Goal: Task Accomplishment & Management: Manage account settings

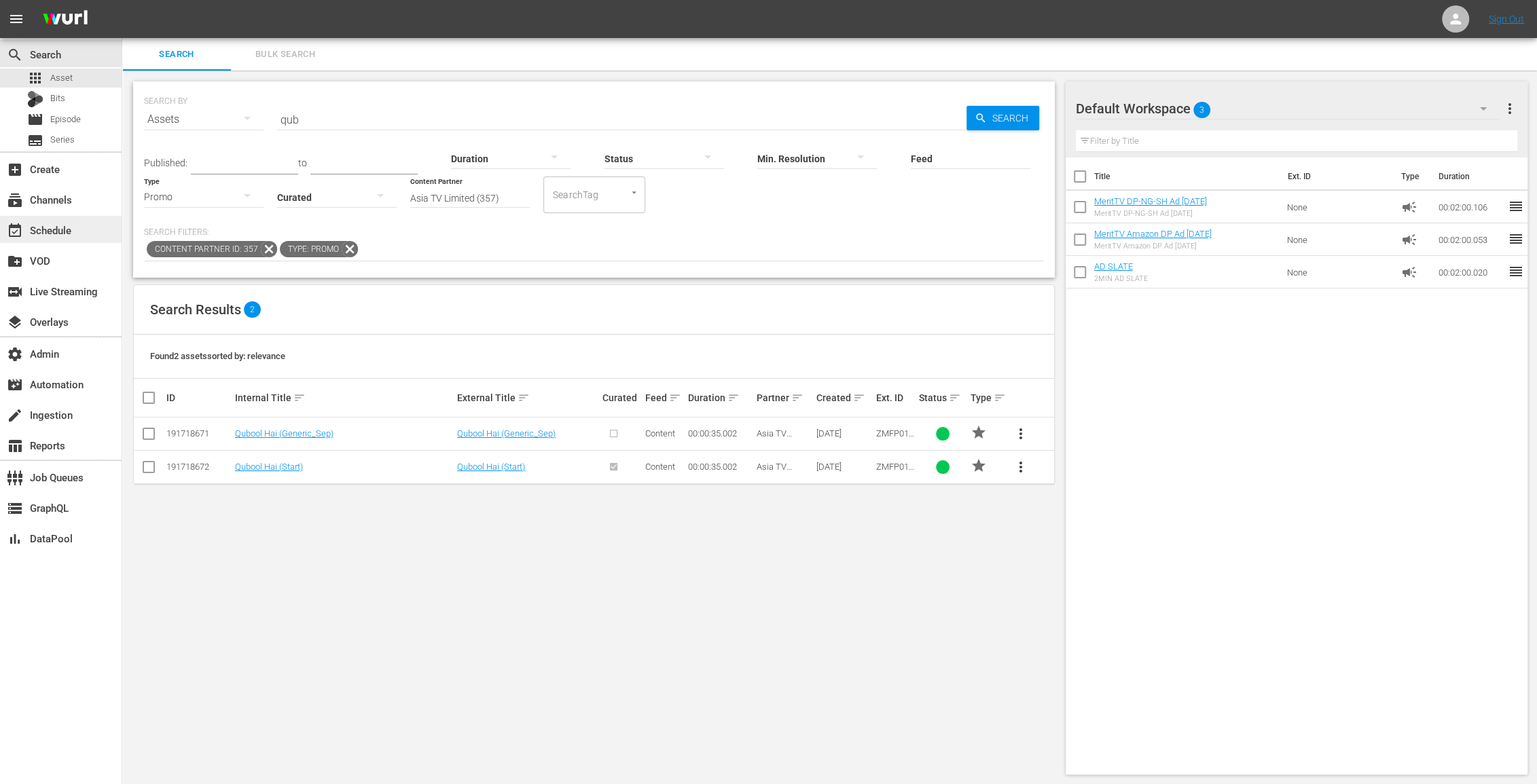
click at [50, 234] on div "event_available Schedule" at bounding box center [38, 228] width 76 height 12
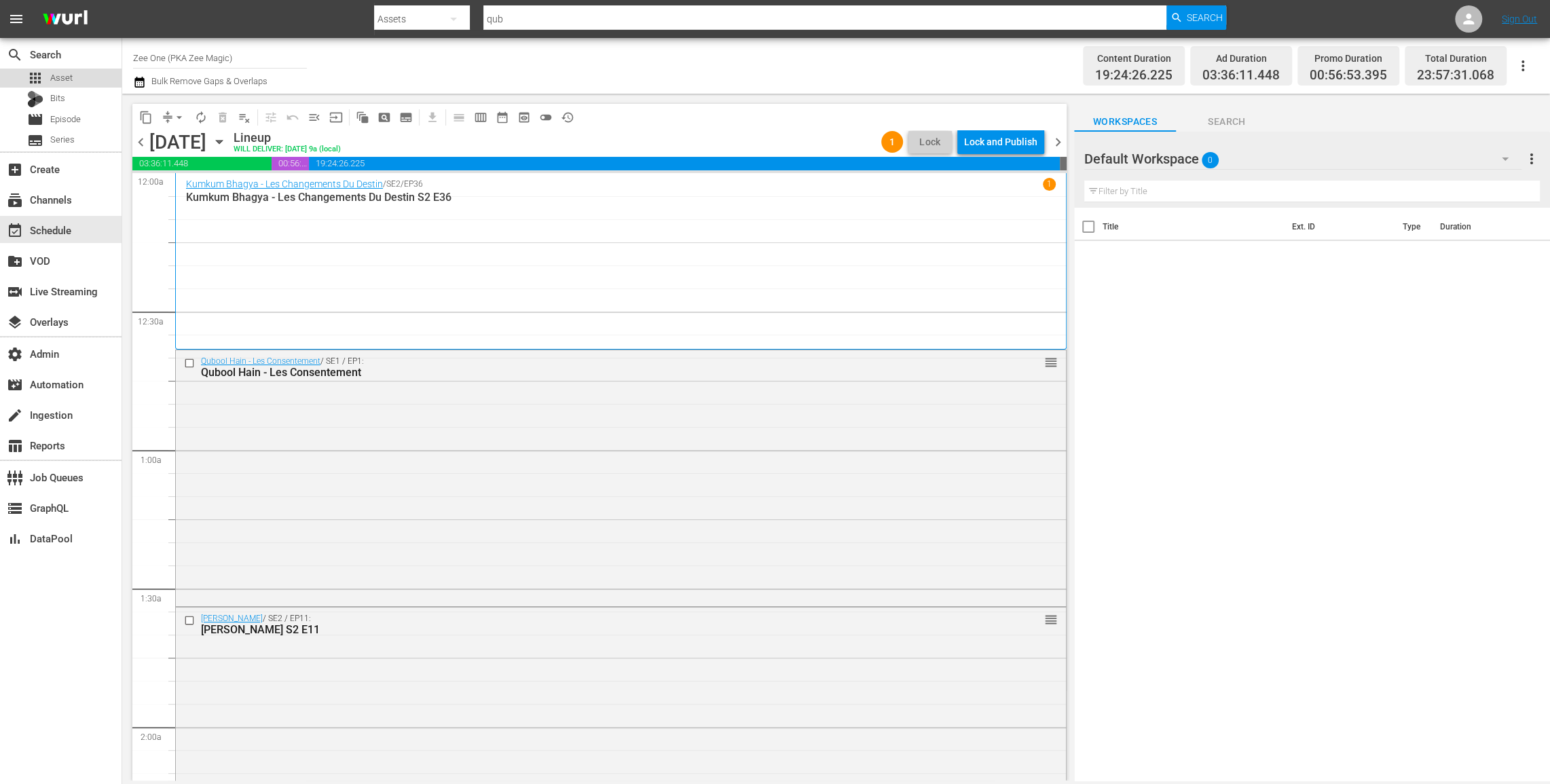
click at [66, 81] on span "Asset" at bounding box center [61, 78] width 22 height 13
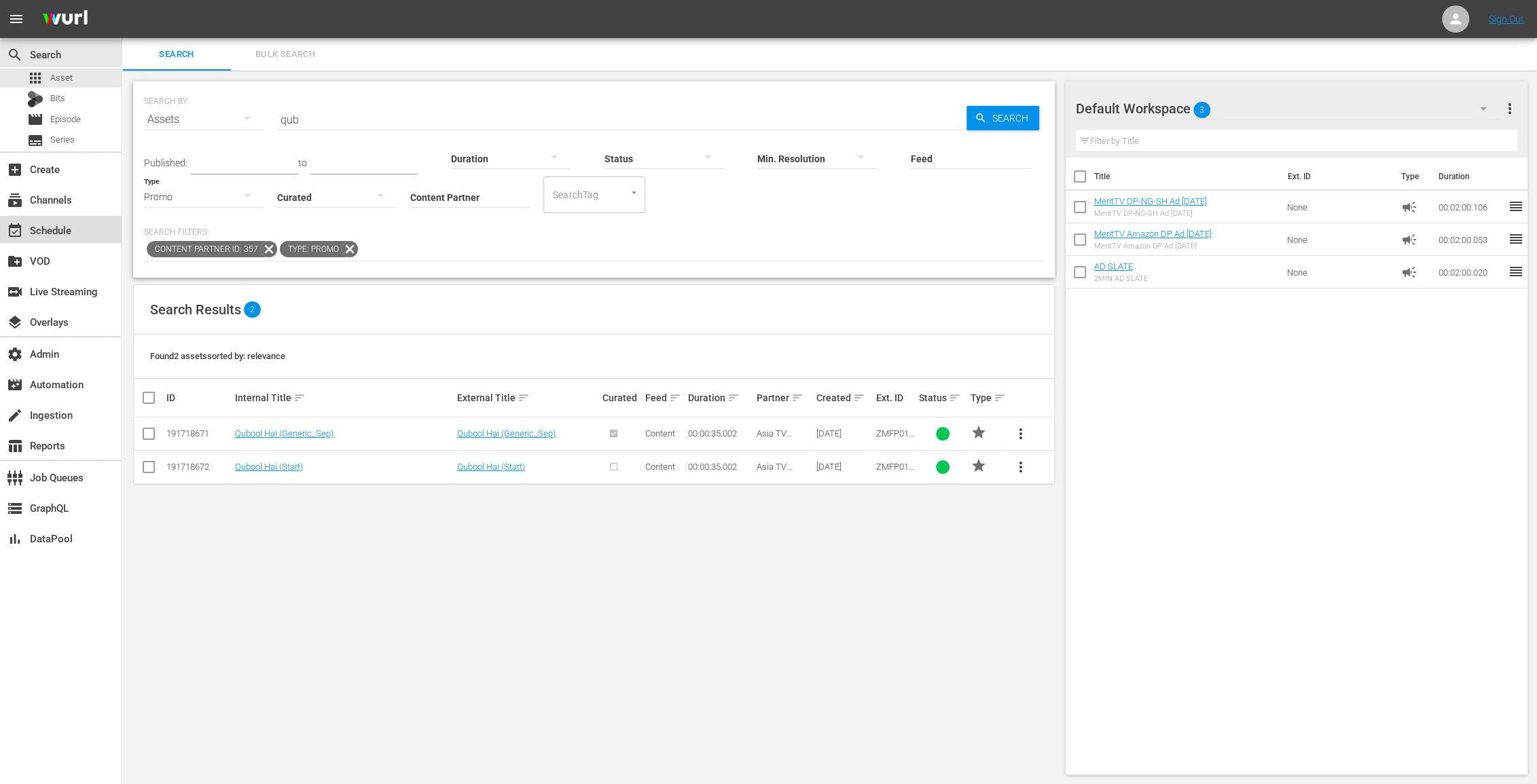
click at [66, 234] on div "event_available Schedule" at bounding box center [38, 228] width 76 height 12
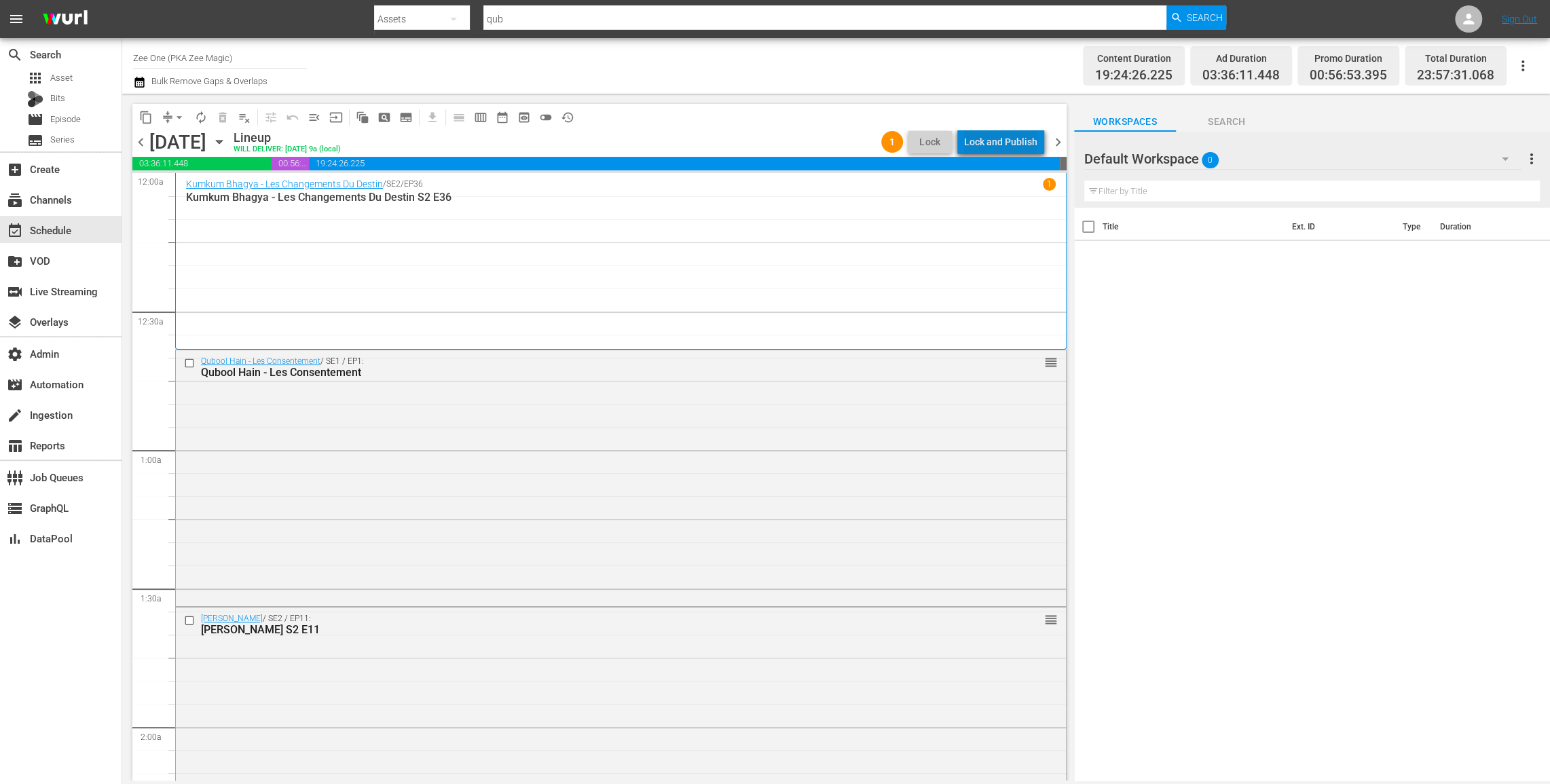
click at [1029, 141] on div "Lock and Publish" at bounding box center [1001, 141] width 73 height 24
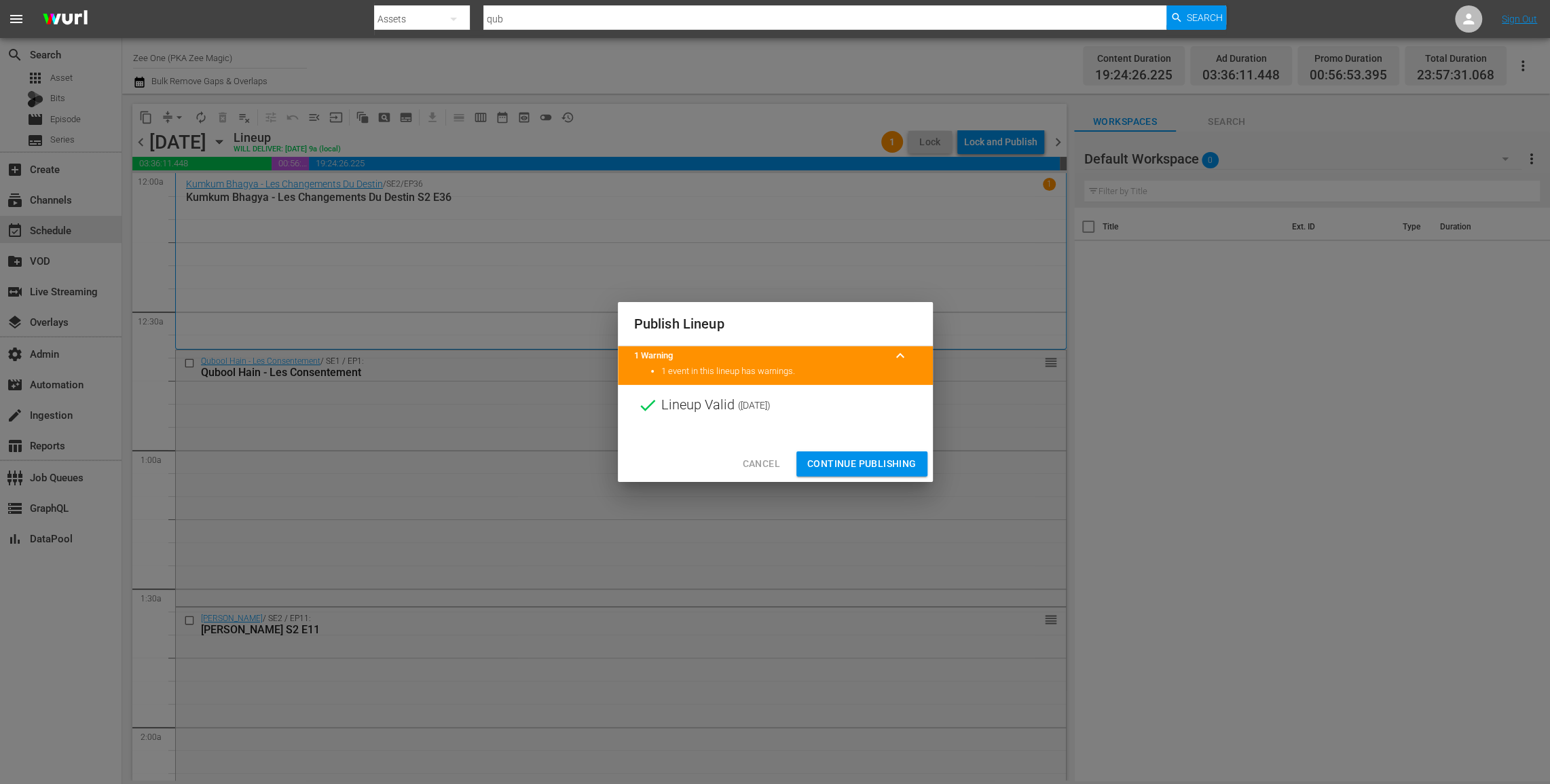
click at [829, 459] on span "Continue Publishing" at bounding box center [862, 463] width 110 height 17
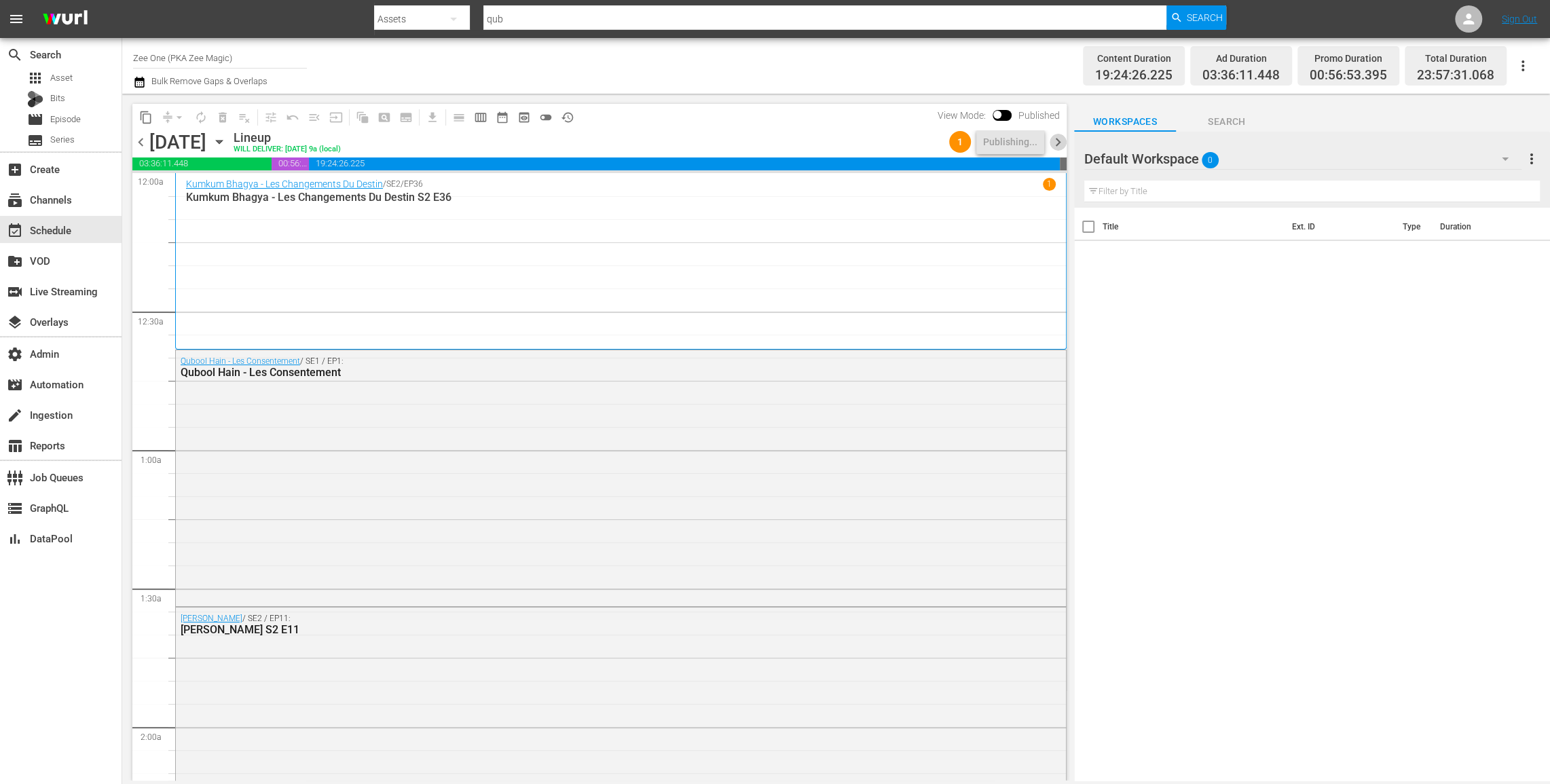
click at [1057, 140] on span "chevron_right" at bounding box center [1058, 142] width 17 height 17
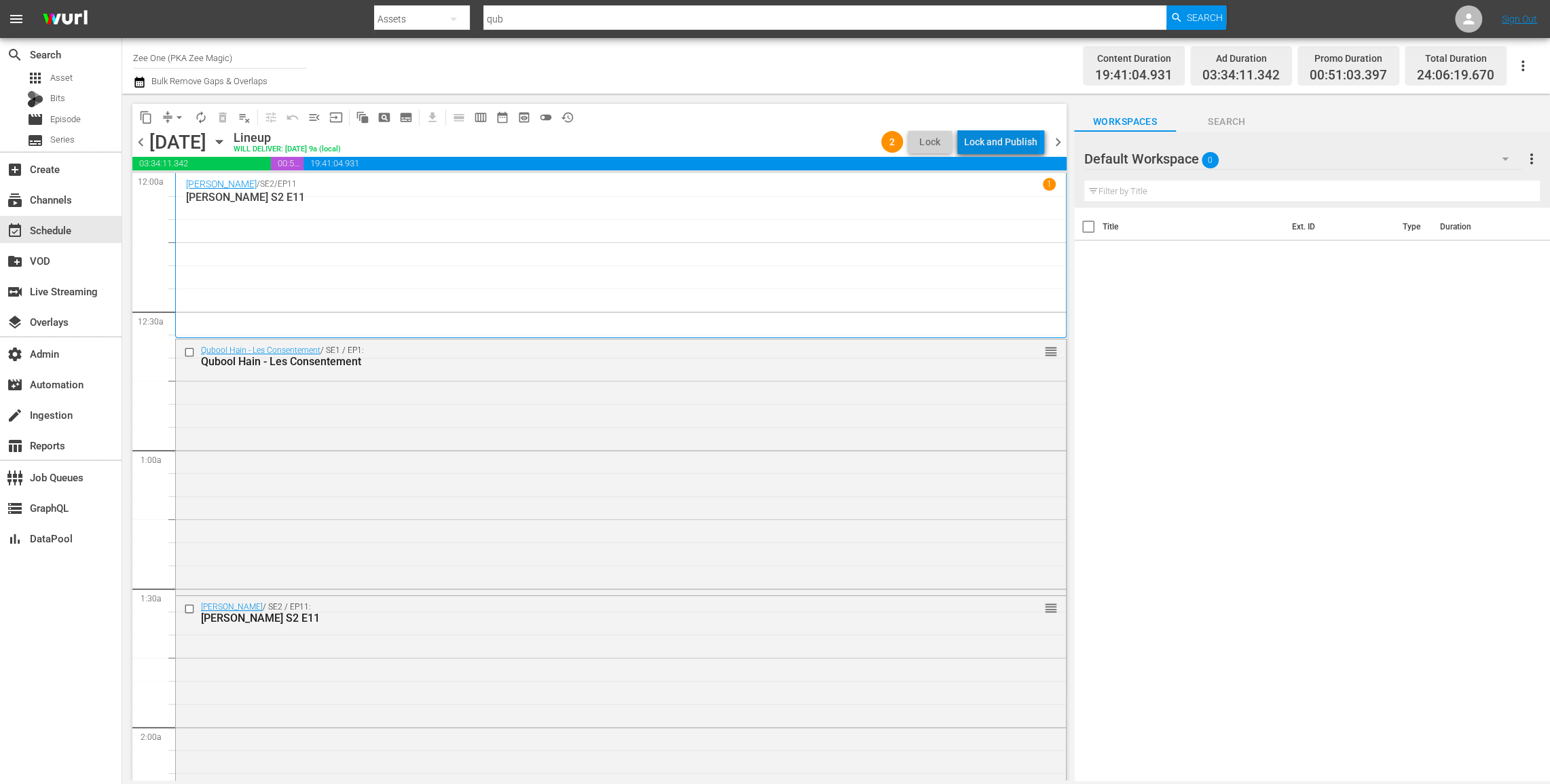
click at [1005, 140] on div "Lock and Publish" at bounding box center [1001, 141] width 73 height 24
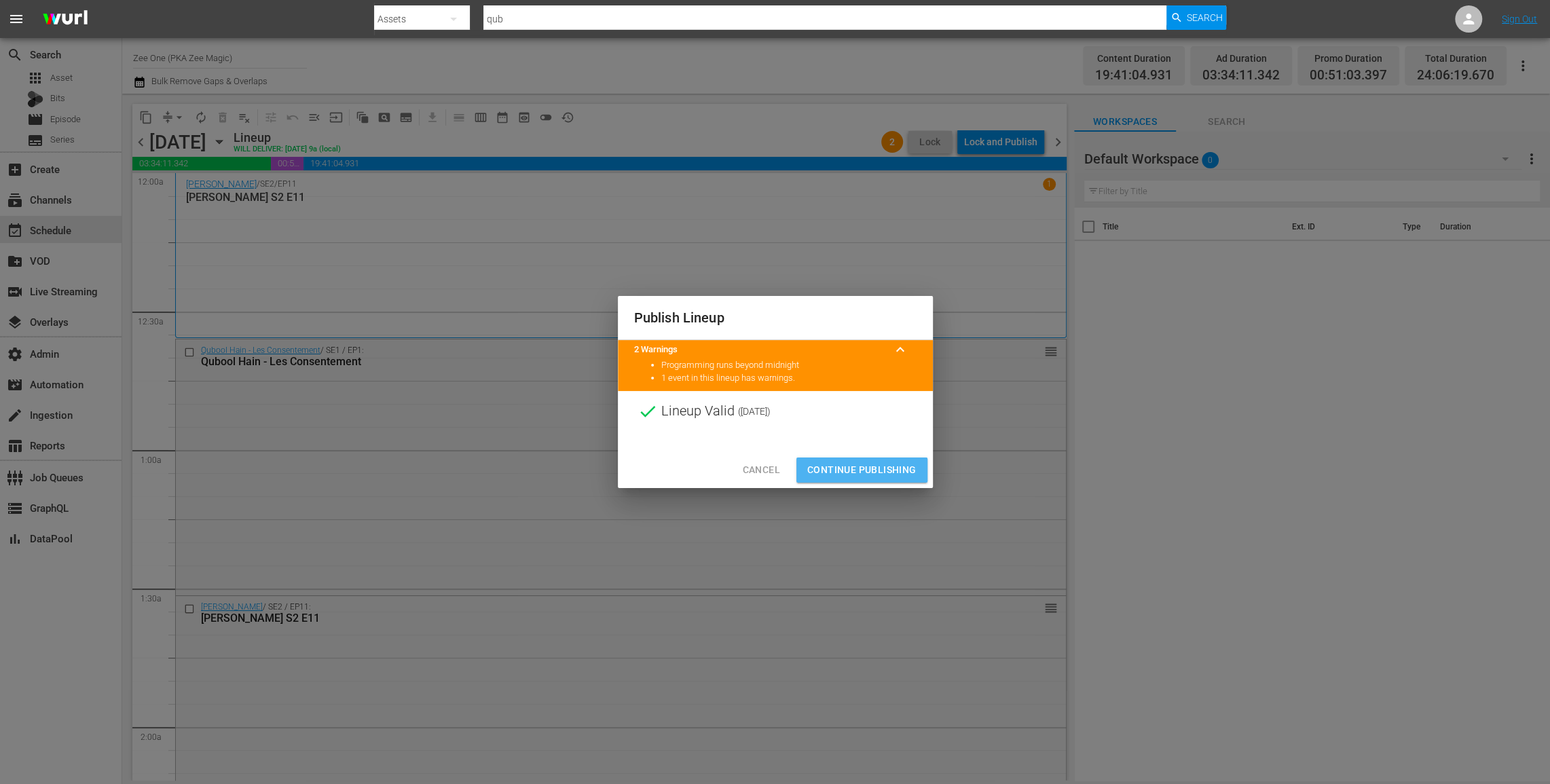
click at [831, 464] on span "Continue Publishing" at bounding box center [862, 470] width 110 height 17
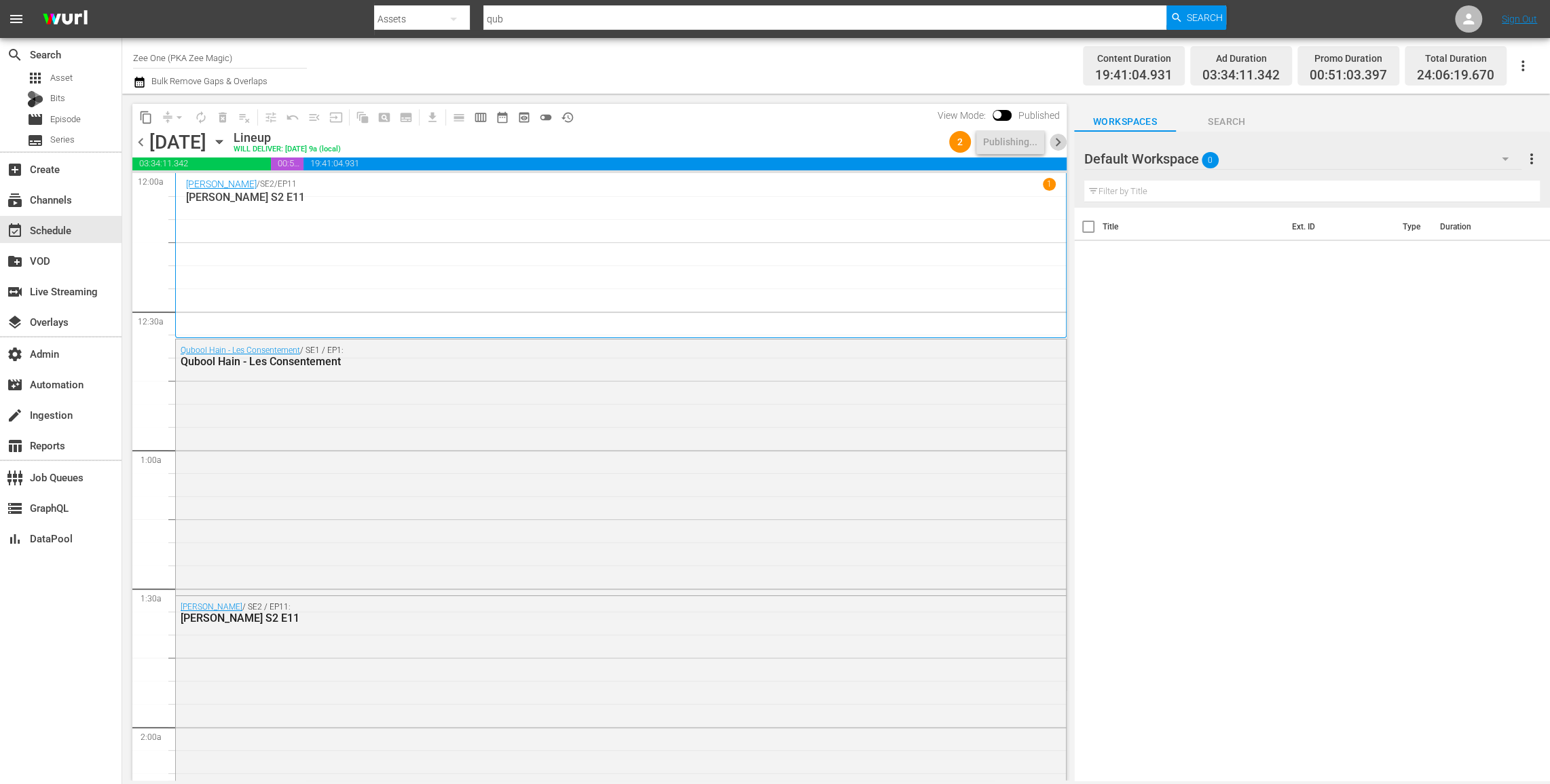
click at [1061, 141] on span "chevron_right" at bounding box center [1058, 142] width 17 height 17
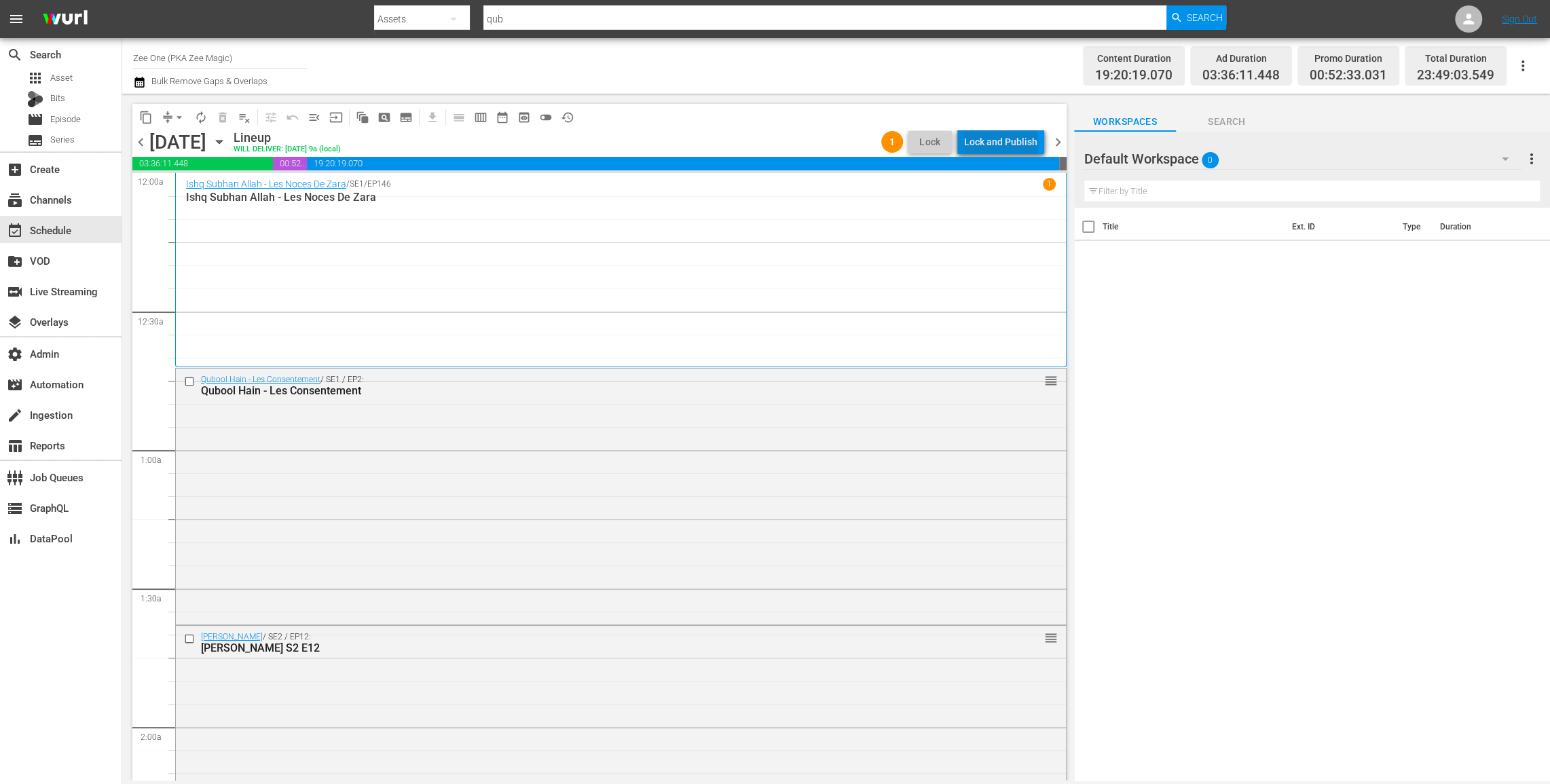
click at [1004, 144] on div "Lock and Publish" at bounding box center [1001, 141] width 73 height 24
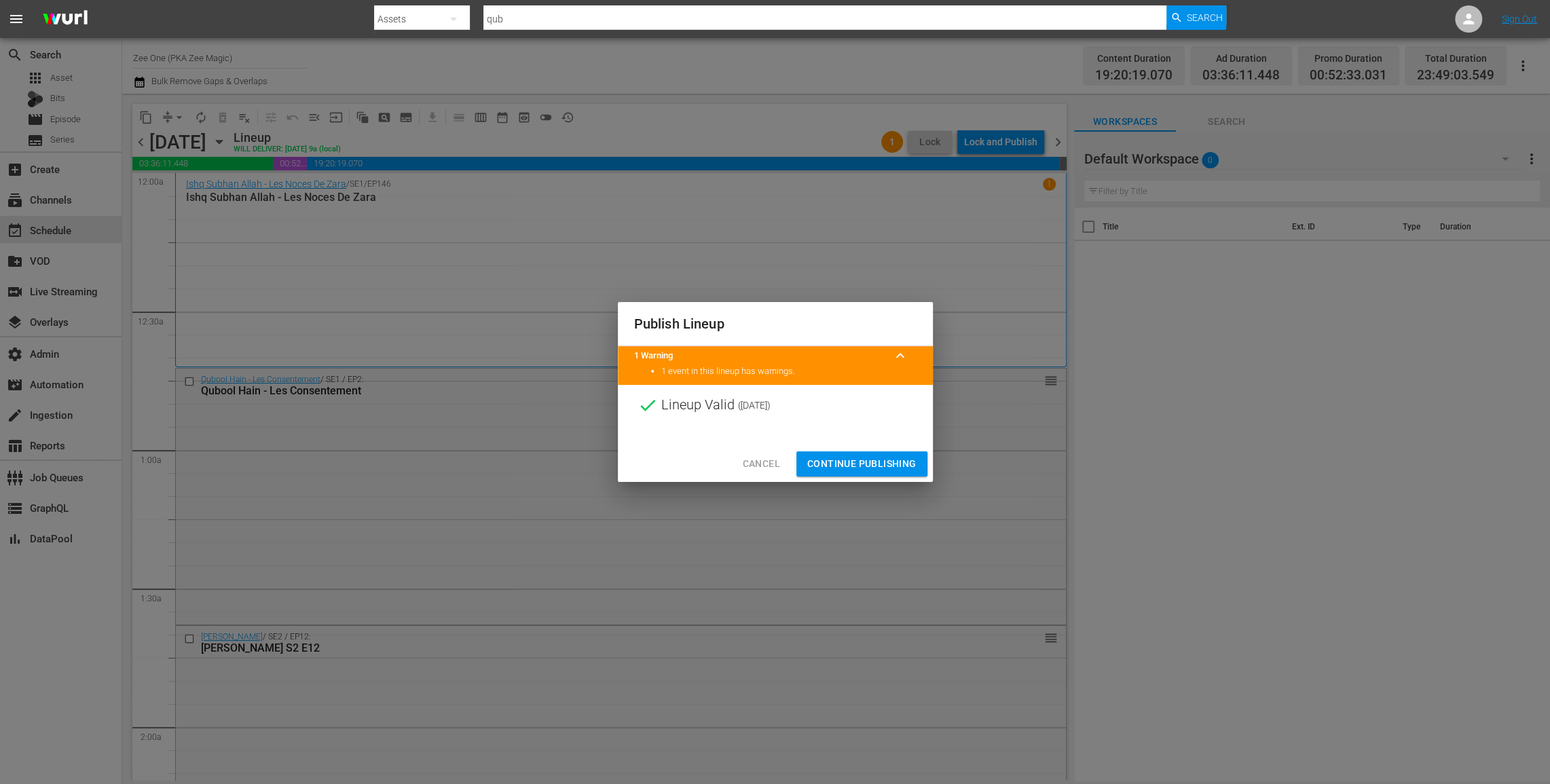
click at [880, 464] on span "Continue Publishing" at bounding box center [862, 463] width 110 height 17
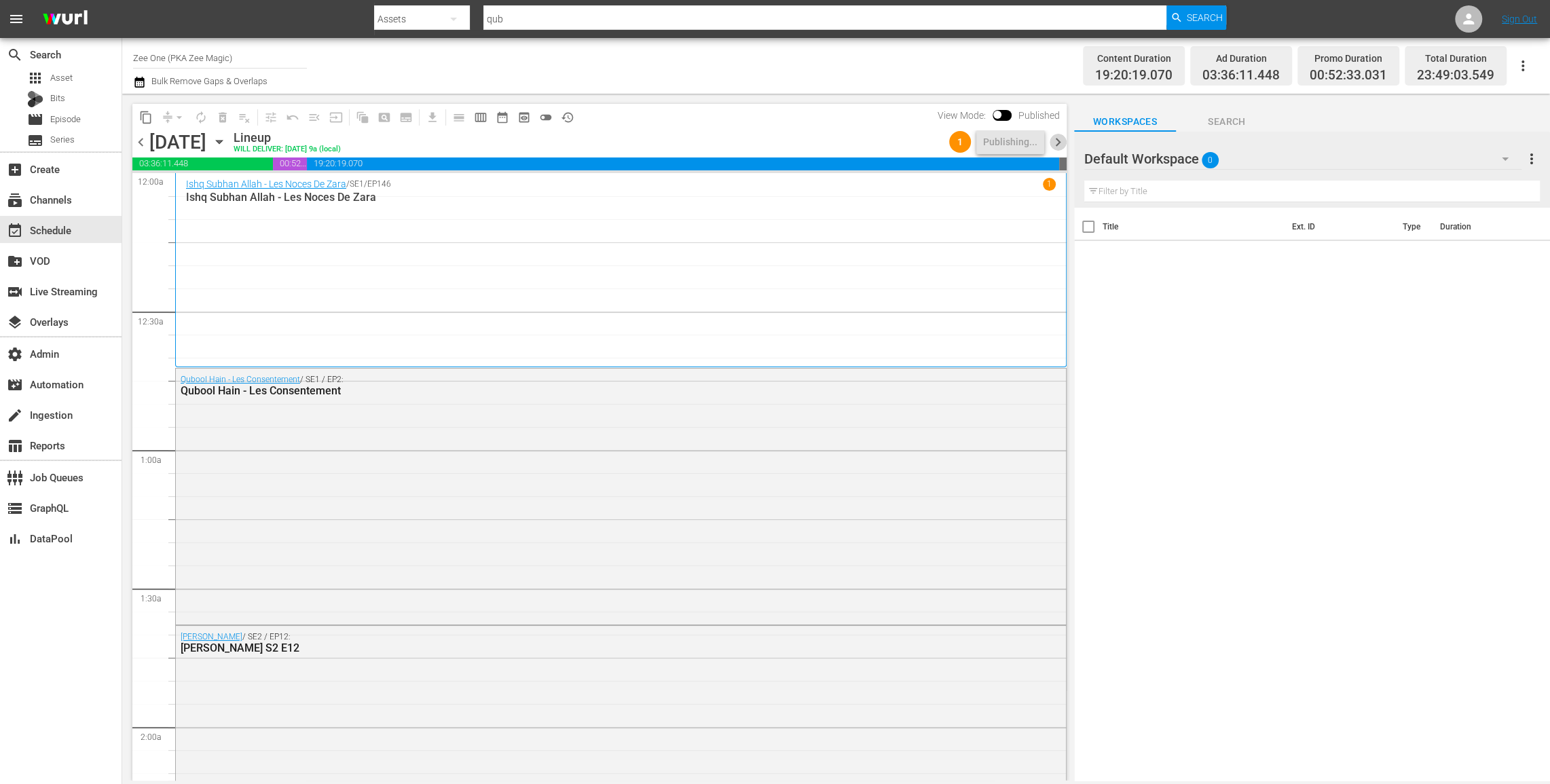
click at [1059, 142] on span "chevron_right" at bounding box center [1058, 142] width 17 height 17
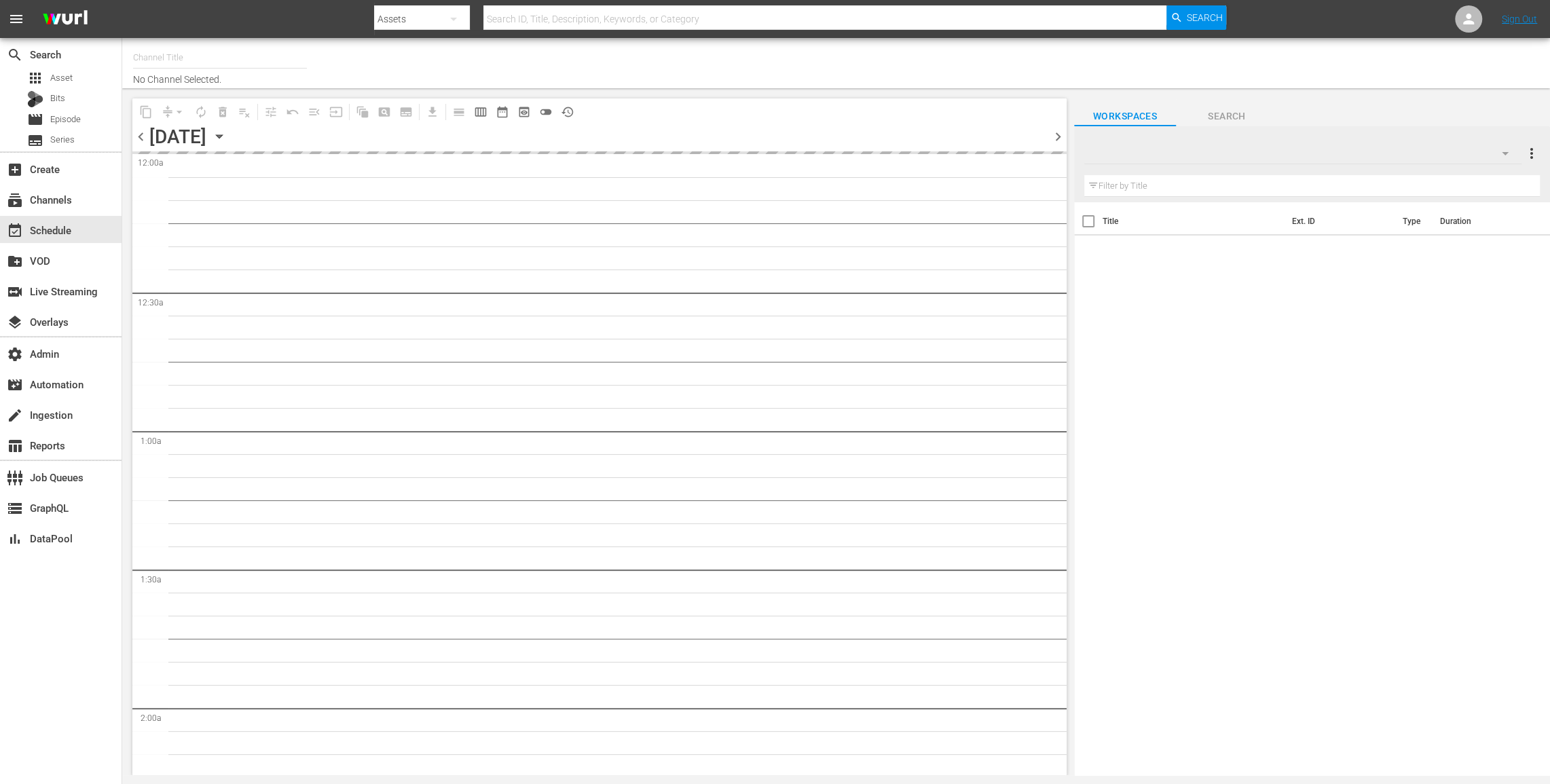
type input "Zee One (PKA Zee Magic) (1803)"
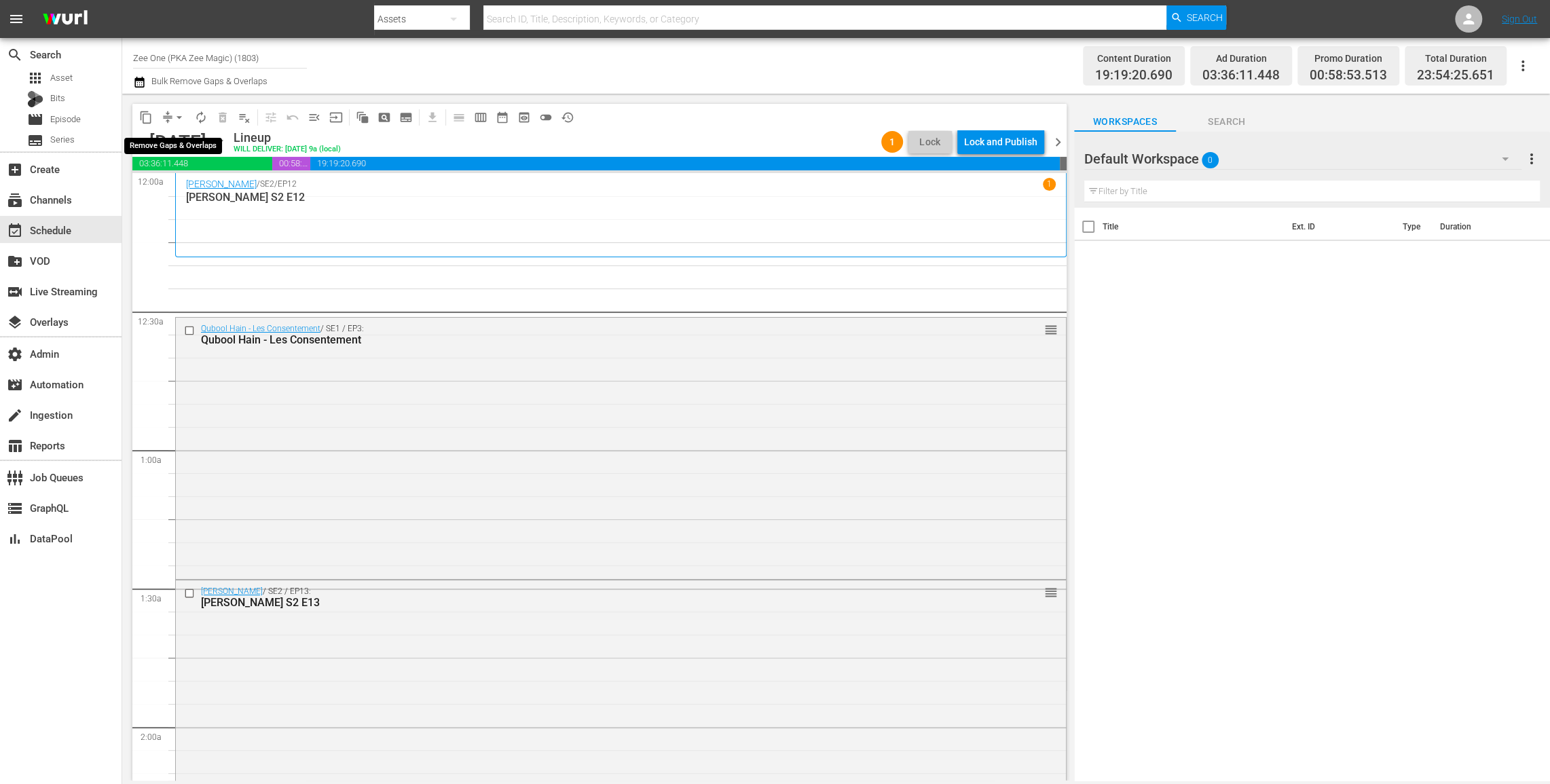
click at [175, 114] on span "arrow_drop_down" at bounding box center [179, 117] width 13 height 13
click at [196, 189] on li "Align to End of Previous Day" at bounding box center [180, 189] width 143 height 22
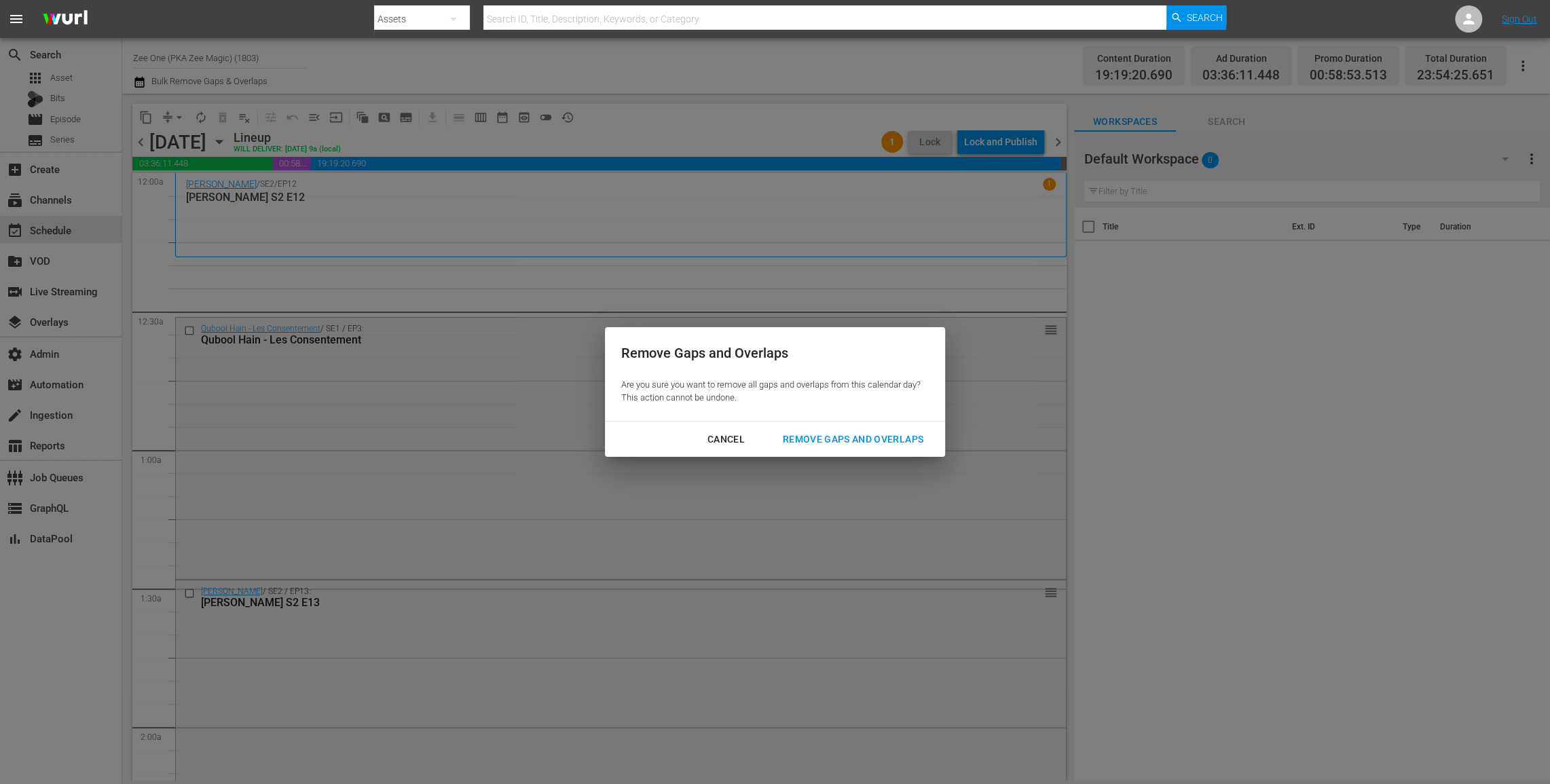
click at [895, 433] on div "Remove Gaps and Overlaps" at bounding box center [852, 439] width 162 height 17
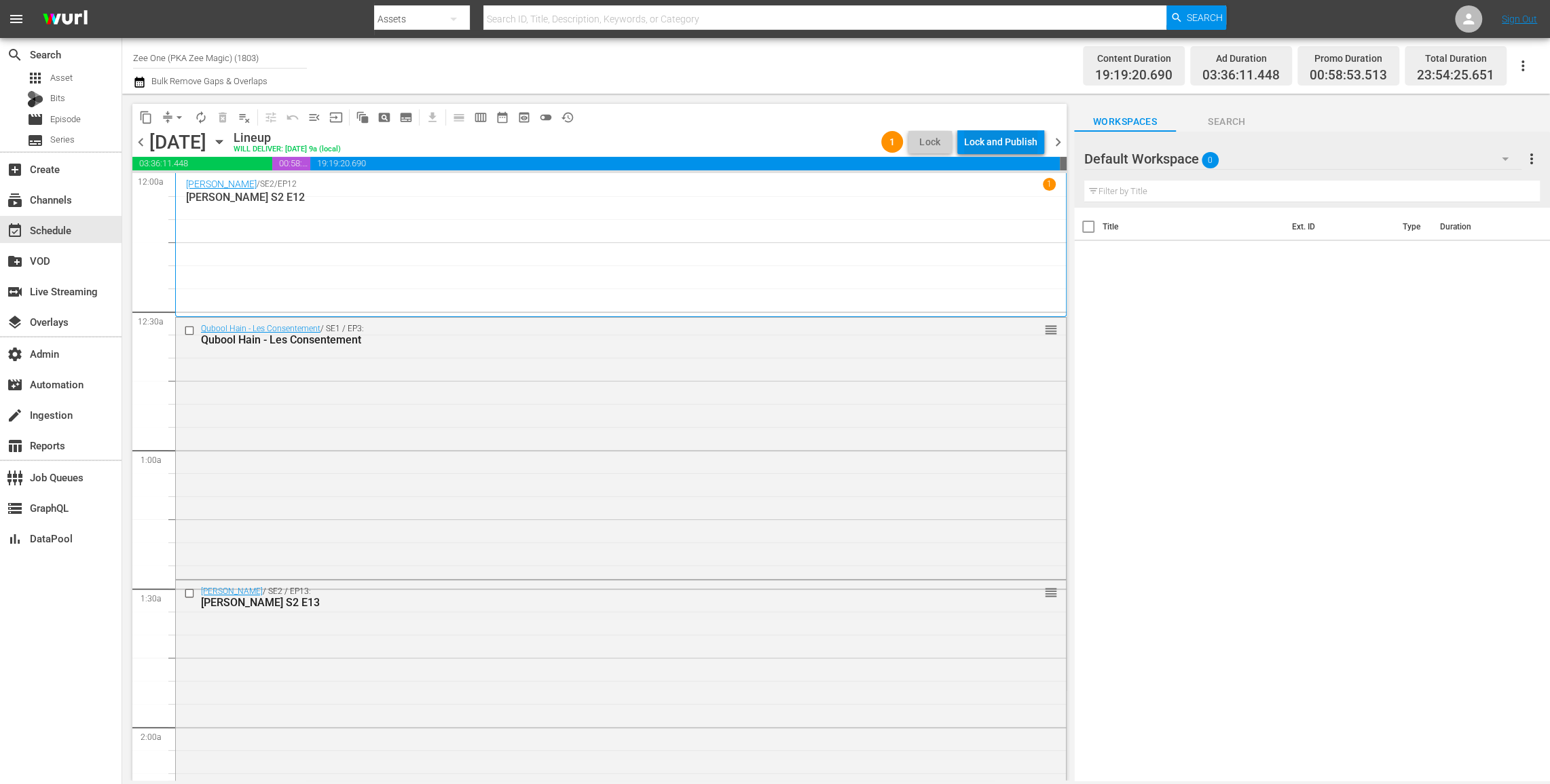
click at [1007, 140] on div "Lock and Publish" at bounding box center [1001, 141] width 73 height 24
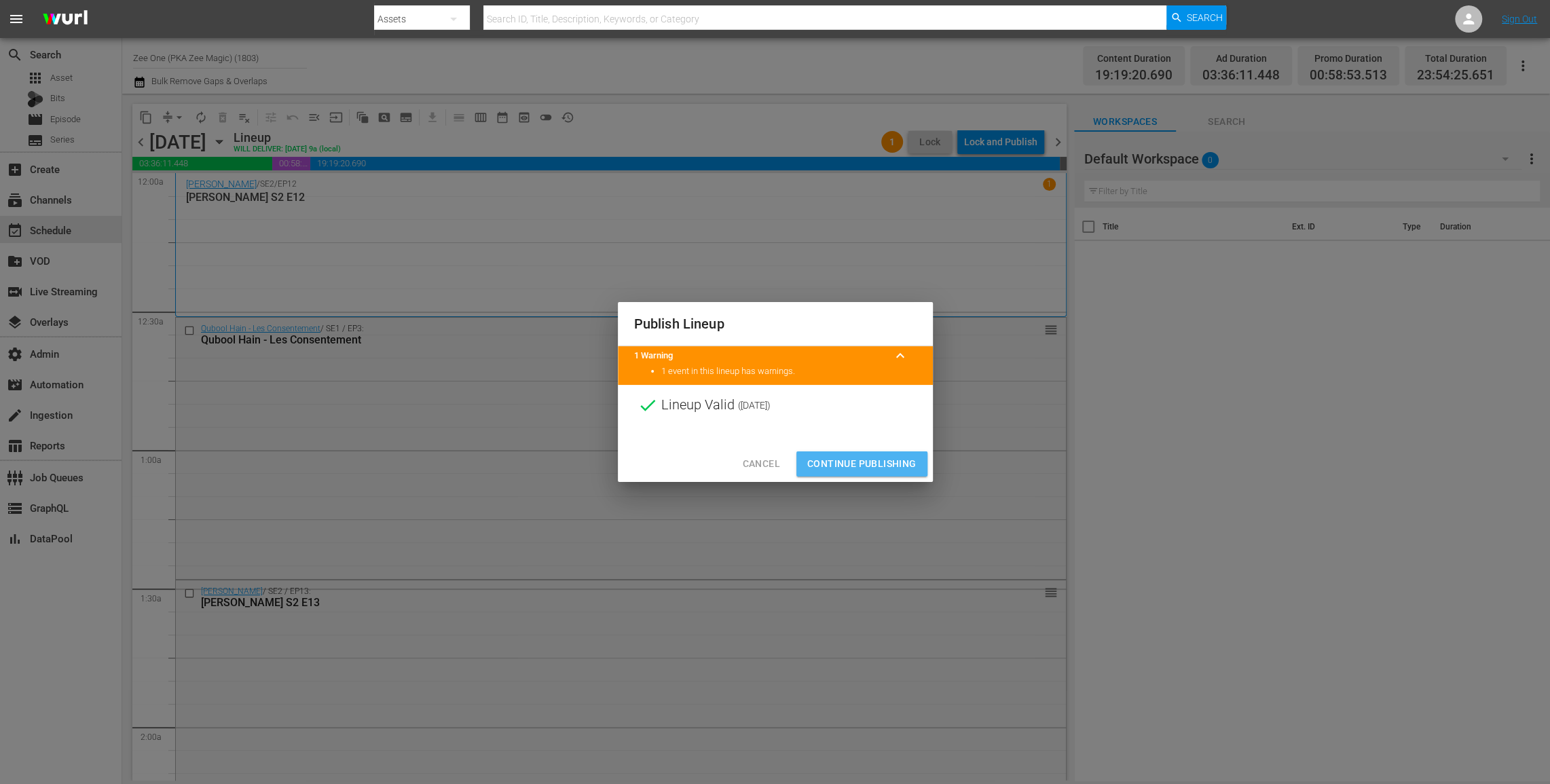
click at [880, 456] on span "Continue Publishing" at bounding box center [862, 463] width 110 height 17
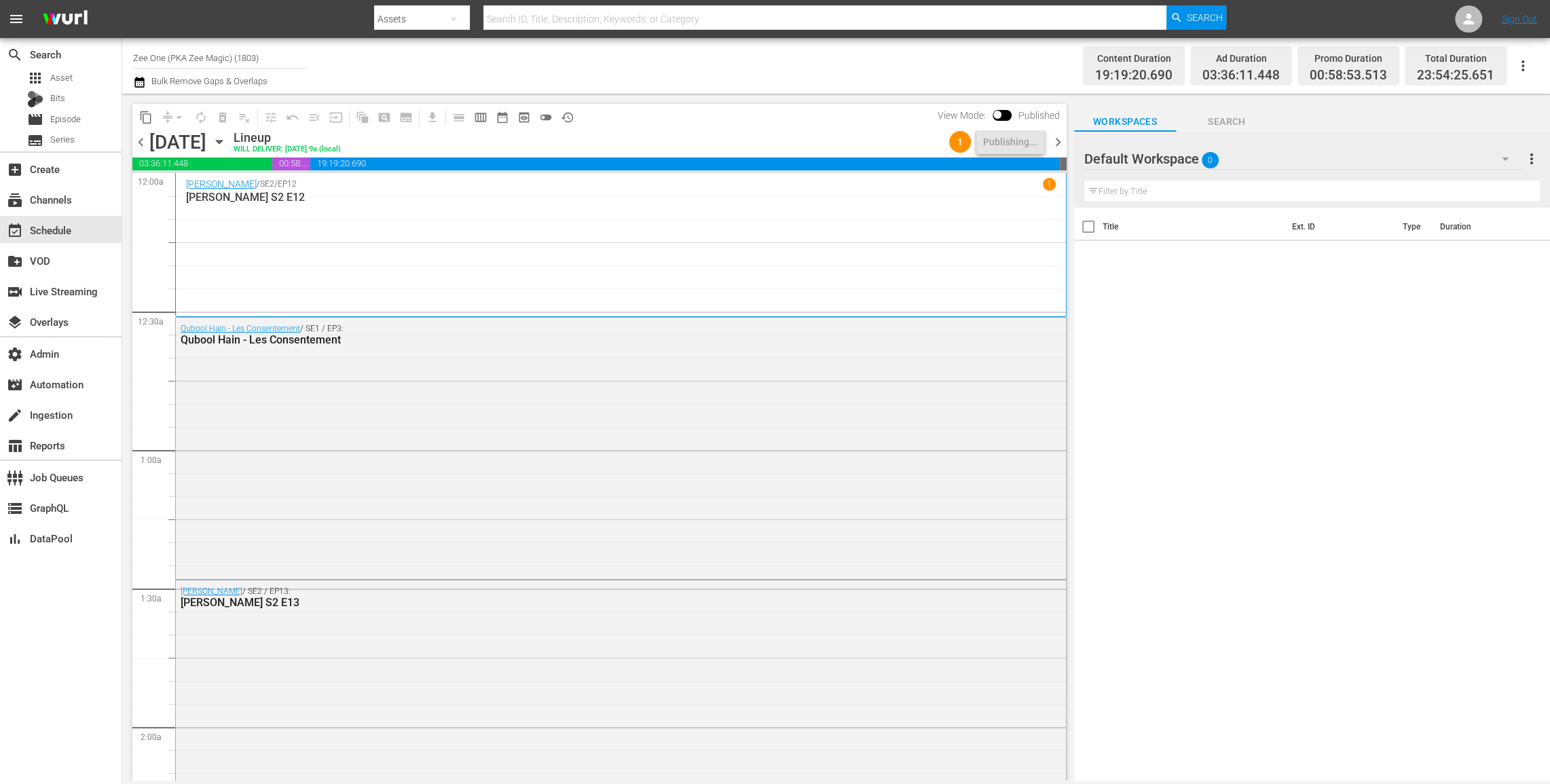
click at [140, 85] on icon "button" at bounding box center [140, 82] width 13 height 17
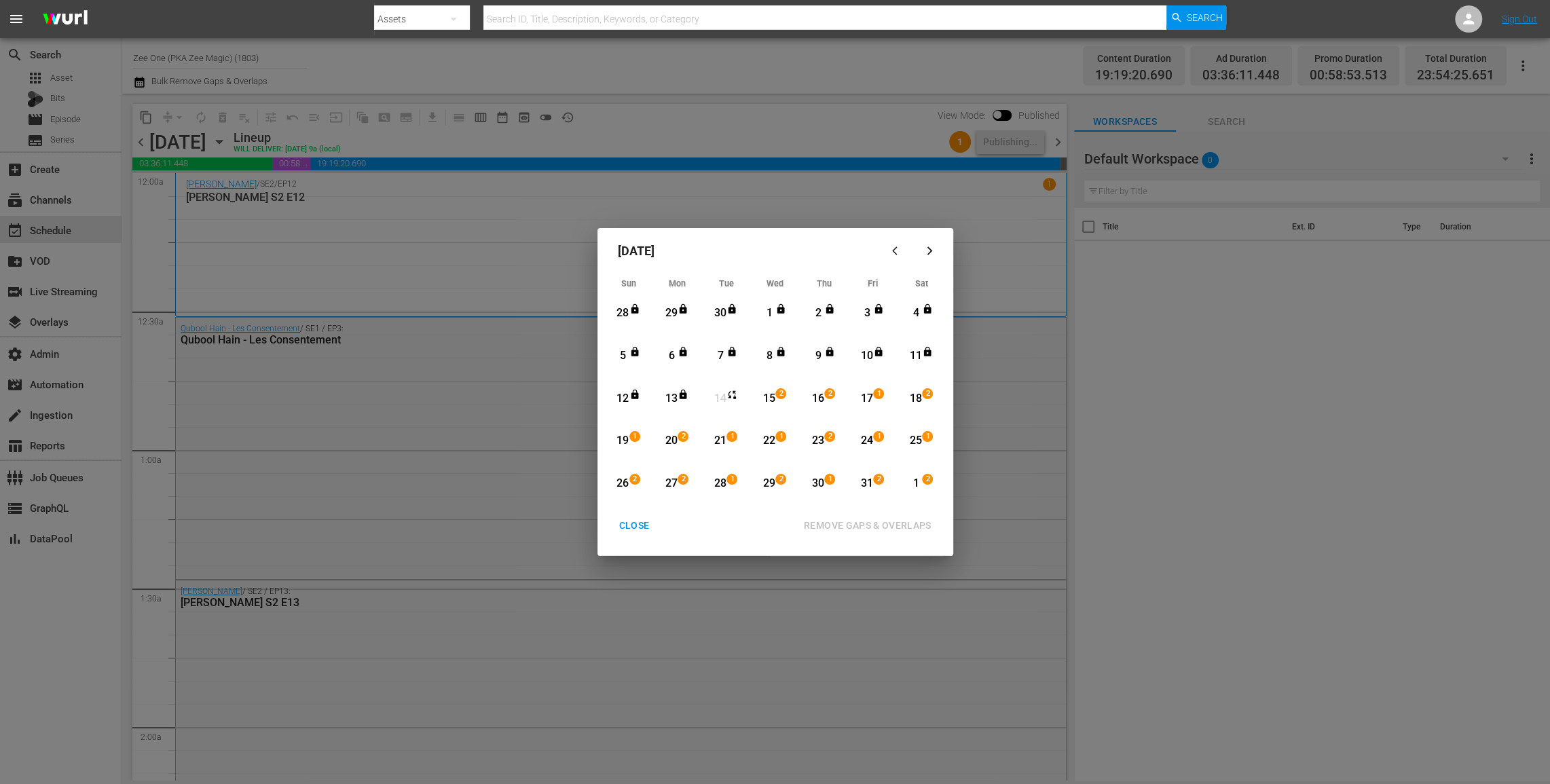
click at [723, 398] on div "14" at bounding box center [720, 399] width 17 height 16
click at [768, 395] on div "15" at bounding box center [768, 399] width 17 height 16
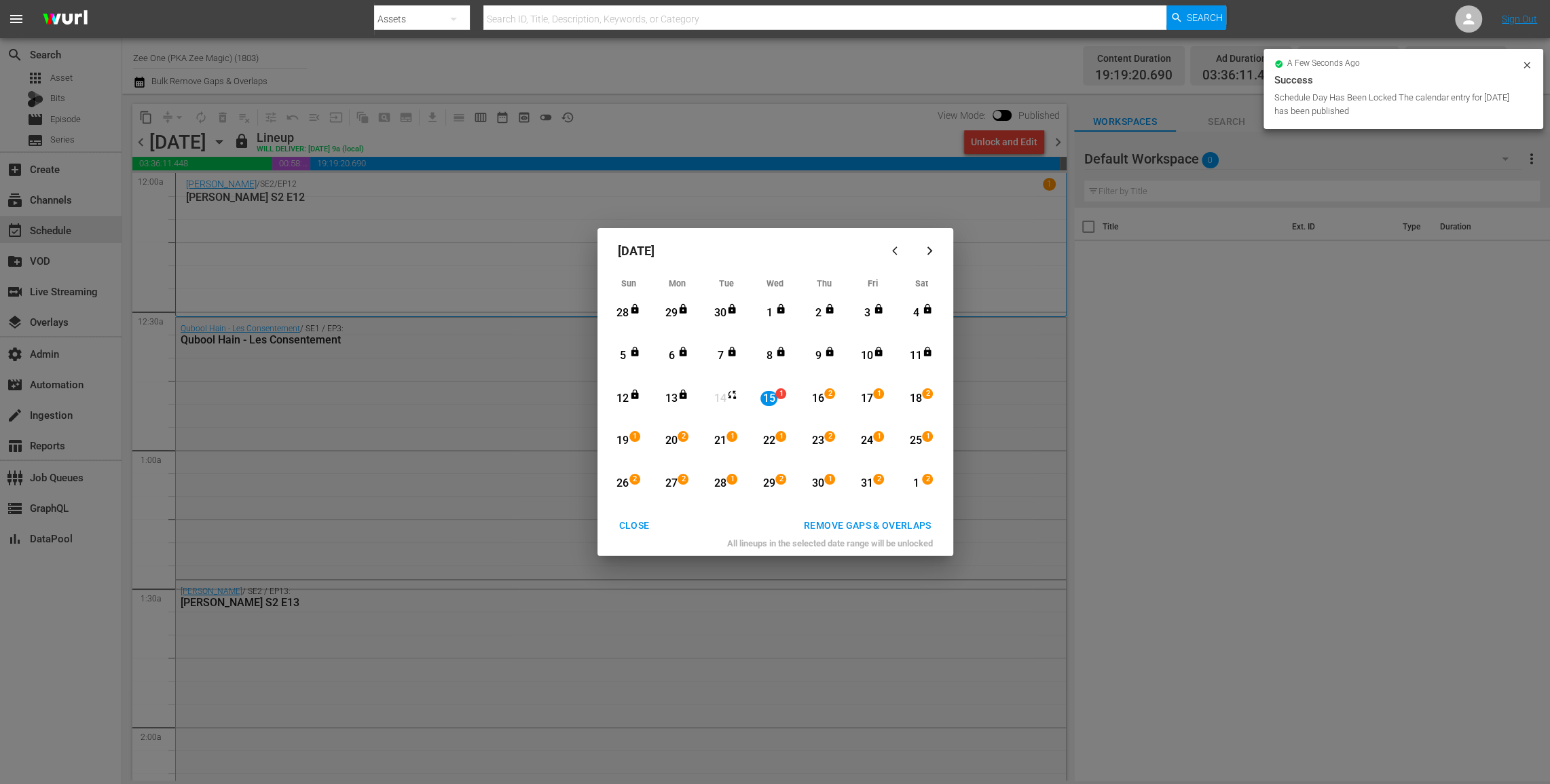
click at [864, 485] on div "31" at bounding box center [866, 483] width 17 height 16
click at [834, 526] on div "REMOVE GAPS & OVERLAPS" at bounding box center [868, 526] width 150 height 17
click at [633, 527] on div "CLOSE" at bounding box center [634, 526] width 52 height 17
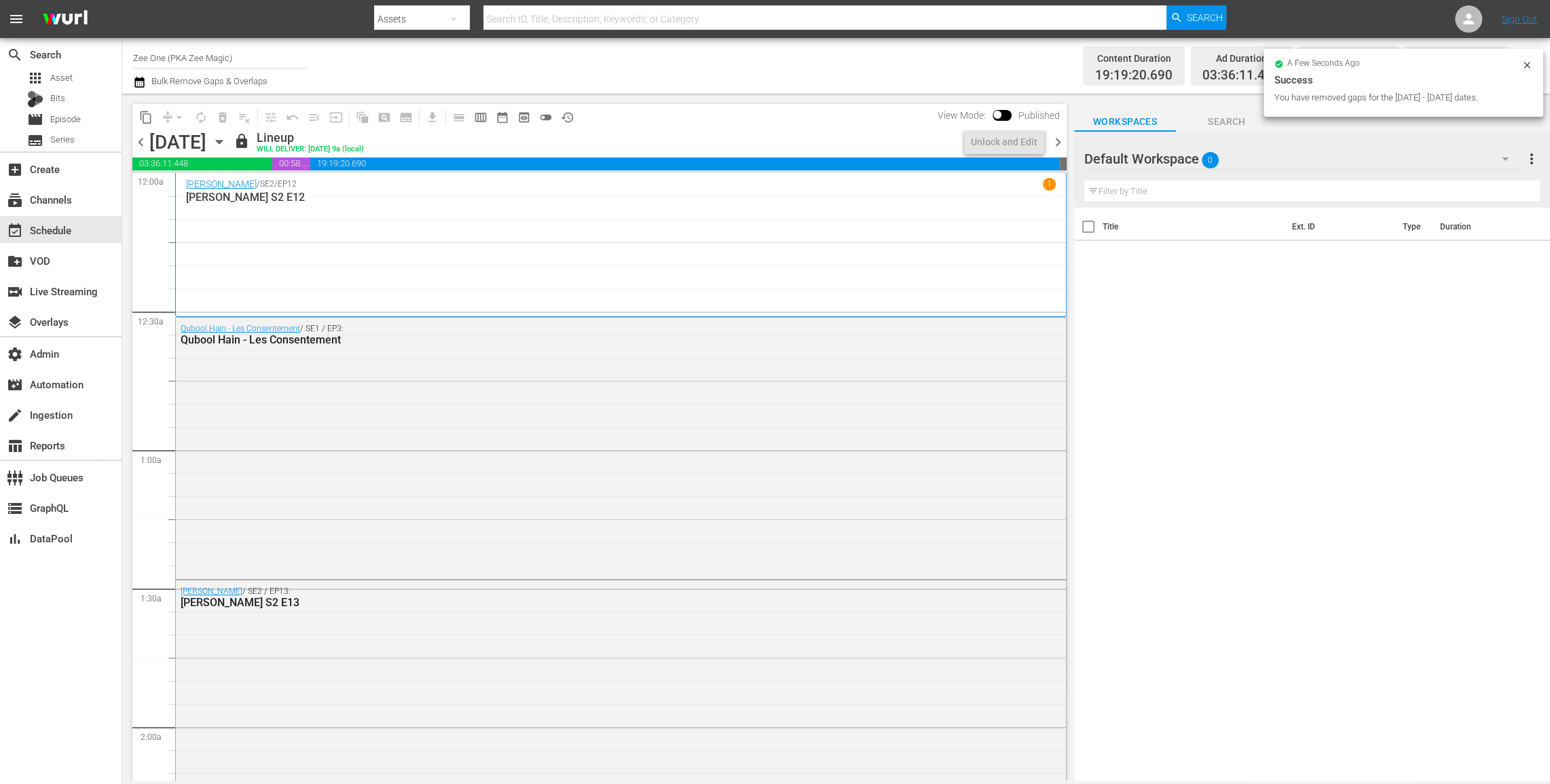
click at [1060, 144] on span "chevron_right" at bounding box center [1058, 142] width 17 height 17
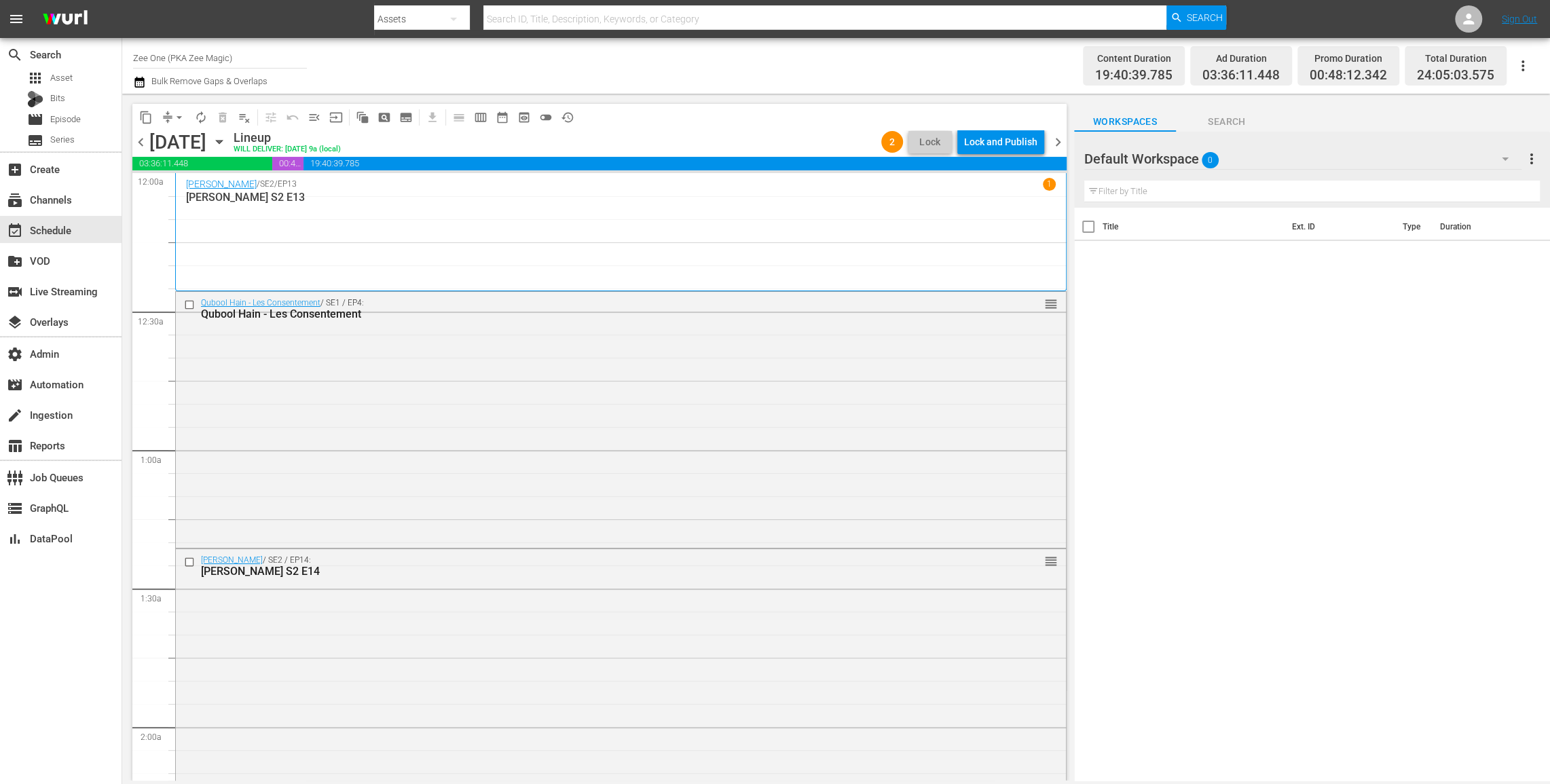
click at [998, 139] on div "Lock and Publish" at bounding box center [1001, 141] width 73 height 24
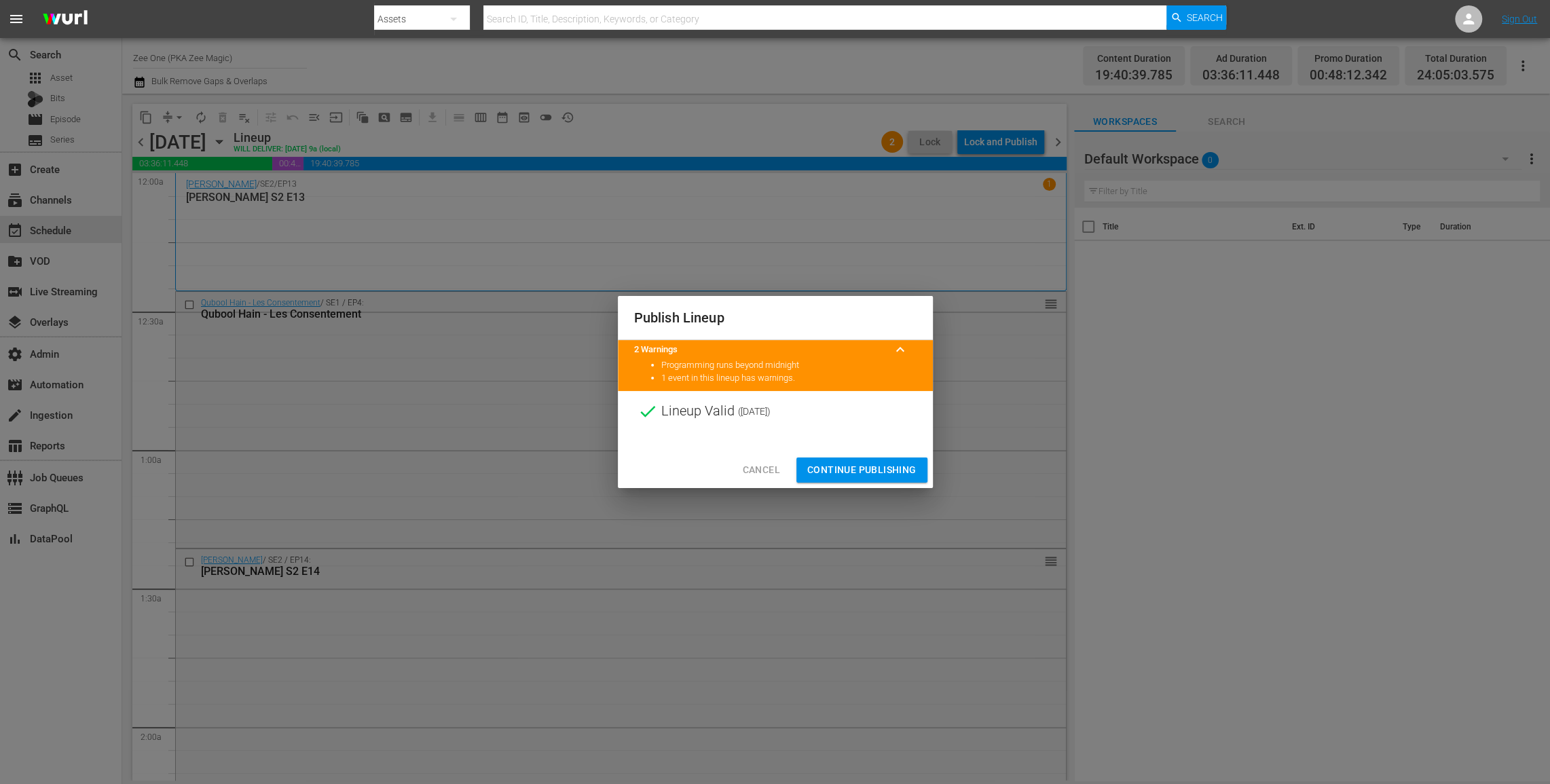
click at [836, 464] on span "Continue Publishing" at bounding box center [862, 470] width 110 height 17
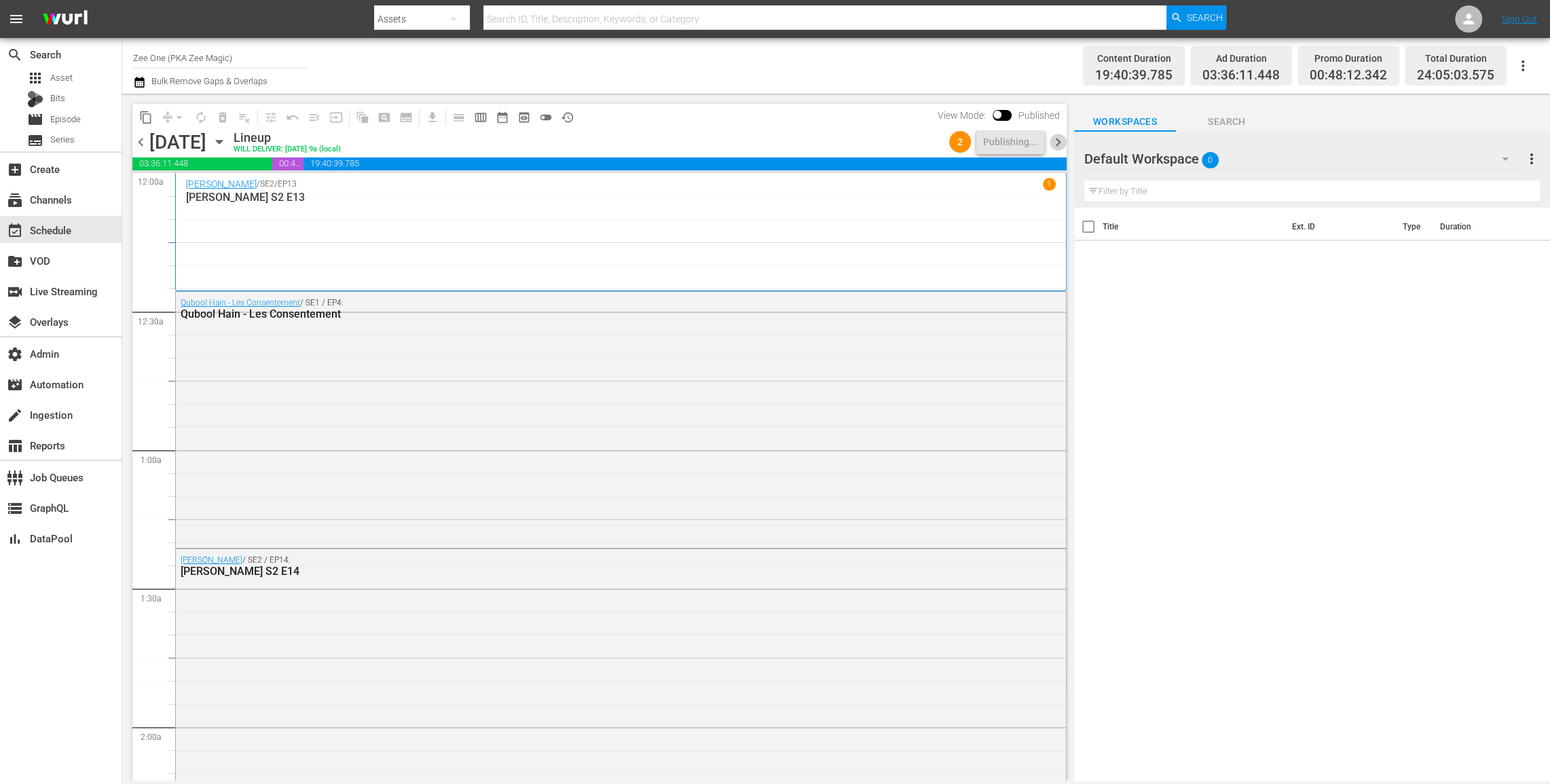
click at [1061, 142] on span "chevron_right" at bounding box center [1058, 142] width 17 height 17
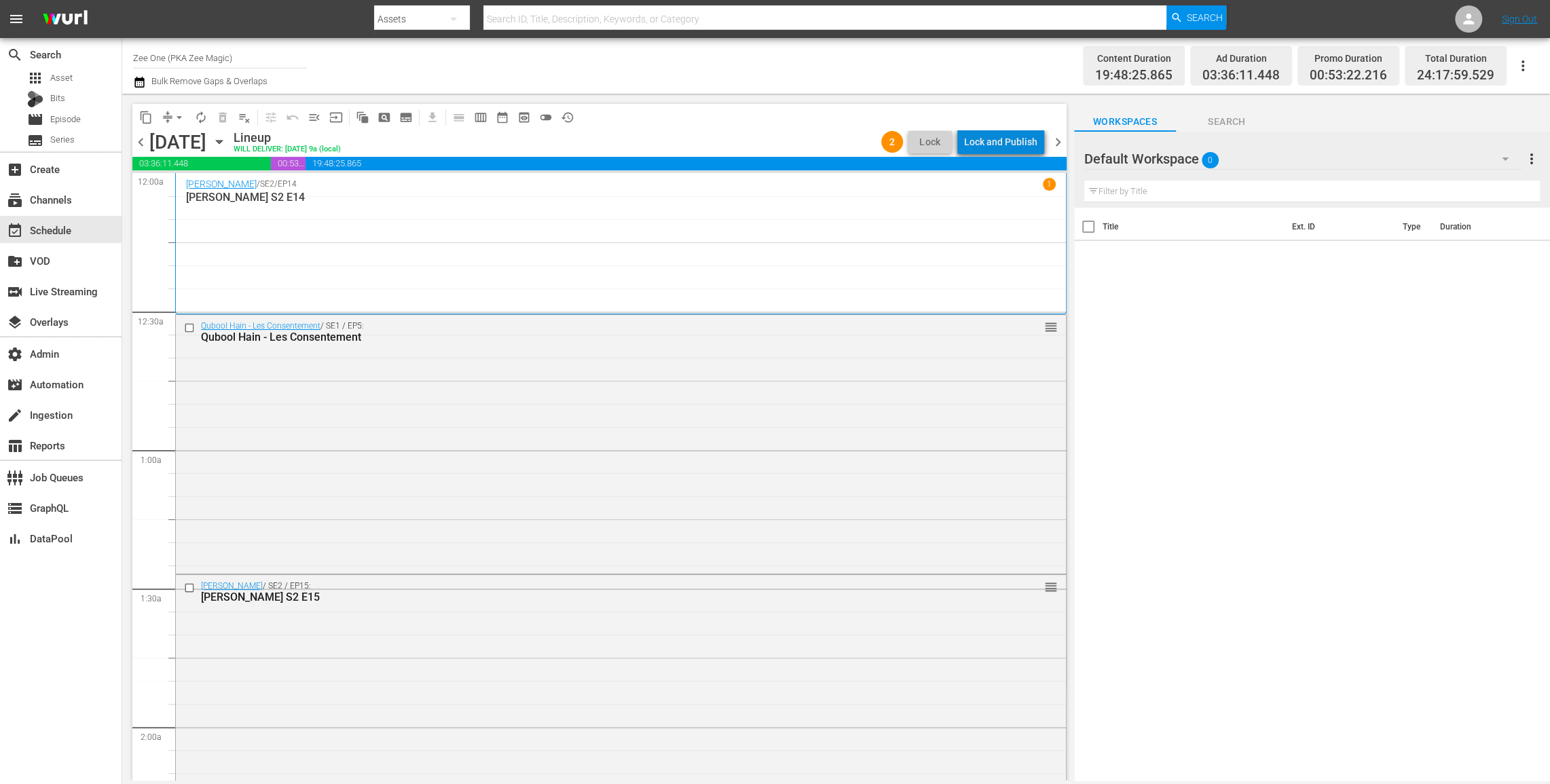
click at [1010, 144] on div "Lock and Publish" at bounding box center [1001, 141] width 73 height 24
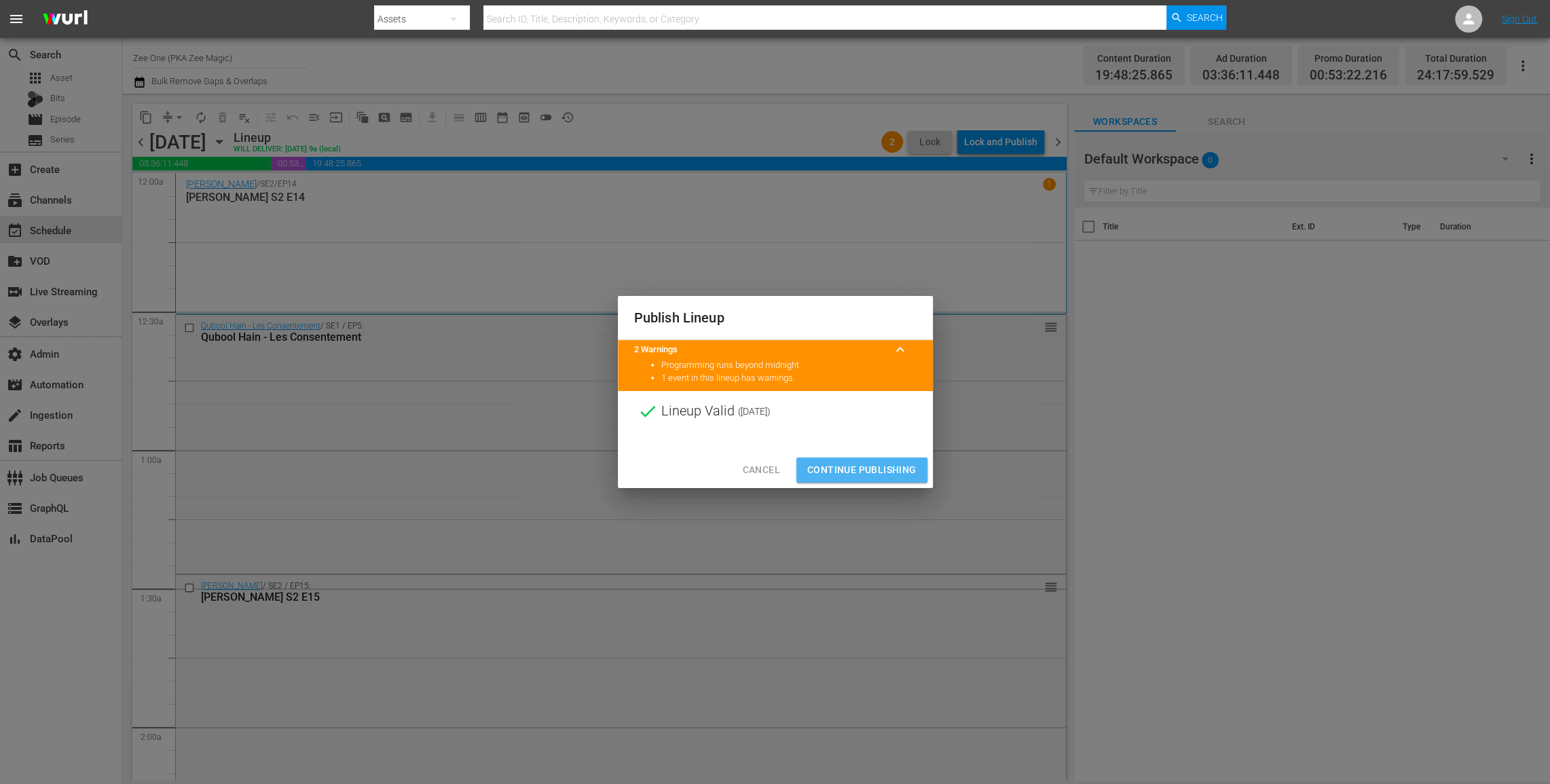
click at [868, 467] on span "Continue Publishing" at bounding box center [862, 470] width 110 height 17
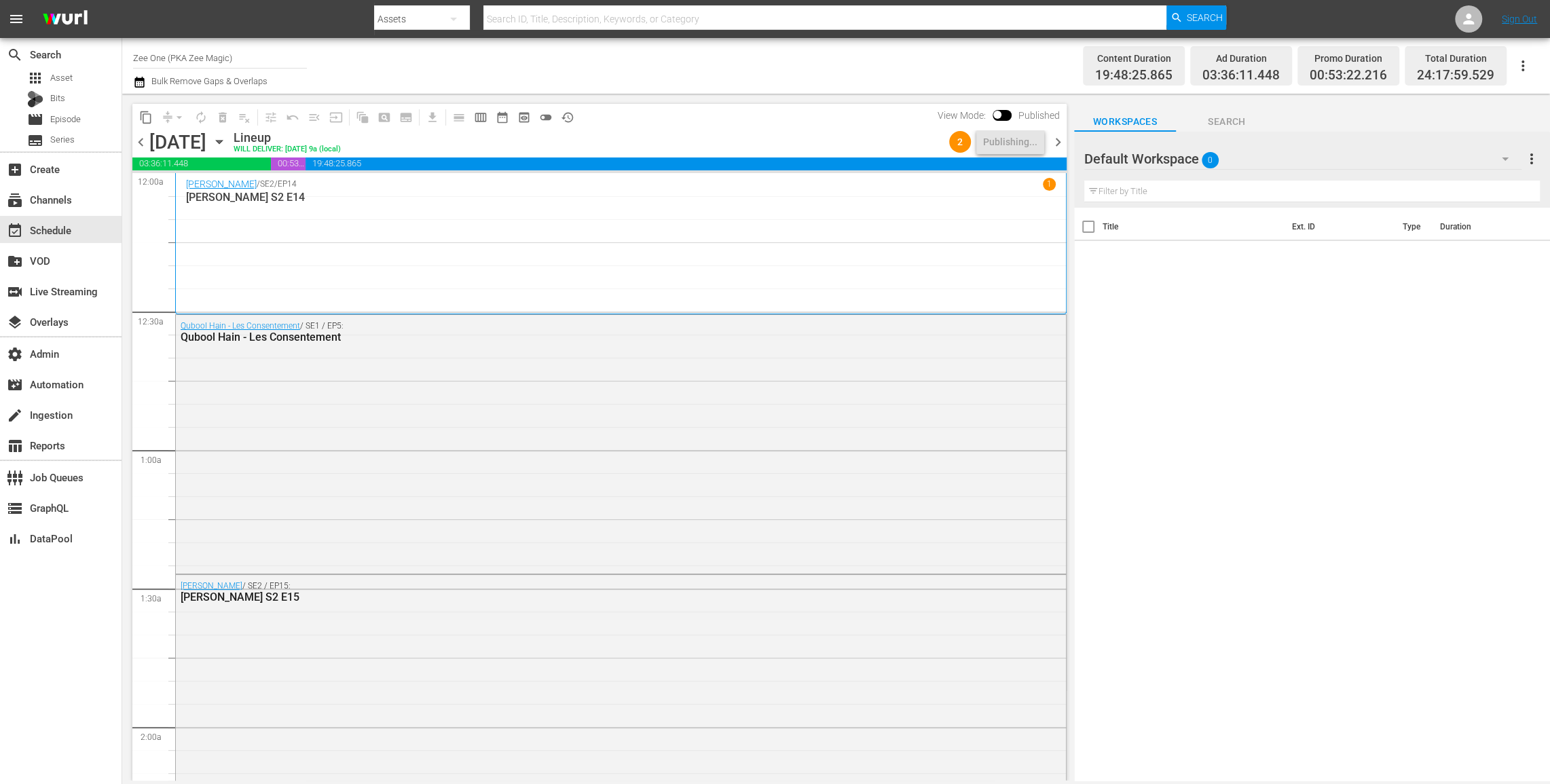
click at [1062, 145] on span "chevron_right" at bounding box center [1058, 142] width 17 height 17
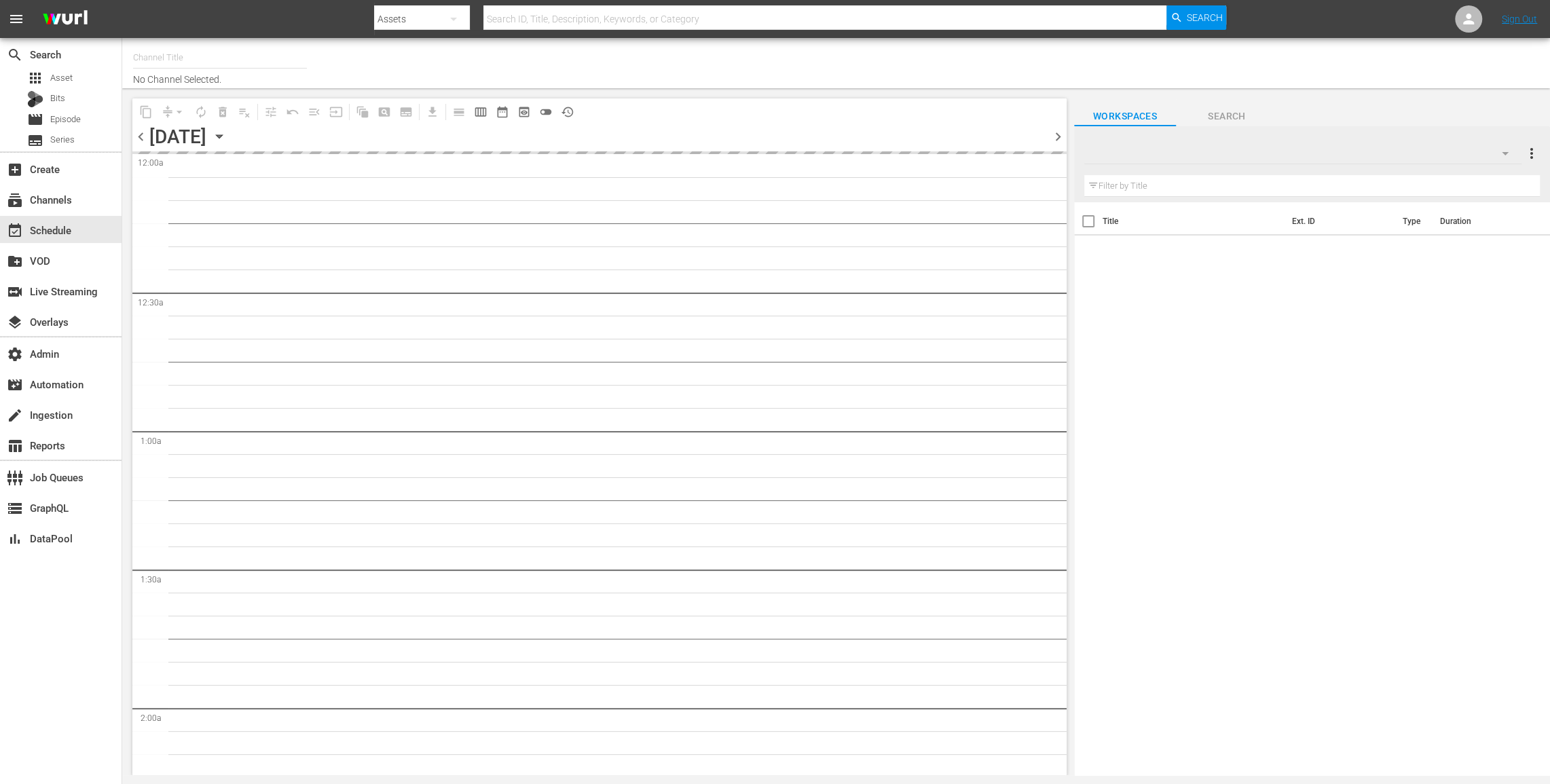
type input "Zee One (PKA Zee Magic) (1803)"
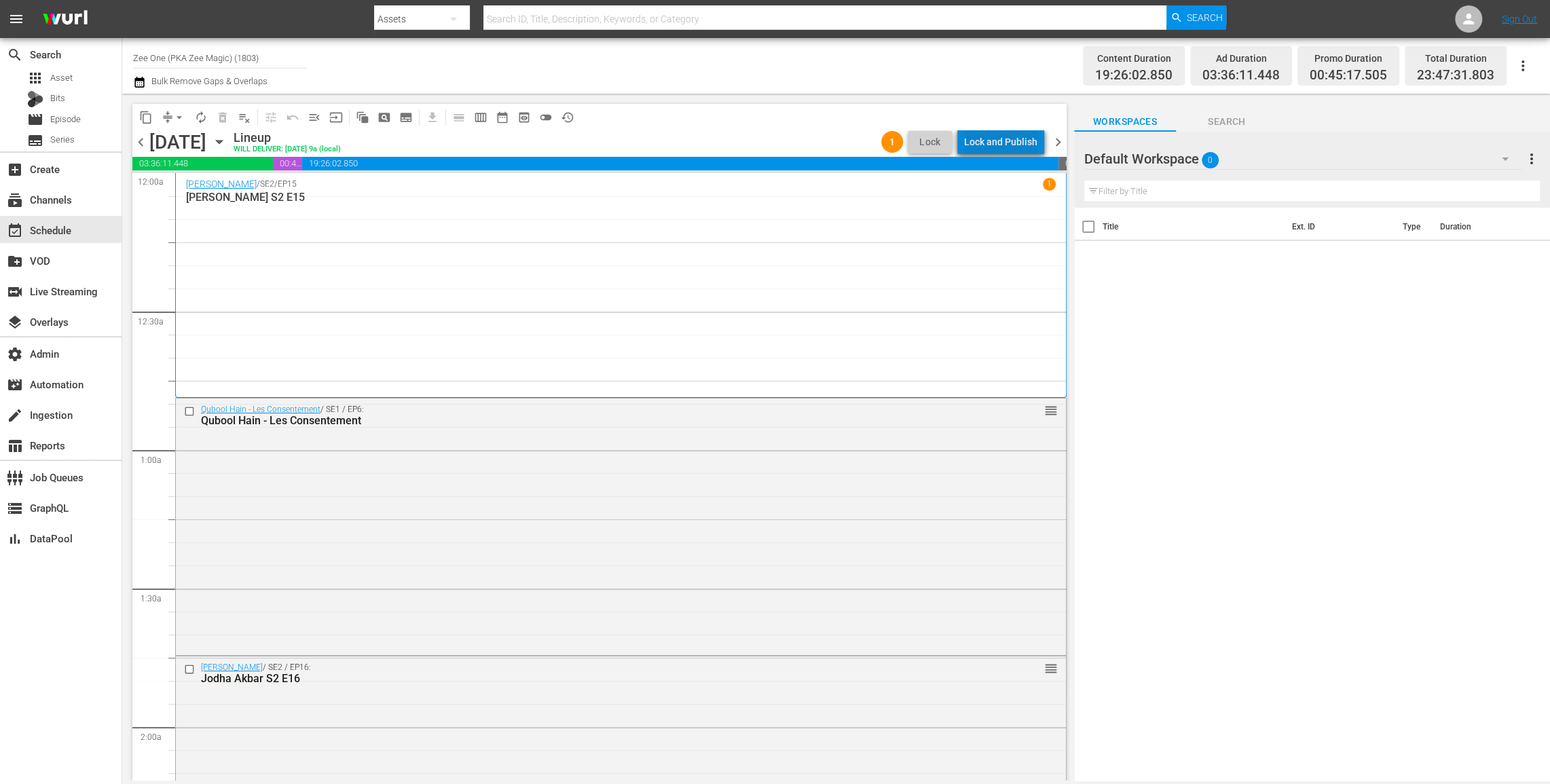
click at [1011, 140] on div "Lock and Publish" at bounding box center [1001, 141] width 73 height 24
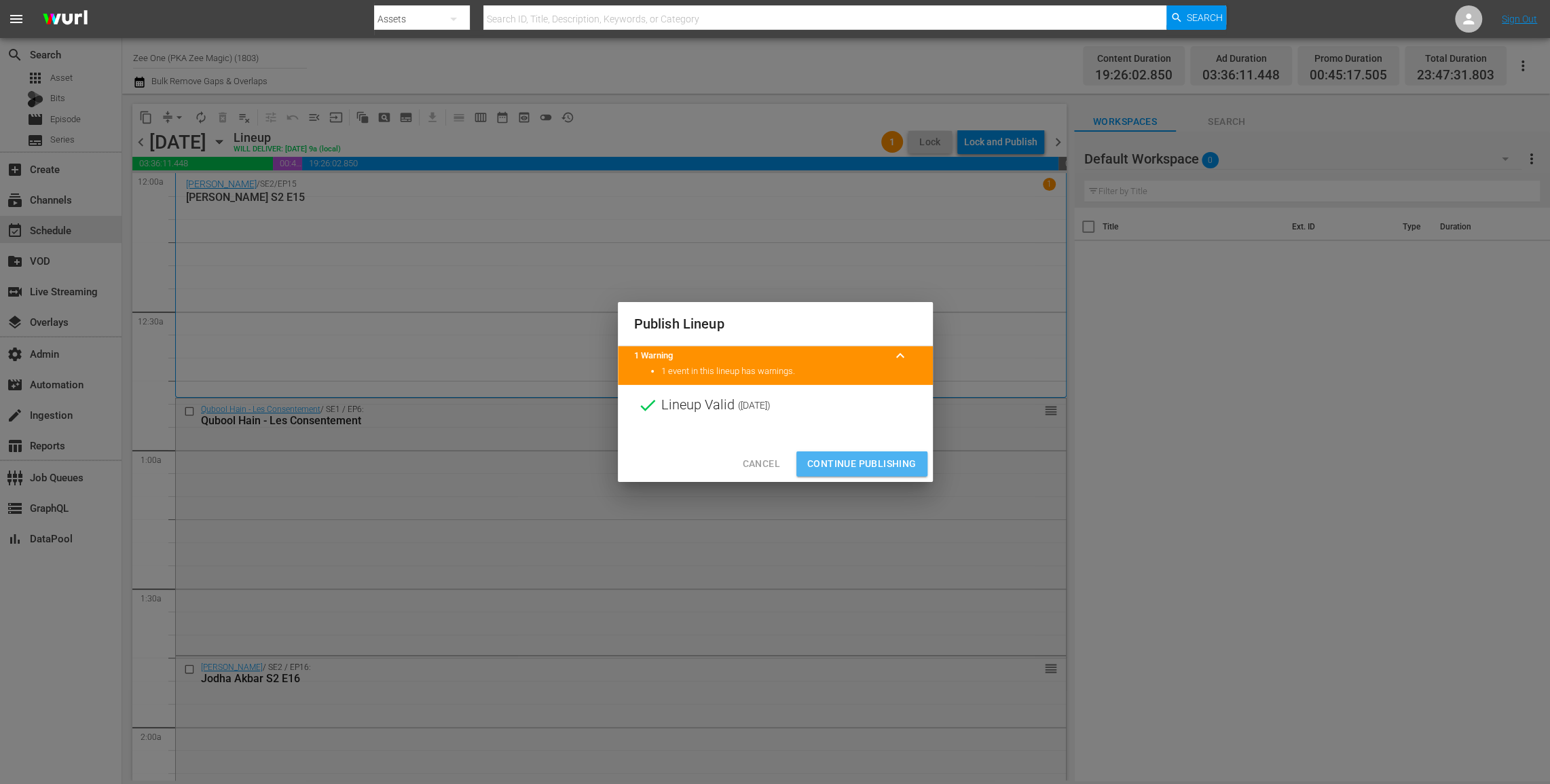
click at [870, 471] on span "Continue Publishing" at bounding box center [862, 463] width 110 height 17
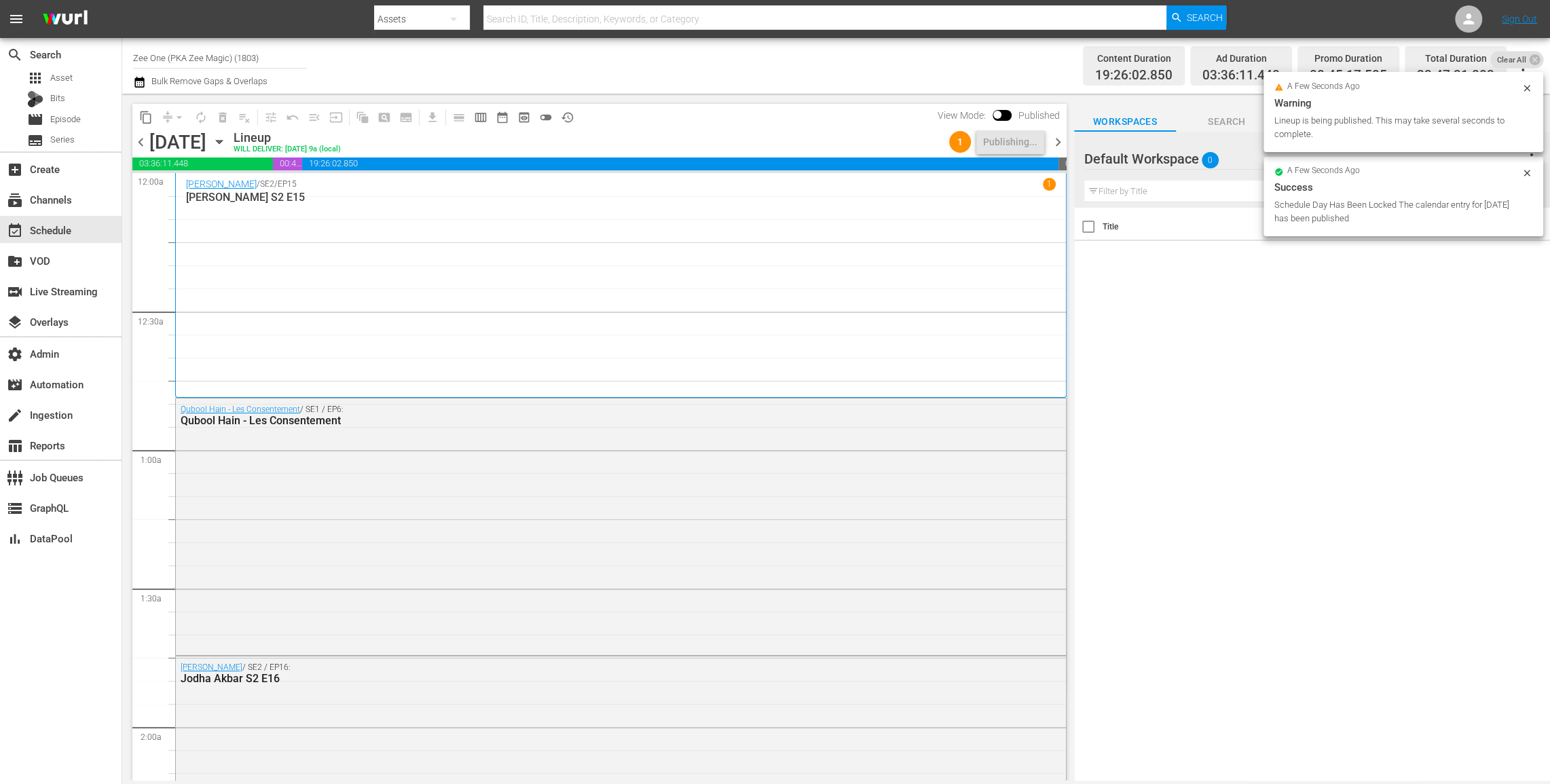
click at [1061, 140] on span "chevron_right" at bounding box center [1058, 142] width 17 height 17
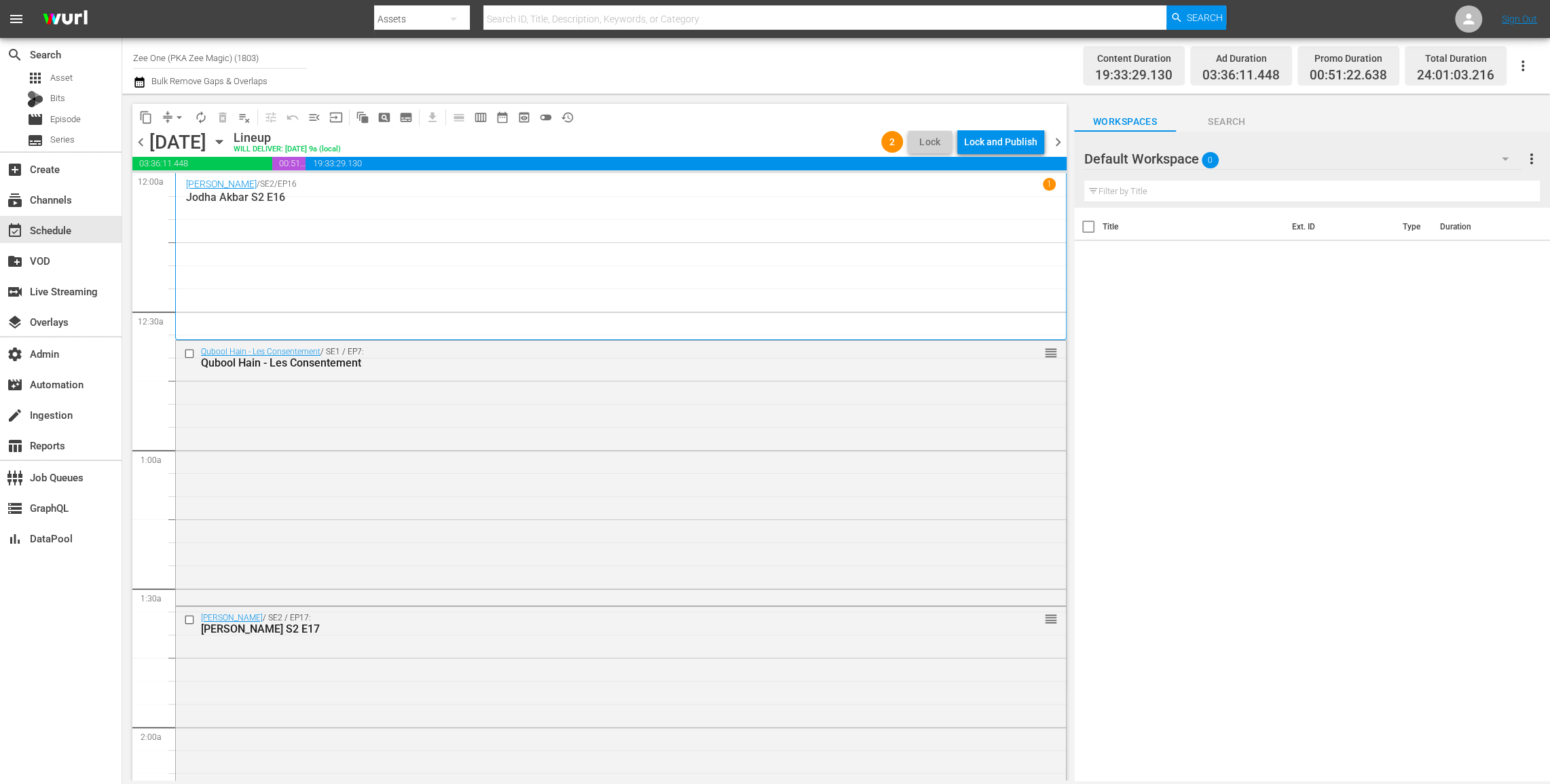
click at [990, 143] on div "Lock and Publish" at bounding box center [1001, 141] width 73 height 24
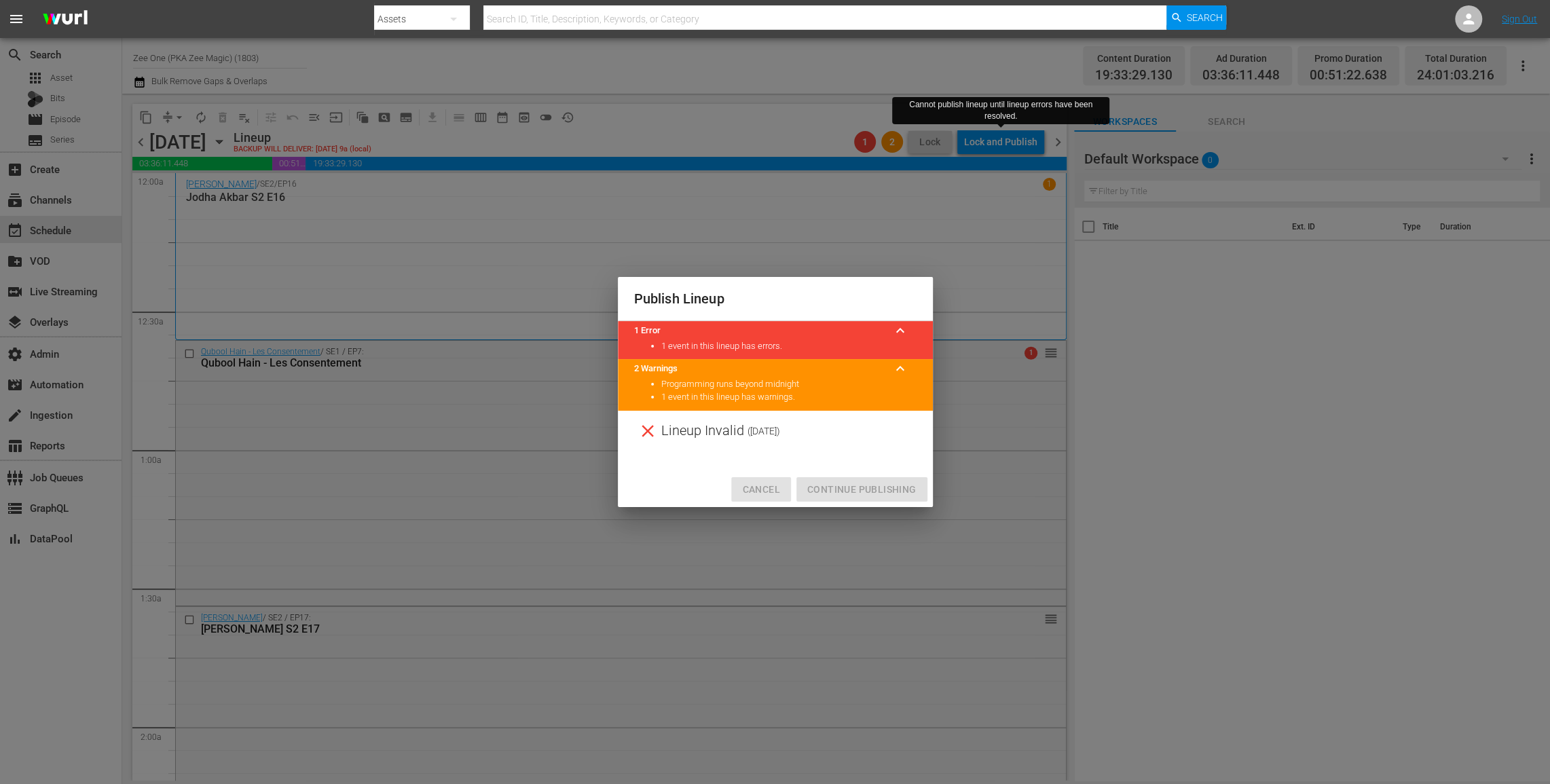
click at [757, 483] on span "Cancel" at bounding box center [760, 489] width 37 height 17
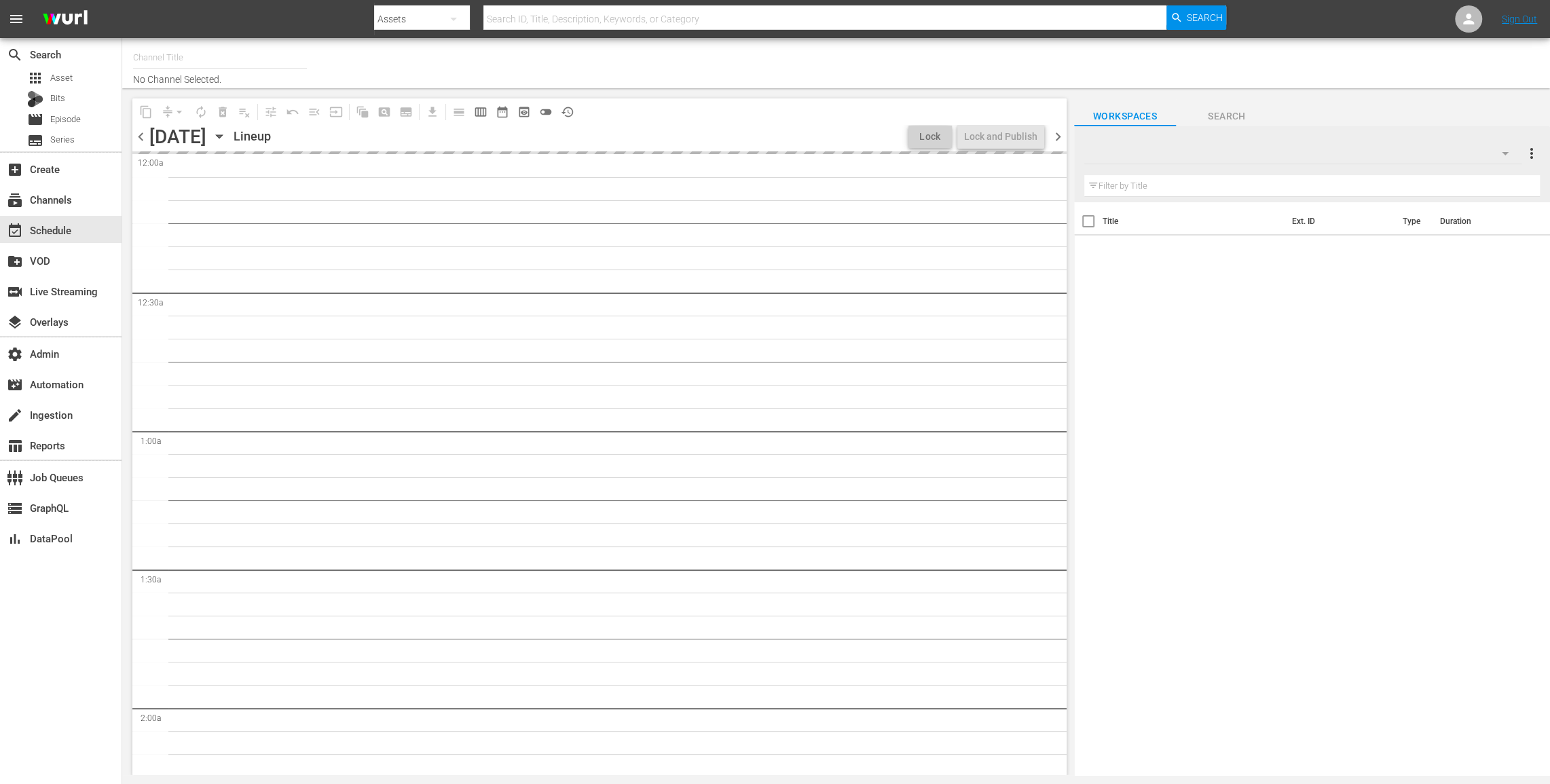
type input "Zee One (PKA Zee Magic) (1803)"
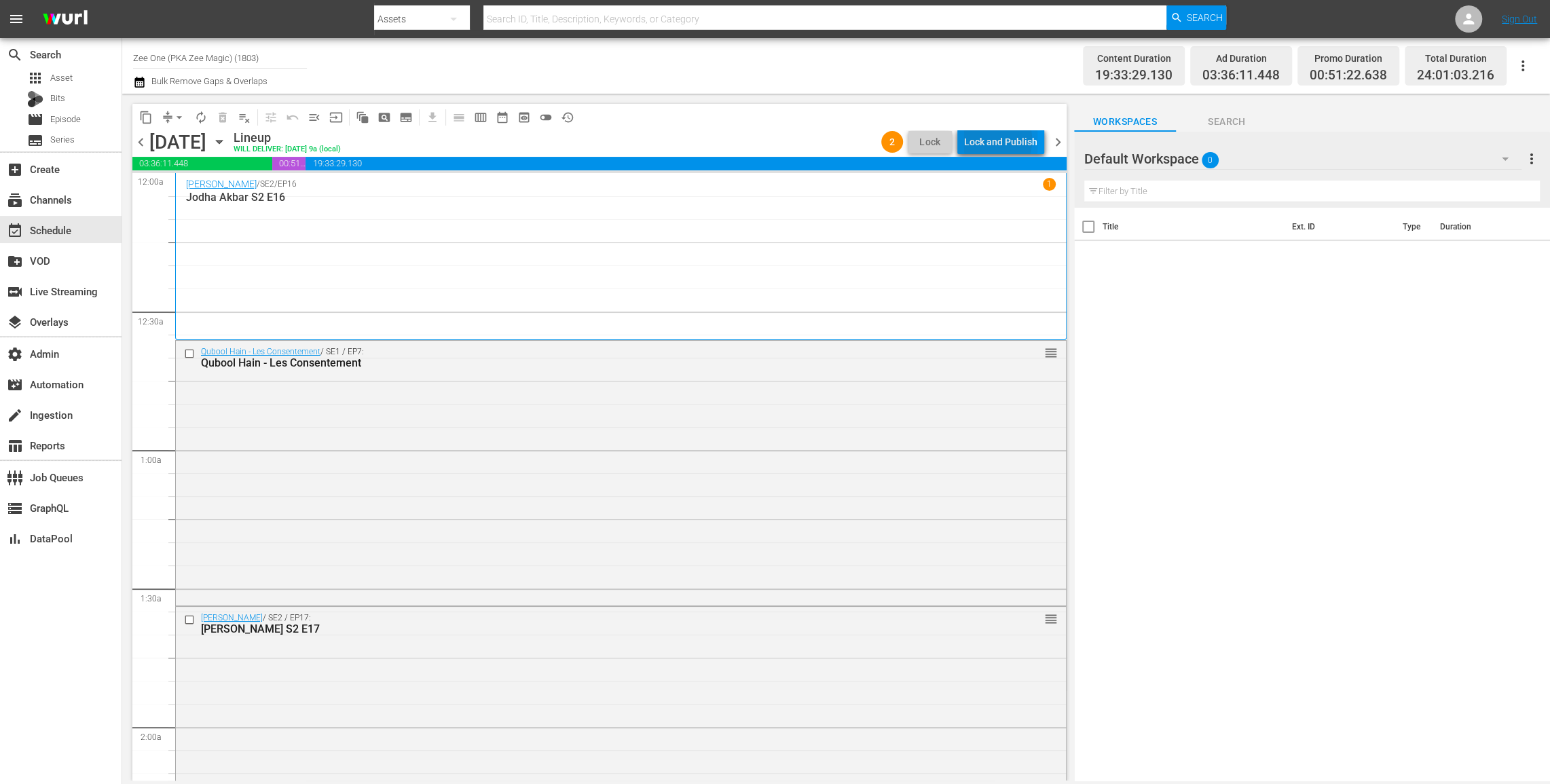
click at [987, 140] on div "Lock and Publish" at bounding box center [1001, 141] width 73 height 24
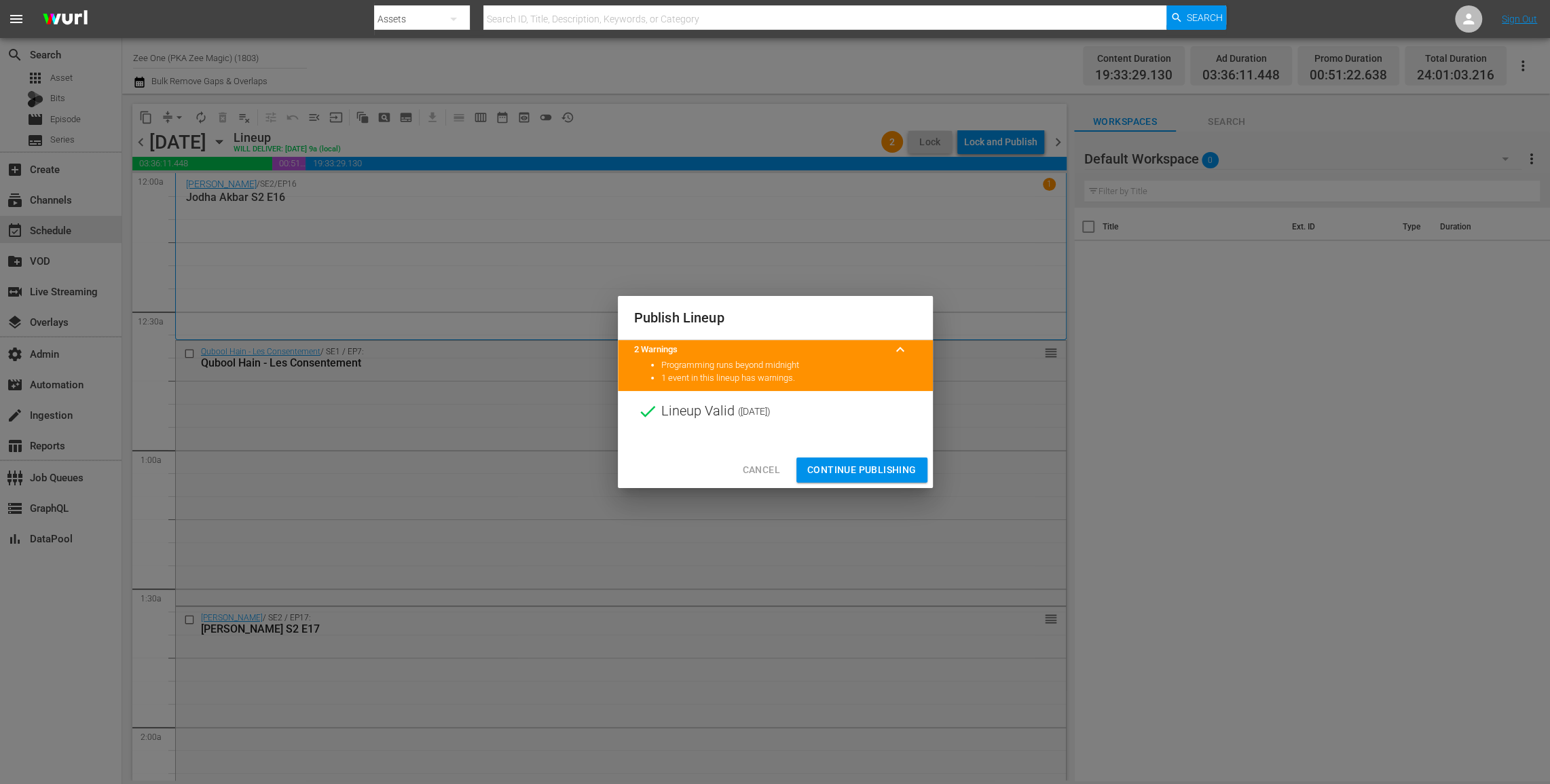
click at [836, 478] on span "Continue Publishing" at bounding box center [862, 470] width 110 height 17
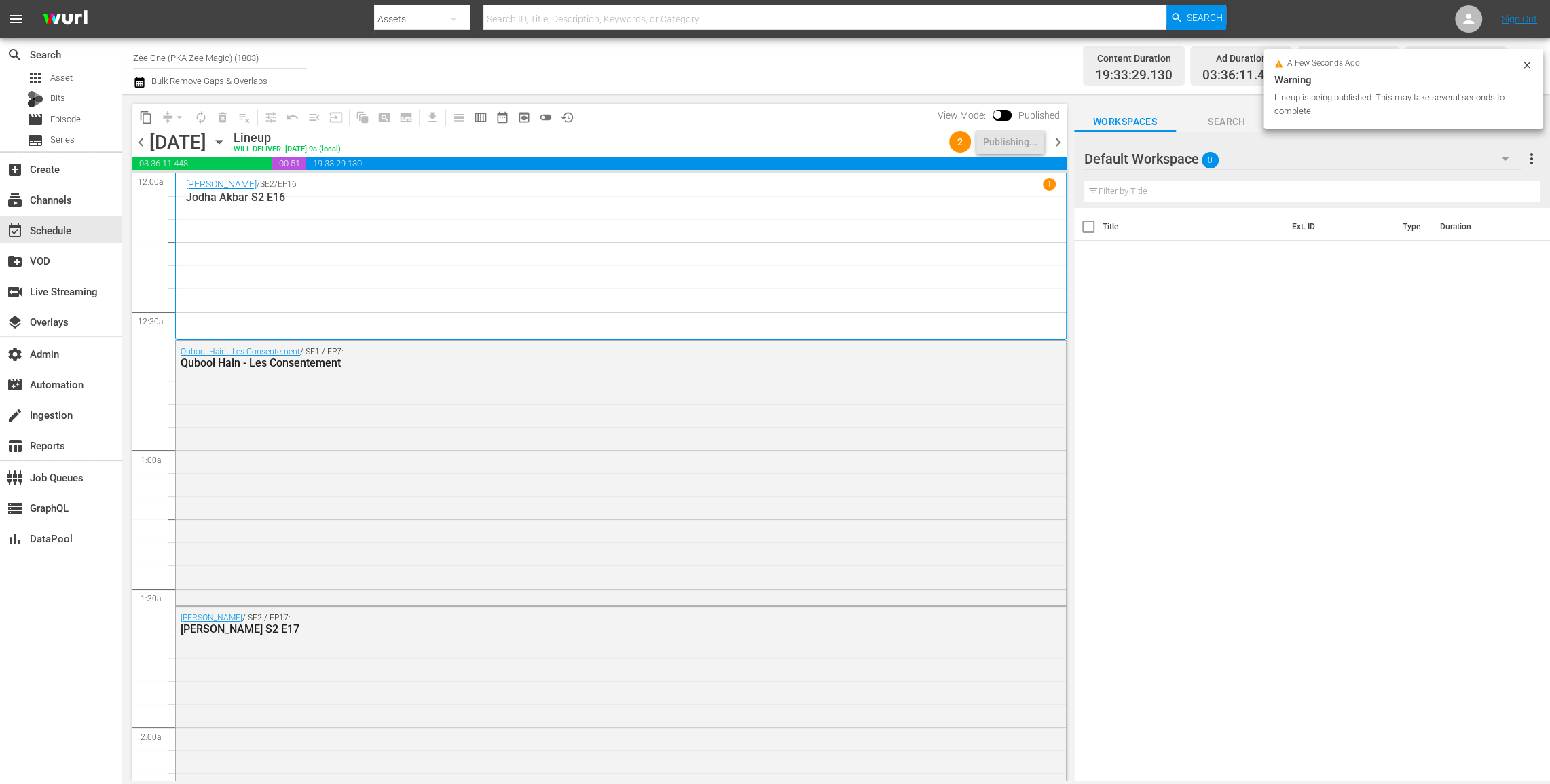
click at [1057, 138] on span "chevron_right" at bounding box center [1058, 142] width 17 height 17
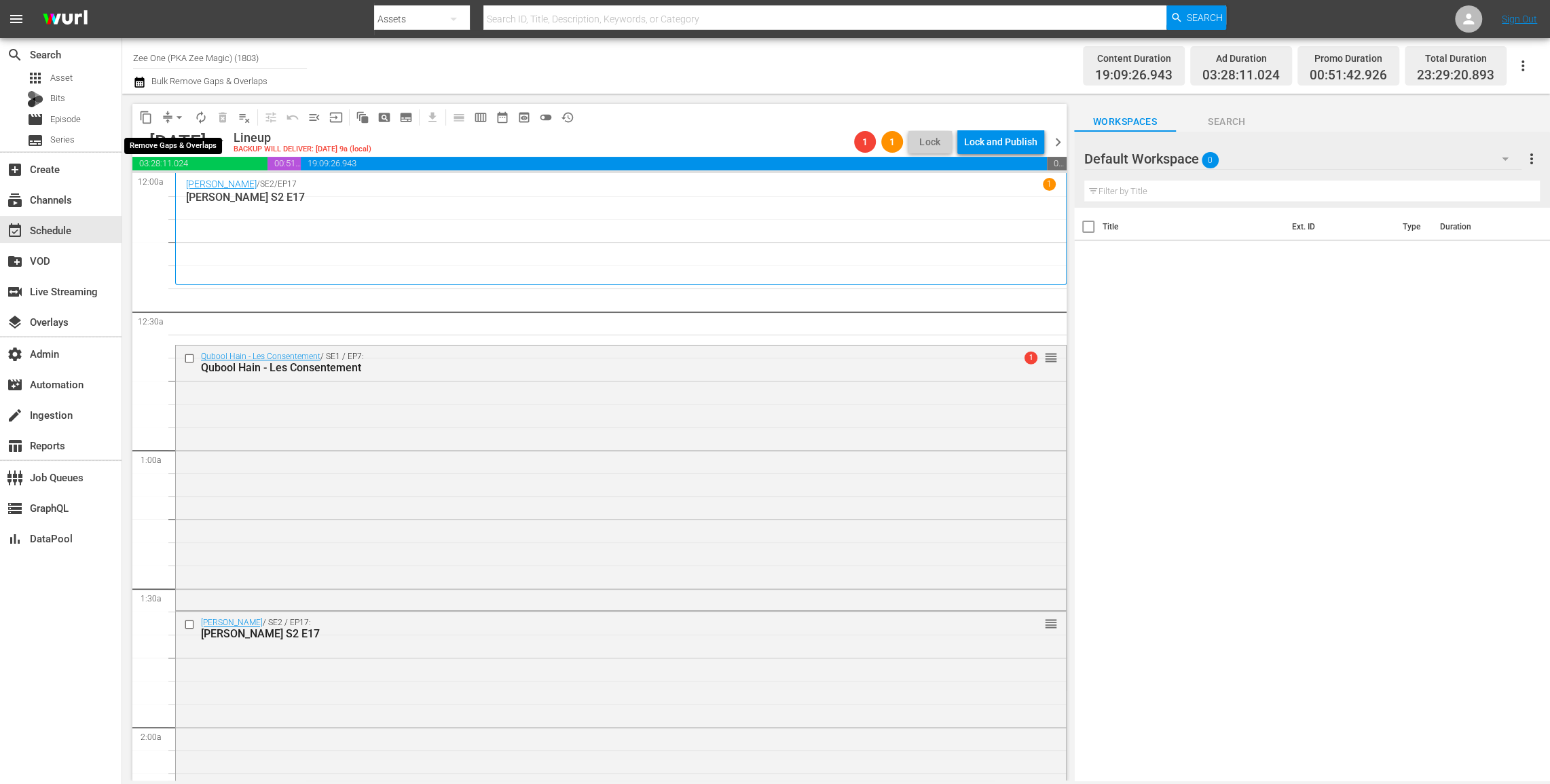
click at [176, 113] on span "arrow_drop_down" at bounding box center [179, 117] width 13 height 13
click at [183, 184] on li "Align to End of Previous Day" at bounding box center [180, 189] width 143 height 22
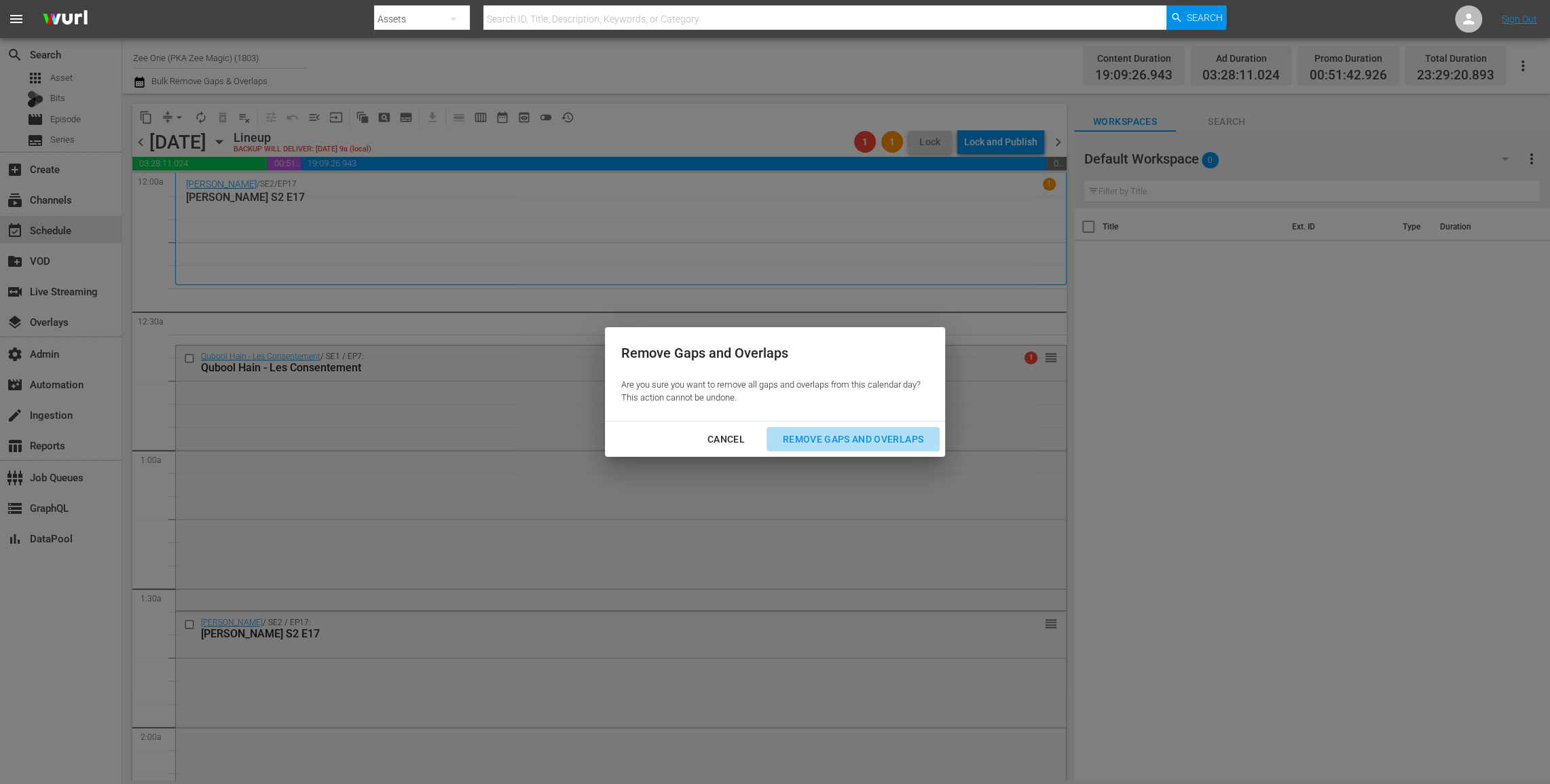
click at [880, 437] on div "Remove Gaps and Overlaps" at bounding box center [852, 439] width 162 height 17
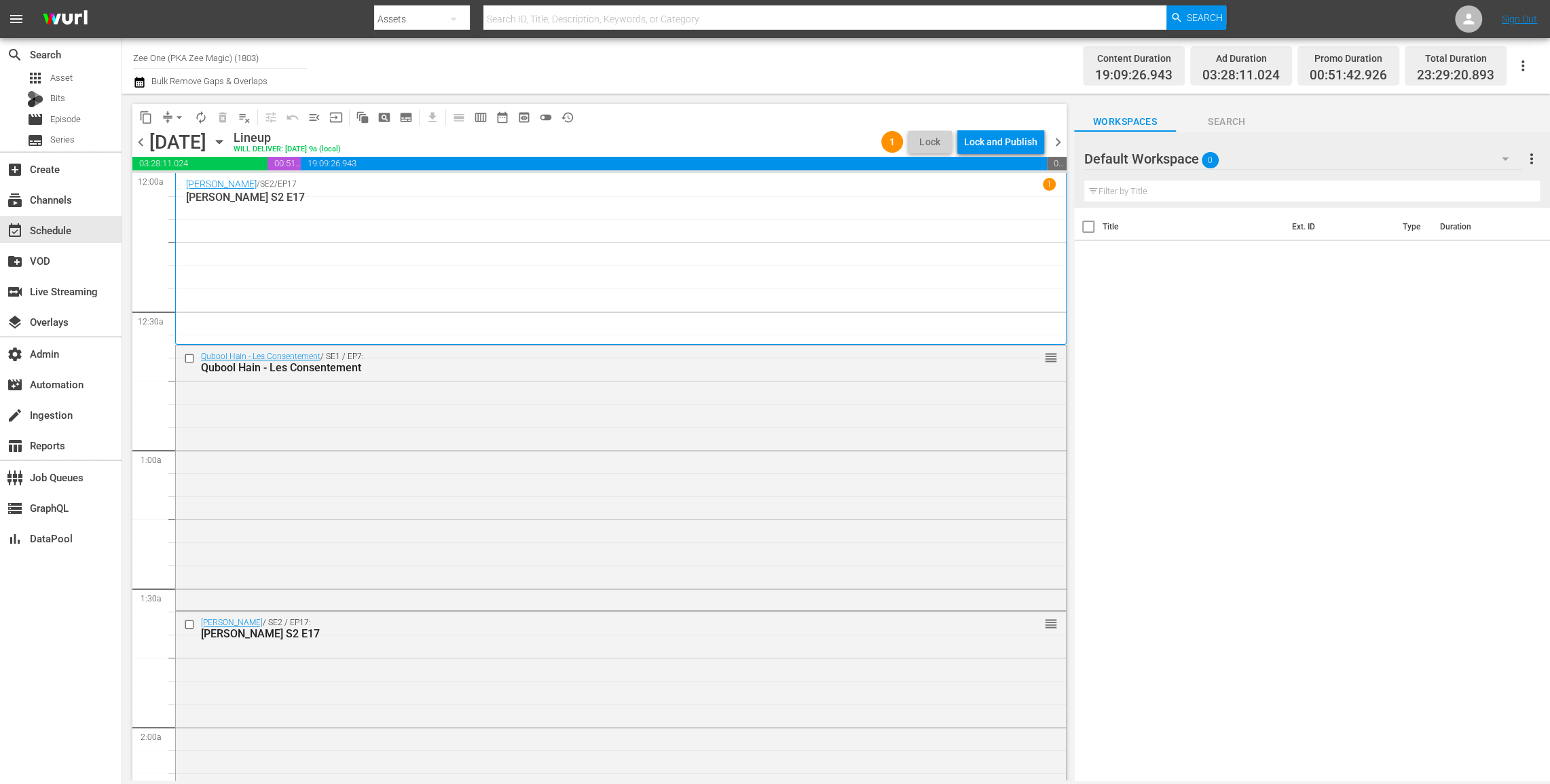
click at [988, 143] on div "Lock and Publish" at bounding box center [1001, 141] width 73 height 24
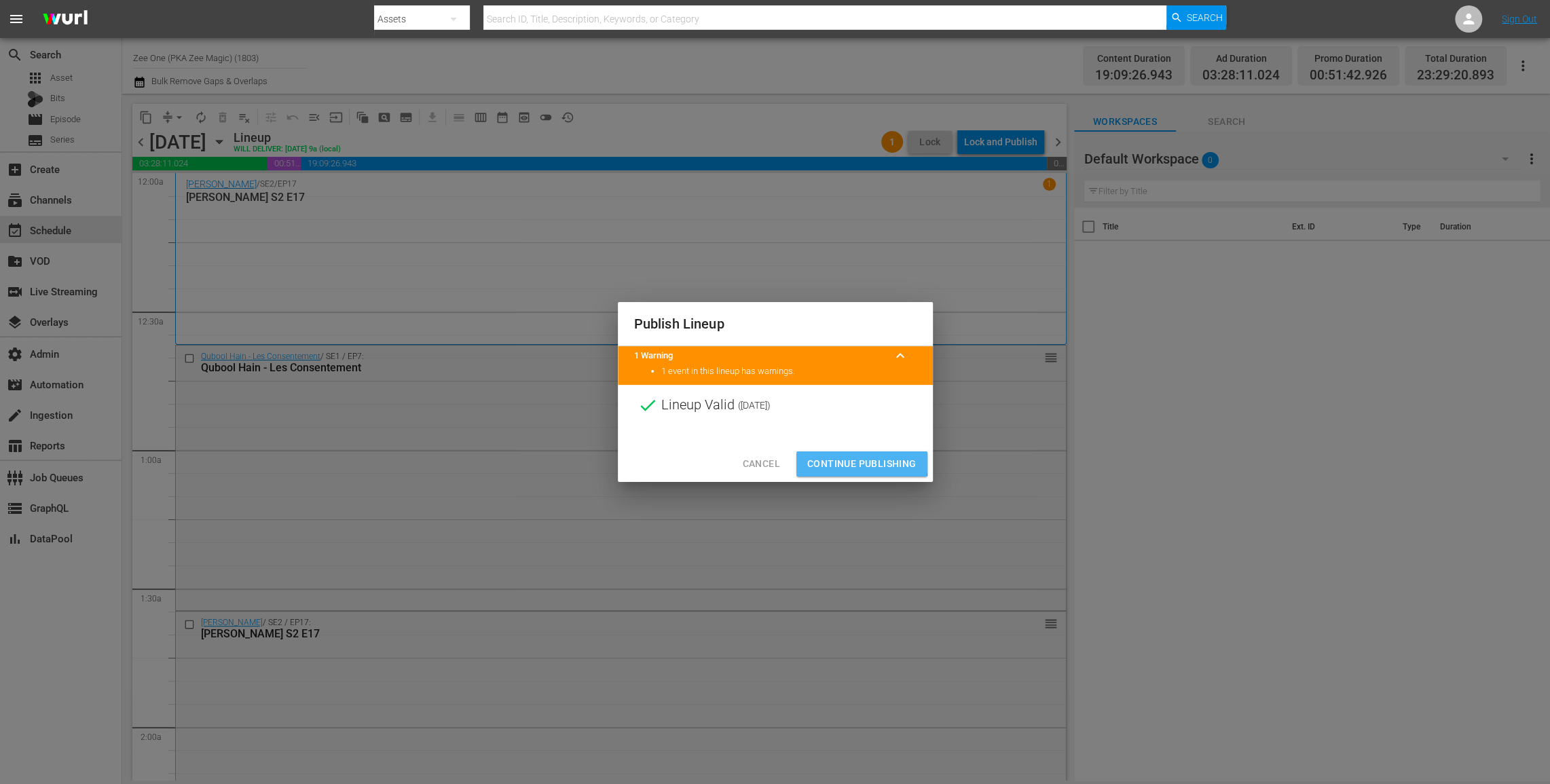
click at [838, 459] on span "Continue Publishing" at bounding box center [862, 463] width 110 height 17
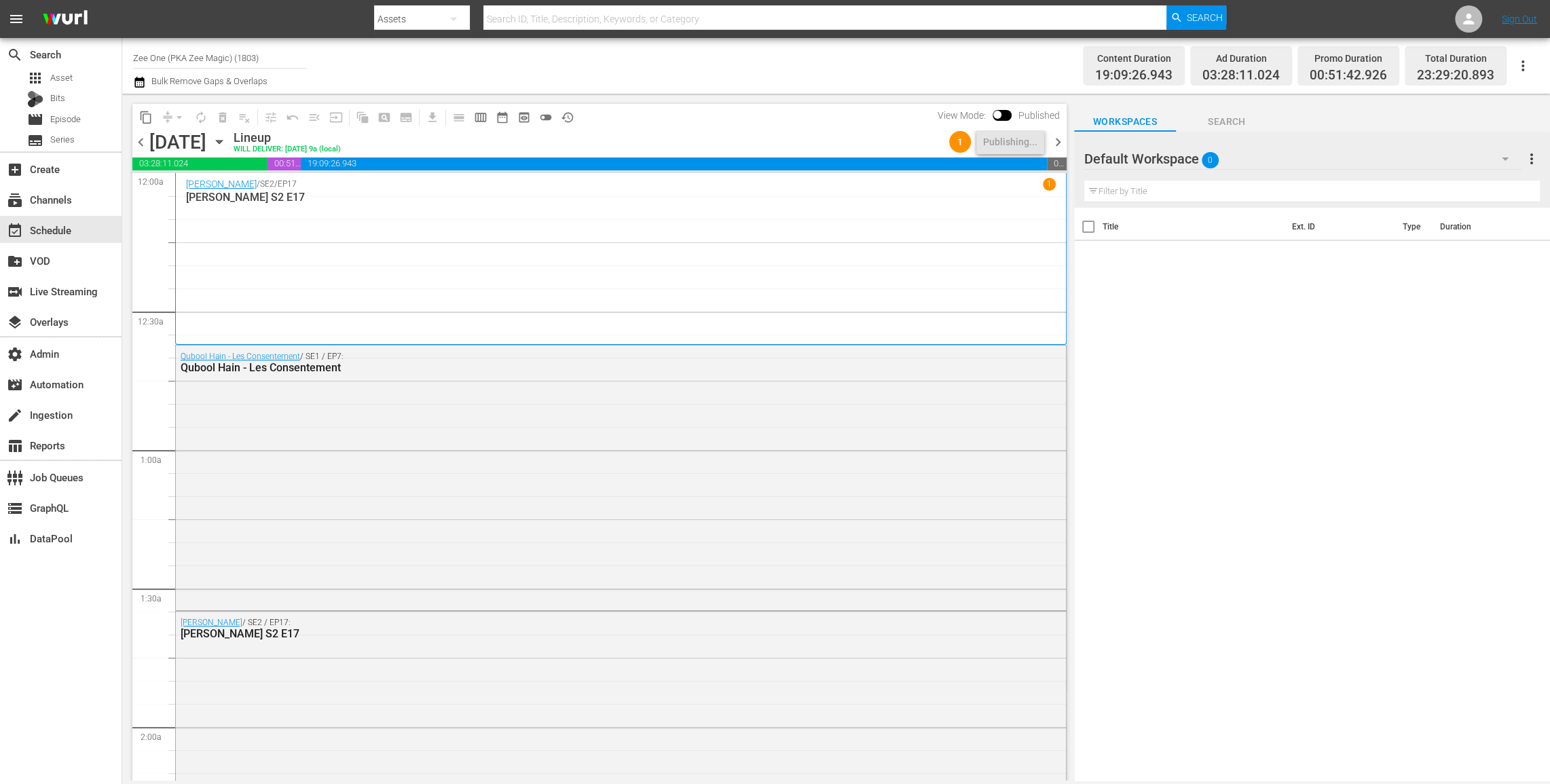
click at [1053, 142] on span "chevron_right" at bounding box center [1058, 142] width 17 height 17
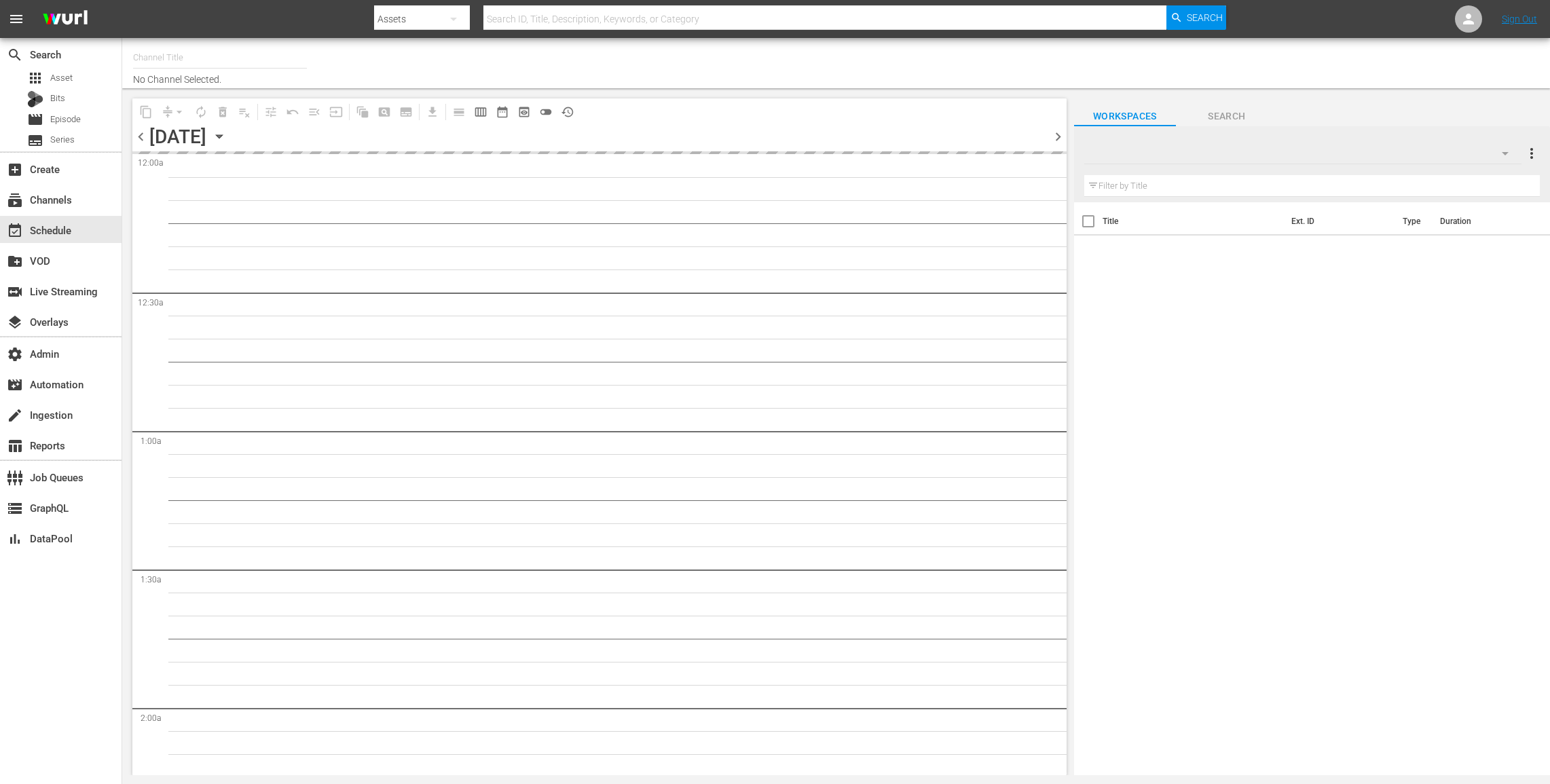
type input "Zee One (PKA Zee Magic) (1803)"
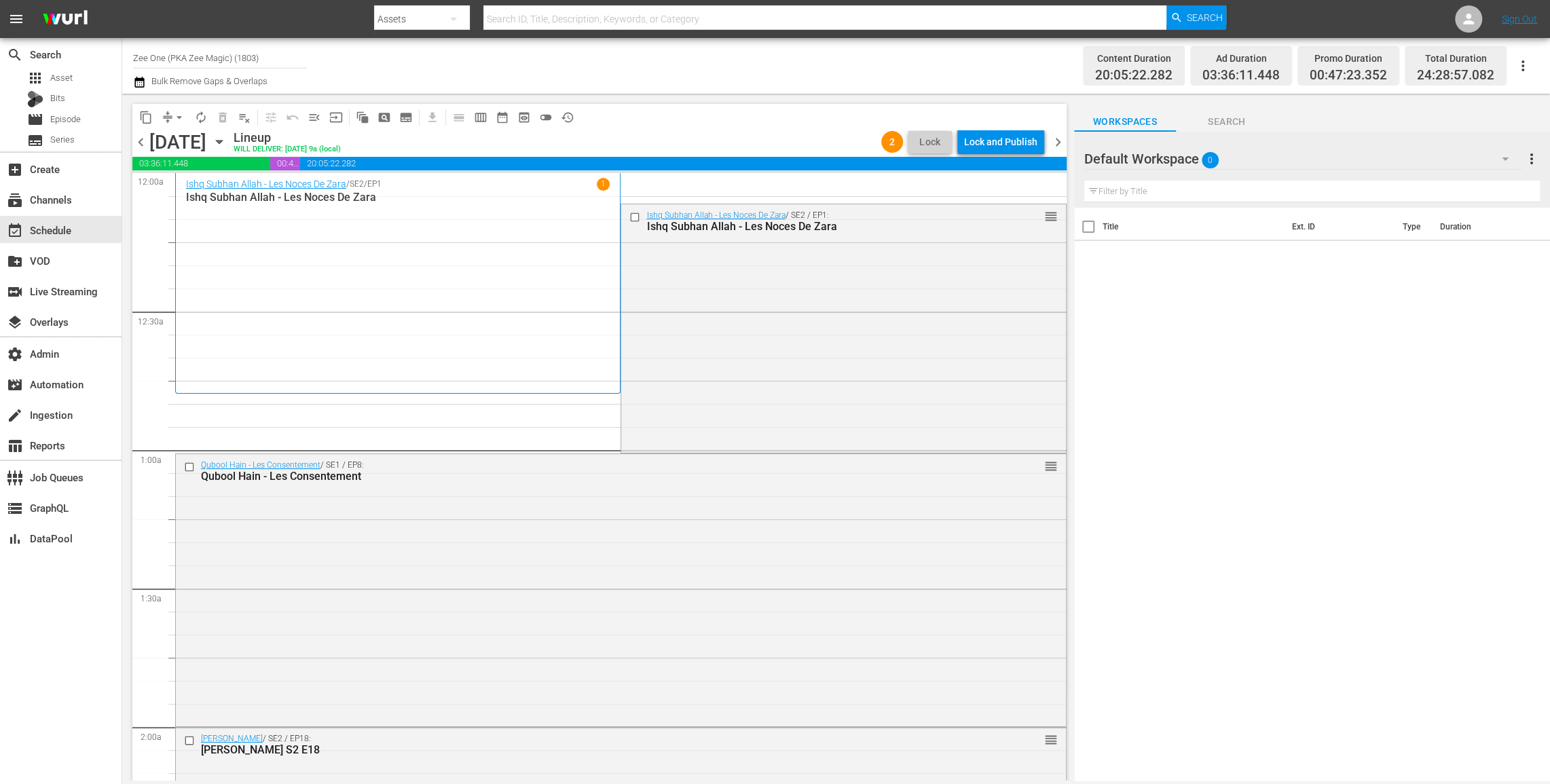
click at [142, 139] on span "chevron_left" at bounding box center [140, 142] width 17 height 17
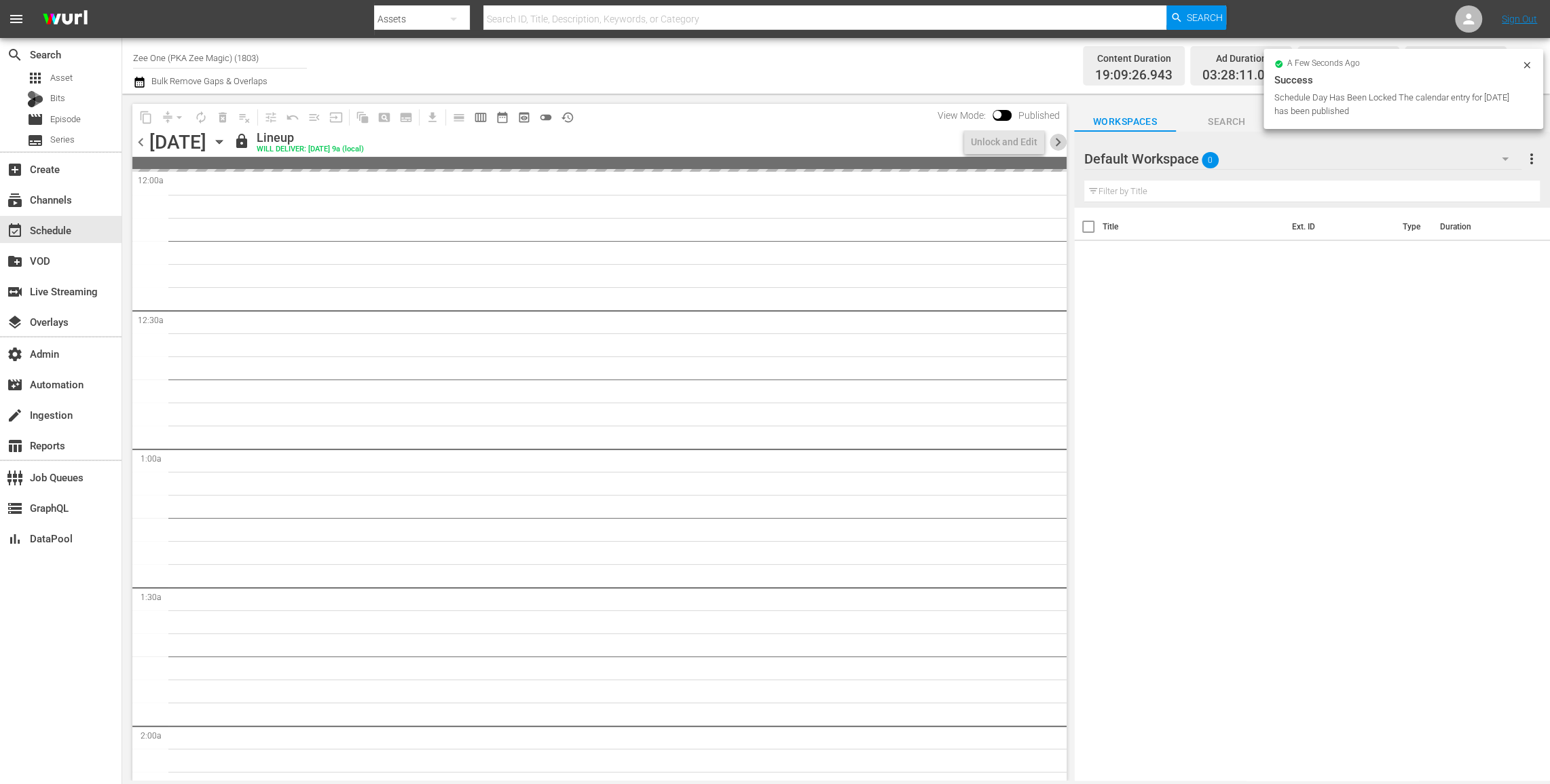
click at [1059, 143] on span "chevron_right" at bounding box center [1058, 142] width 17 height 17
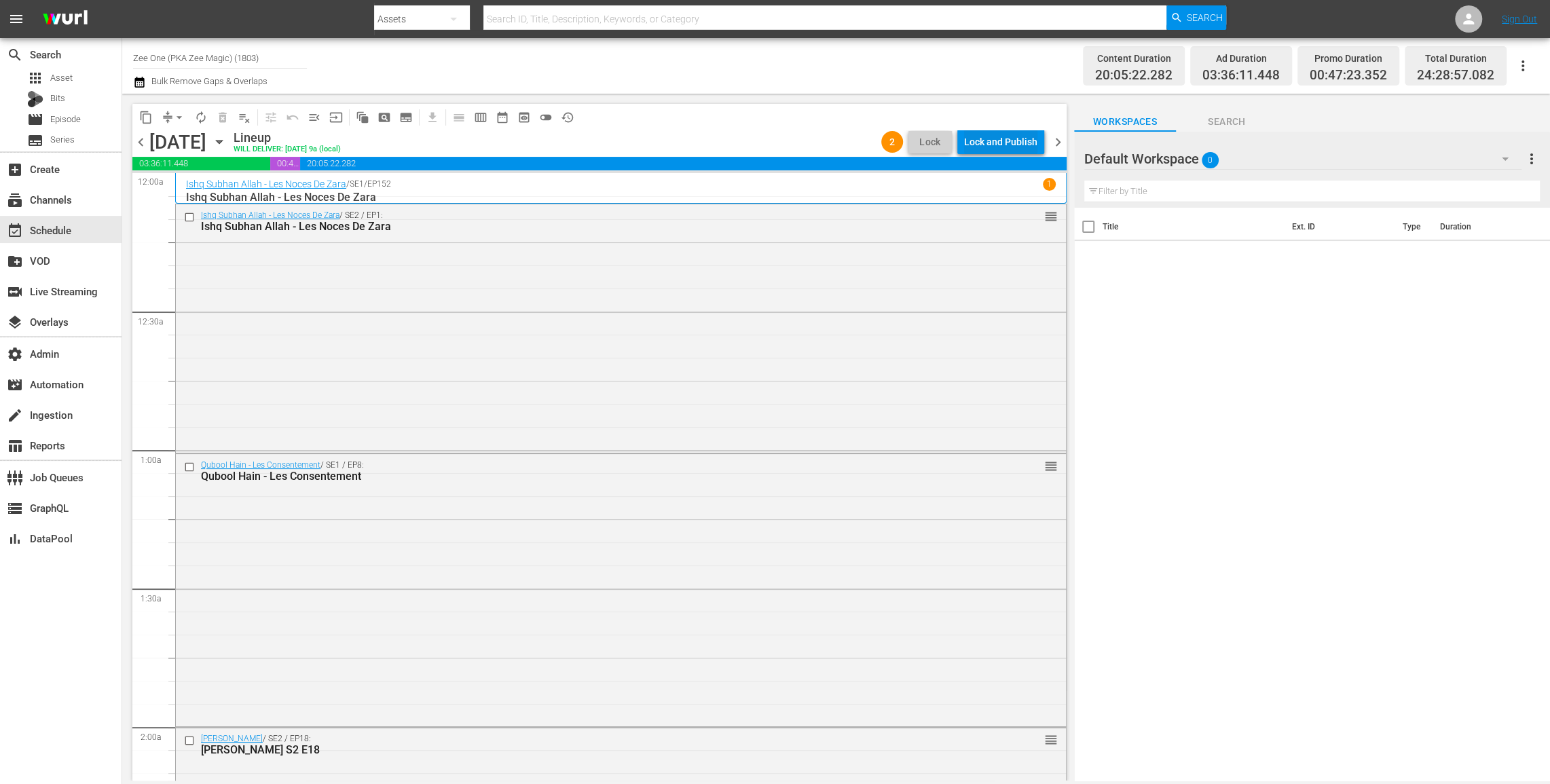
click at [996, 143] on div "Lock and Publish" at bounding box center [1001, 141] width 73 height 24
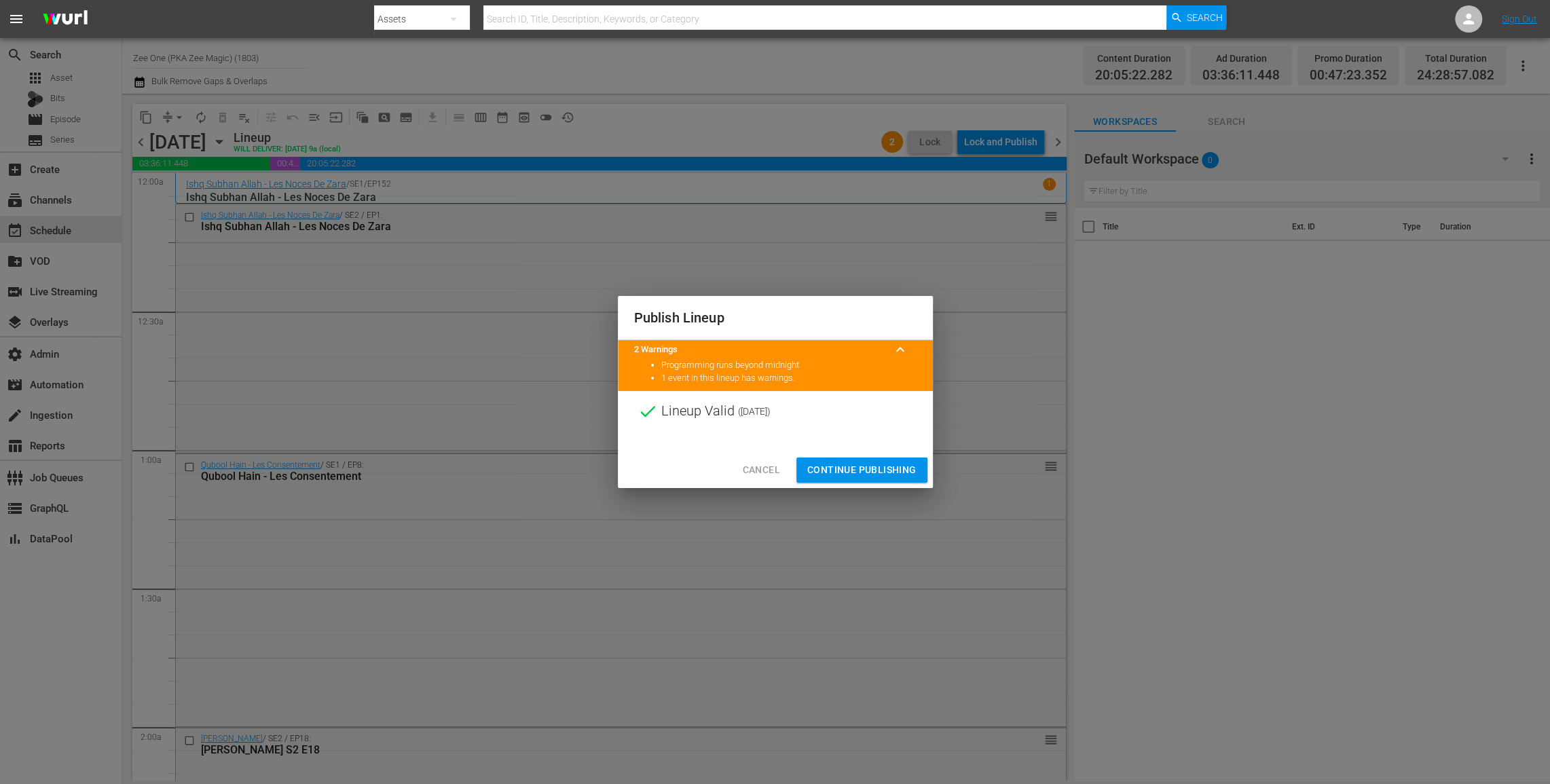
click at [827, 466] on span "Continue Publishing" at bounding box center [862, 470] width 110 height 17
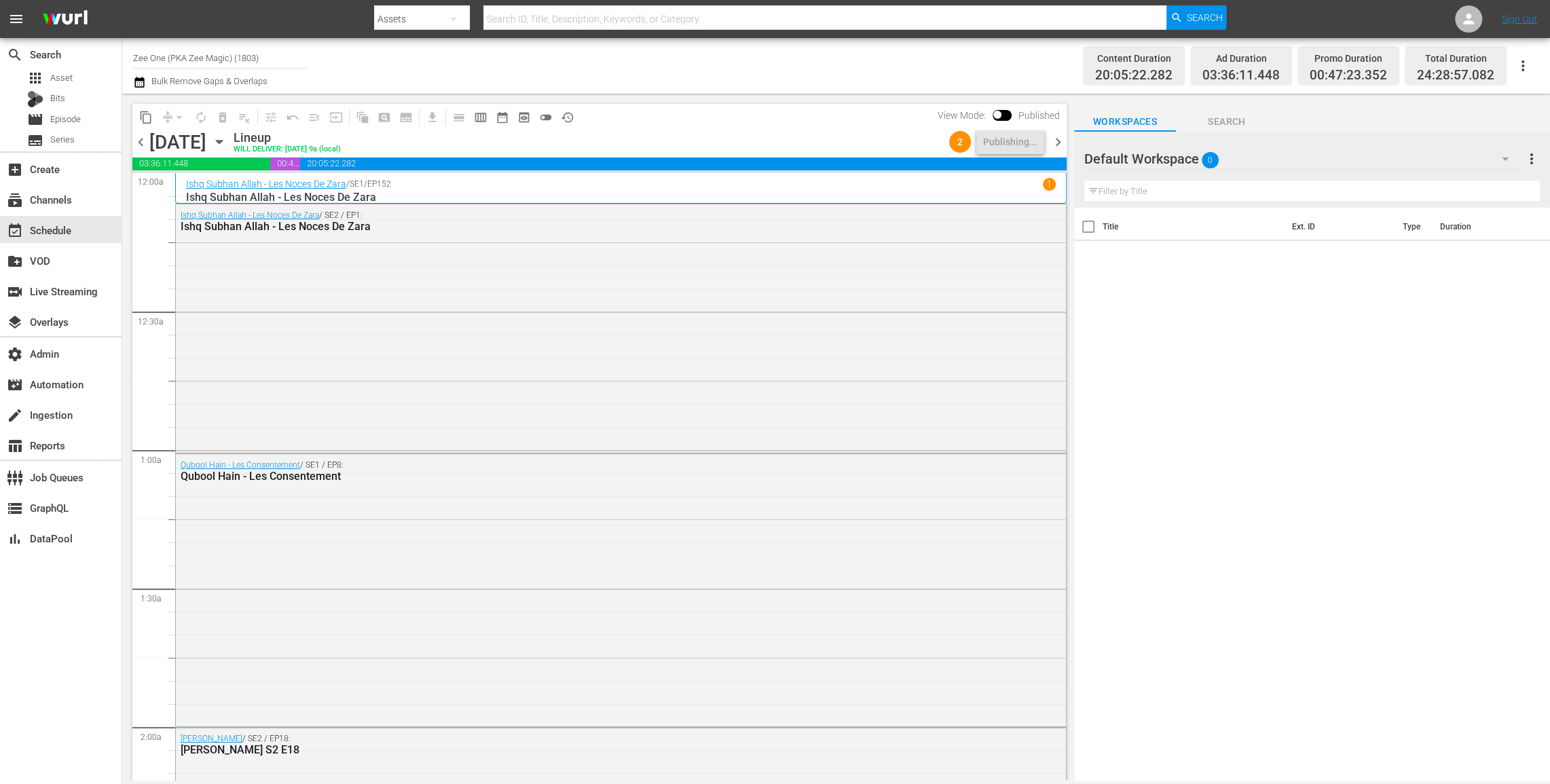
click at [1059, 143] on span "chevron_right" at bounding box center [1058, 142] width 17 height 17
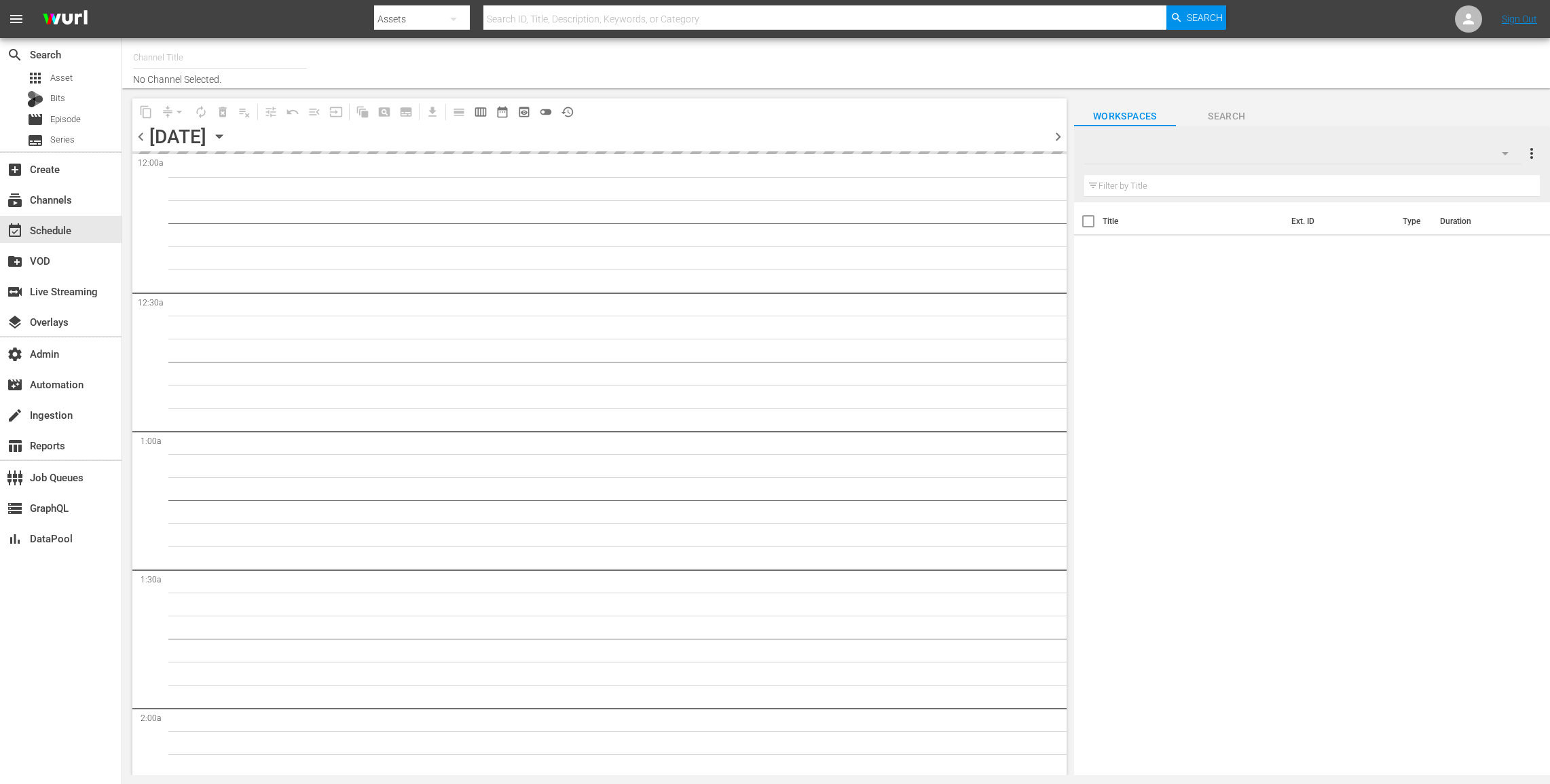
type input "Zee One (PKA Zee Magic) (1803)"
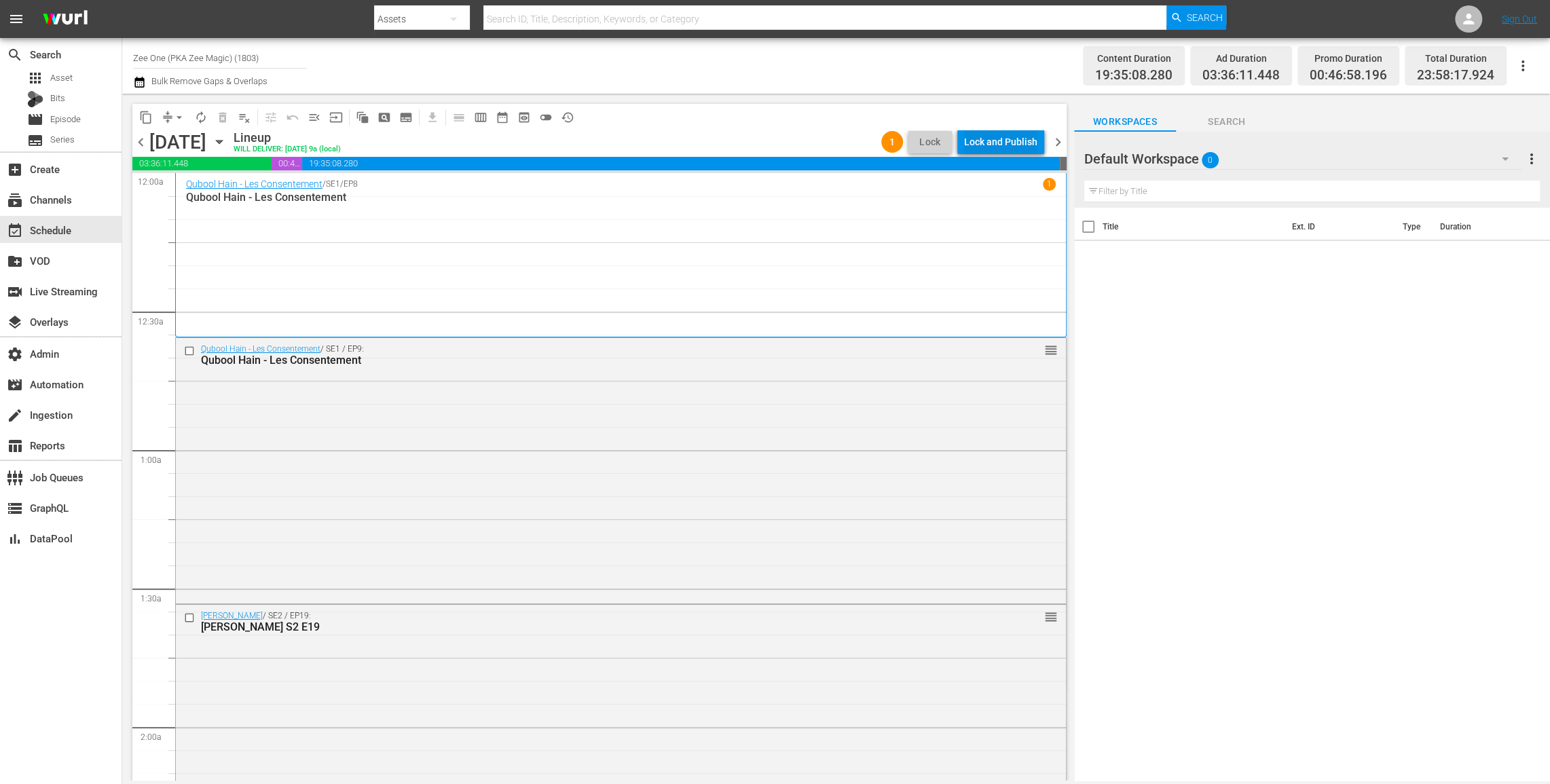
click at [997, 139] on div "Lock and Publish" at bounding box center [1001, 141] width 73 height 24
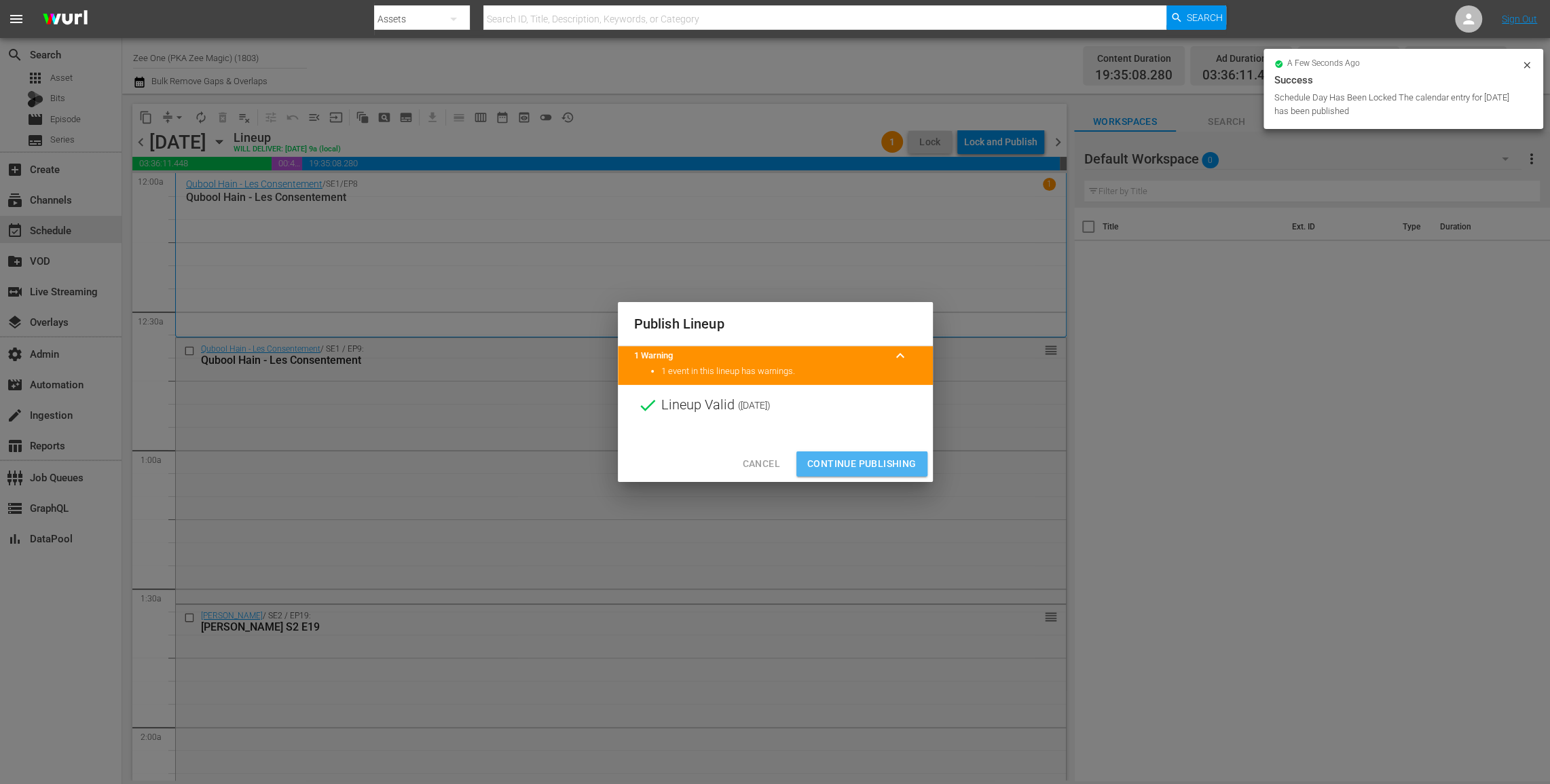
click at [847, 463] on span "Continue Publishing" at bounding box center [862, 463] width 110 height 17
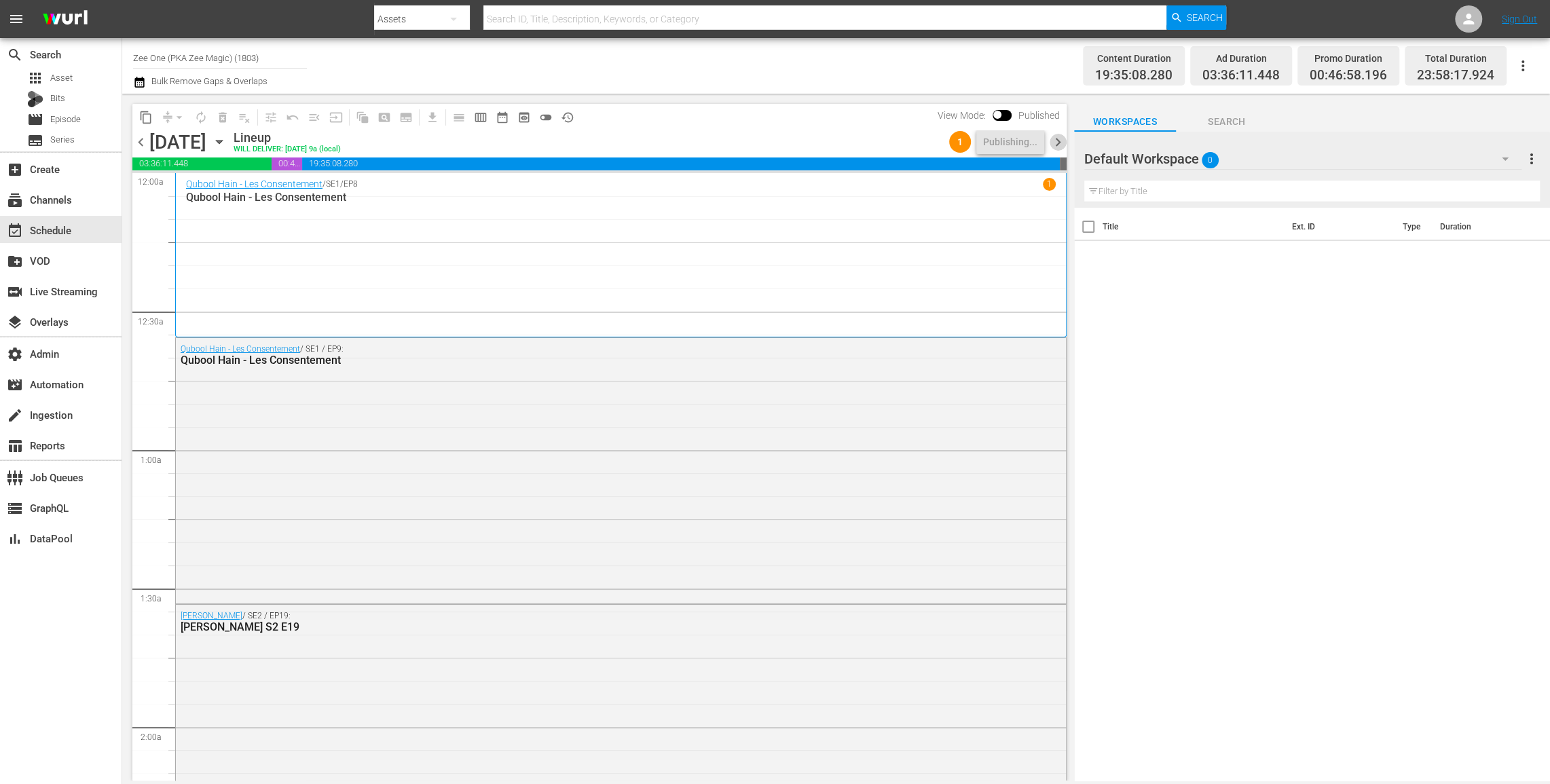
click at [1059, 140] on span "chevron_right" at bounding box center [1058, 142] width 17 height 17
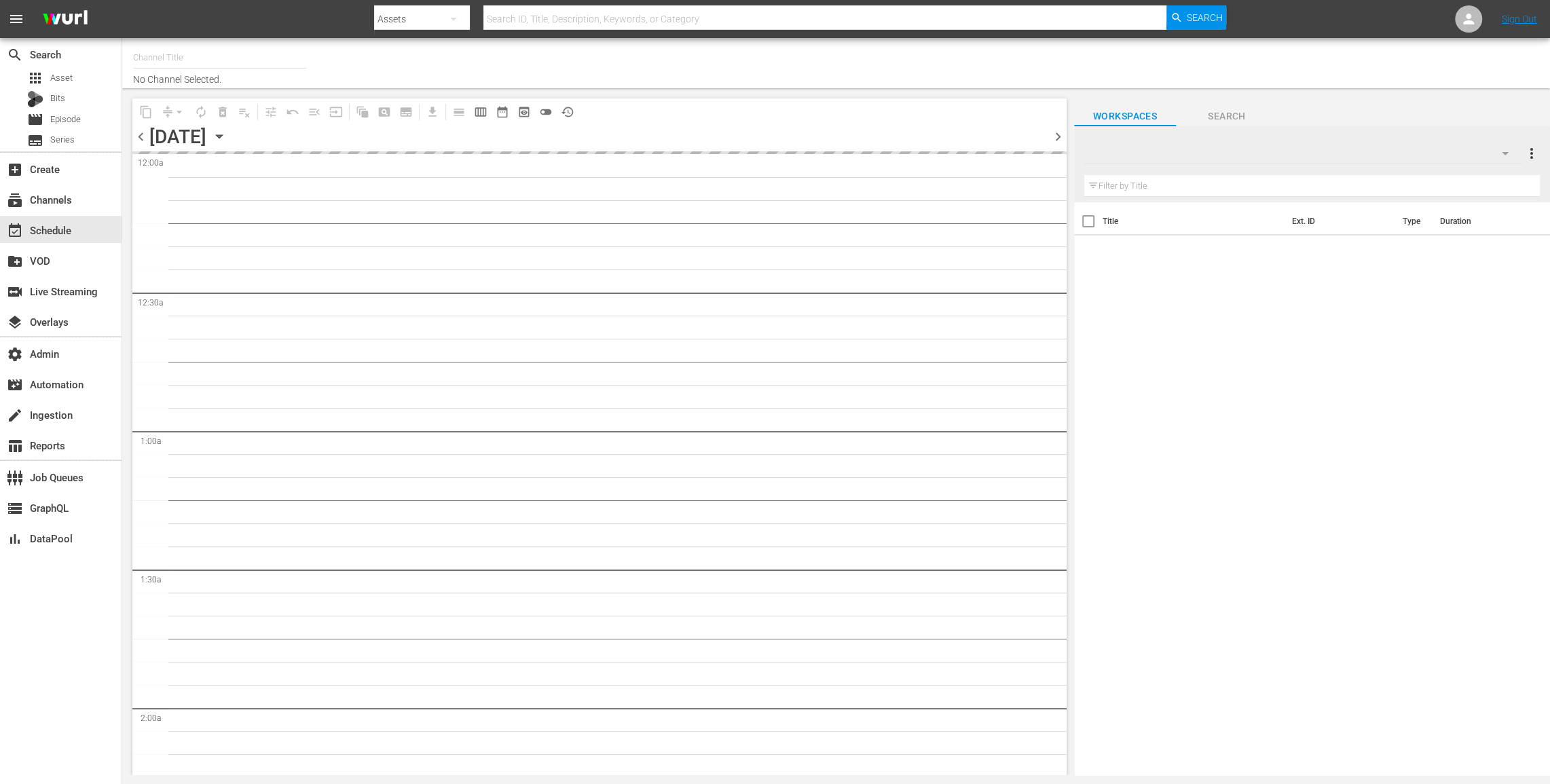
type input "Zee One (PKA Zee Magic) (1803)"
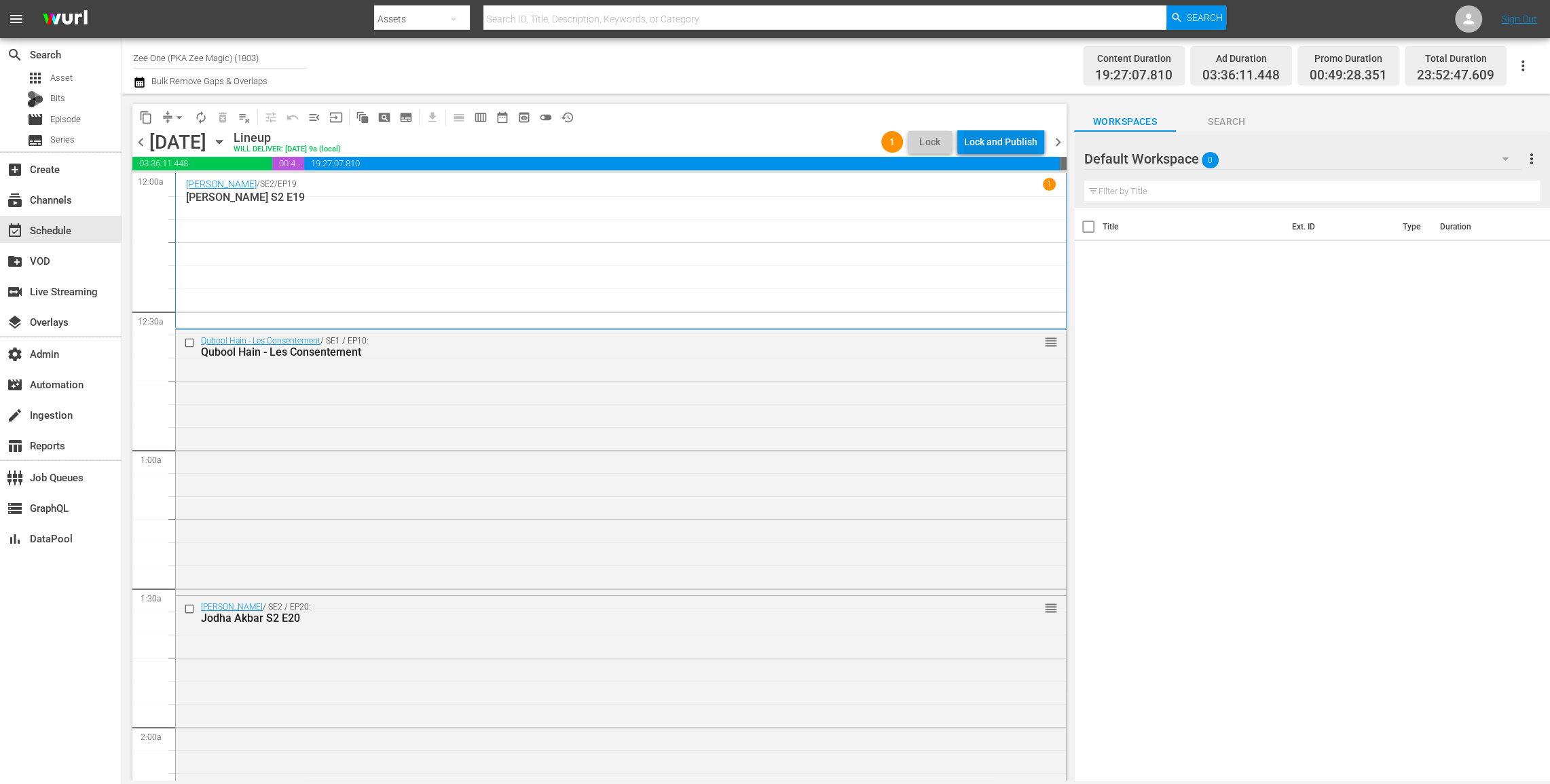
click at [997, 139] on div "Lock and Publish" at bounding box center [1001, 141] width 73 height 24
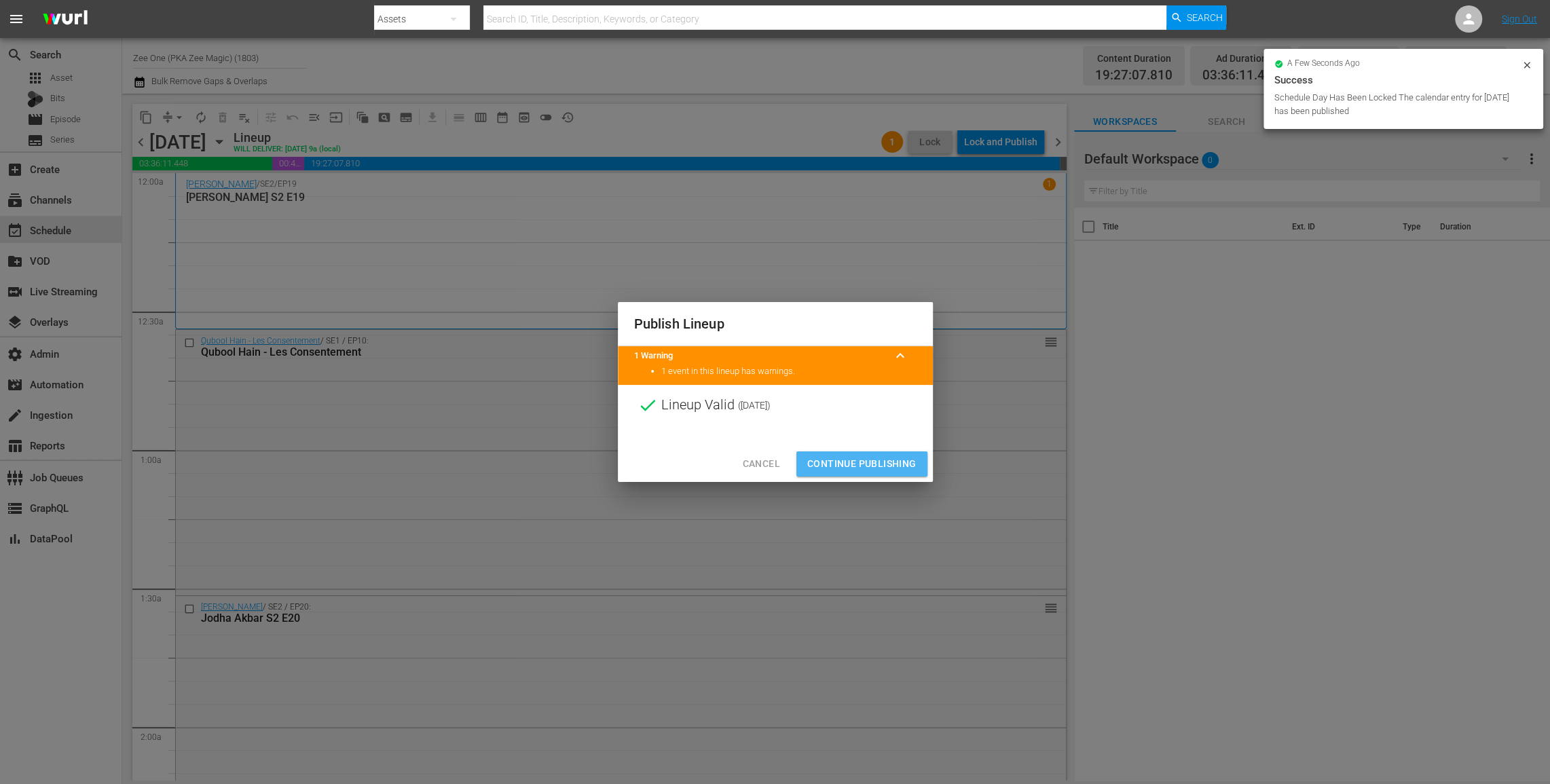
click at [880, 464] on span "Continue Publishing" at bounding box center [862, 463] width 110 height 17
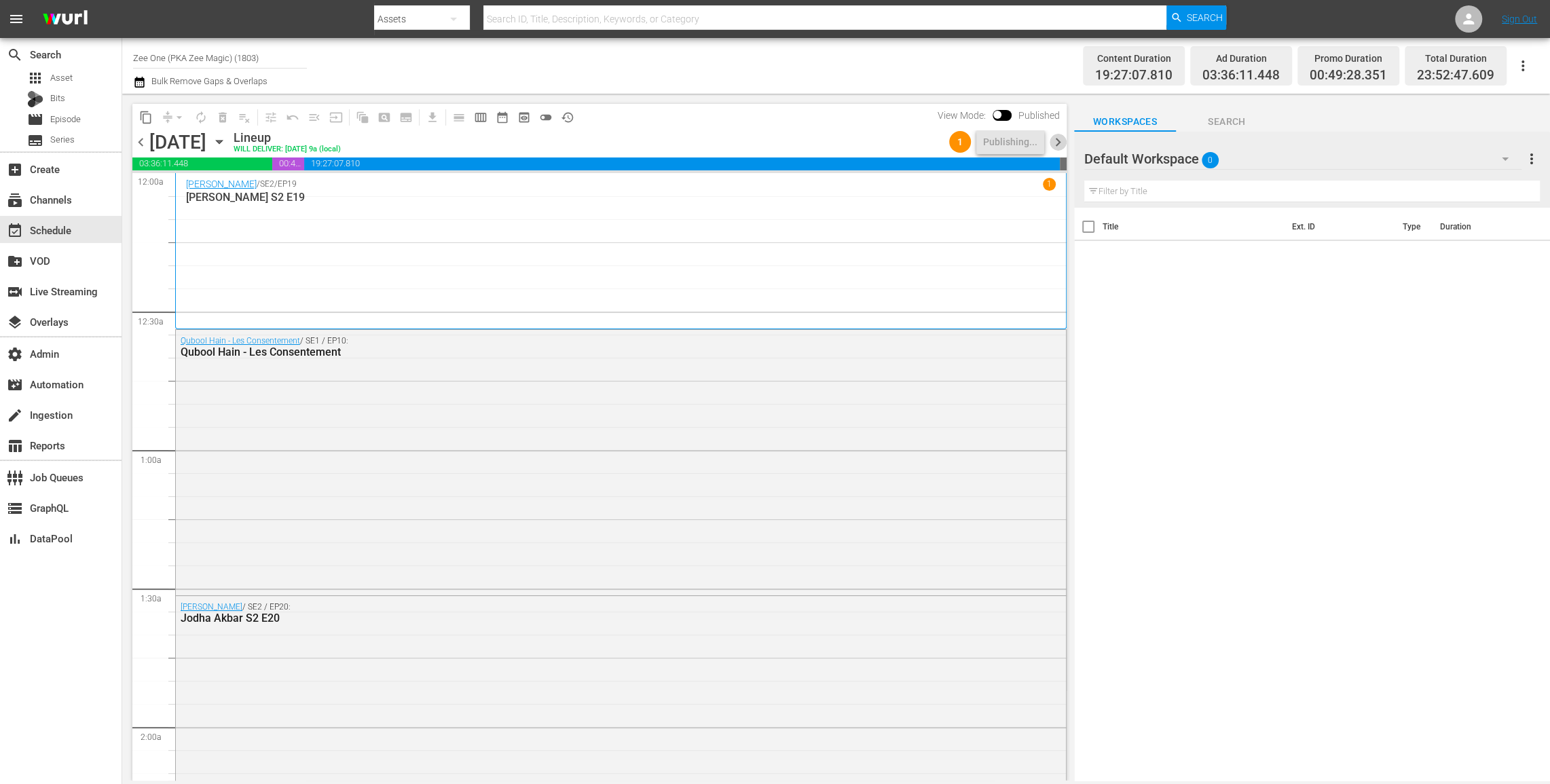
click at [1057, 140] on span "chevron_right" at bounding box center [1058, 142] width 17 height 17
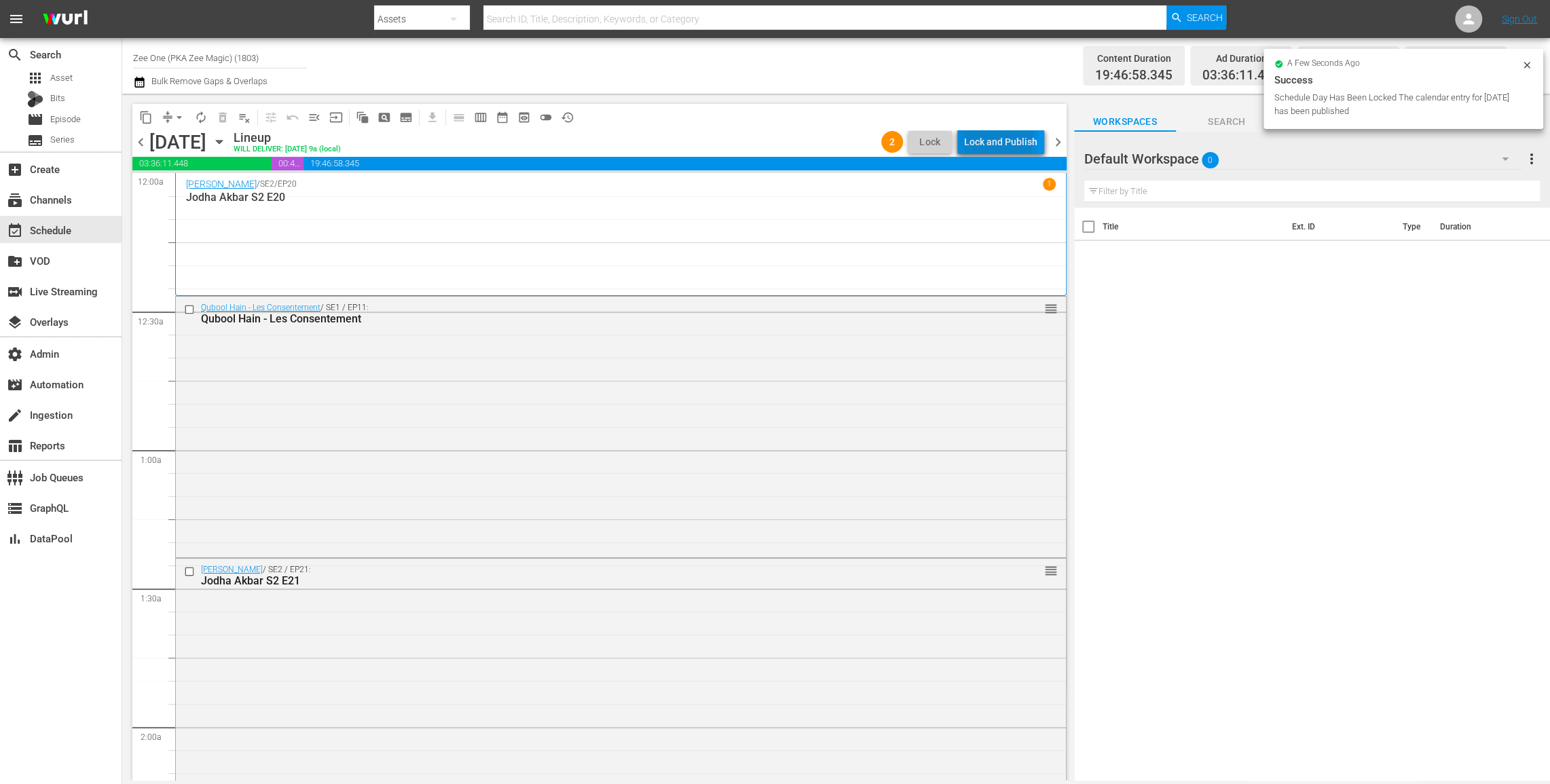
click at [984, 135] on div "Lock and Publish" at bounding box center [1001, 141] width 73 height 24
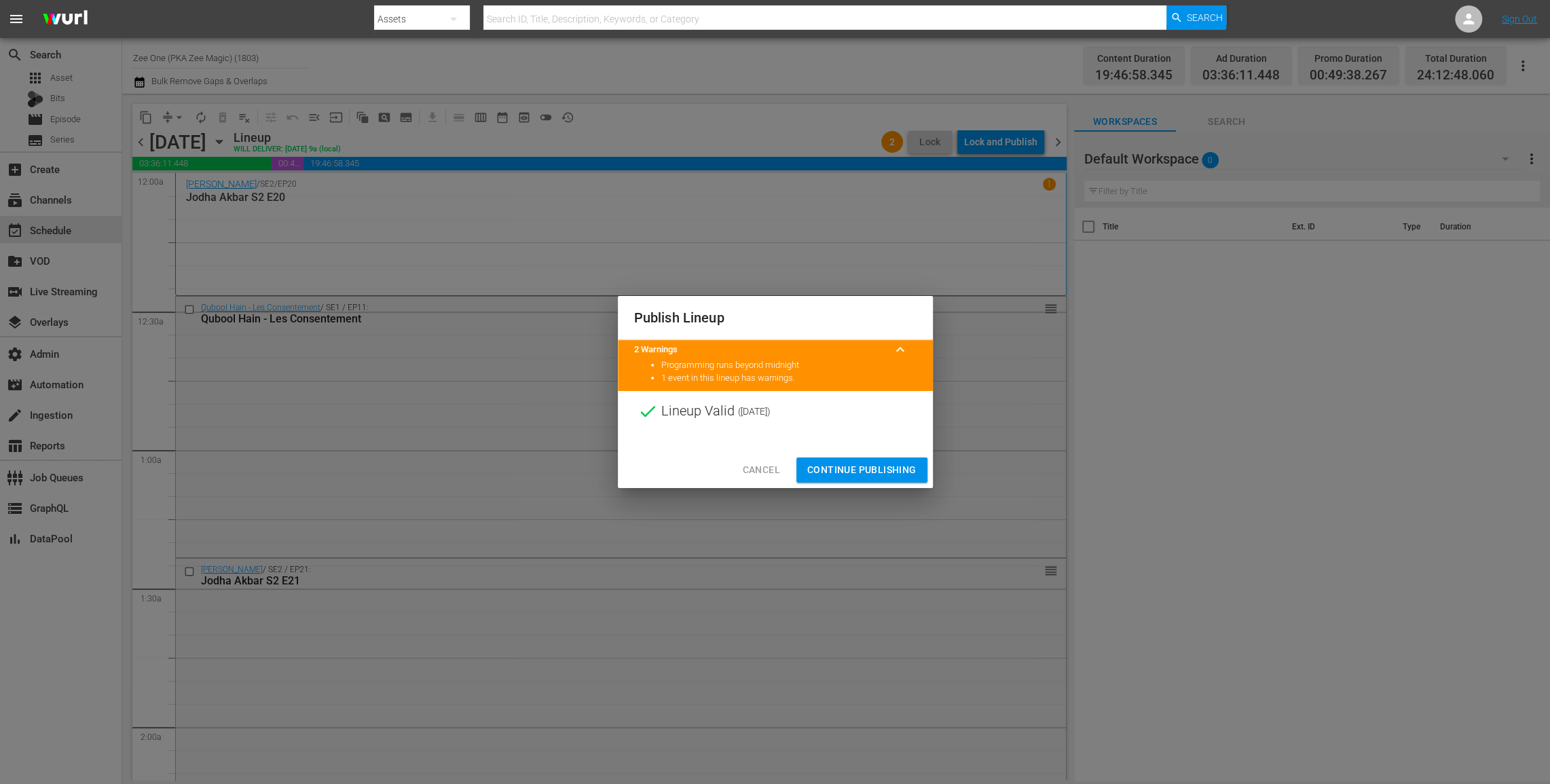
click at [841, 457] on div "Cancel Continue Publishing" at bounding box center [775, 469] width 315 height 36
click at [841, 465] on span "Continue Publishing" at bounding box center [862, 470] width 110 height 17
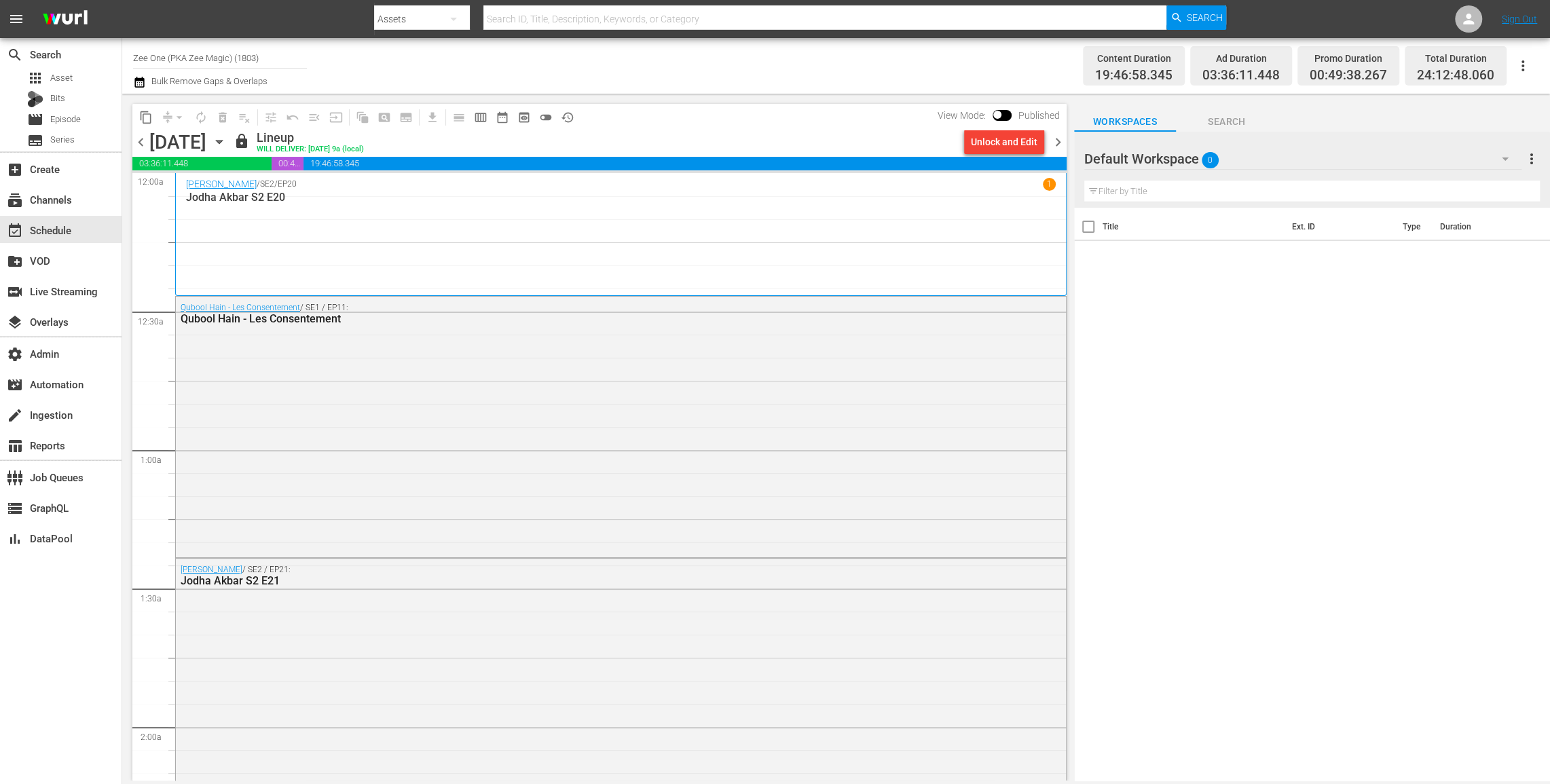
click at [1059, 138] on span "chevron_right" at bounding box center [1058, 142] width 17 height 17
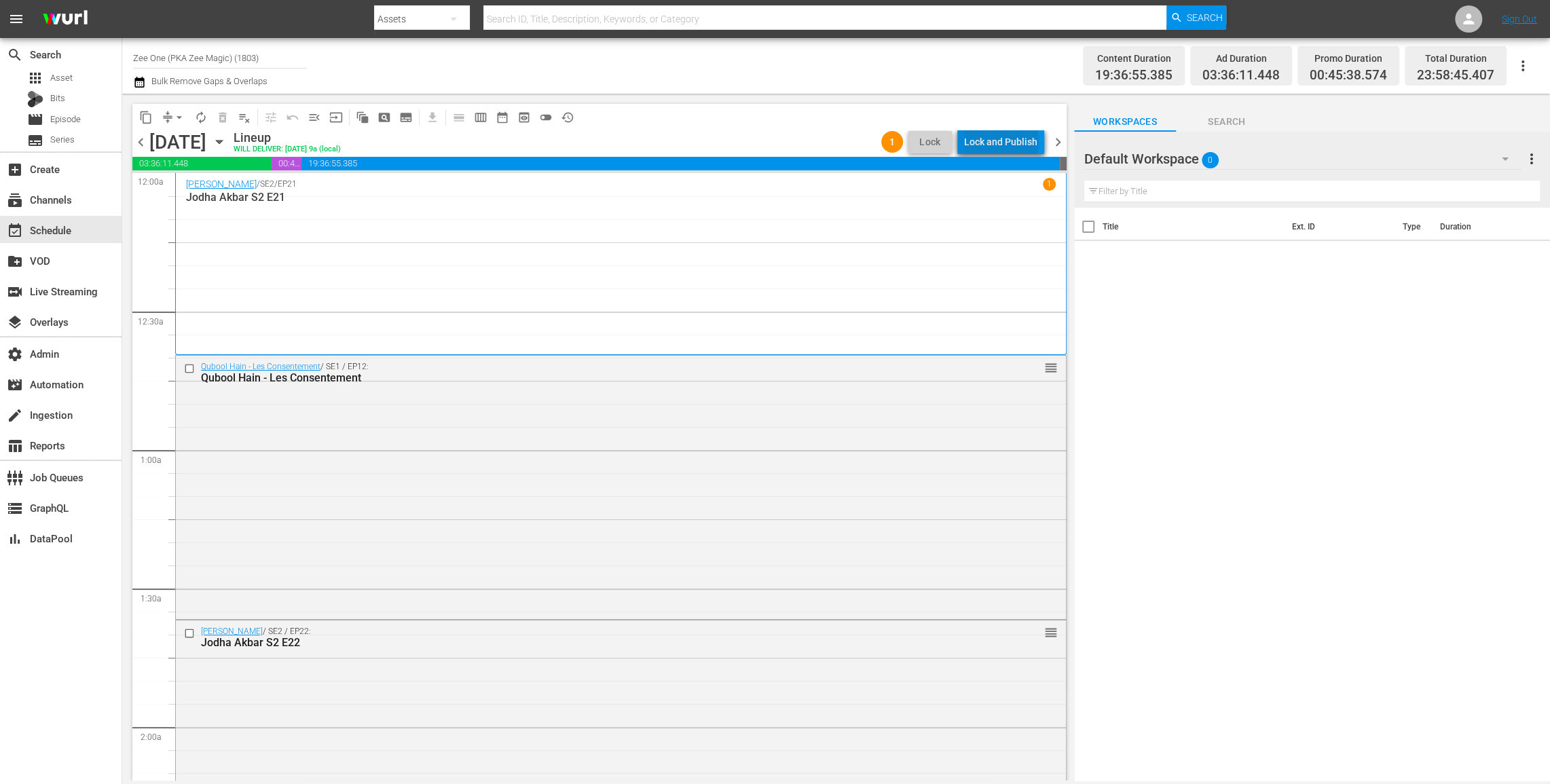
click at [1005, 142] on div "Lock and Publish" at bounding box center [1001, 141] width 73 height 24
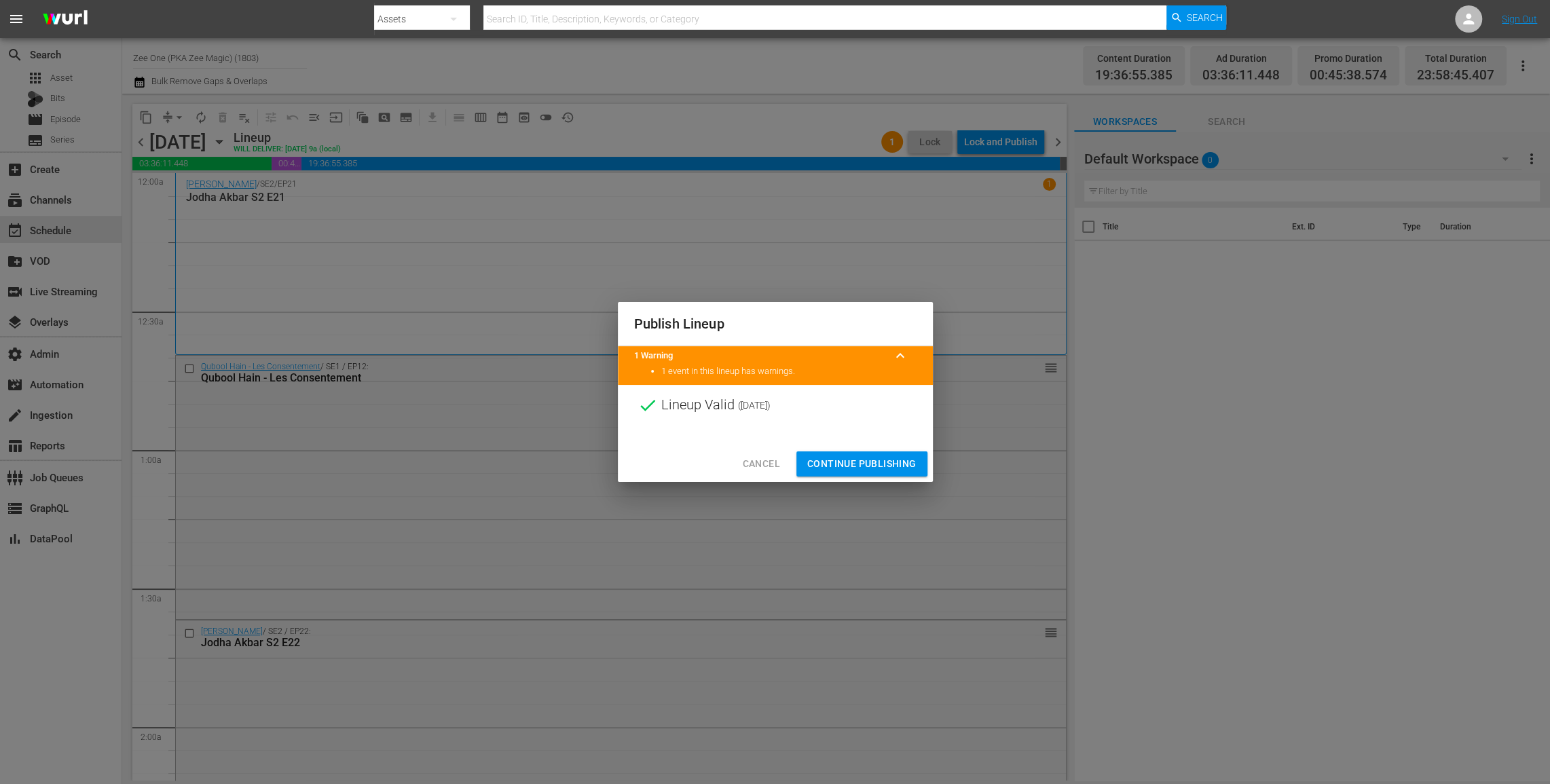
click at [873, 459] on span "Continue Publishing" at bounding box center [862, 463] width 110 height 17
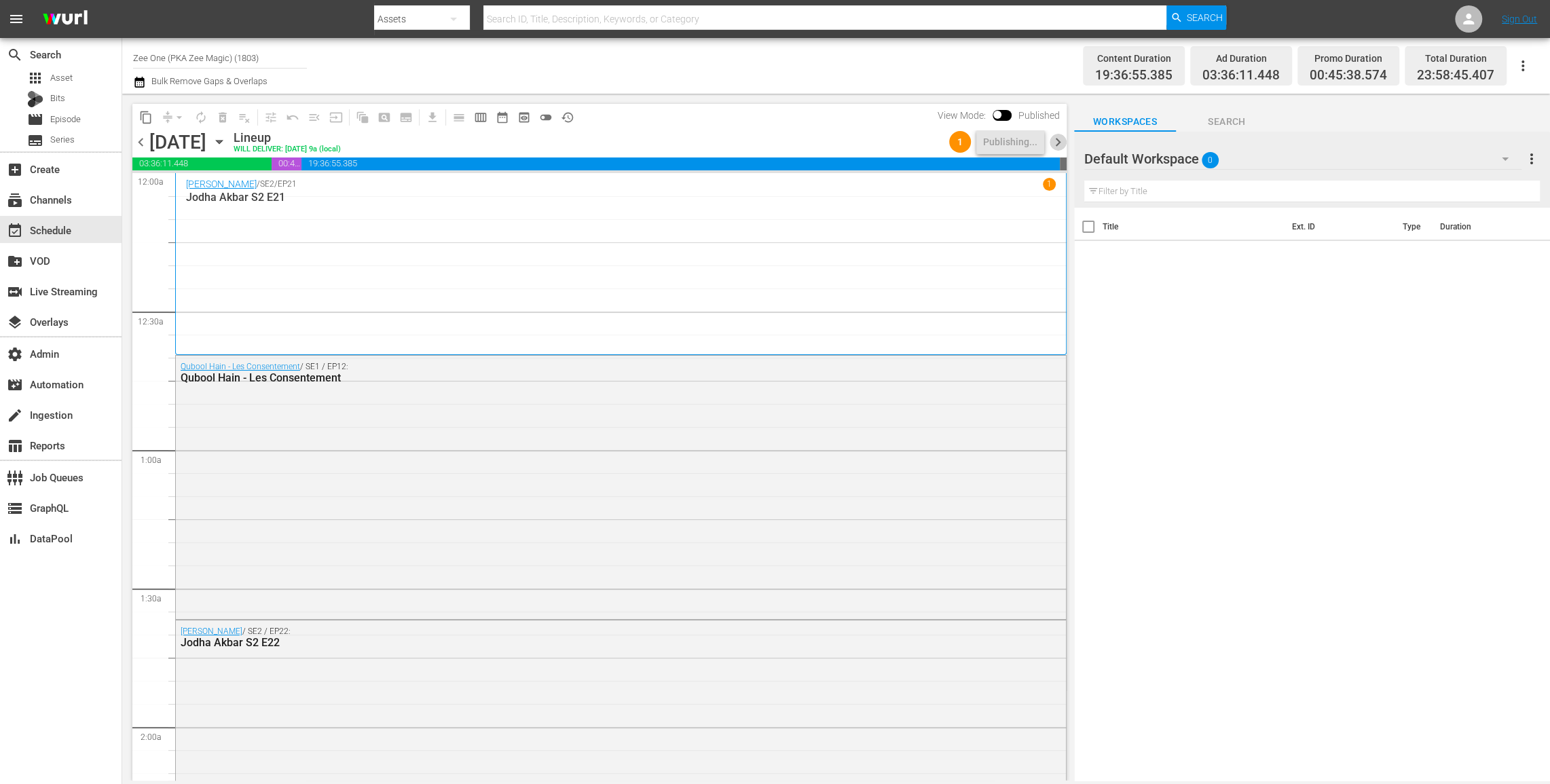
click at [1059, 142] on span "chevron_right" at bounding box center [1058, 142] width 17 height 17
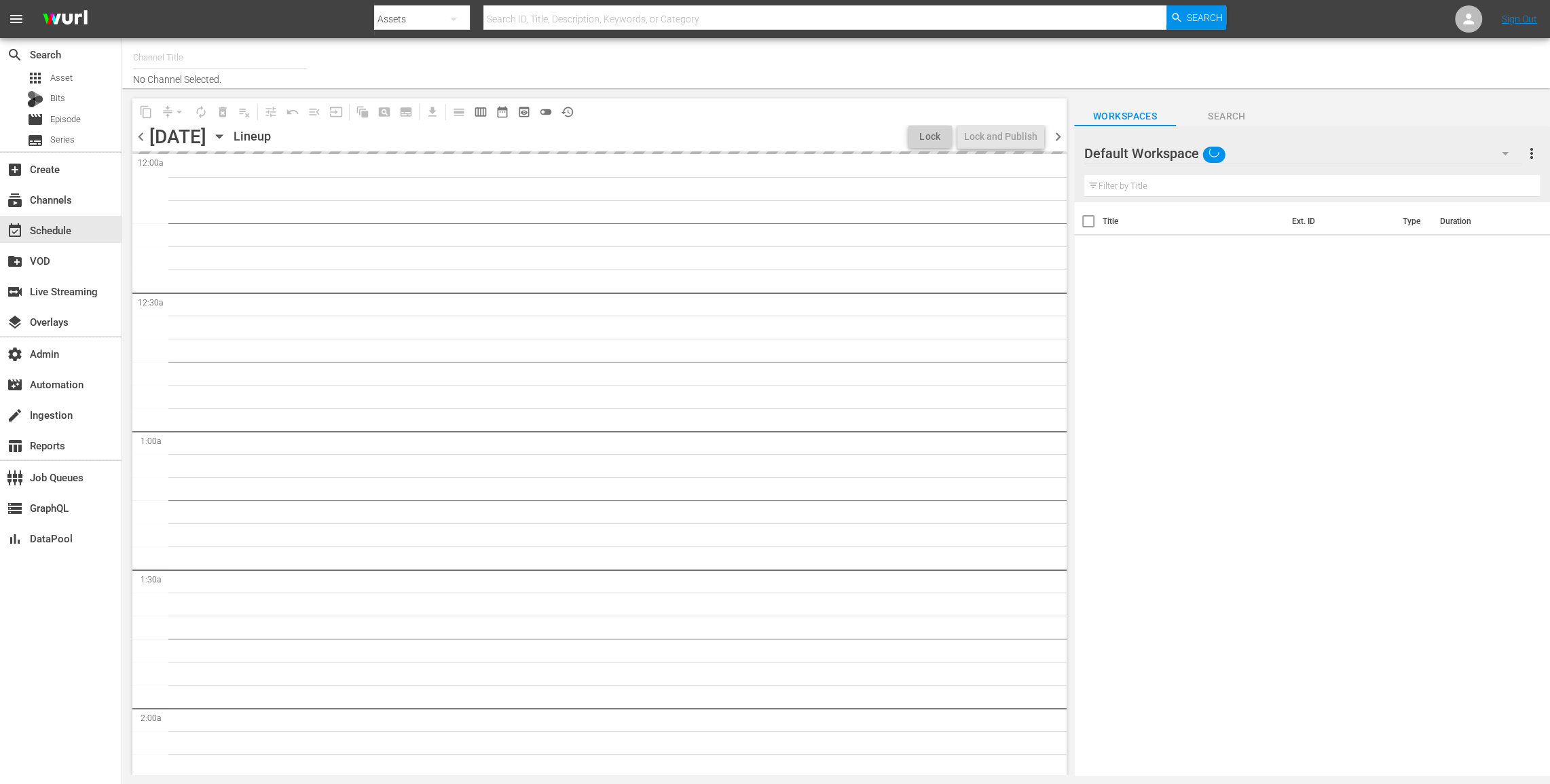
type input "Zee One (PKA Zee Magic) (1803)"
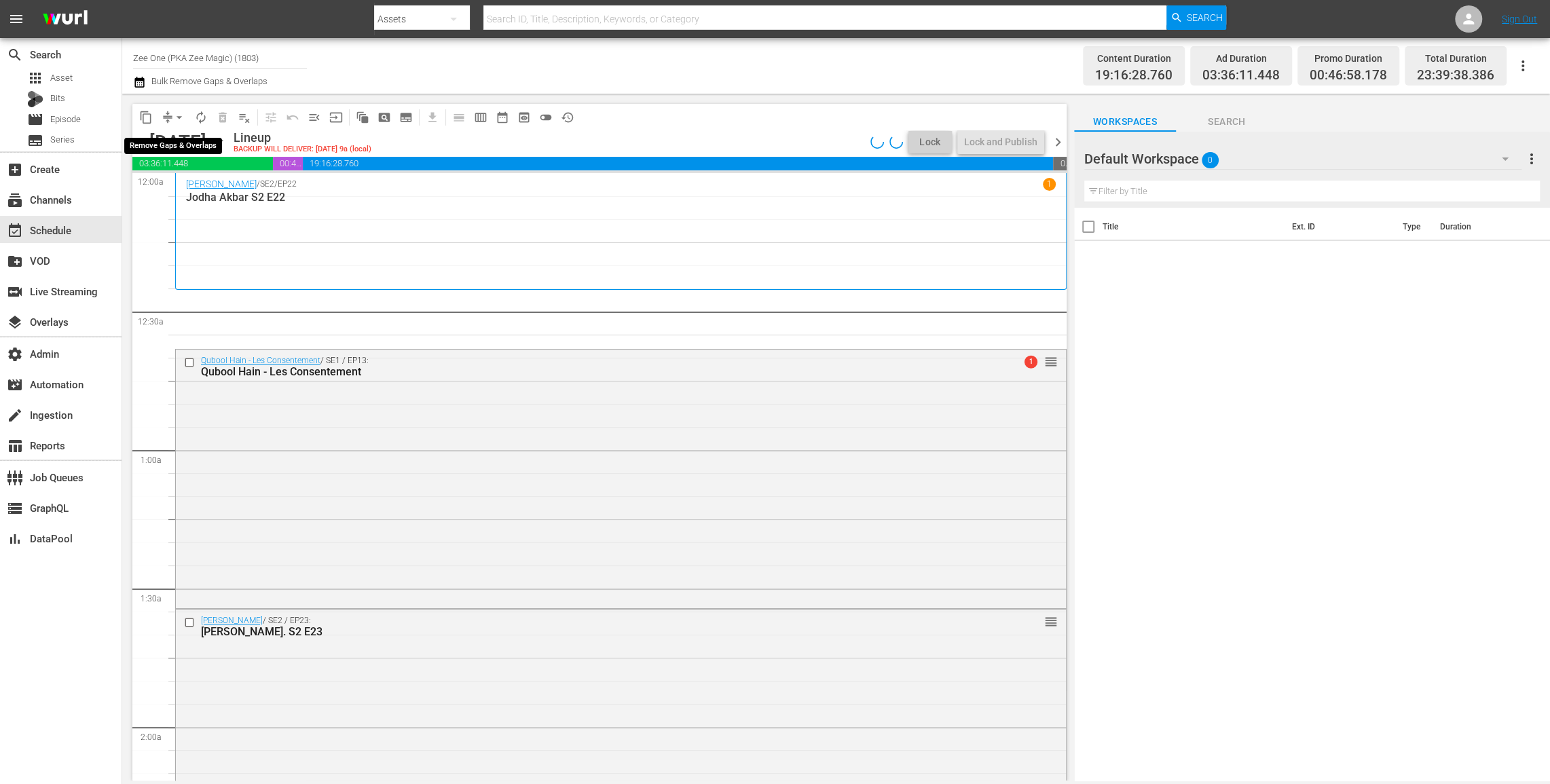
click at [176, 120] on span "arrow_drop_down" at bounding box center [179, 117] width 13 height 13
click at [179, 191] on li "Align to End of Previous Day" at bounding box center [180, 189] width 143 height 22
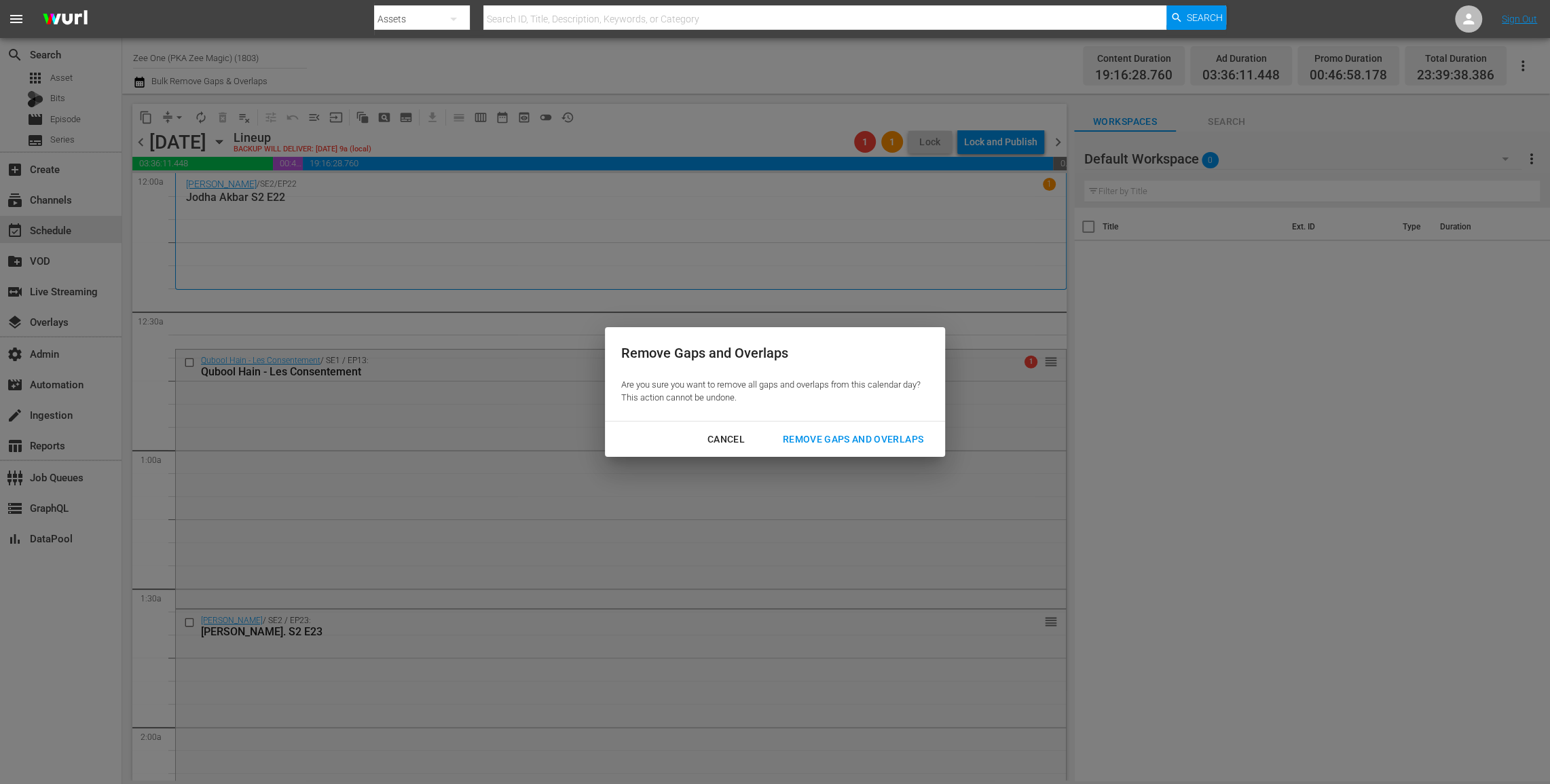
click at [832, 440] on div "Remove Gaps and Overlaps" at bounding box center [852, 439] width 162 height 17
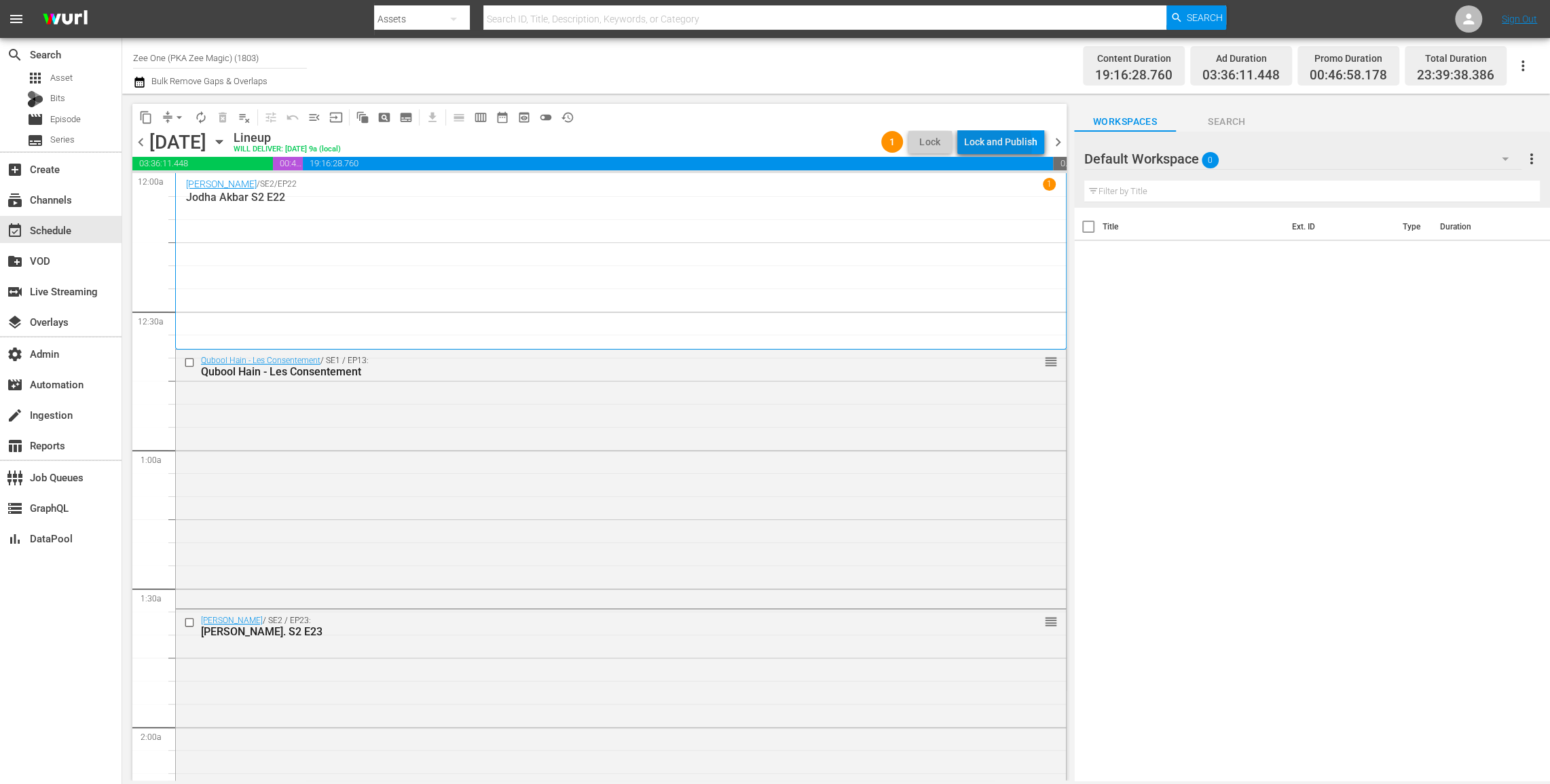
click at [987, 145] on div "Lock and Publish" at bounding box center [1001, 141] width 73 height 24
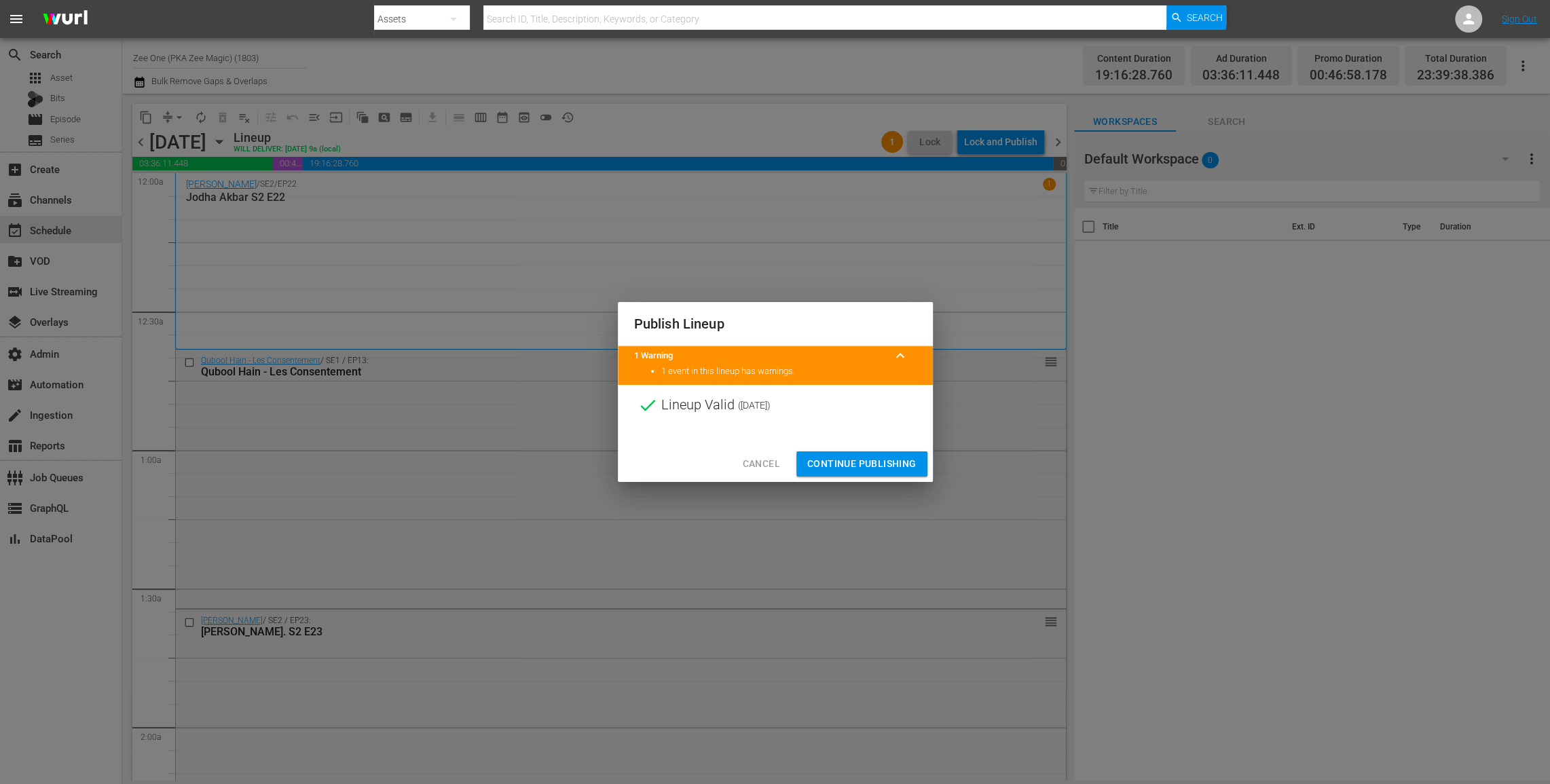
click at [846, 459] on span "Continue Publishing" at bounding box center [862, 463] width 110 height 17
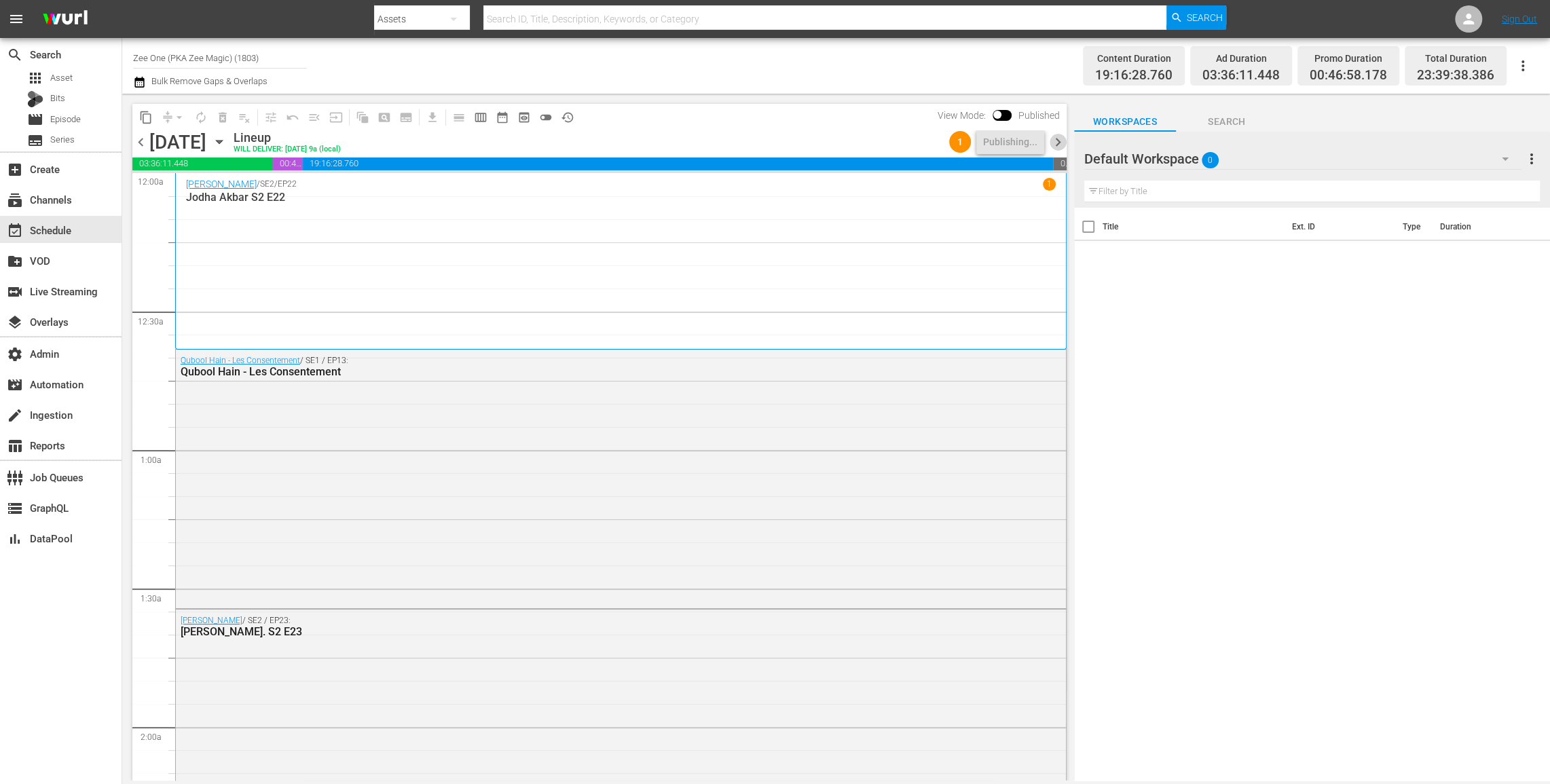
click at [1057, 143] on span "chevron_right" at bounding box center [1058, 142] width 17 height 17
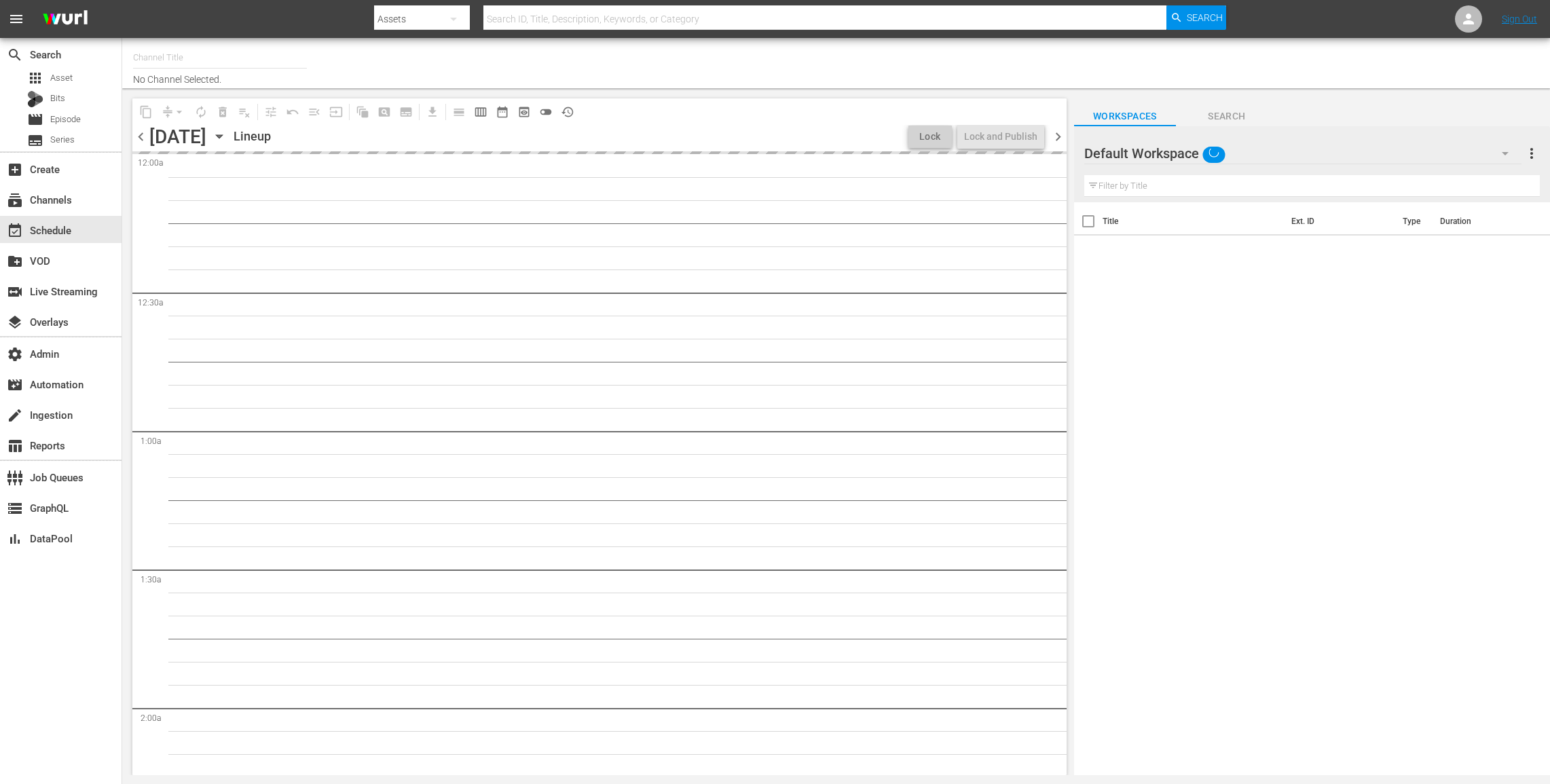
type input "Zee One (PKA Zee Magic) (1803)"
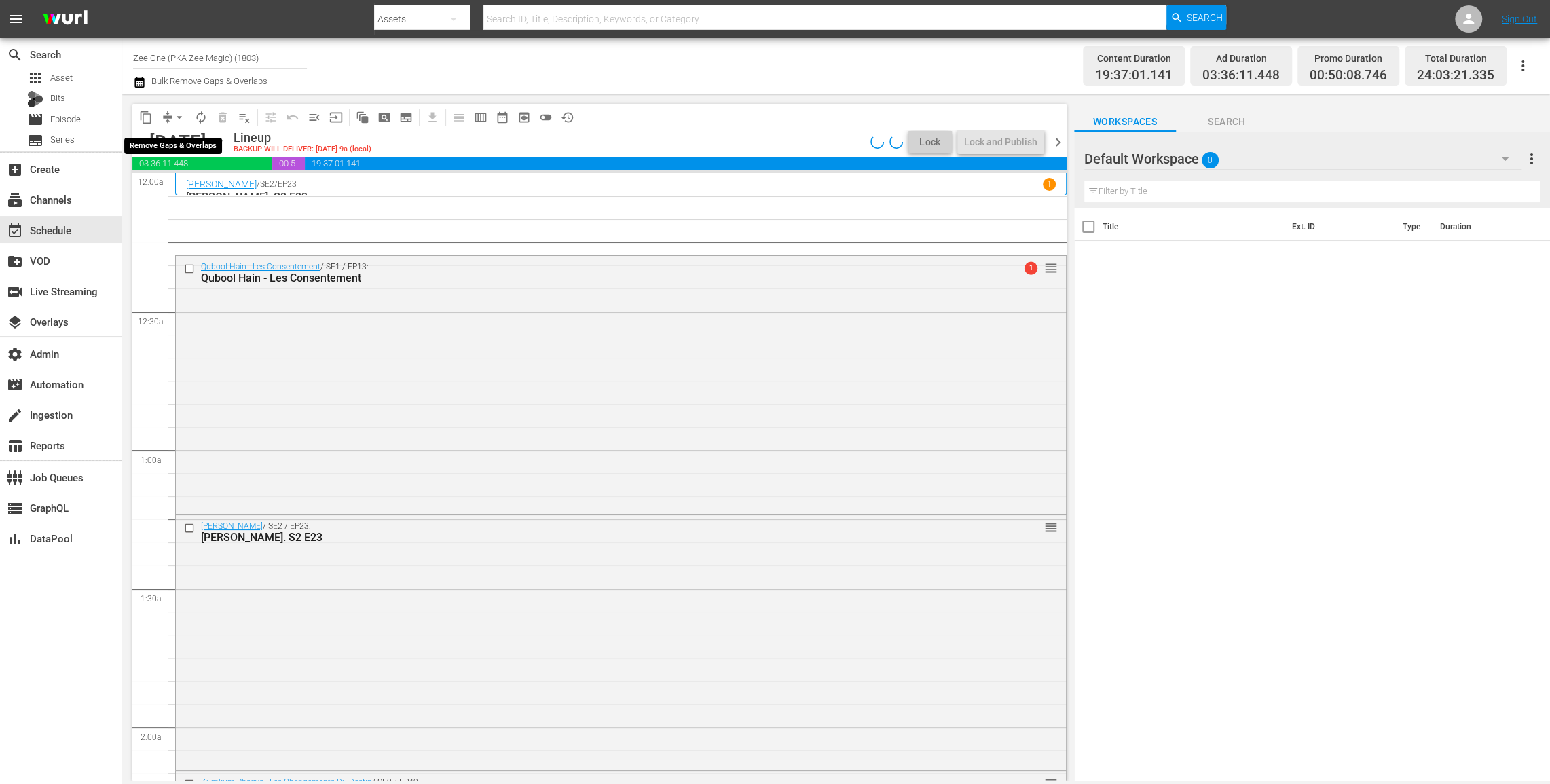
click at [170, 112] on button "arrow_drop_down" at bounding box center [179, 117] width 22 height 22
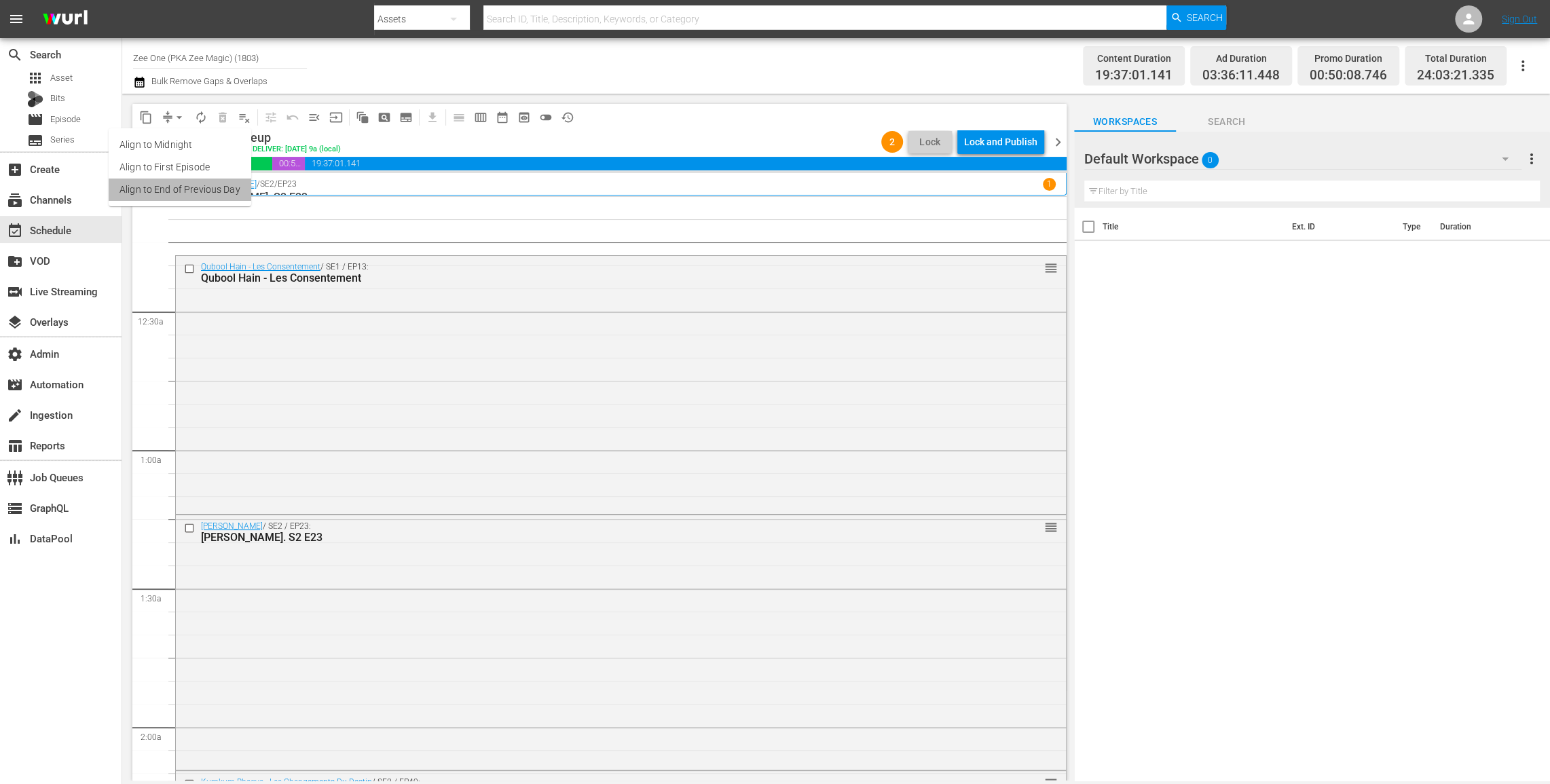
click at [195, 193] on li "Align to End of Previous Day" at bounding box center [180, 189] width 143 height 22
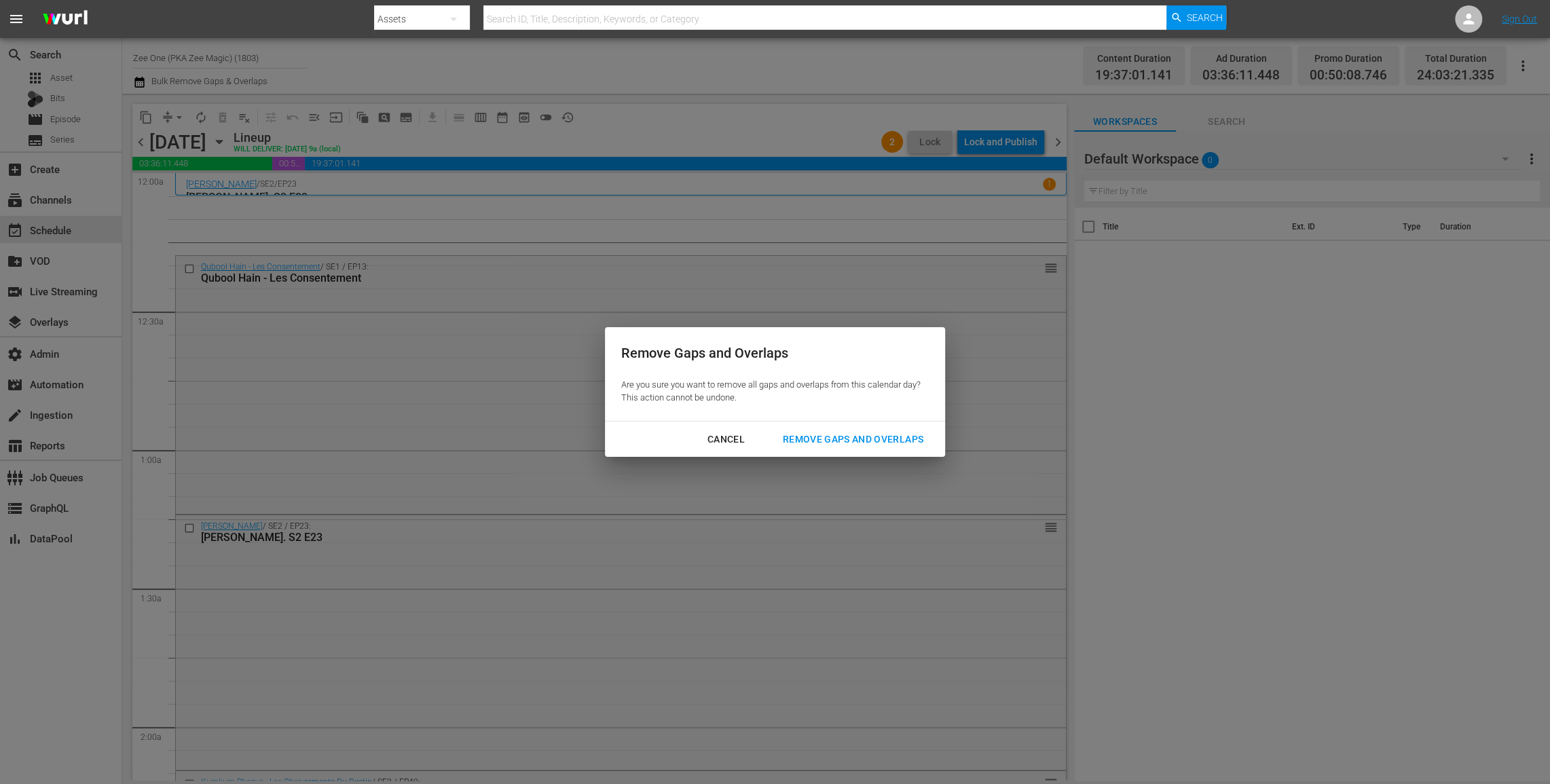
click at [840, 444] on div "Remove Gaps and Overlaps" at bounding box center [852, 439] width 162 height 17
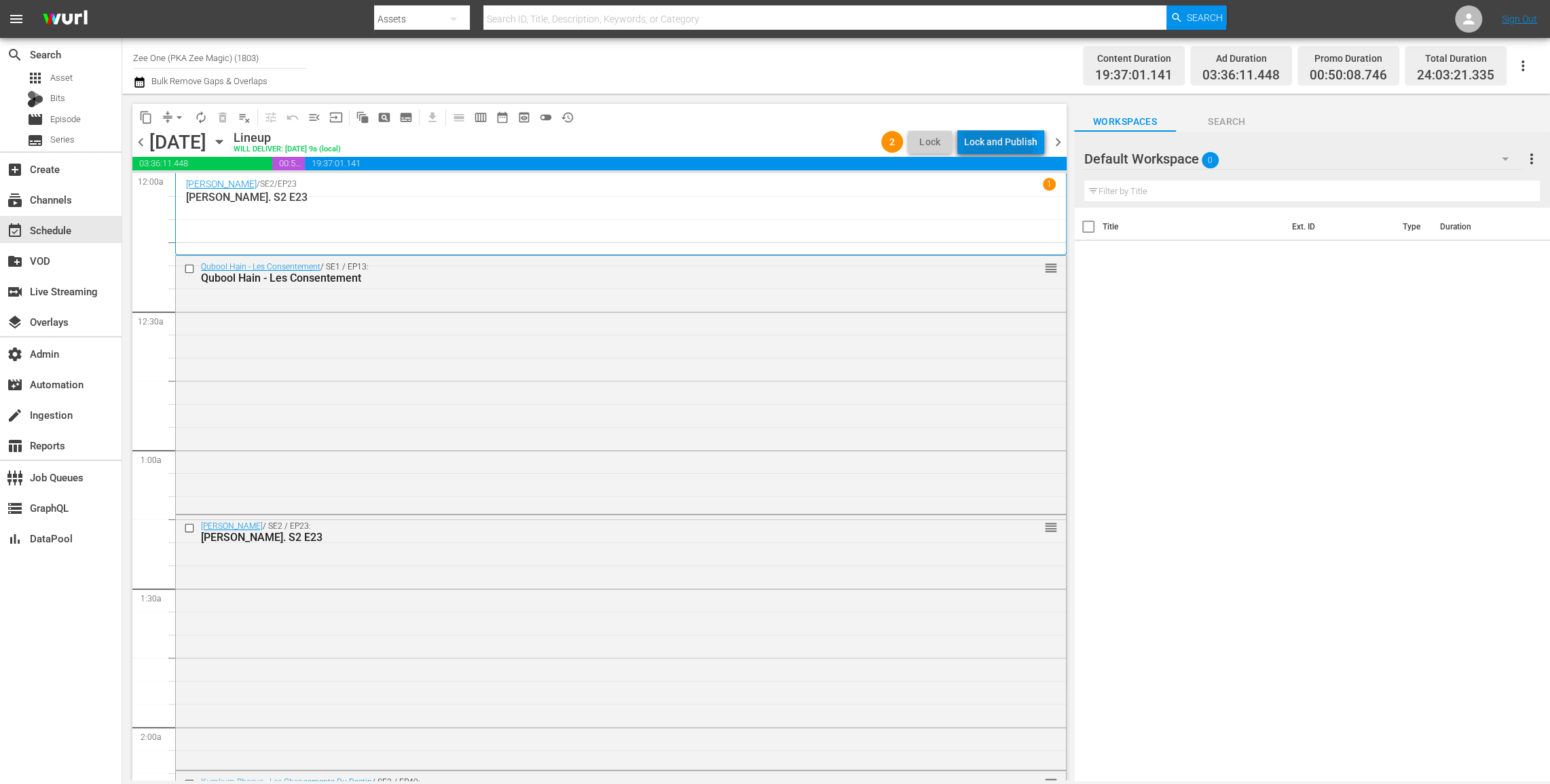
click at [988, 146] on div "Lock and Publish" at bounding box center [1001, 141] width 73 height 24
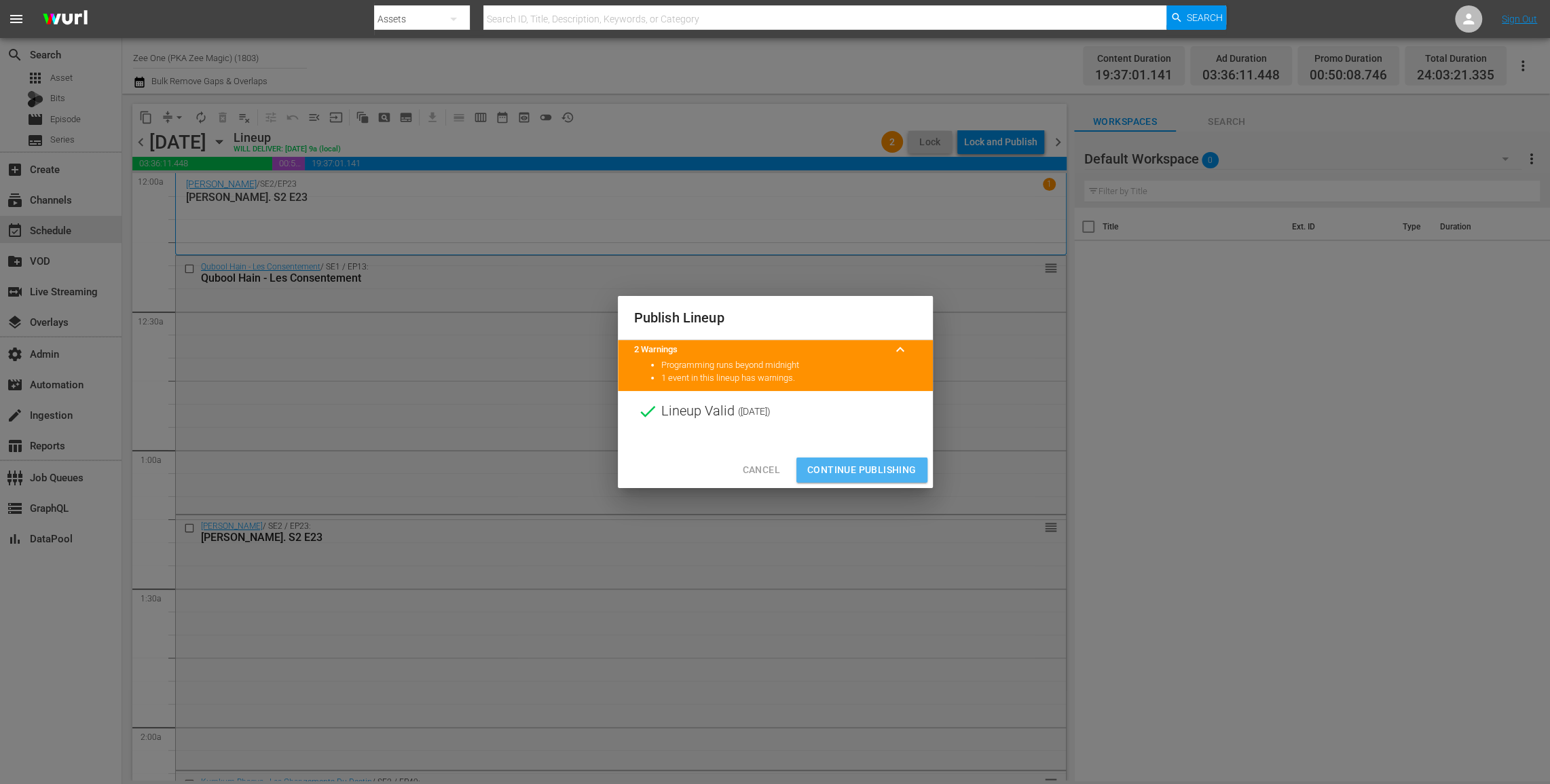
click at [880, 470] on span "Continue Publishing" at bounding box center [862, 470] width 110 height 17
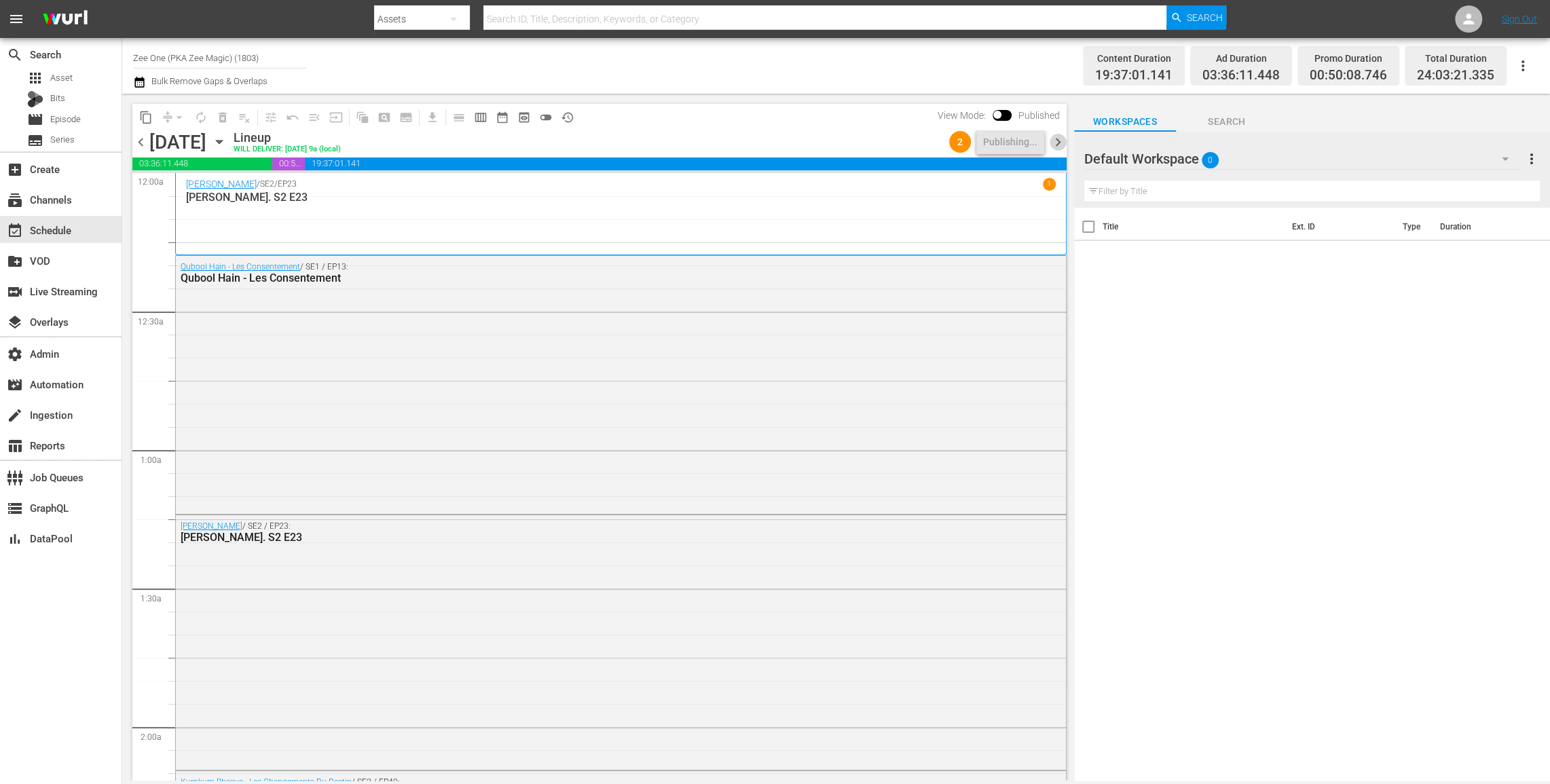
click at [1057, 139] on span "chevron_right" at bounding box center [1058, 142] width 17 height 17
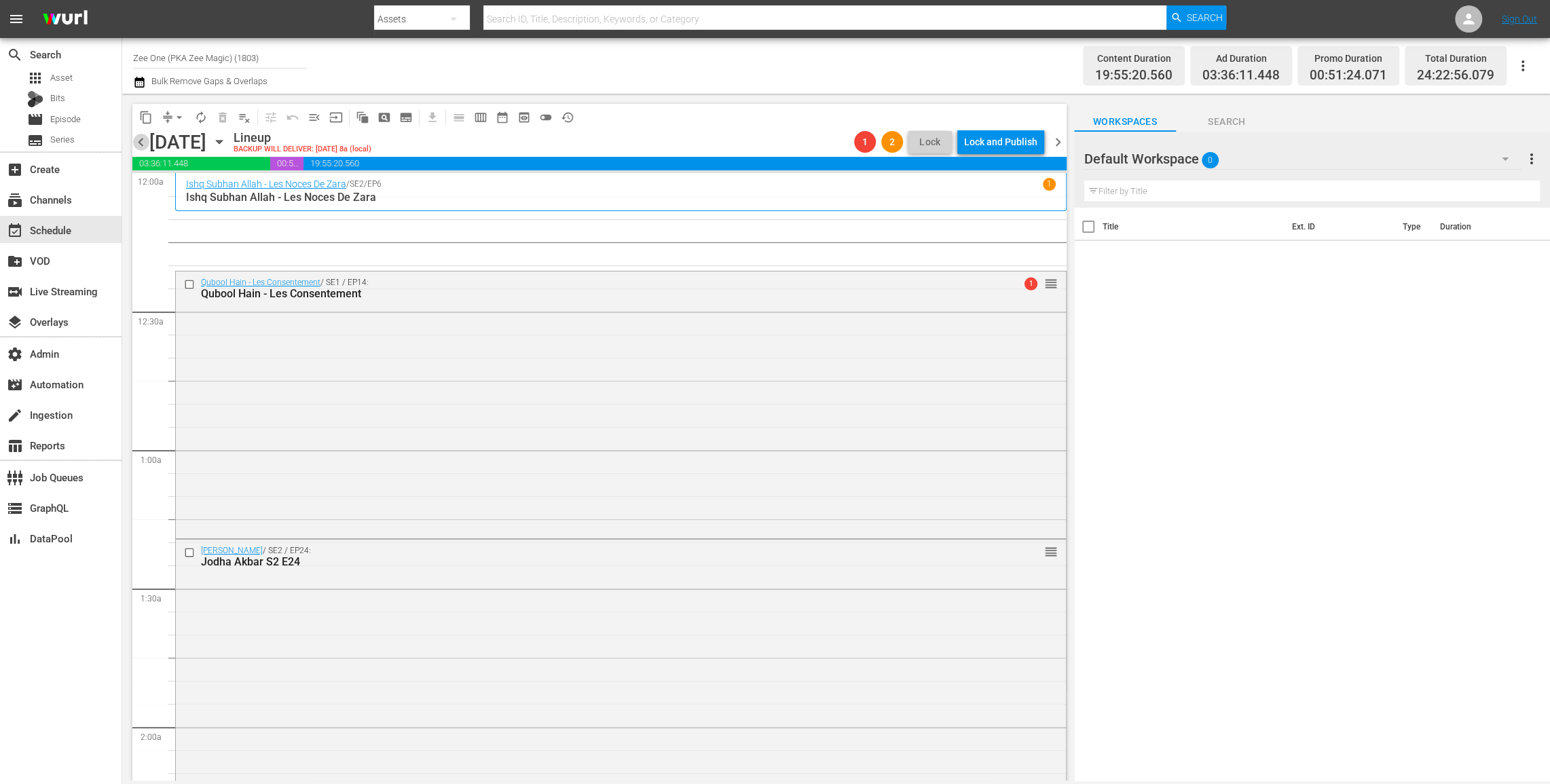
click at [138, 135] on span "chevron_left" at bounding box center [140, 142] width 17 height 17
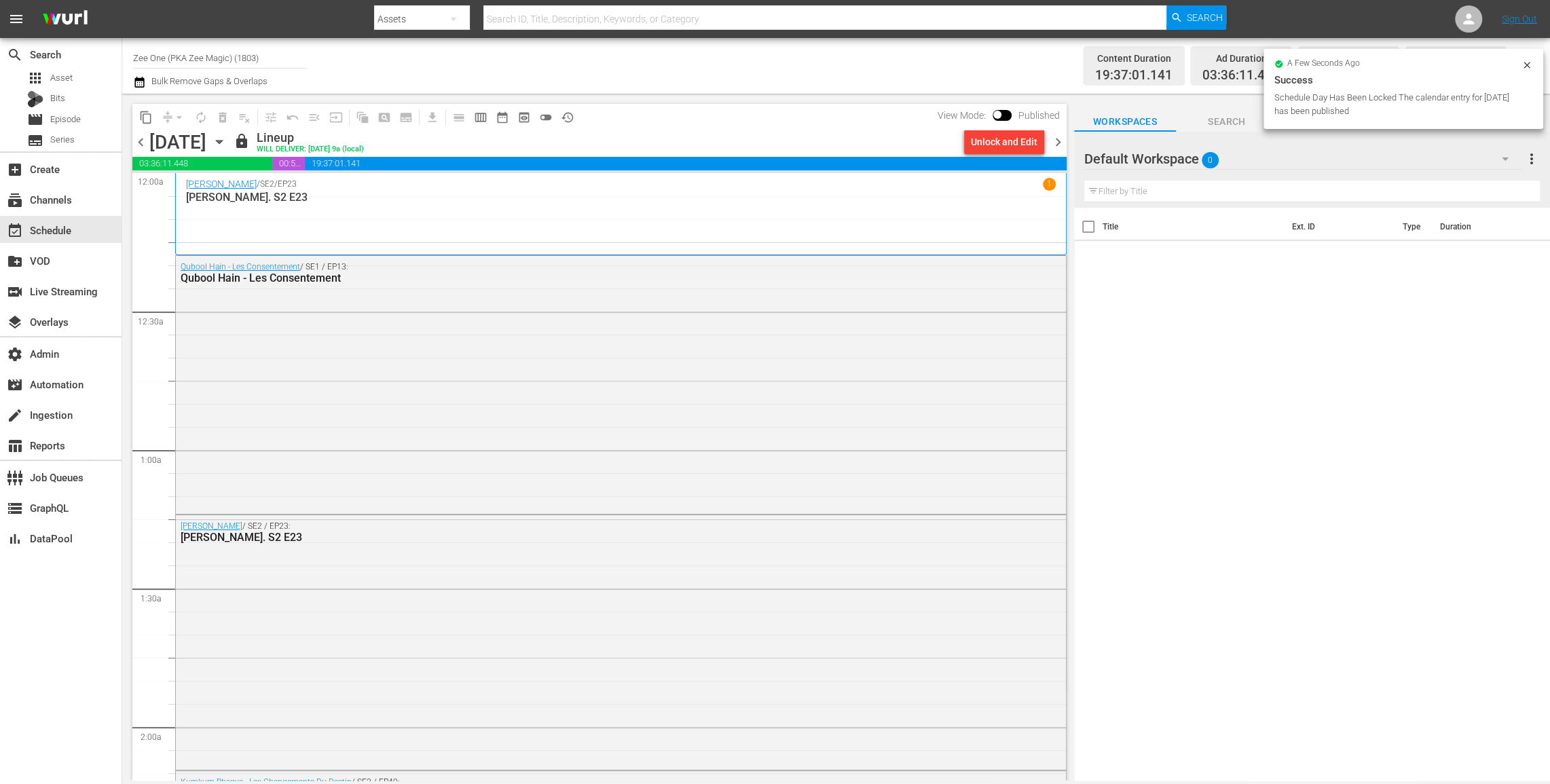
click at [1059, 145] on span "chevron_right" at bounding box center [1058, 142] width 17 height 17
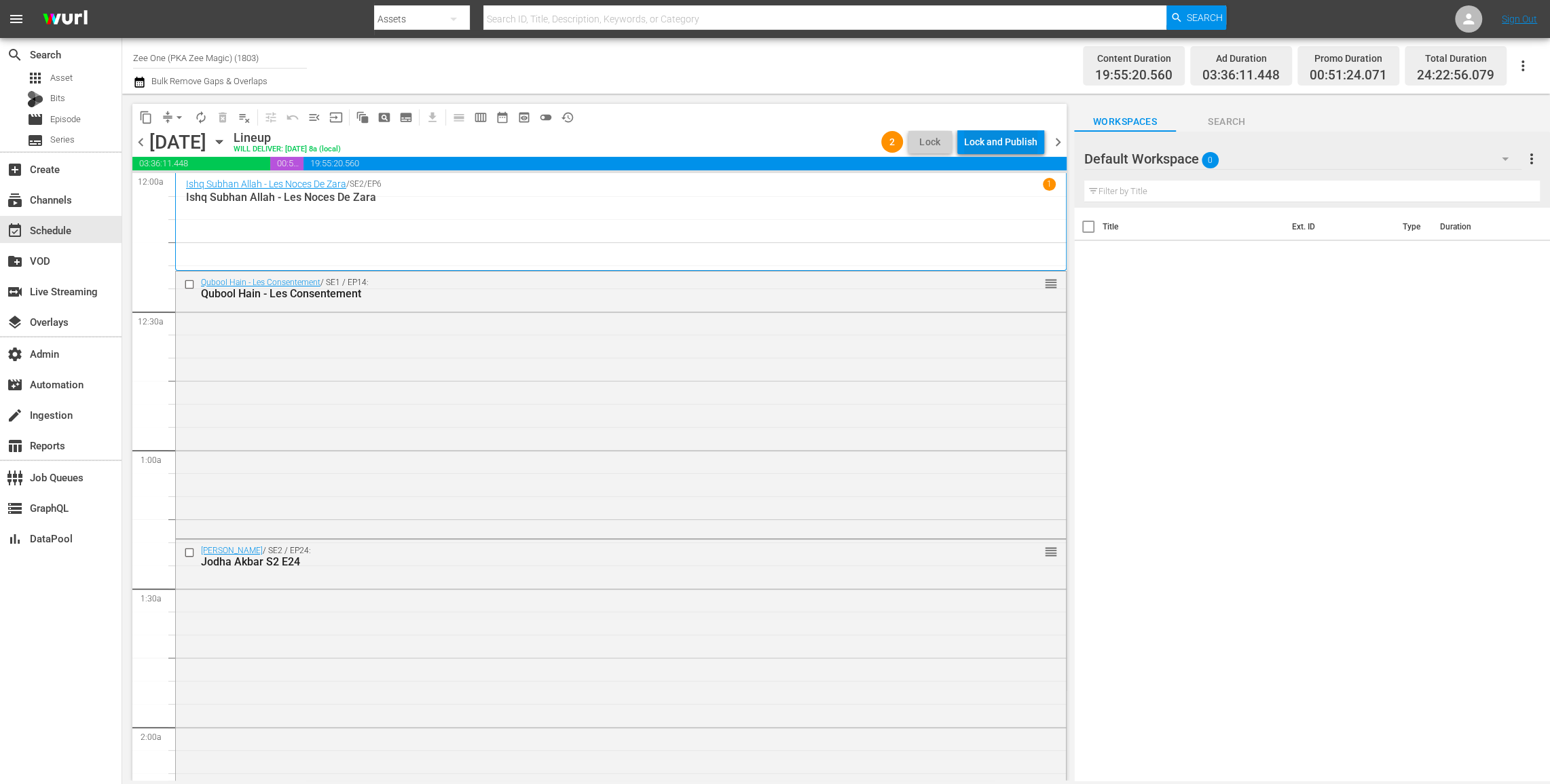
click at [990, 140] on div "Lock and Publish" at bounding box center [1001, 141] width 73 height 24
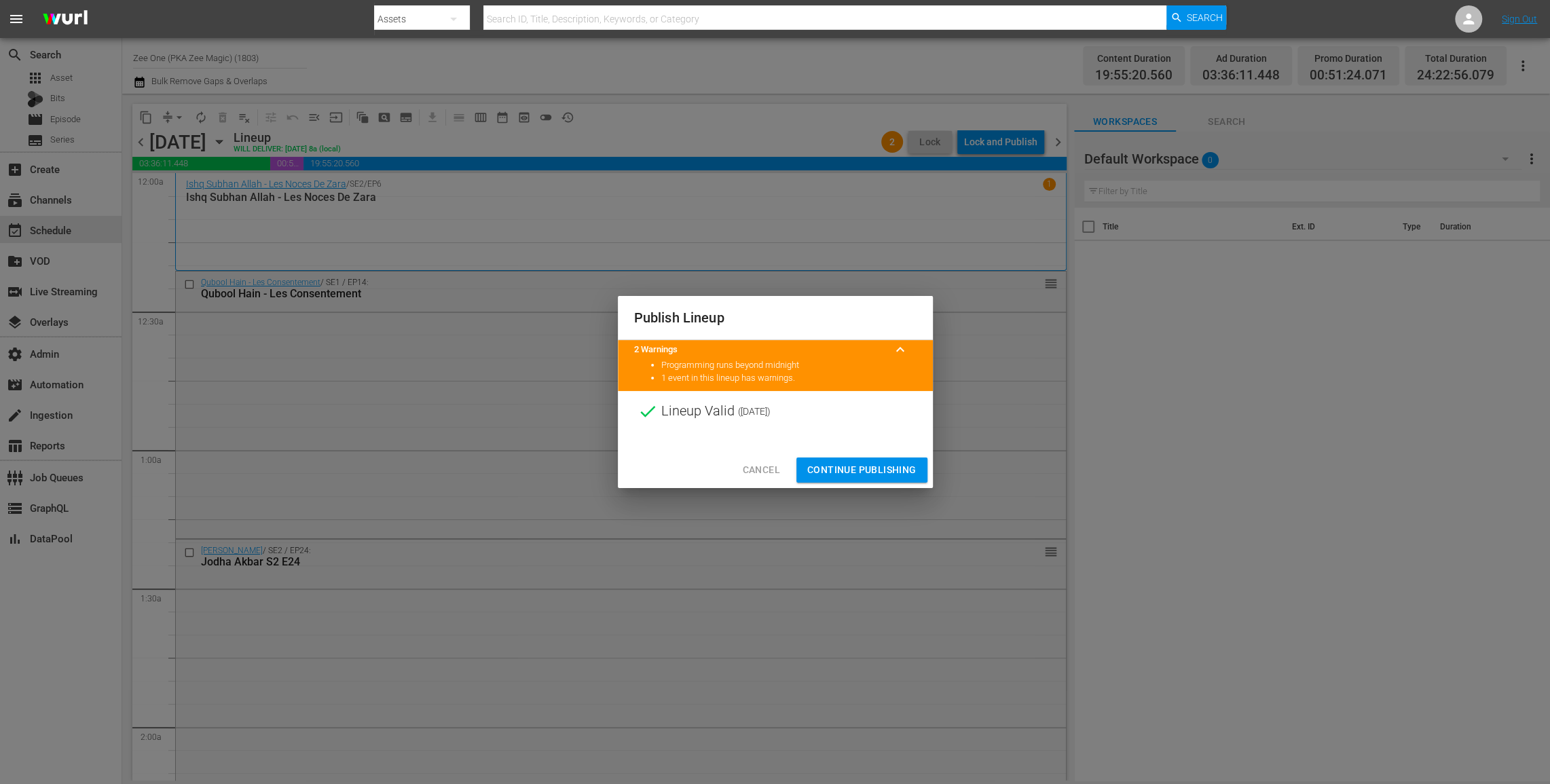
click at [846, 458] on button "Continue Publishing" at bounding box center [862, 470] width 131 height 25
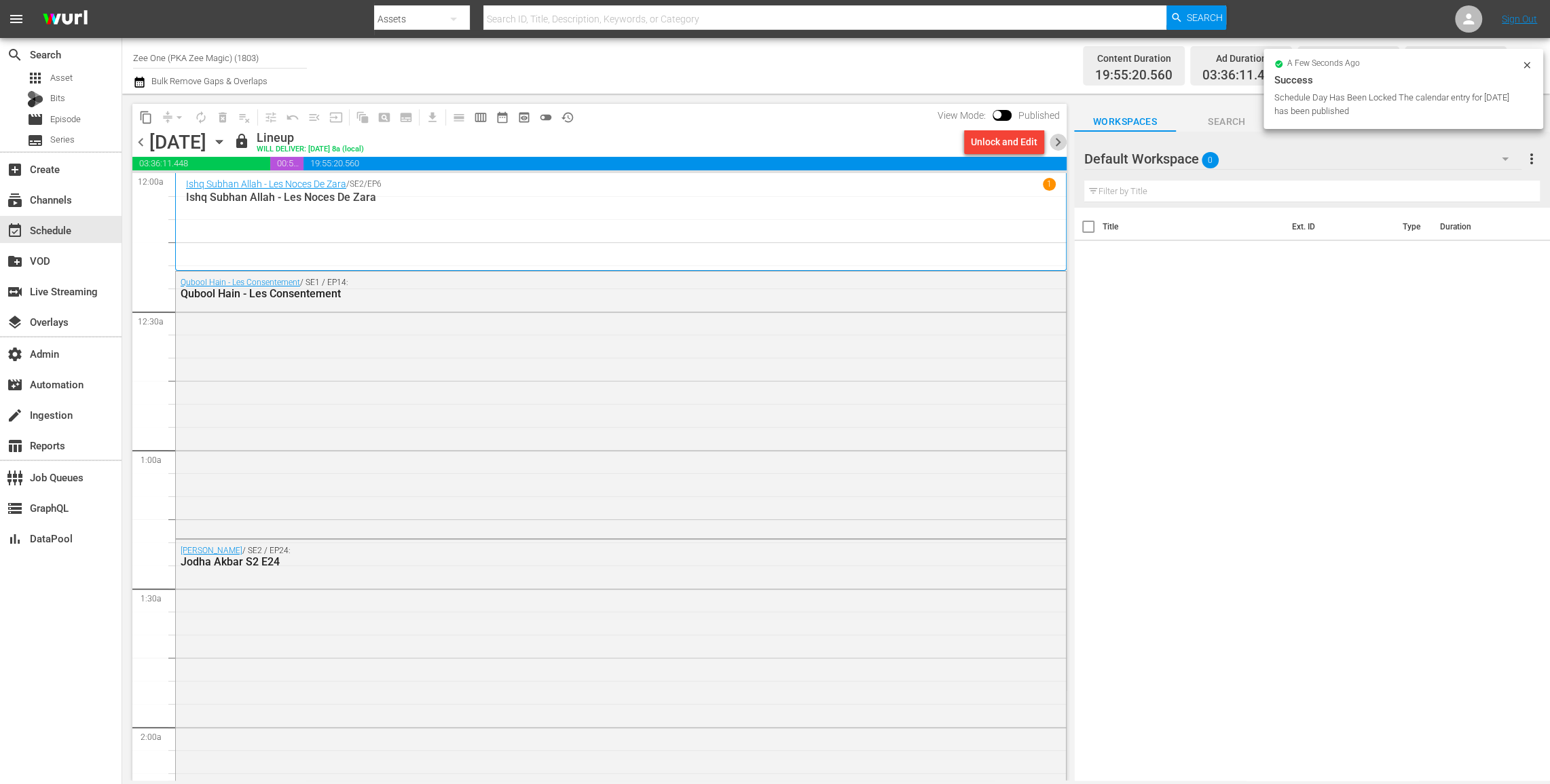
click at [1061, 140] on span "chevron_right" at bounding box center [1058, 142] width 17 height 17
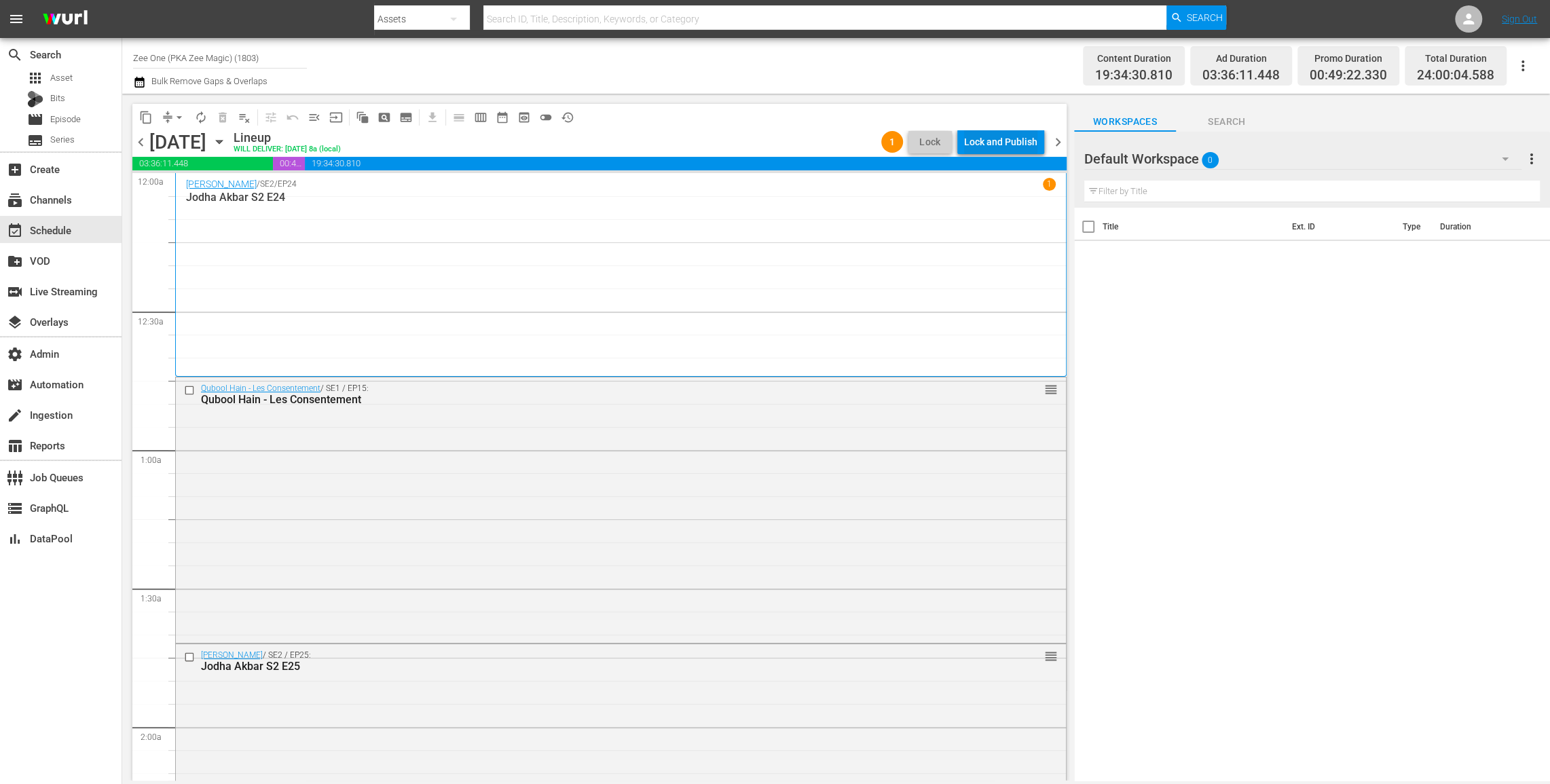
click at [984, 149] on div "Lock and Publish" at bounding box center [1001, 141] width 73 height 24
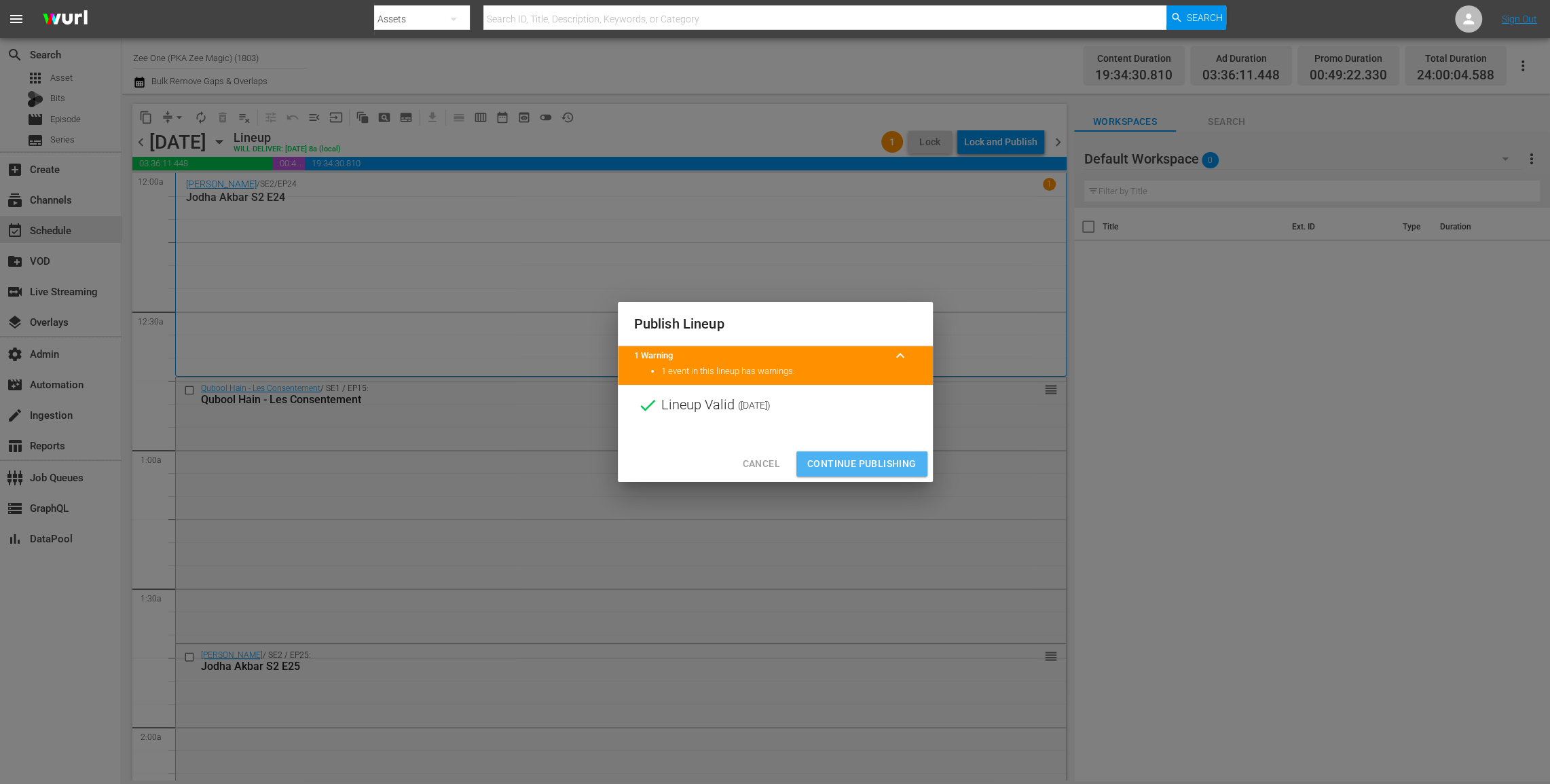
click at [863, 467] on span "Continue Publishing" at bounding box center [862, 463] width 110 height 17
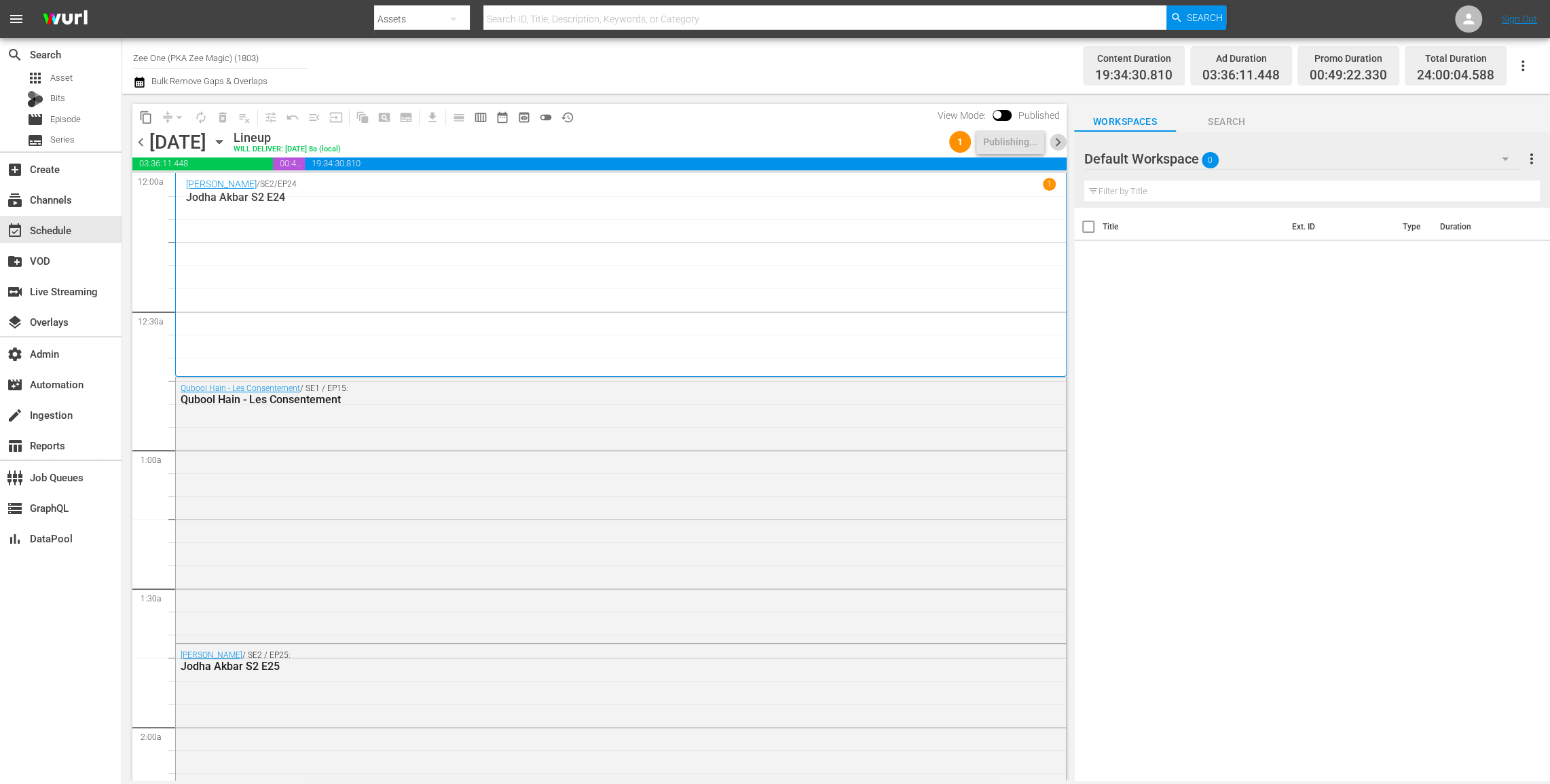
click at [1057, 140] on span "chevron_right" at bounding box center [1058, 142] width 17 height 17
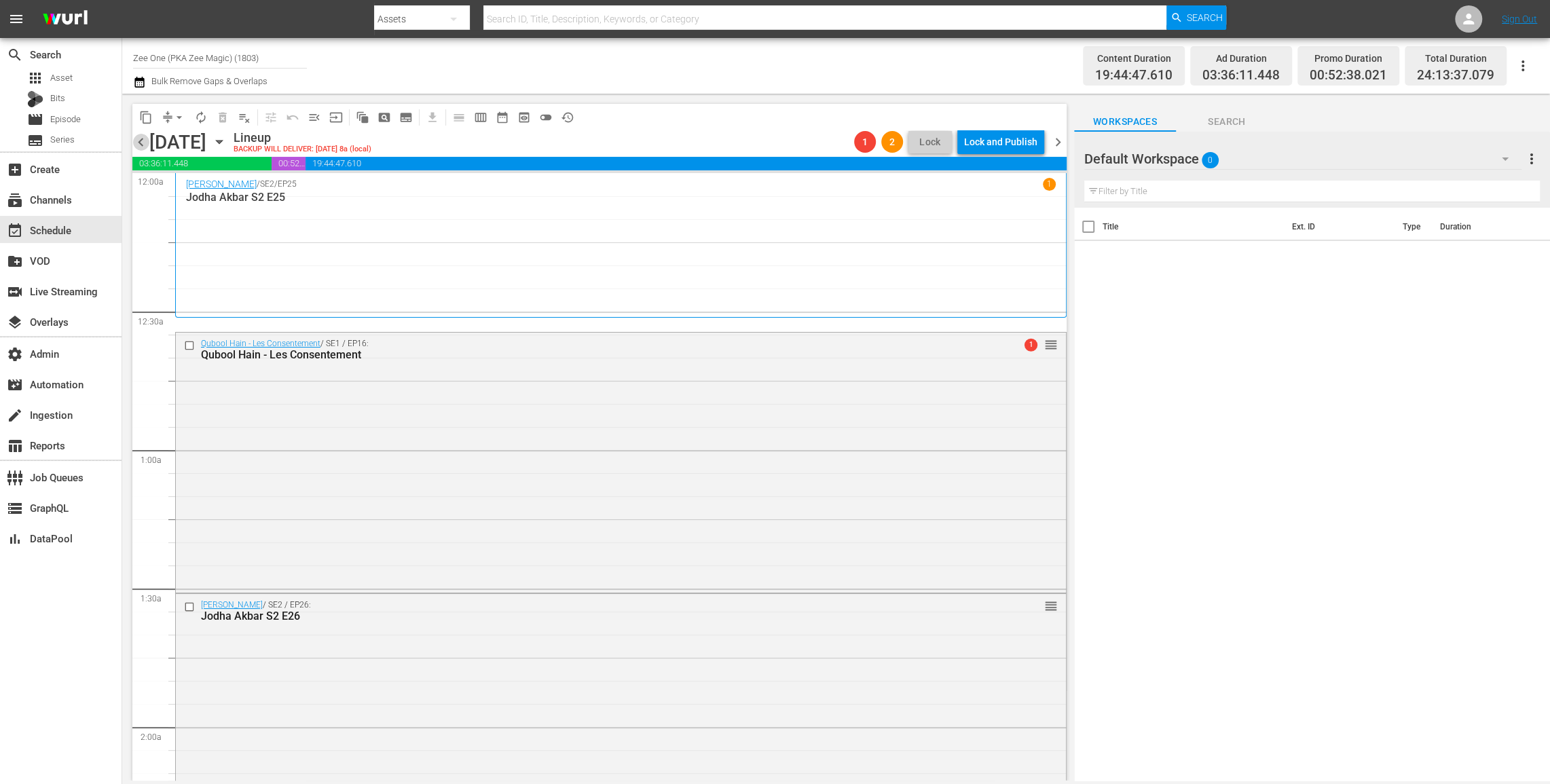
click at [145, 140] on span "chevron_left" at bounding box center [140, 142] width 17 height 17
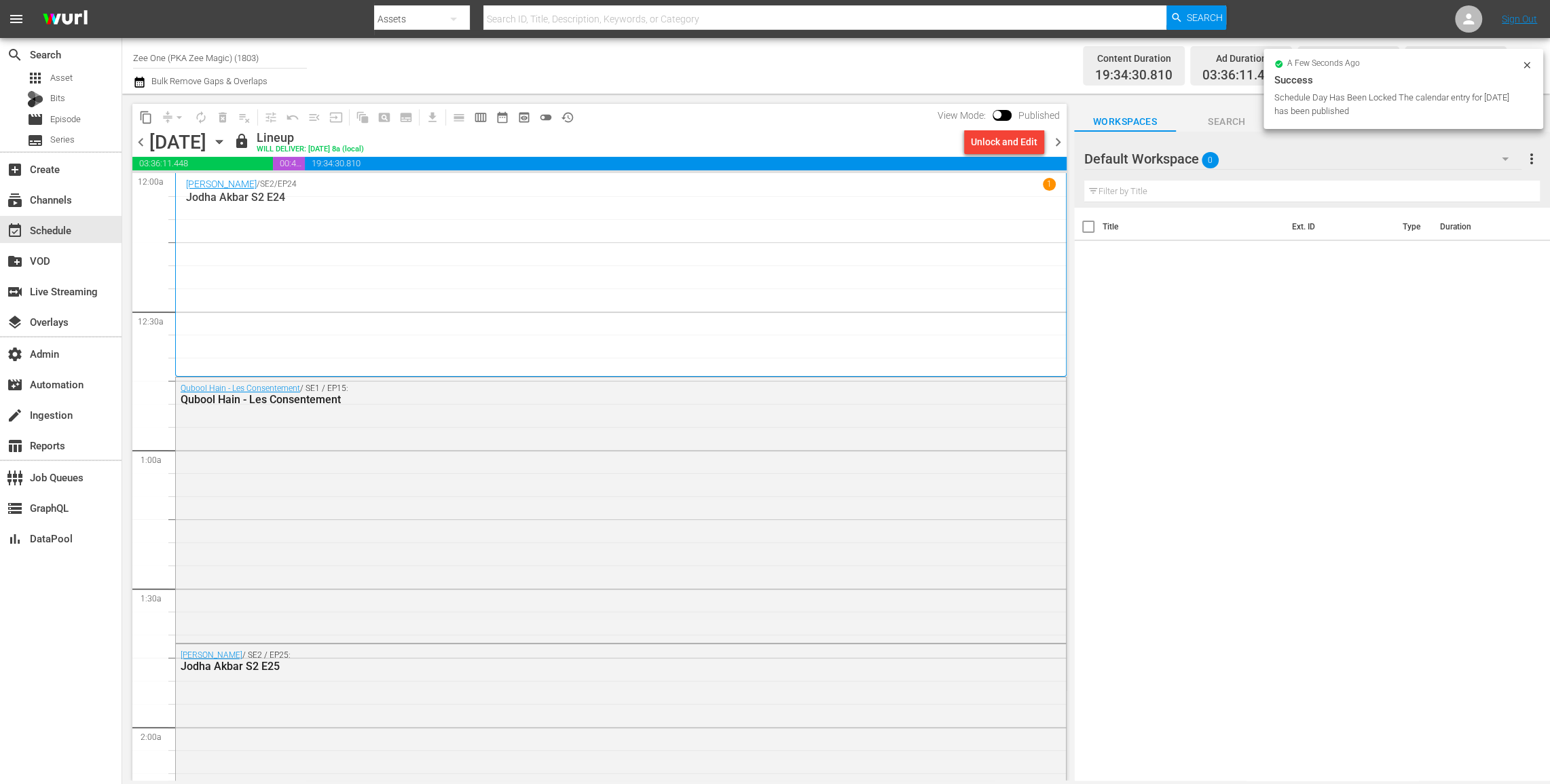
click at [1057, 140] on span "chevron_right" at bounding box center [1058, 142] width 17 height 17
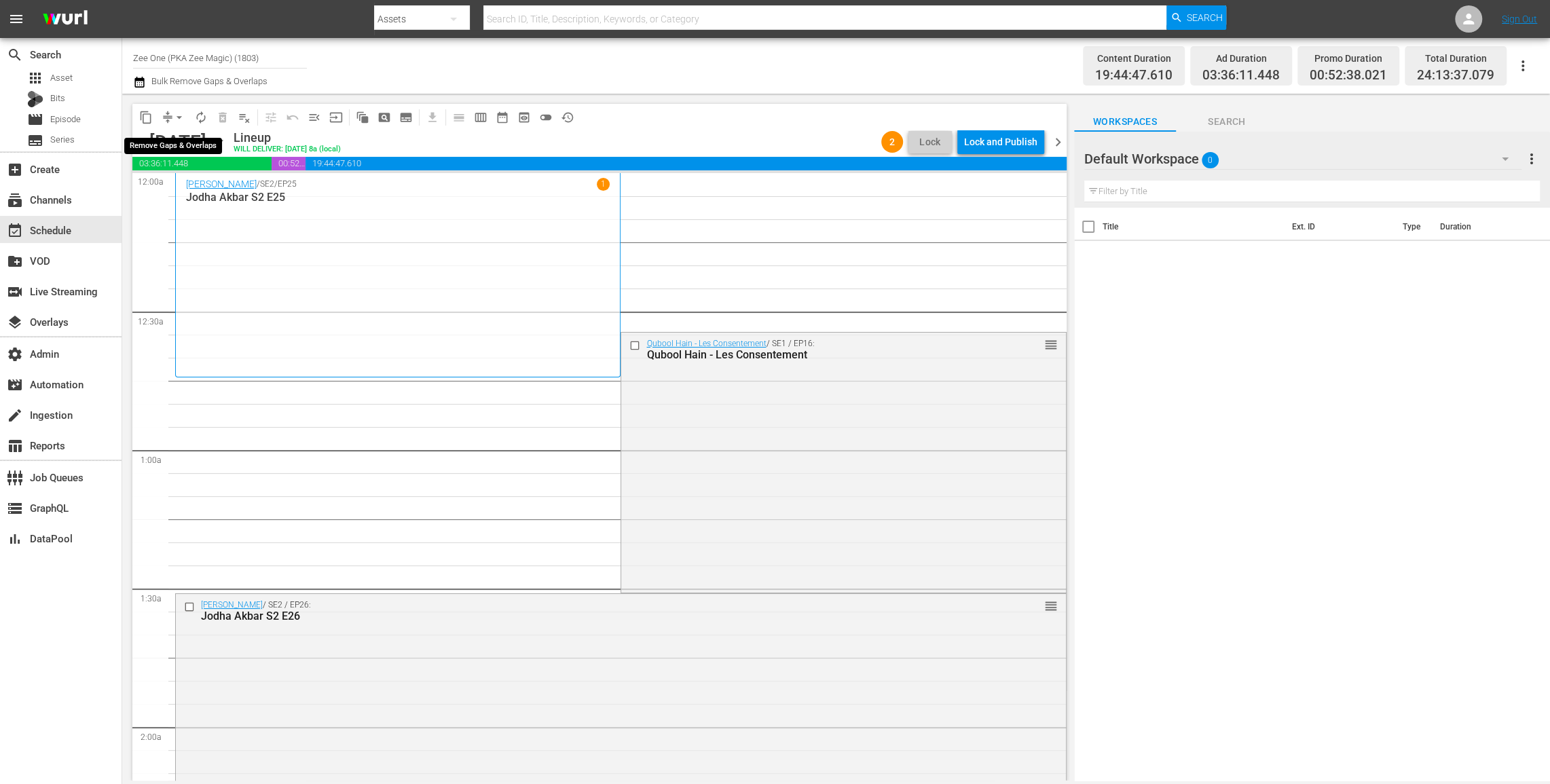
click at [169, 111] on button "arrow_drop_down" at bounding box center [179, 117] width 22 height 22
click at [175, 194] on li "Align to End of Previous Day" at bounding box center [180, 189] width 143 height 22
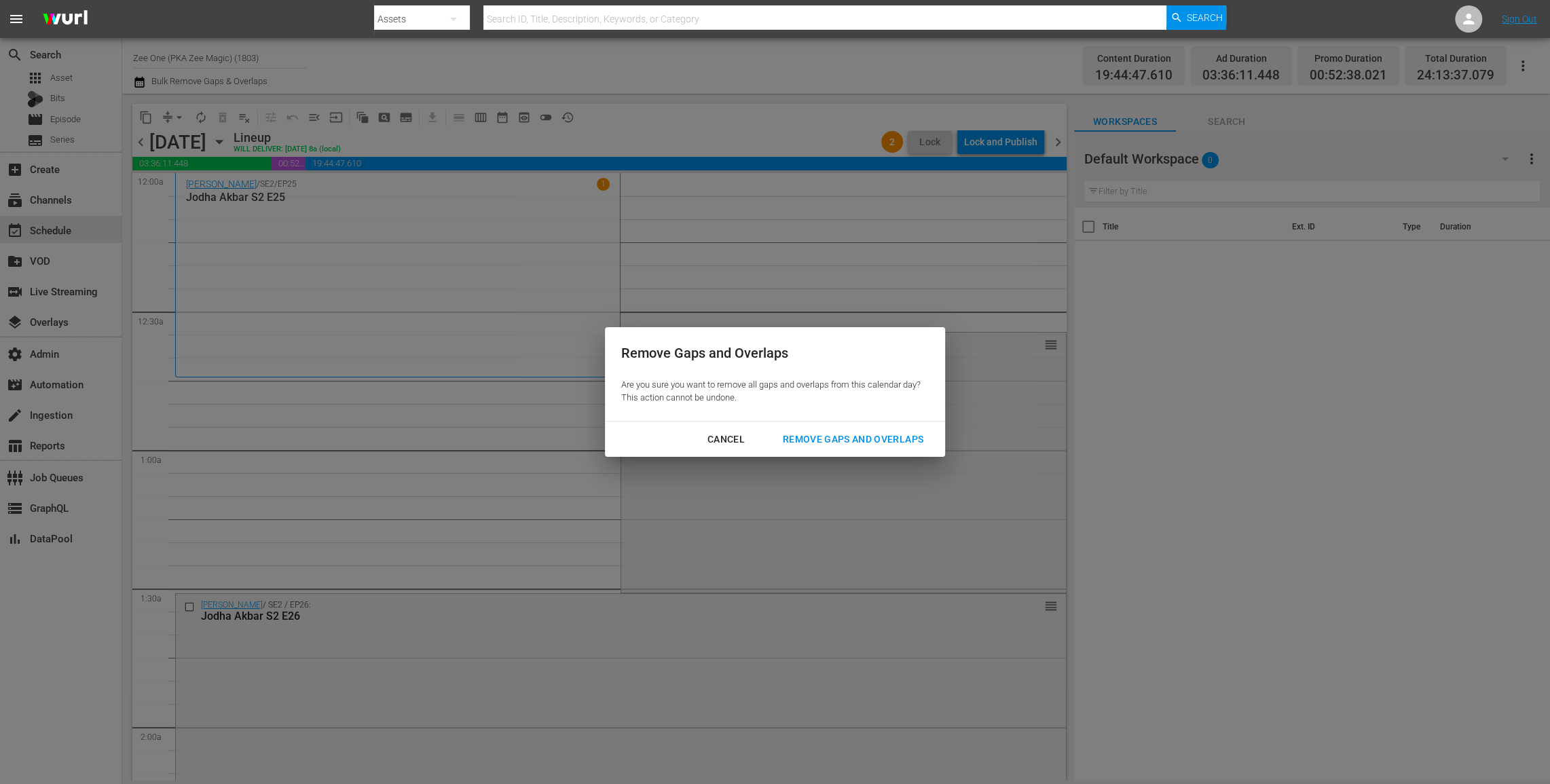
click at [856, 431] on div "Remove Gaps and Overlaps" at bounding box center [852, 439] width 162 height 17
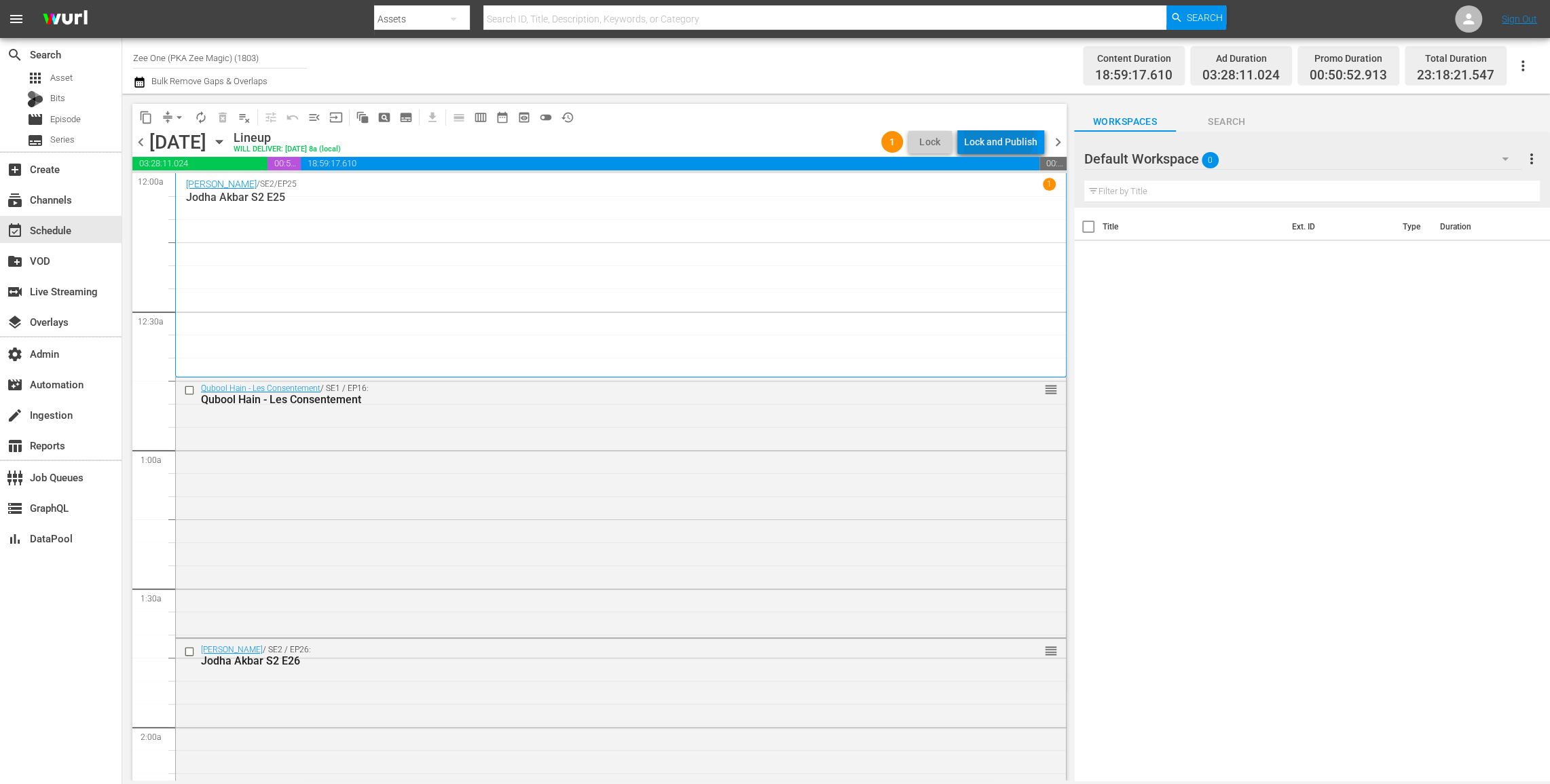
click at [992, 135] on div "Lock and Publish" at bounding box center [1001, 141] width 73 height 24
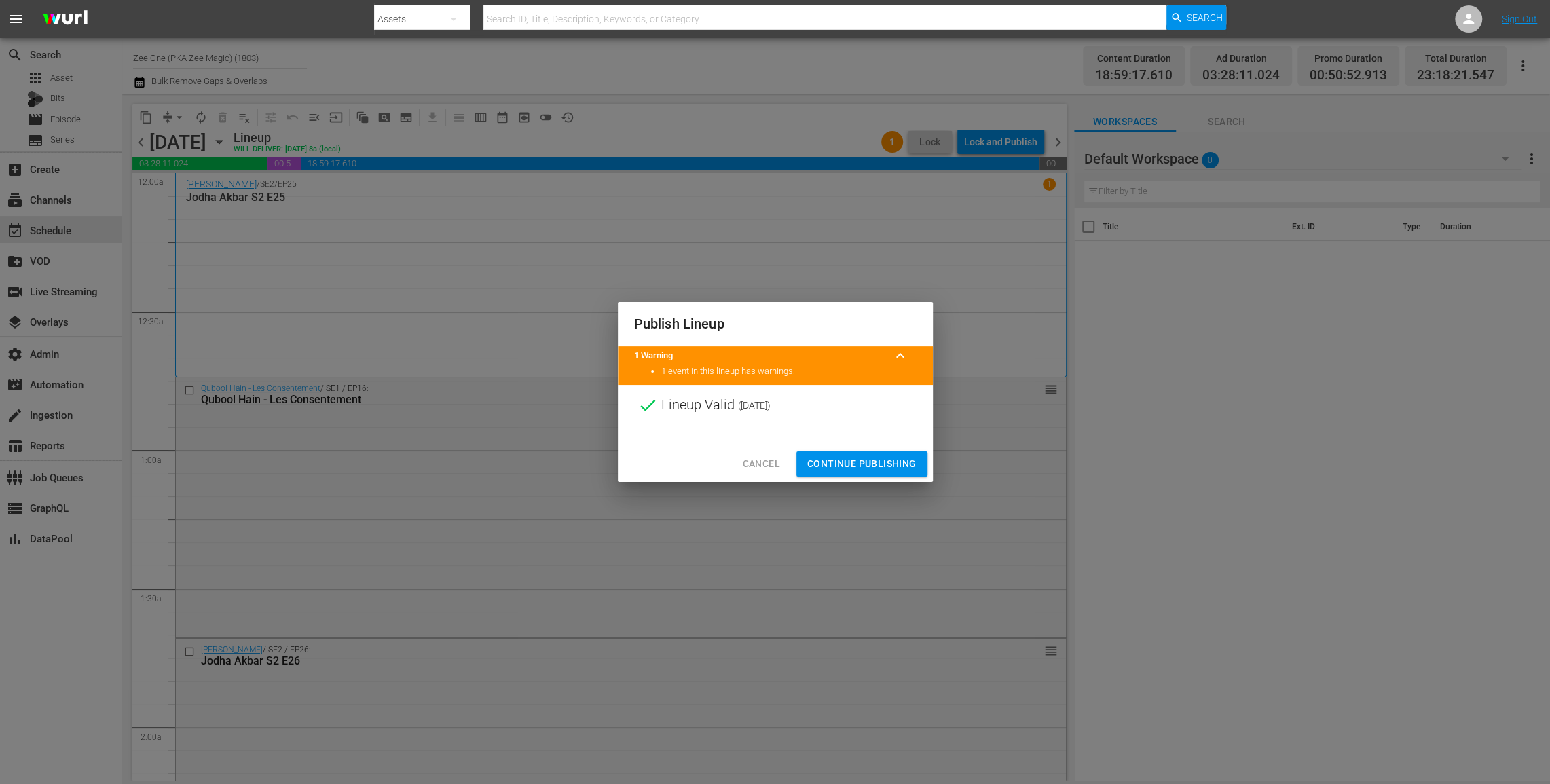
click at [847, 466] on span "Continue Publishing" at bounding box center [862, 463] width 110 height 17
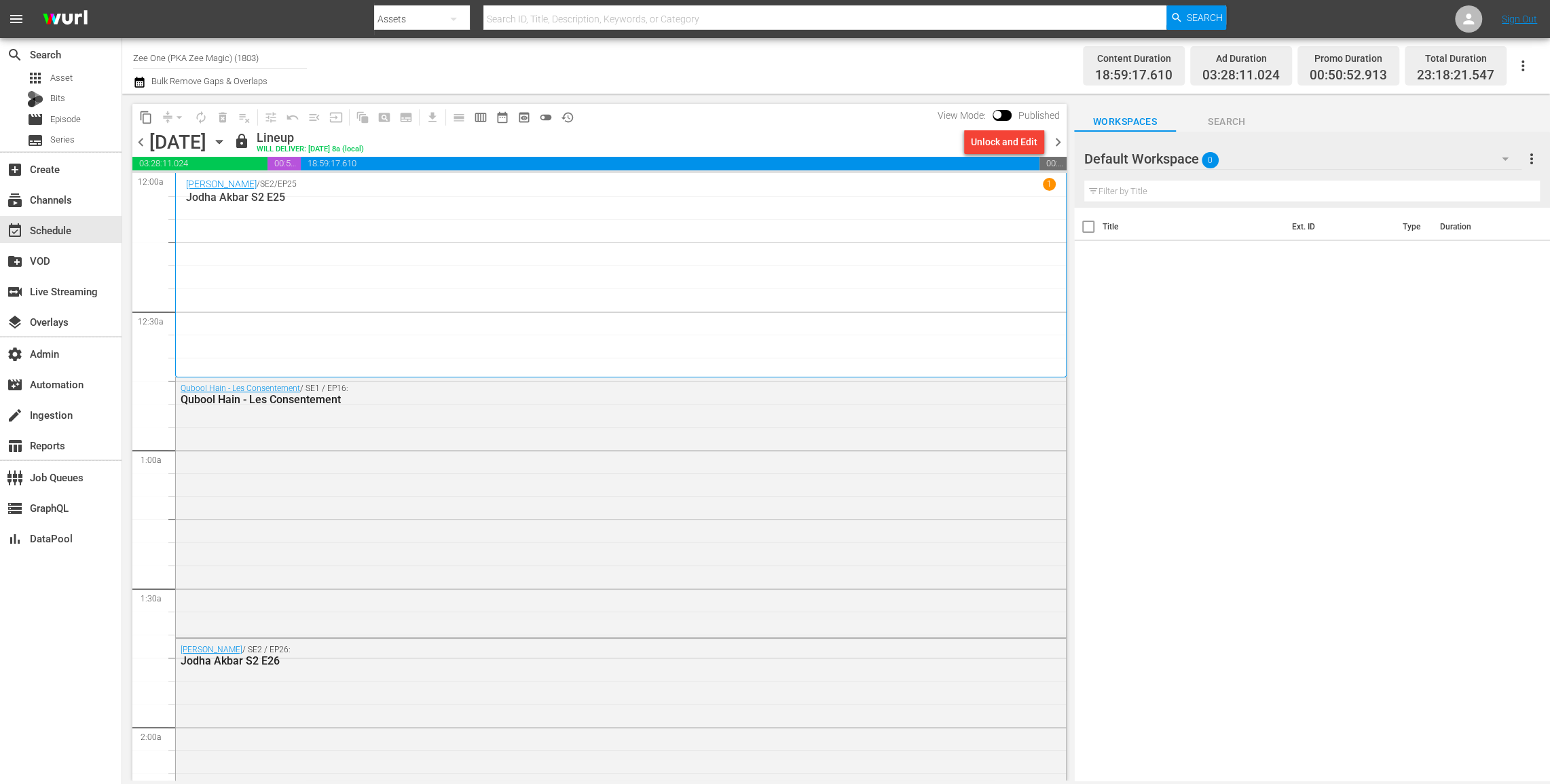
click at [1056, 149] on span "chevron_right" at bounding box center [1058, 142] width 17 height 17
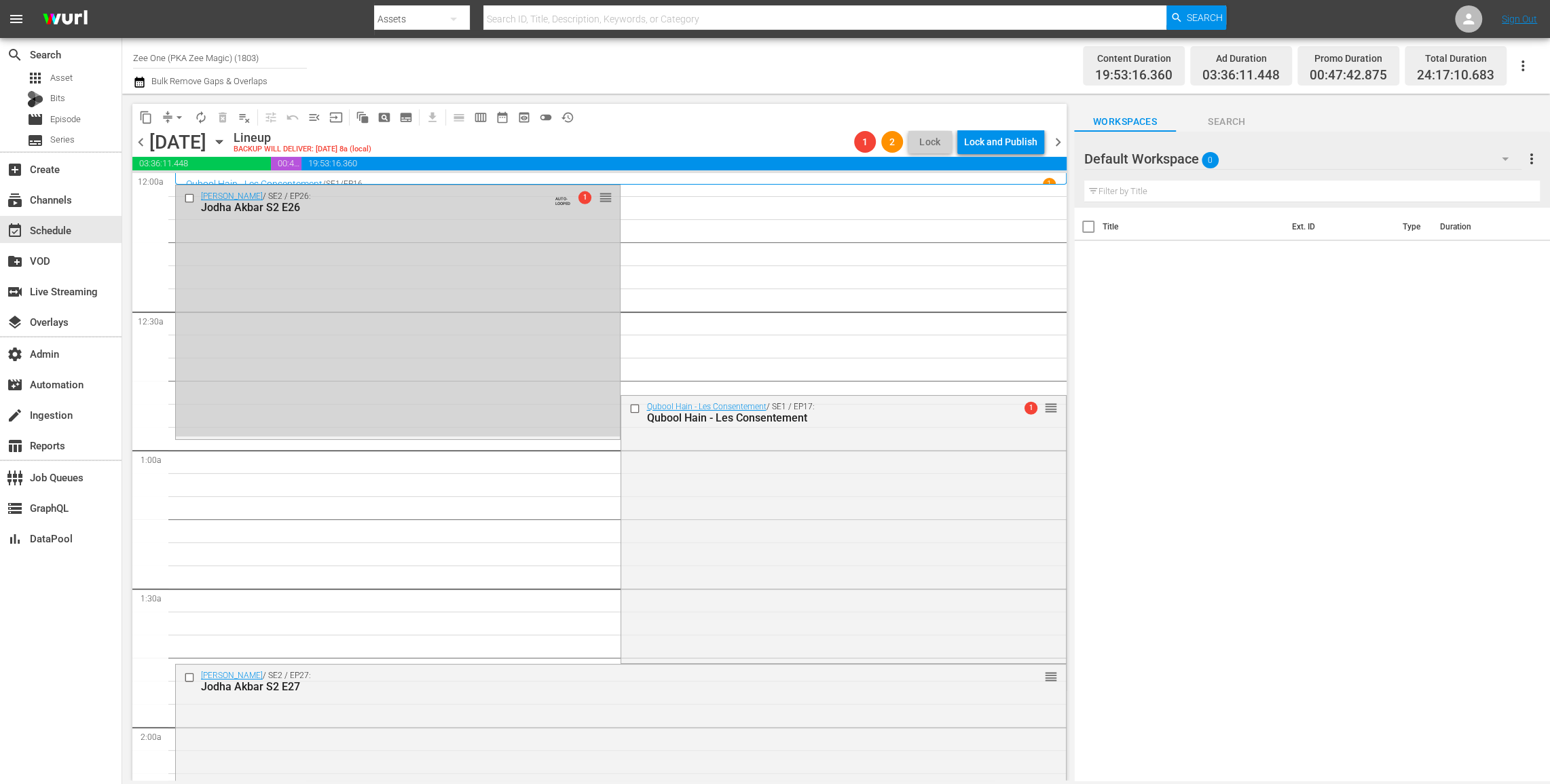
click at [143, 145] on span "chevron_left" at bounding box center [140, 142] width 17 height 17
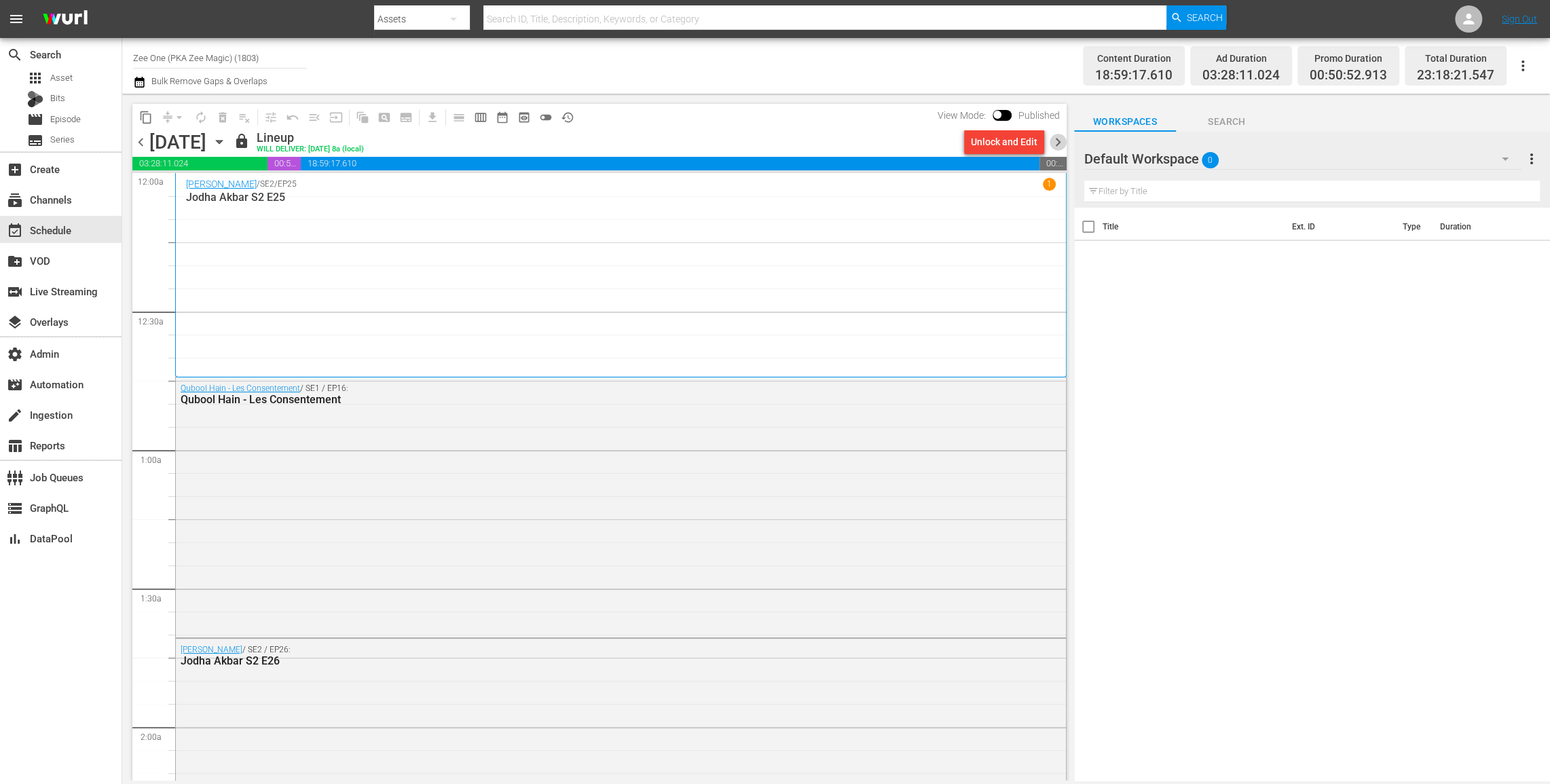
click at [1057, 143] on span "chevron_right" at bounding box center [1058, 142] width 17 height 17
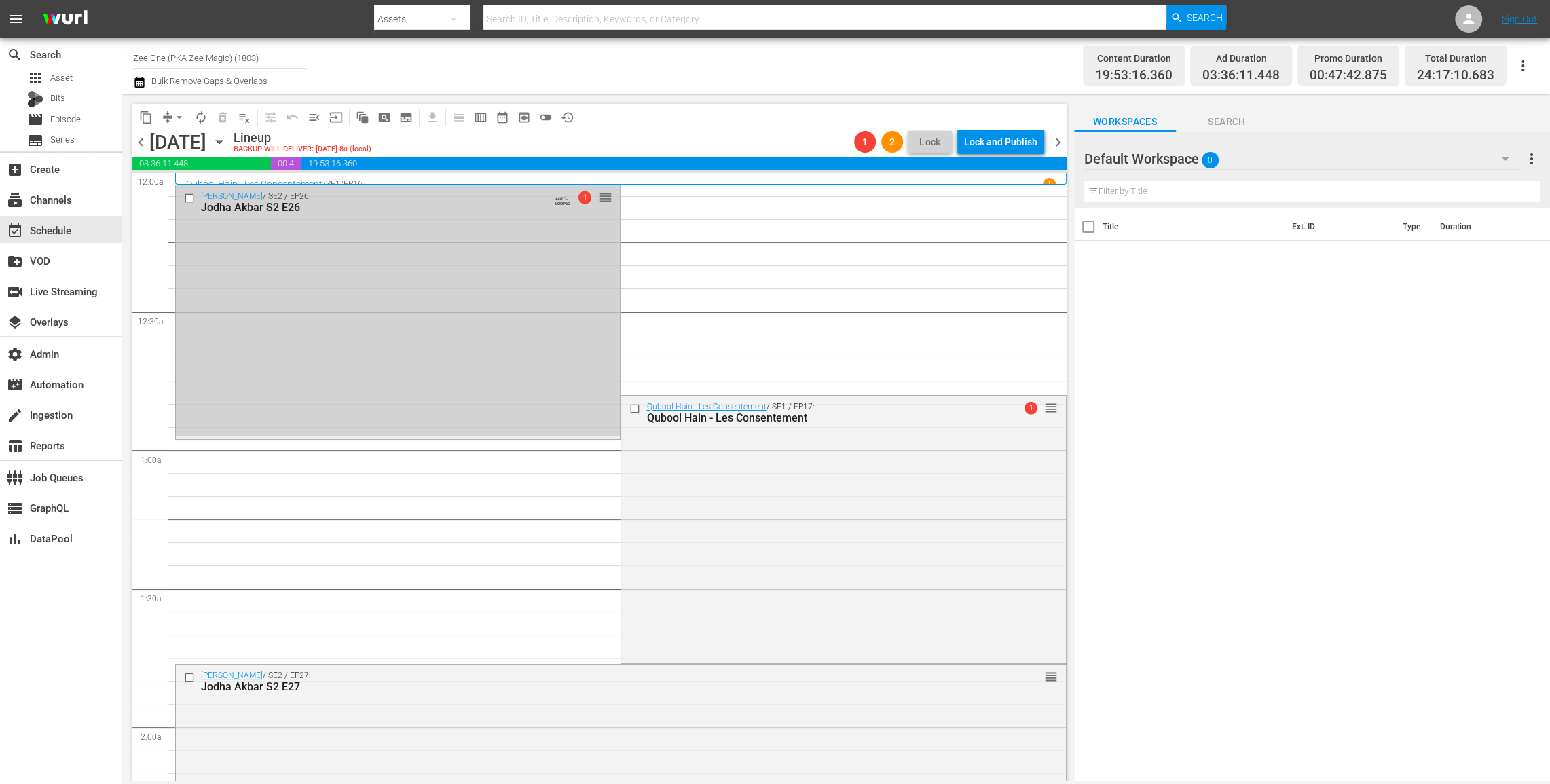
click at [189, 197] on input "checkbox" at bounding box center [190, 198] width 14 height 12
click at [222, 114] on span "delete_forever_outlined" at bounding box center [223, 117] width 13 height 13
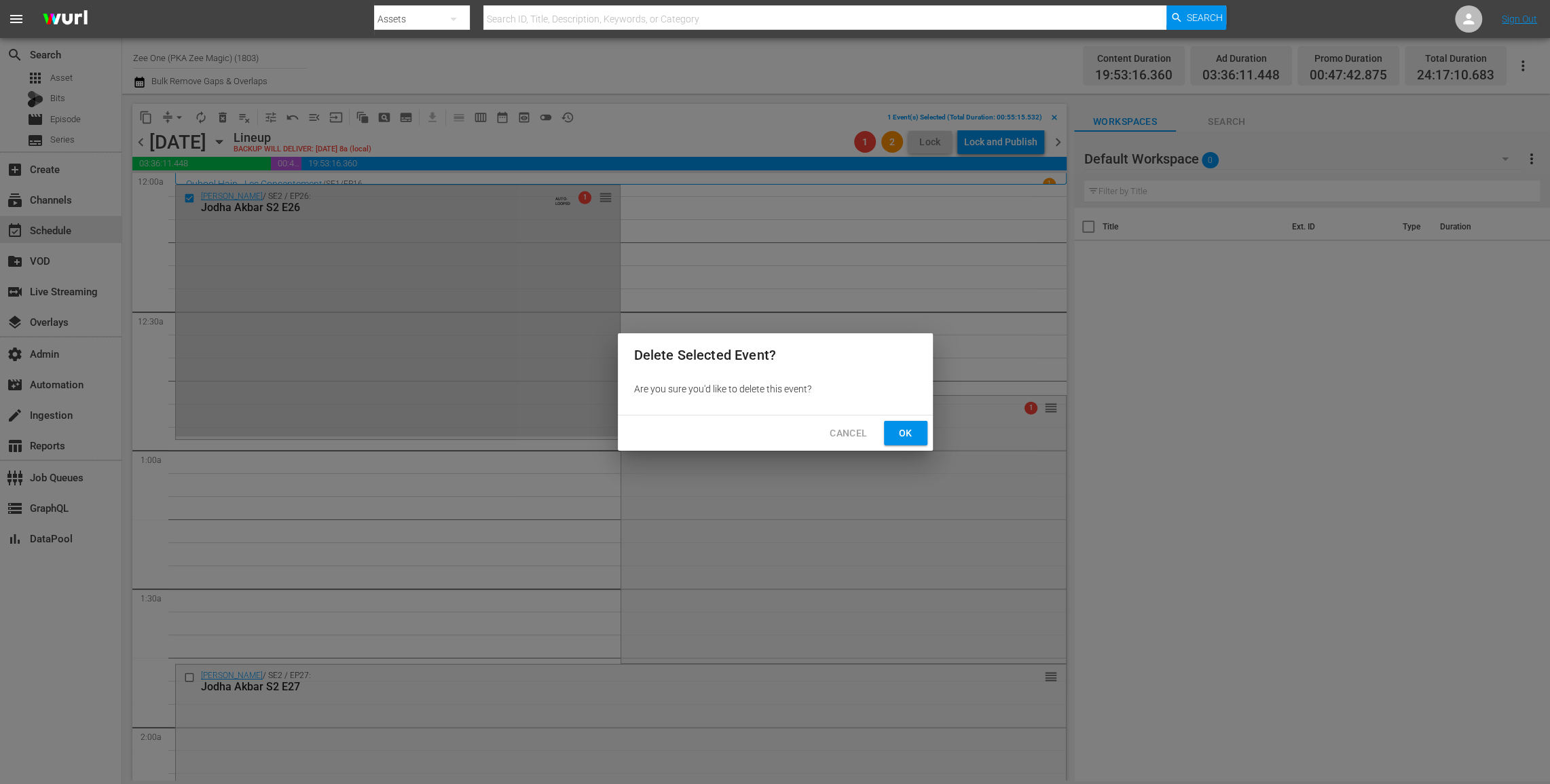
click at [905, 435] on span "Ok" at bounding box center [905, 434] width 22 height 17
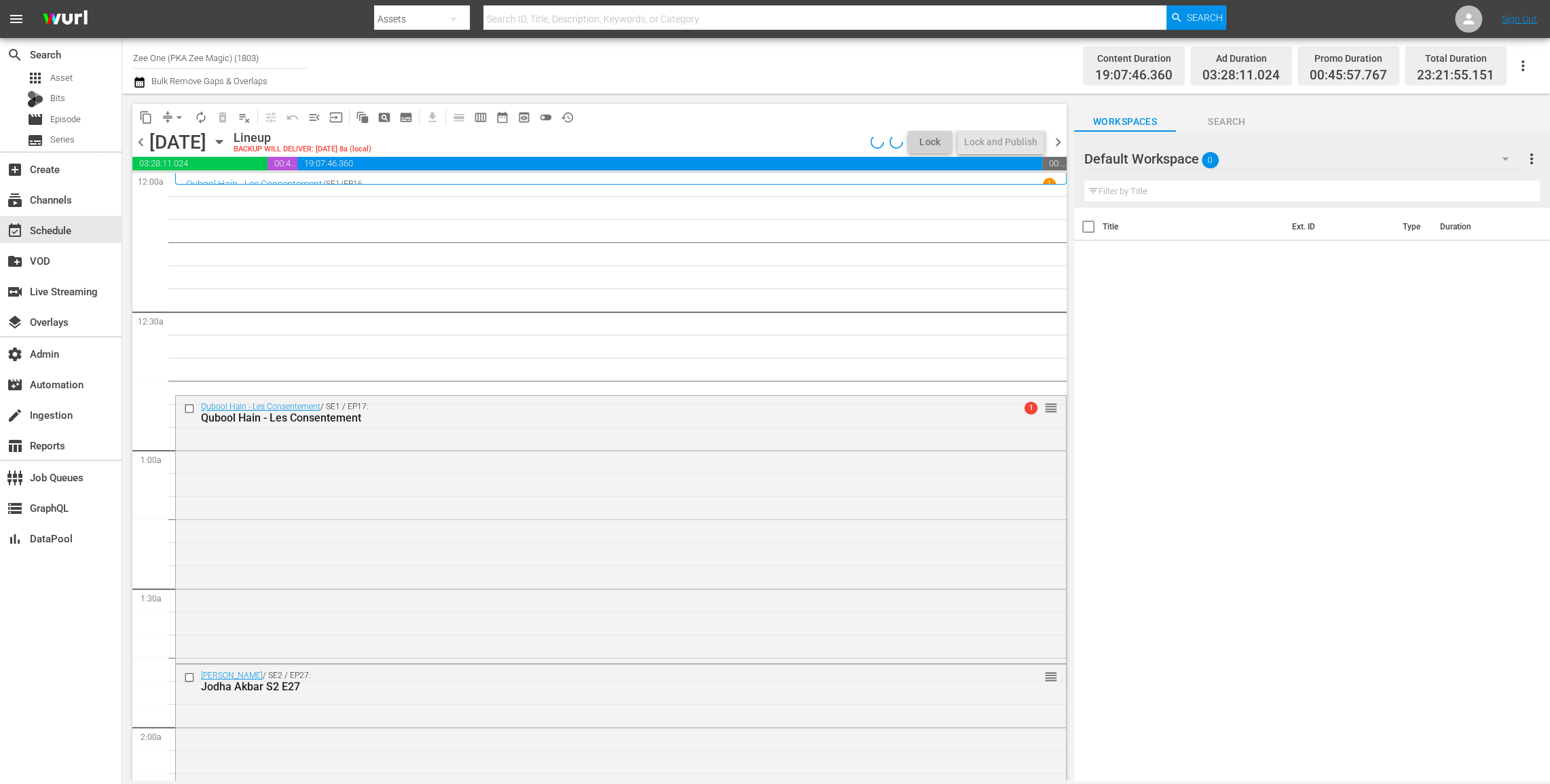
click at [145, 141] on span "chevron_left" at bounding box center [140, 142] width 17 height 17
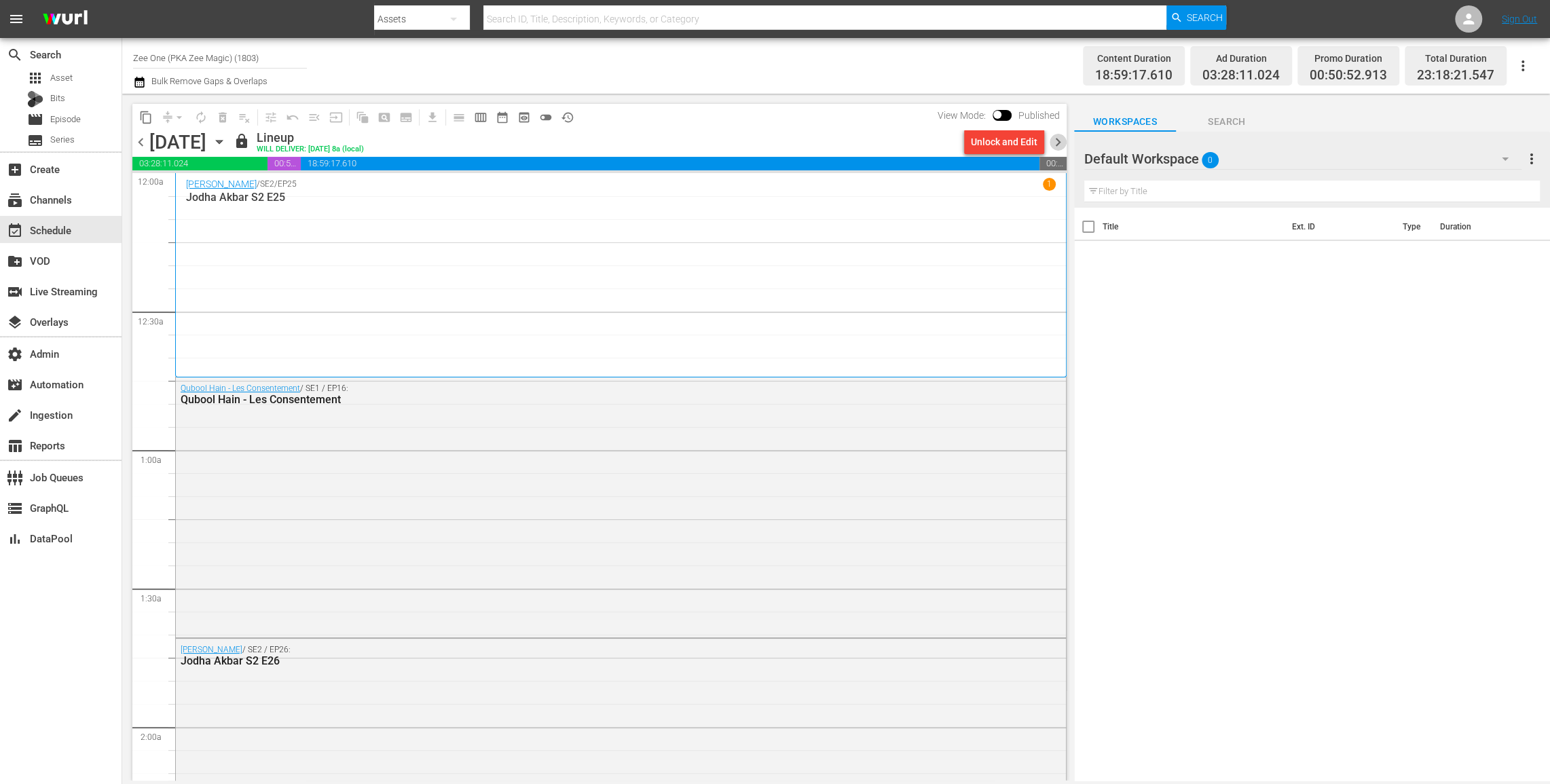
click at [1053, 143] on span "chevron_right" at bounding box center [1058, 142] width 17 height 17
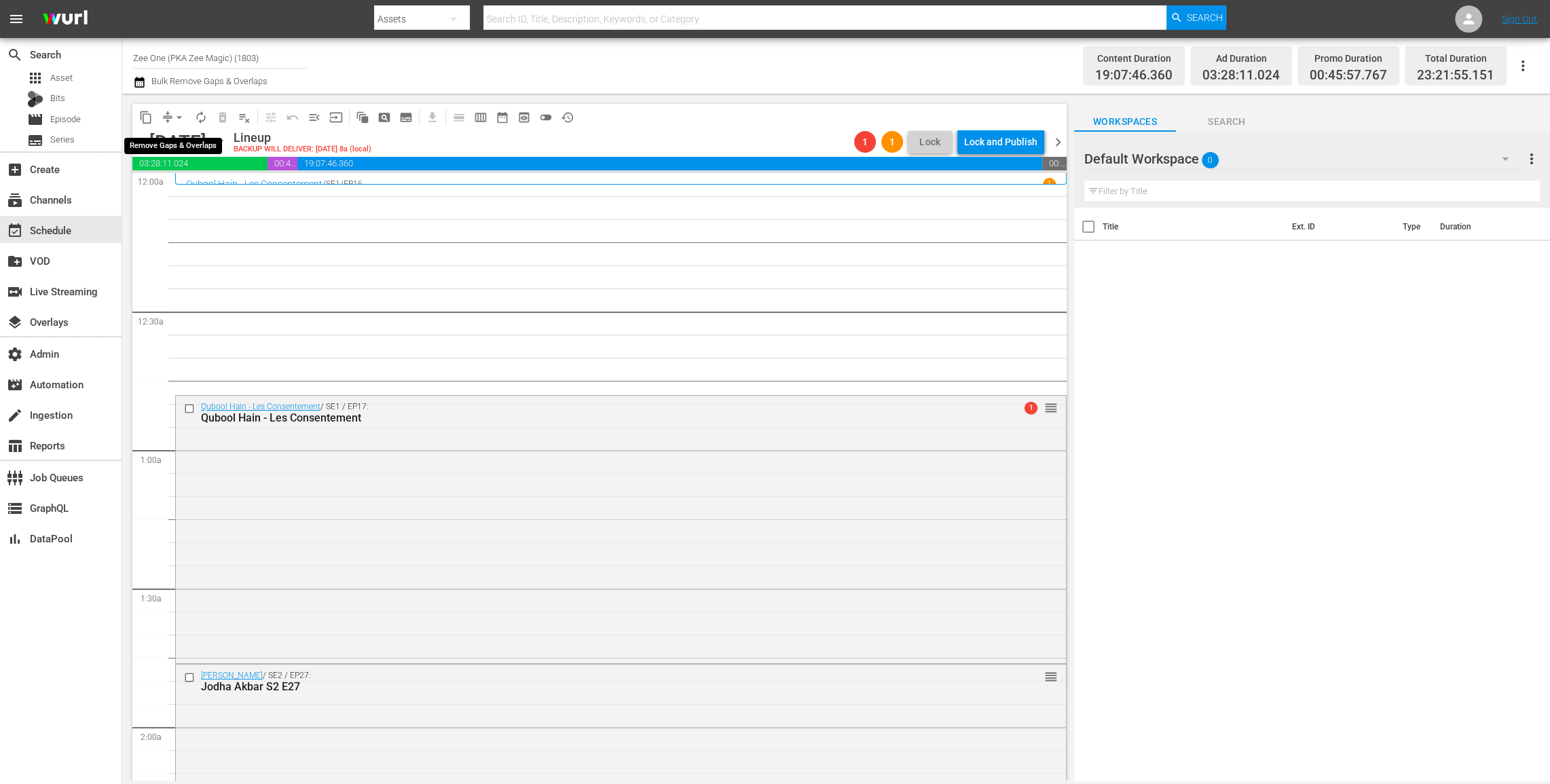
click at [176, 115] on span "arrow_drop_down" at bounding box center [179, 117] width 13 height 13
click at [193, 194] on li "Align to End of Previous Day" at bounding box center [180, 189] width 143 height 22
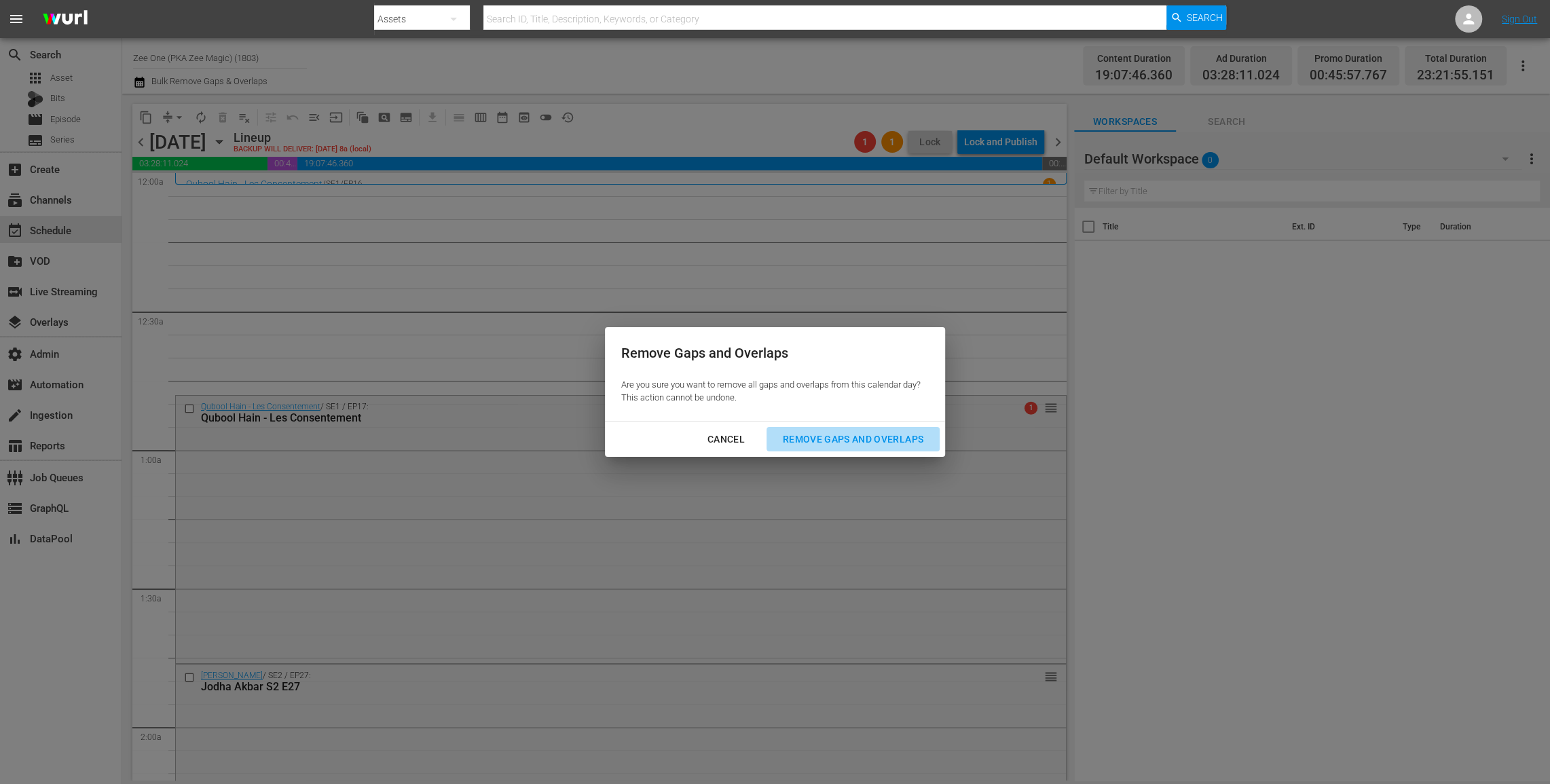
click at [890, 434] on div "Remove Gaps and Overlaps" at bounding box center [852, 439] width 162 height 17
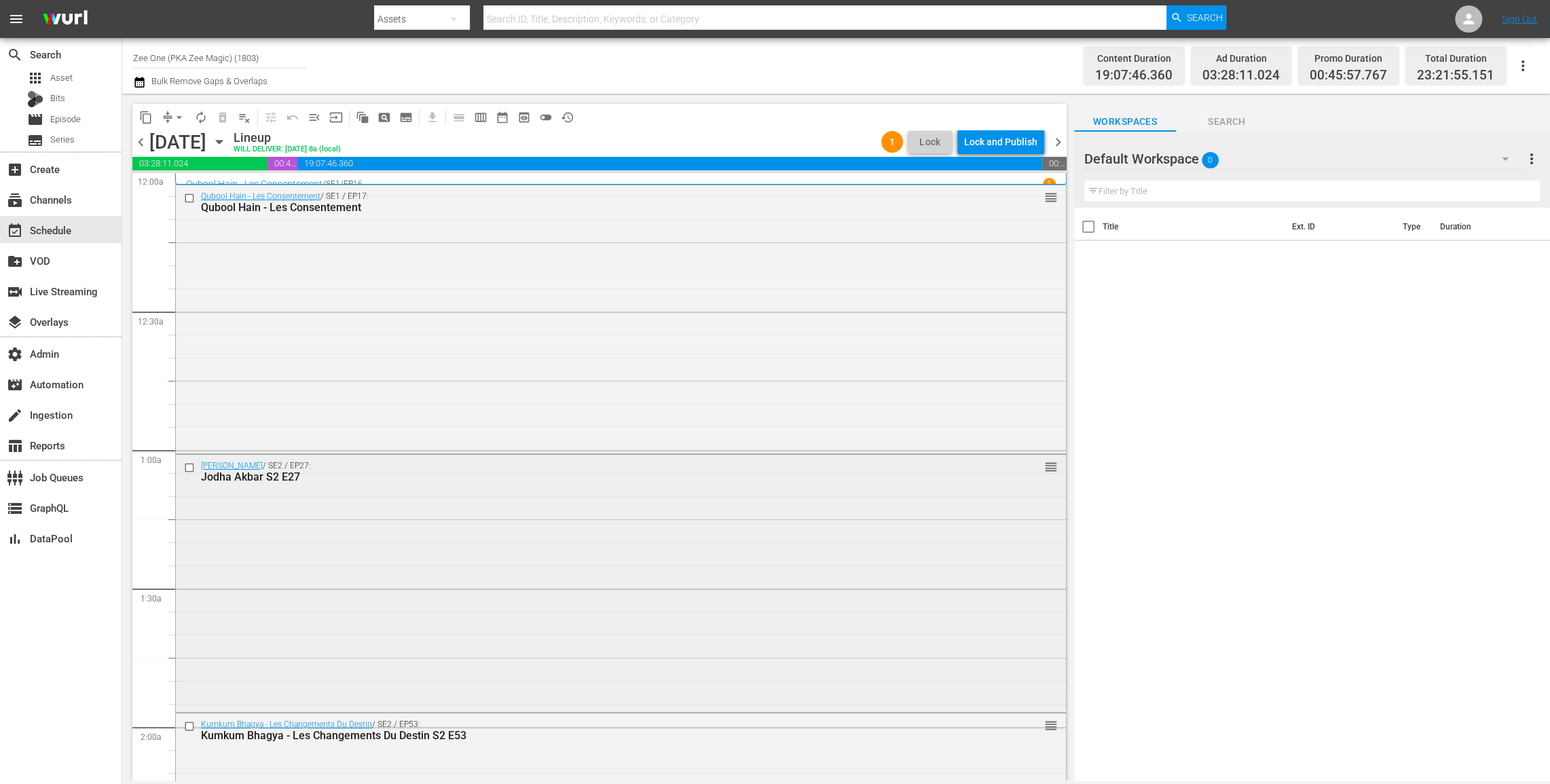
click at [611, 473] on div "Jodha Akbar S2 E27" at bounding box center [595, 477] width 788 height 13
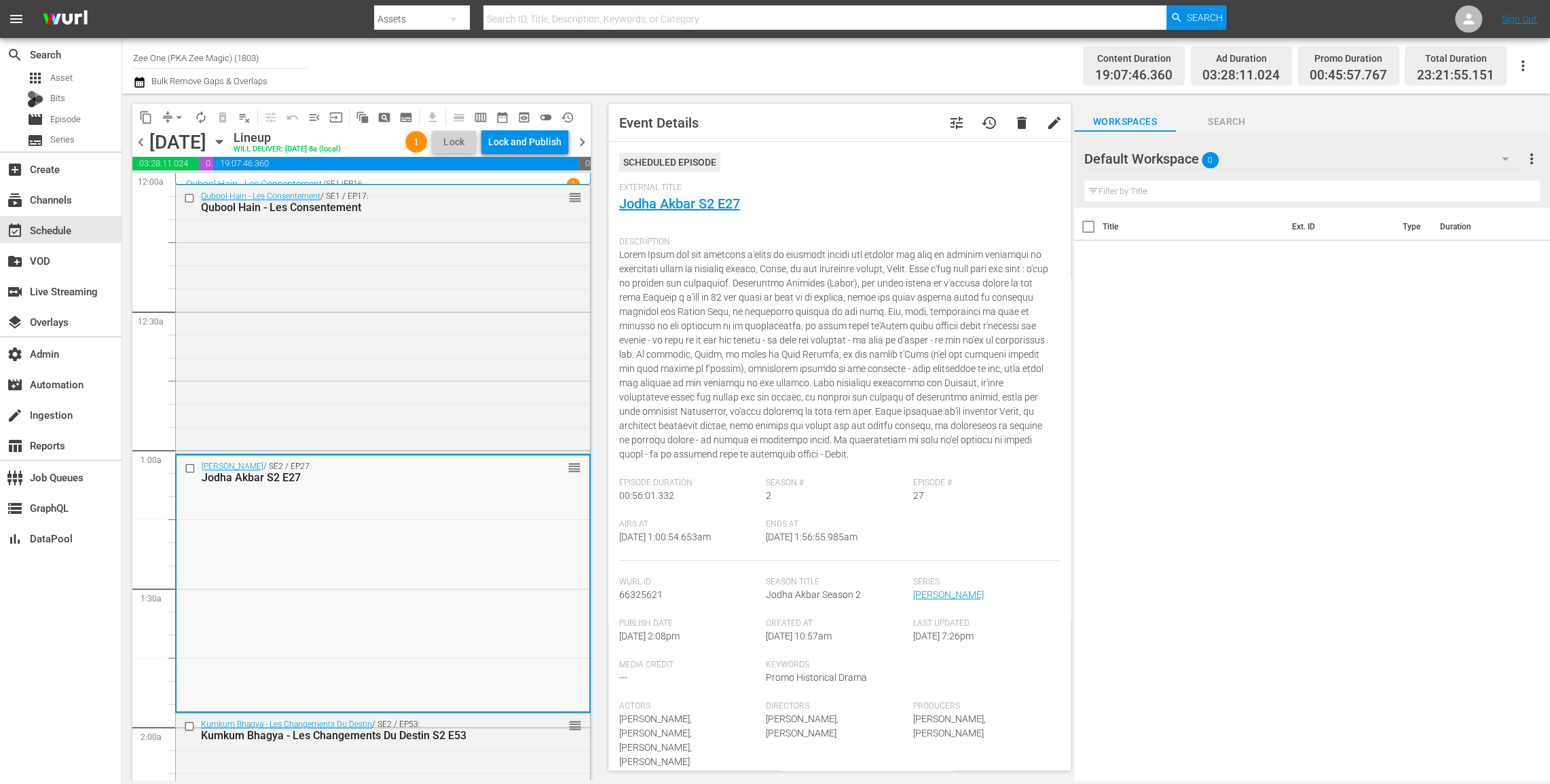
click at [718, 193] on div "External Title Jodha Akbar S2 E27" at bounding box center [839, 206] width 440 height 47
click at [723, 204] on link "Jodha Akbar S2 E27" at bounding box center [679, 203] width 120 height 17
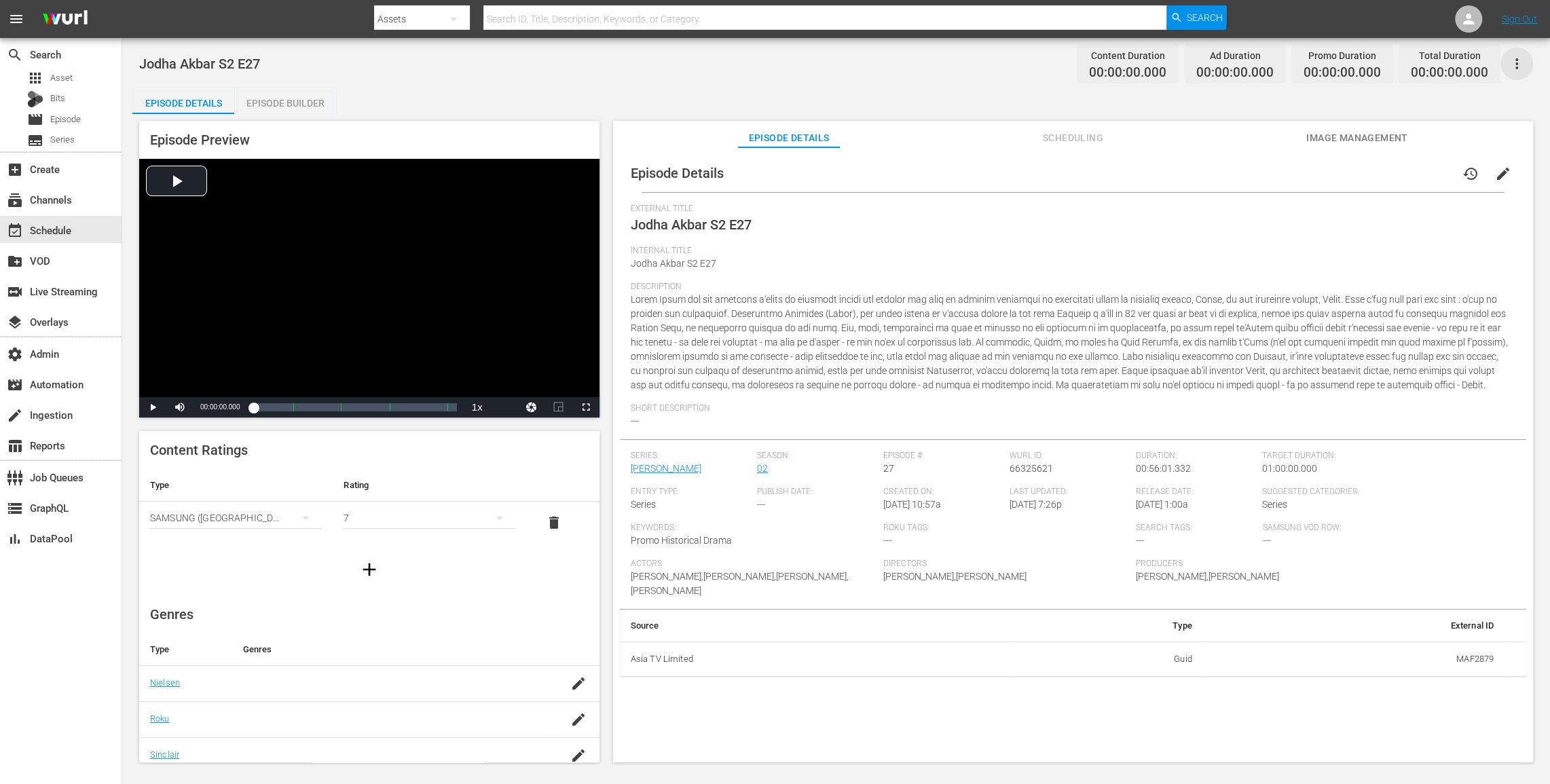
click at [1516, 60] on icon "button" at bounding box center [1516, 63] width 2 height 11
click at [1480, 61] on div "Add Episode to Workspace" at bounding box center [1419, 69] width 207 height 32
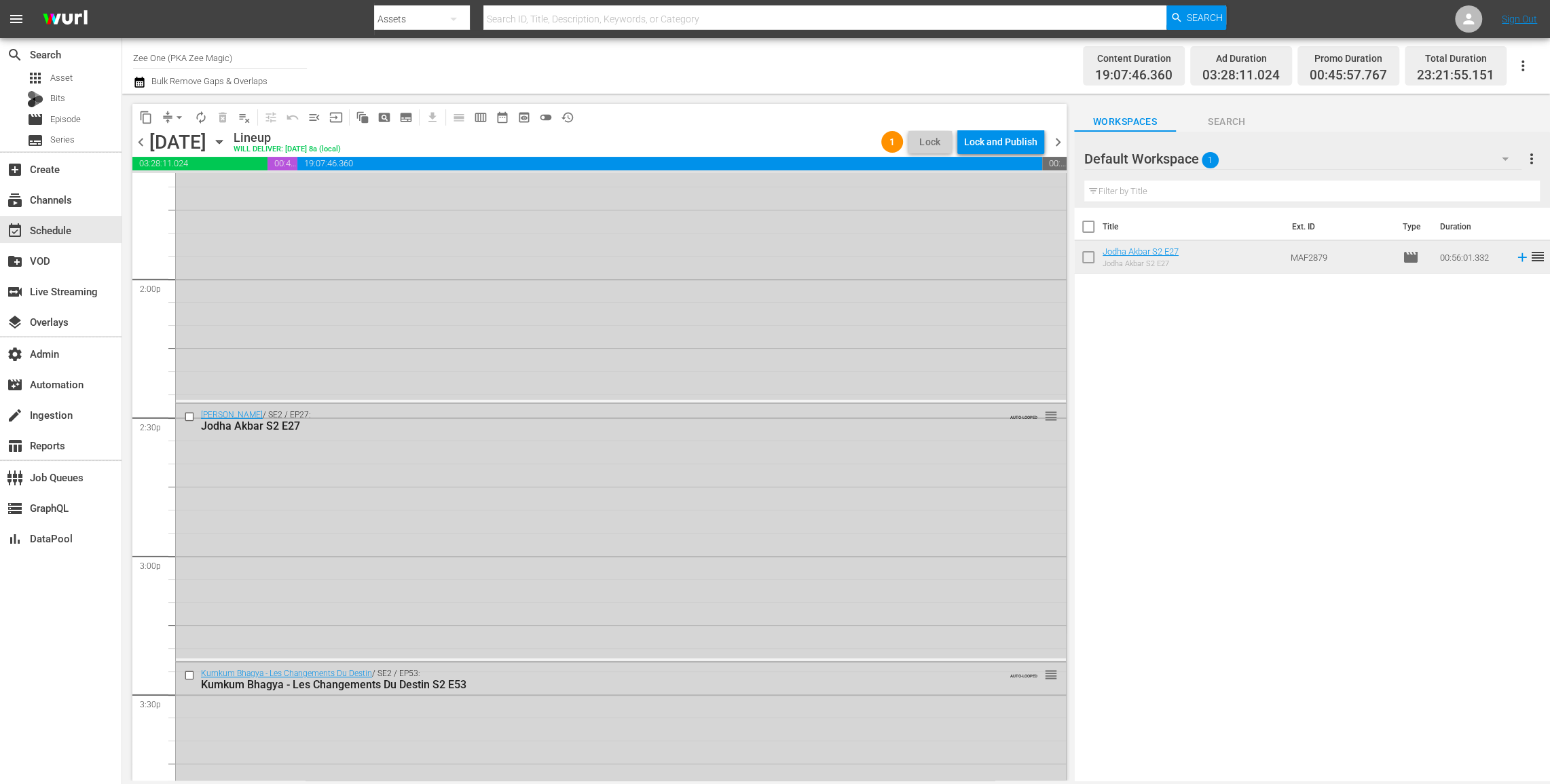
scroll to position [6039, 0]
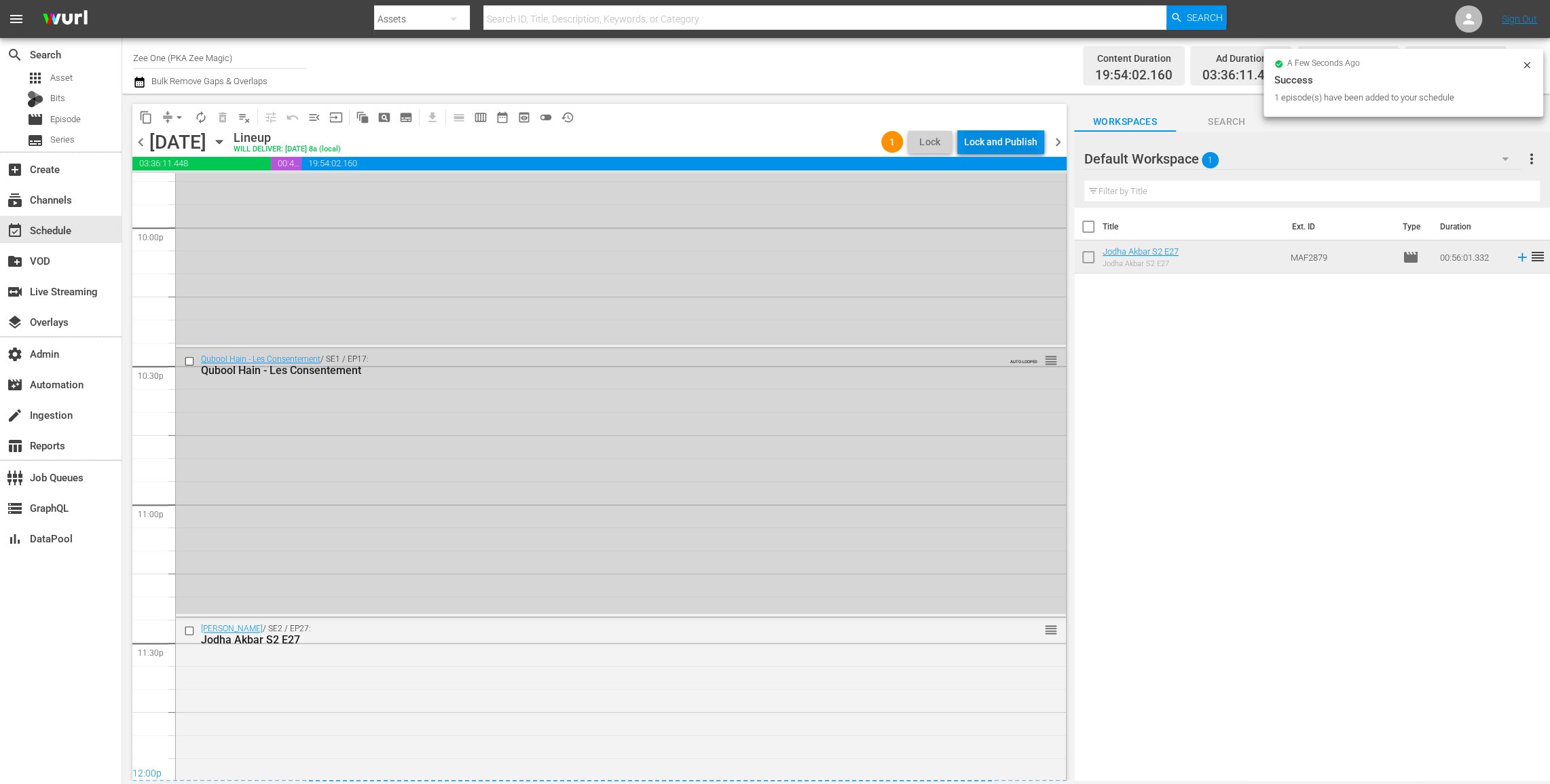
click at [987, 147] on div "Lock and Publish" at bounding box center [1001, 141] width 73 height 24
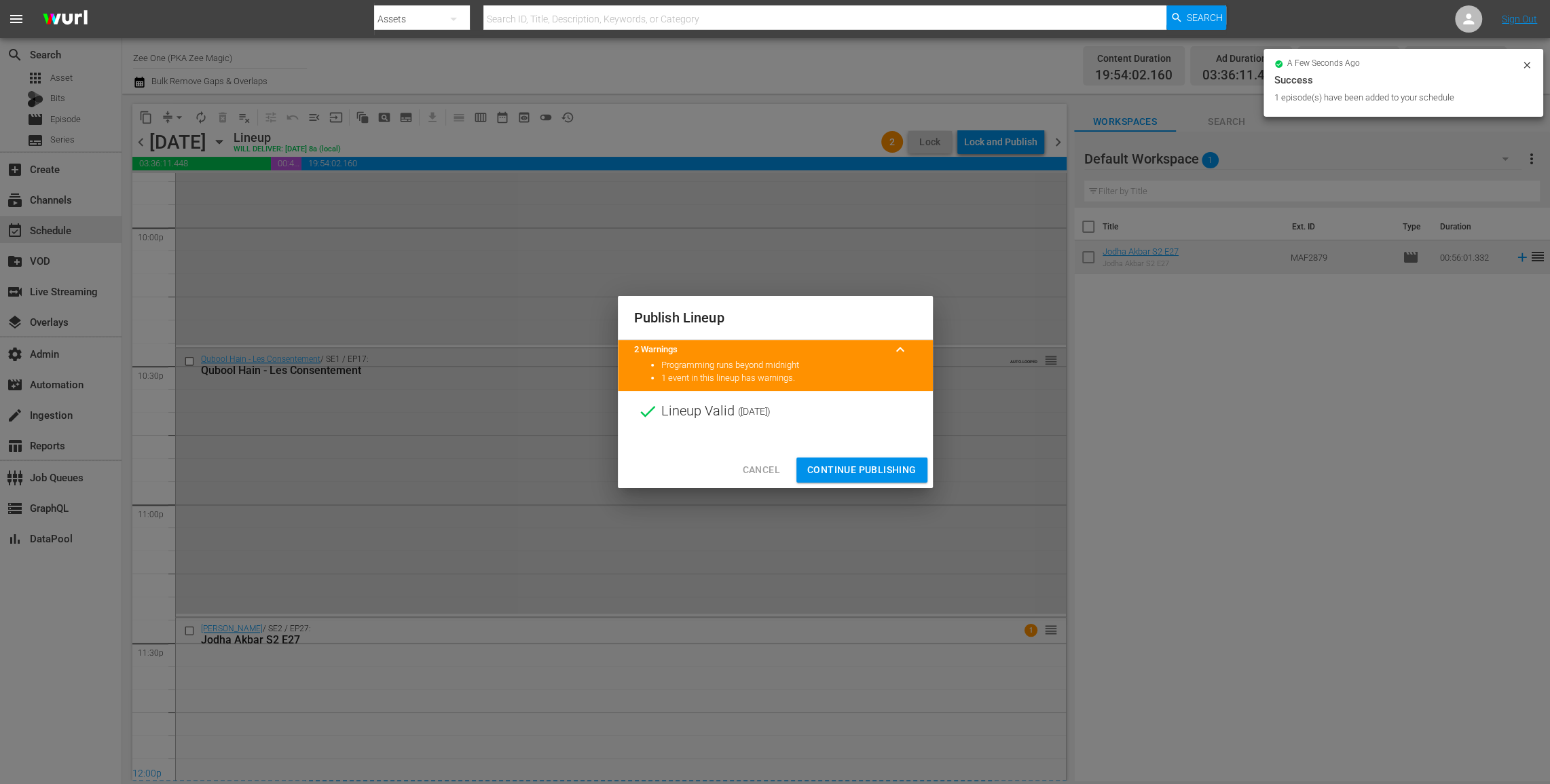
click at [831, 470] on span "Continue Publishing" at bounding box center [862, 470] width 110 height 17
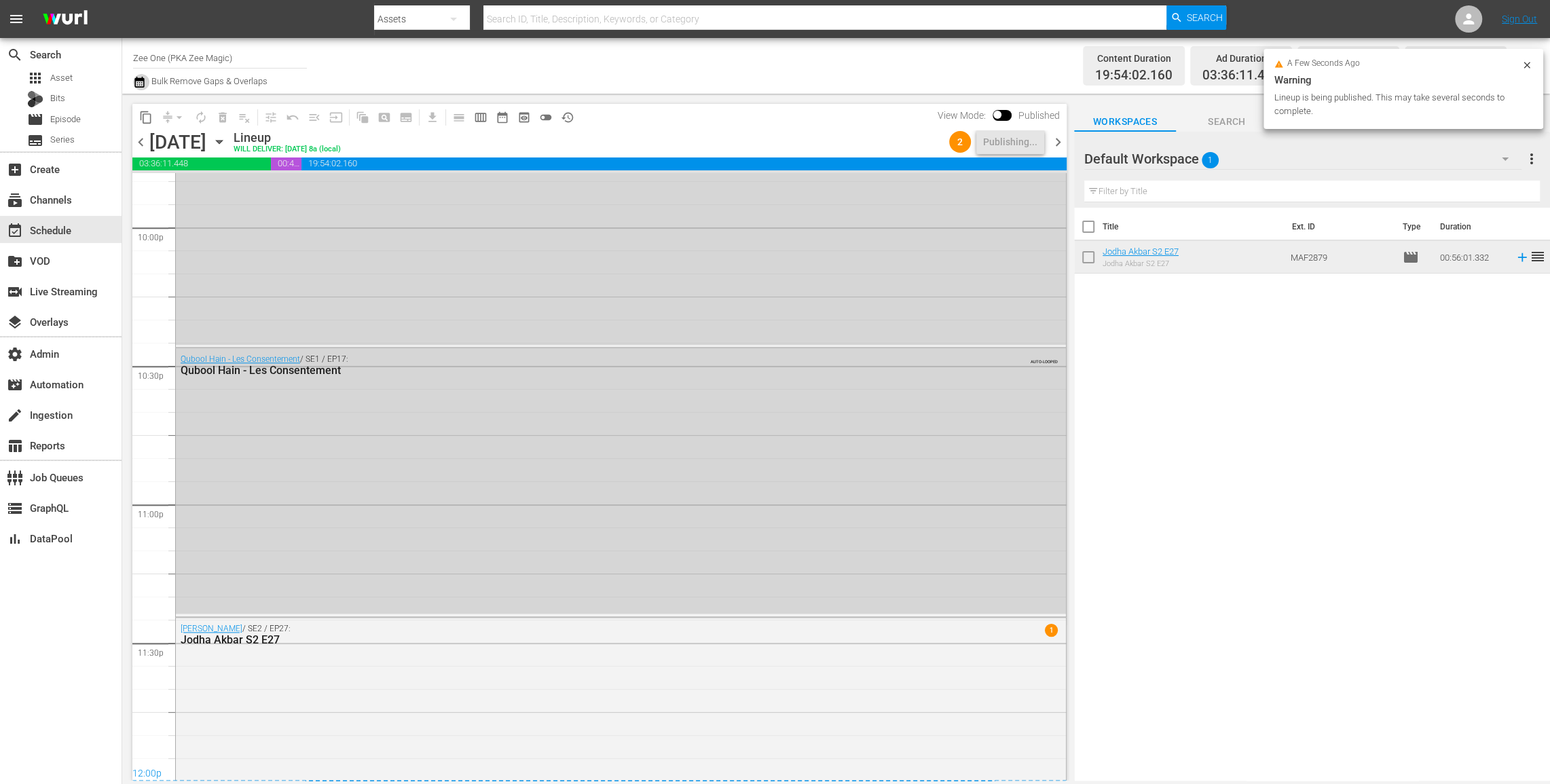
click at [138, 81] on icon "button" at bounding box center [140, 82] width 13 height 17
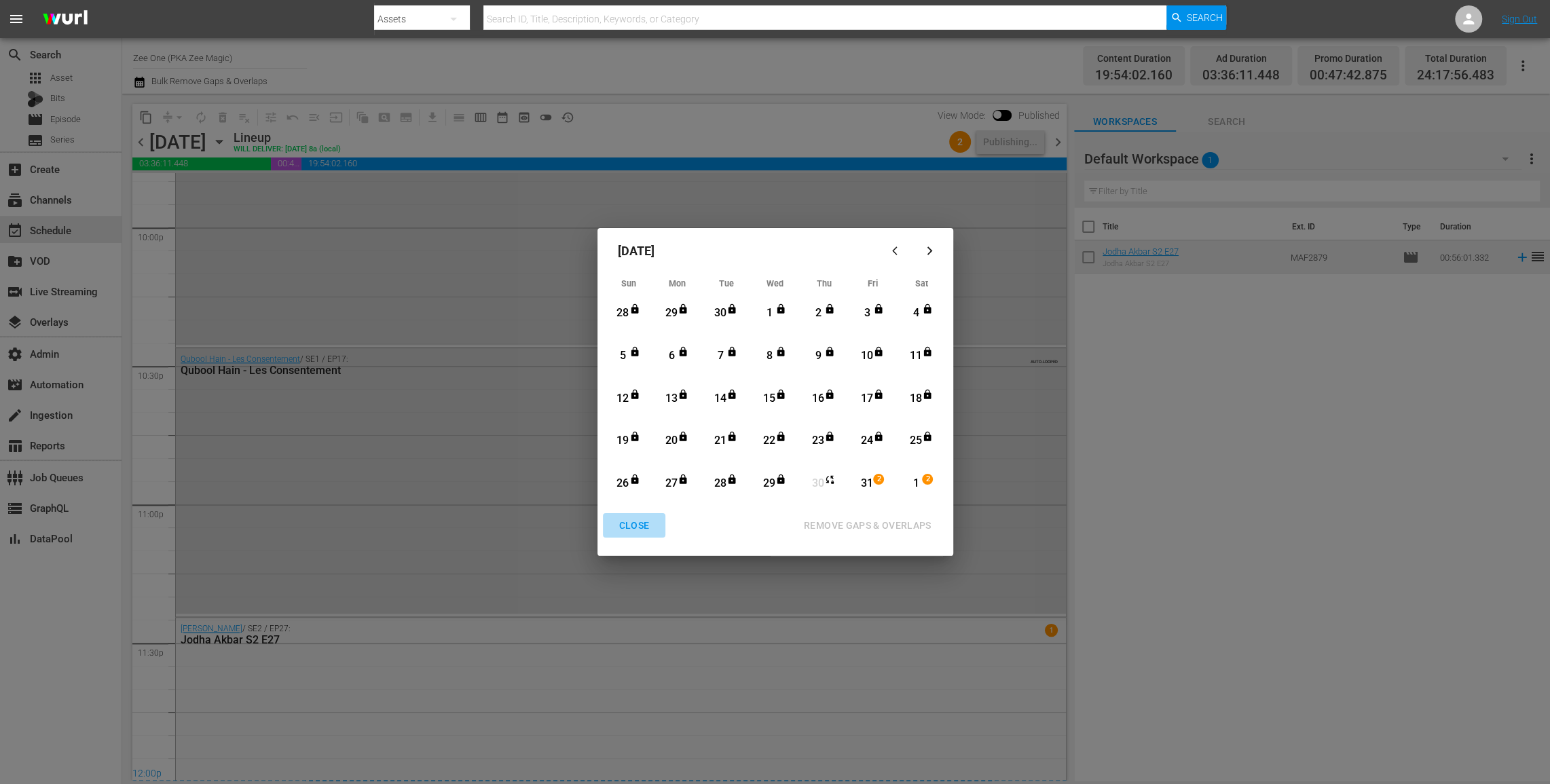
click at [633, 524] on div "CLOSE" at bounding box center [634, 526] width 52 height 17
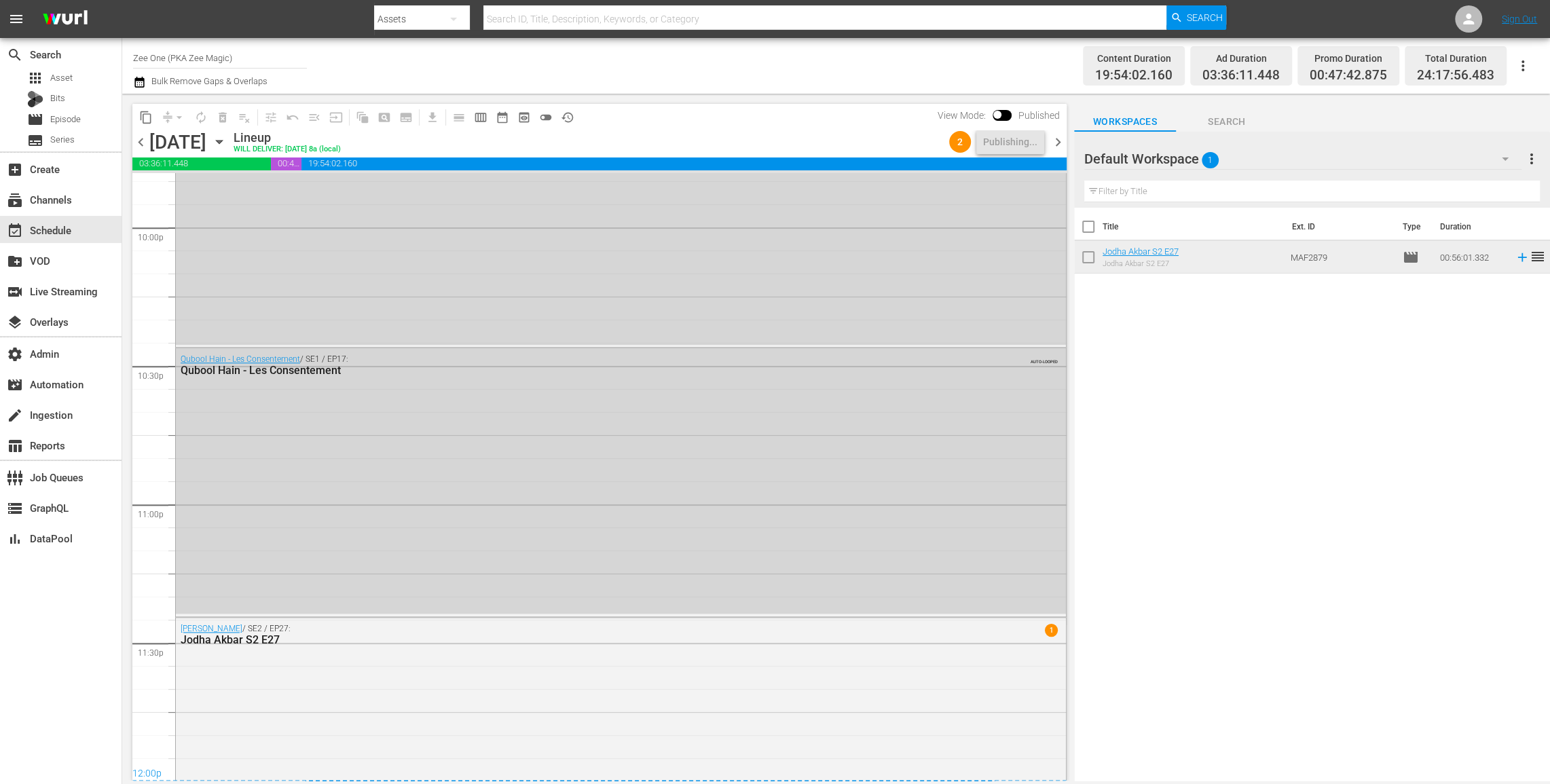
click at [1053, 146] on span "chevron_right" at bounding box center [1058, 142] width 17 height 17
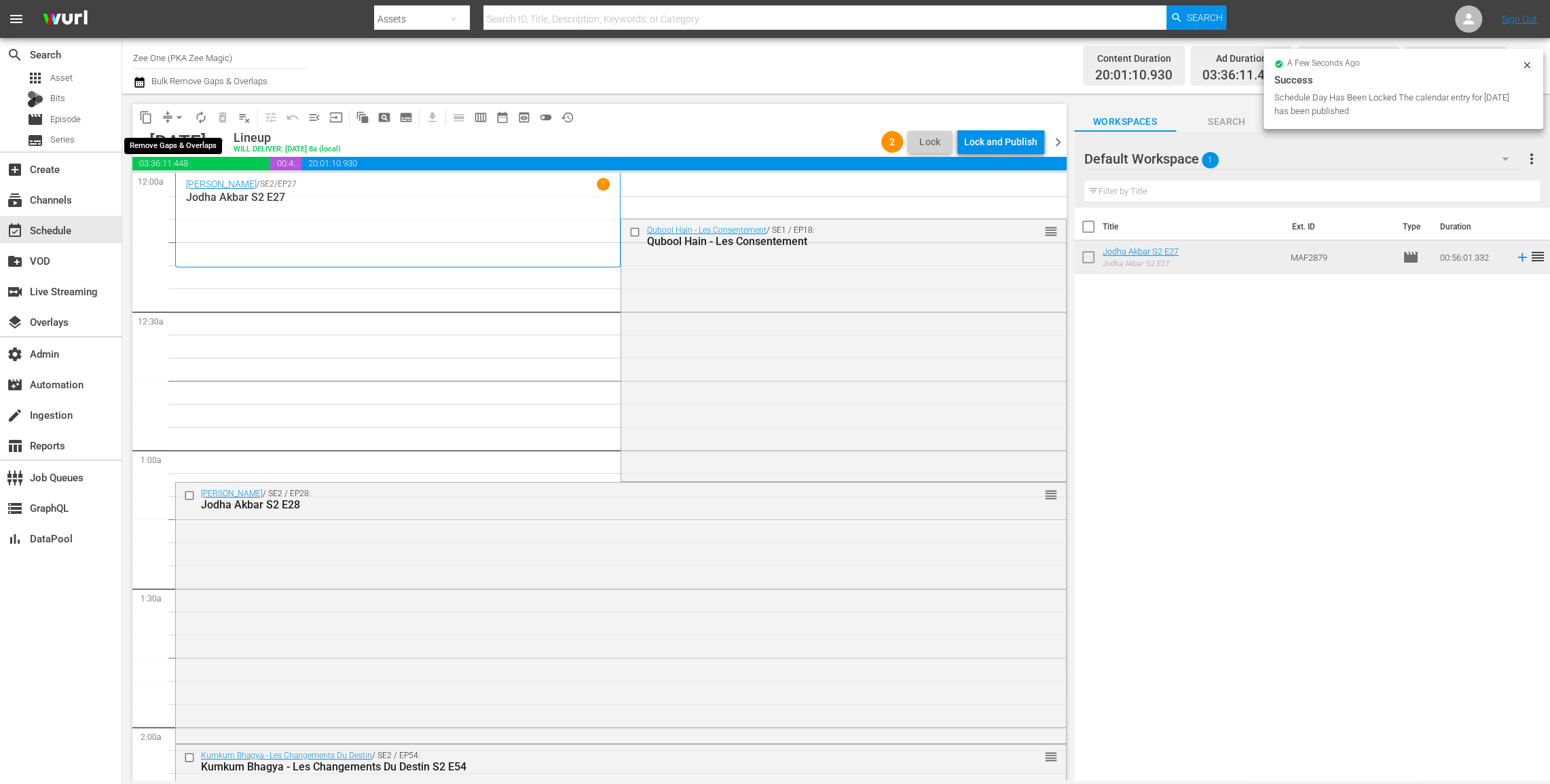
click at [173, 115] on span "arrow_drop_down" at bounding box center [179, 117] width 13 height 13
click at [188, 188] on li "Align to End of Previous Day" at bounding box center [180, 189] width 143 height 22
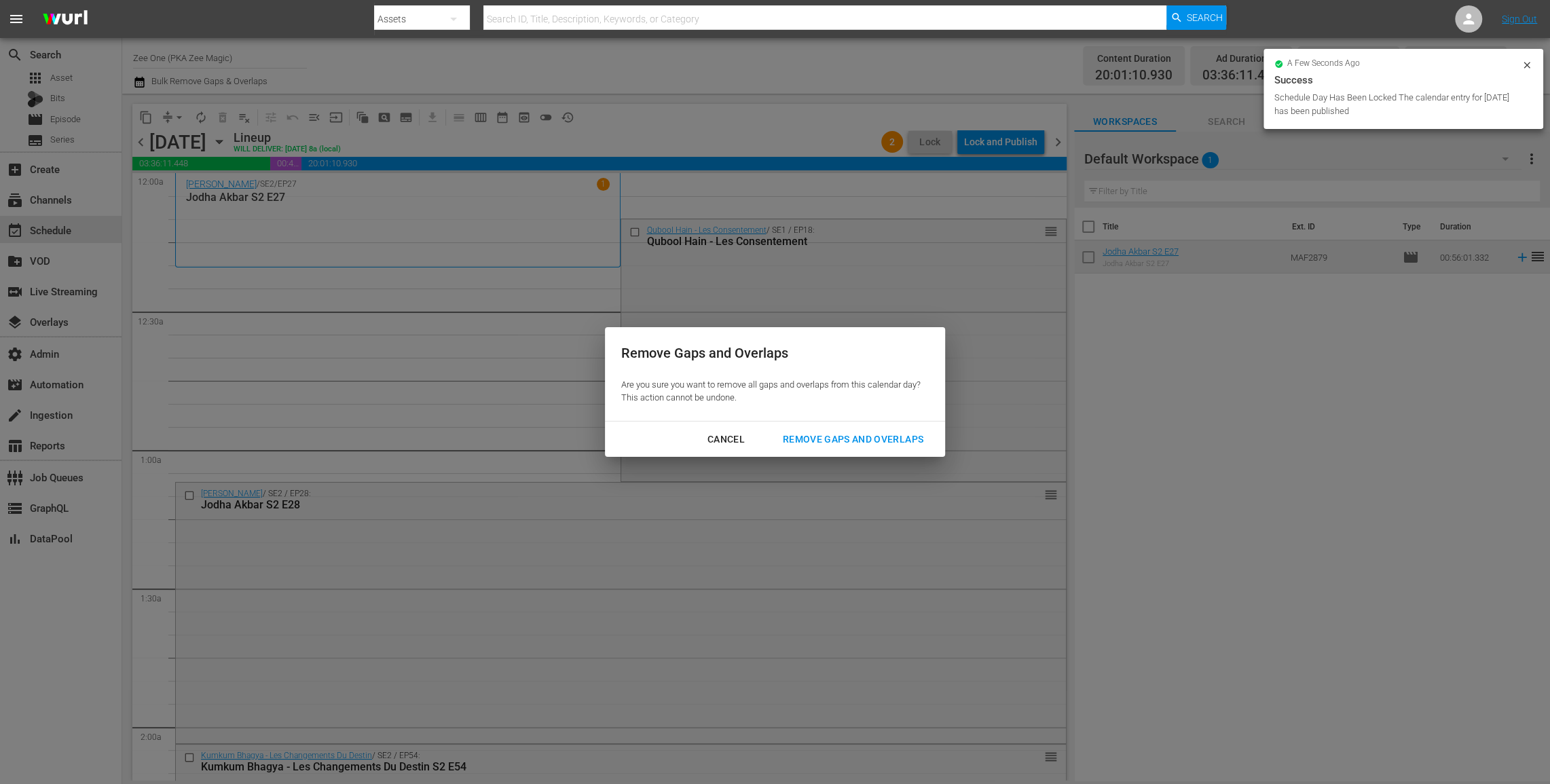
click at [848, 444] on div "Remove Gaps and Overlaps" at bounding box center [852, 439] width 162 height 17
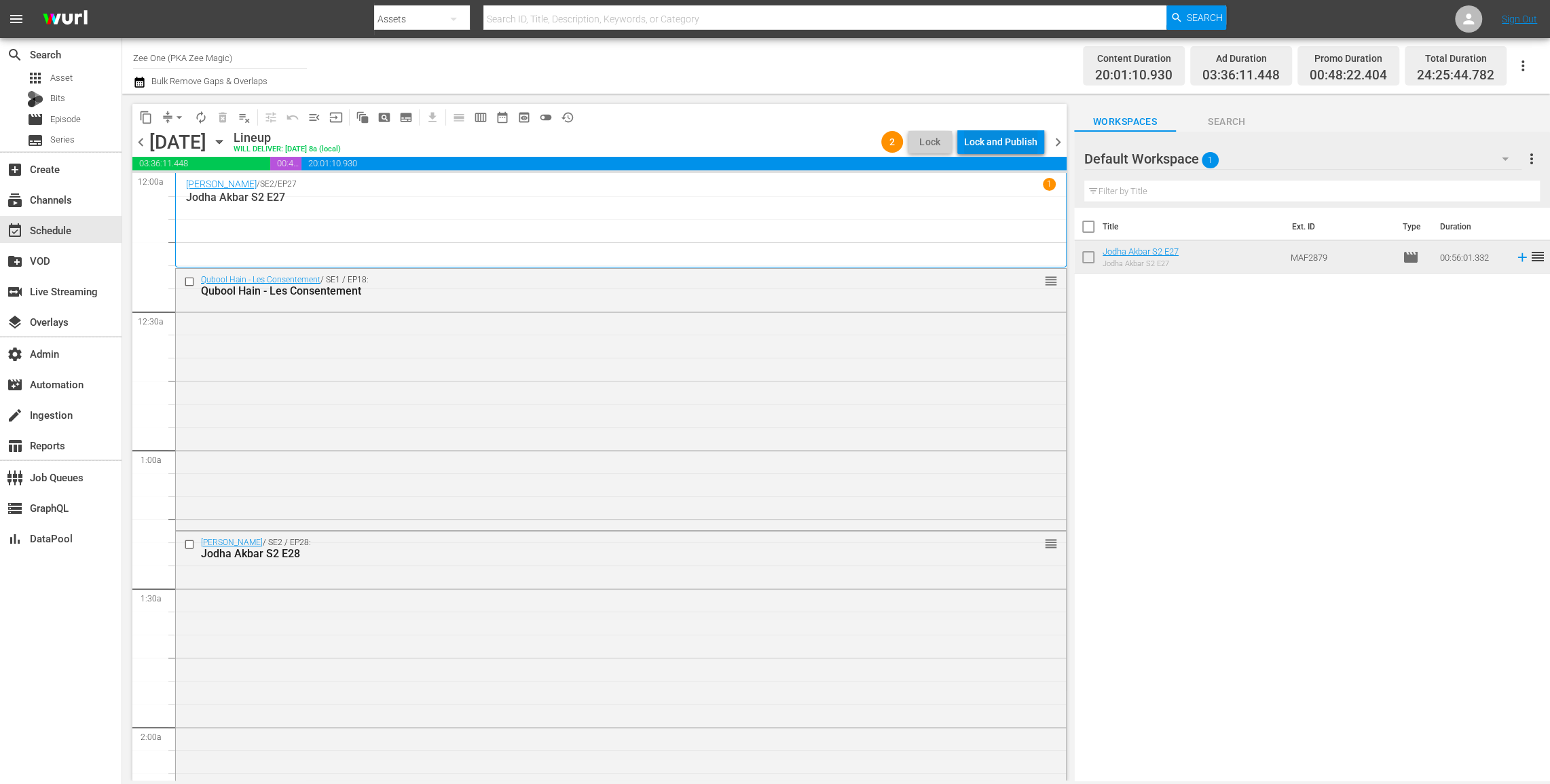
click at [1012, 144] on div "Lock and Publish" at bounding box center [1001, 141] width 73 height 24
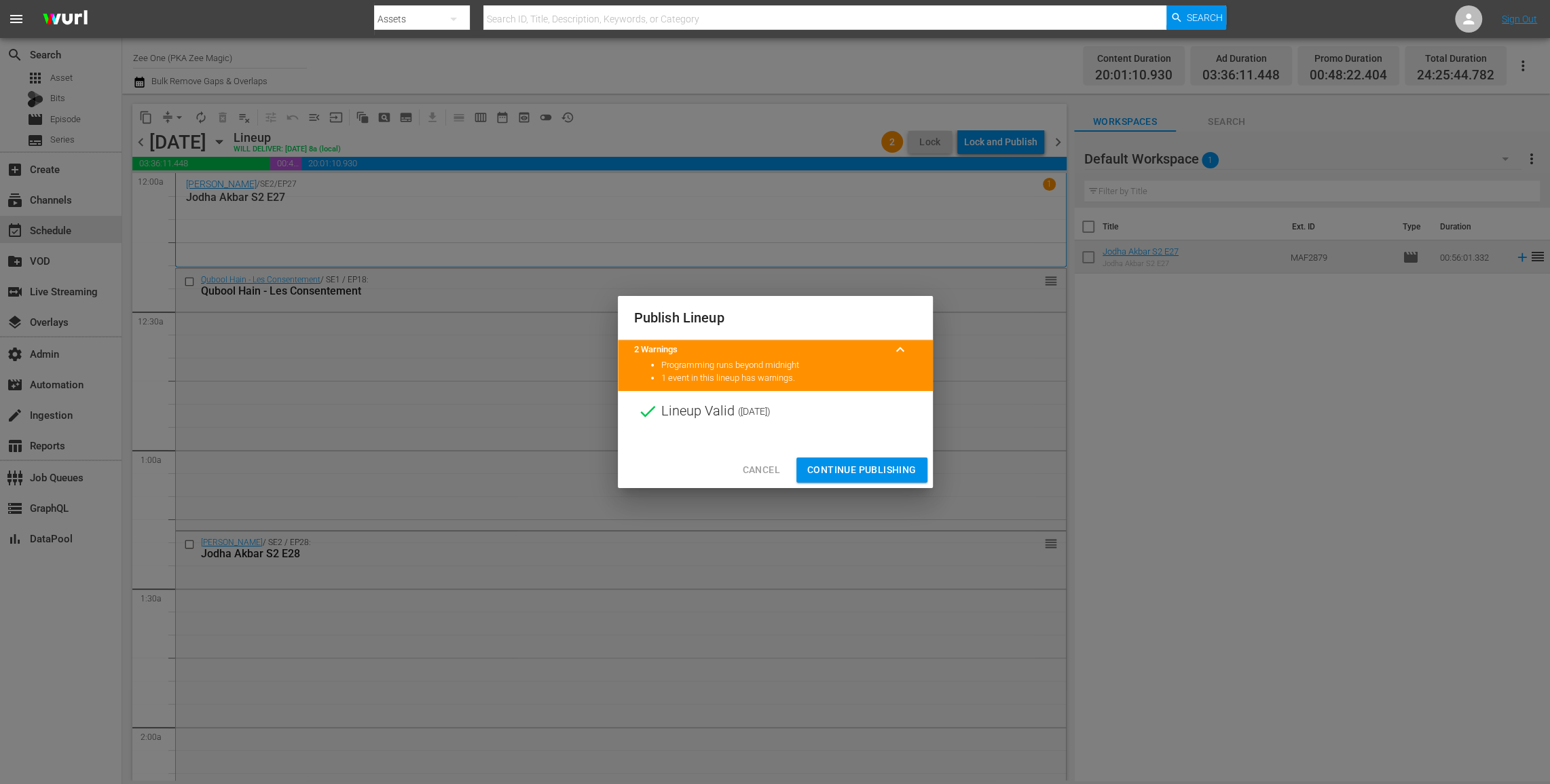
click at [874, 473] on span "Continue Publishing" at bounding box center [862, 470] width 110 height 17
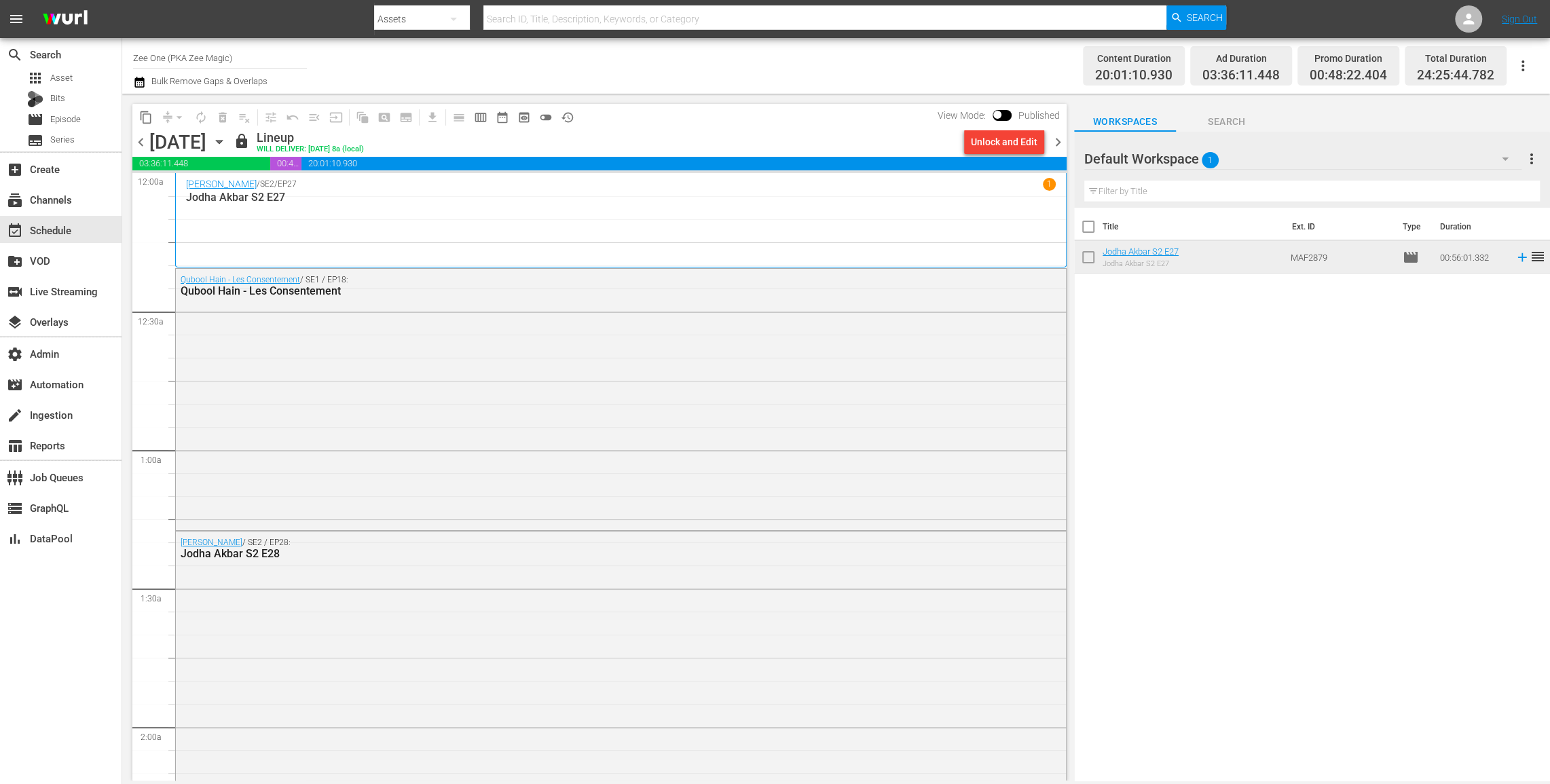
click at [1056, 140] on span "chevron_right" at bounding box center [1058, 142] width 17 height 17
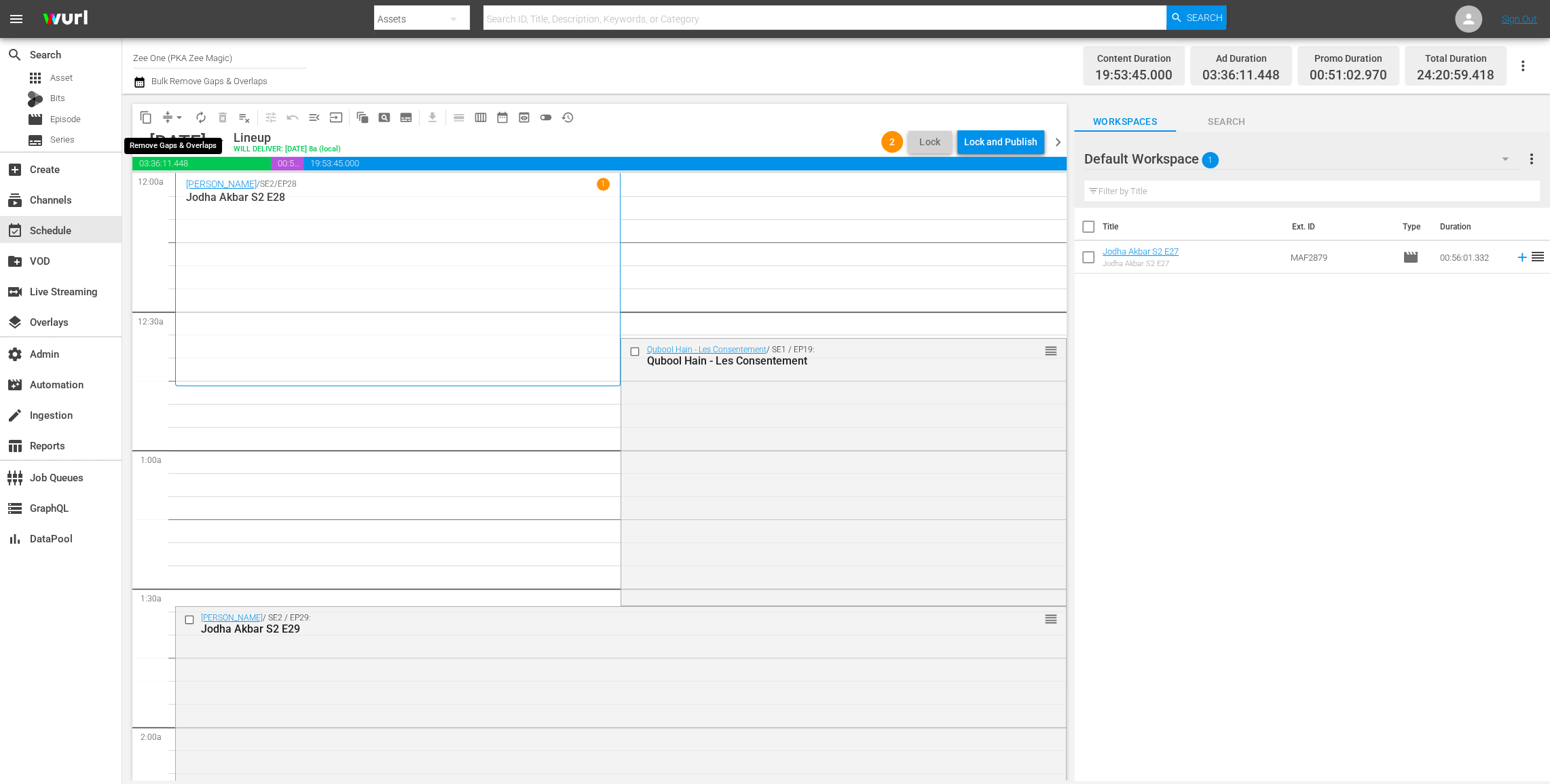
click at [177, 120] on span "arrow_drop_down" at bounding box center [179, 117] width 13 height 13
click at [184, 186] on li "Align to End of Previous Day" at bounding box center [180, 189] width 143 height 22
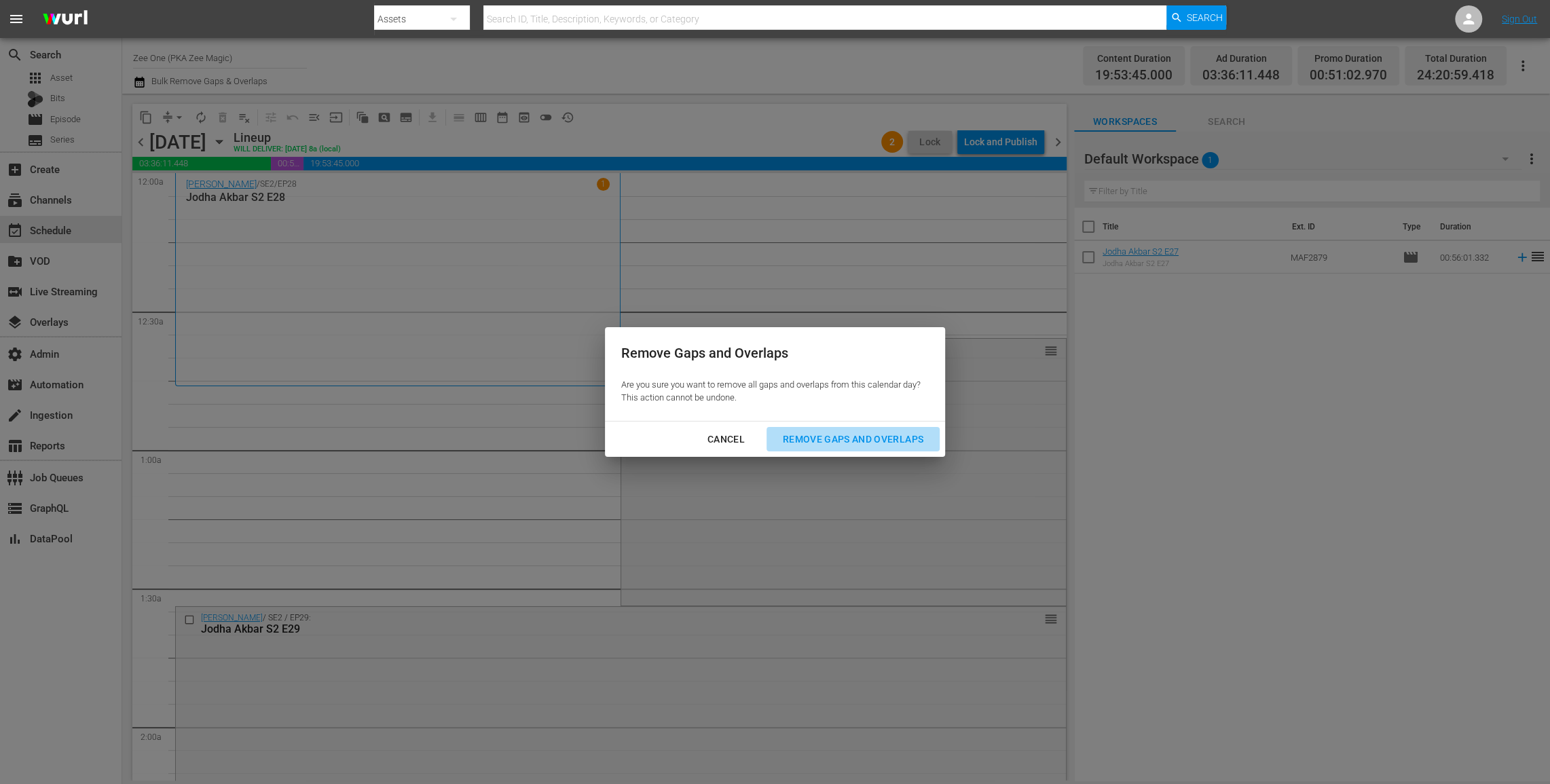
click at [836, 432] on div "Remove Gaps and Overlaps" at bounding box center [852, 439] width 162 height 17
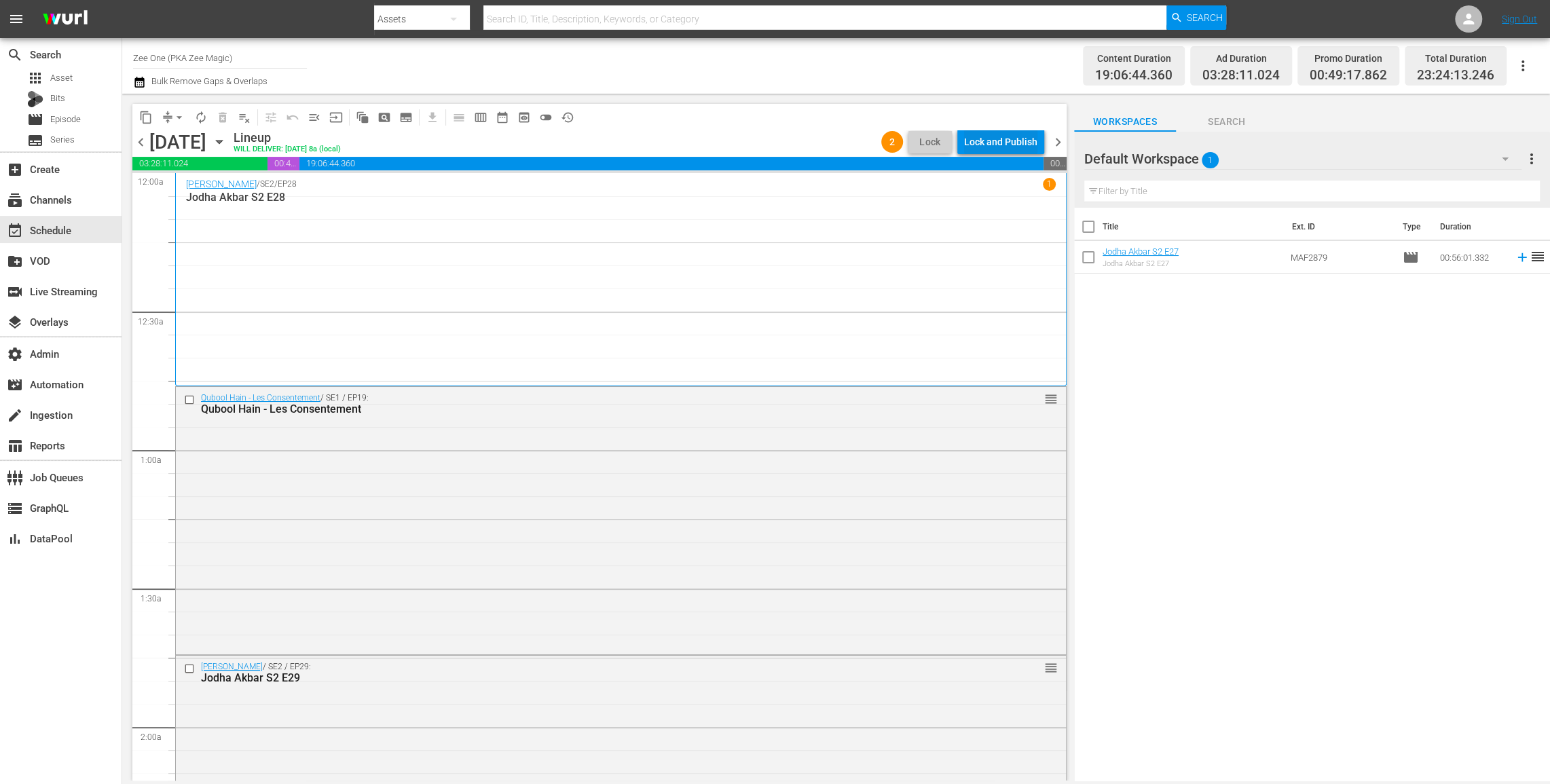
click at [995, 141] on div "Lock and Publish" at bounding box center [1001, 141] width 73 height 24
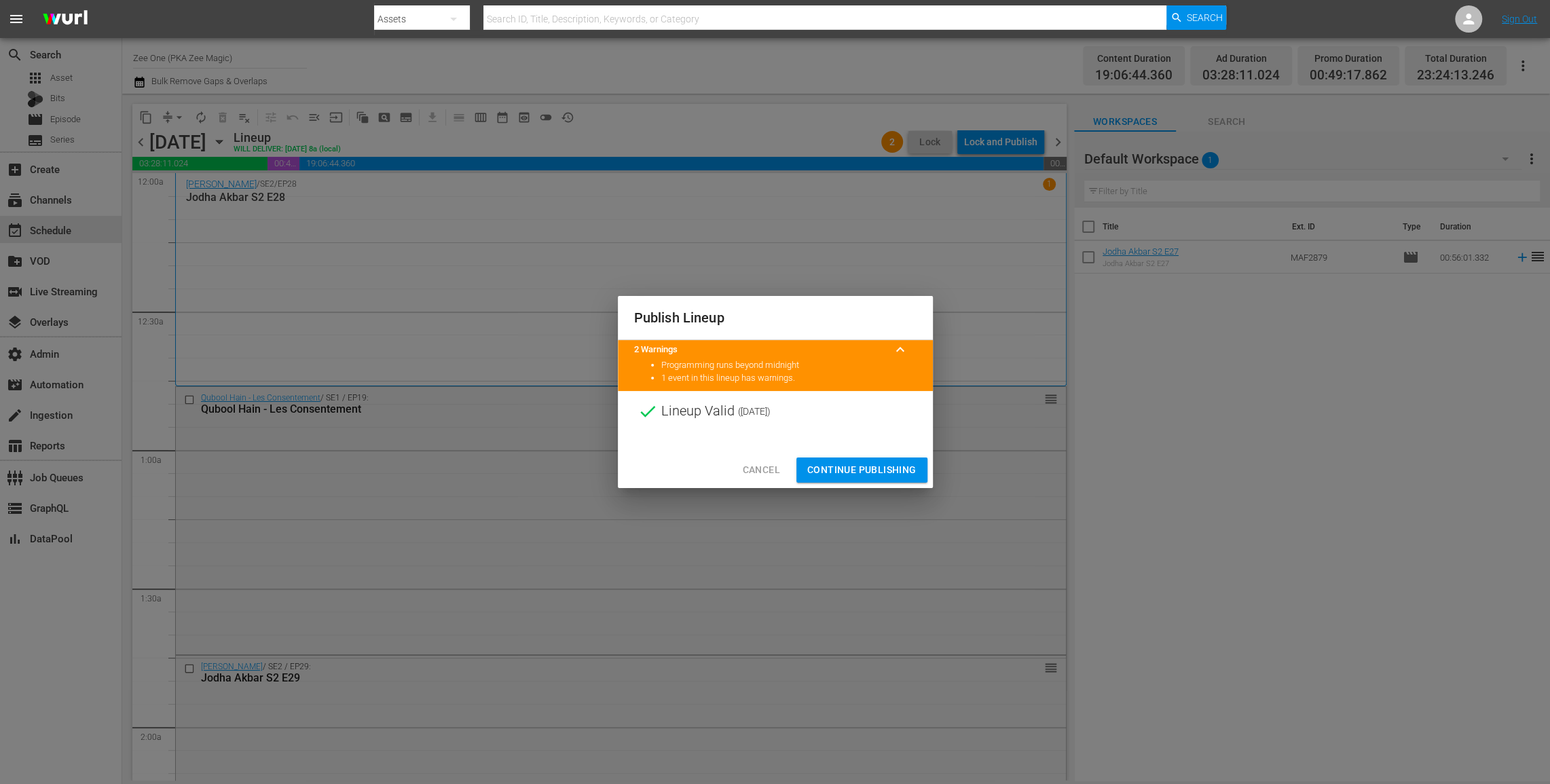
click at [854, 468] on span "Continue Publishing" at bounding box center [862, 470] width 110 height 17
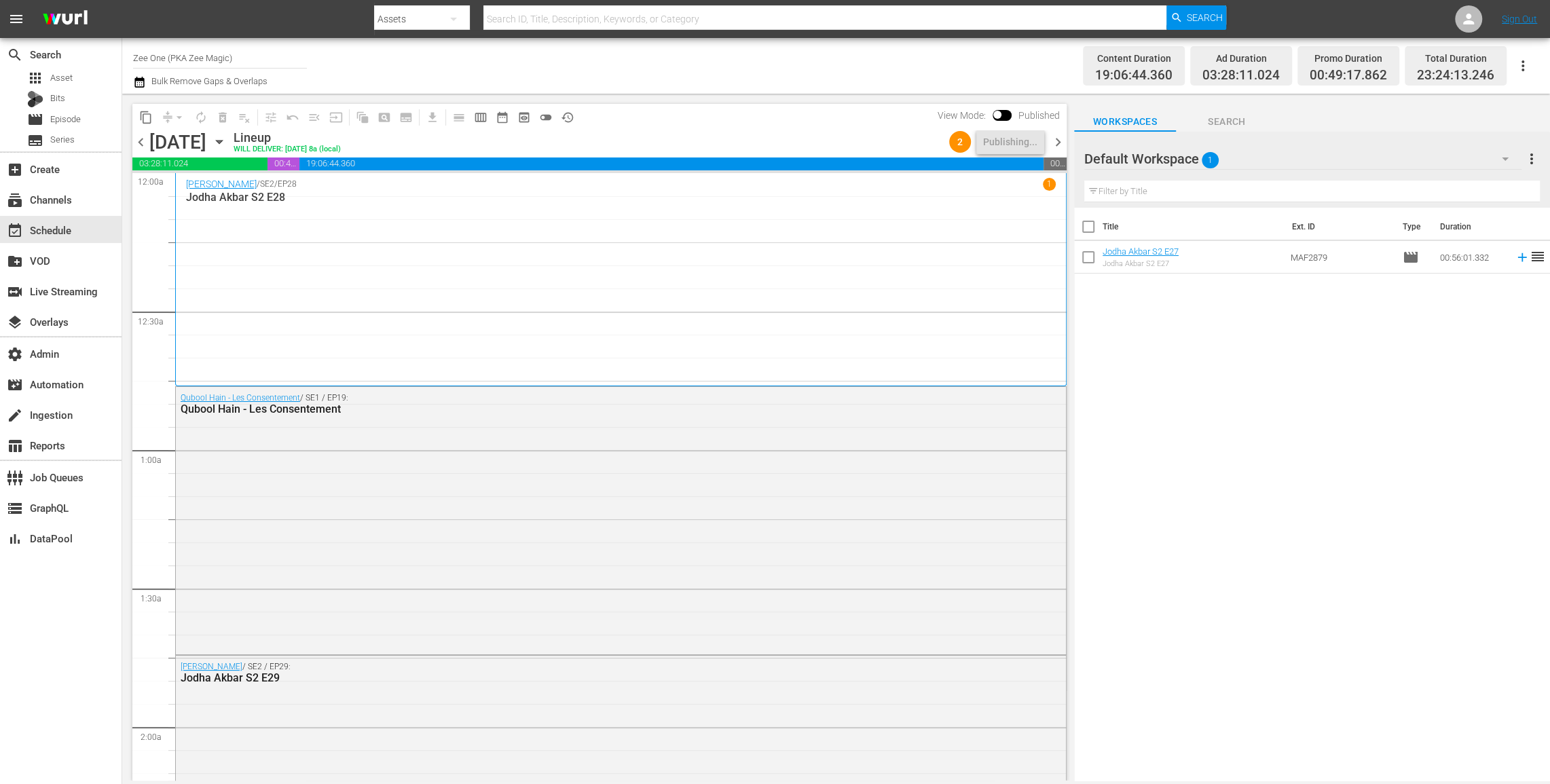
click at [1053, 140] on span "chevron_right" at bounding box center [1058, 142] width 17 height 17
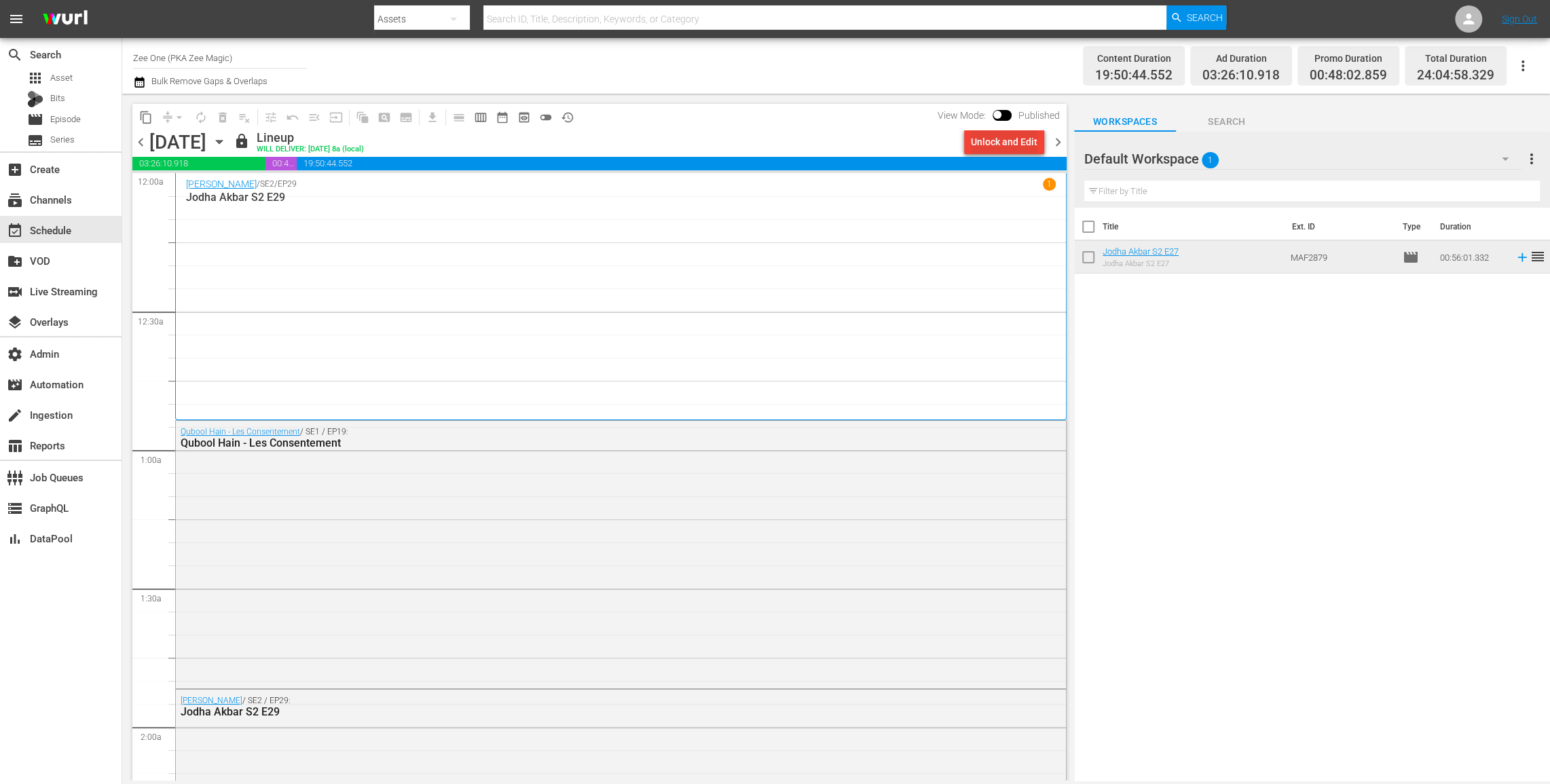
click at [1007, 149] on div "Unlock and Edit" at bounding box center [1004, 141] width 66 height 24
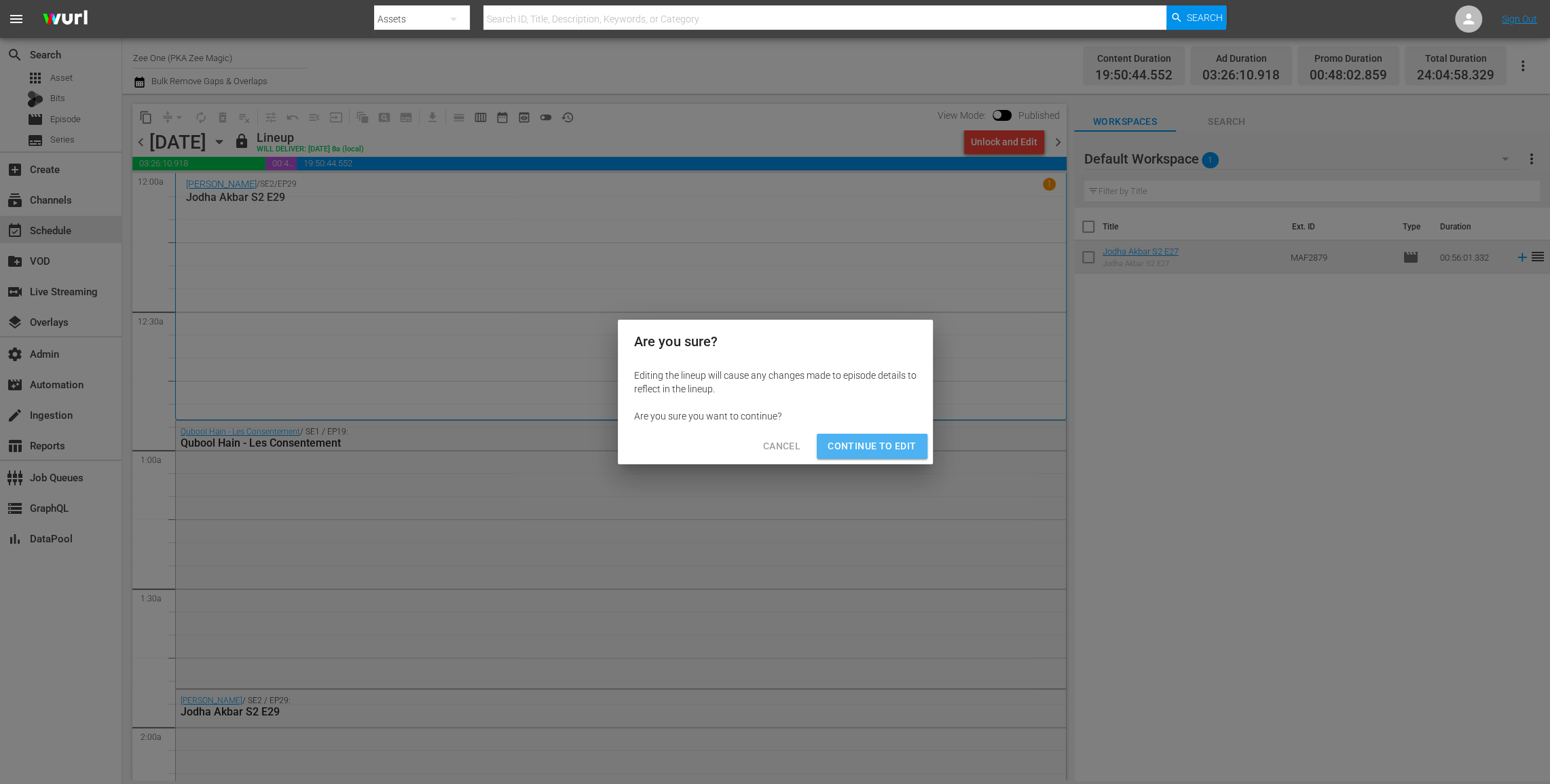
click at [855, 434] on button "Continue to Edit" at bounding box center [871, 446] width 110 height 25
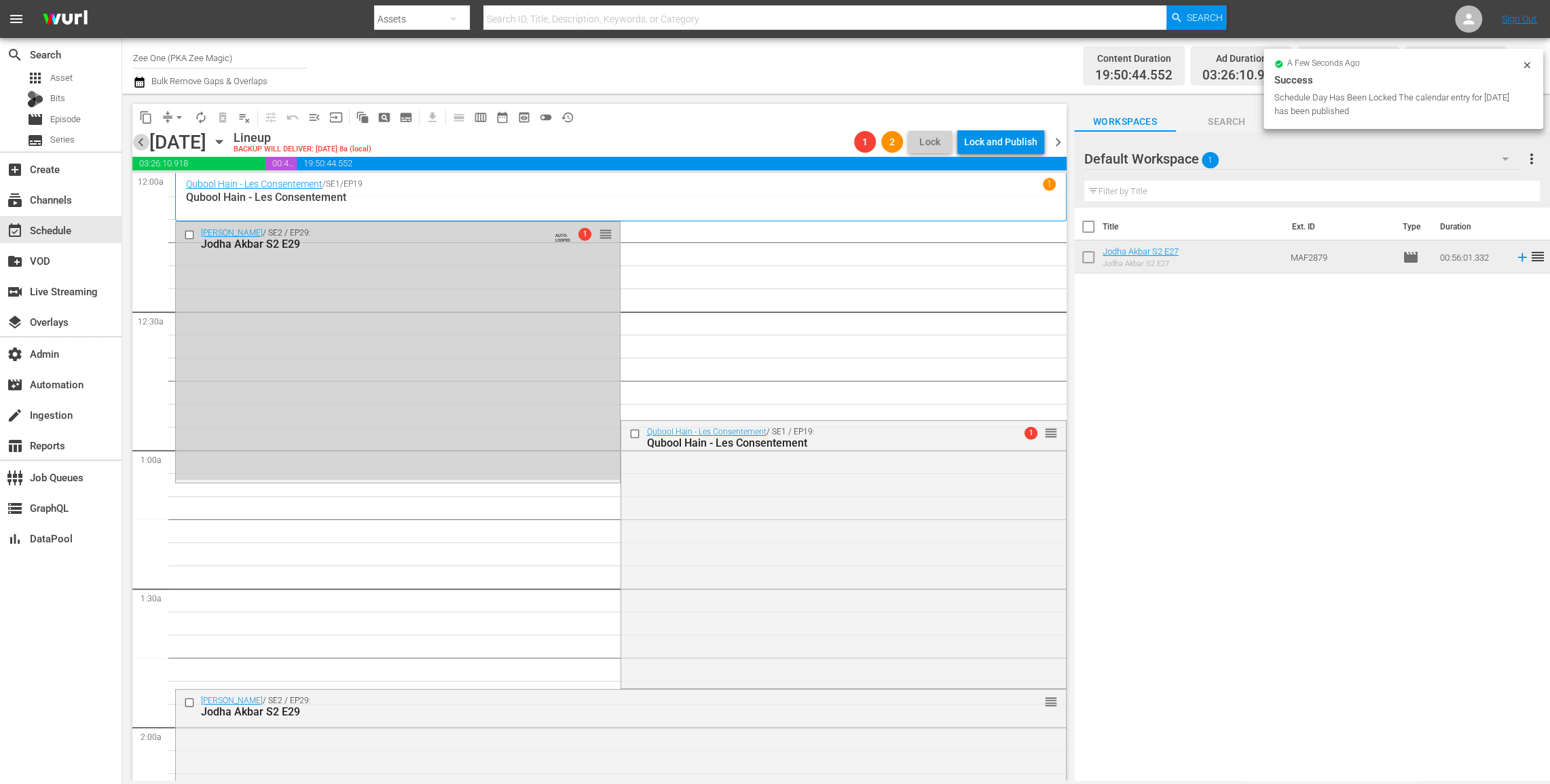
click at [140, 140] on span "chevron_left" at bounding box center [140, 142] width 17 height 17
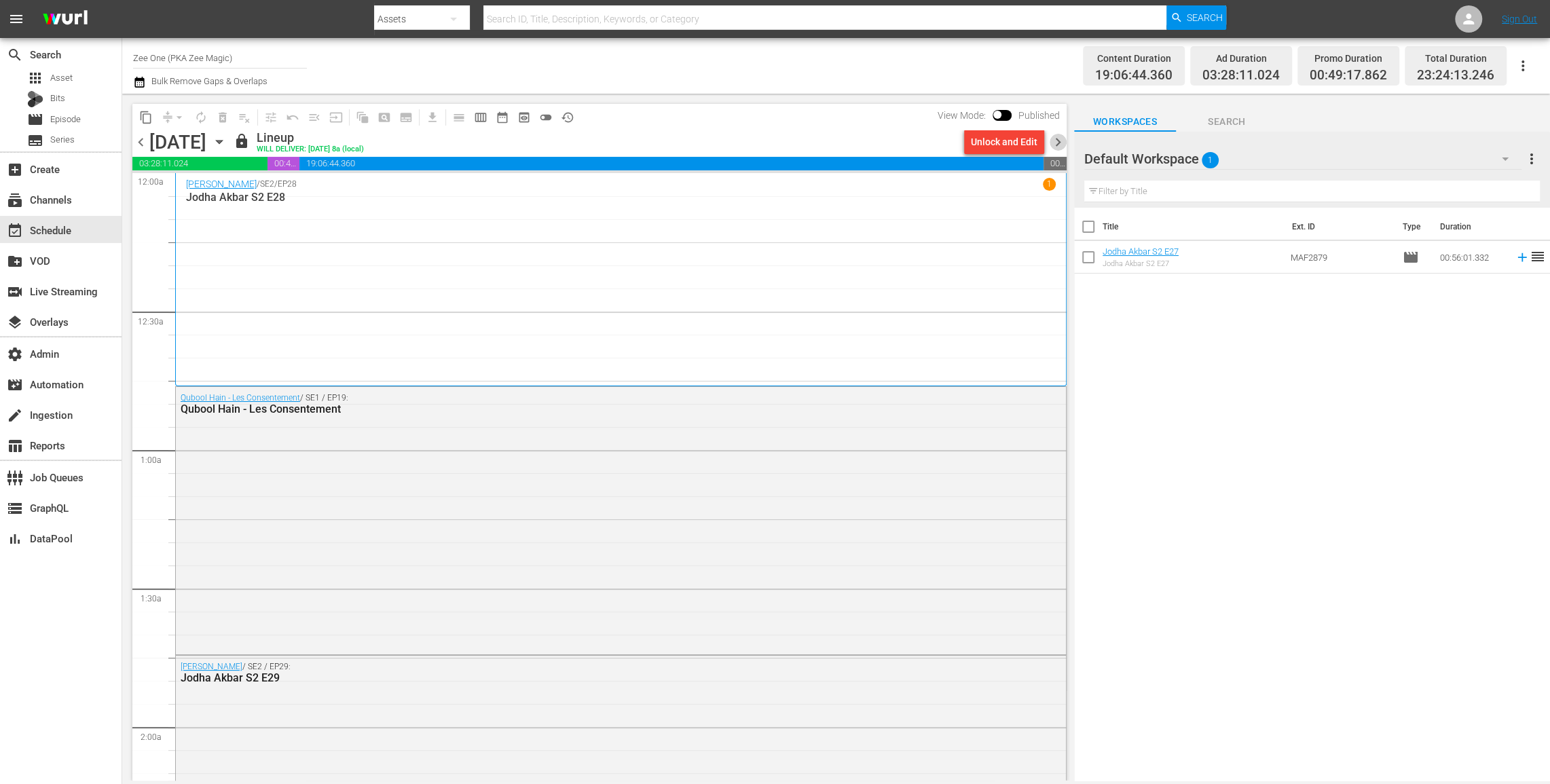
click at [1054, 145] on span "chevron_right" at bounding box center [1058, 142] width 17 height 17
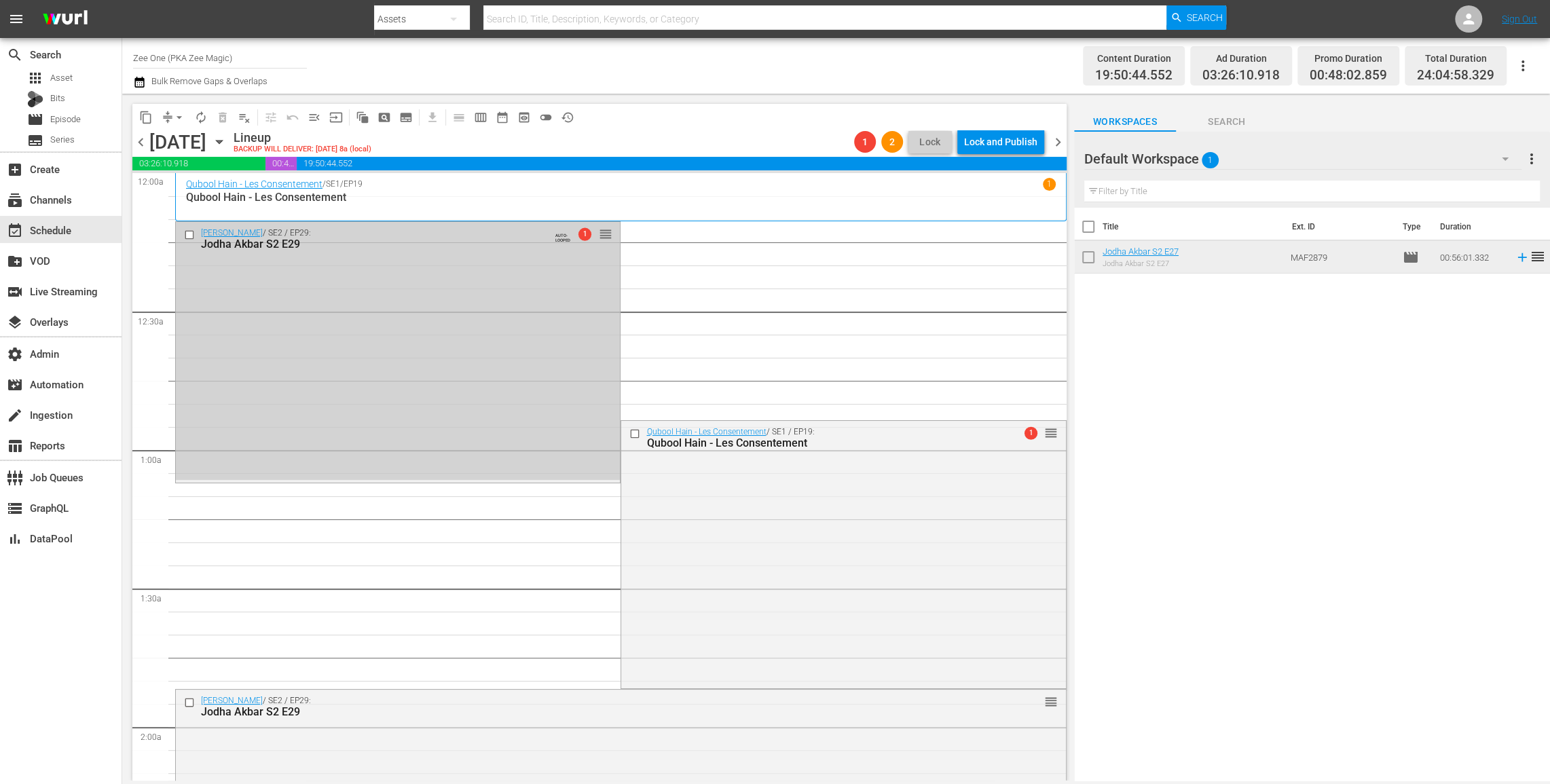
click at [190, 231] on input "checkbox" at bounding box center [190, 235] width 14 height 12
click at [225, 120] on span "delete_forever_outlined" at bounding box center [223, 117] width 13 height 13
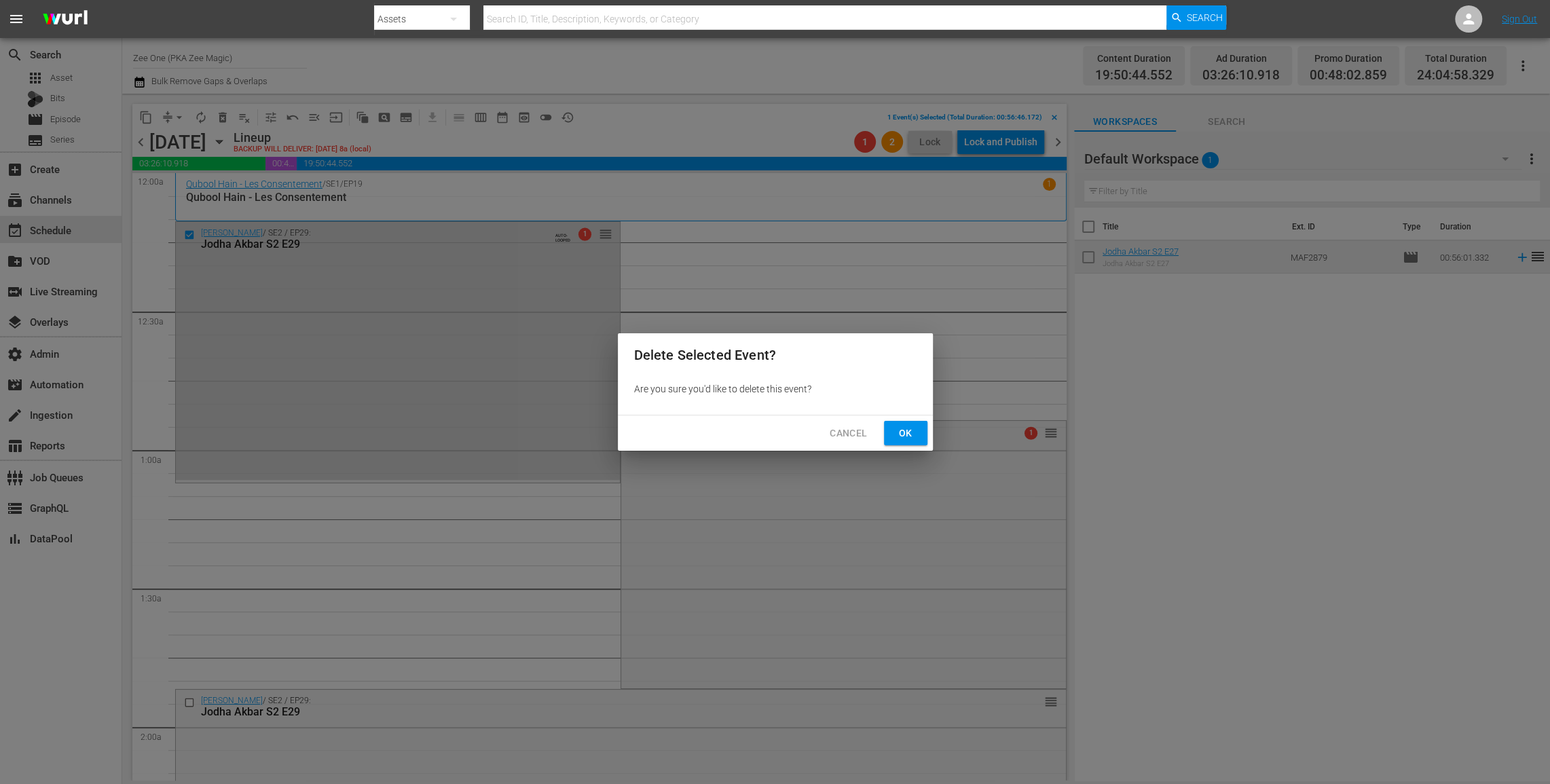
click at [900, 429] on span "Ok" at bounding box center [905, 434] width 22 height 17
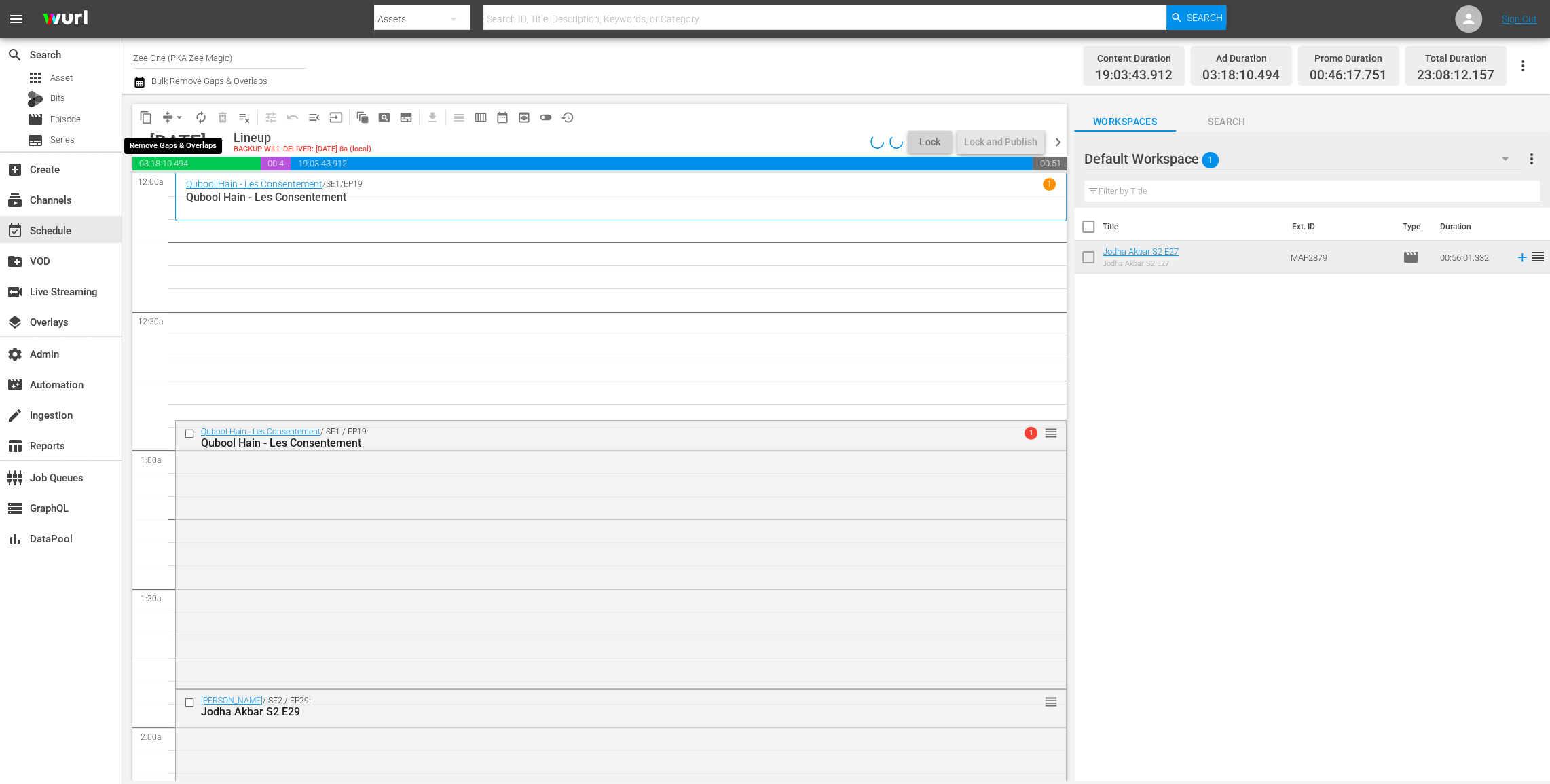
click at [176, 112] on span "arrow_drop_down" at bounding box center [179, 117] width 13 height 13
click at [169, 203] on ul "Align to Midnight Align to First Episode Align to End of Previous Day" at bounding box center [180, 167] width 143 height 78
click at [174, 194] on li "Align to End of Previous Day" at bounding box center [180, 189] width 143 height 22
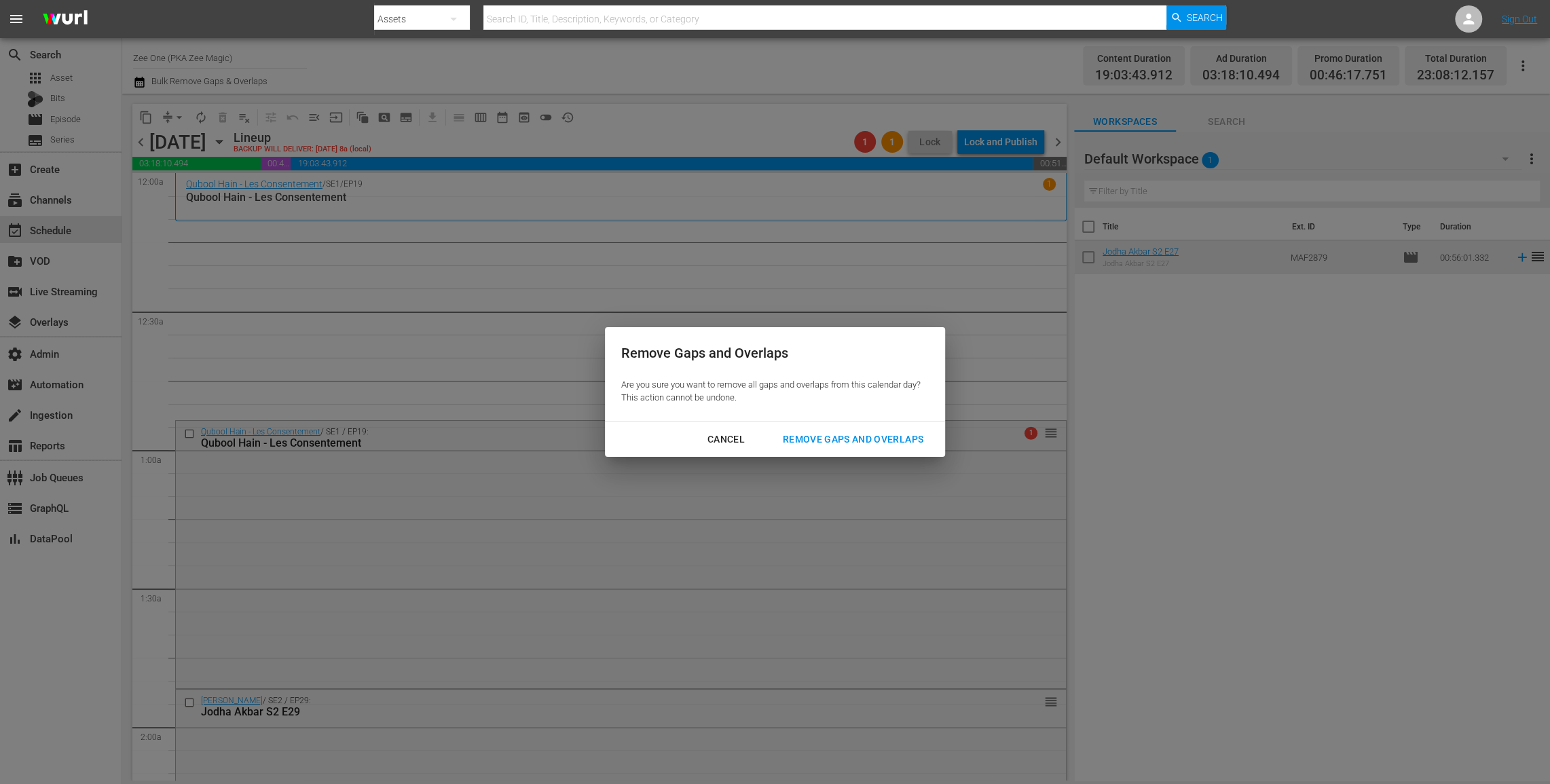
click at [899, 433] on div "Remove Gaps and Overlaps" at bounding box center [852, 439] width 162 height 17
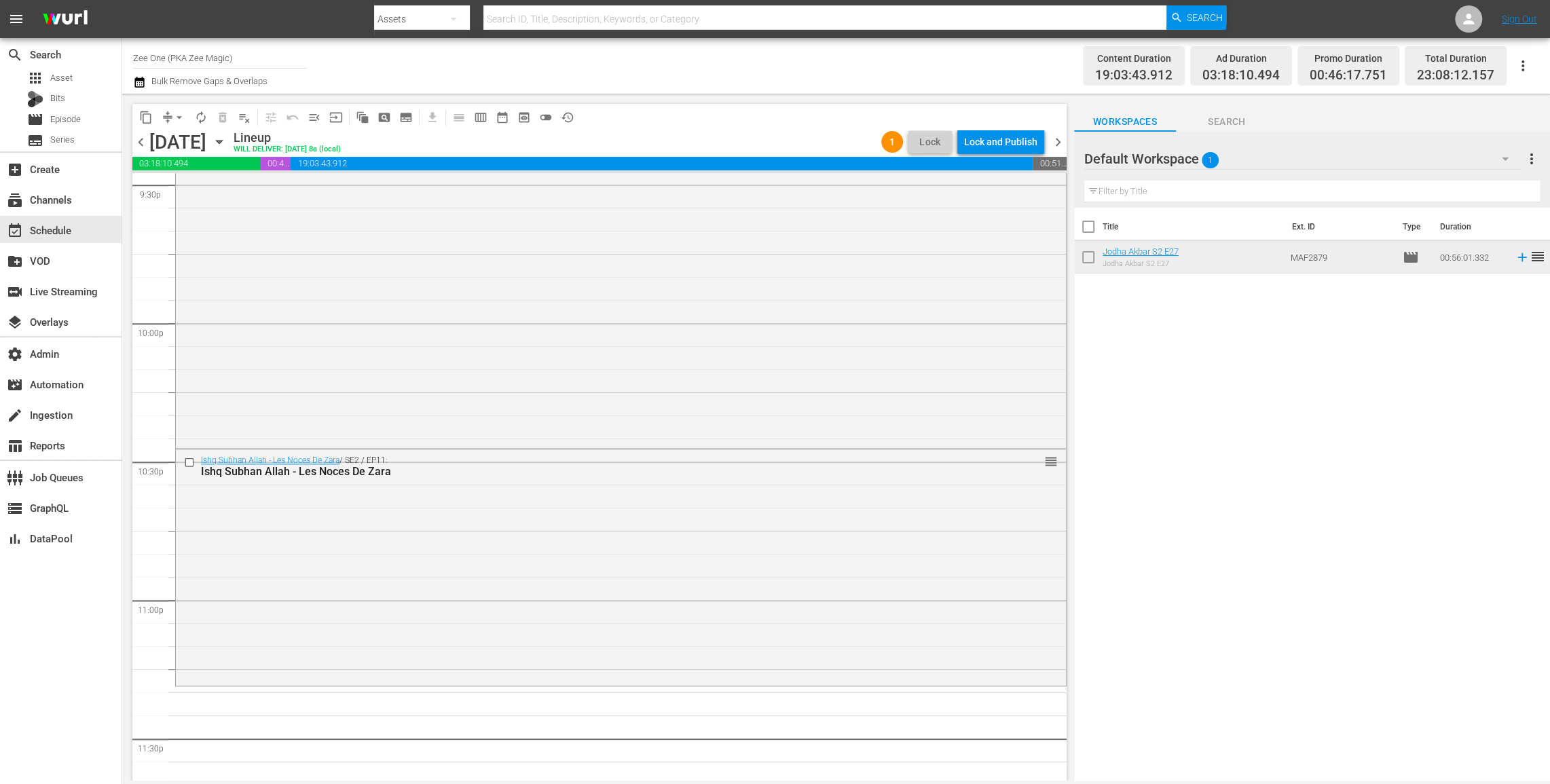
scroll to position [6039, 0]
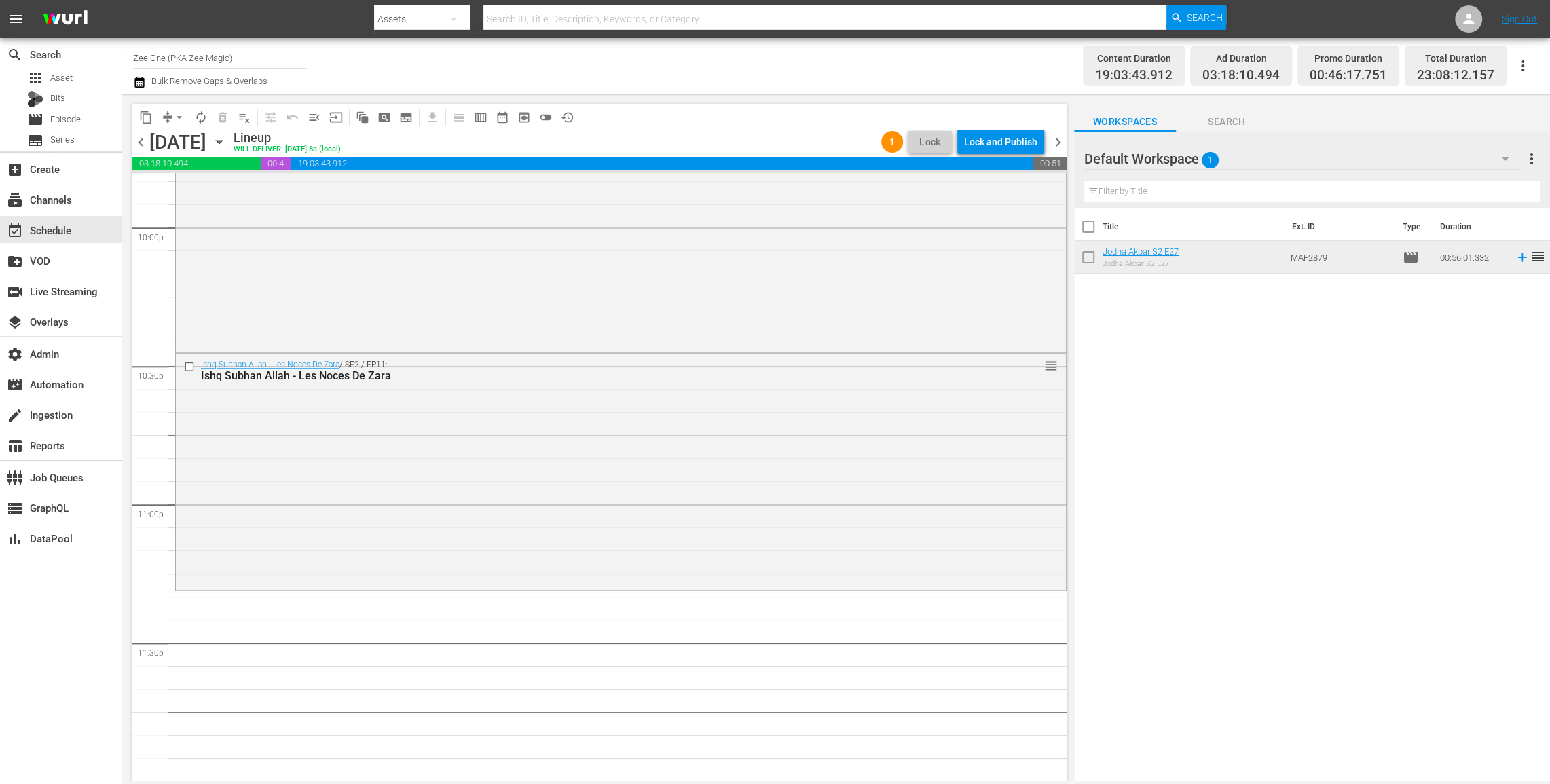
click at [227, 138] on icon "button" at bounding box center [219, 142] width 15 height 15
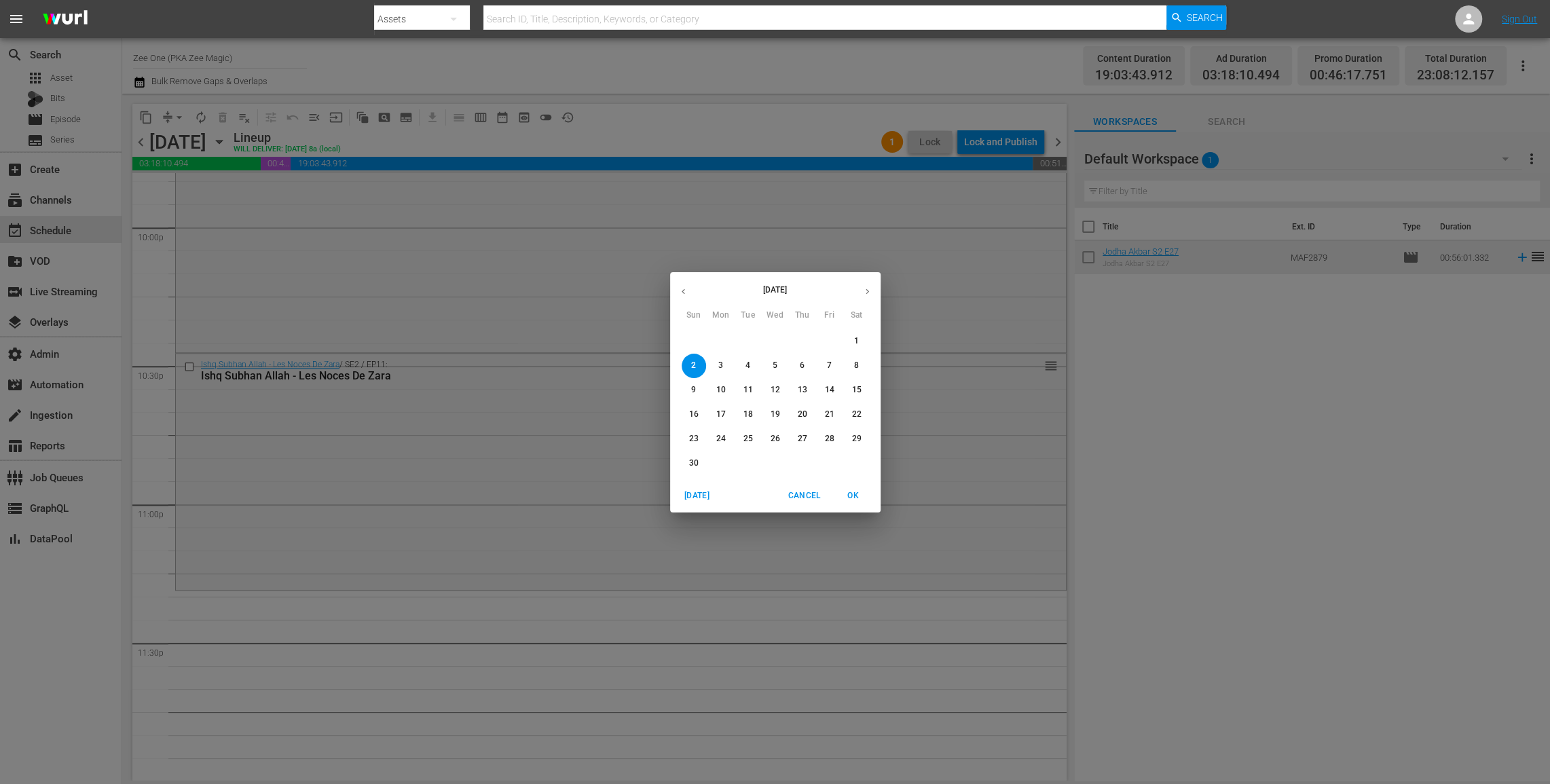
click at [684, 292] on icon "button" at bounding box center [684, 291] width 3 height 6
click at [748, 442] on p "28" at bounding box center [747, 439] width 9 height 12
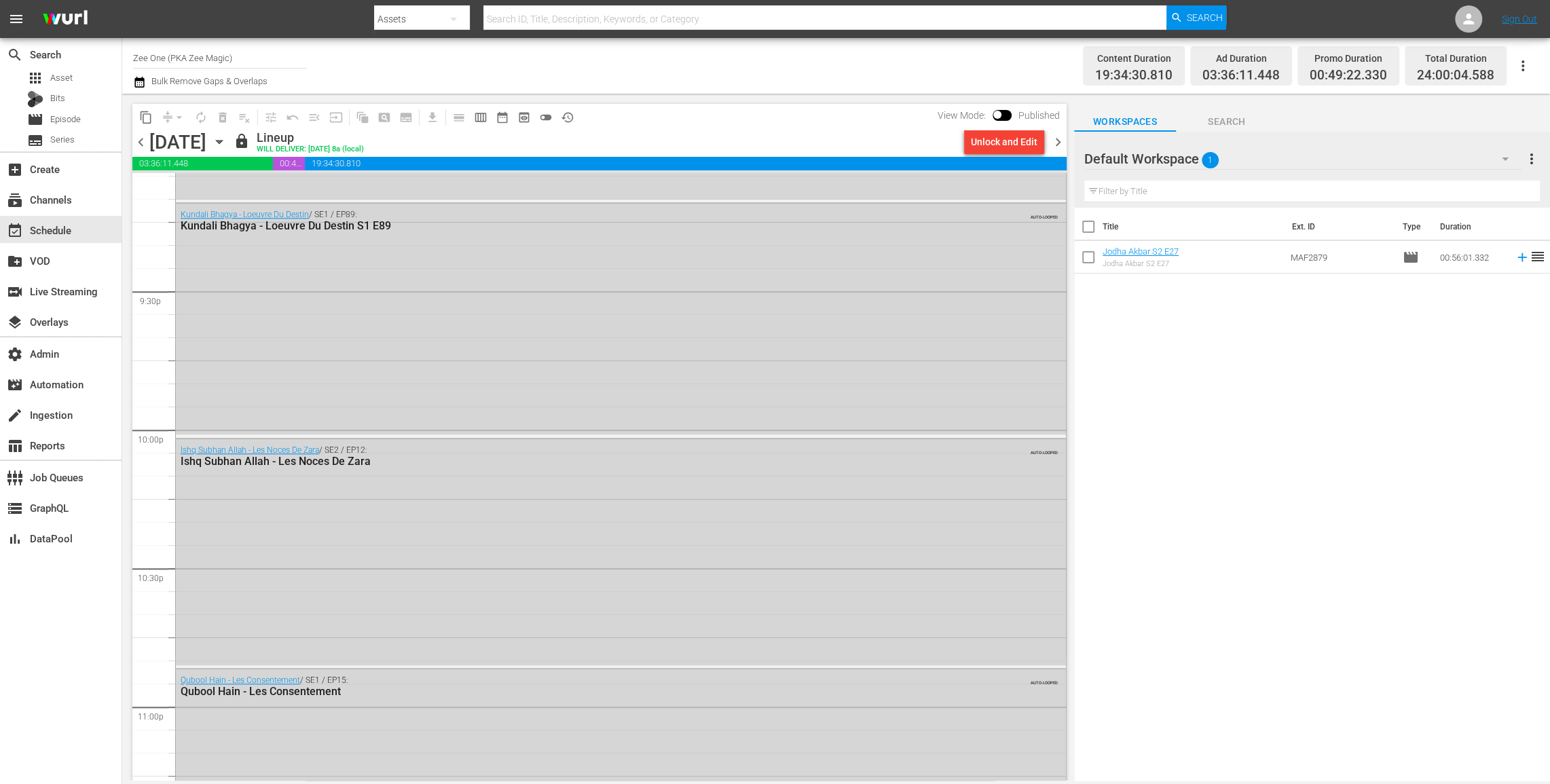
scroll to position [5795, 0]
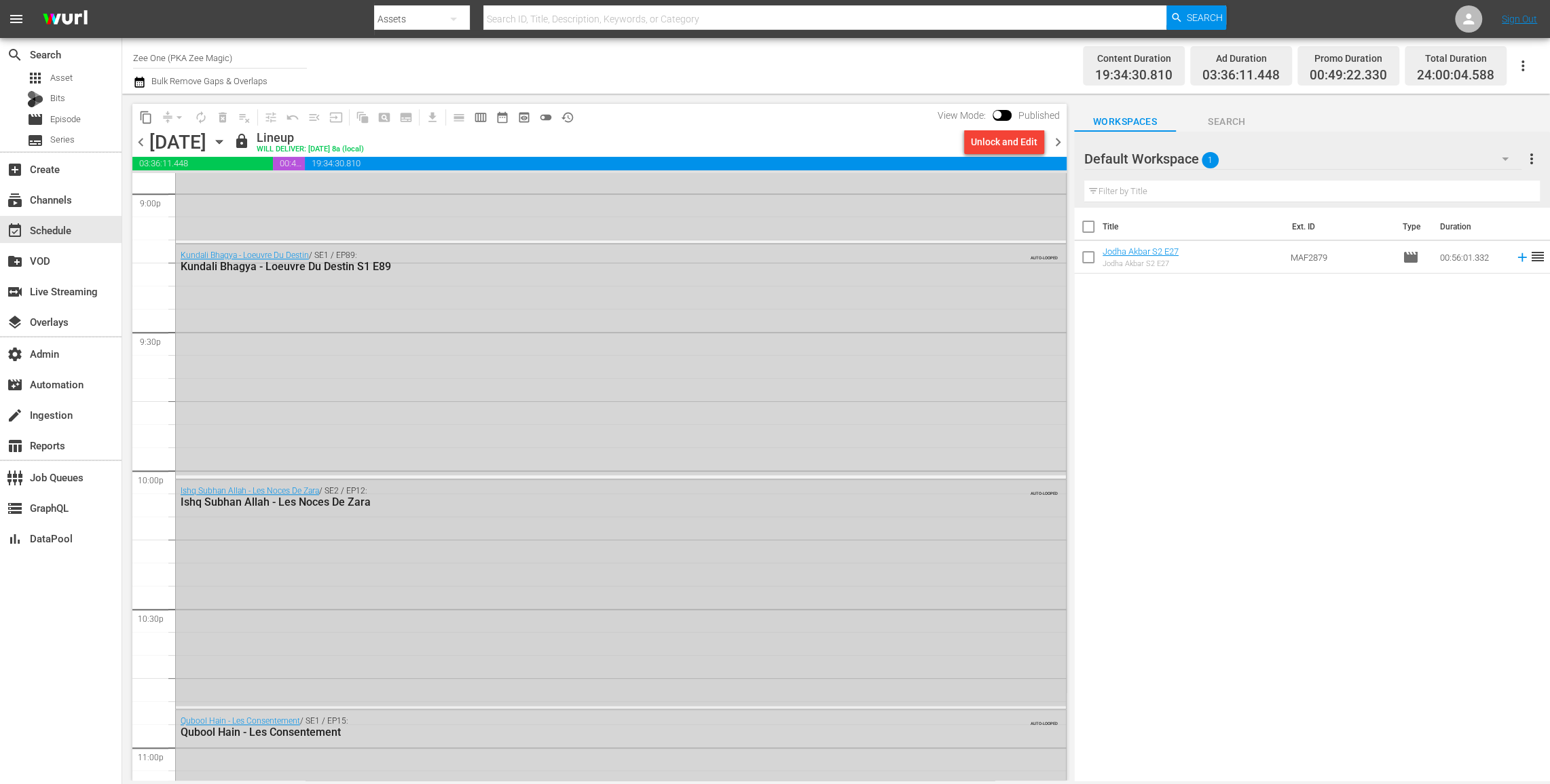
click at [800, 533] on div "Ishq Subhan Allah - Les Noces De Zara / SE2 / EP12: Ishq Subhan Allah - Les Noc…" at bounding box center [621, 593] width 890 height 226
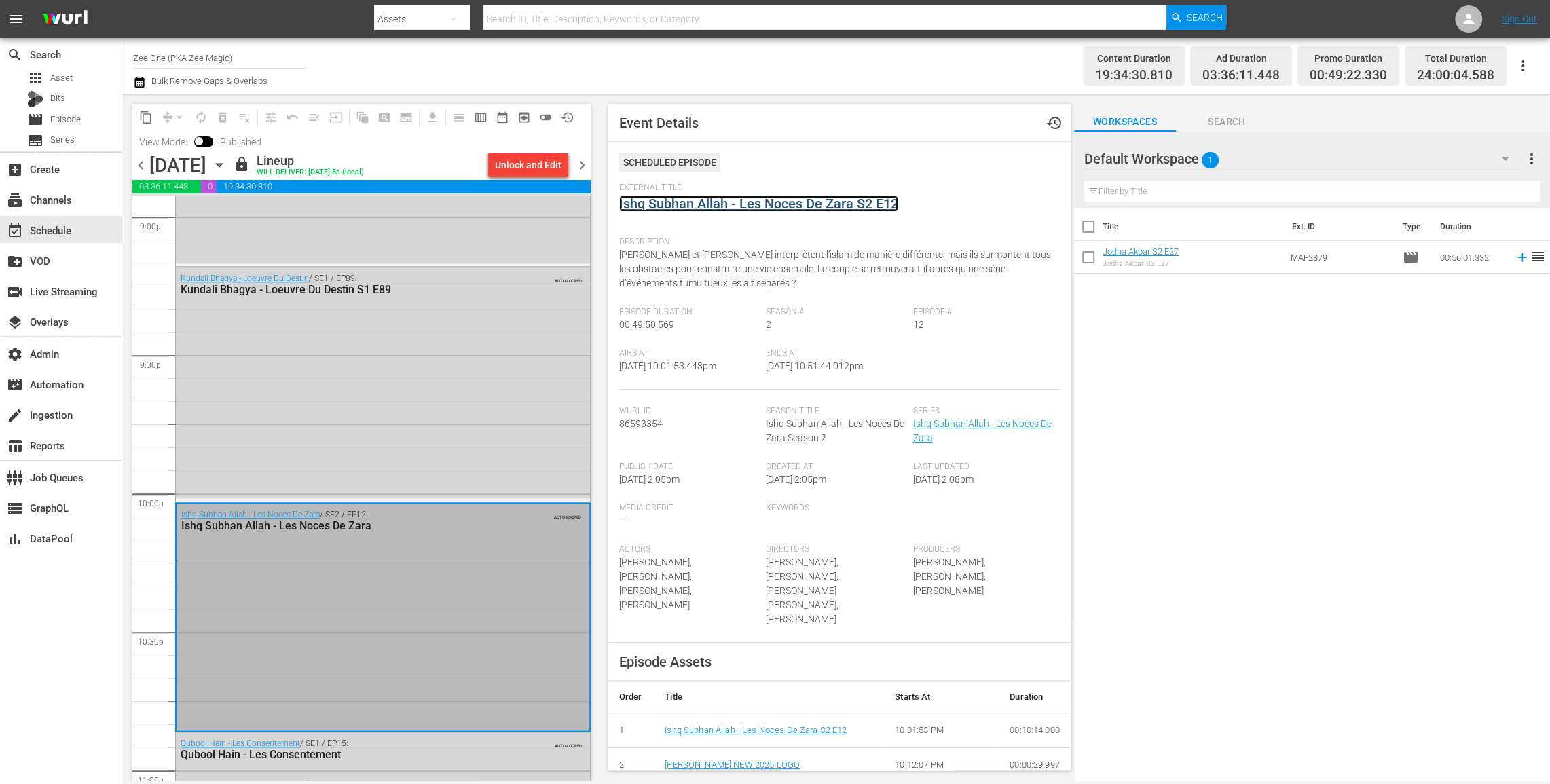
click at [679, 203] on link "Ishq Subhan Allah - Les Noces De Zara S2 E12" at bounding box center [758, 203] width 279 height 17
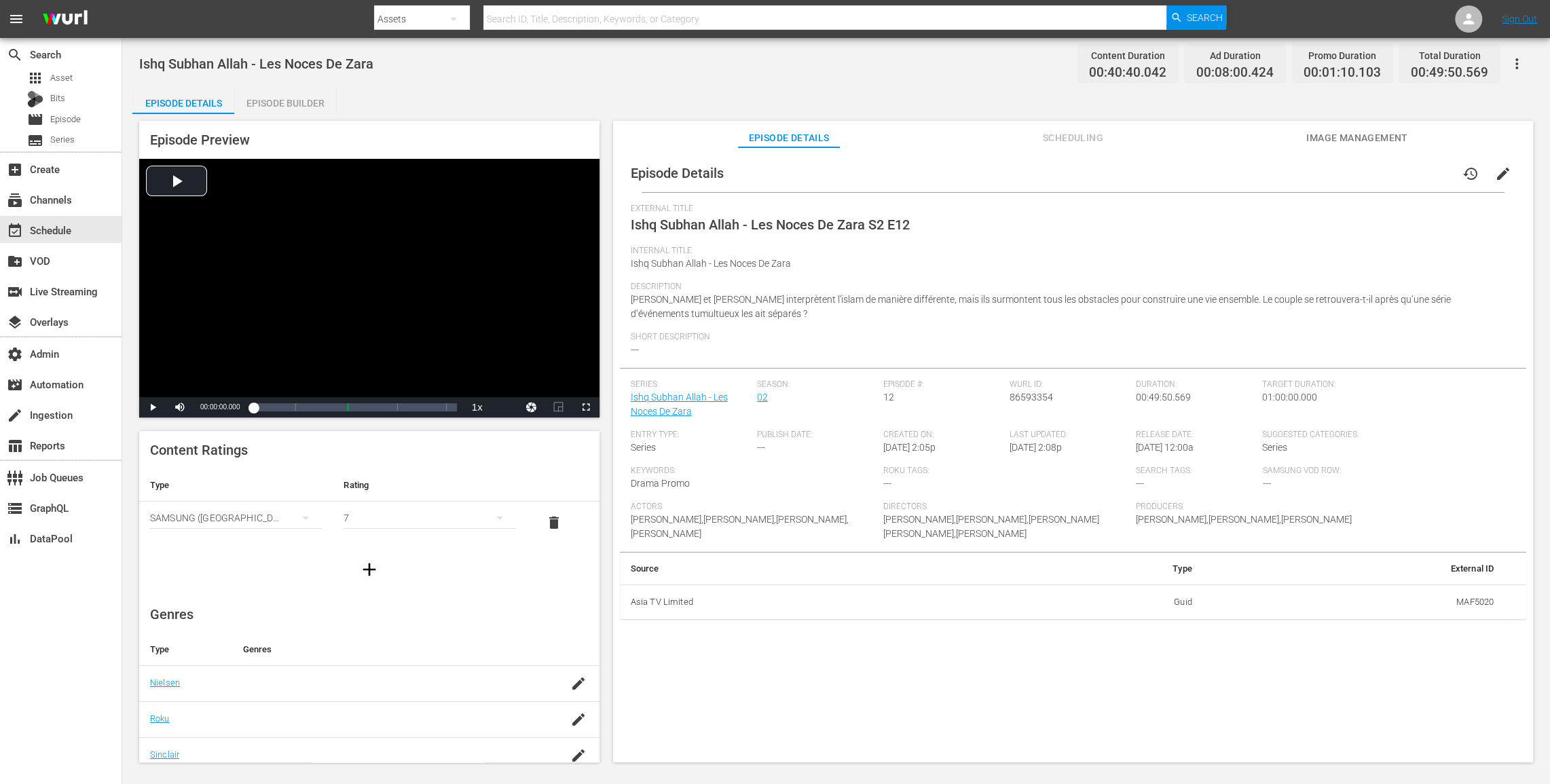
click at [1514, 71] on button "button" at bounding box center [1516, 63] width 32 height 32
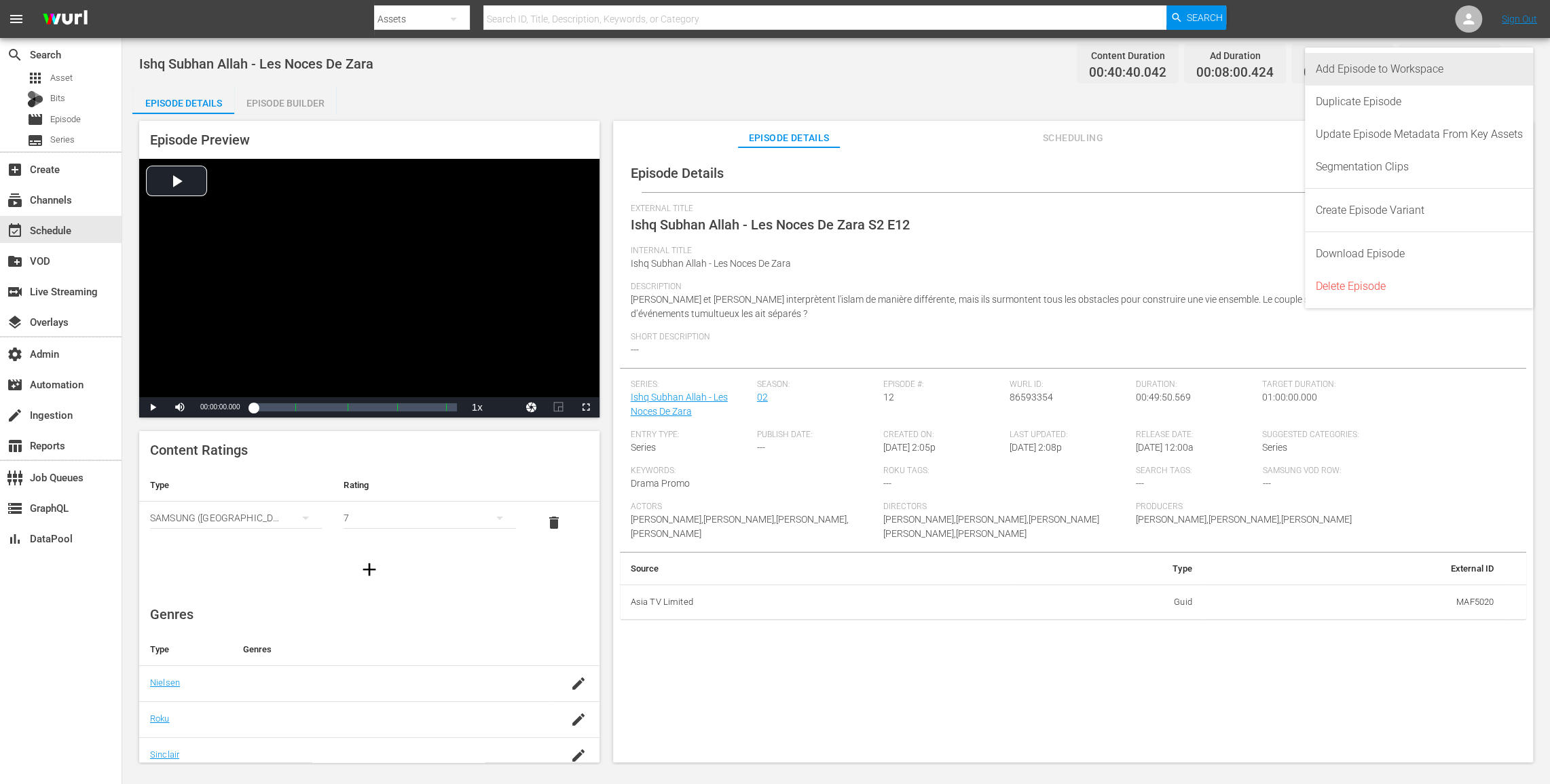
click at [1478, 71] on div "Add Episode to Workspace" at bounding box center [1419, 69] width 207 height 32
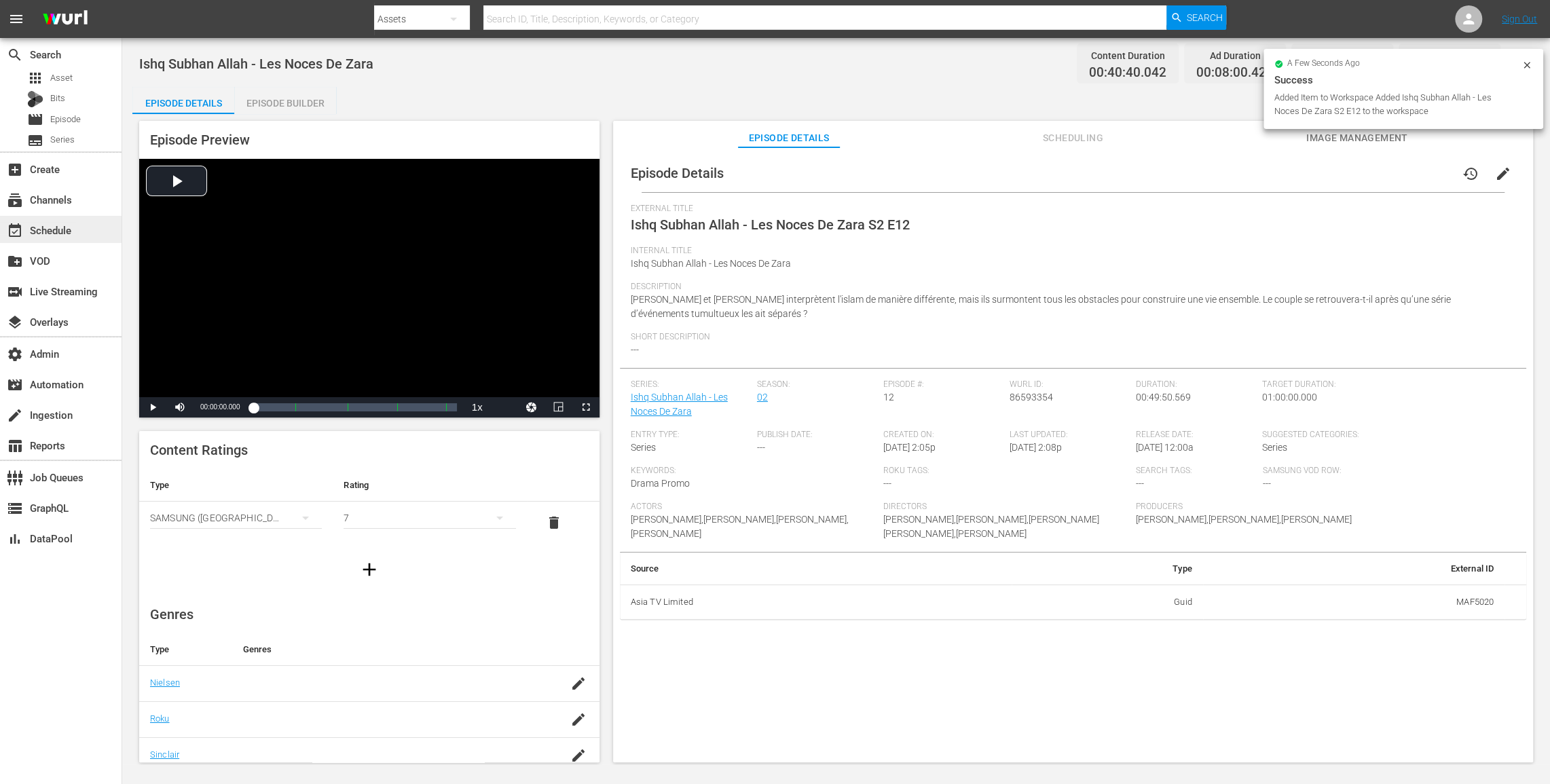
click at [70, 227] on div "event_available Schedule" at bounding box center [38, 228] width 76 height 12
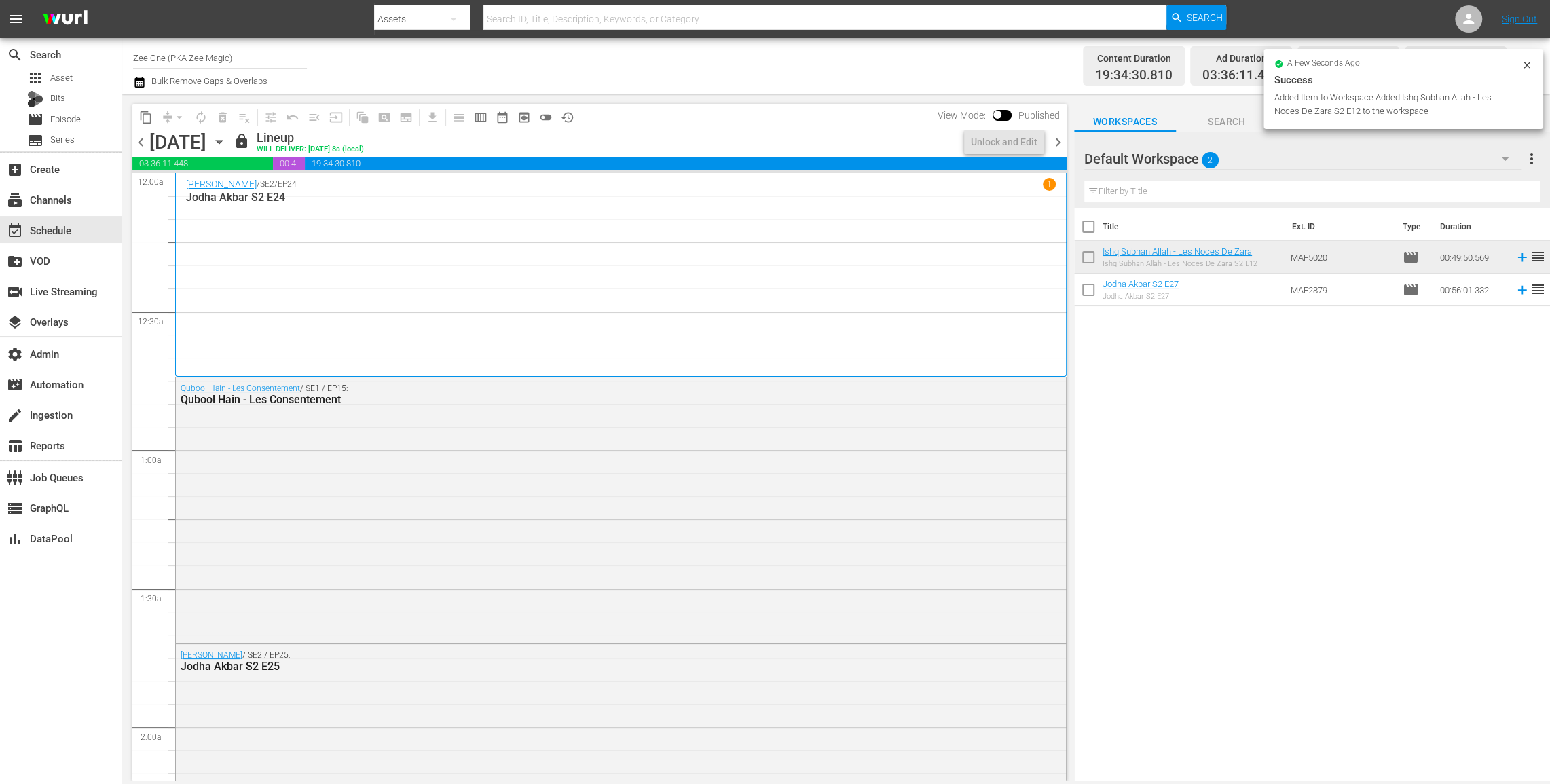
scroll to position [6243, 0]
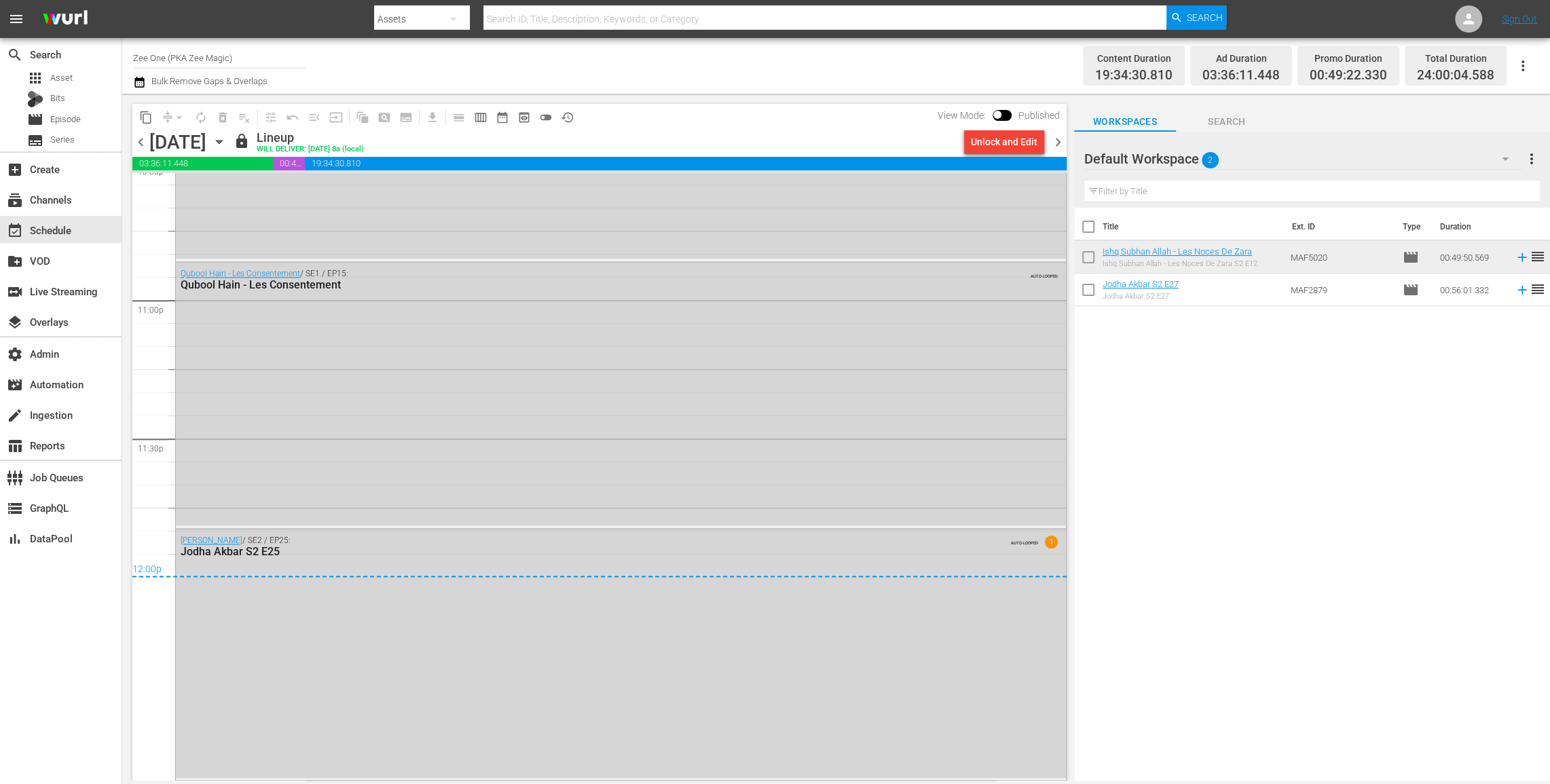
click at [227, 146] on icon "button" at bounding box center [219, 142] width 15 height 15
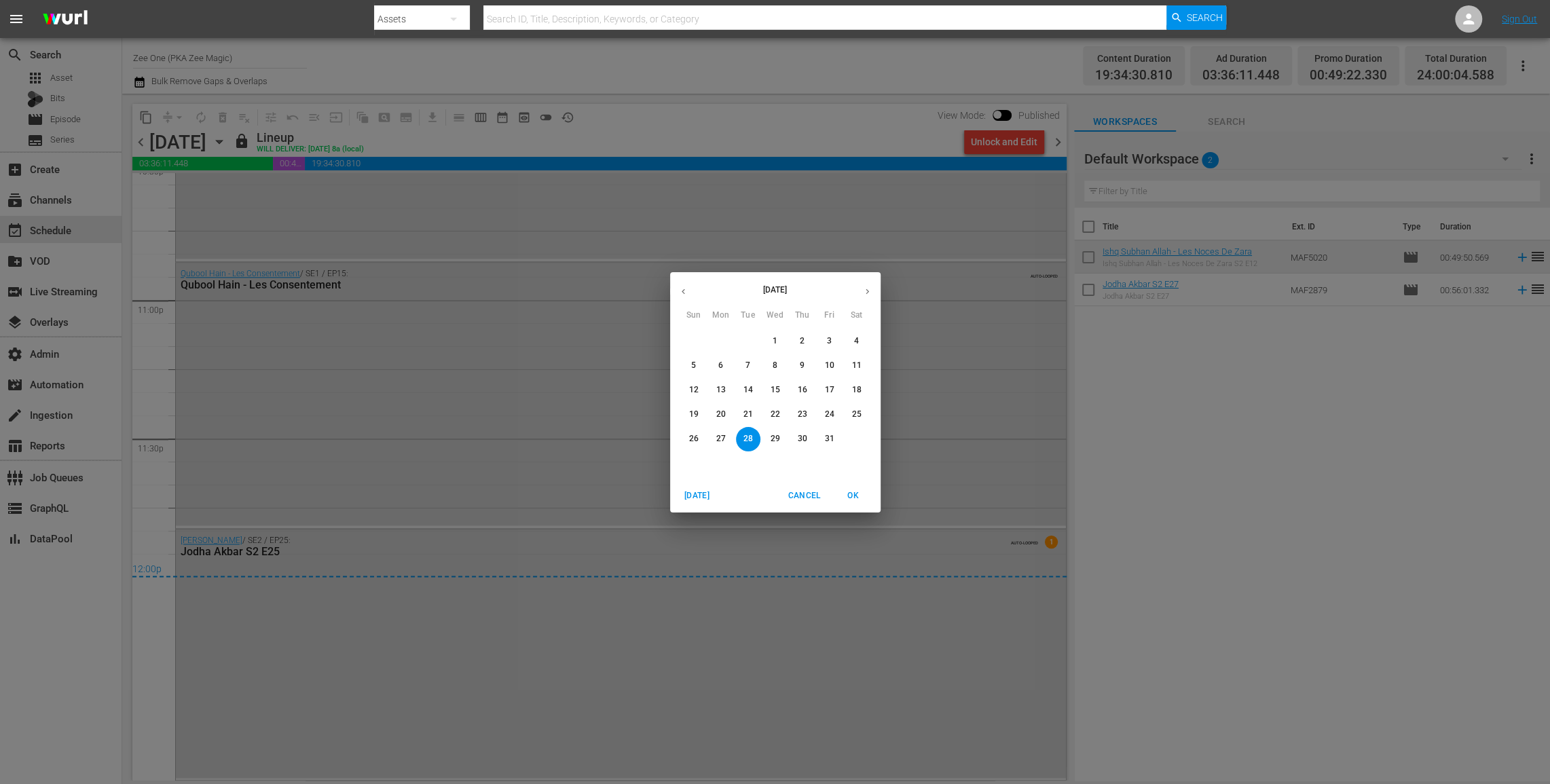
click at [871, 287] on icon "button" at bounding box center [867, 292] width 10 height 10
click at [700, 366] on span "2" at bounding box center [694, 365] width 24 height 12
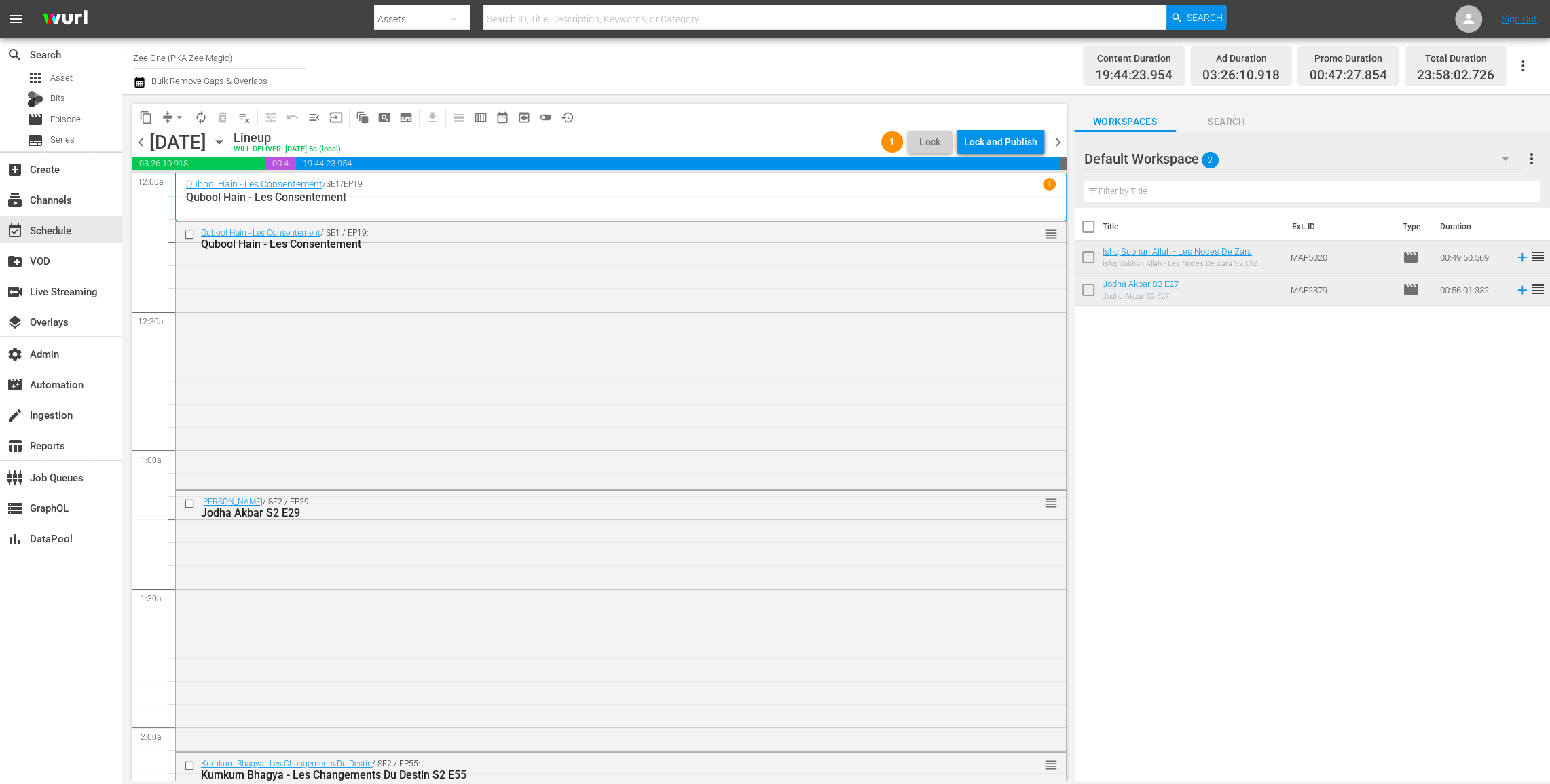
click at [1008, 149] on div "Lock and Publish" at bounding box center [1001, 141] width 73 height 24
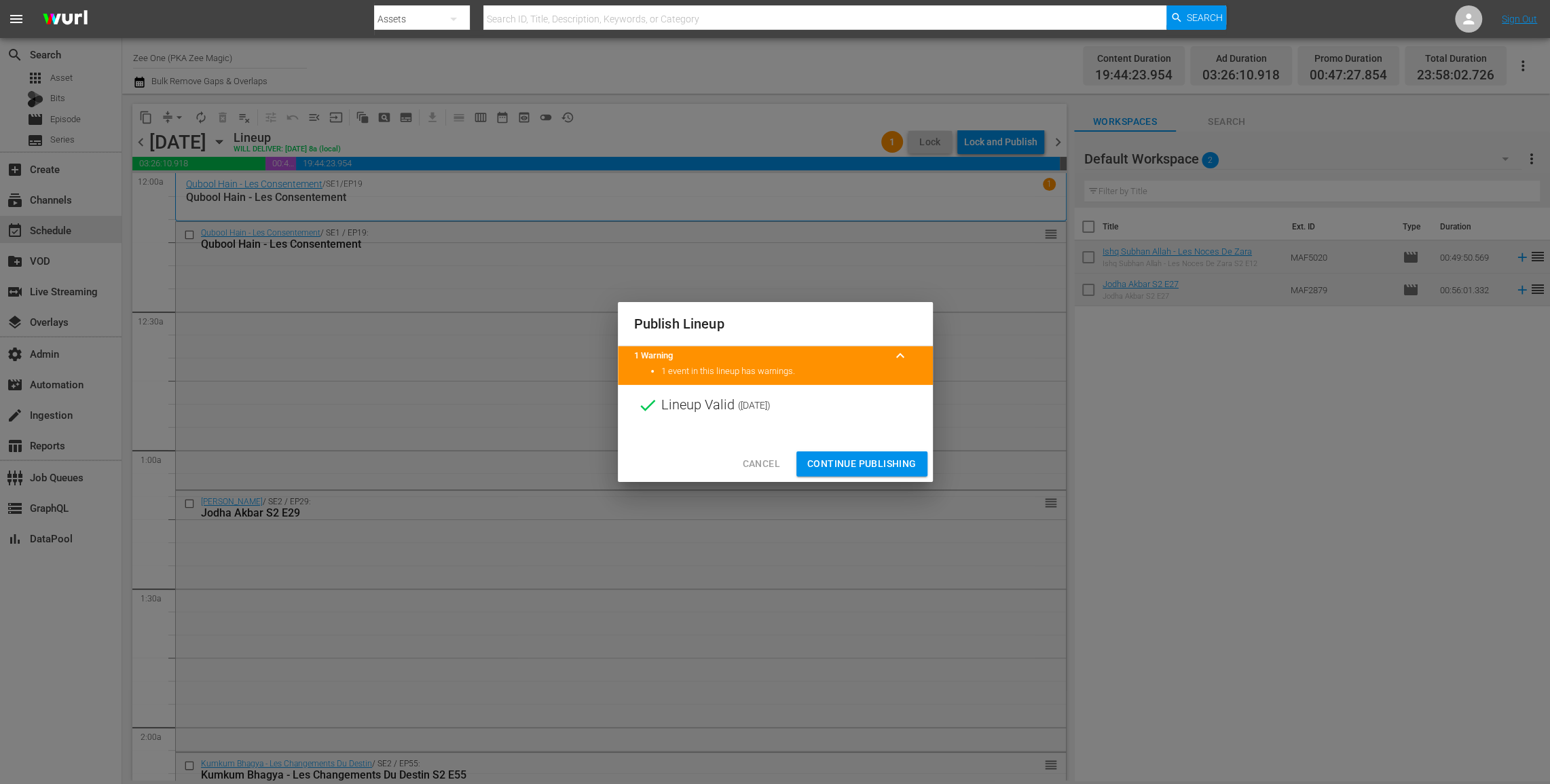
click at [885, 473] on button "Continue Publishing" at bounding box center [862, 464] width 131 height 25
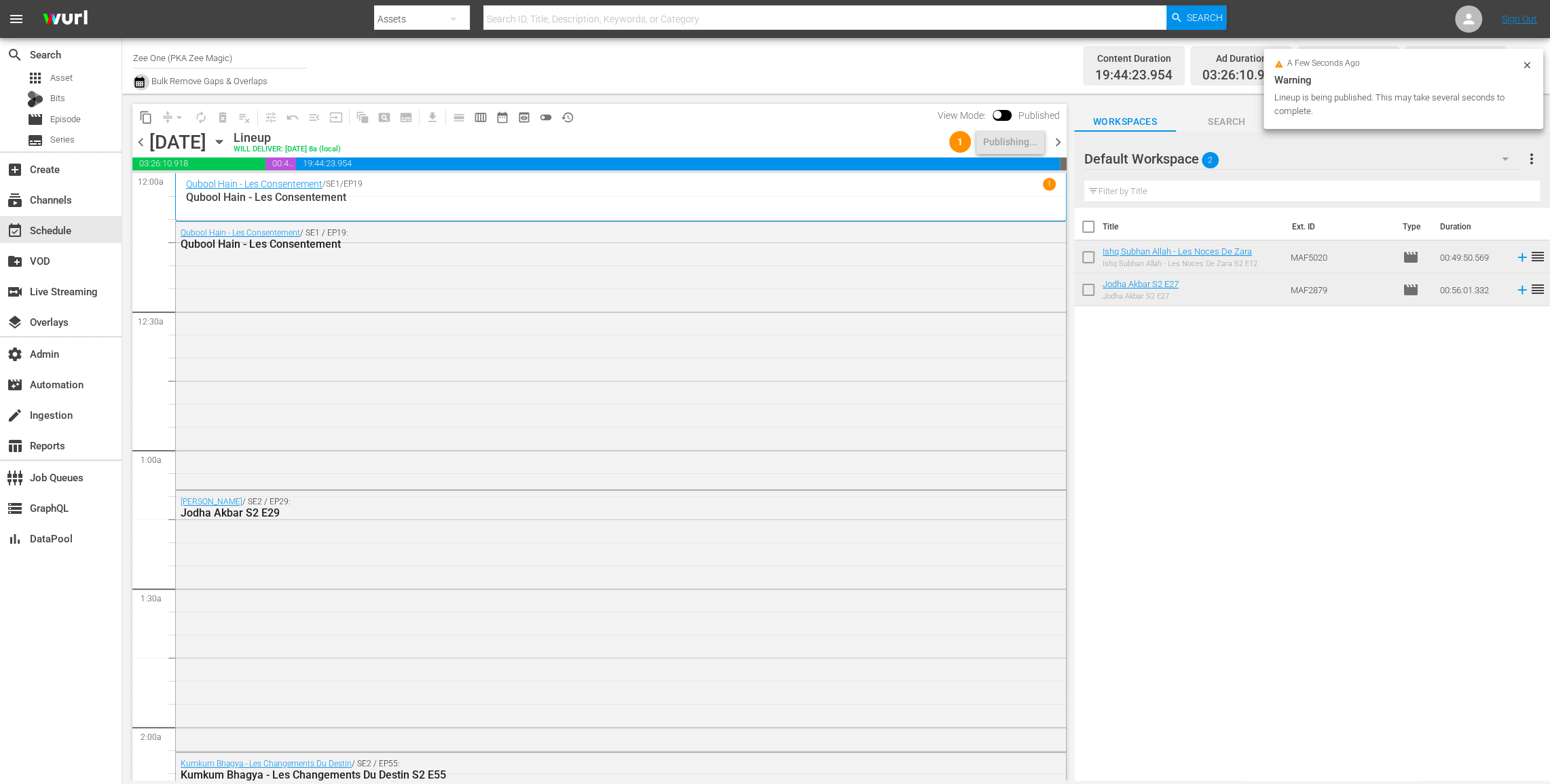
click at [137, 81] on icon "button" at bounding box center [140, 82] width 13 height 17
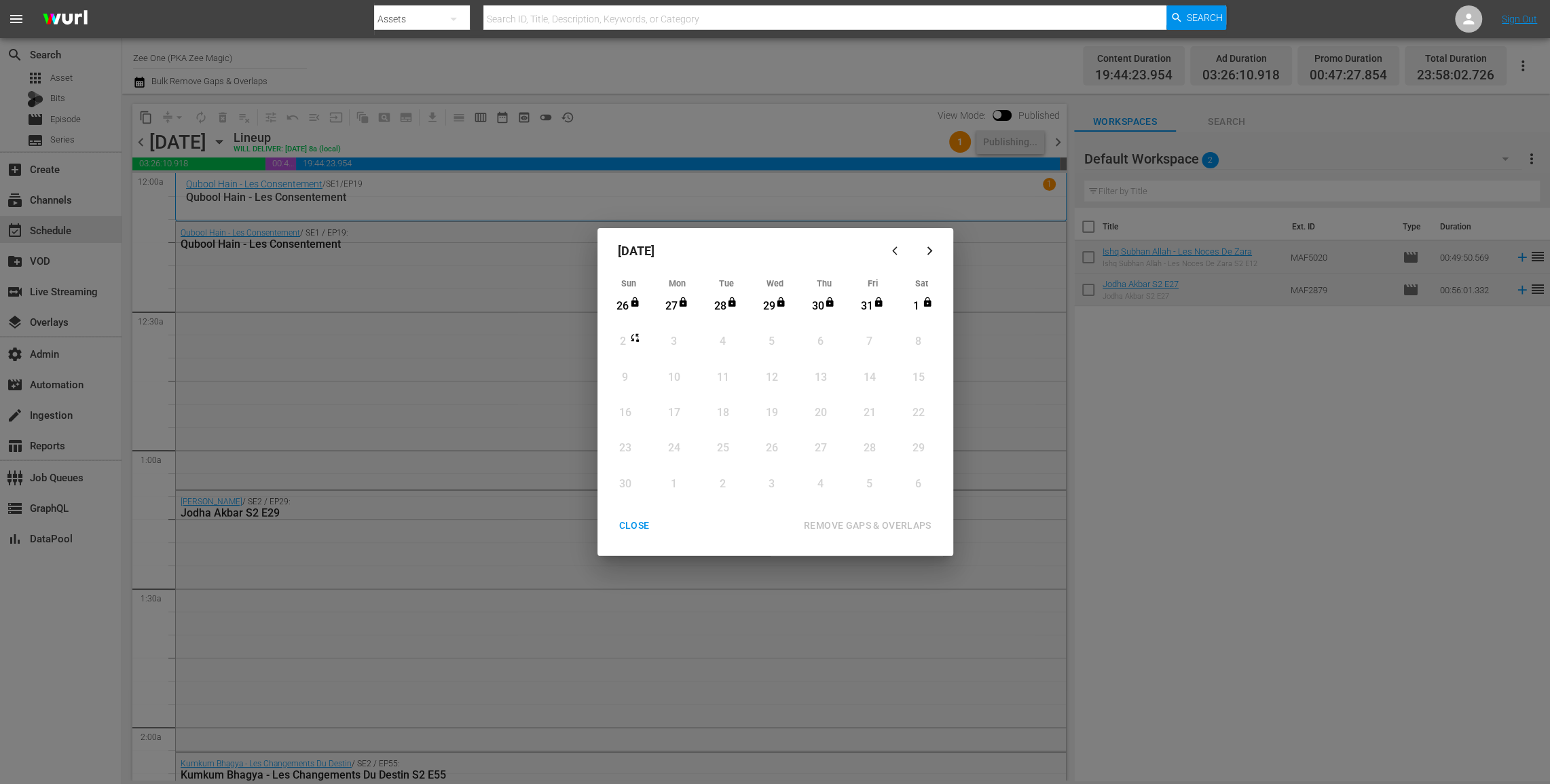
click at [626, 529] on div "CLOSE" at bounding box center [634, 526] width 52 height 17
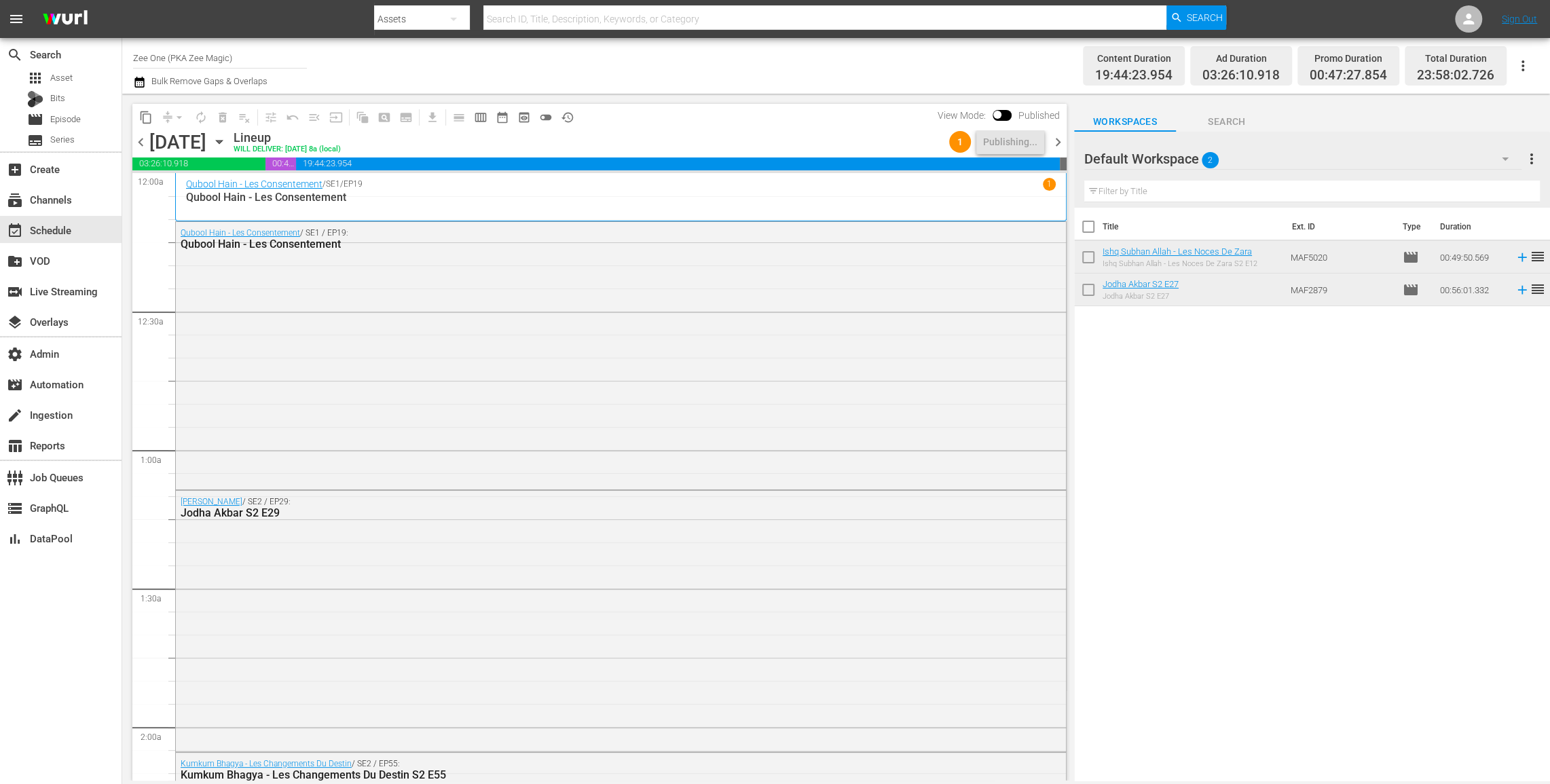
click at [1081, 225] on input "checkbox" at bounding box center [1088, 229] width 28 height 28
checkbox input "true"
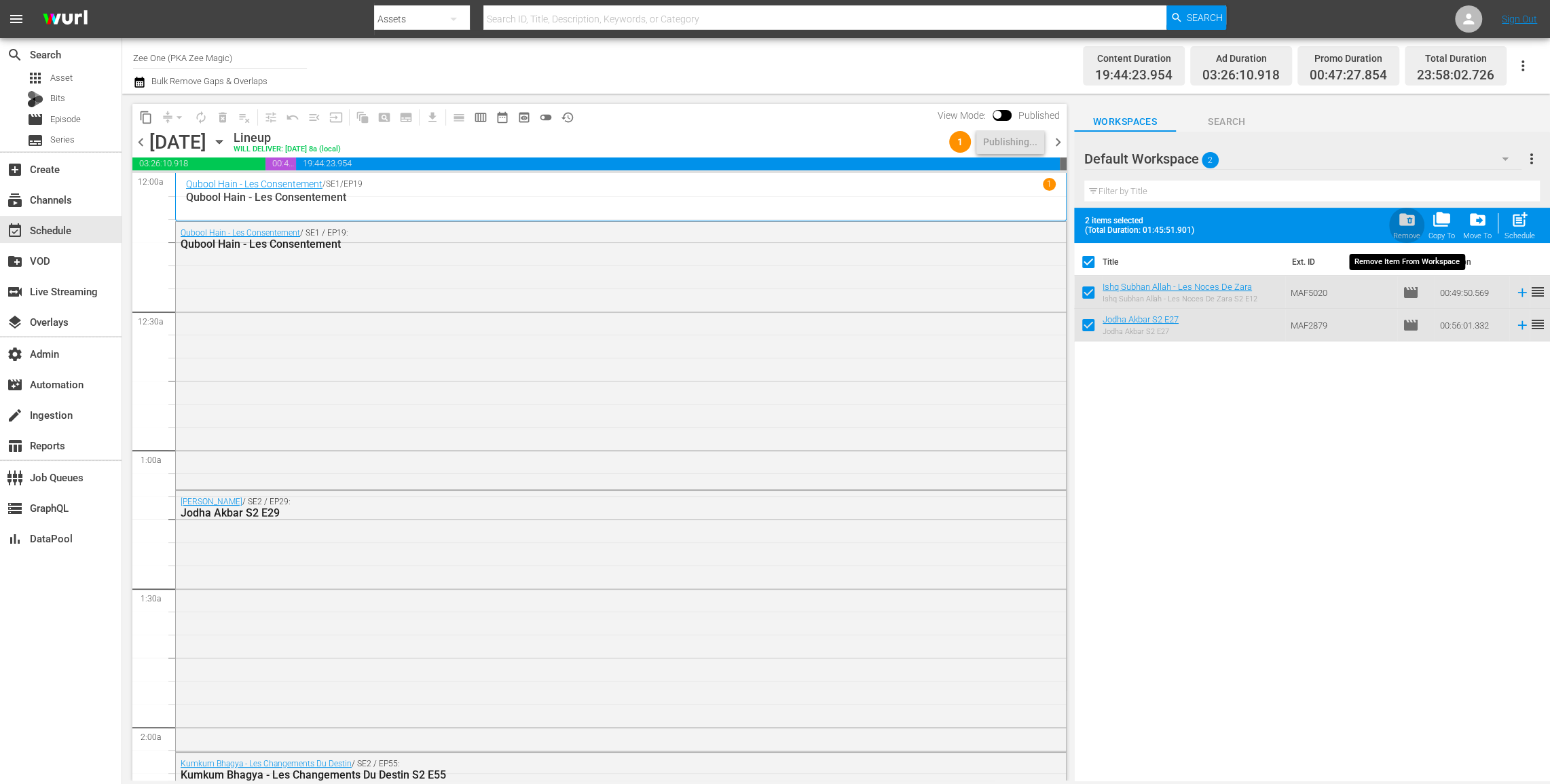
click at [1415, 222] on span "folder_delete" at bounding box center [1406, 219] width 18 height 18
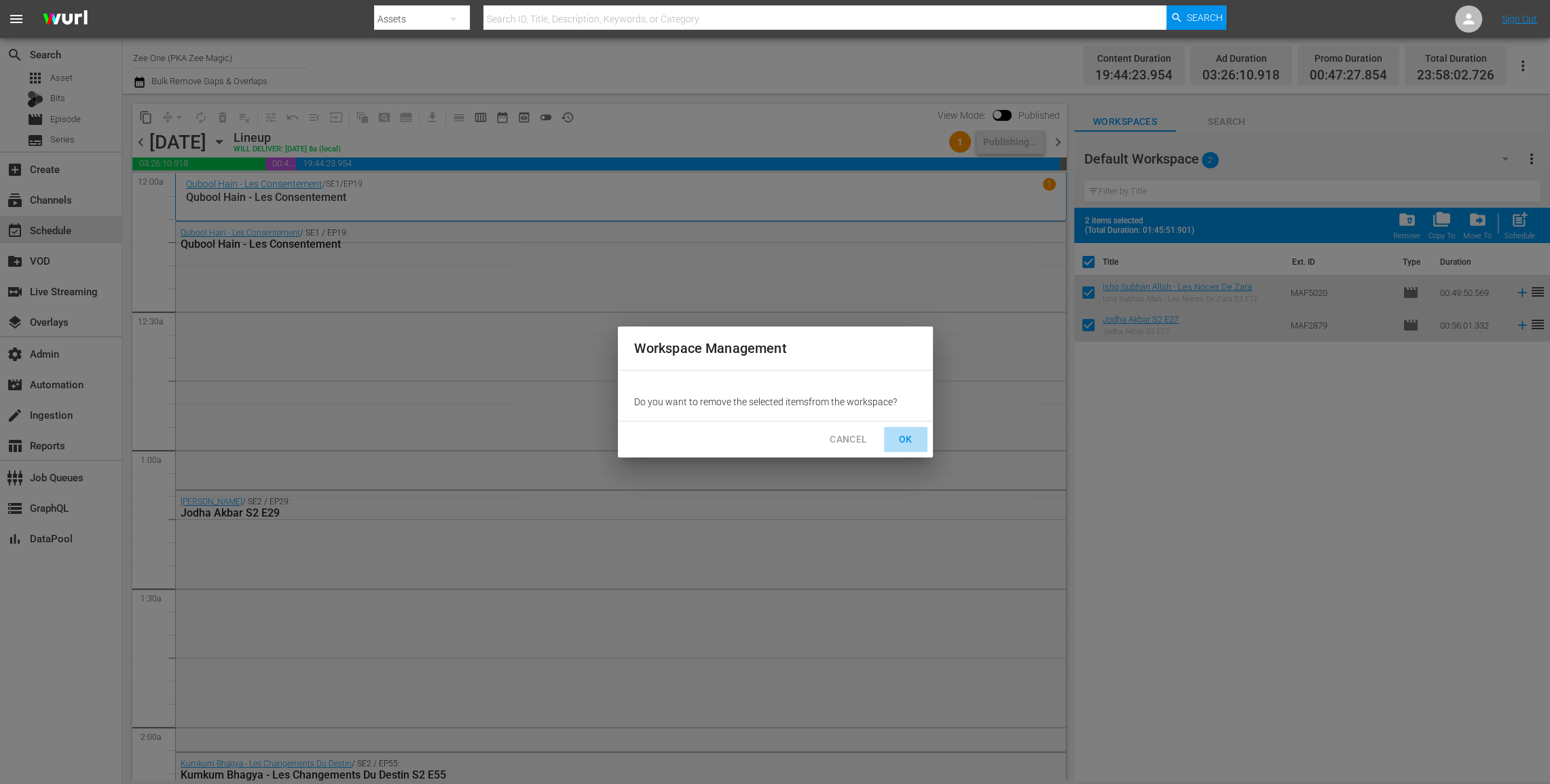
click at [909, 434] on span "OK" at bounding box center [905, 439] width 22 height 17
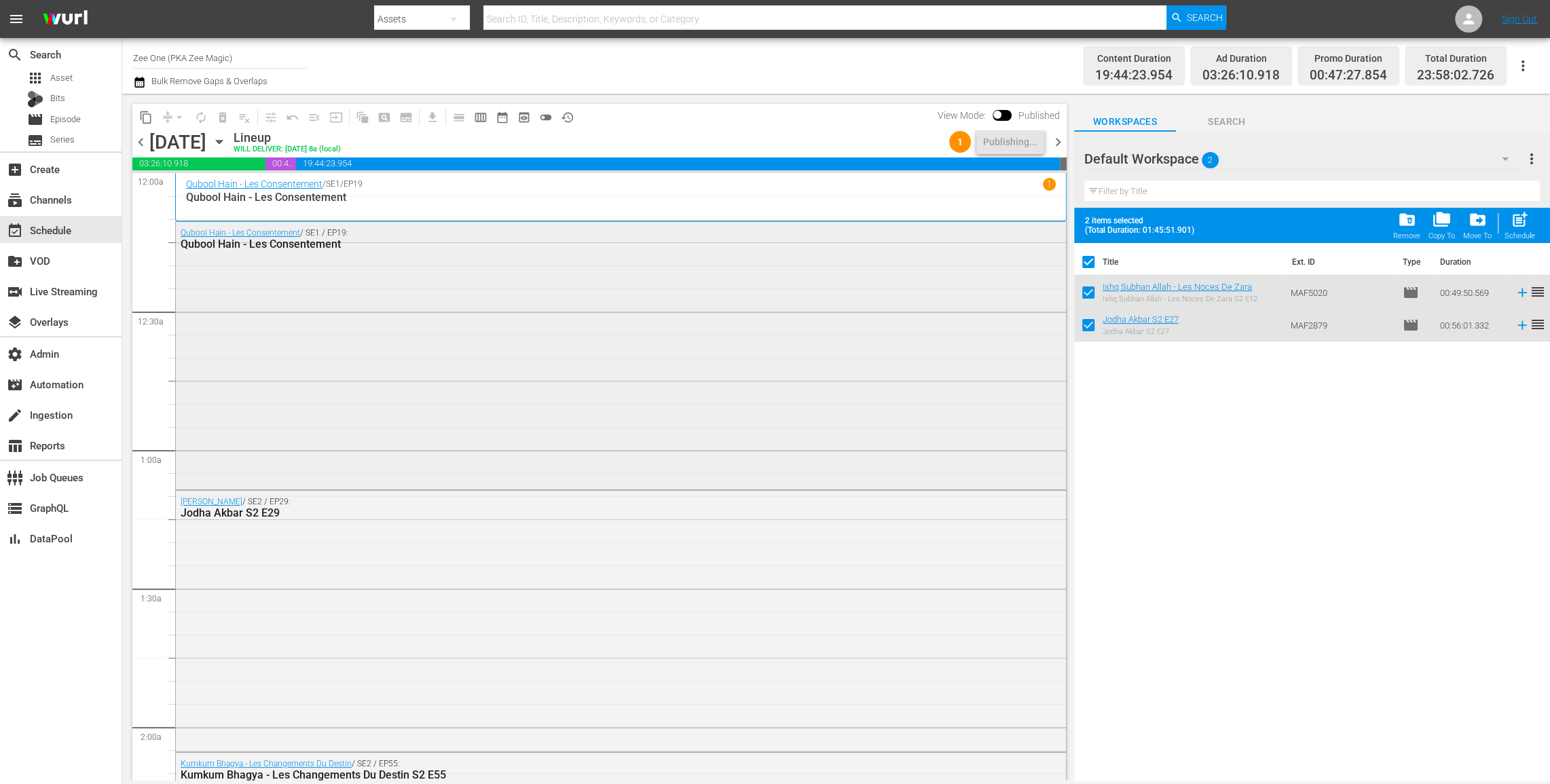
checkbox input "false"
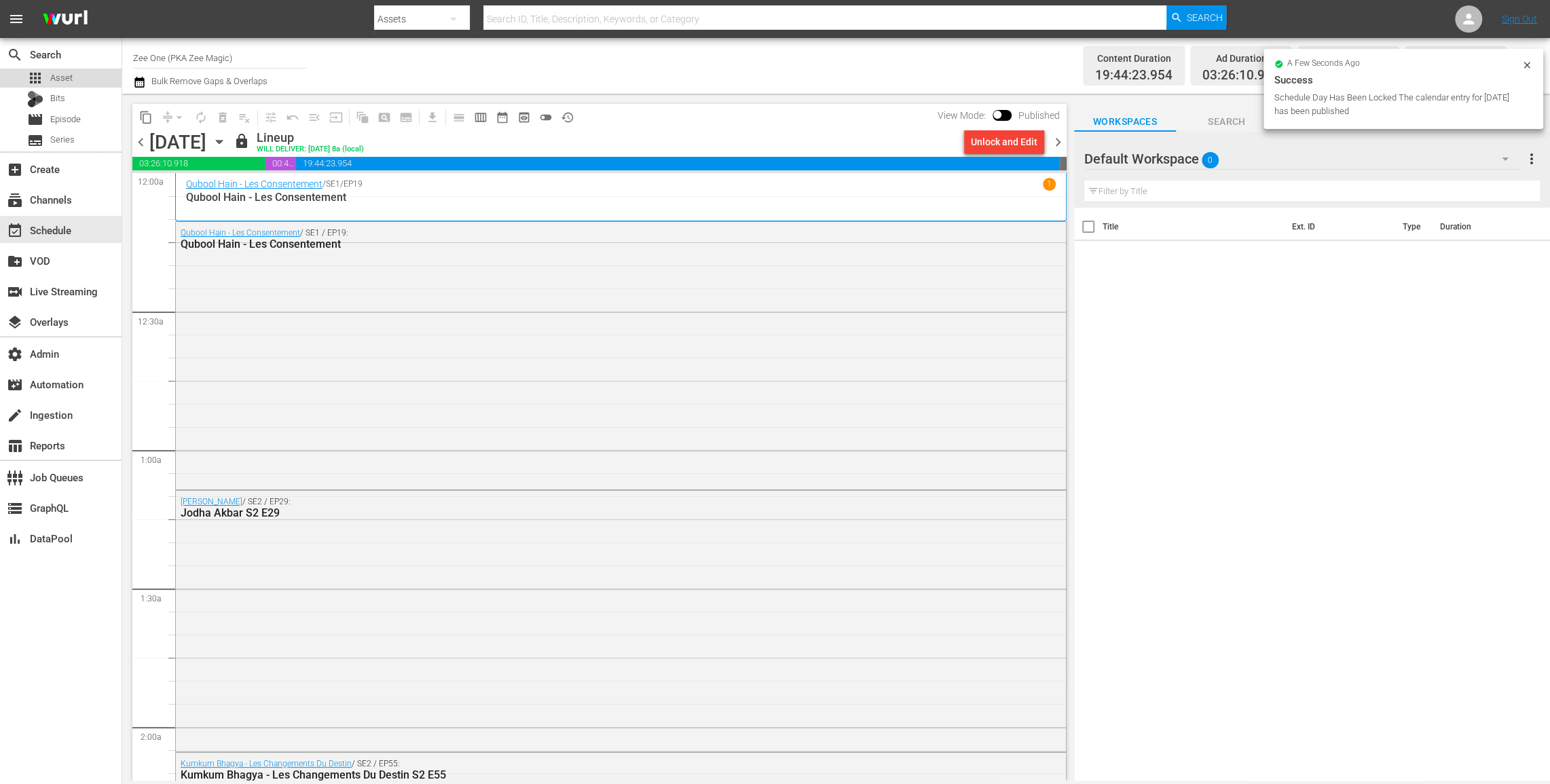
click at [58, 76] on span "Asset" at bounding box center [61, 78] width 22 height 13
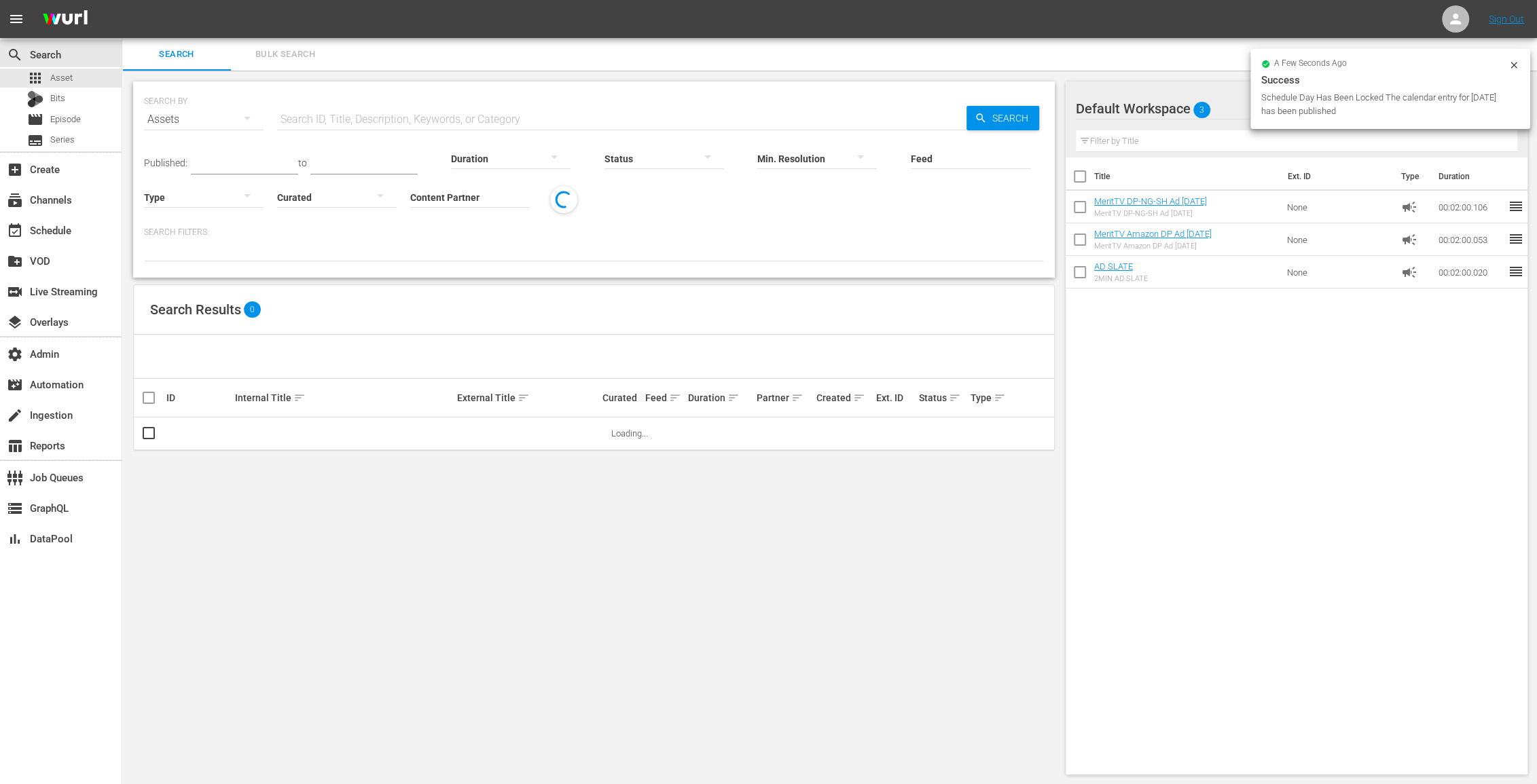
click at [430, 203] on input "Content Partner" at bounding box center [470, 198] width 120 height 49
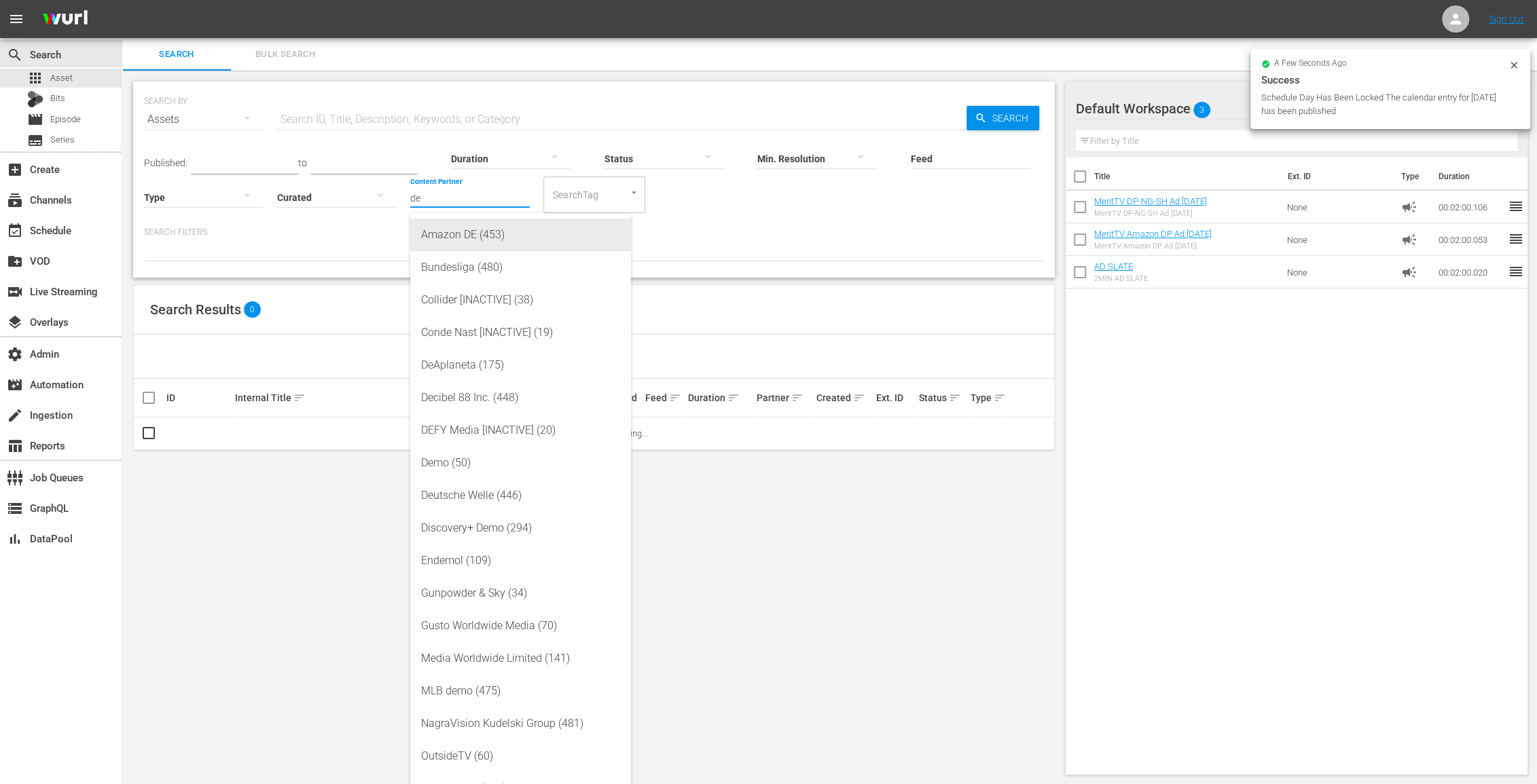
click at [445, 232] on div "Amazon DE (453)" at bounding box center [520, 234] width 199 height 32
type input "Amazon DE (453)"
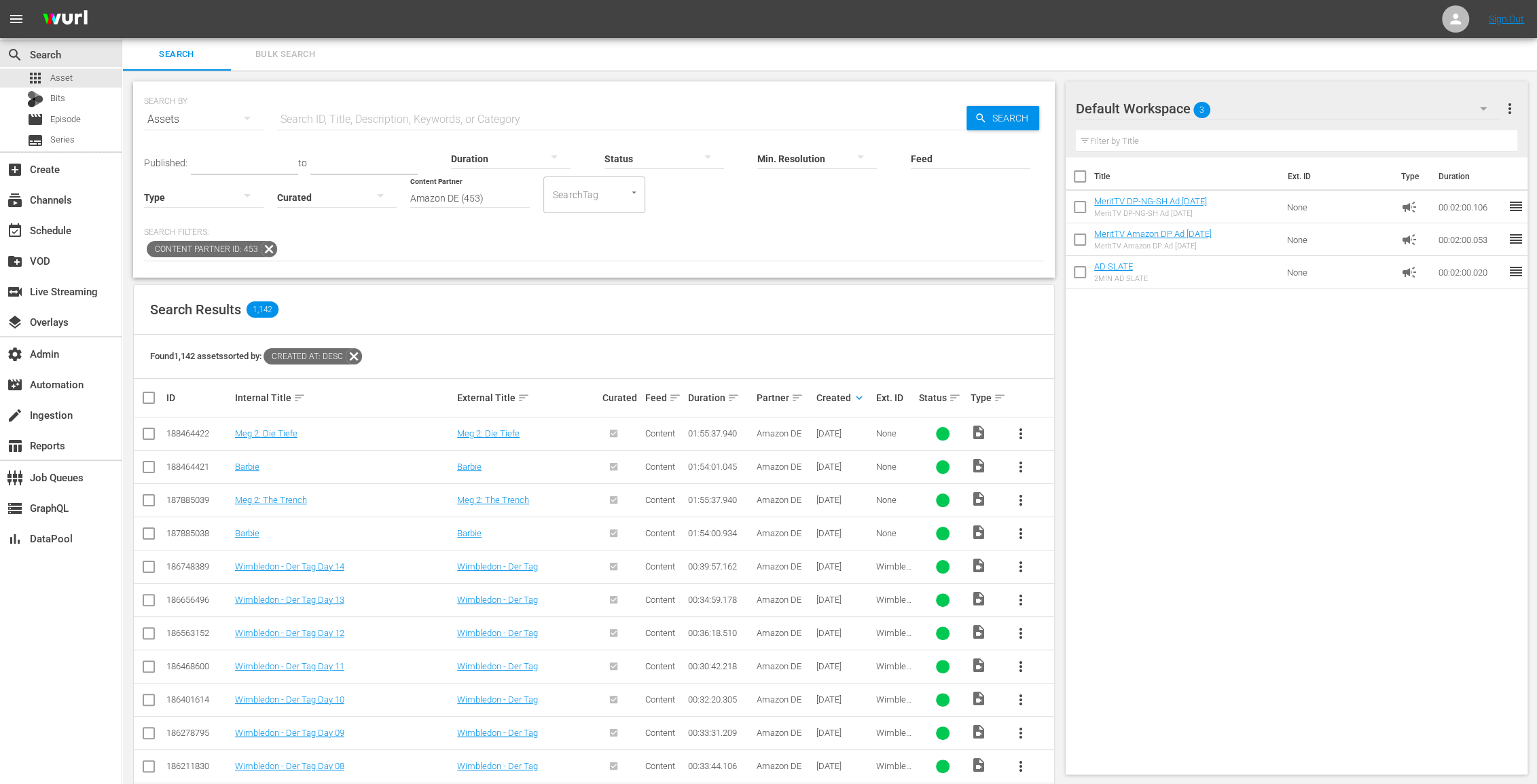
click at [262, 252] on icon at bounding box center [269, 249] width 17 height 17
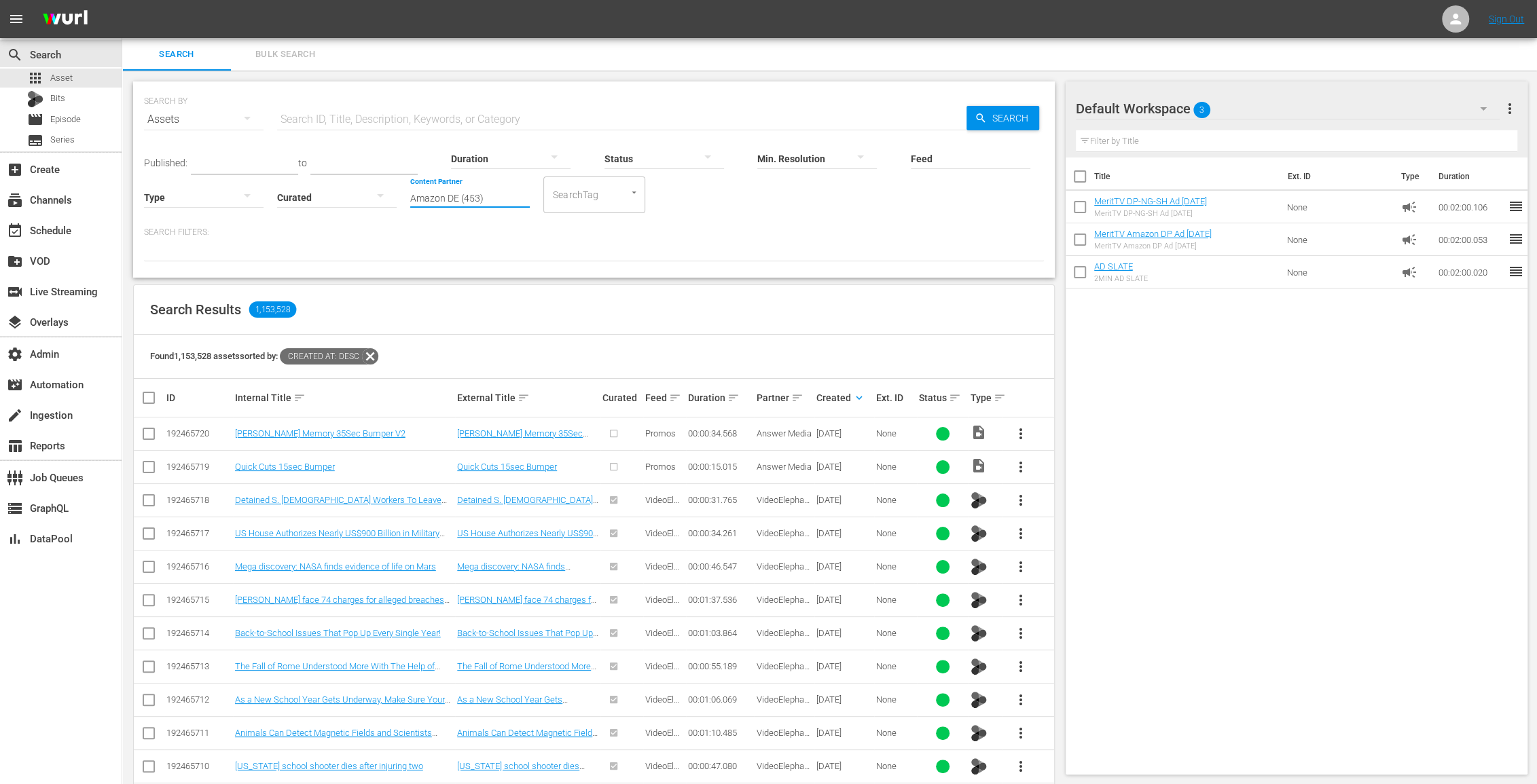
click at [455, 198] on input "Amazon DE (453)" at bounding box center [470, 198] width 120 height 49
drag, startPoint x: 496, startPoint y: 200, endPoint x: 228, endPoint y: 120, distance: 279.7
click at [233, 122] on div "SEARCH BY Search By Assets Search ID, Title, Description, Keywords, or Category…" at bounding box center [593, 179] width 921 height 196
click at [1077, 175] on input "checkbox" at bounding box center [1079, 179] width 28 height 28
checkbox input "true"
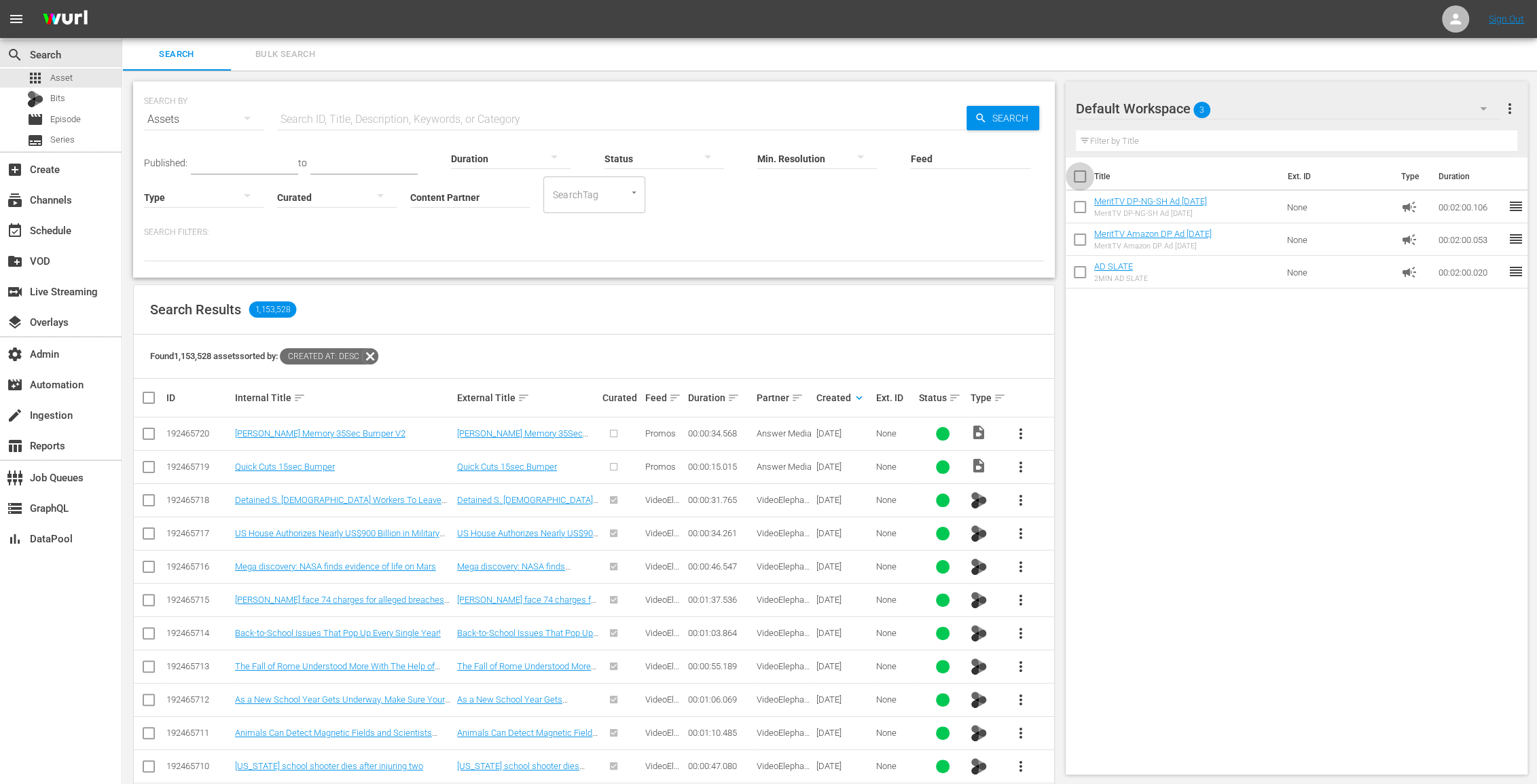
checkbox input "true"
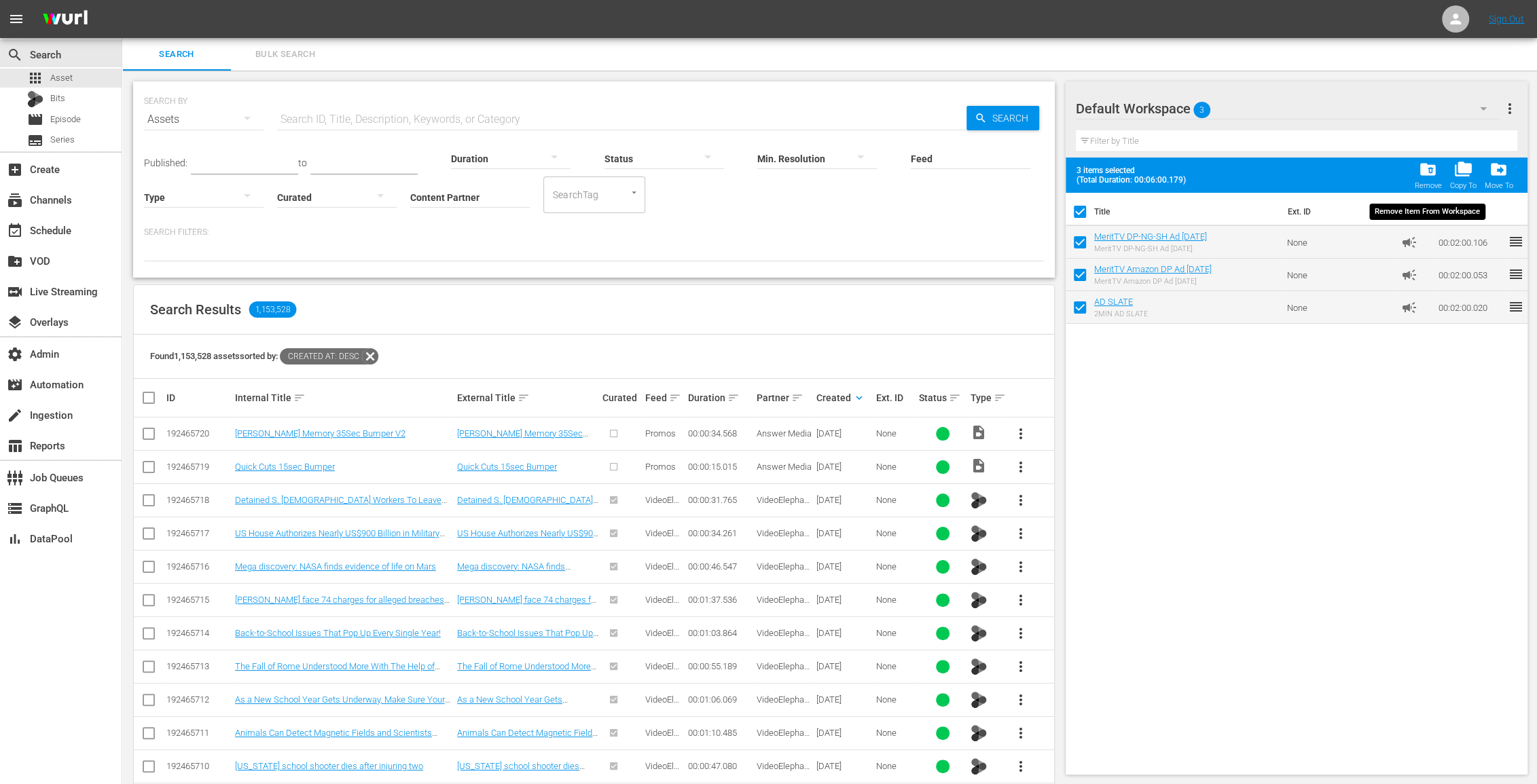
click at [1422, 169] on span "folder_delete" at bounding box center [1427, 169] width 18 height 18
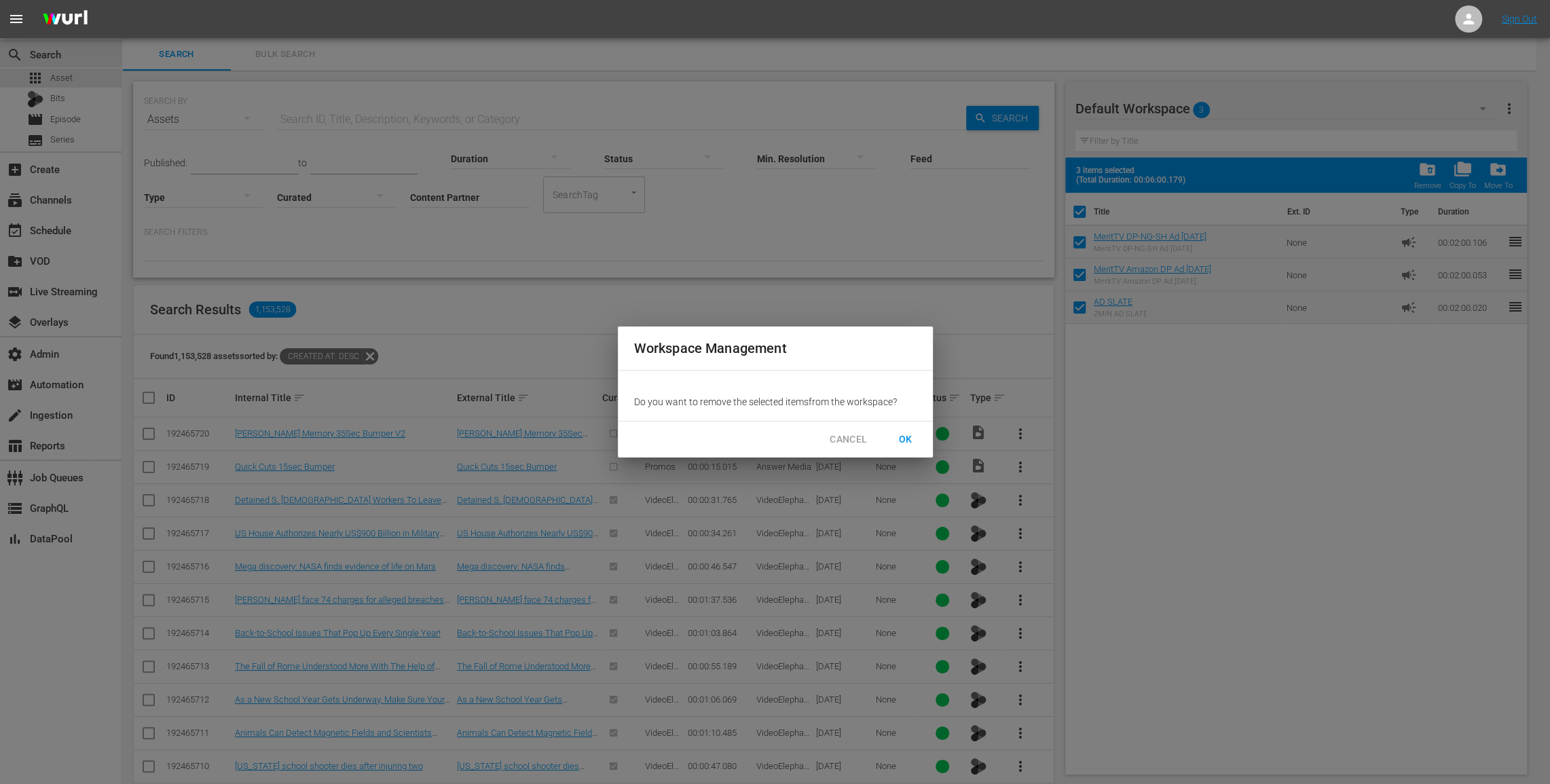
click at [904, 439] on span "OK" at bounding box center [905, 439] width 22 height 17
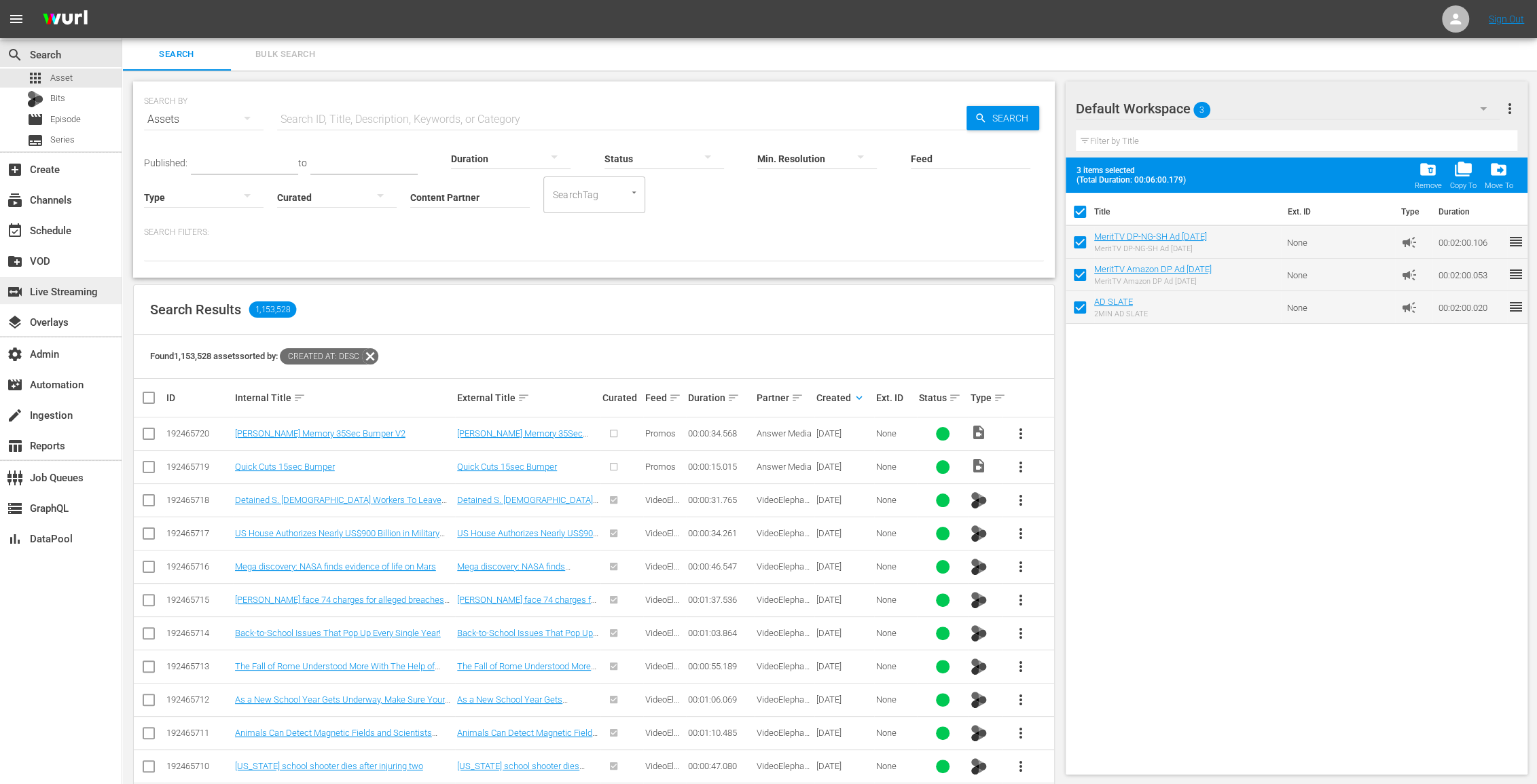
checkbox input "false"
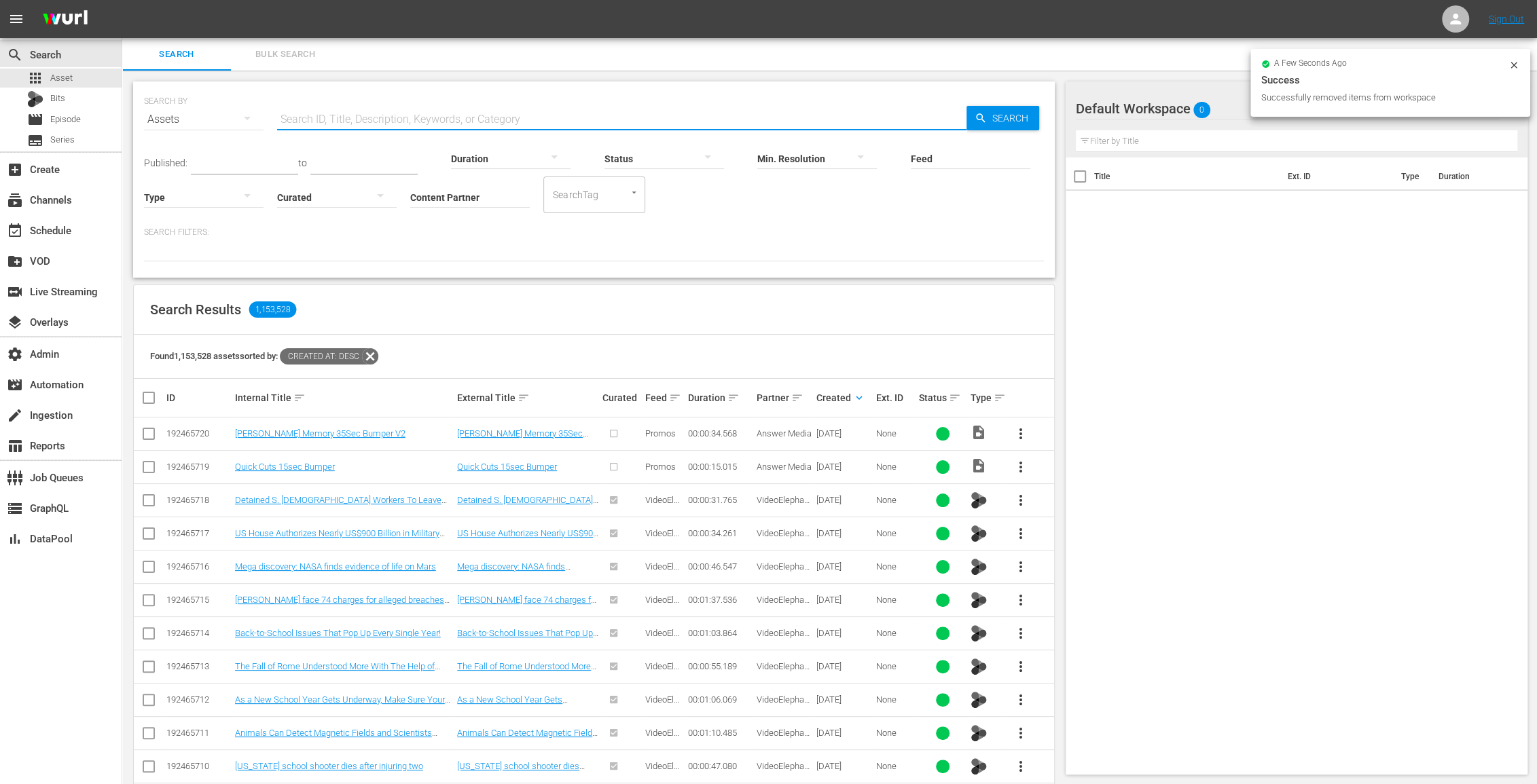
click at [341, 117] on input "text" at bounding box center [621, 119] width 690 height 32
paste input "BIG DREAMS, SMALL SPACES - S02"
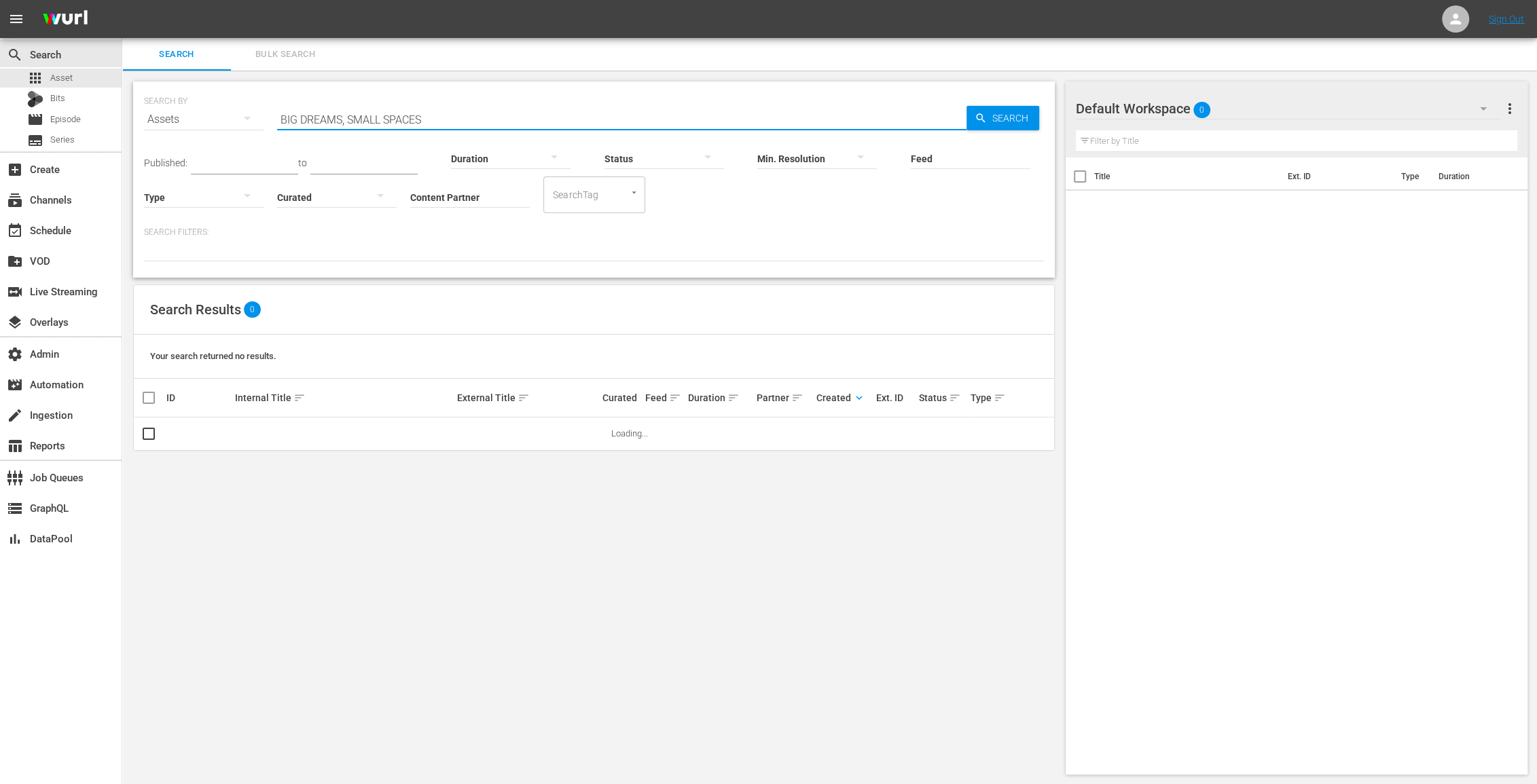
click at [282, 117] on input "BIG DREAMS, SMALL SPACES" at bounding box center [621, 119] width 690 height 32
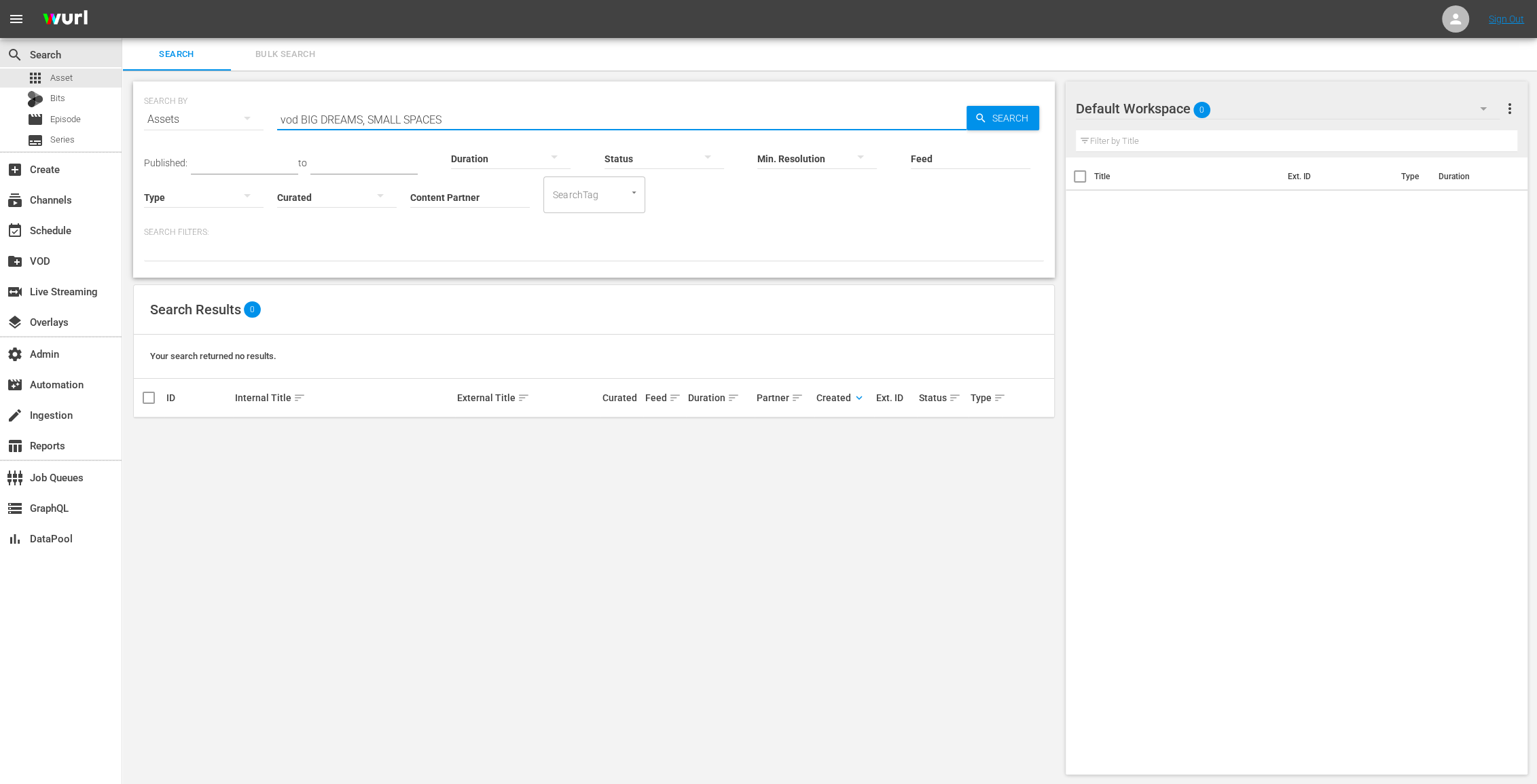
click at [366, 118] on input "vod BIG DREAMS, SMALL SPACES" at bounding box center [621, 119] width 690 height 32
click at [368, 117] on input "vod BIG DREAMS, SMALL SPACES" at bounding box center [621, 119] width 690 height 32
type input "vod SMALL SPACES"
click at [73, 115] on span "Episode" at bounding box center [65, 120] width 31 height 13
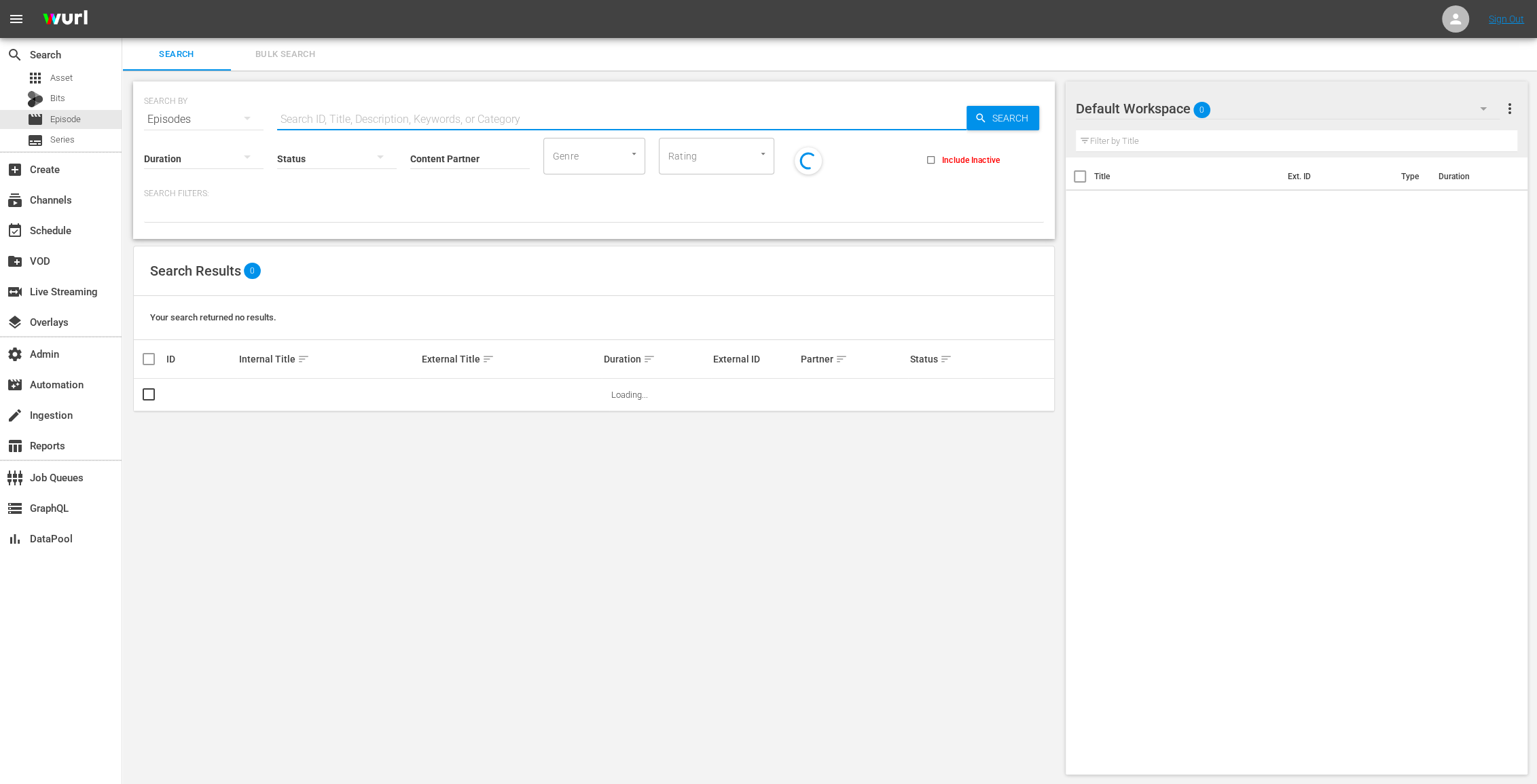
click at [405, 115] on input "text" at bounding box center [621, 119] width 690 height 32
paste input "BIG DREAMS, SMALL SPACES - S02"
click at [282, 118] on input "BIG DREAMS, SMALL SPACES - S02" at bounding box center [621, 119] width 690 height 32
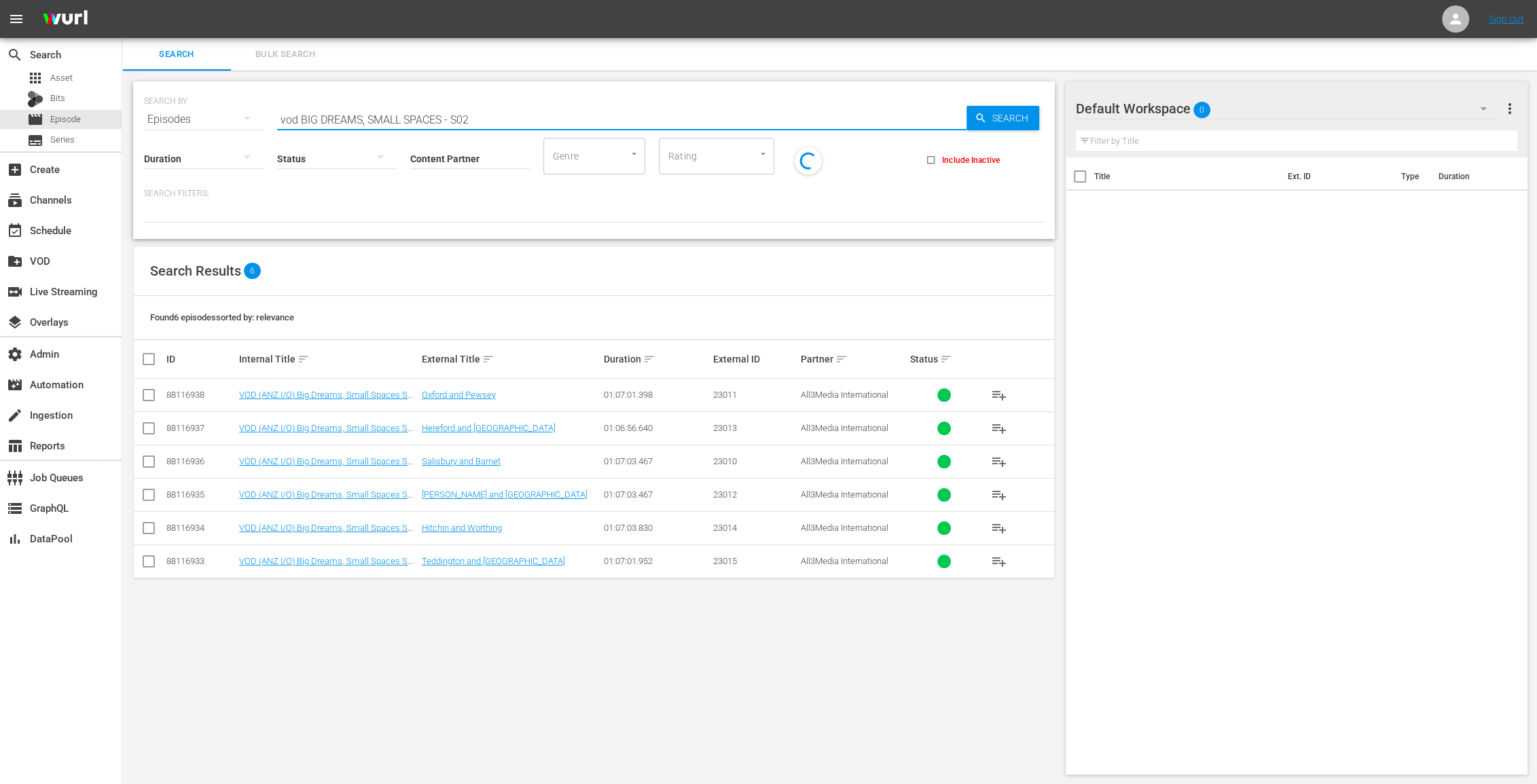
drag, startPoint x: 478, startPoint y: 115, endPoint x: 447, endPoint y: 115, distance: 31.0
click at [447, 115] on input "vod BIG DREAMS, SMALL SPACES - S02" at bounding box center [621, 119] width 690 height 32
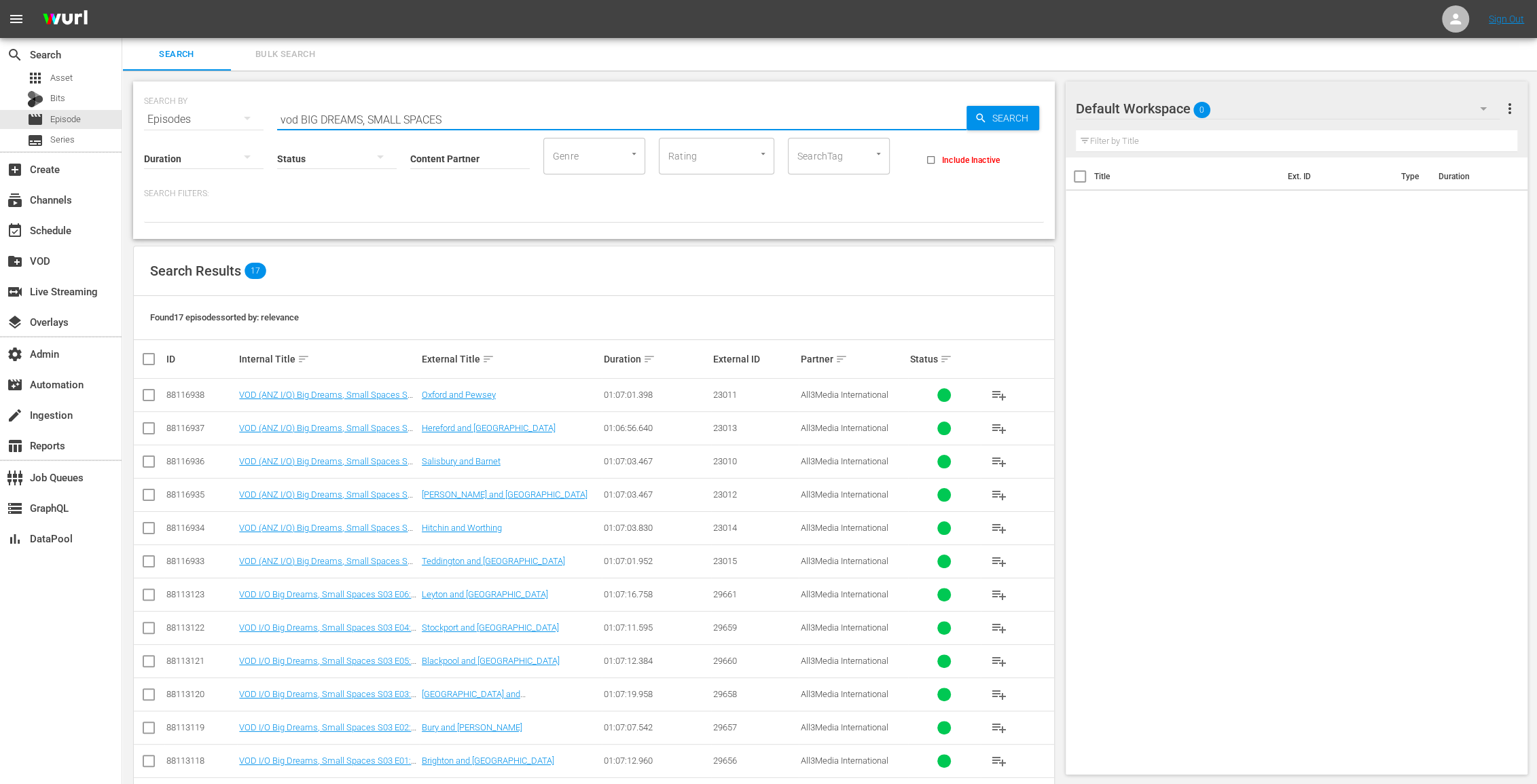
type input "vod BIG DREAMS, SMALL SPACES"
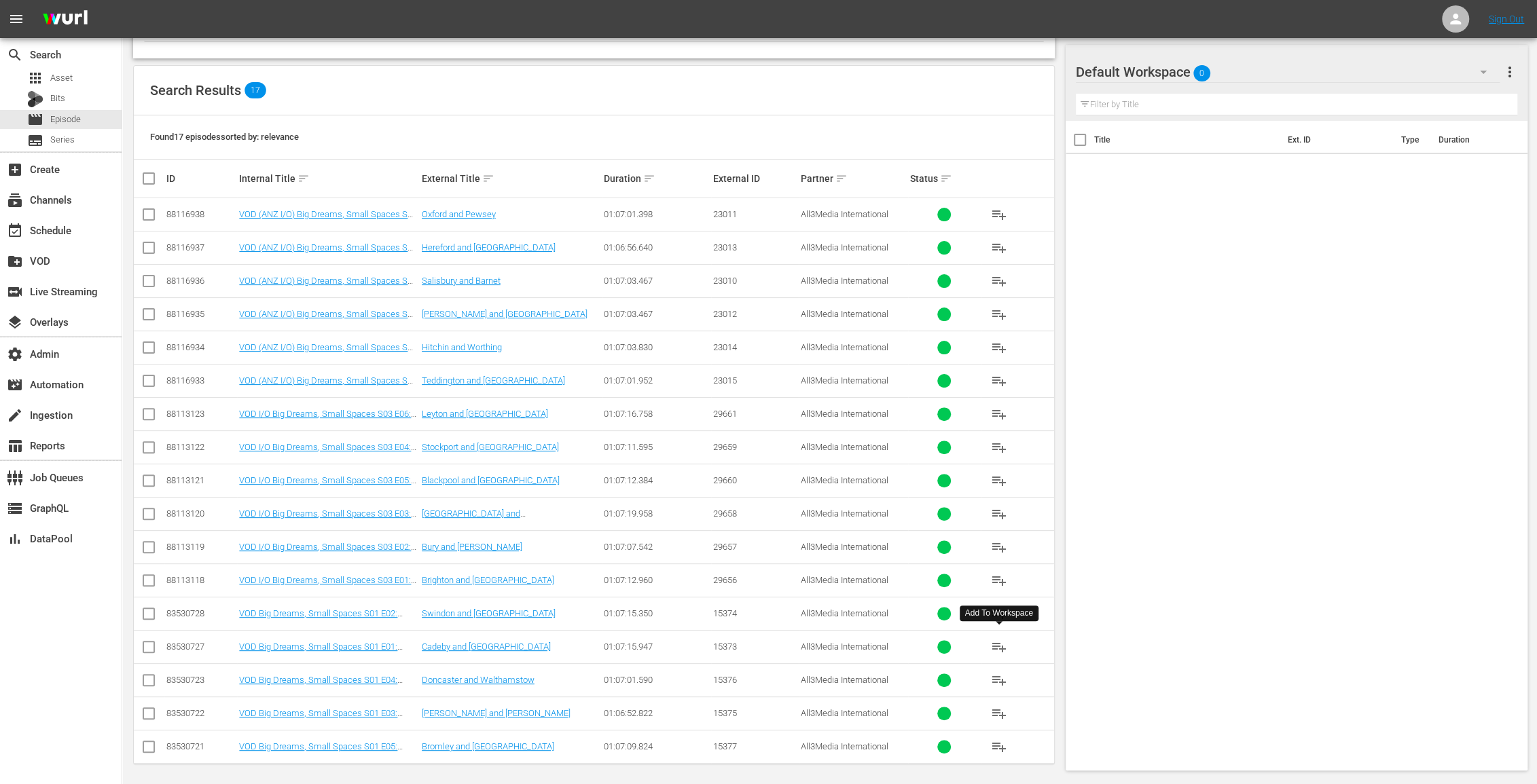
click at [995, 639] on span "playlist_add" at bounding box center [999, 647] width 17 height 17
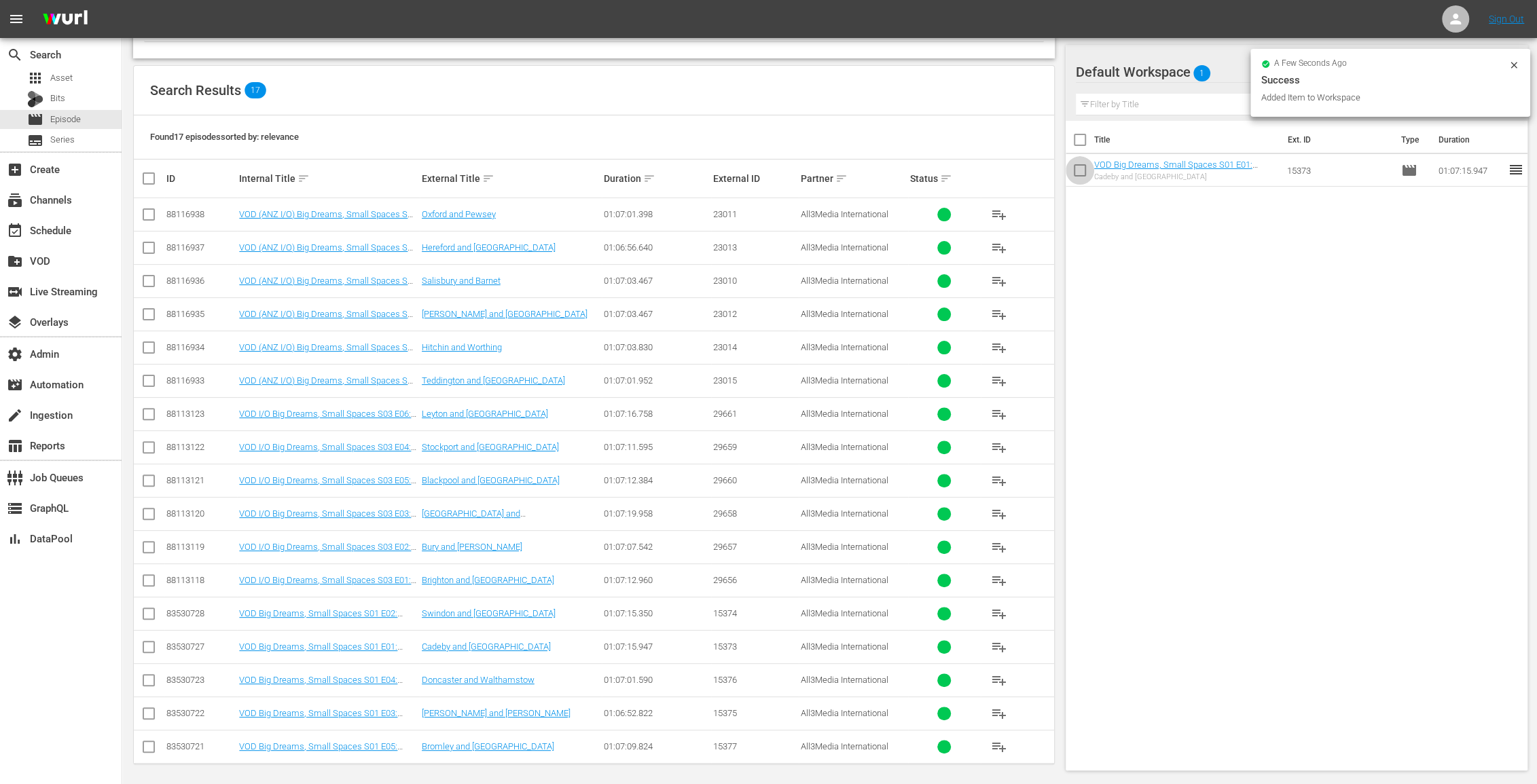
click at [1081, 168] on input "checkbox" at bounding box center [1079, 173] width 28 height 28
checkbox input "true"
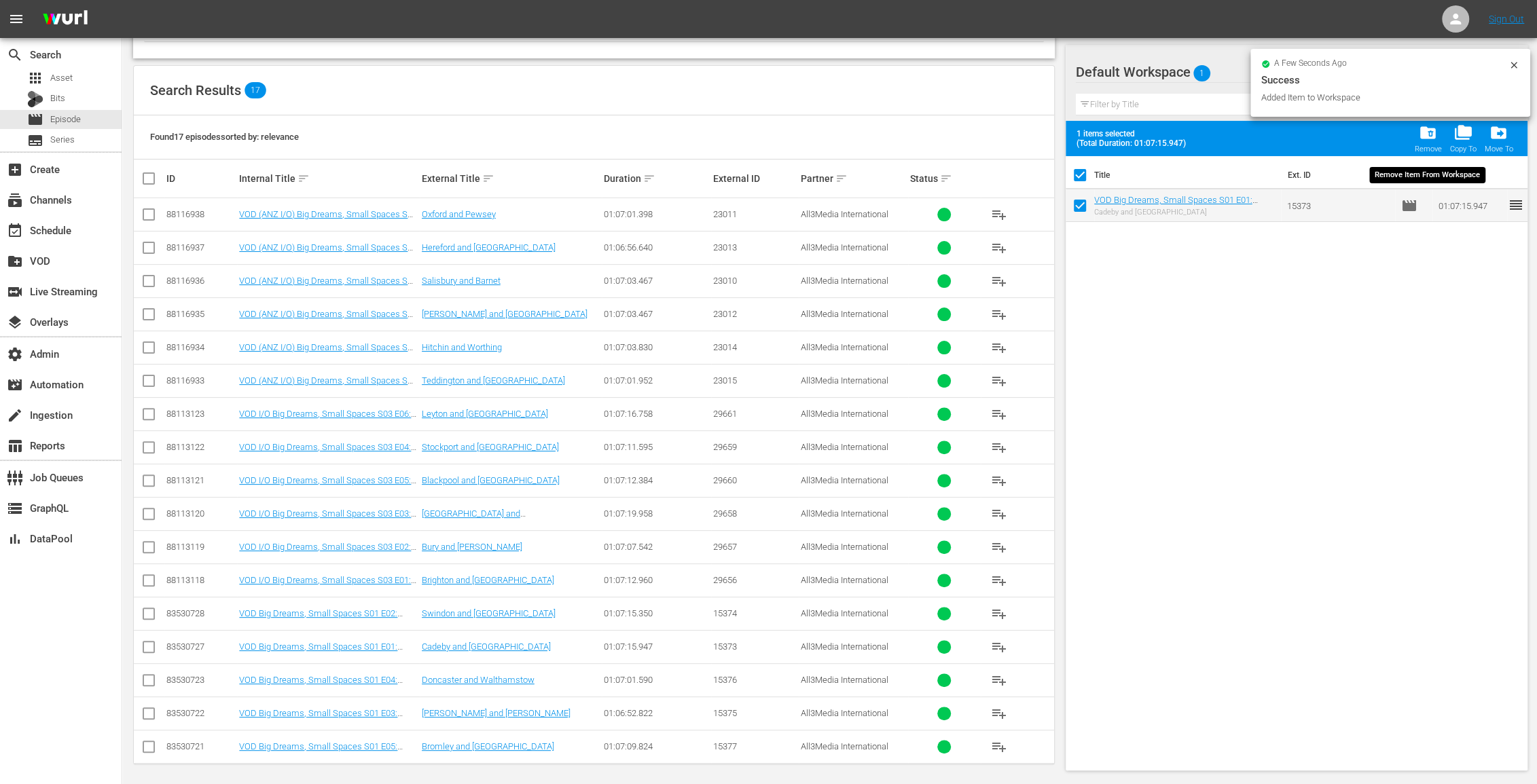
click at [1422, 130] on span "folder_delete" at bounding box center [1427, 133] width 18 height 18
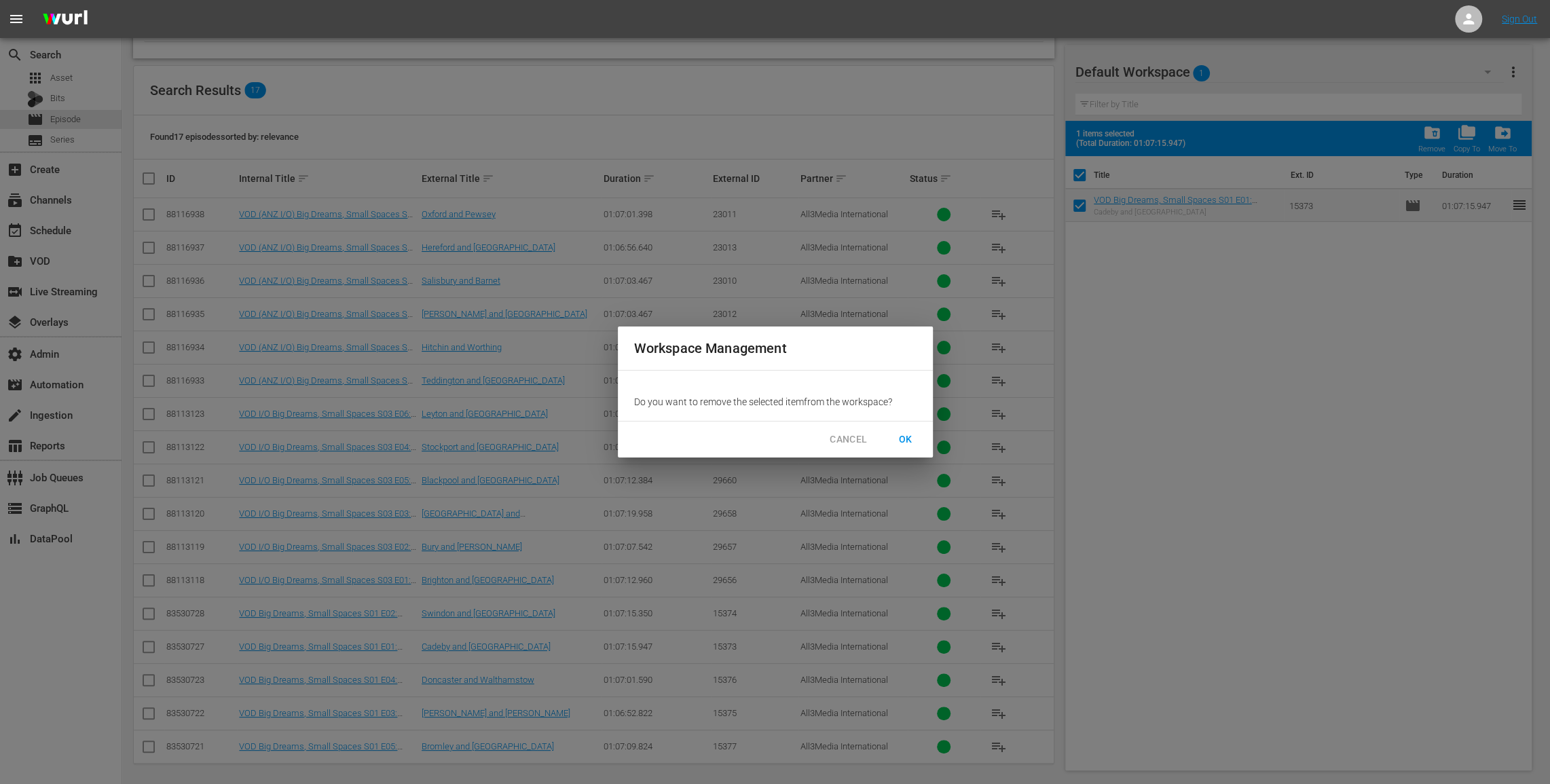
click at [907, 437] on span "OK" at bounding box center [905, 439] width 22 height 17
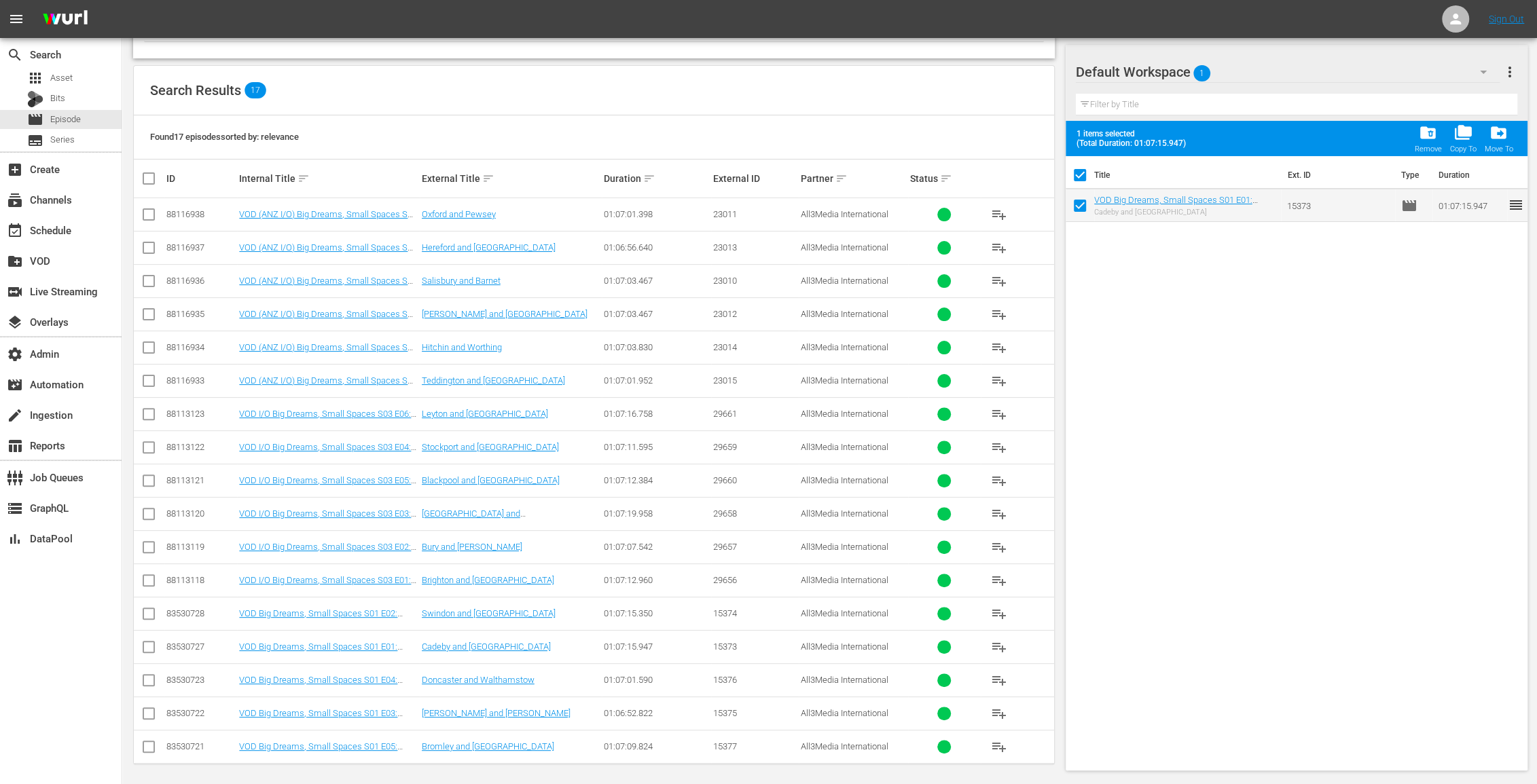
checkbox input "false"
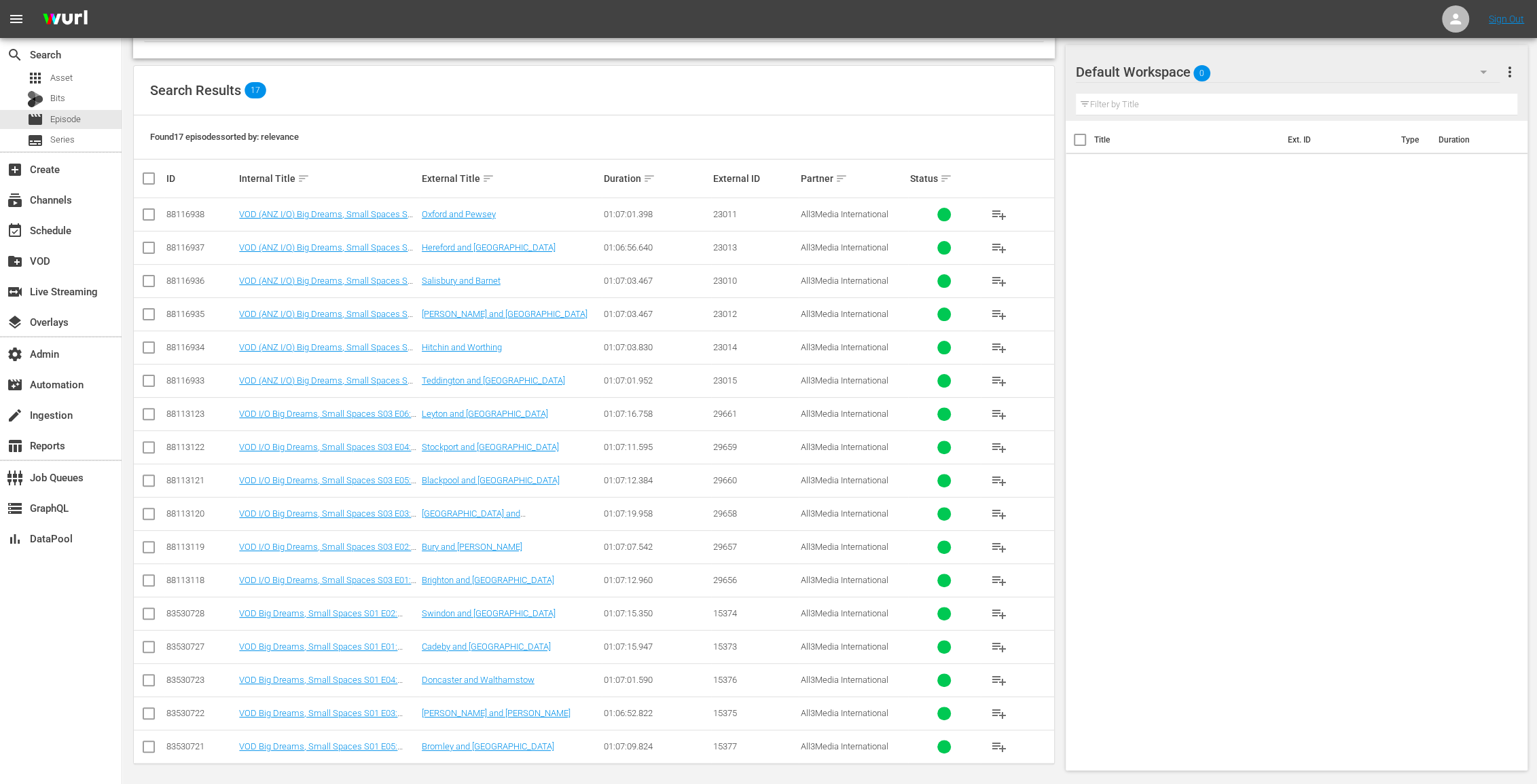
click at [998, 277] on span "playlist_add" at bounding box center [999, 282] width 17 height 17
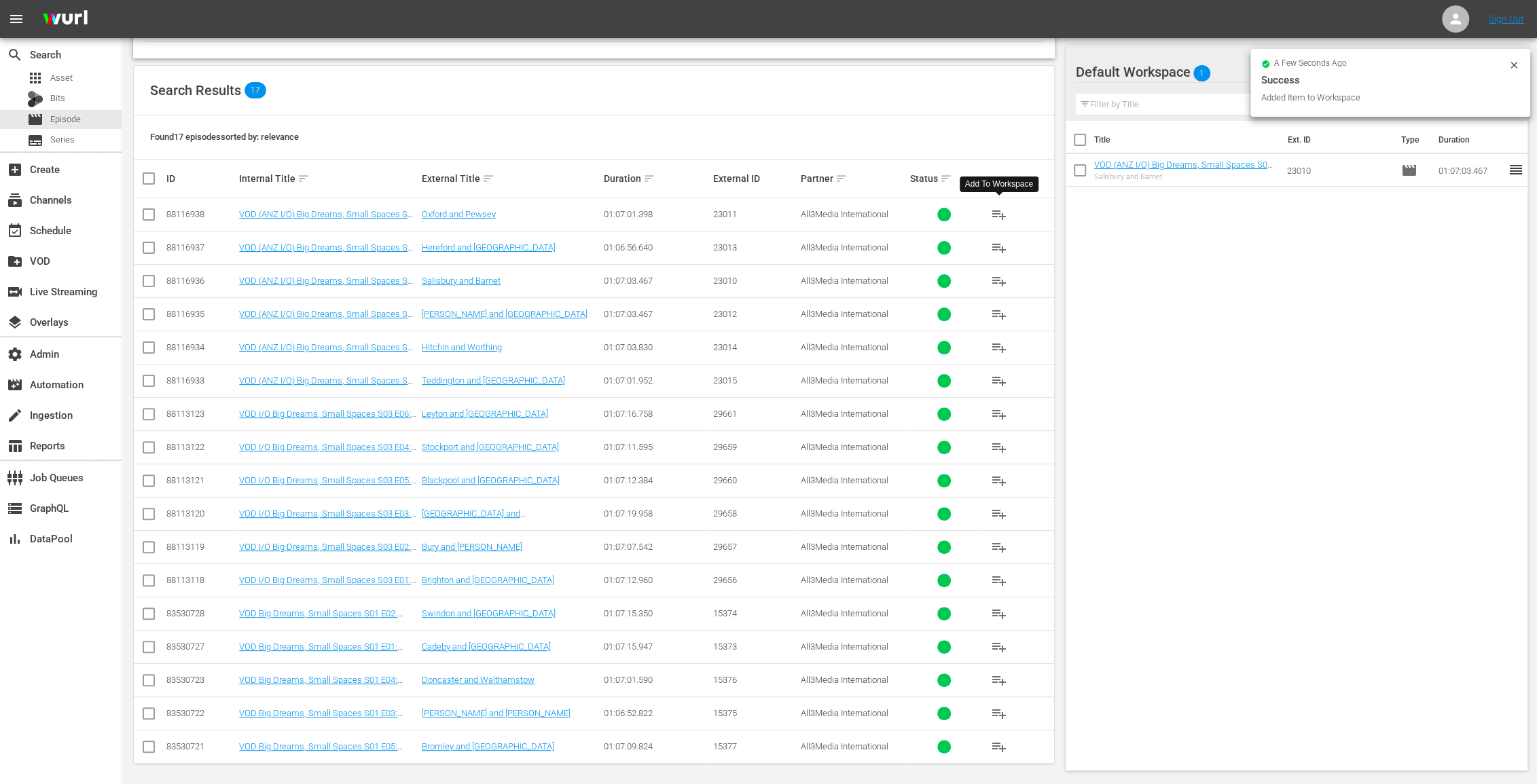
click at [997, 204] on button "playlist_add" at bounding box center [999, 214] width 32 height 32
click at [998, 307] on span "playlist_add" at bounding box center [999, 315] width 17 height 17
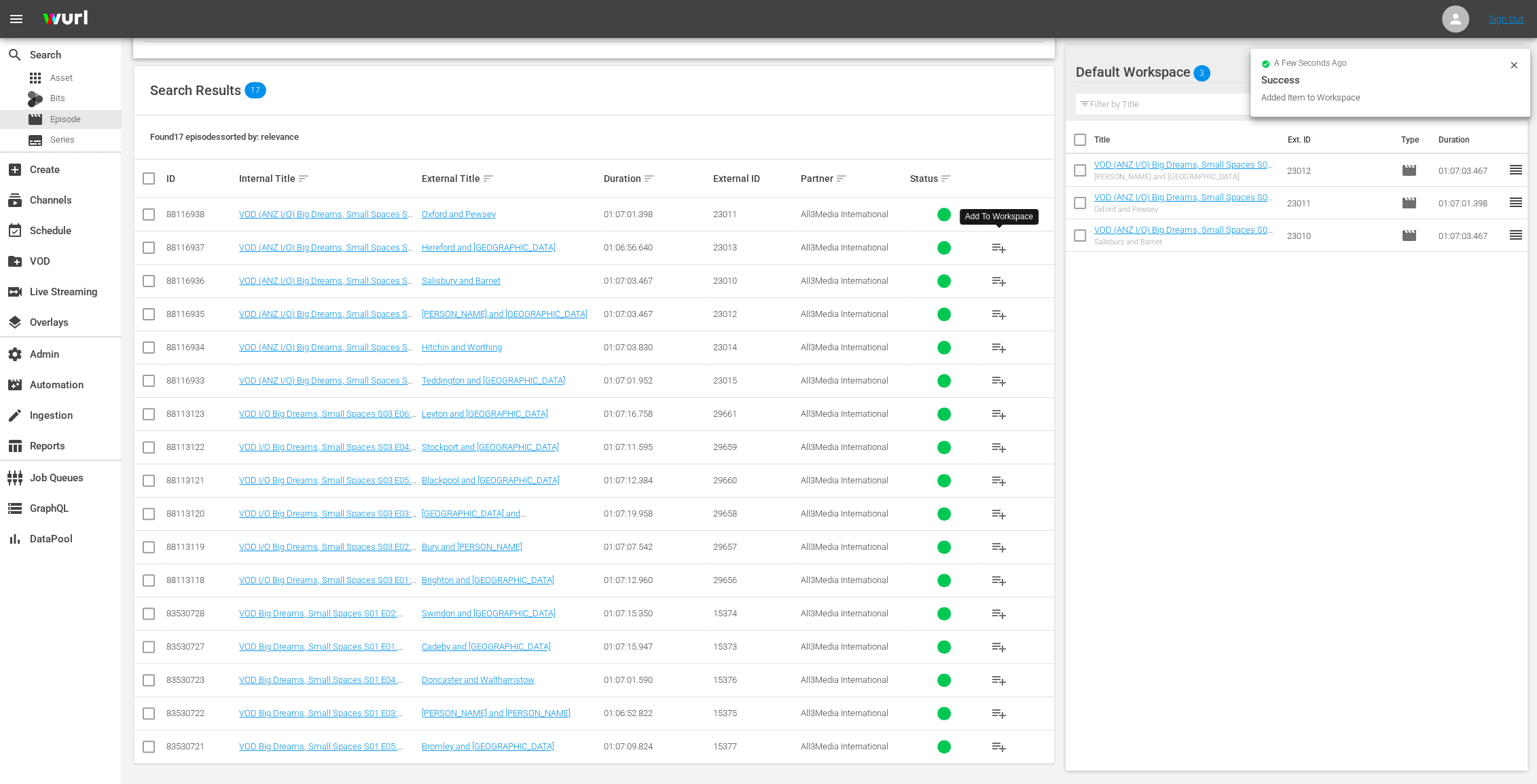
click at [996, 240] on span "playlist_add" at bounding box center [999, 248] width 17 height 17
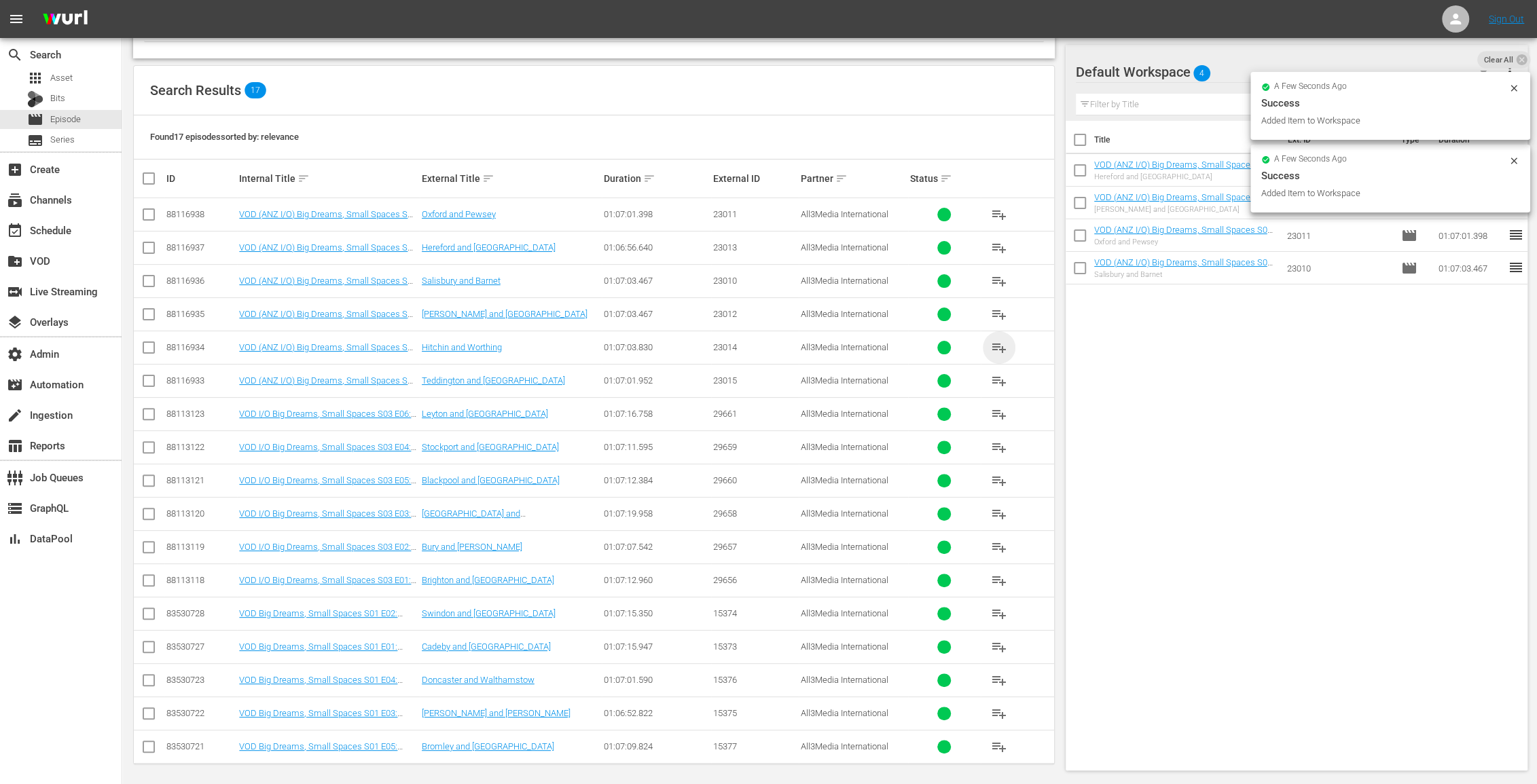
click at [996, 345] on span "playlist_add" at bounding box center [999, 348] width 17 height 17
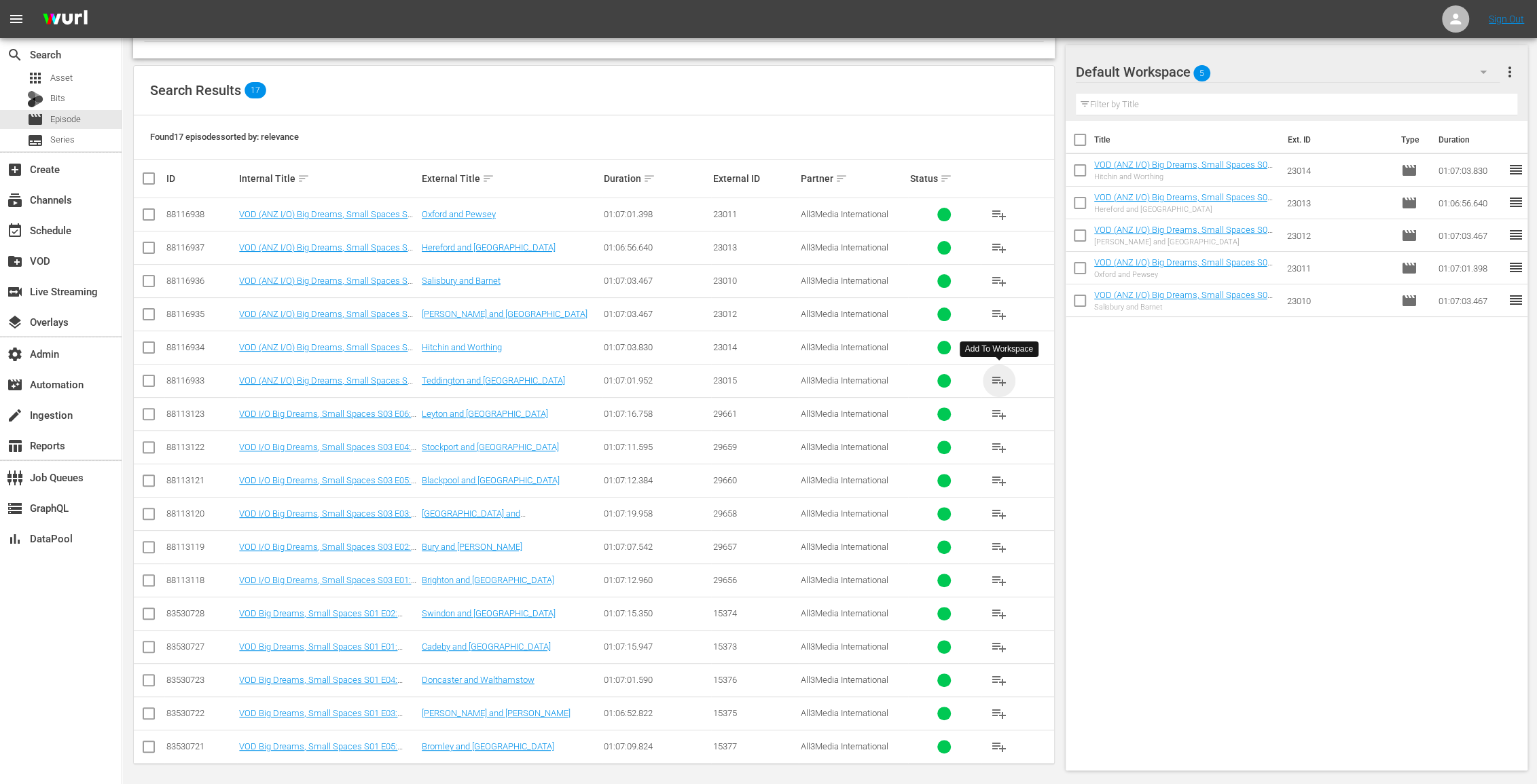
click at [998, 375] on span "playlist_add" at bounding box center [999, 381] width 17 height 17
click at [52, 265] on div "create_new_folder VOD" at bounding box center [61, 260] width 121 height 27
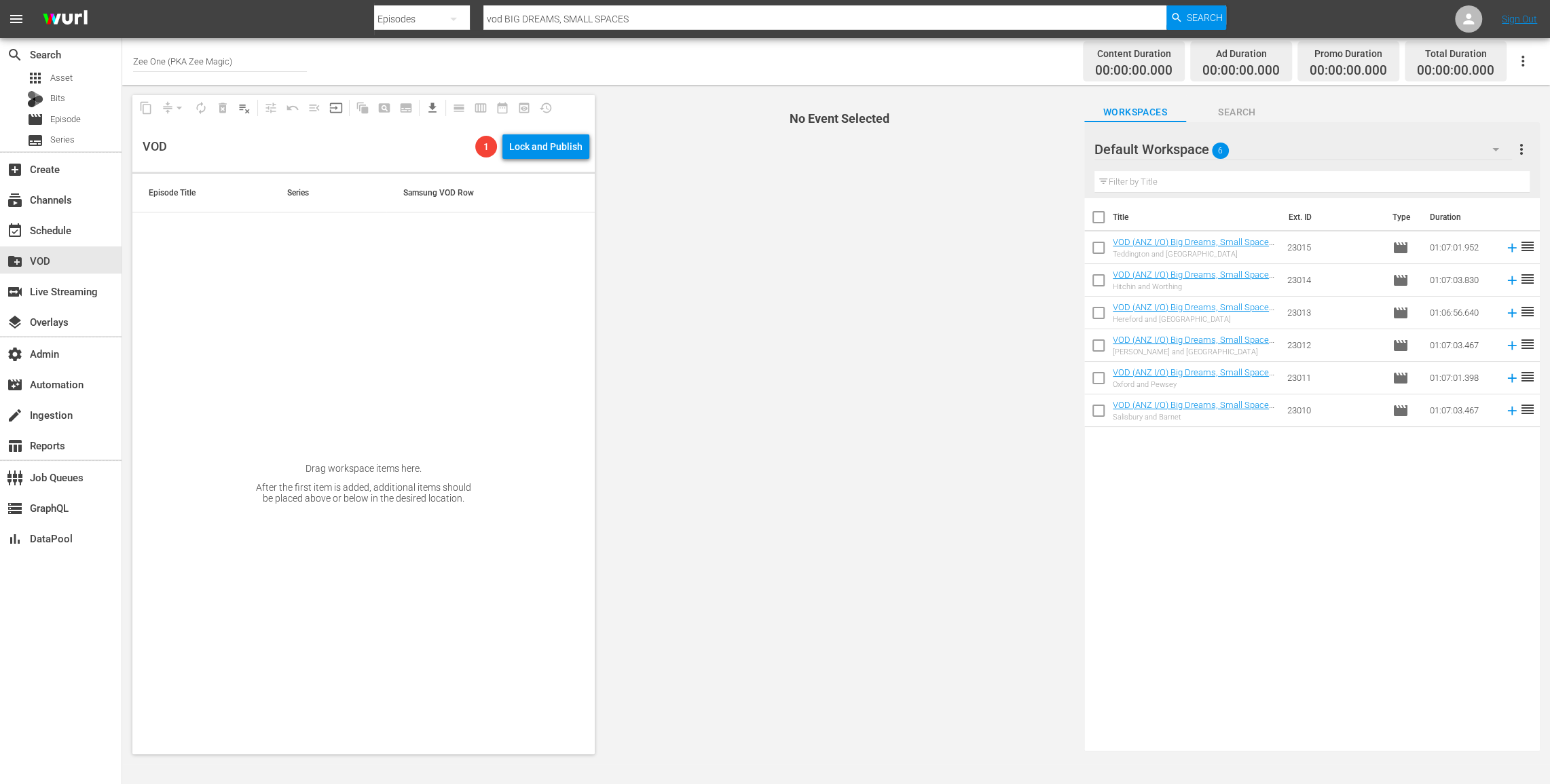
click at [230, 58] on input "Zee One (PKA Zee Magic)" at bounding box center [219, 61] width 174 height 32
drag, startPoint x: 238, startPoint y: 58, endPoint x: 110, endPoint y: 54, distance: 128.1
click at [122, 0] on div "search Search apps Asset Bits movie Episode subtitles Series add_box Create sub…" at bounding box center [836, 0] width 1428 height 0
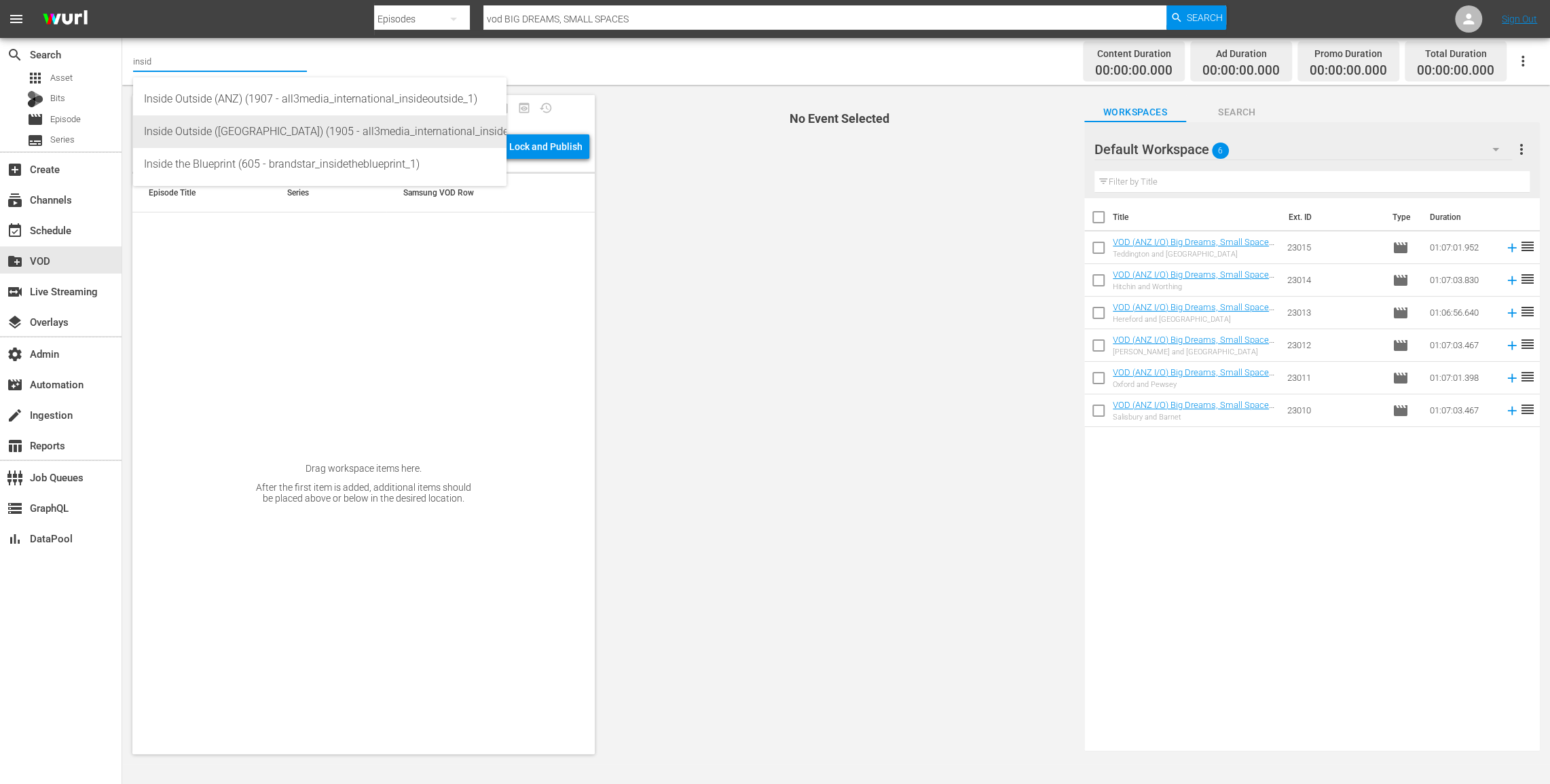
click at [204, 126] on div "Inside Outside (UK) (1905 - all3media_international_insideoutside_2)" at bounding box center [319, 131] width 351 height 32
type input "Inside Outside (UK) (1905 - all3media_international_insideoutside_2)"
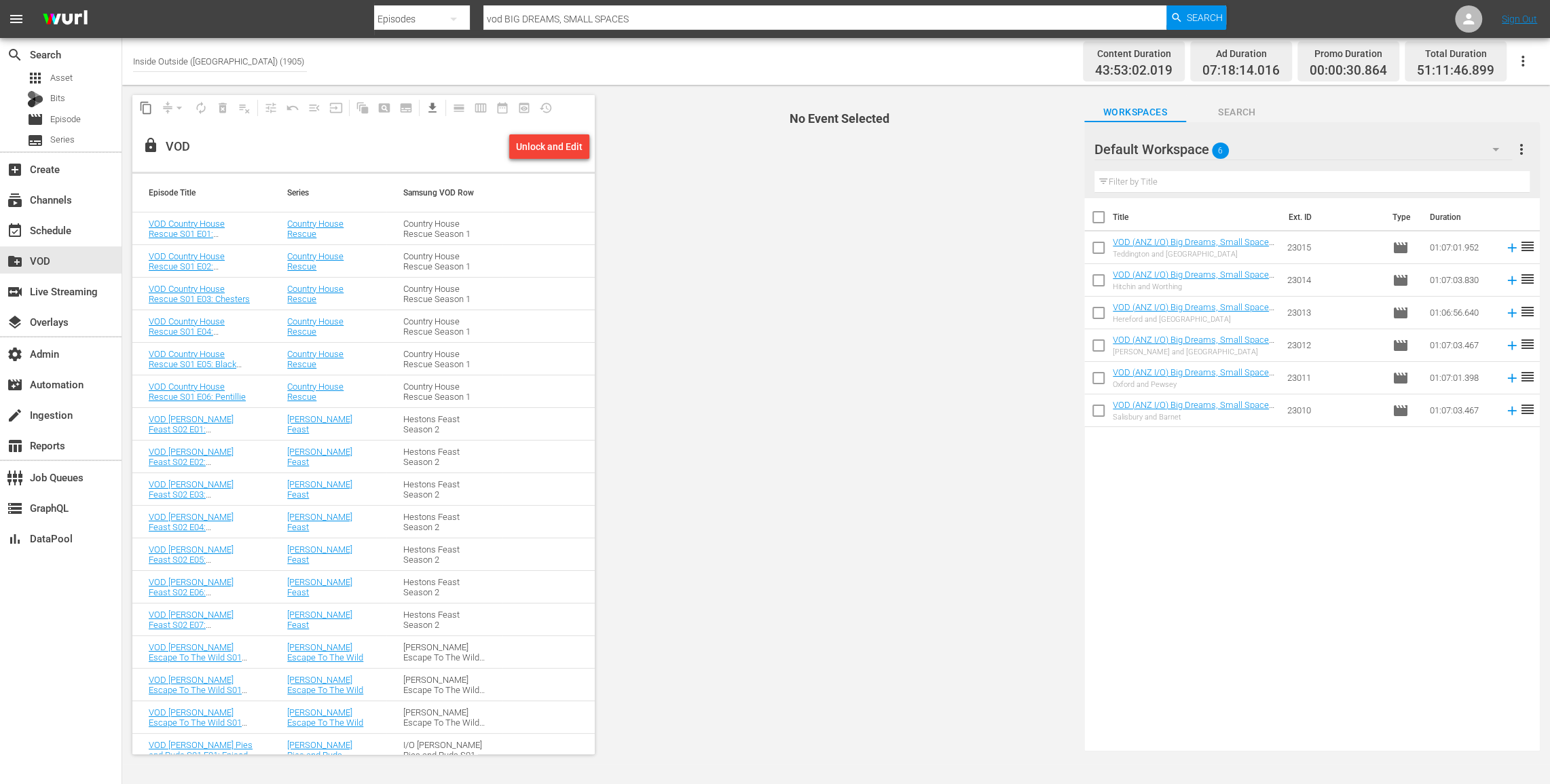
click at [544, 143] on div "Unlock and Edit" at bounding box center [549, 146] width 66 height 24
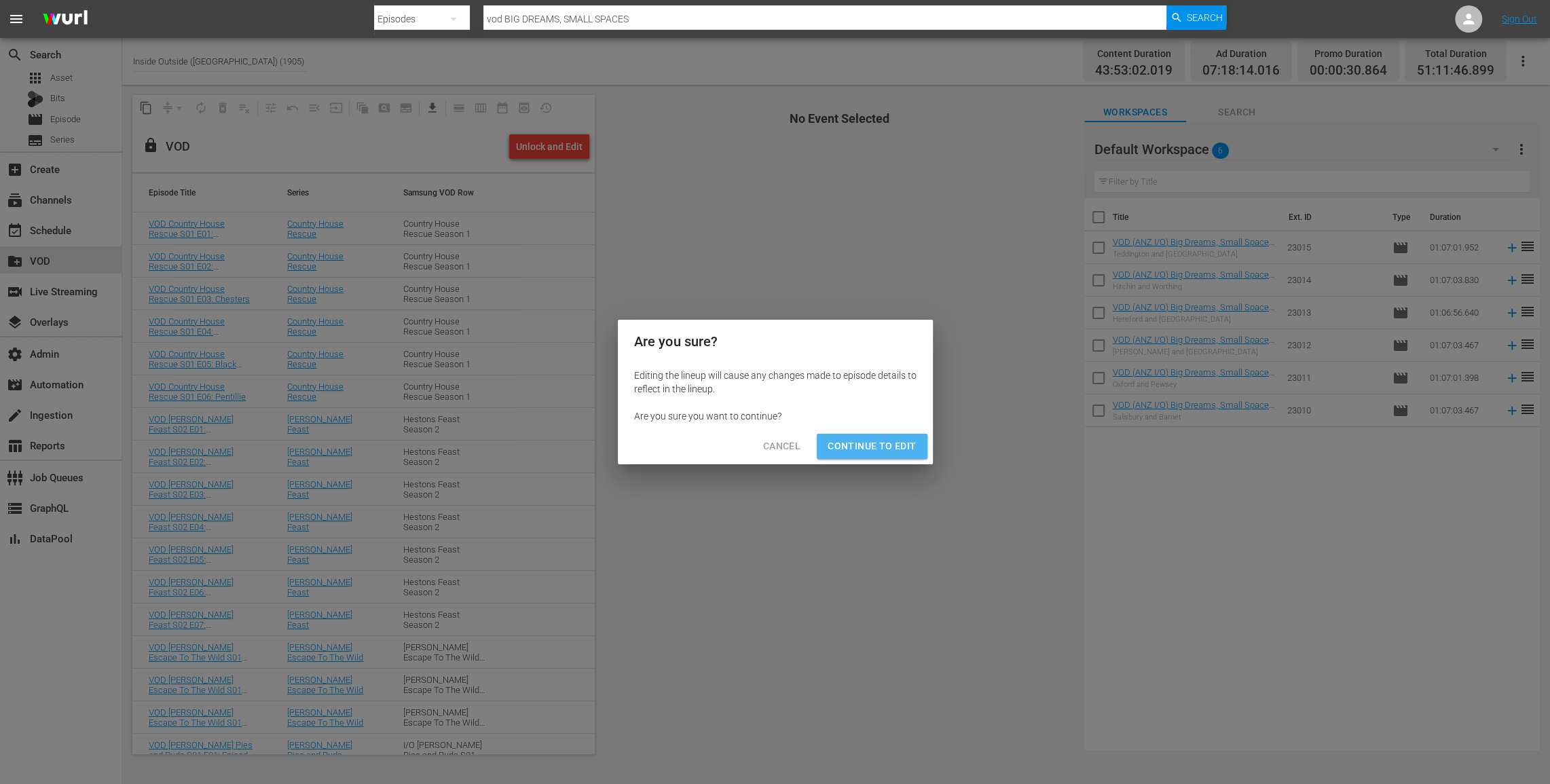
click at [886, 443] on span "Continue to Edit" at bounding box center [871, 446] width 88 height 17
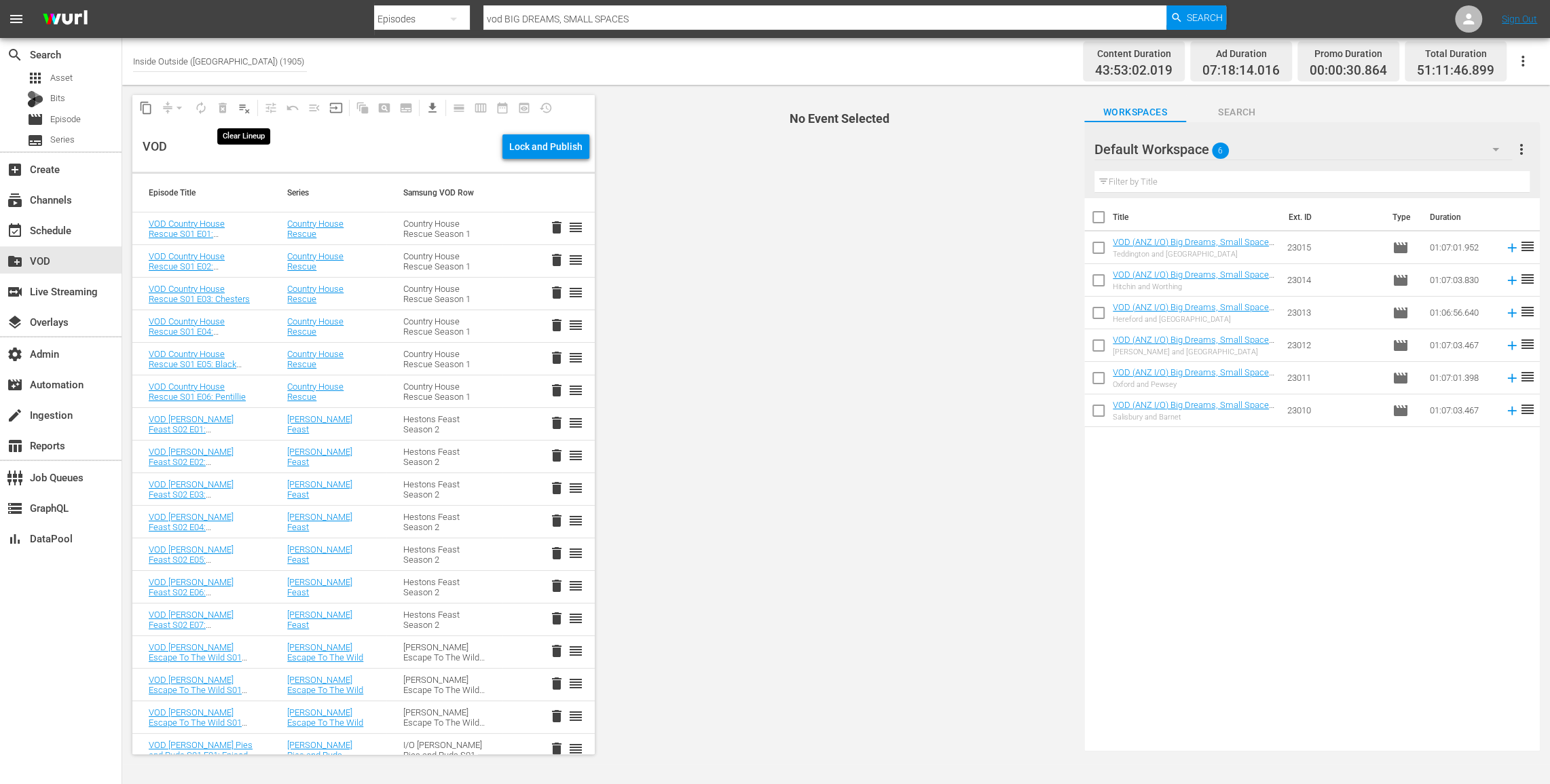
click at [243, 107] on span "playlist_remove_outlined" at bounding box center [244, 108] width 13 height 13
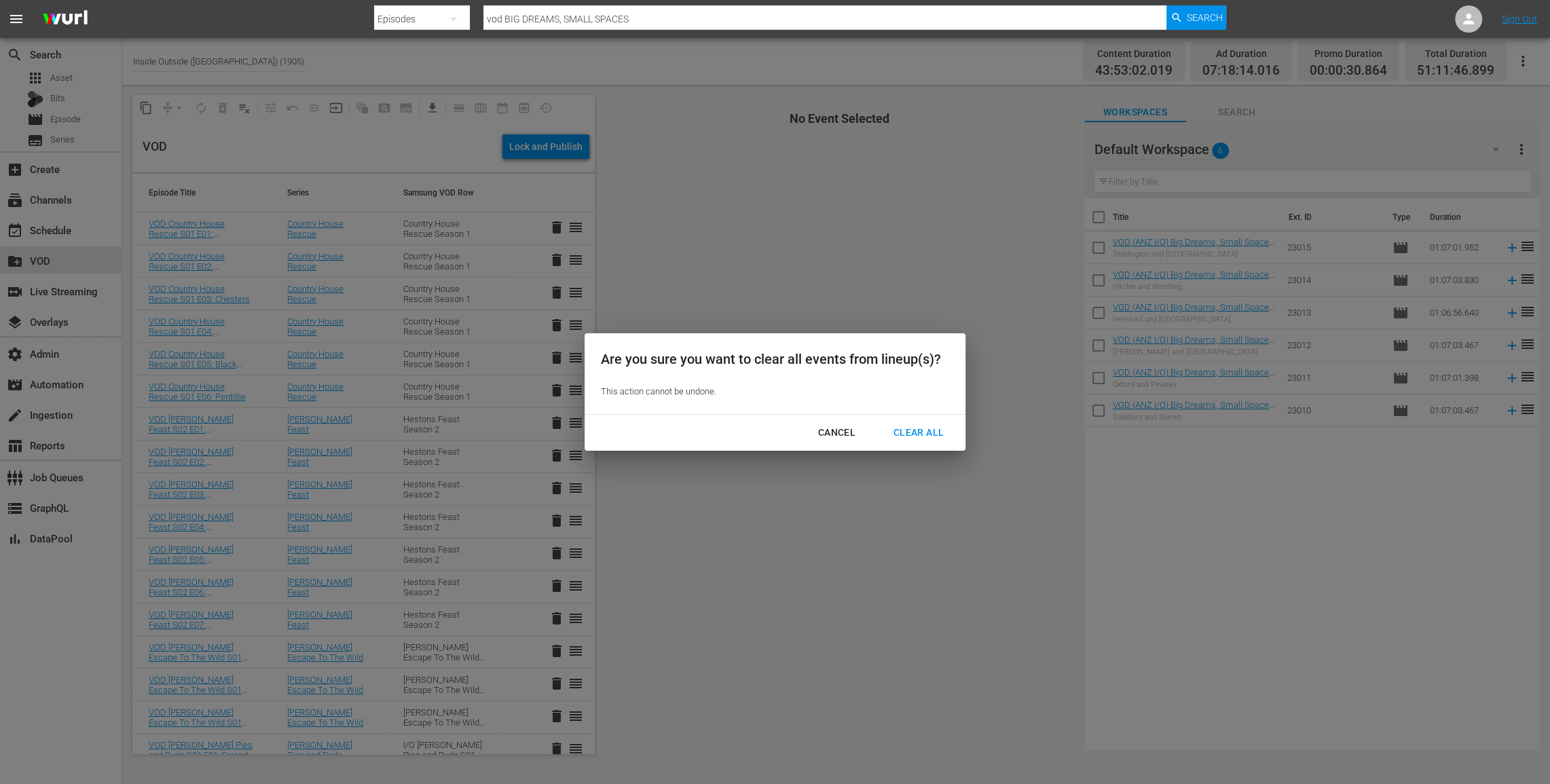
click at [909, 435] on div "Clear All" at bounding box center [919, 433] width 72 height 17
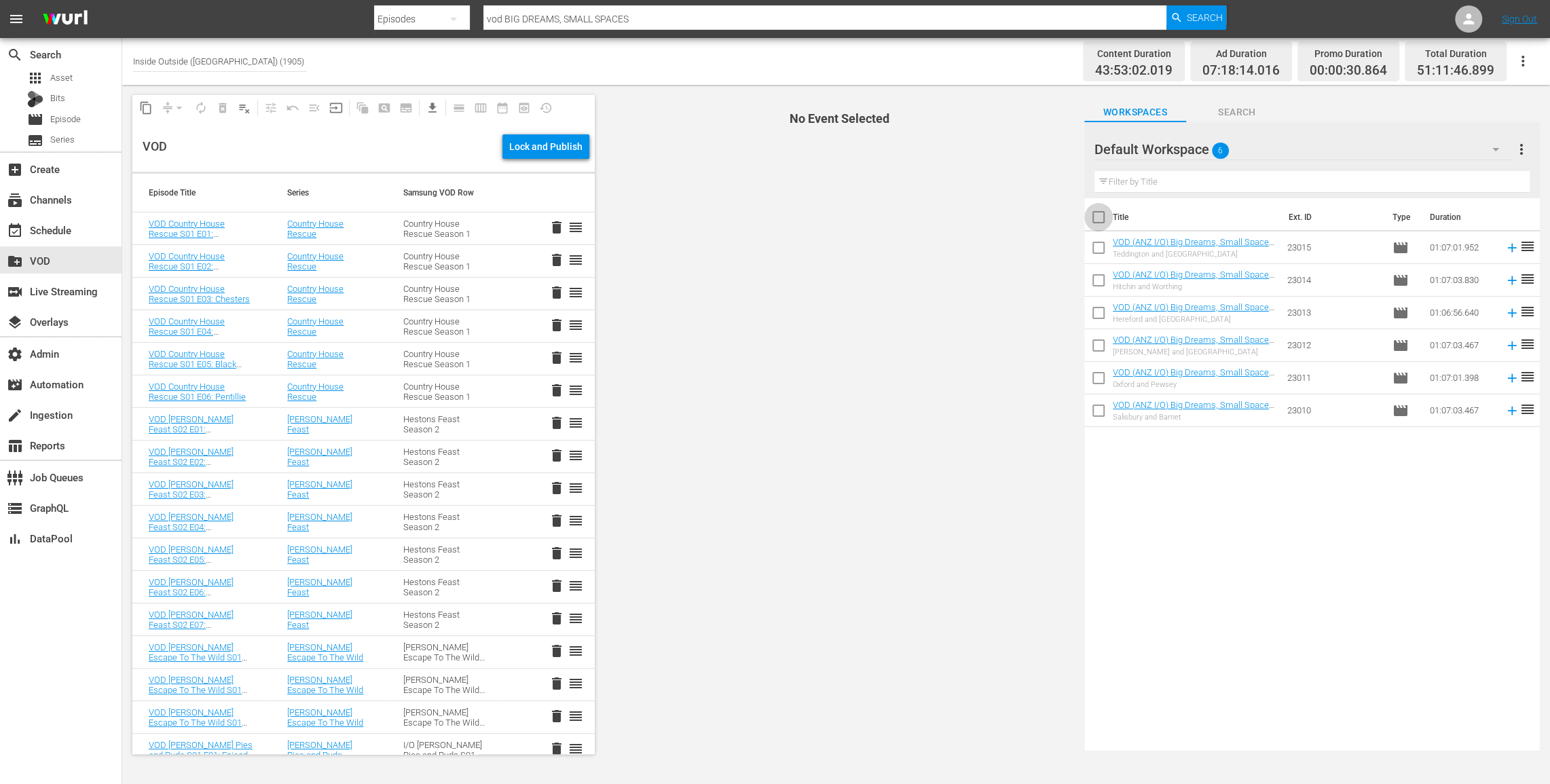
click at [1102, 218] on input "checkbox" at bounding box center [1098, 220] width 28 height 28
checkbox input "true"
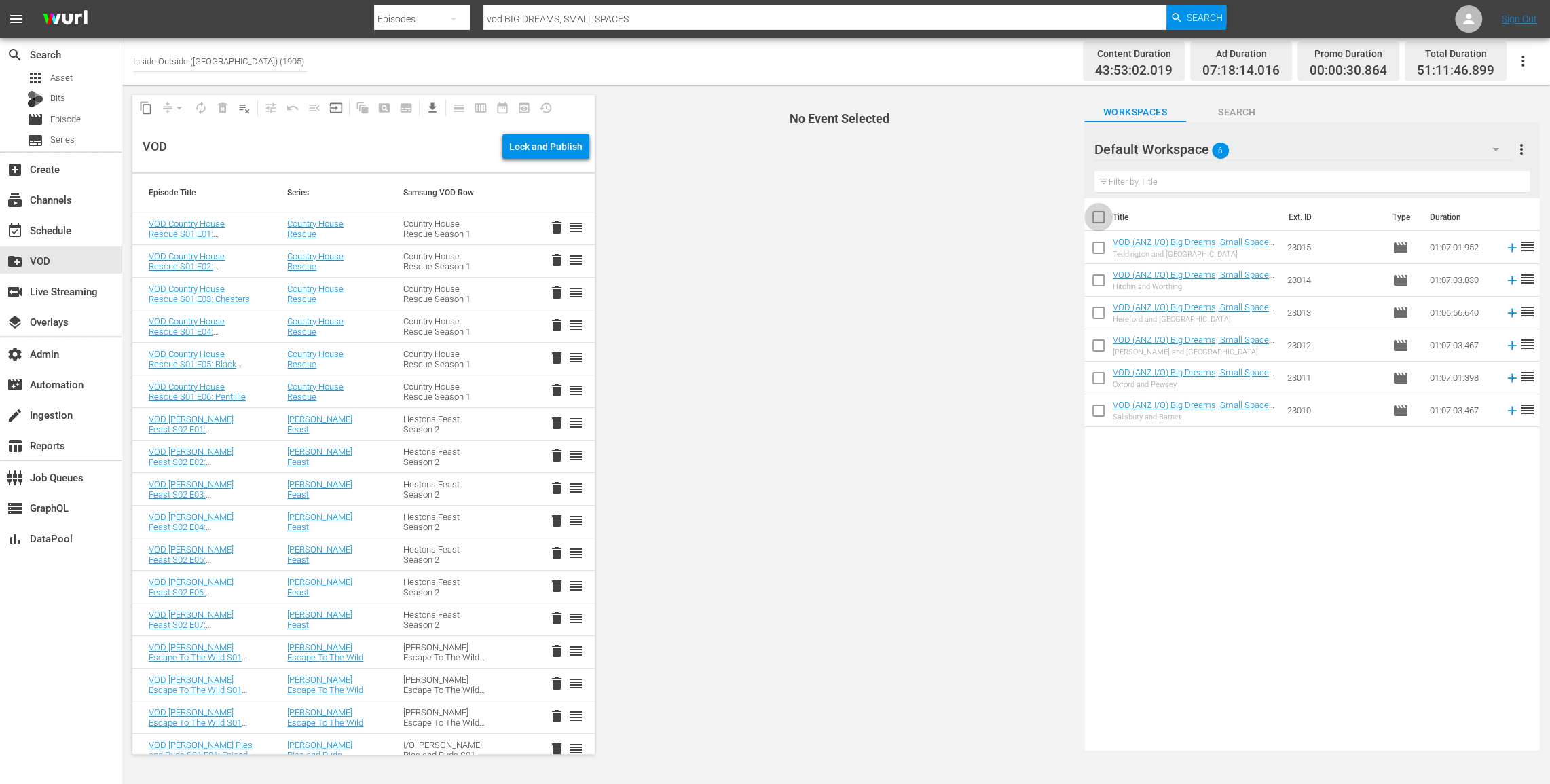
checkbox input "true"
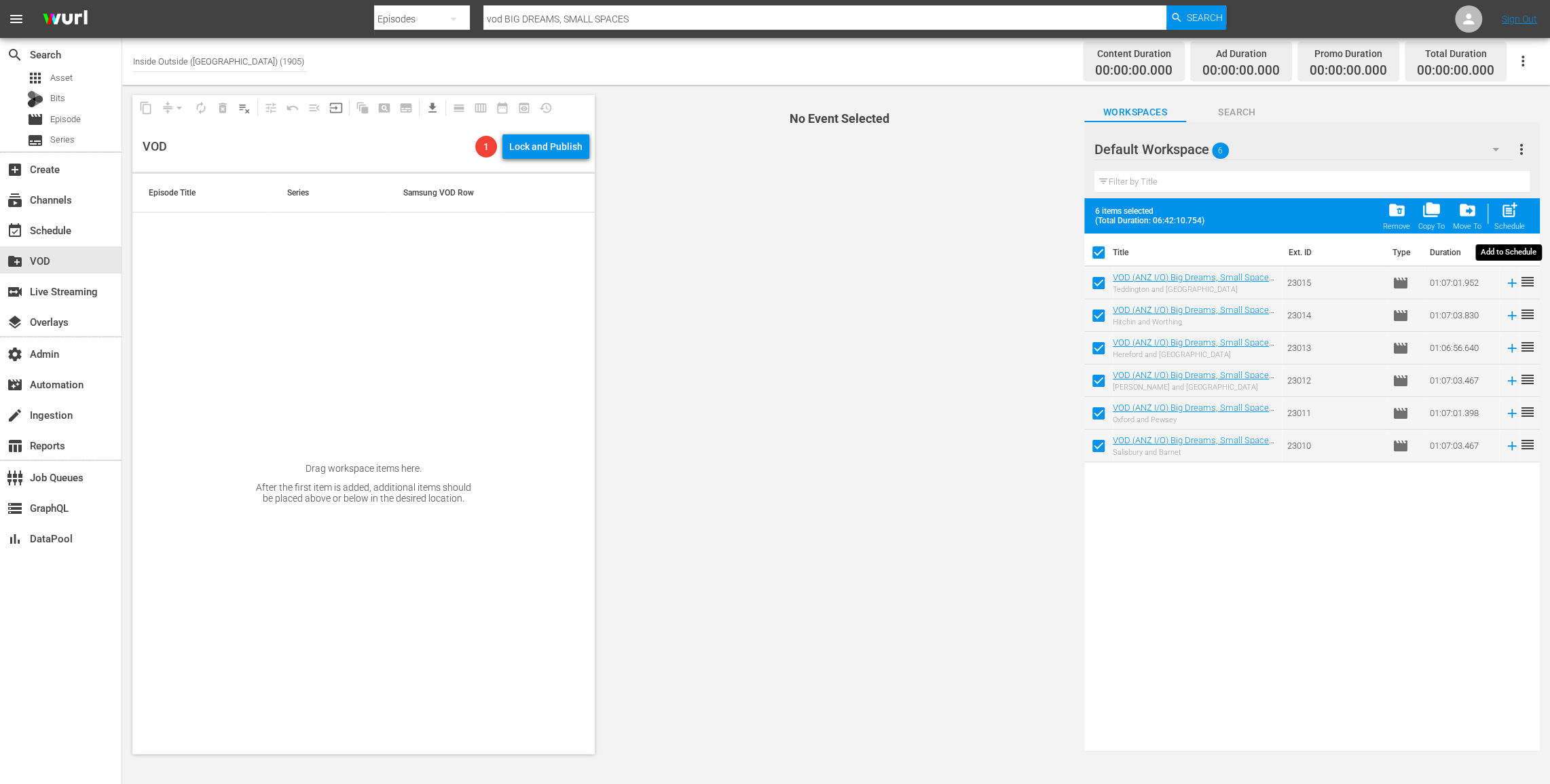
click at [1511, 211] on span "post_add" at bounding box center [1509, 210] width 18 height 18
checkbox input "false"
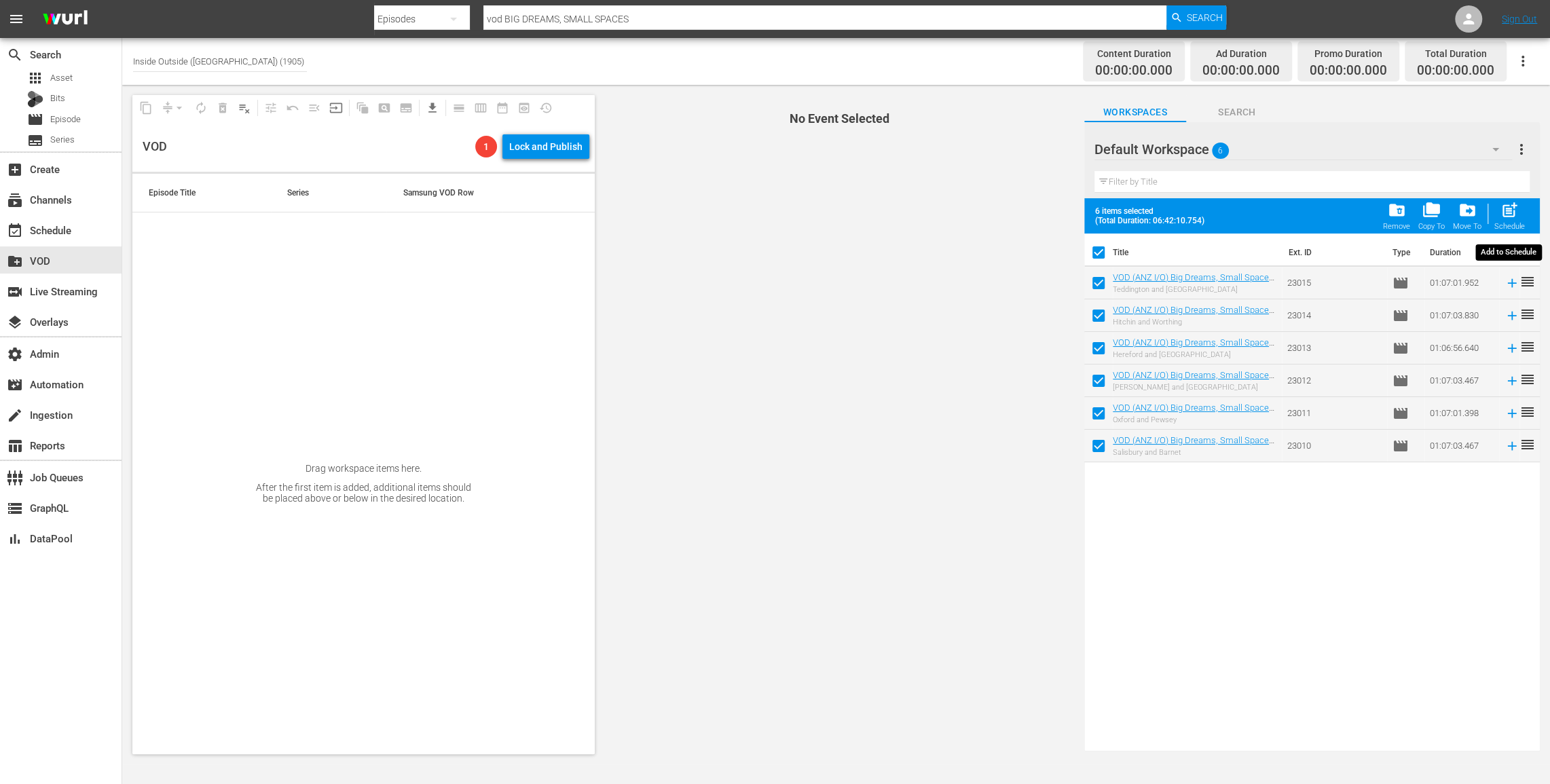
checkbox input "false"
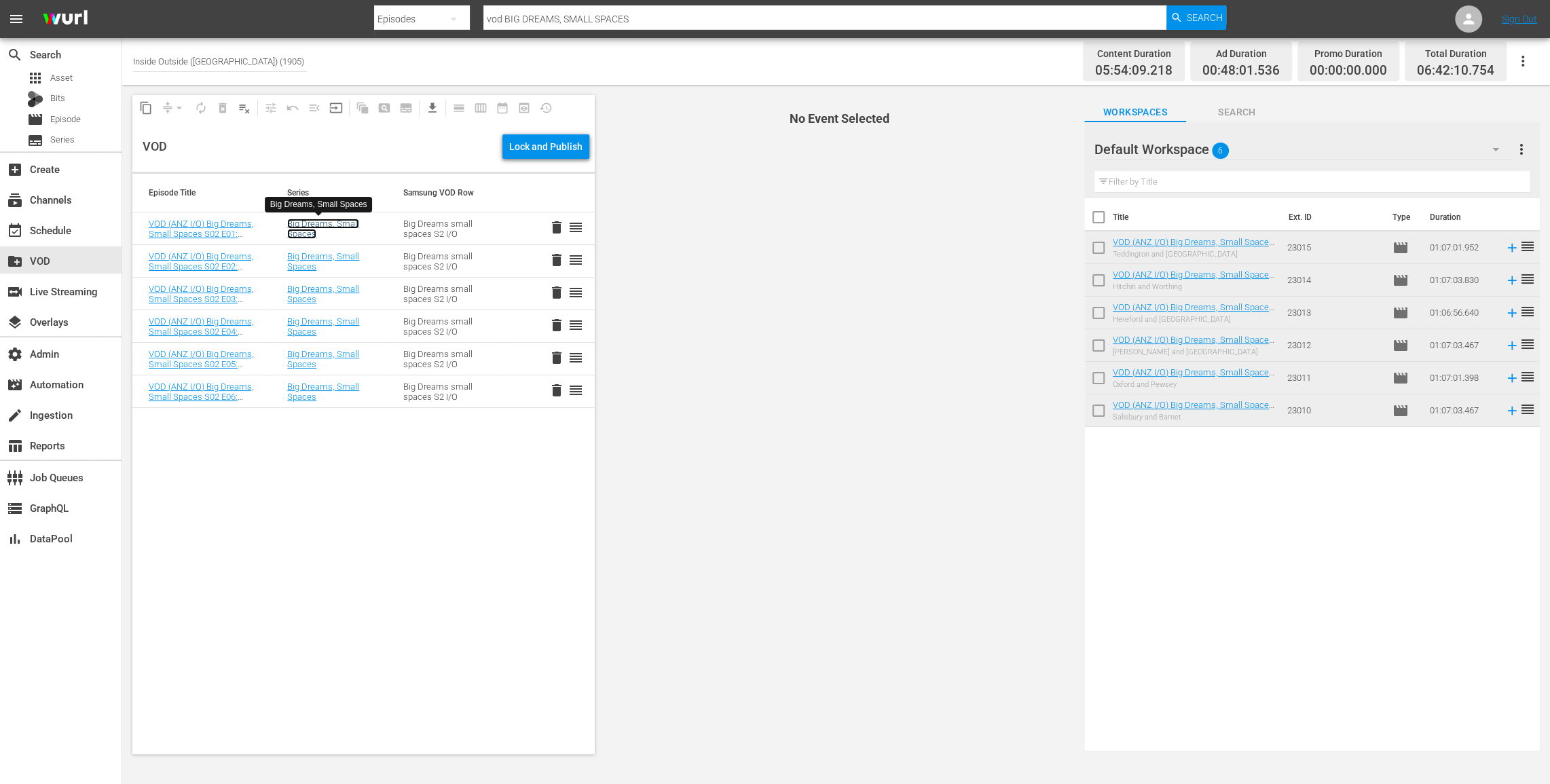
click at [297, 228] on link "Big Dreams, Small Spaces" at bounding box center [323, 228] width 72 height 21
click at [198, 233] on link "VOD (ANZ I/O) Big Dreams, Small Spaces S02 E01: Salisbury and Barnet" at bounding box center [201, 238] width 105 height 41
click at [61, 120] on span "Episode" at bounding box center [65, 120] width 31 height 13
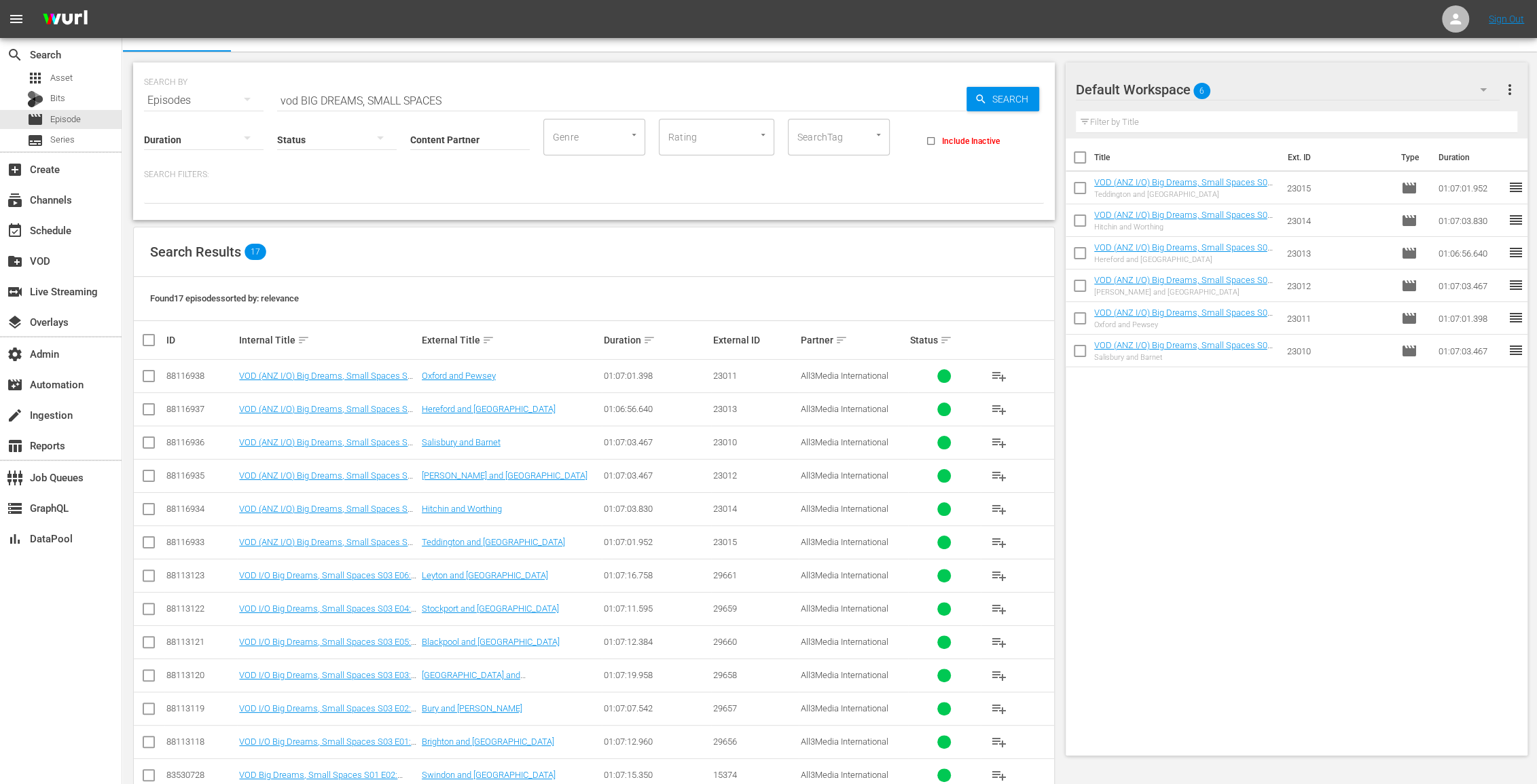
scroll to position [180, 0]
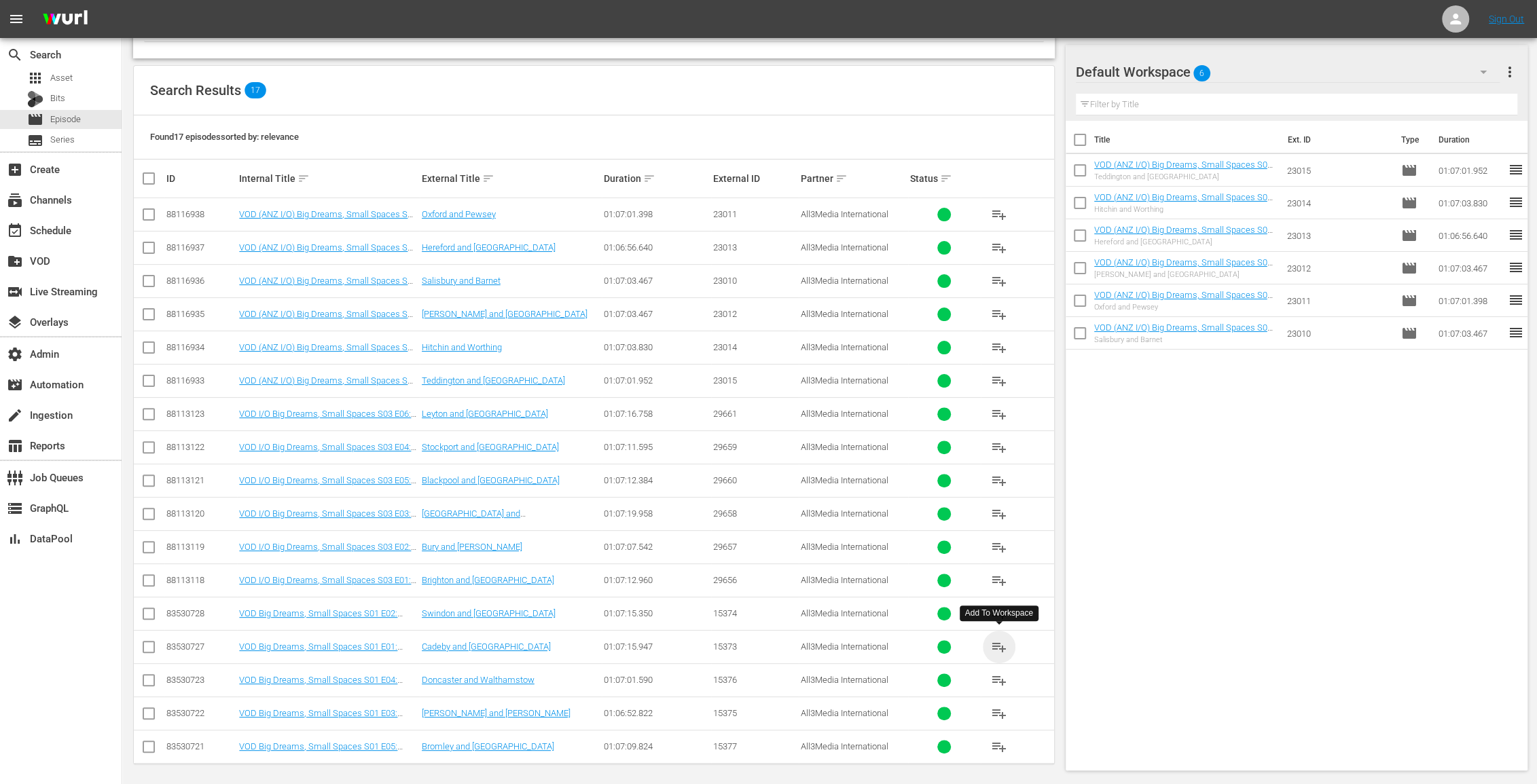
click at [997, 641] on span "playlist_add" at bounding box center [999, 647] width 17 height 17
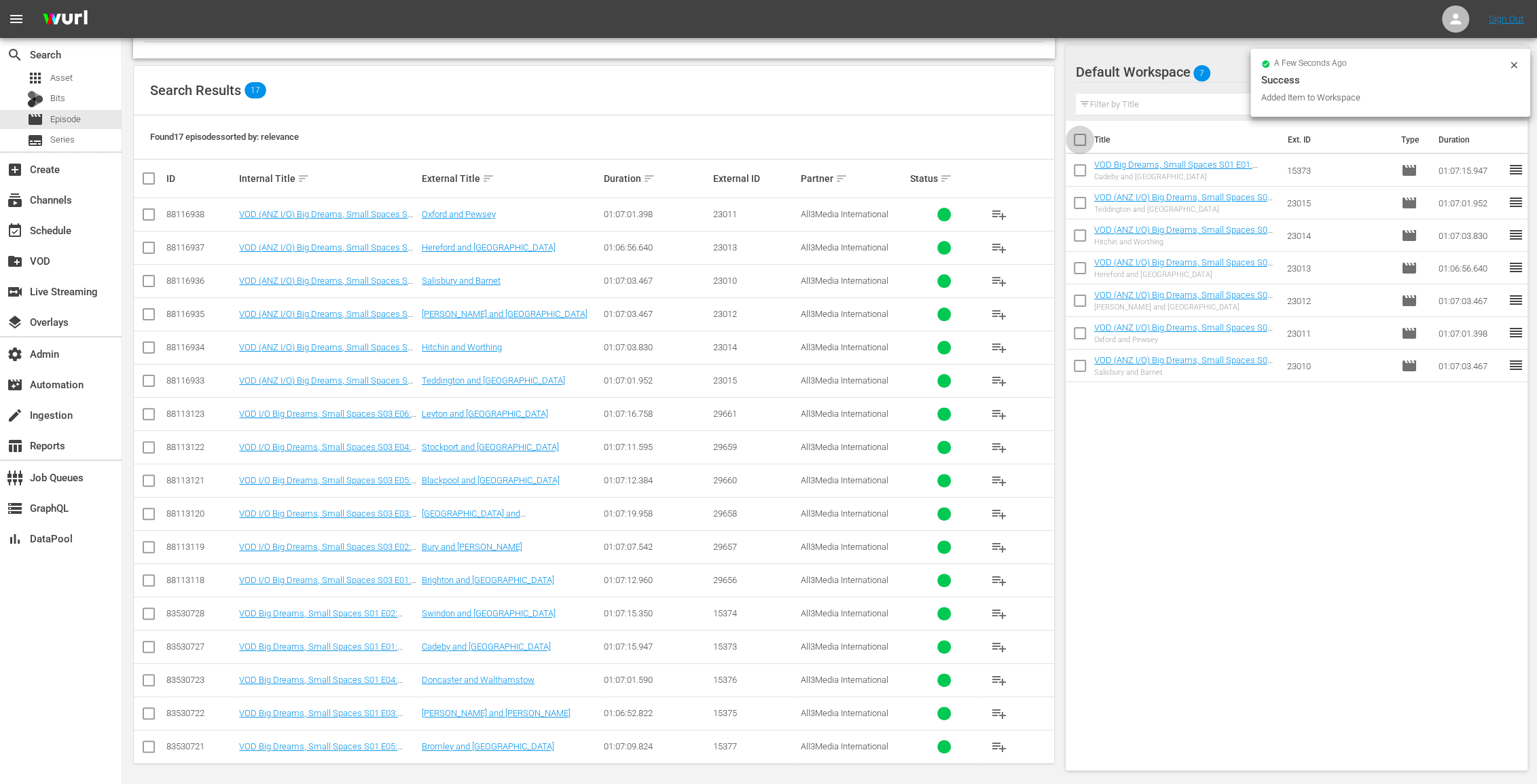
click at [1085, 143] on input "checkbox" at bounding box center [1079, 142] width 28 height 28
checkbox input "true"
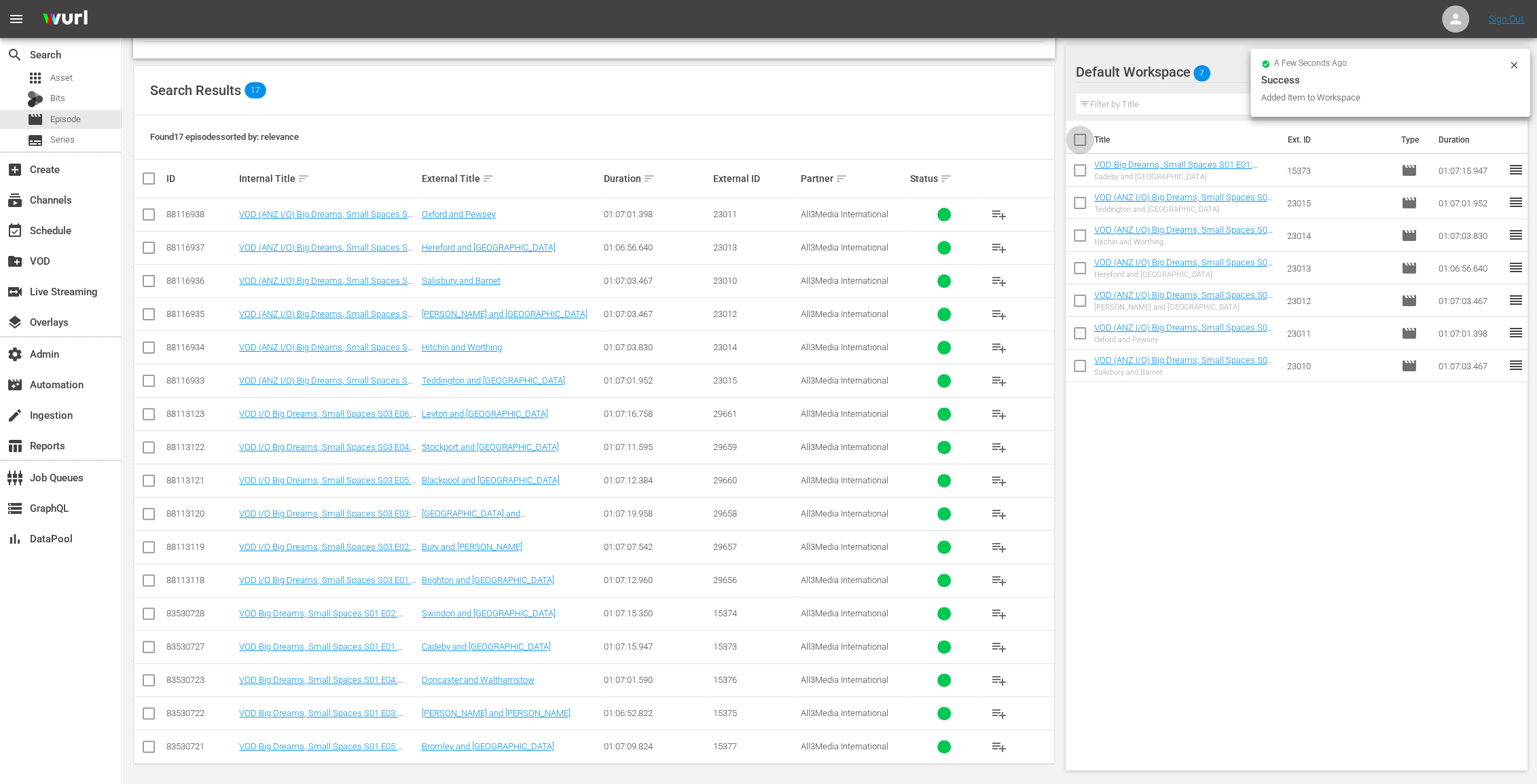
checkbox input "true"
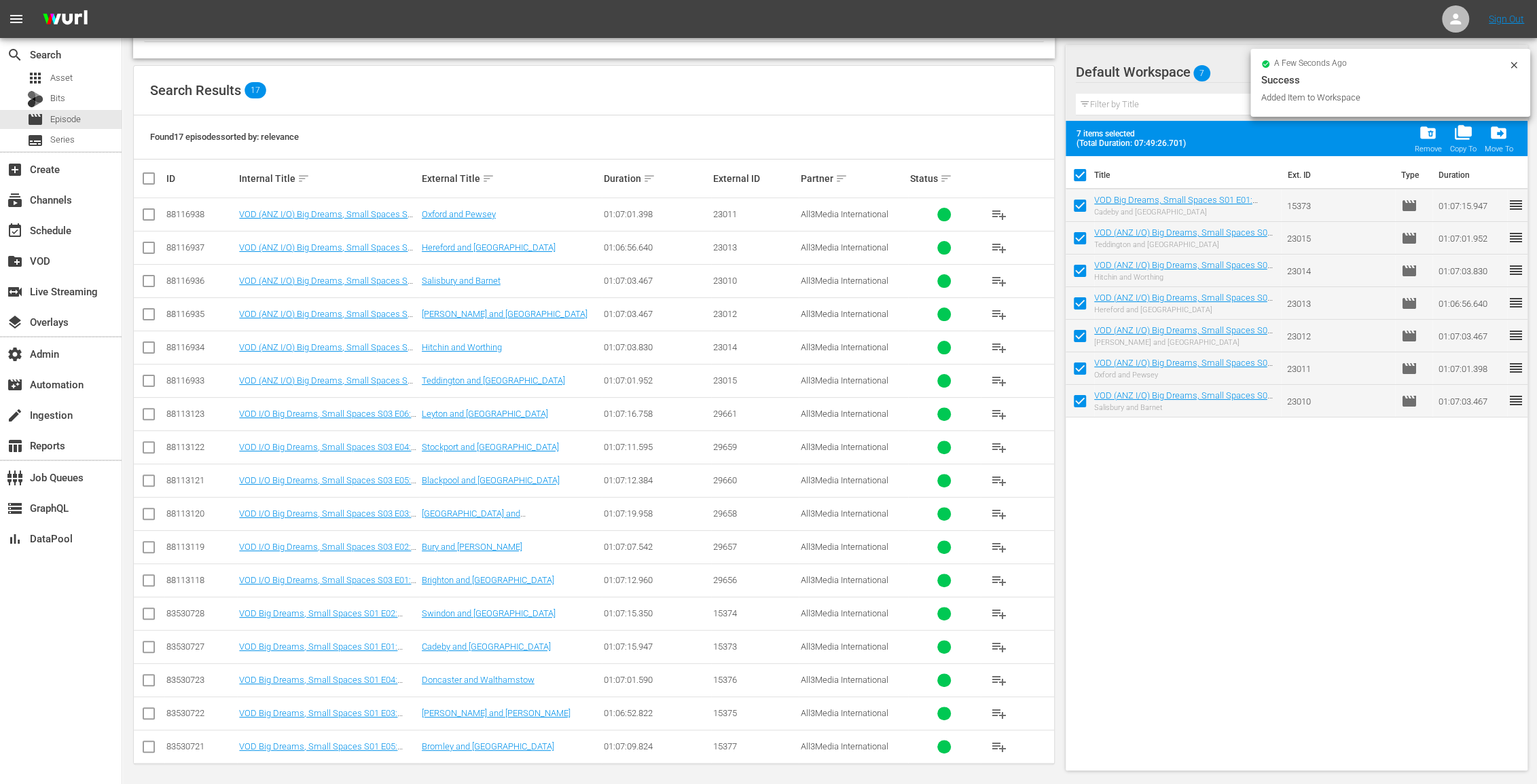
click at [1421, 136] on span "folder_delete" at bounding box center [1427, 133] width 18 height 18
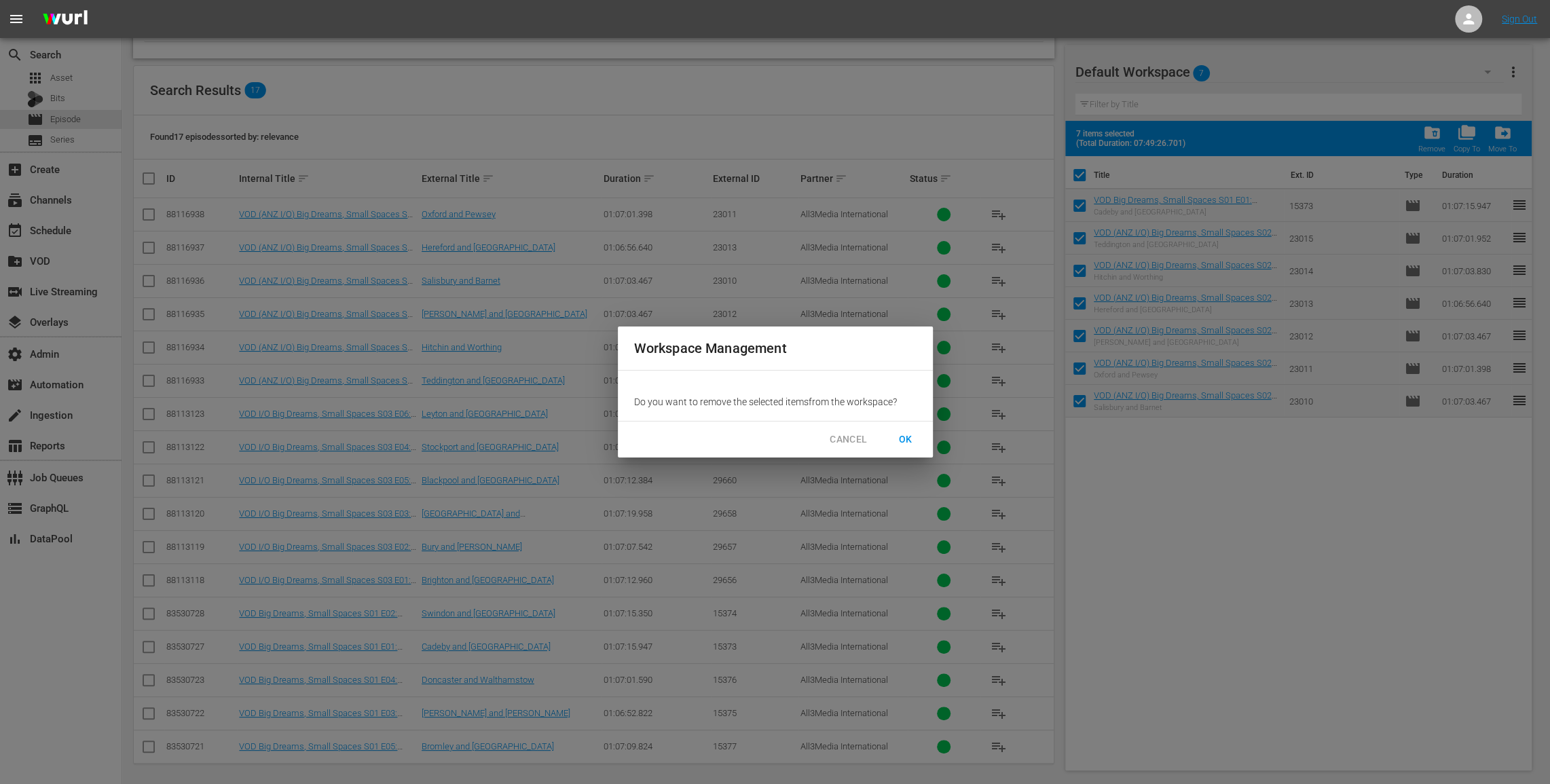
click at [914, 440] on span "OK" at bounding box center [905, 439] width 22 height 17
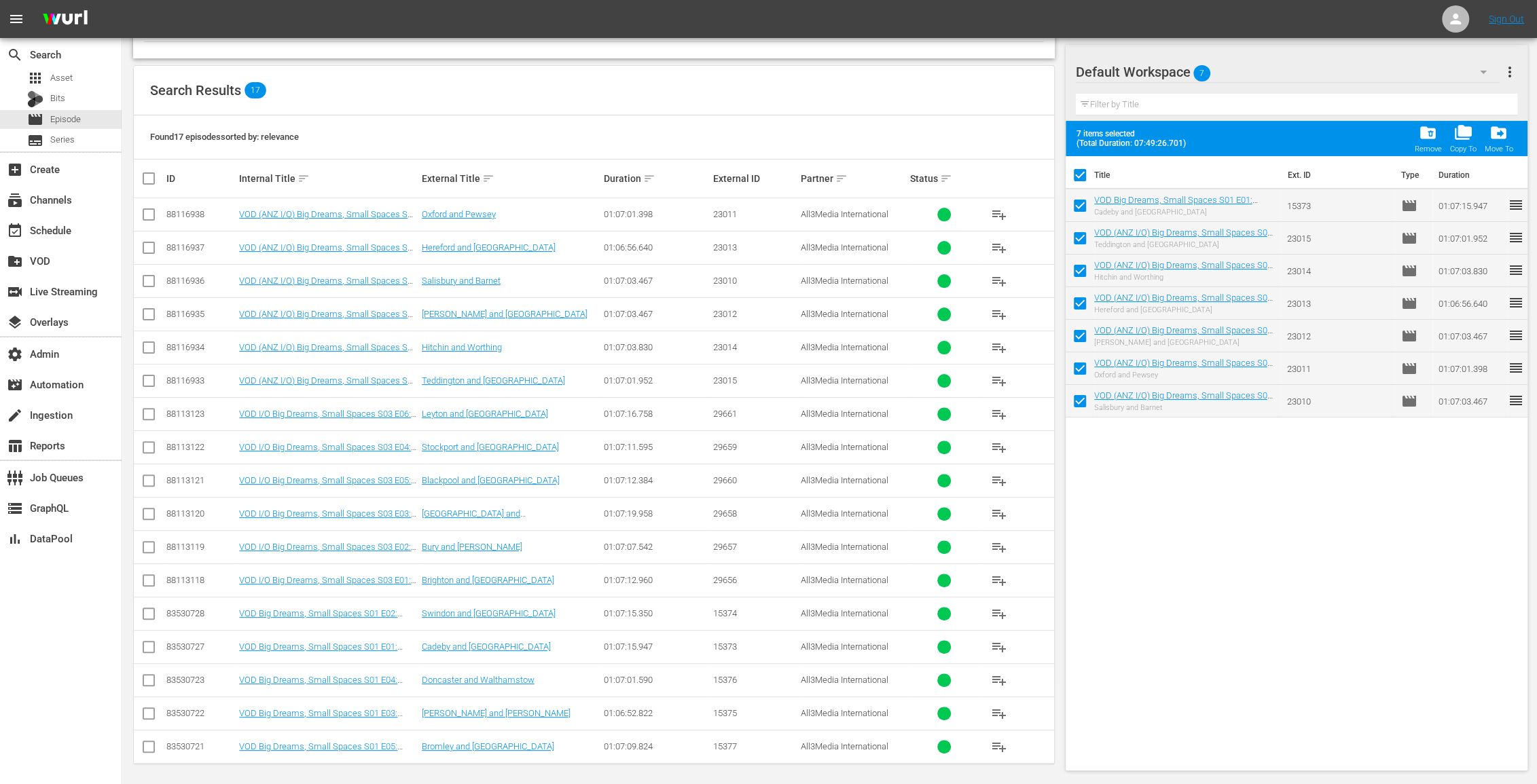
checkbox input "false"
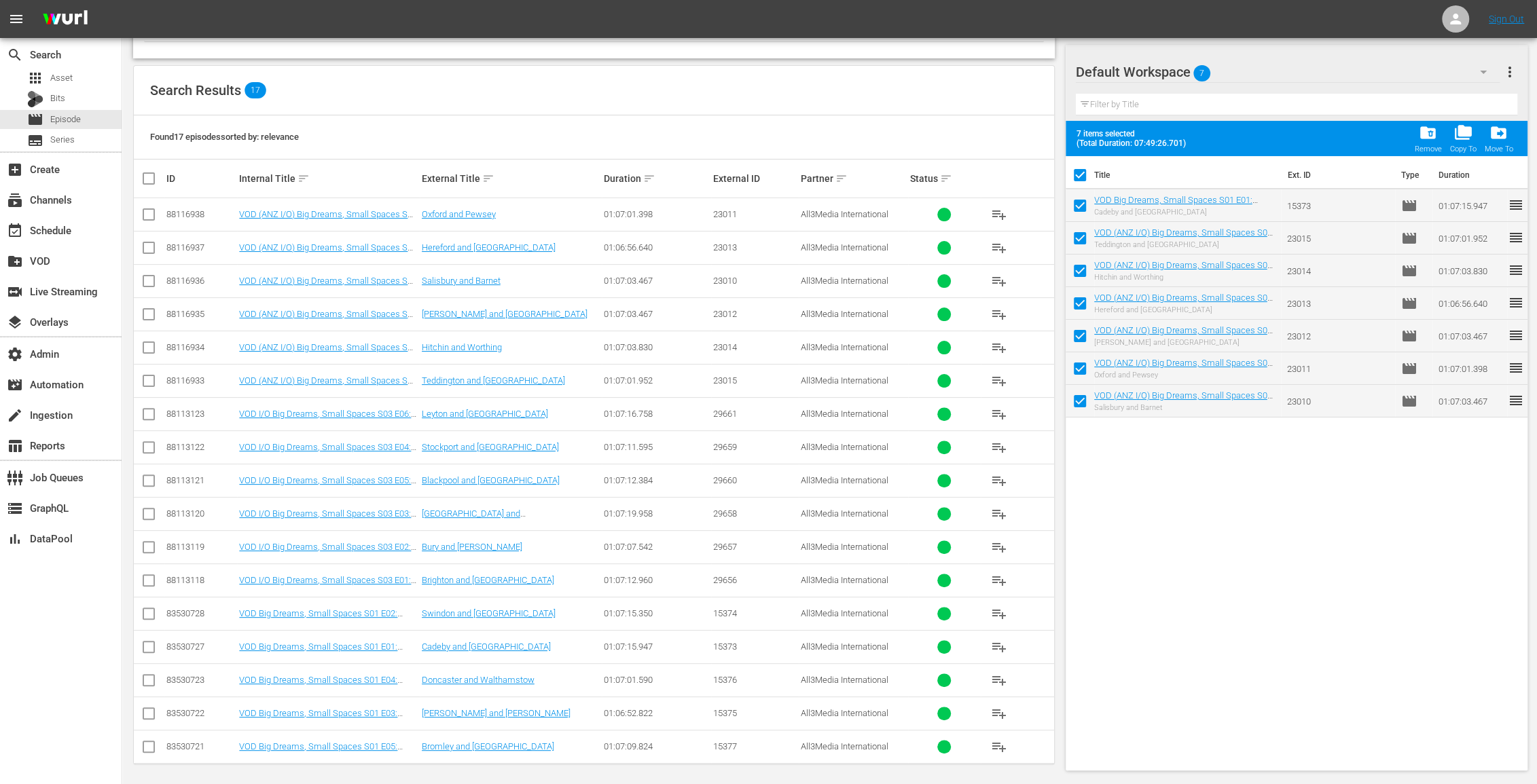
checkbox input "false"
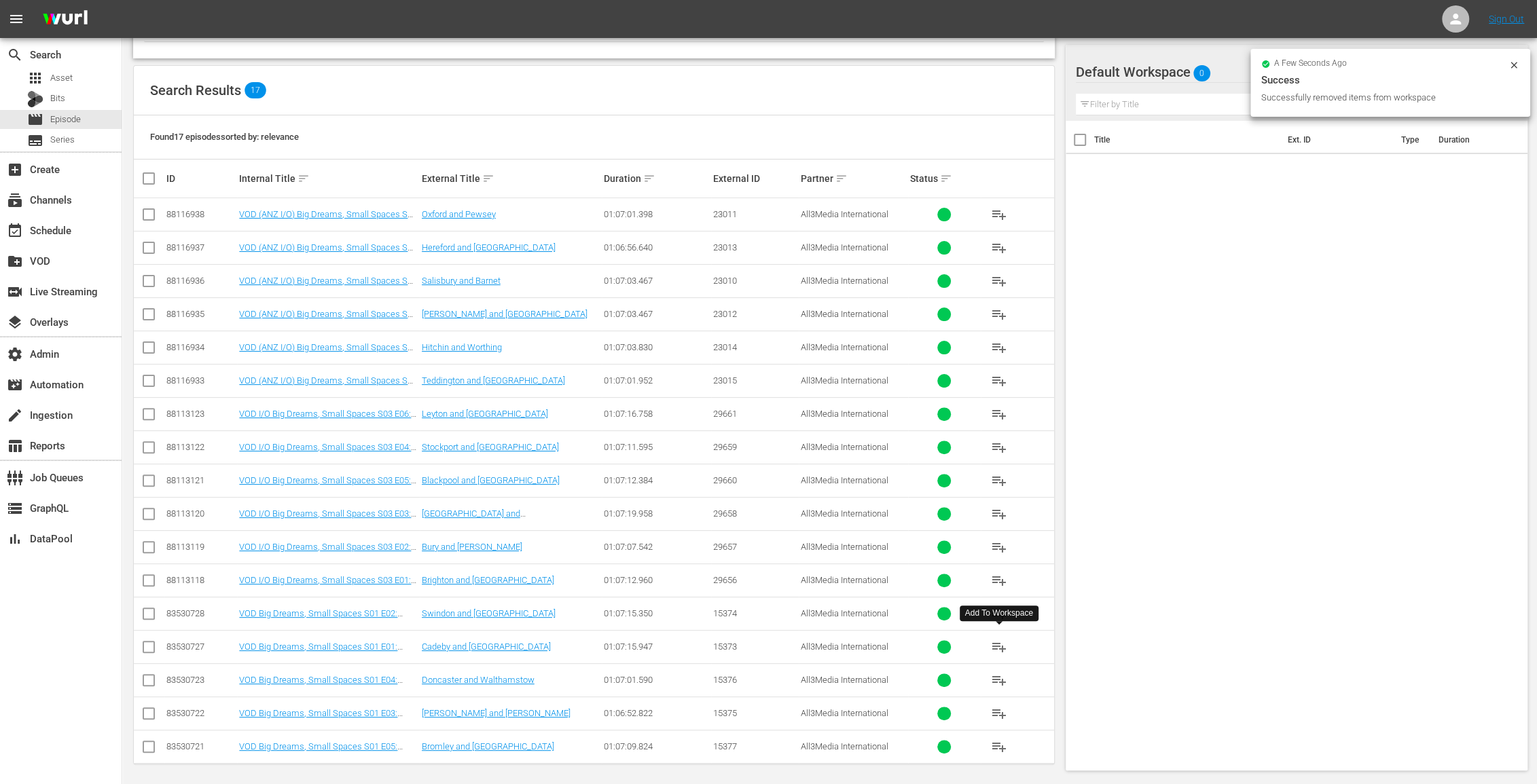
click at [995, 639] on span "playlist_add" at bounding box center [999, 647] width 17 height 17
click at [995, 605] on span "playlist_add" at bounding box center [999, 614] width 17 height 17
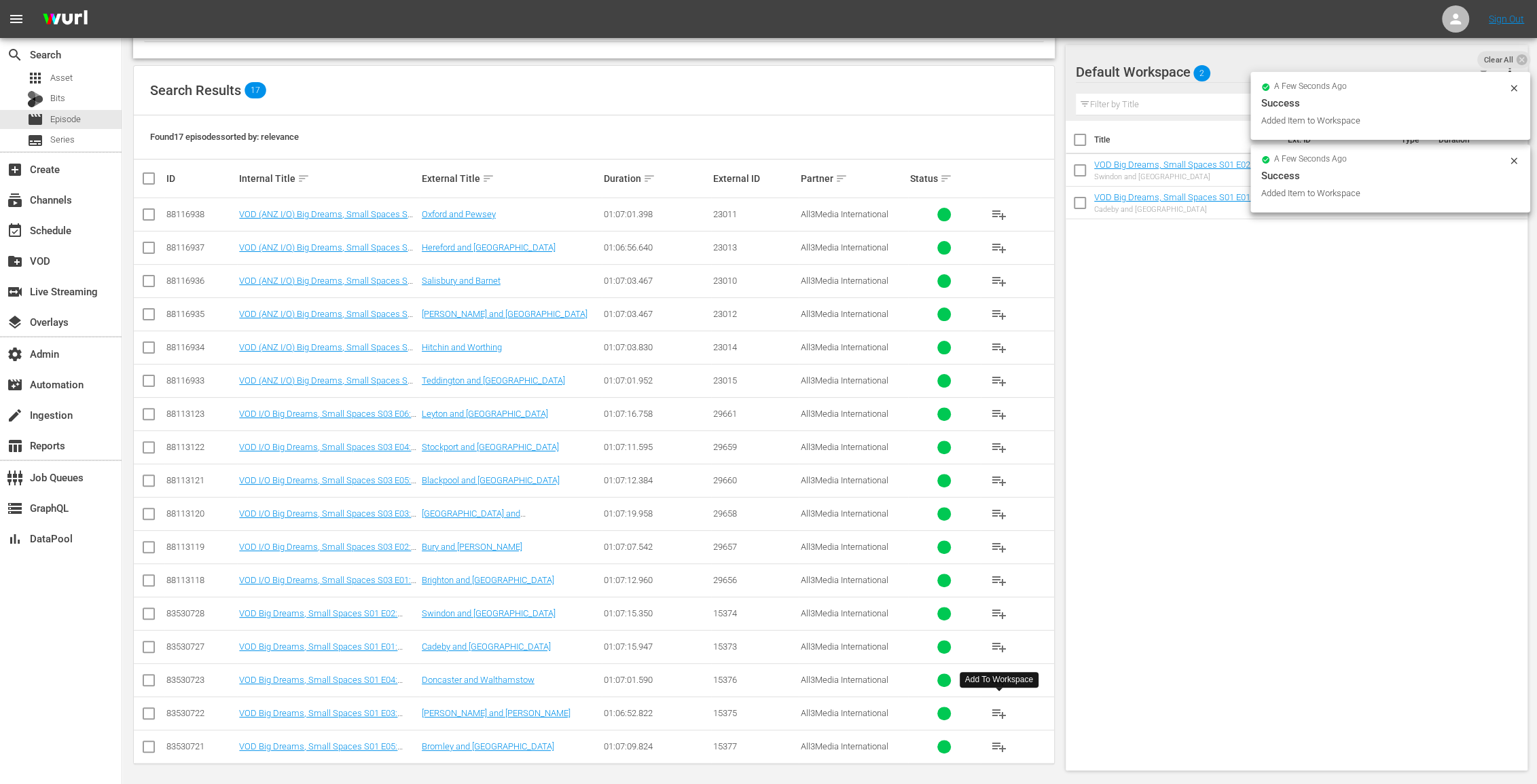
click at [998, 706] on span "playlist_add" at bounding box center [999, 713] width 17 height 17
click at [999, 674] on span "playlist_add" at bounding box center [999, 680] width 17 height 17
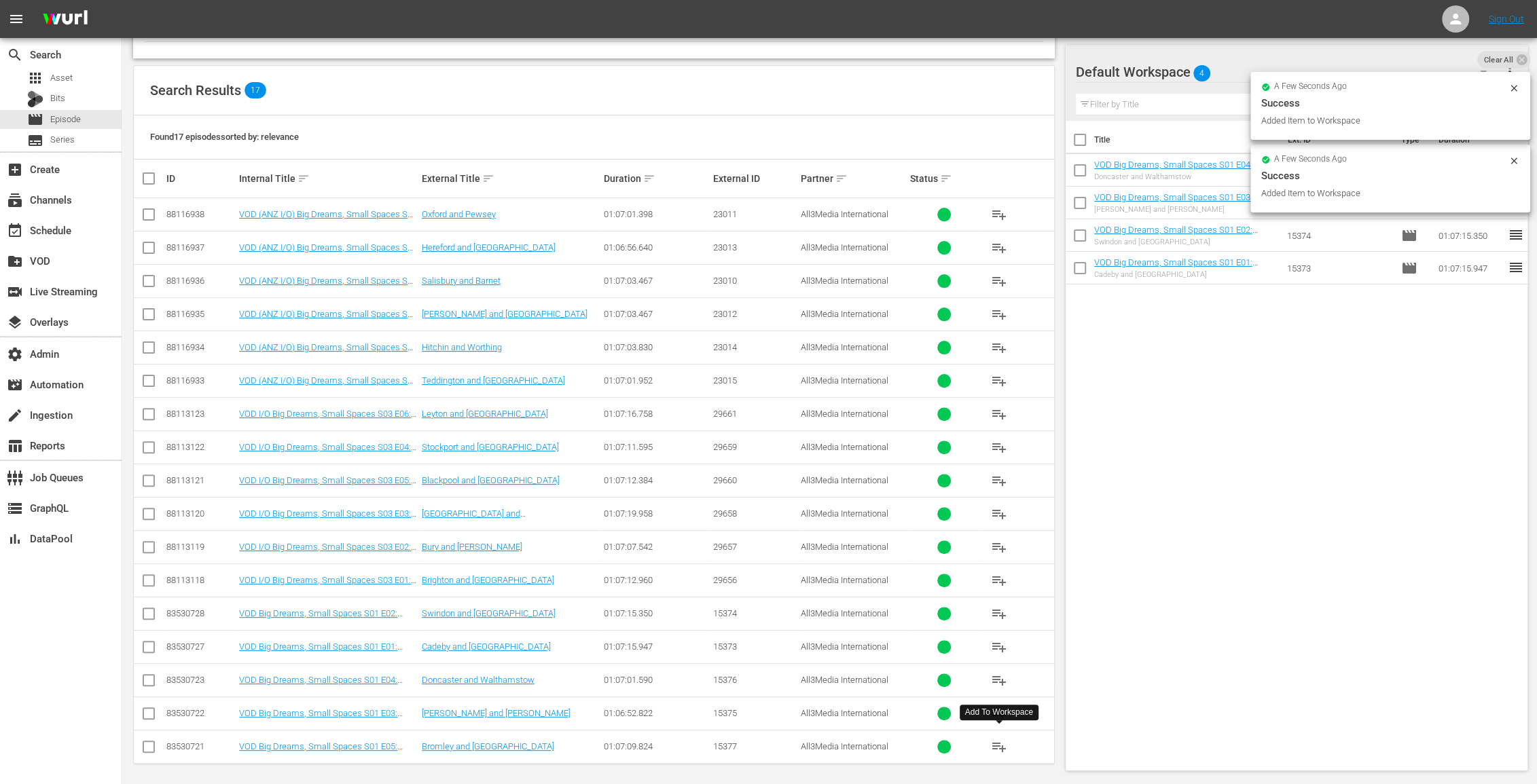
click at [997, 738] on span "playlist_add" at bounding box center [999, 747] width 17 height 17
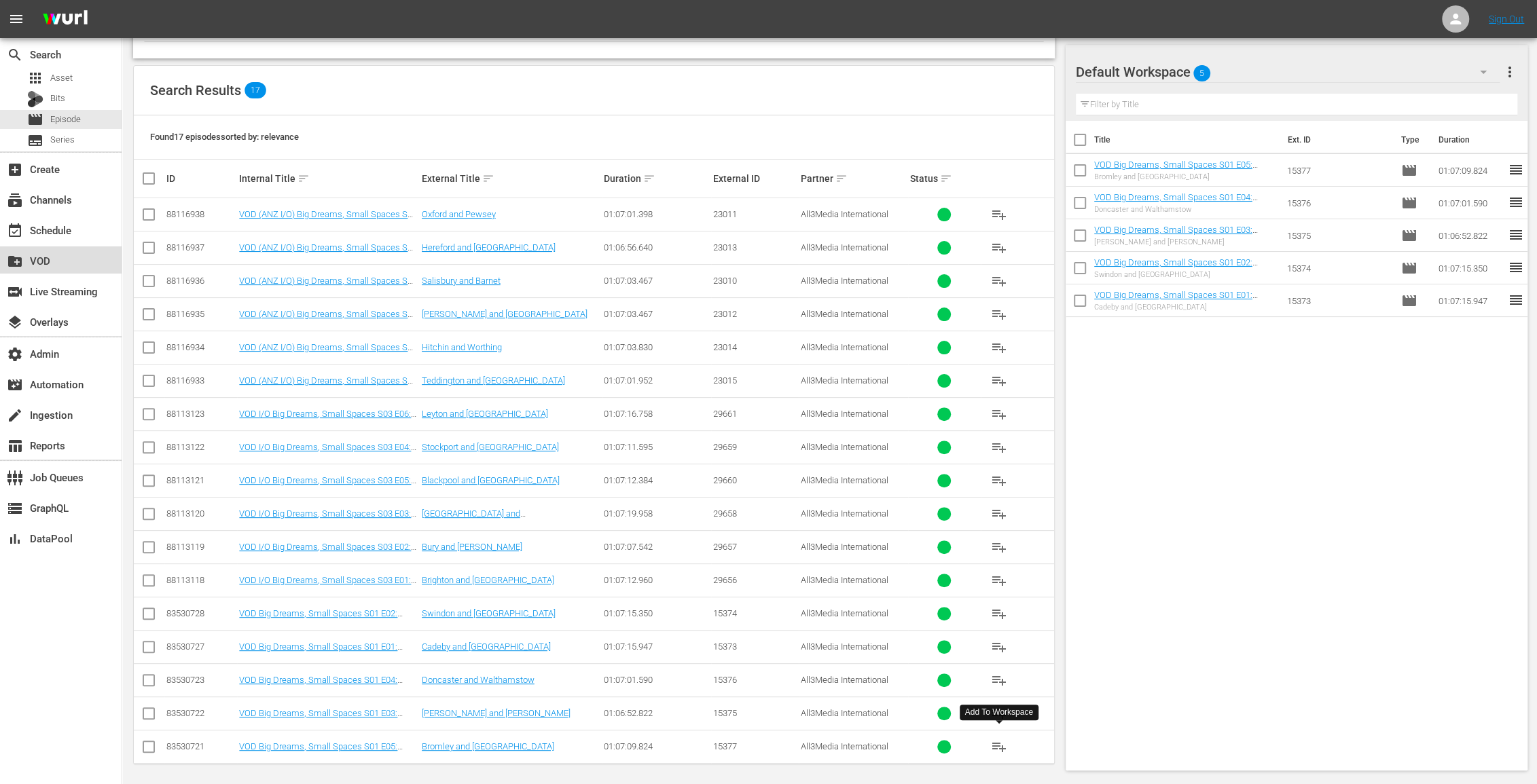
click at [70, 260] on div "create_new_folder VOD" at bounding box center [38, 258] width 76 height 12
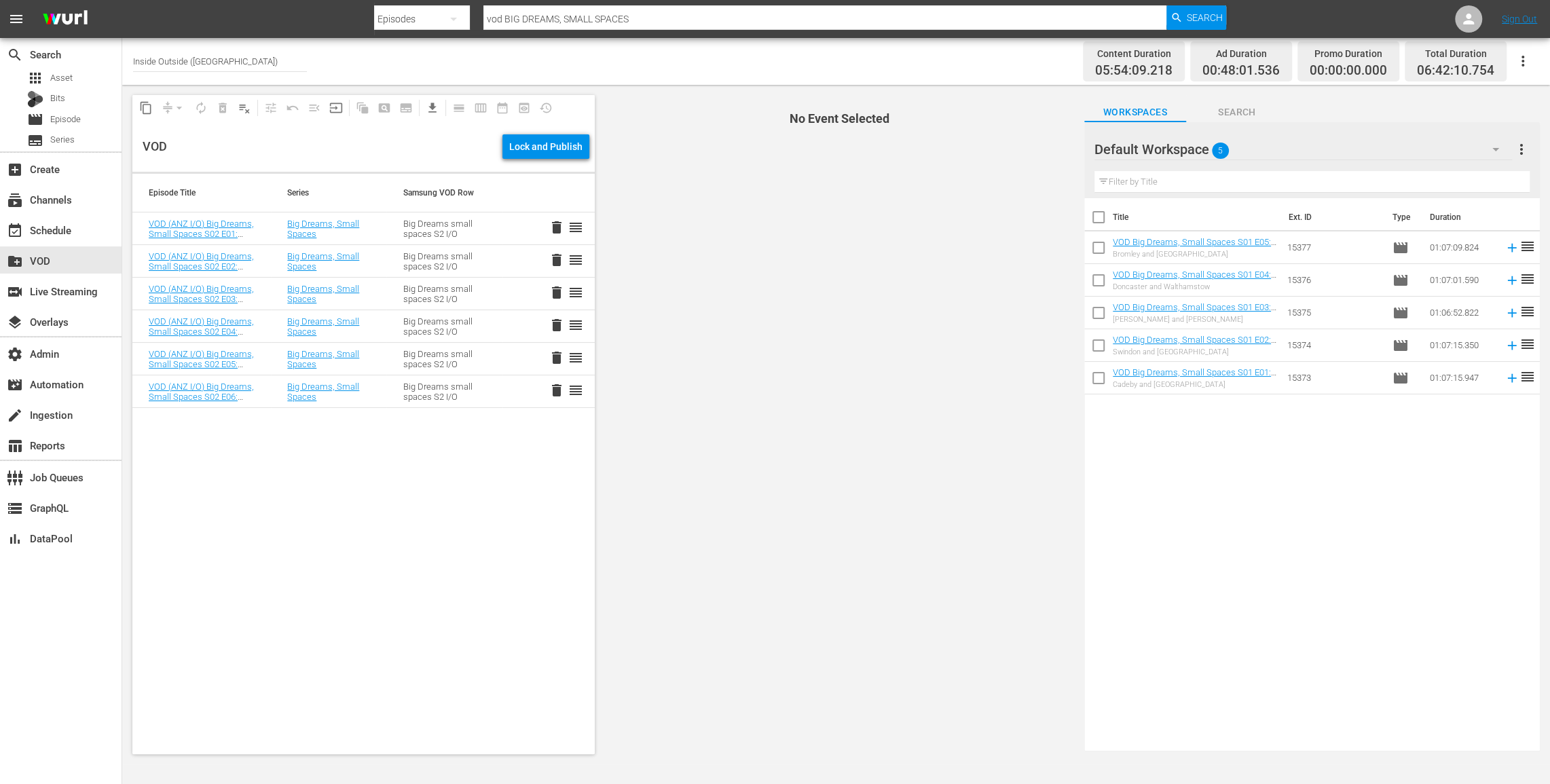
click at [1101, 213] on input "checkbox" at bounding box center [1098, 220] width 28 height 28
checkbox input "true"
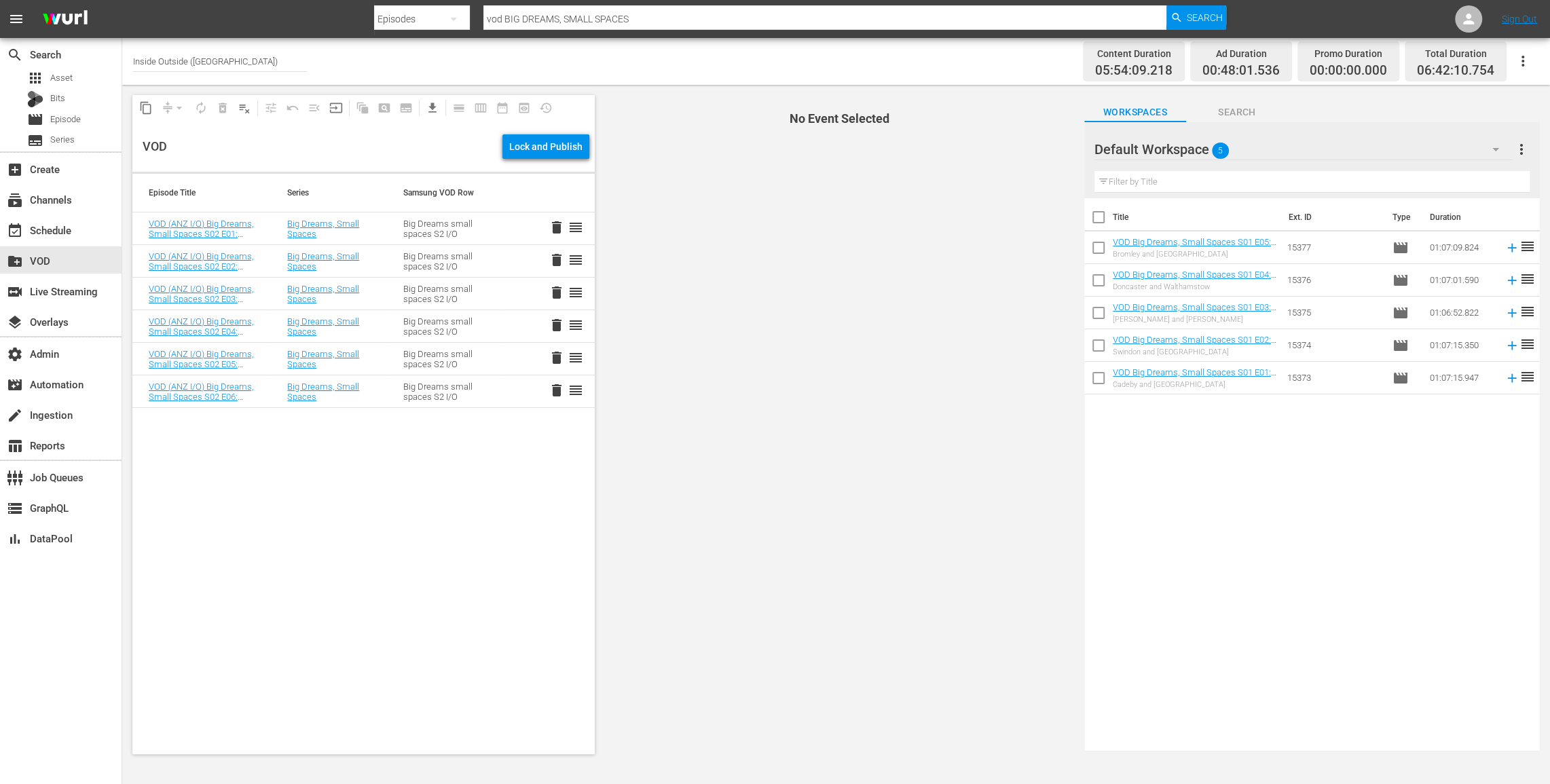
checkbox input "true"
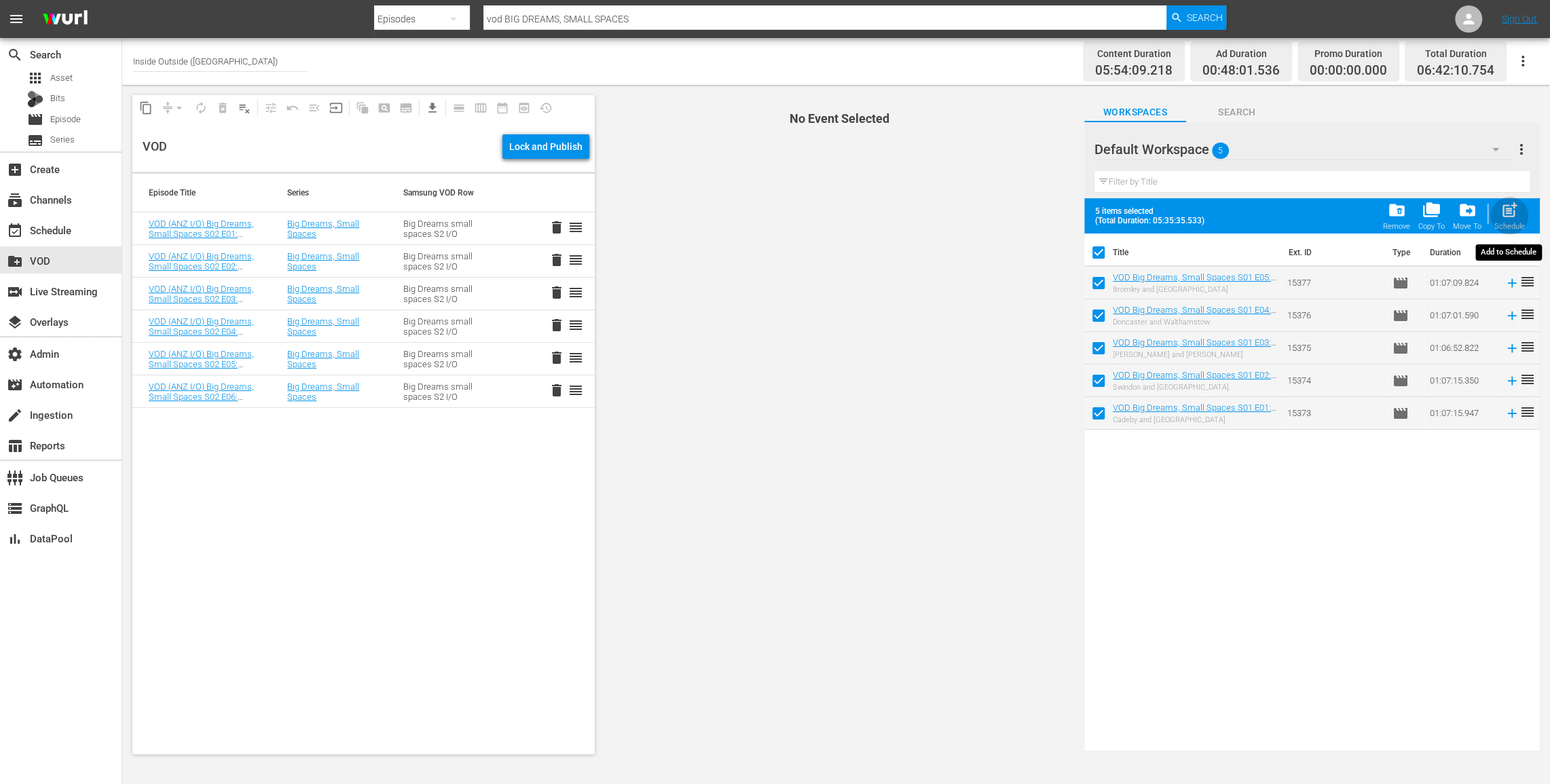
click at [1518, 205] on span "post_add" at bounding box center [1509, 210] width 18 height 18
checkbox input "false"
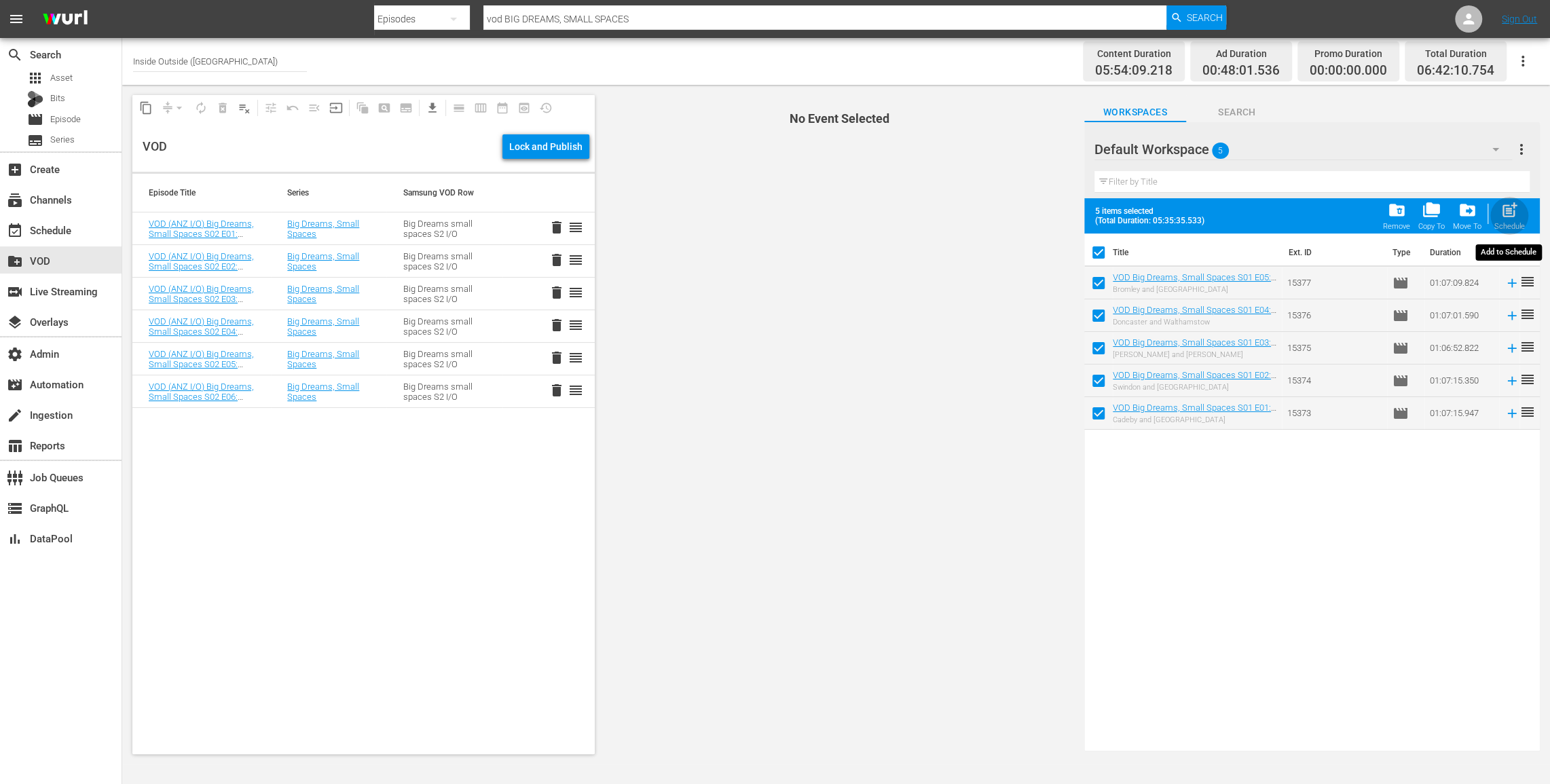
checkbox input "false"
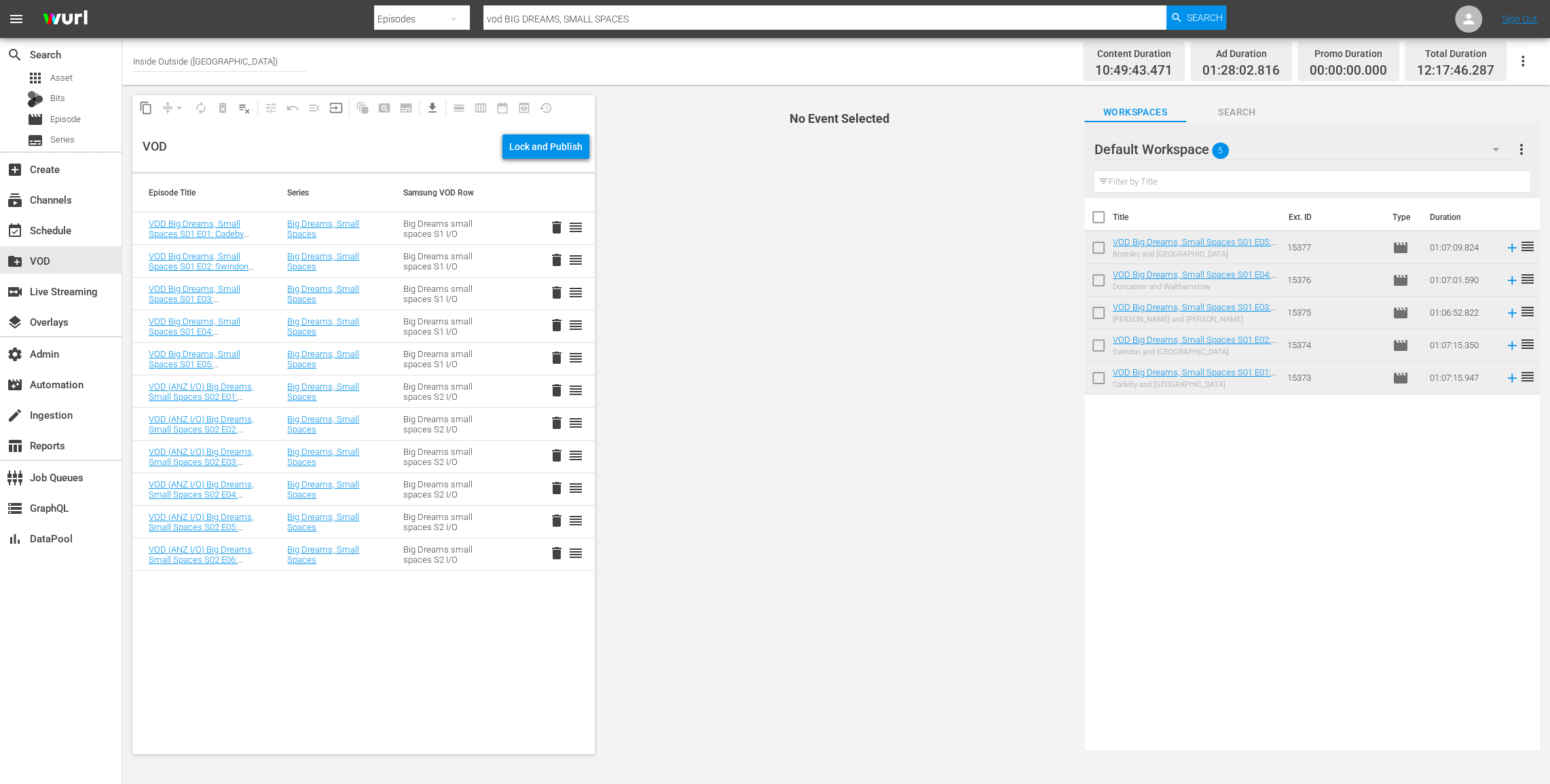
click at [1101, 218] on input "checkbox" at bounding box center [1098, 220] width 28 height 28
checkbox input "true"
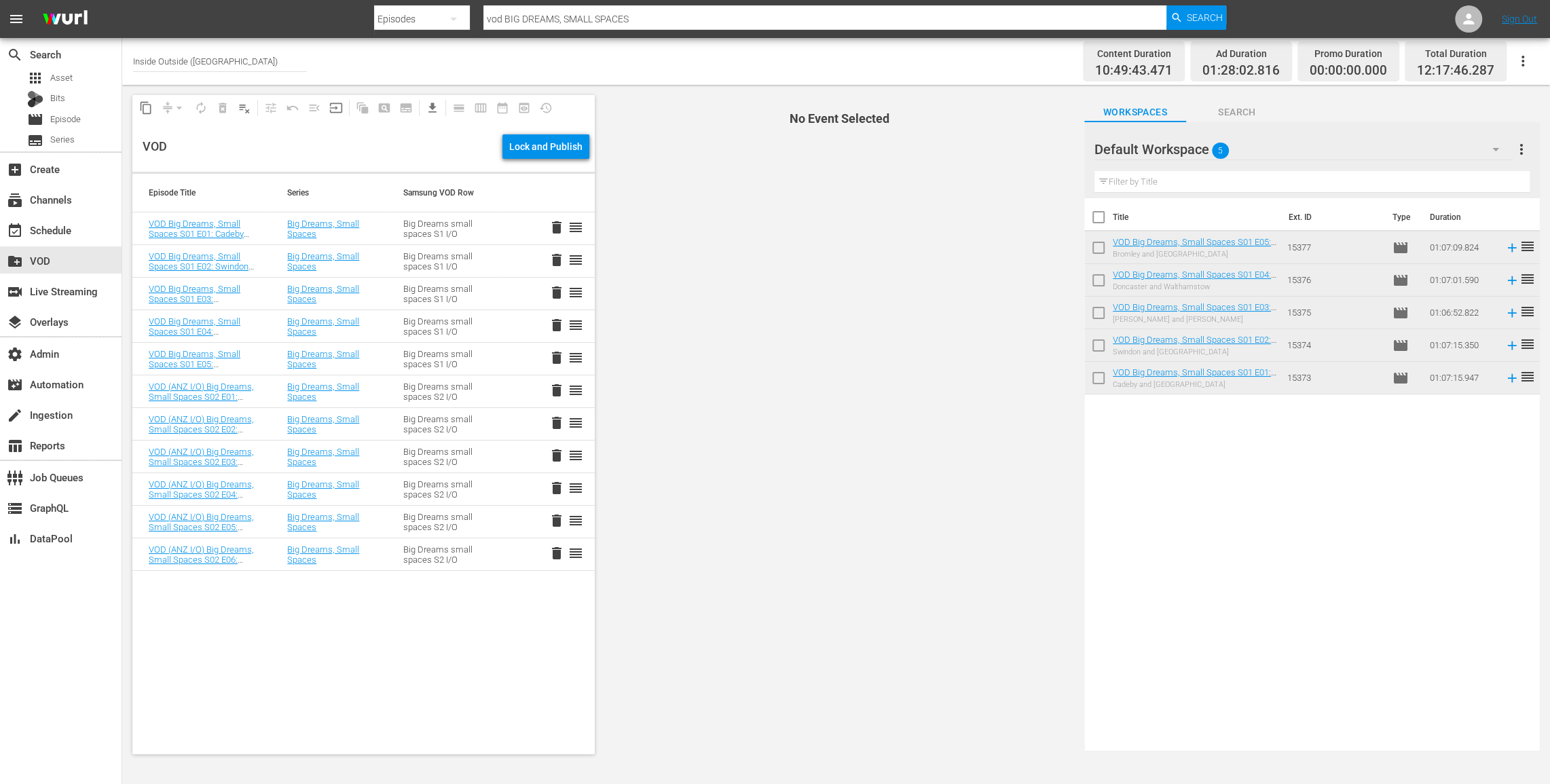
checkbox input "true"
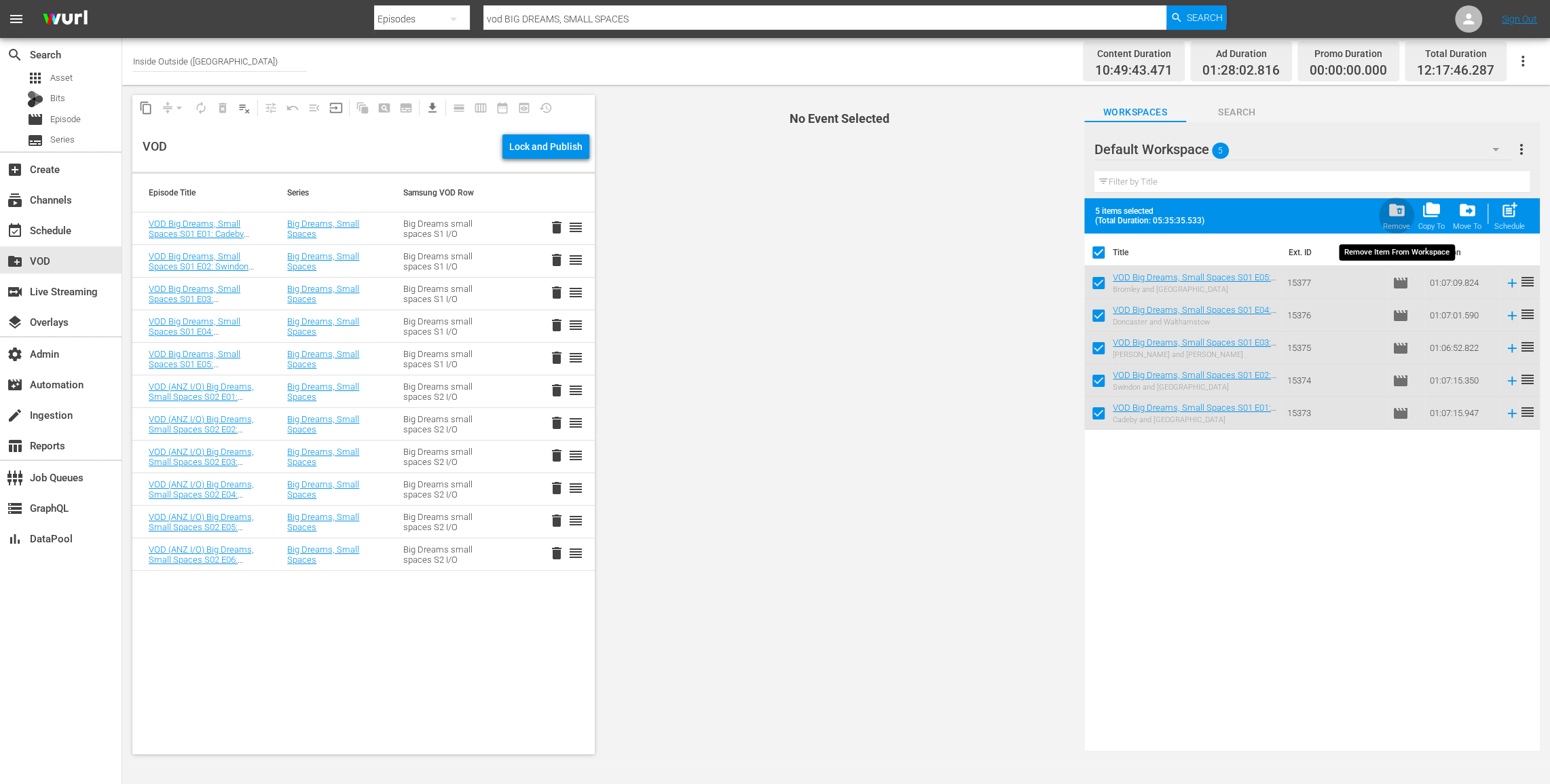
click at [1399, 208] on span "folder_delete" at bounding box center [1396, 210] width 18 height 18
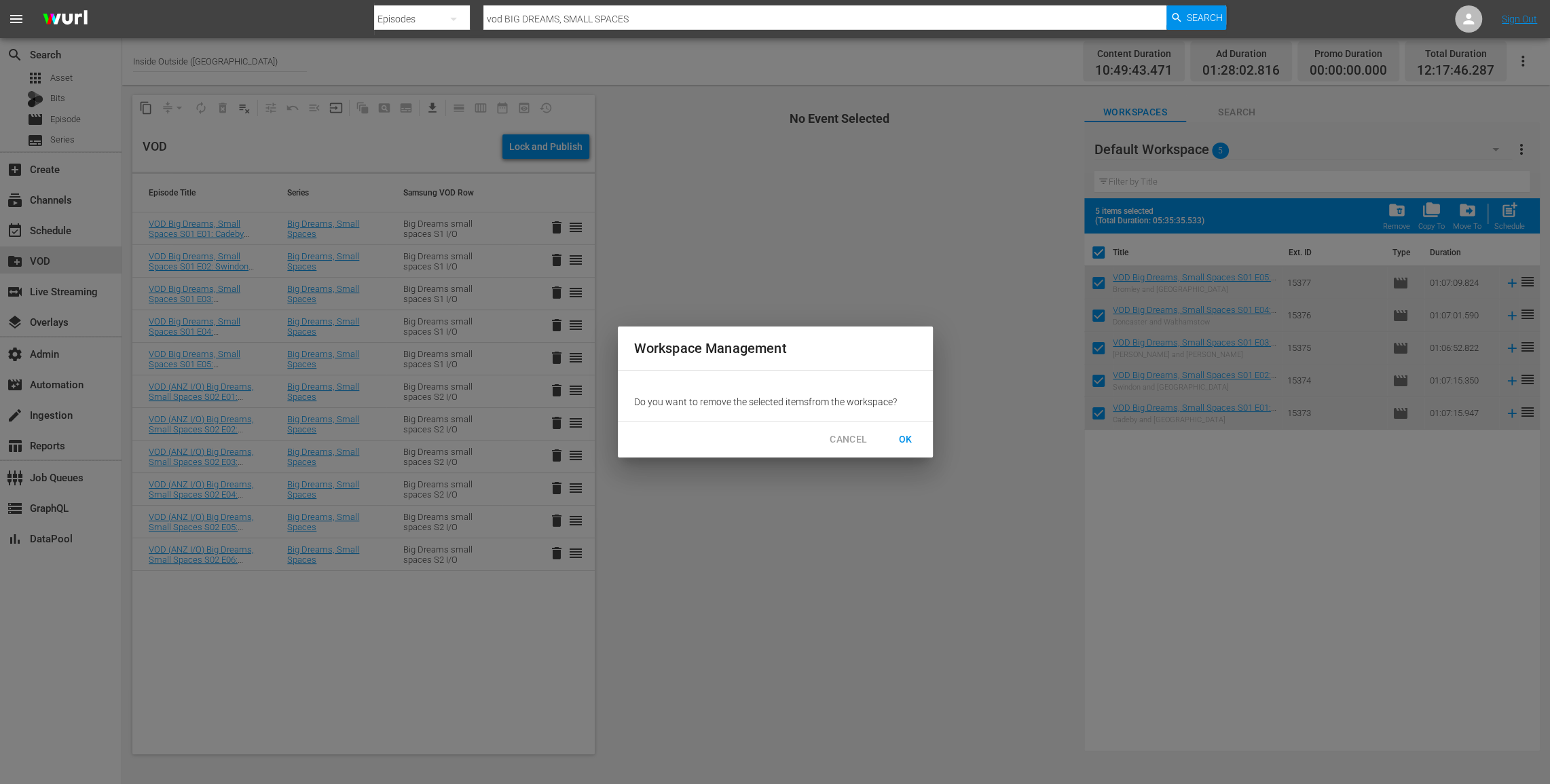
click at [903, 437] on span "OK" at bounding box center [905, 439] width 22 height 17
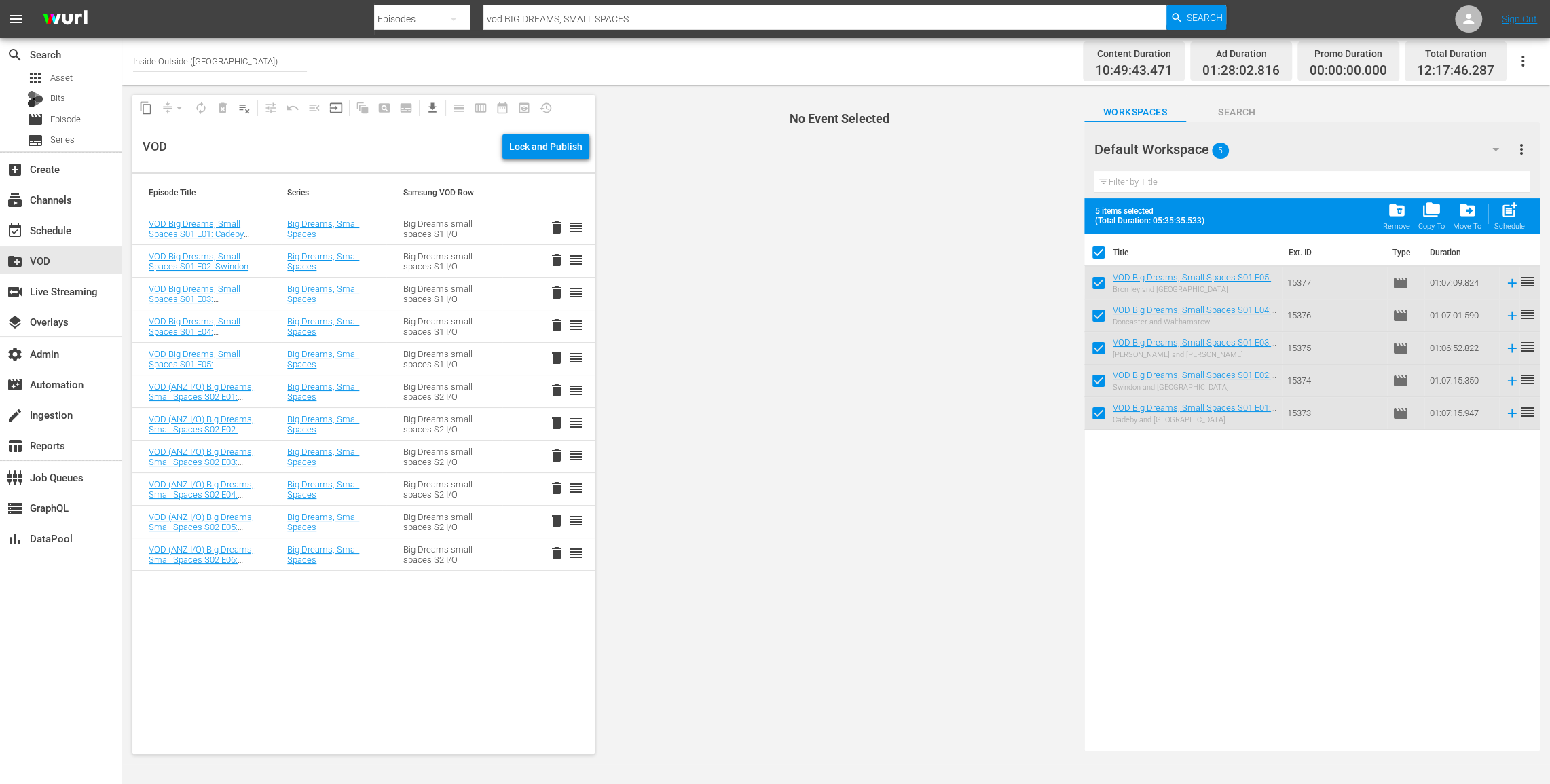
checkbox input "false"
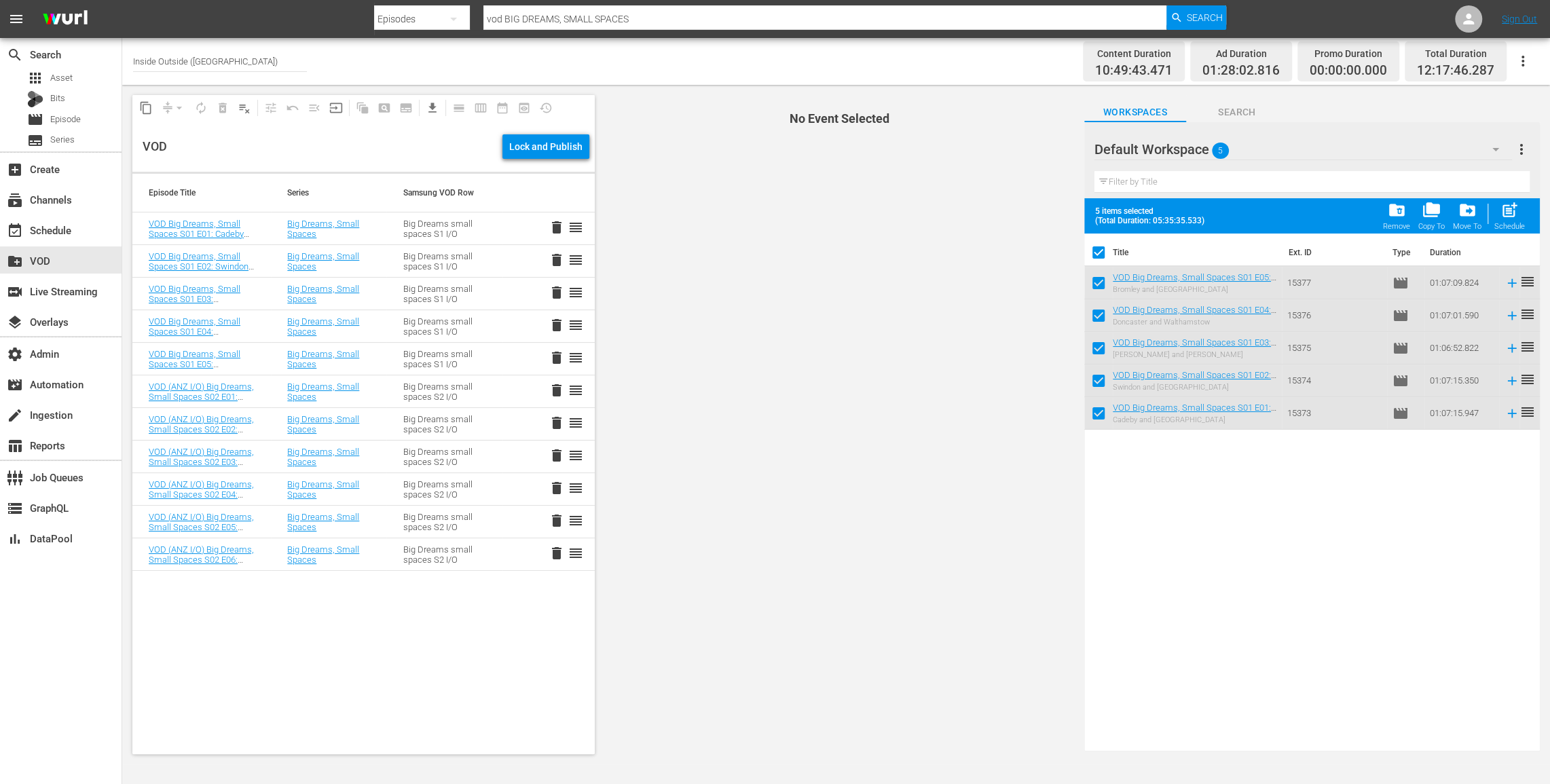
checkbox input "false"
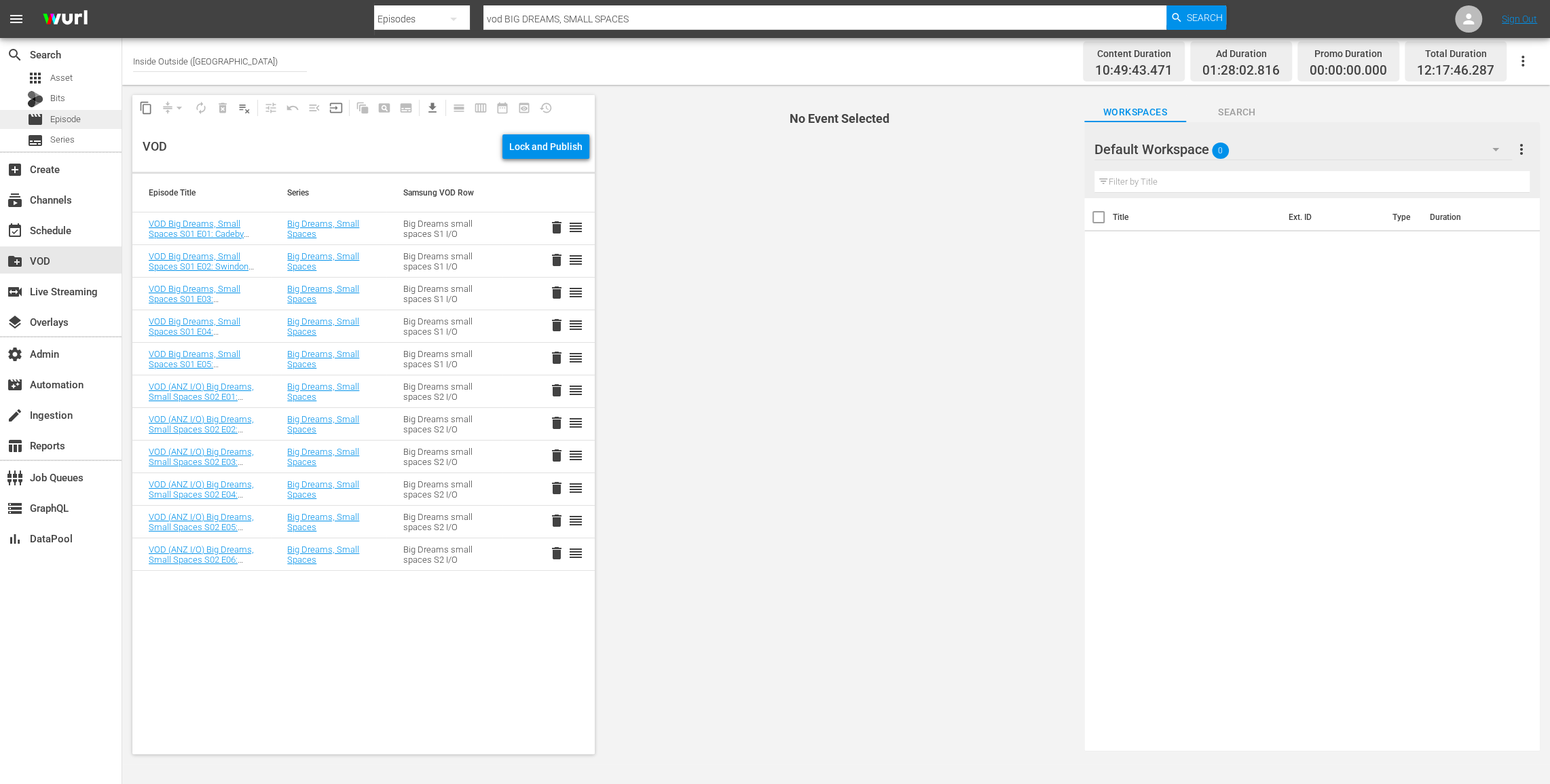
click at [92, 113] on div "movie Episode" at bounding box center [61, 119] width 121 height 19
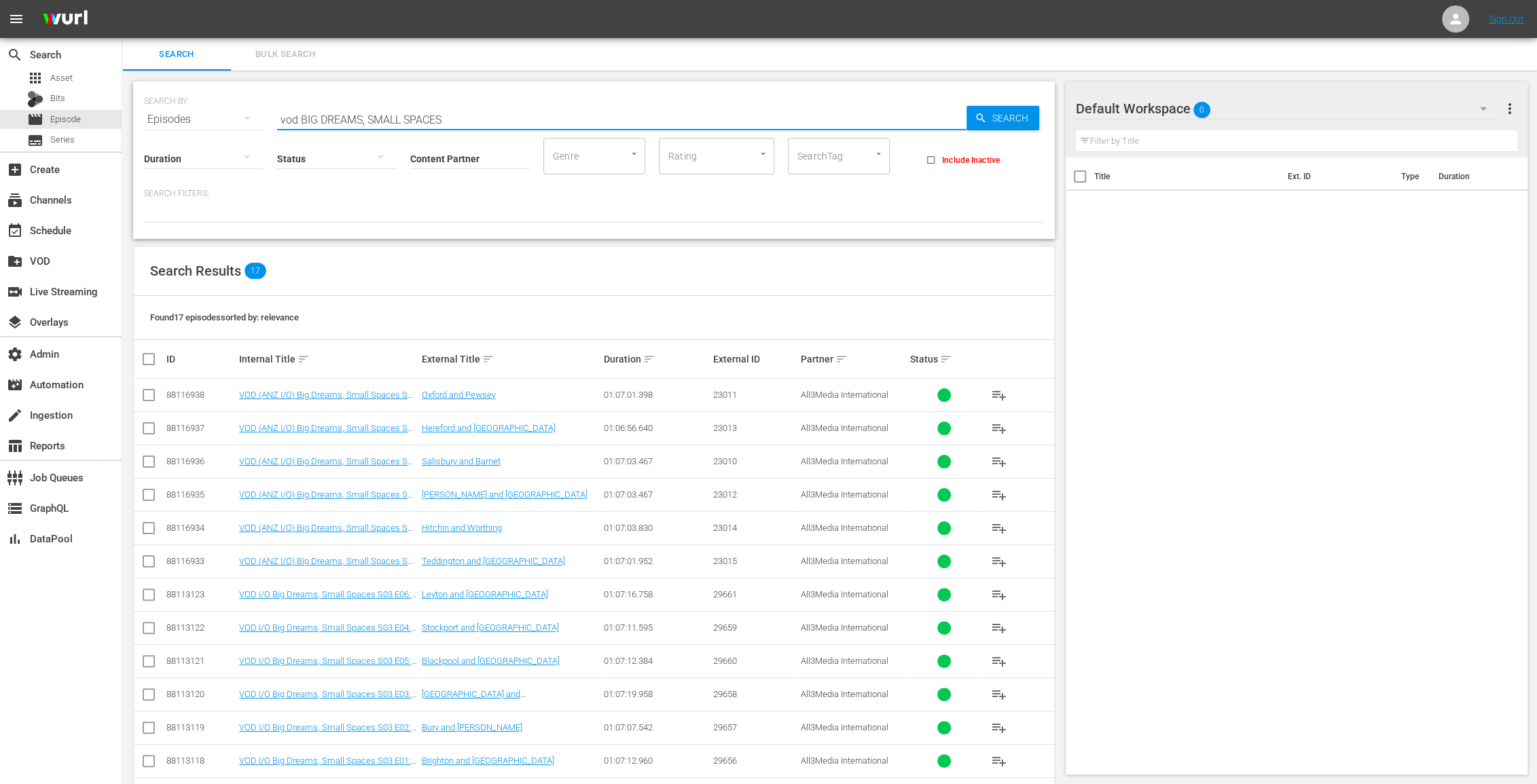
drag, startPoint x: 459, startPoint y: 120, endPoint x: 302, endPoint y: 121, distance: 157.0
click at [302, 120] on input "vod BIG DREAMS, SMALL SPACES" at bounding box center [621, 119] width 690 height 32
paste input "MONTY DON'S SECRET HISTORY OF THE BRITISH GARDEN"
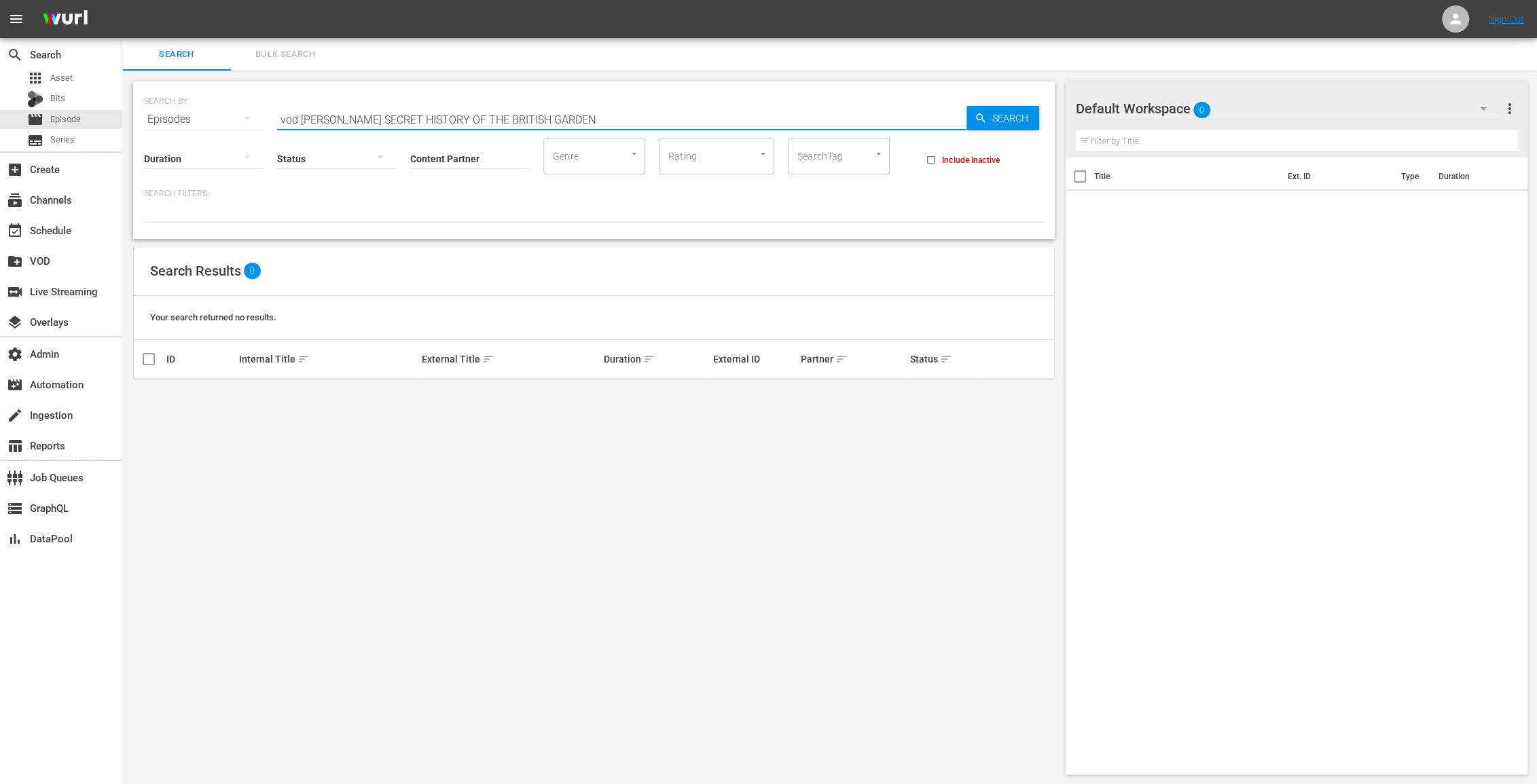
drag, startPoint x: 414, startPoint y: 117, endPoint x: 303, endPoint y: 115, distance: 111.0
click at [303, 115] on input "vod MONTY DON'S SECRET HISTORY OF THE BRITISH GARDEN" at bounding box center [621, 119] width 690 height 32
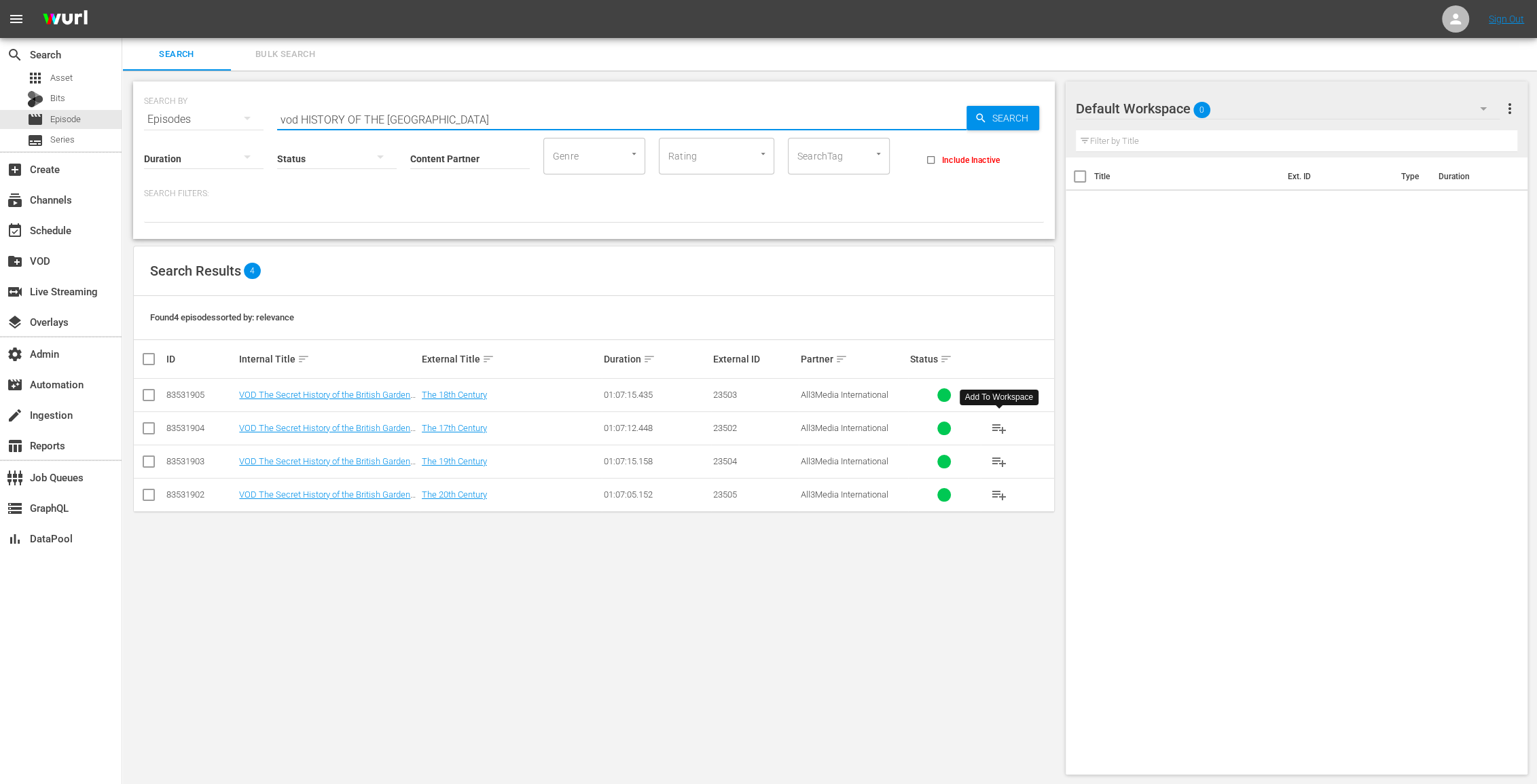
type input "vod HISTORY OF THE BRITISH GARDEN"
click at [1000, 425] on span "playlist_add" at bounding box center [999, 429] width 17 height 17
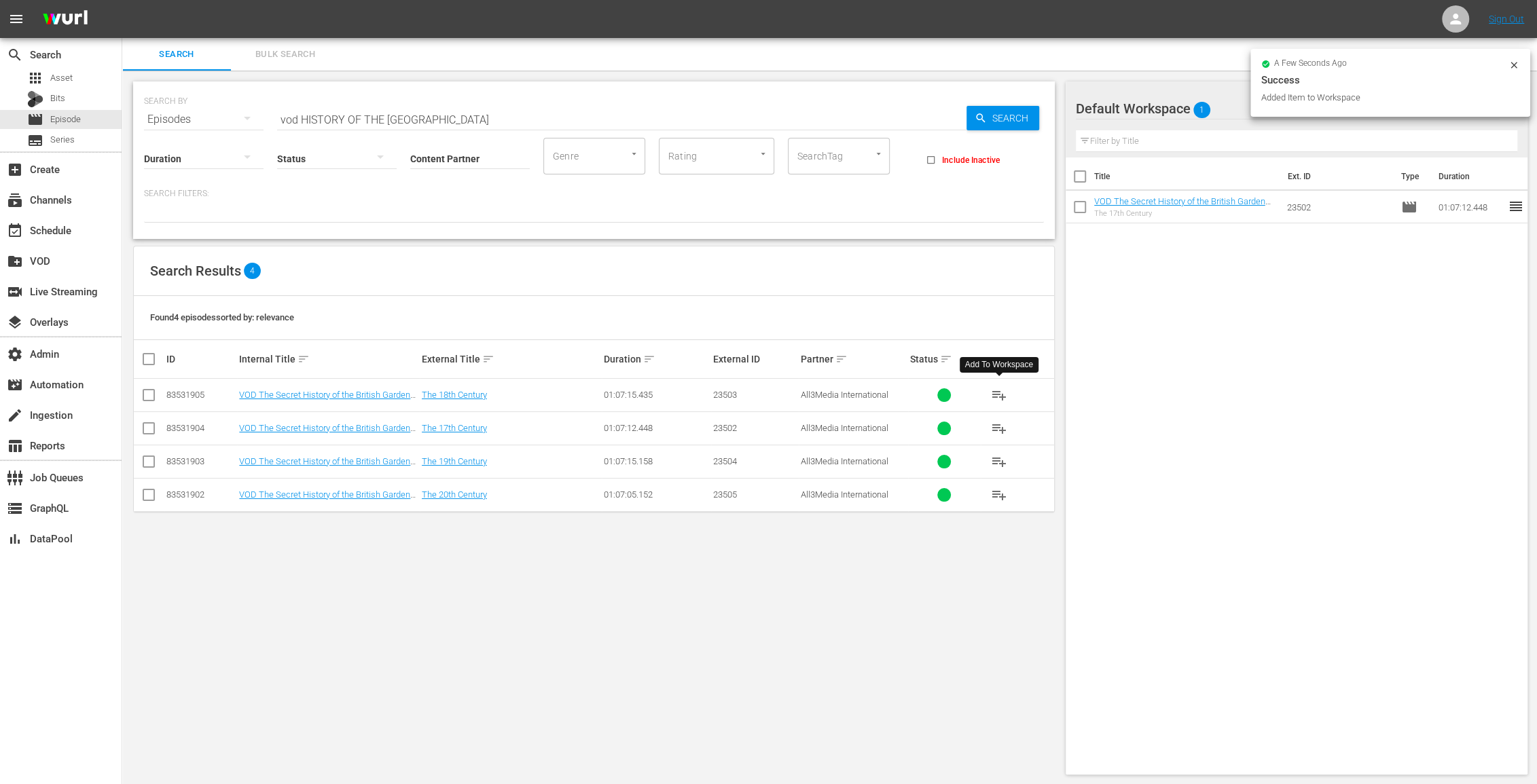
click at [999, 395] on span "playlist_add" at bounding box center [999, 395] width 17 height 17
click at [997, 457] on span "playlist_add" at bounding box center [999, 462] width 17 height 17
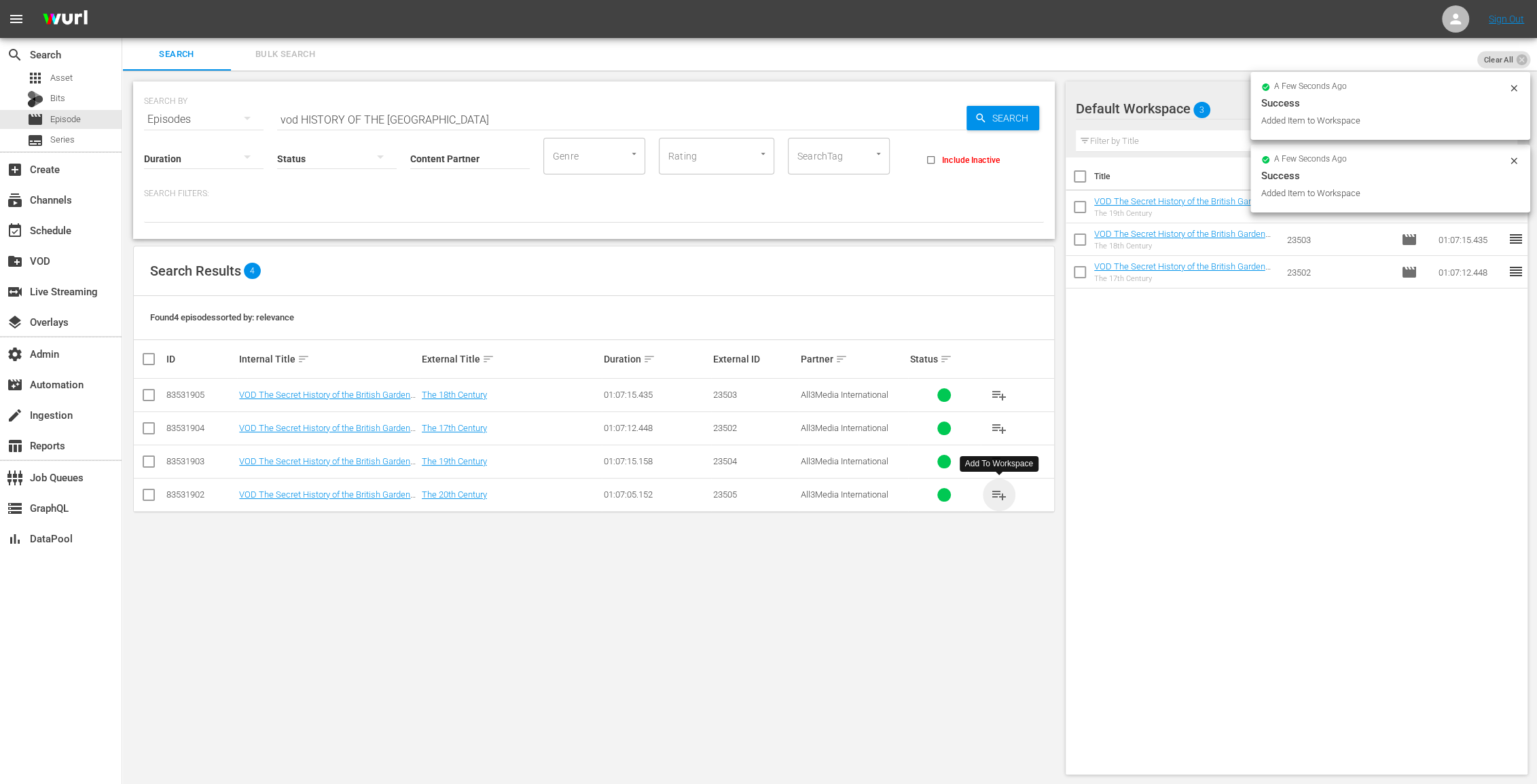
click at [998, 489] on span "playlist_add" at bounding box center [999, 495] width 17 height 17
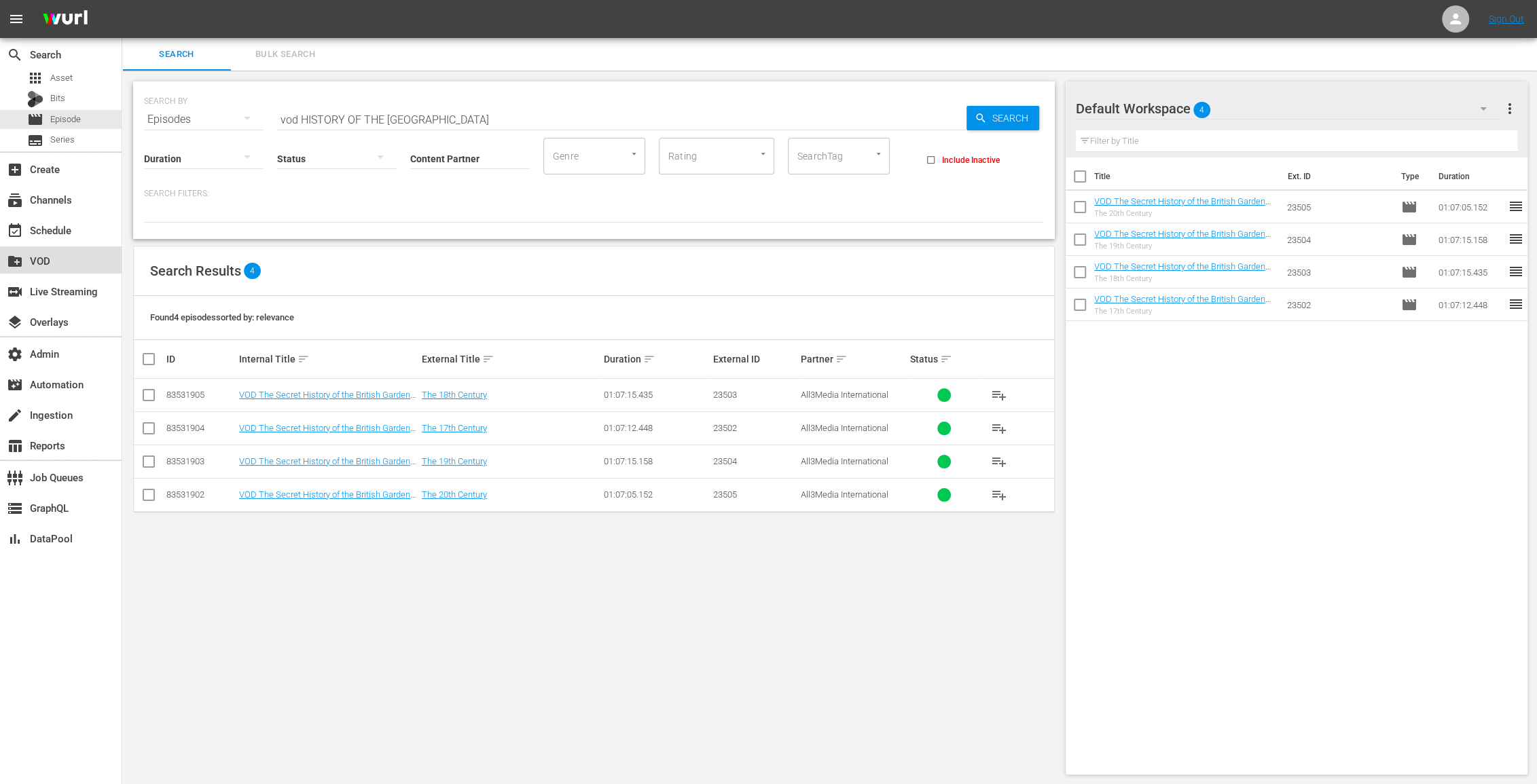
click at [52, 261] on div "create_new_folder VOD" at bounding box center [38, 258] width 76 height 12
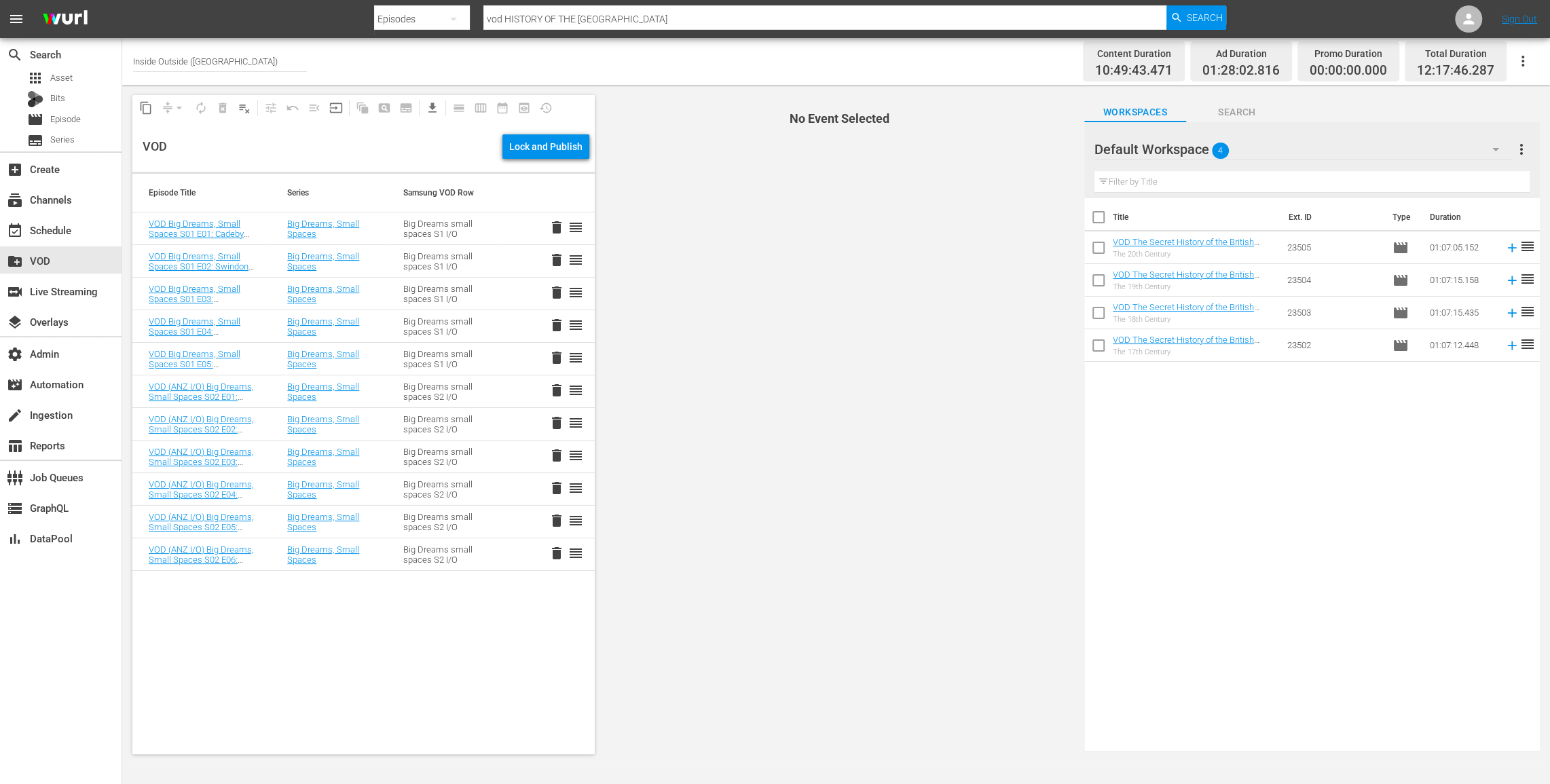
click at [1102, 213] on input "checkbox" at bounding box center [1098, 220] width 28 height 28
checkbox input "true"
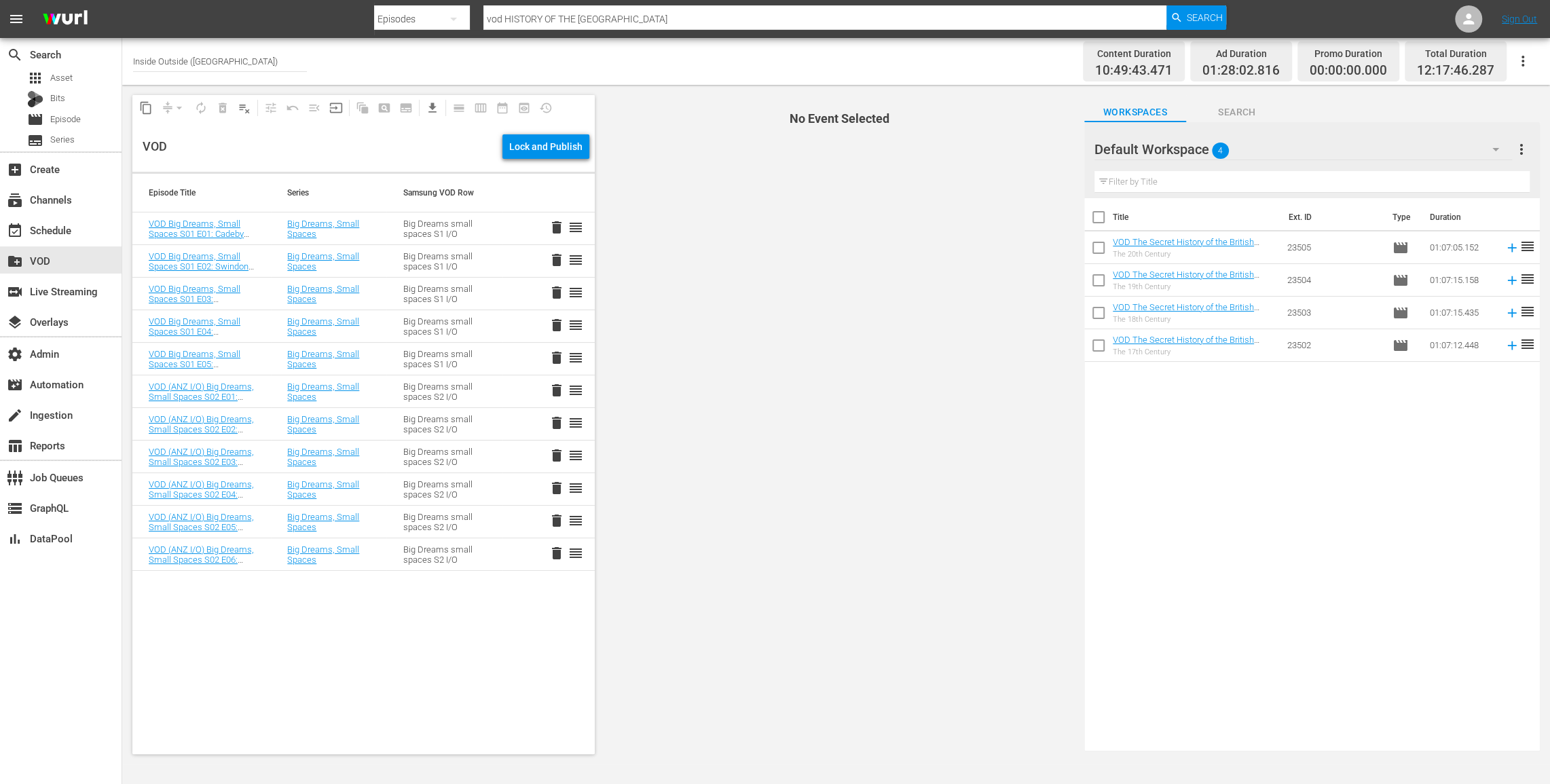
checkbox input "true"
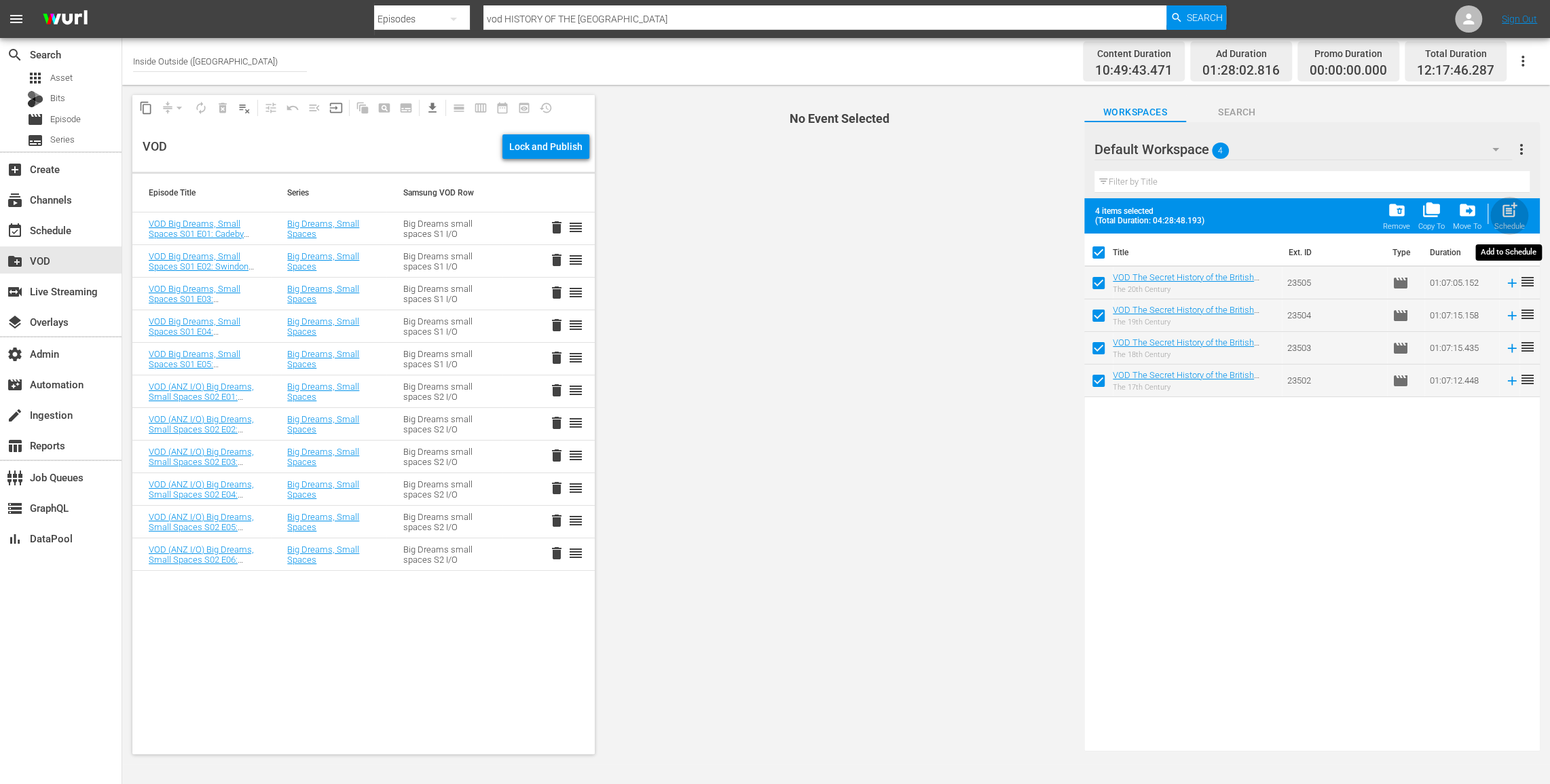
click at [1507, 208] on span "post_add" at bounding box center [1509, 210] width 18 height 18
checkbox input "false"
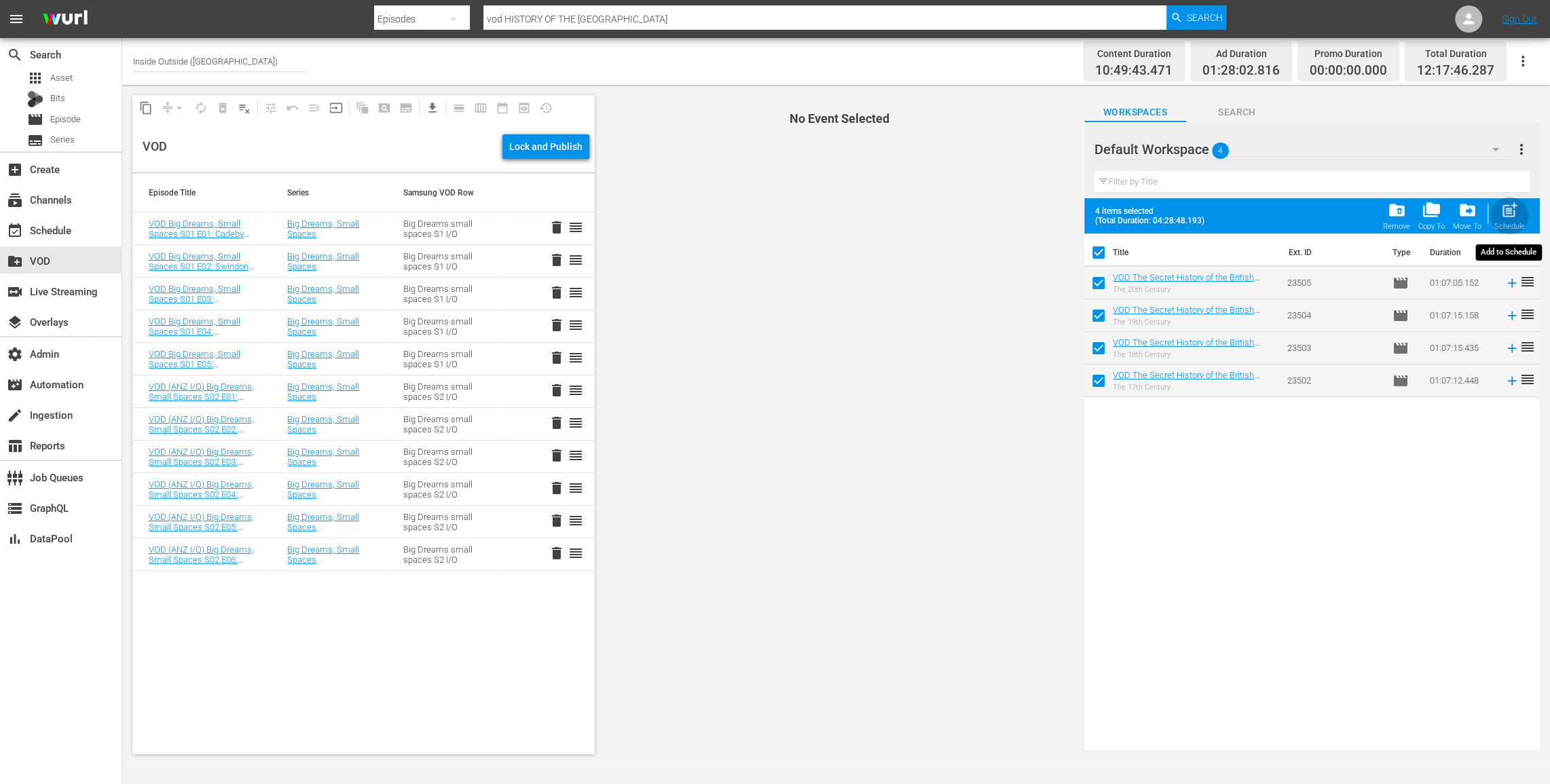
checkbox input "false"
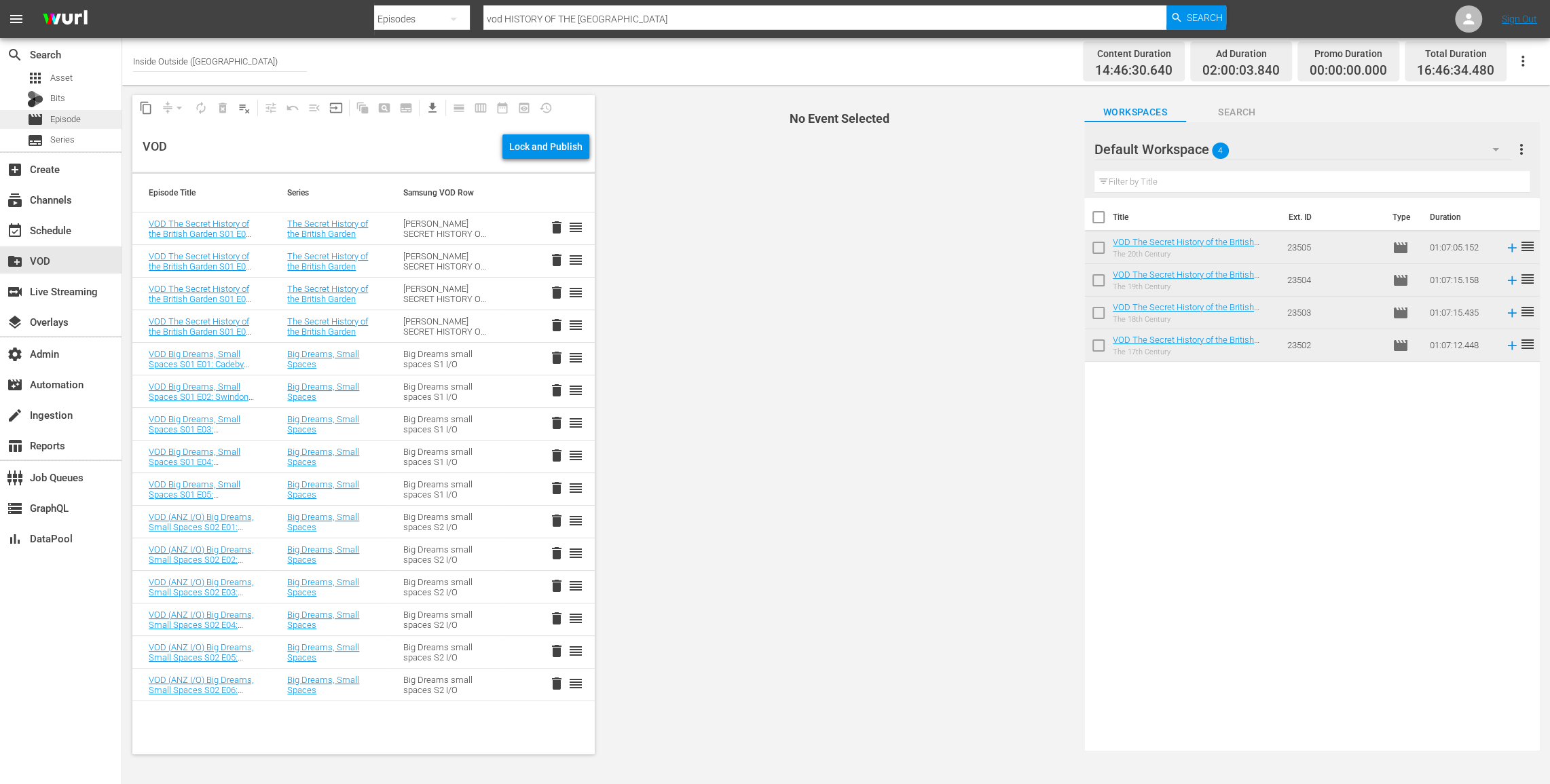
click at [86, 124] on div "movie Episode" at bounding box center [61, 119] width 121 height 19
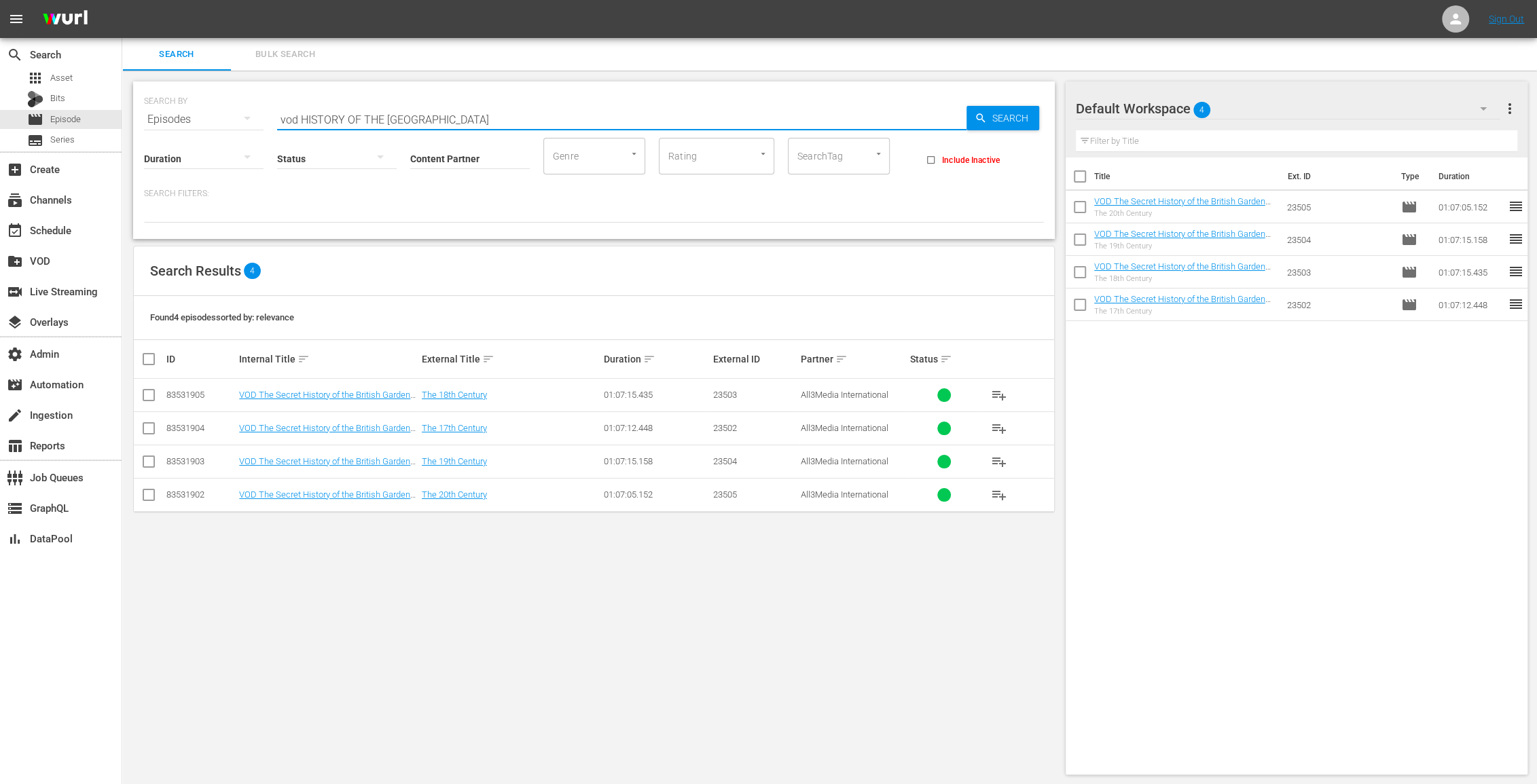
drag, startPoint x: 489, startPoint y: 120, endPoint x: 300, endPoint y: 114, distance: 189.1
click at [300, 114] on input "vod HISTORY OF THE BRITISH GARDEN" at bounding box center [621, 119] width 690 height 32
paste input "Garden Rescue S01"
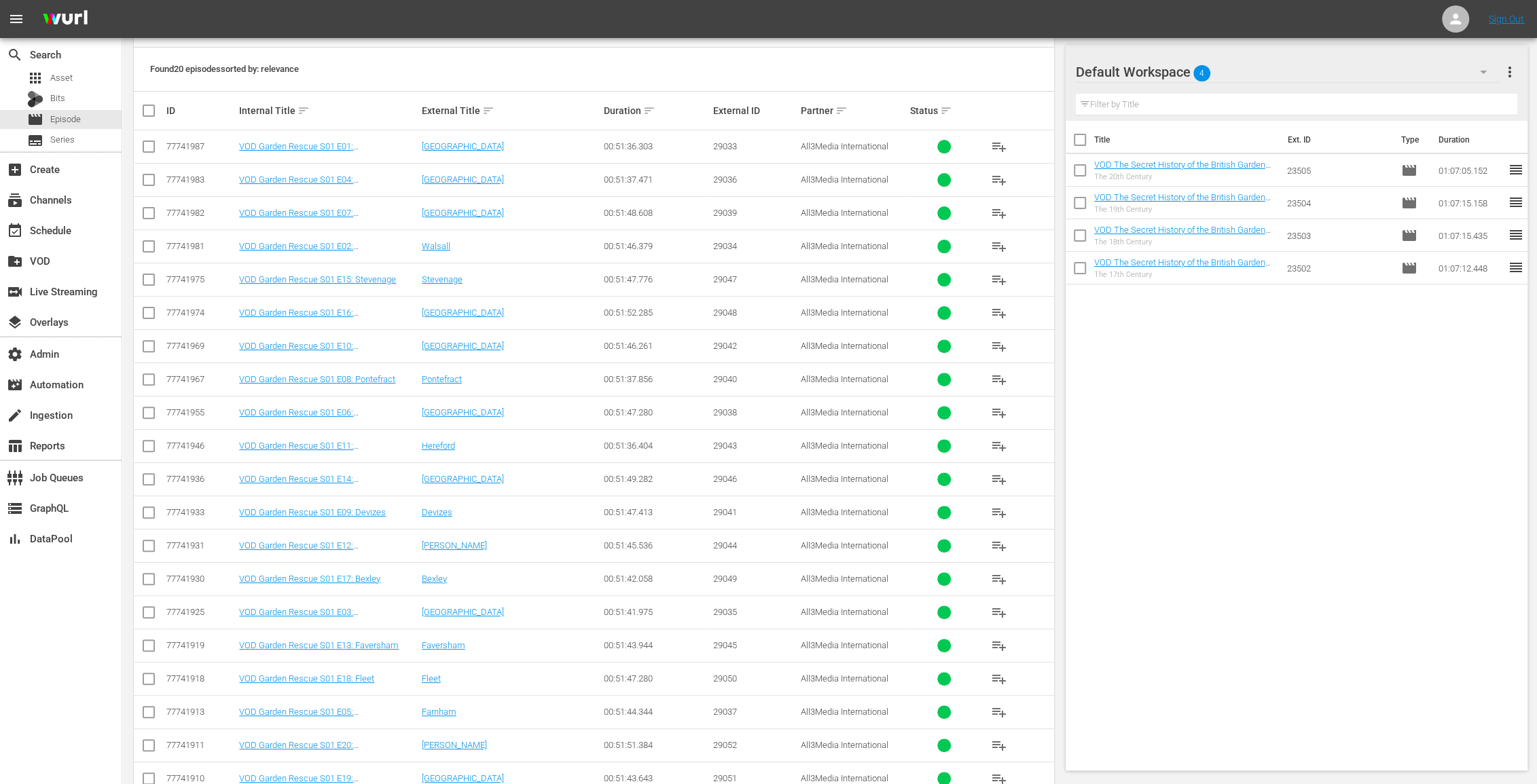
scroll to position [280, 0]
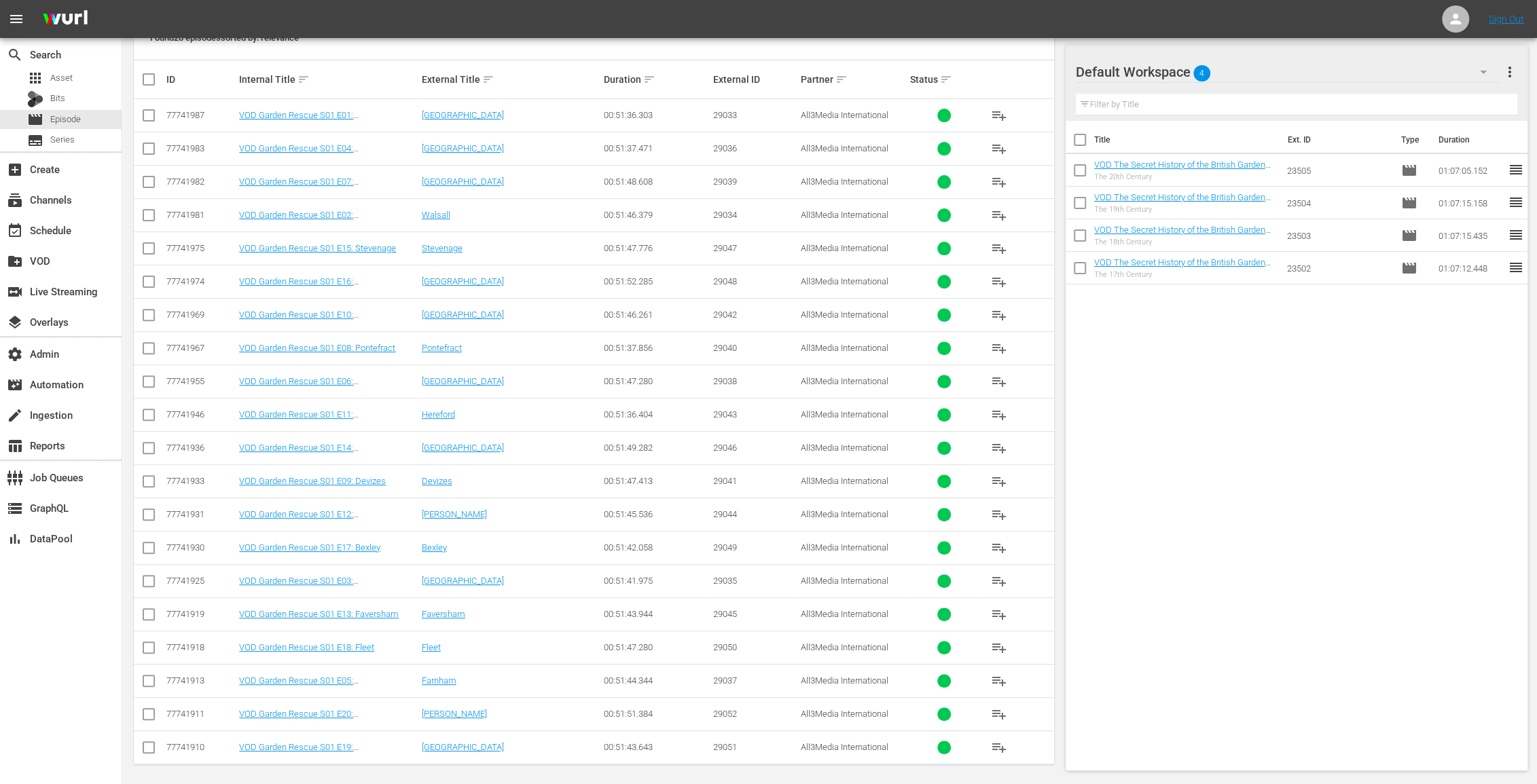
type input "vod Garden Rescue S01"
click at [1083, 133] on input "checkbox" at bounding box center [1079, 142] width 28 height 28
checkbox input "true"
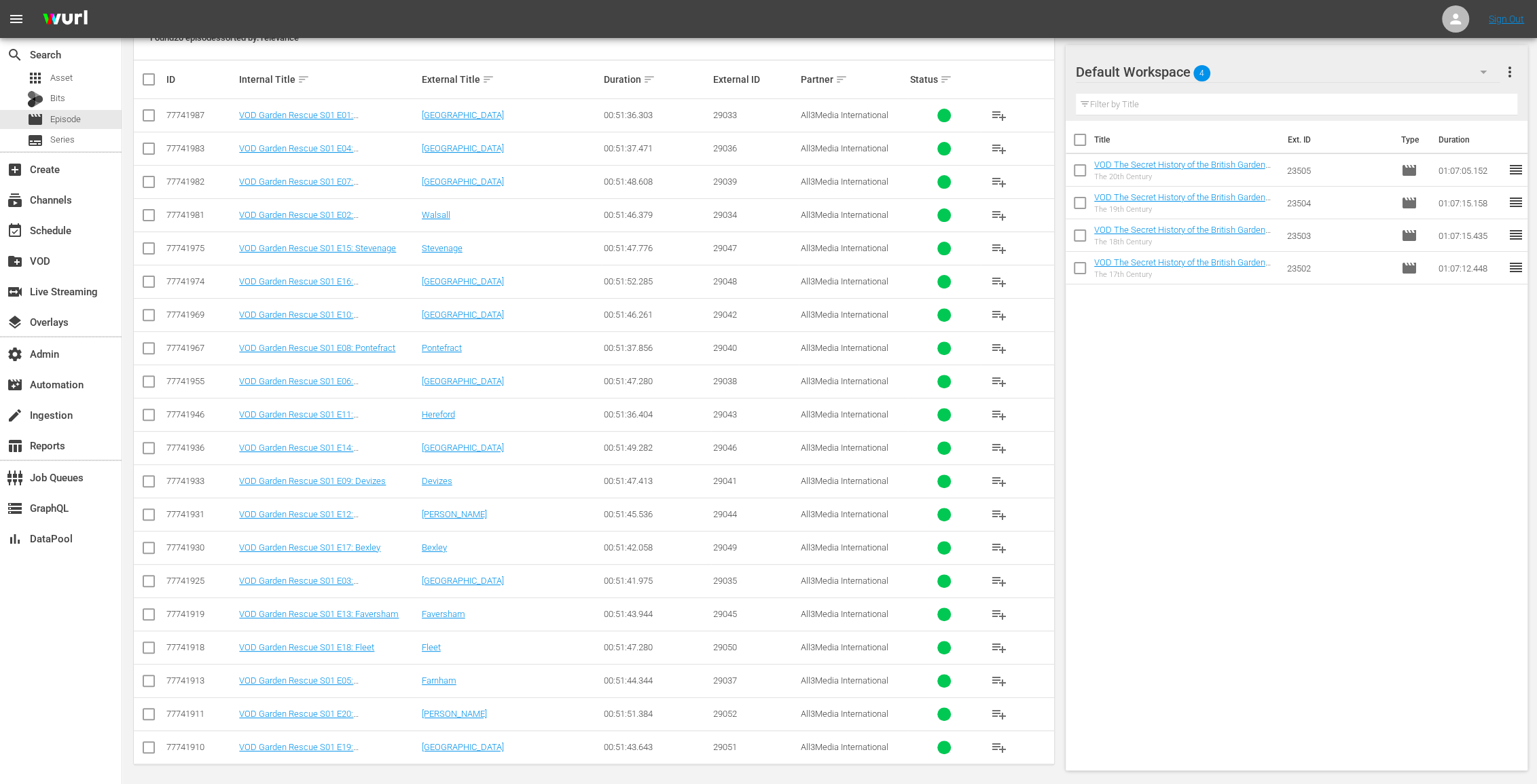
checkbox input "true"
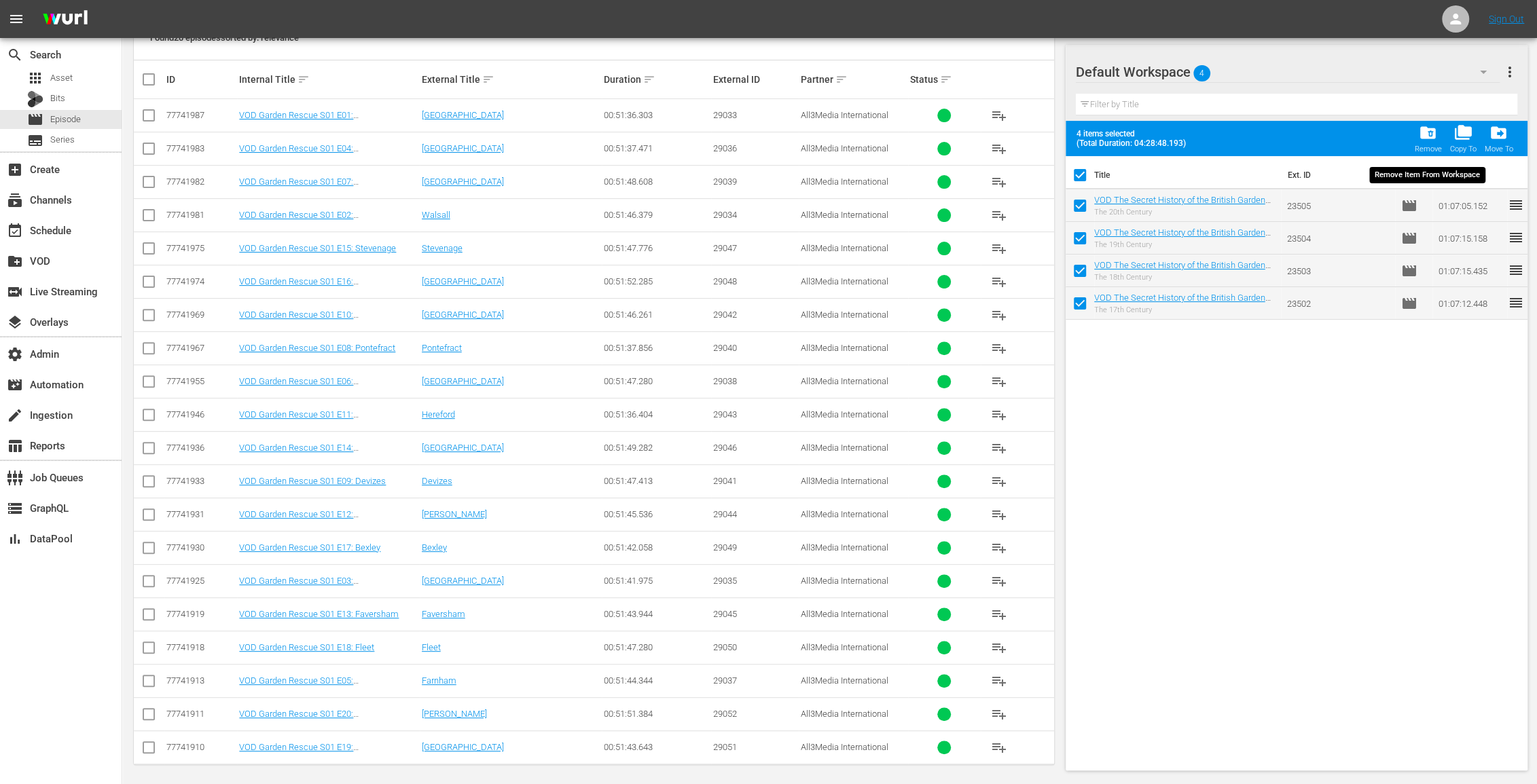
click at [1427, 135] on span "folder_delete" at bounding box center [1427, 133] width 18 height 18
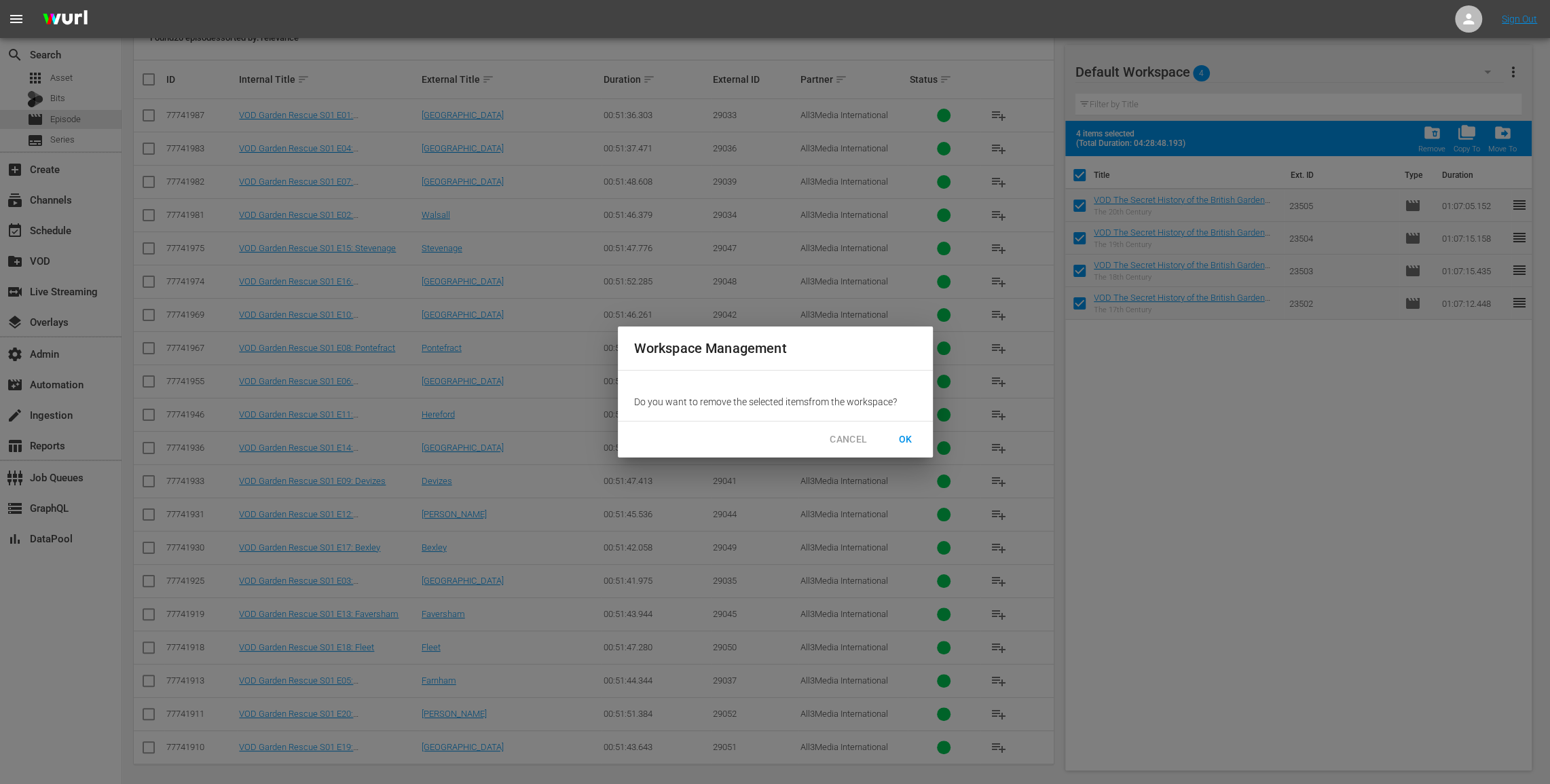
click at [903, 444] on span "OK" at bounding box center [905, 439] width 22 height 17
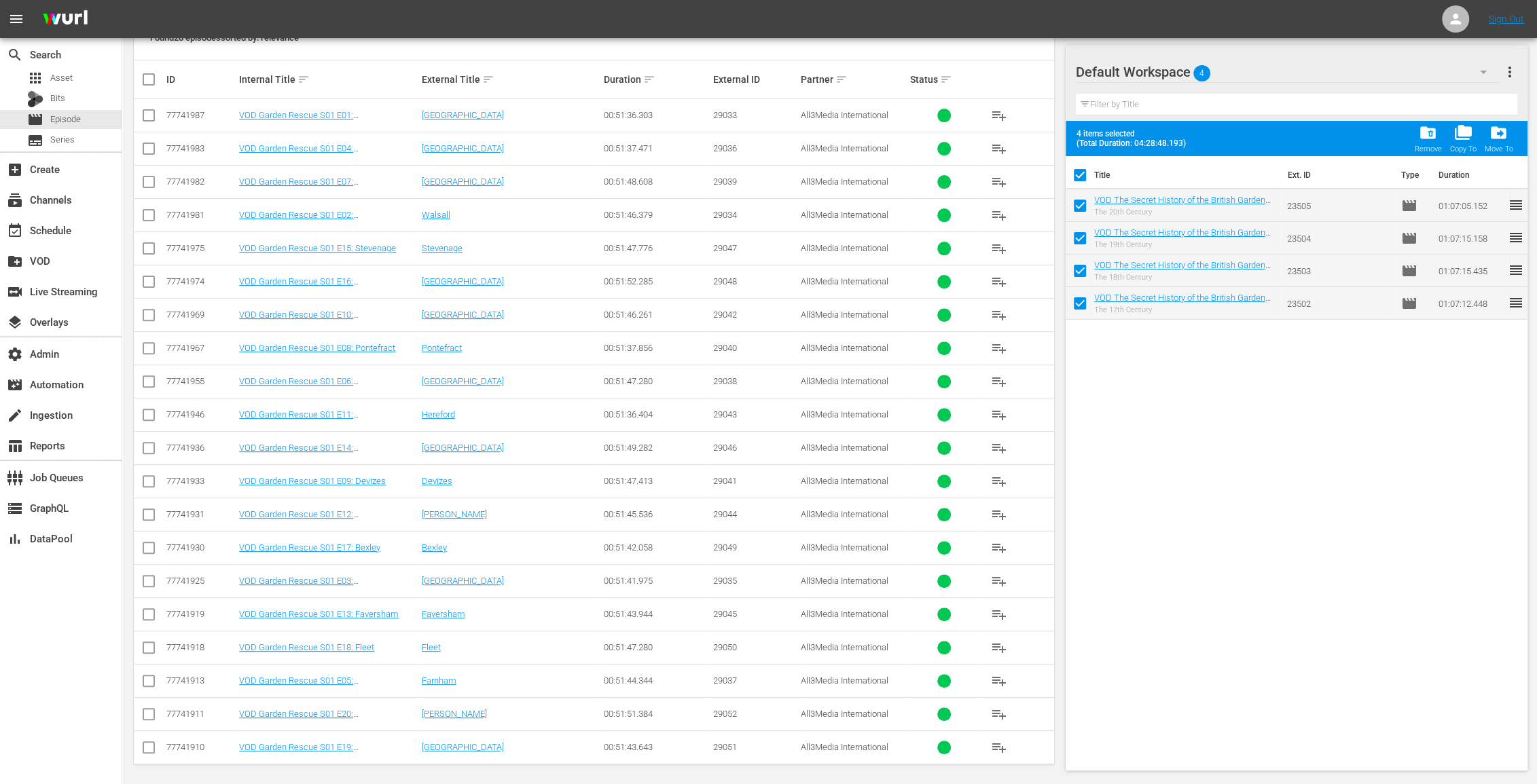
checkbox input "false"
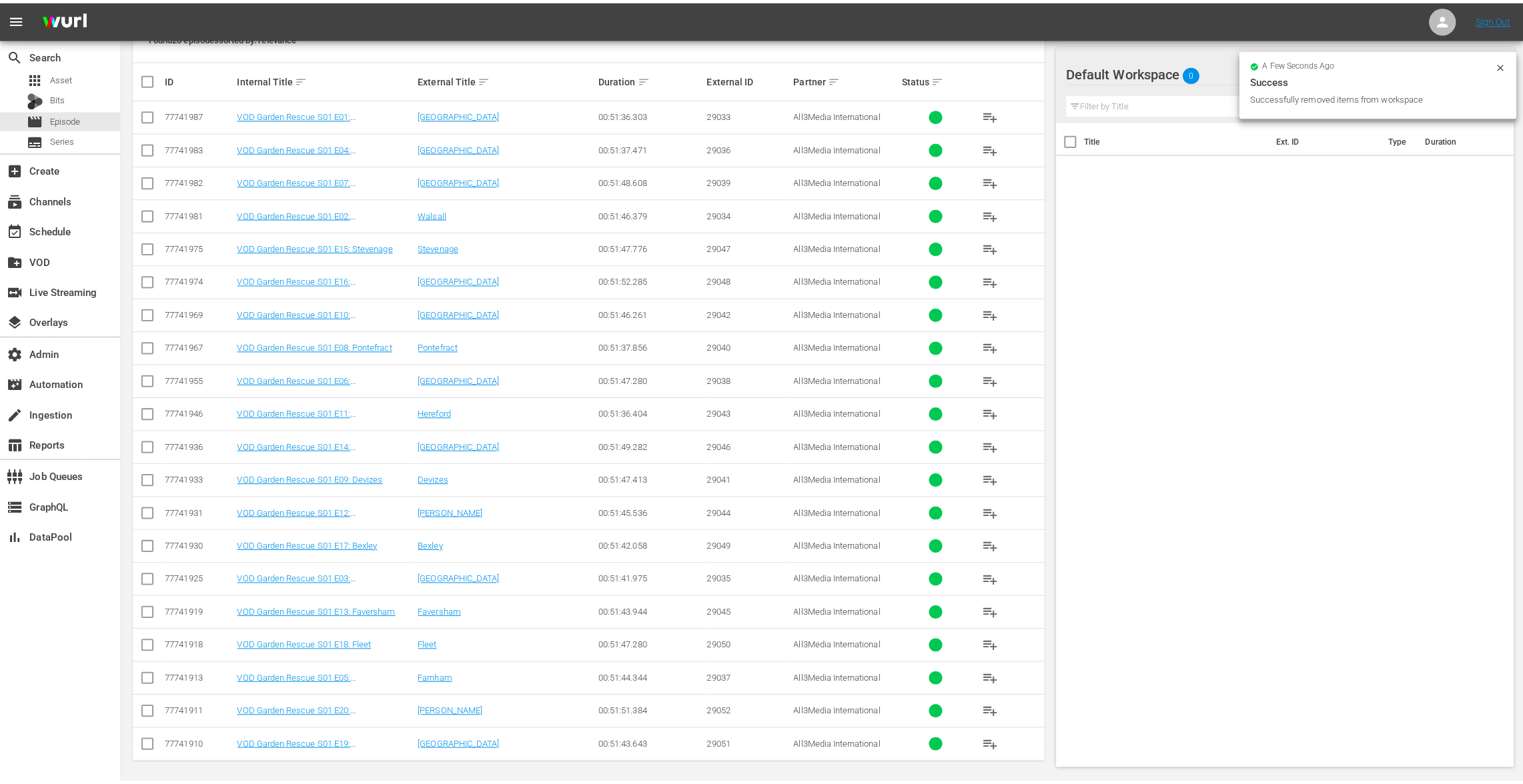
scroll to position [0, 0]
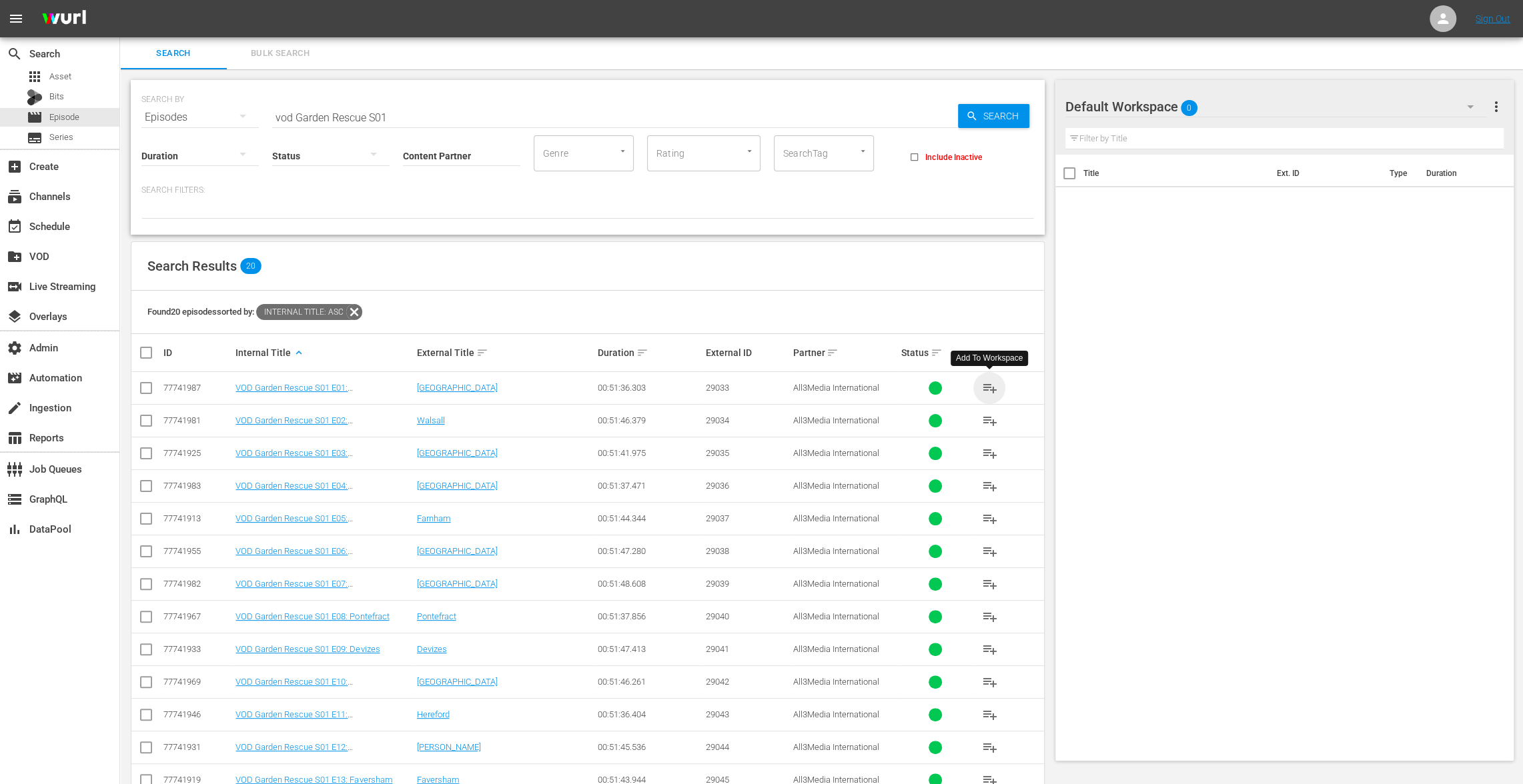
click at [988, 388] on span "playlist_add" at bounding box center [989, 388] width 16 height 16
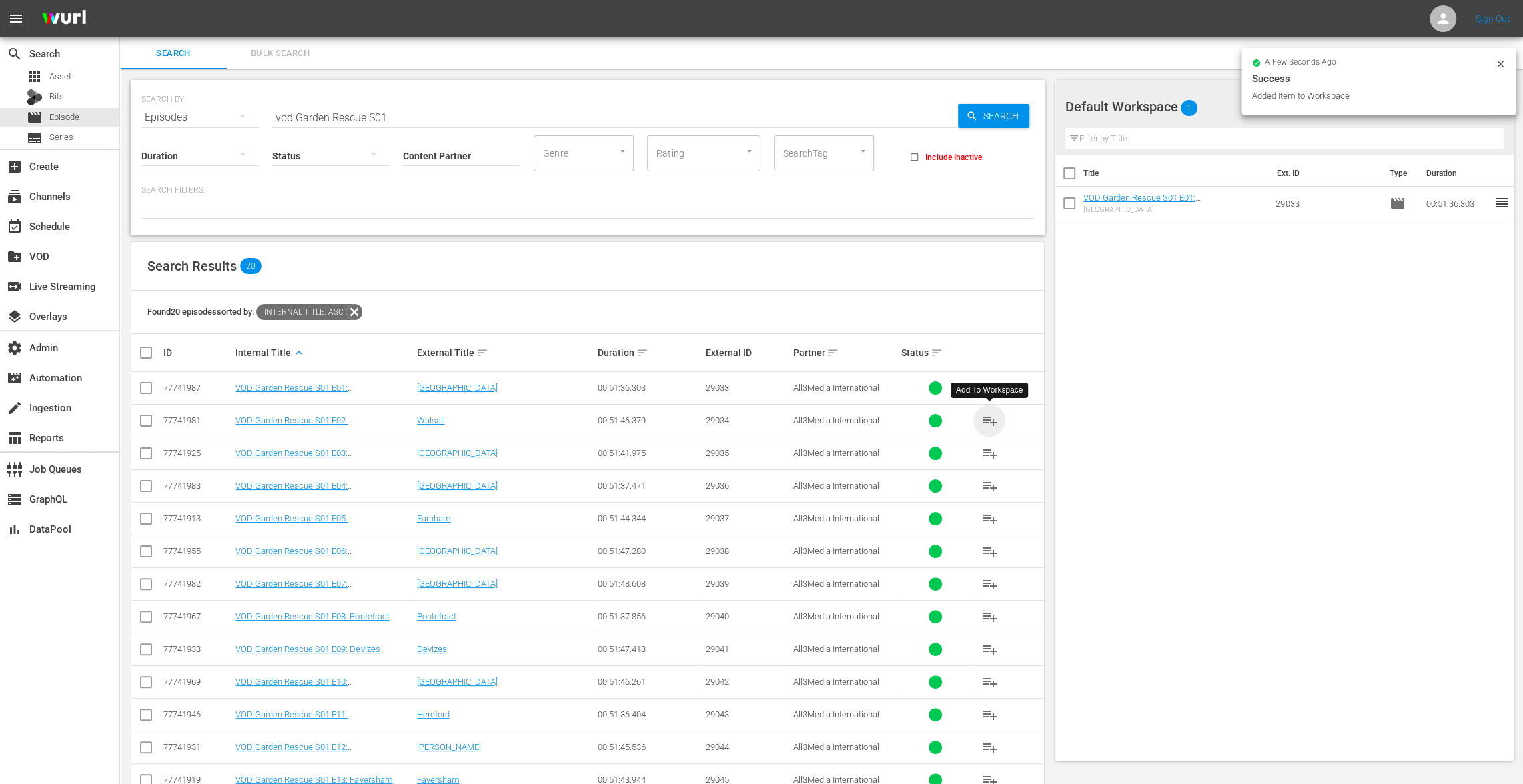
click at [988, 418] on span "playlist_add" at bounding box center [989, 421] width 16 height 16
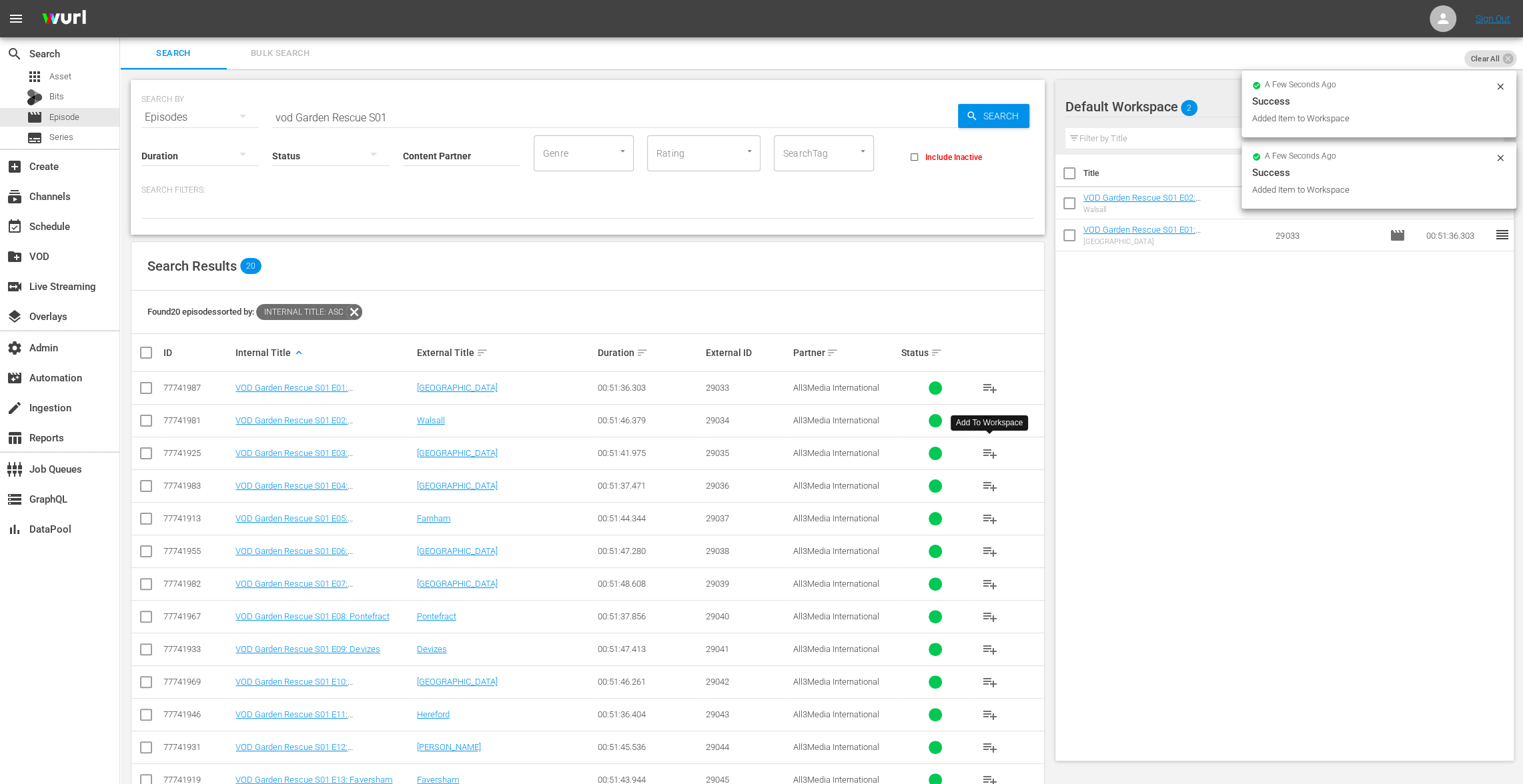
click at [988, 451] on span "playlist_add" at bounding box center [989, 454] width 16 height 16
click at [988, 484] on span "playlist_add" at bounding box center [989, 486] width 16 height 16
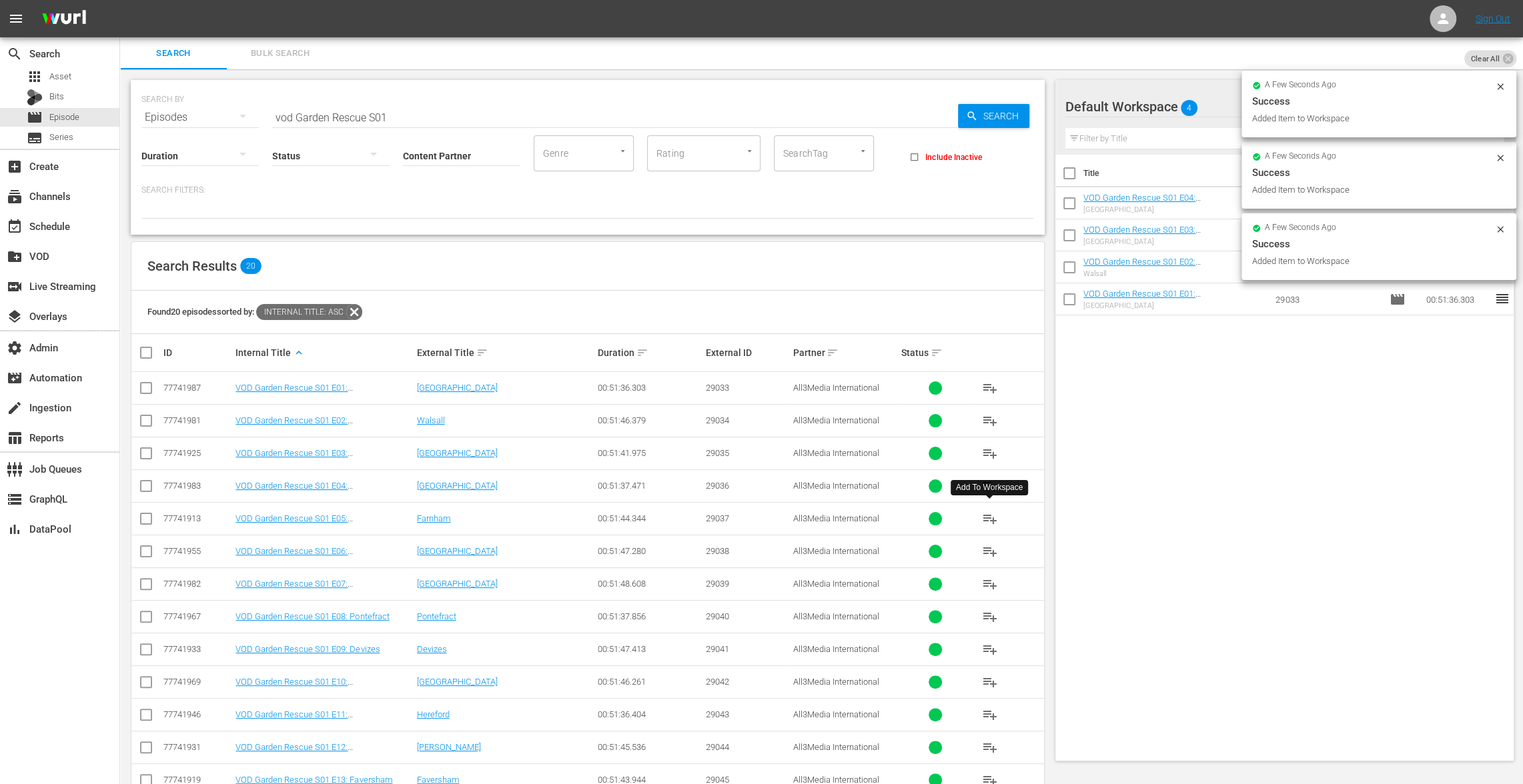
click at [987, 515] on span "playlist_add" at bounding box center [989, 519] width 16 height 16
click at [986, 548] on span "playlist_add" at bounding box center [989, 551] width 16 height 16
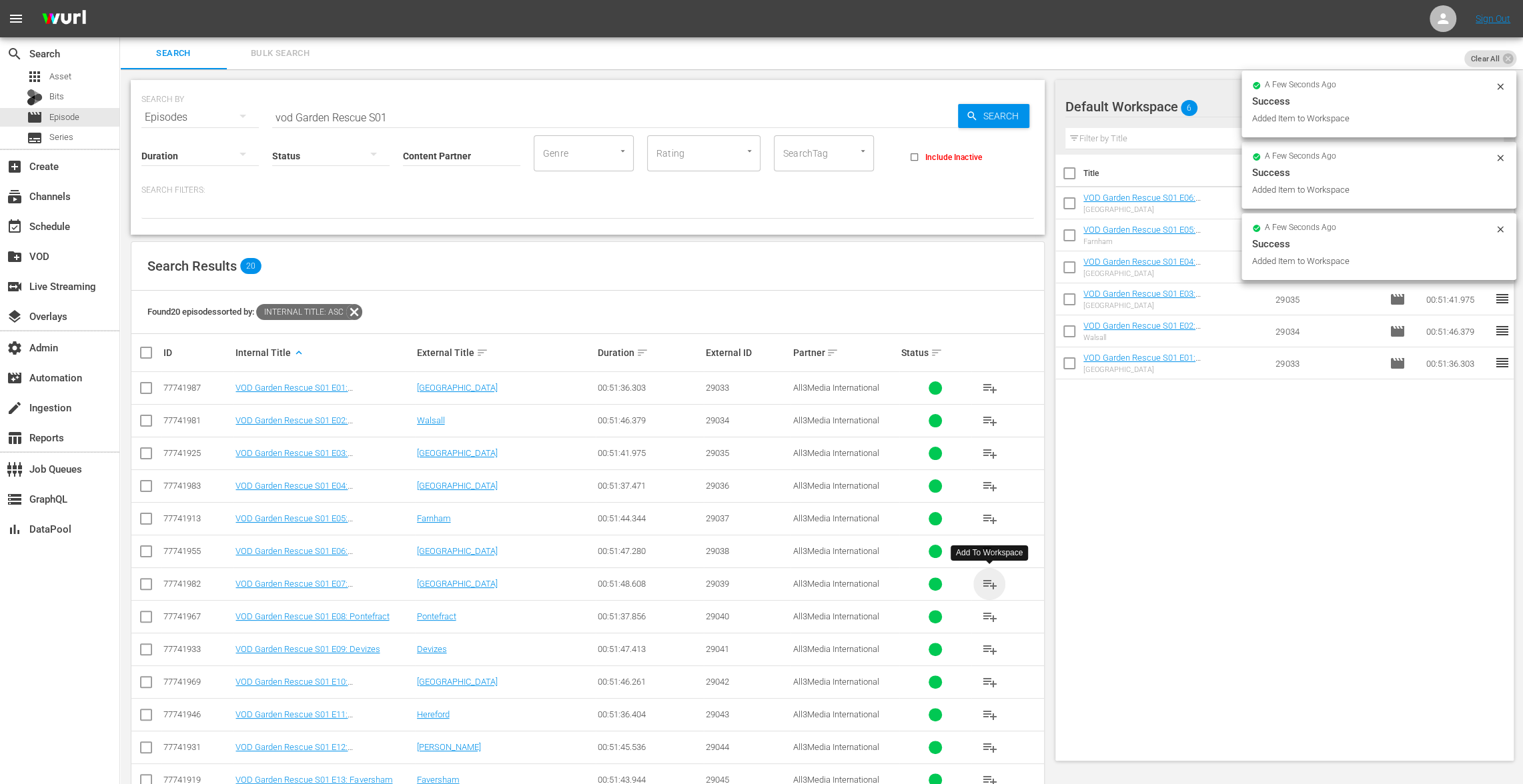
click at [988, 578] on span "playlist_add" at bounding box center [989, 584] width 16 height 16
click at [987, 613] on span "playlist_add" at bounding box center [989, 617] width 16 height 16
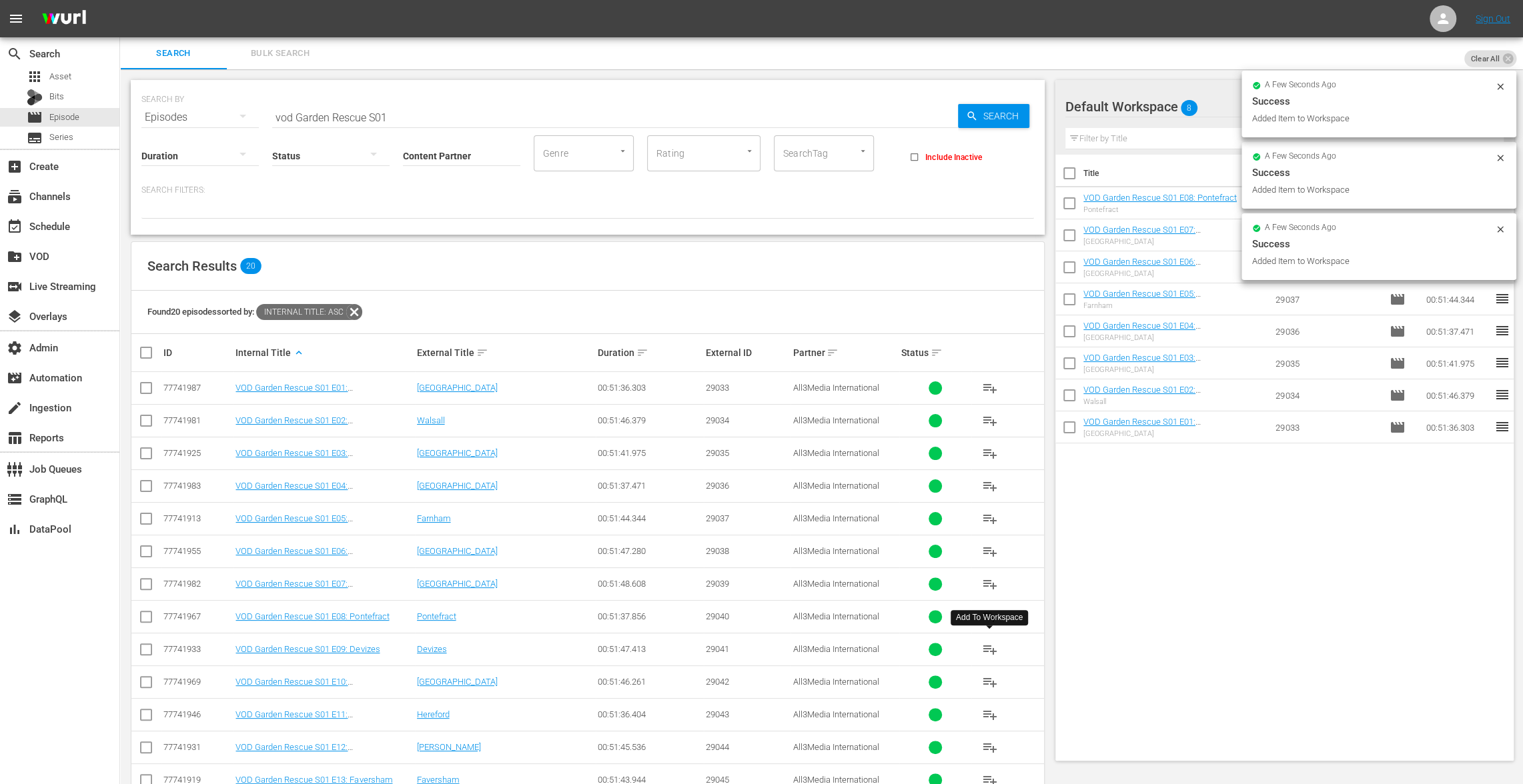
click at [988, 644] on span "playlist_add" at bounding box center [989, 649] width 16 height 16
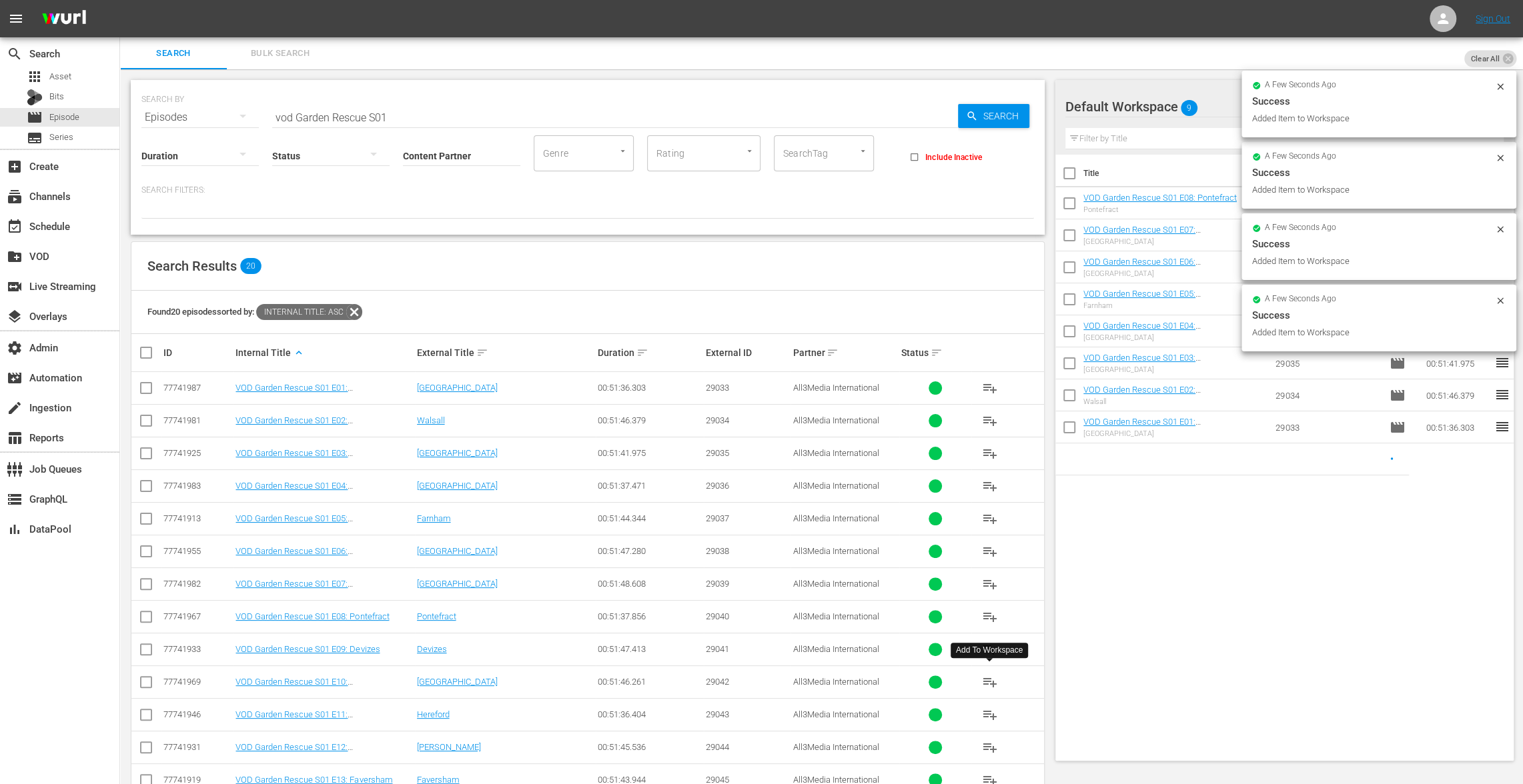
click at [988, 677] on span "playlist_add" at bounding box center [989, 682] width 16 height 16
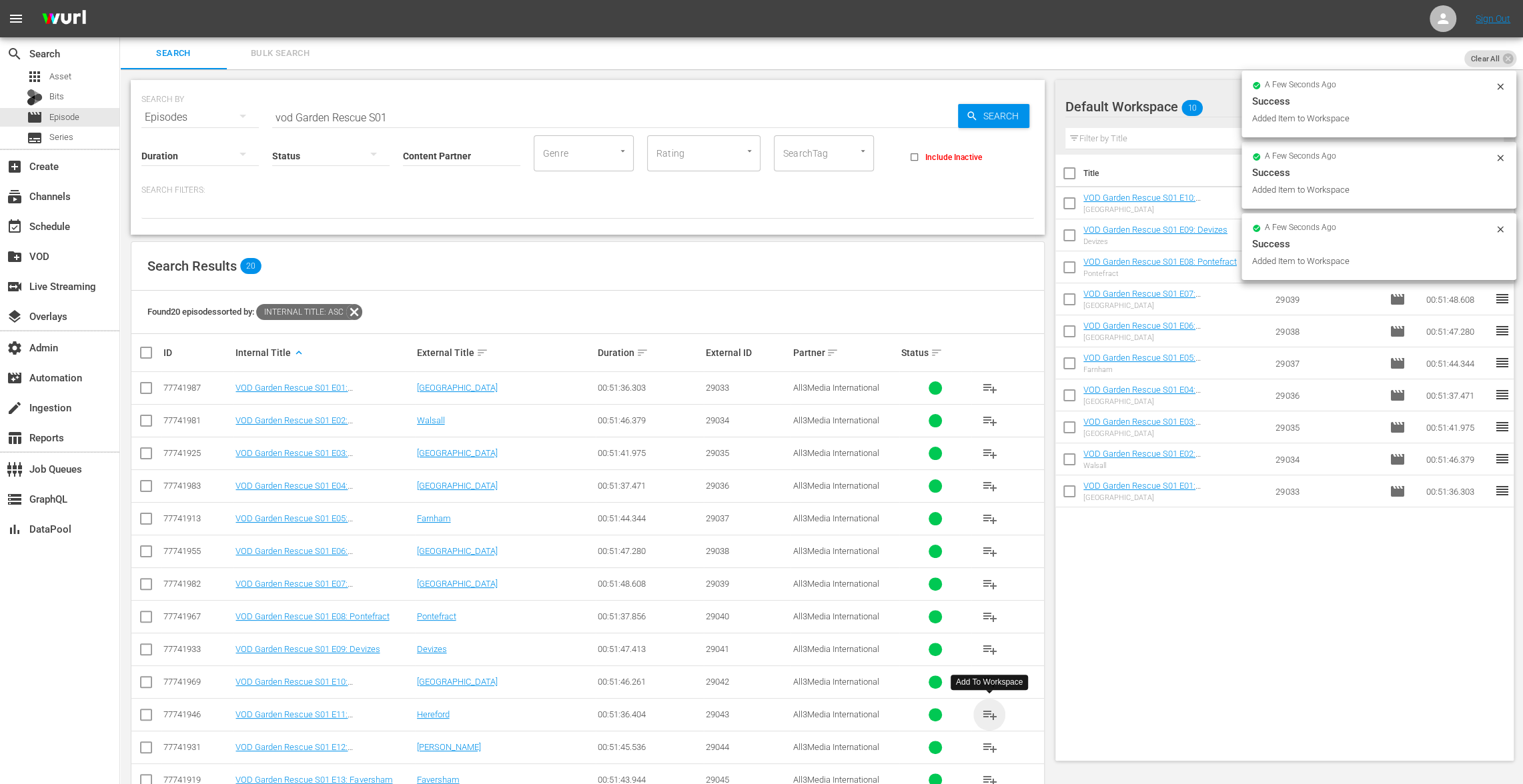
click at [988, 706] on span "playlist_add" at bounding box center [989, 715] width 16 height 16
click at [991, 746] on span "playlist_add" at bounding box center [989, 747] width 16 height 16
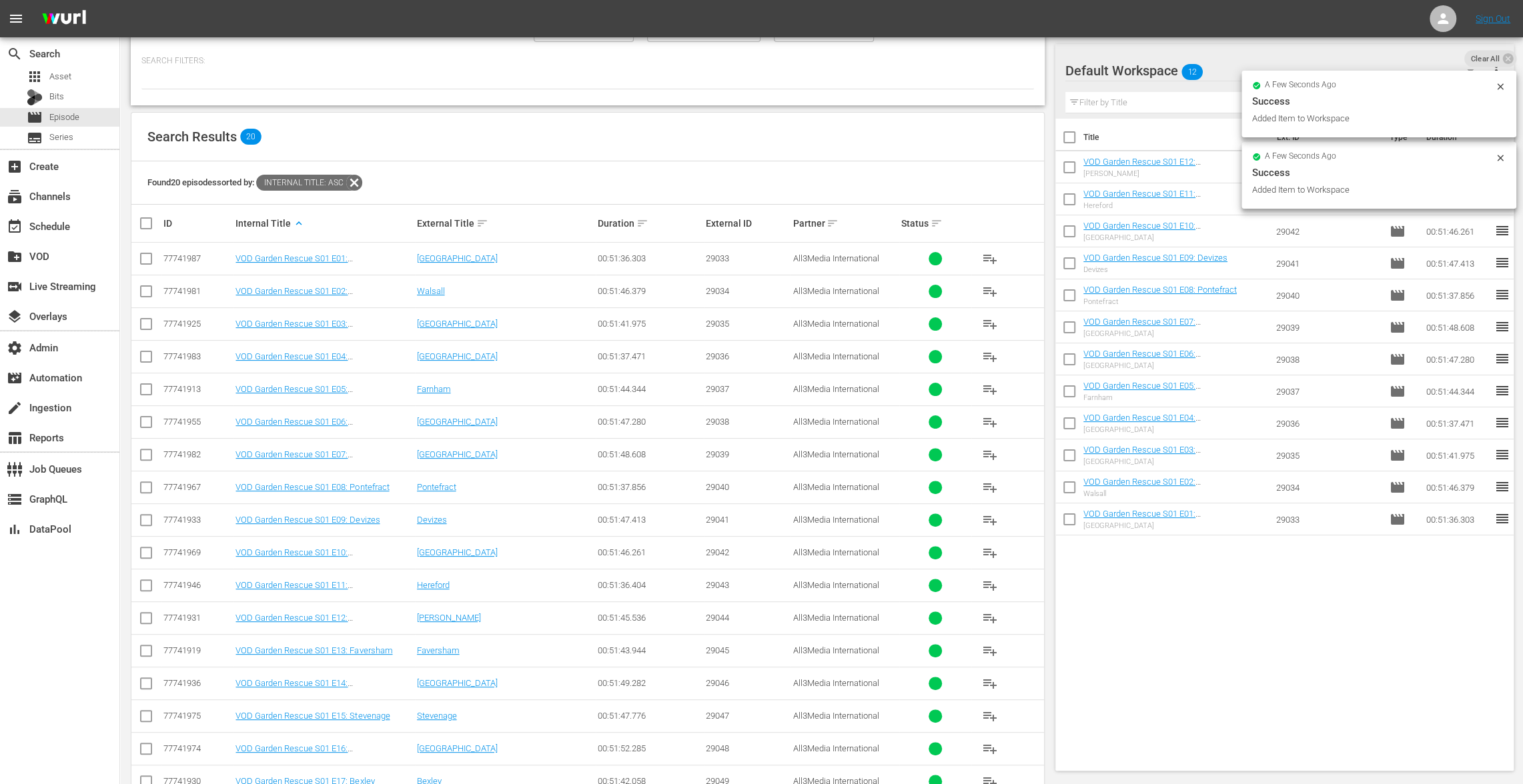
scroll to position [260, 0]
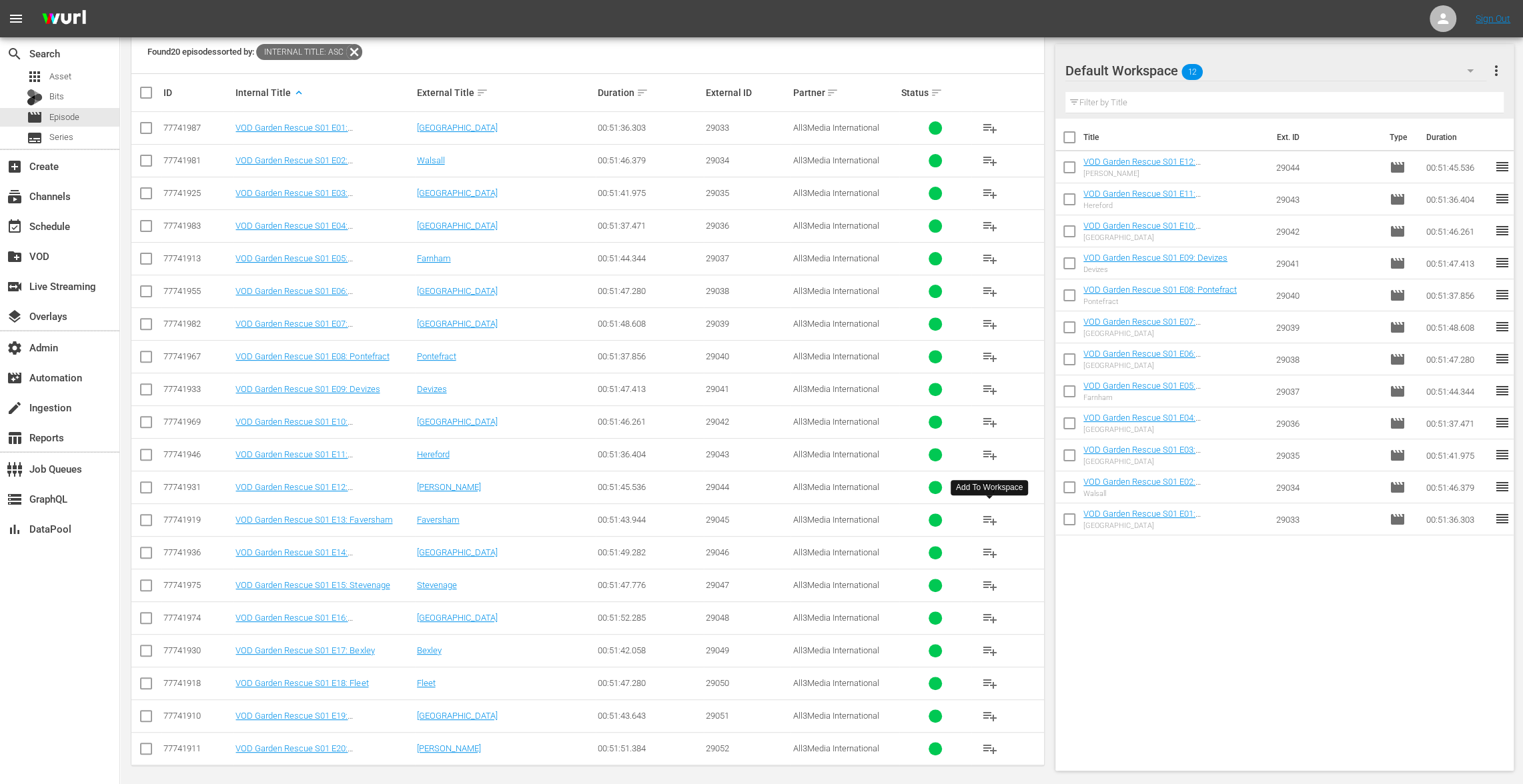
click at [988, 512] on span "playlist_add" at bounding box center [989, 520] width 16 height 16
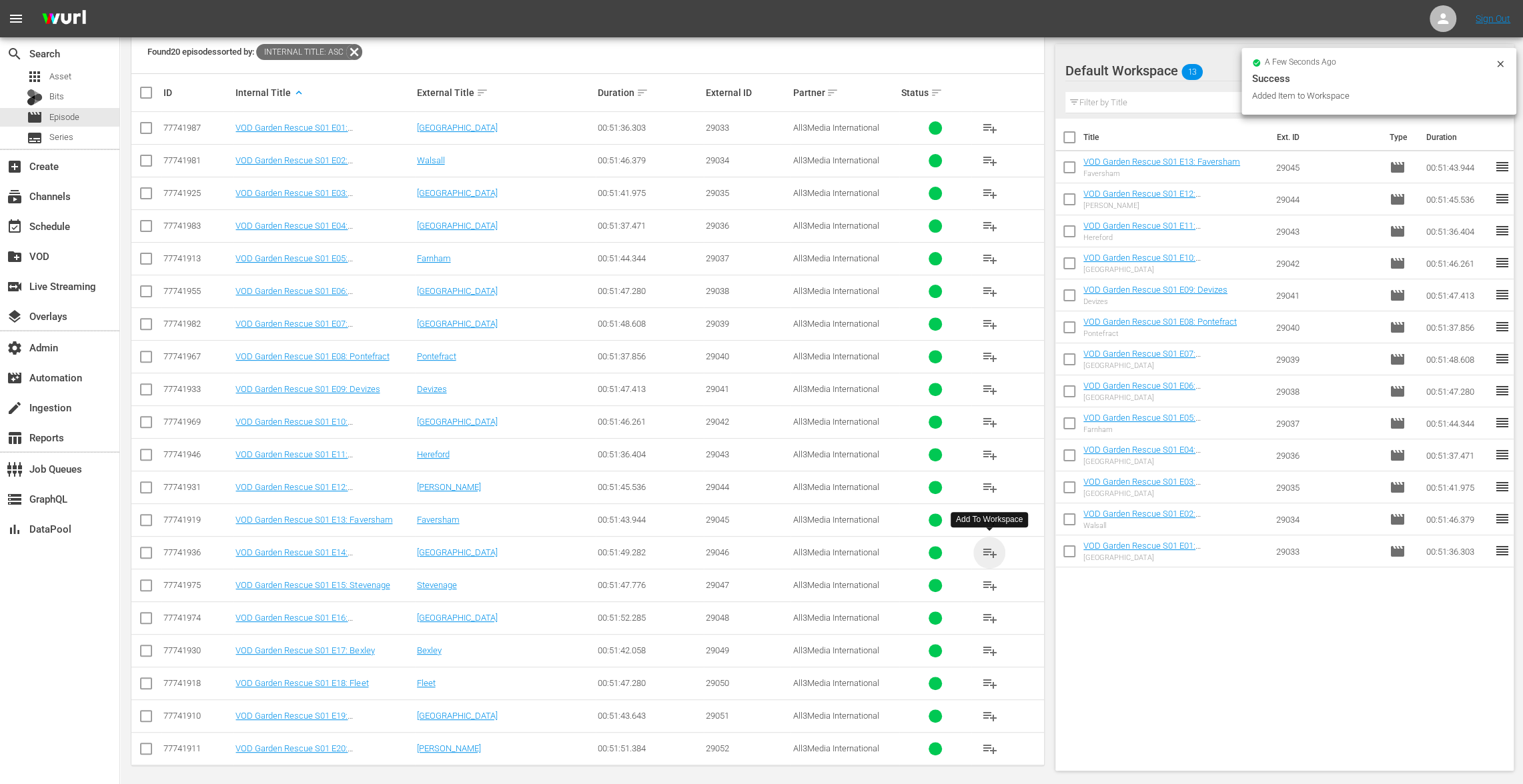
click at [986, 551] on span "playlist_add" at bounding box center [989, 553] width 16 height 16
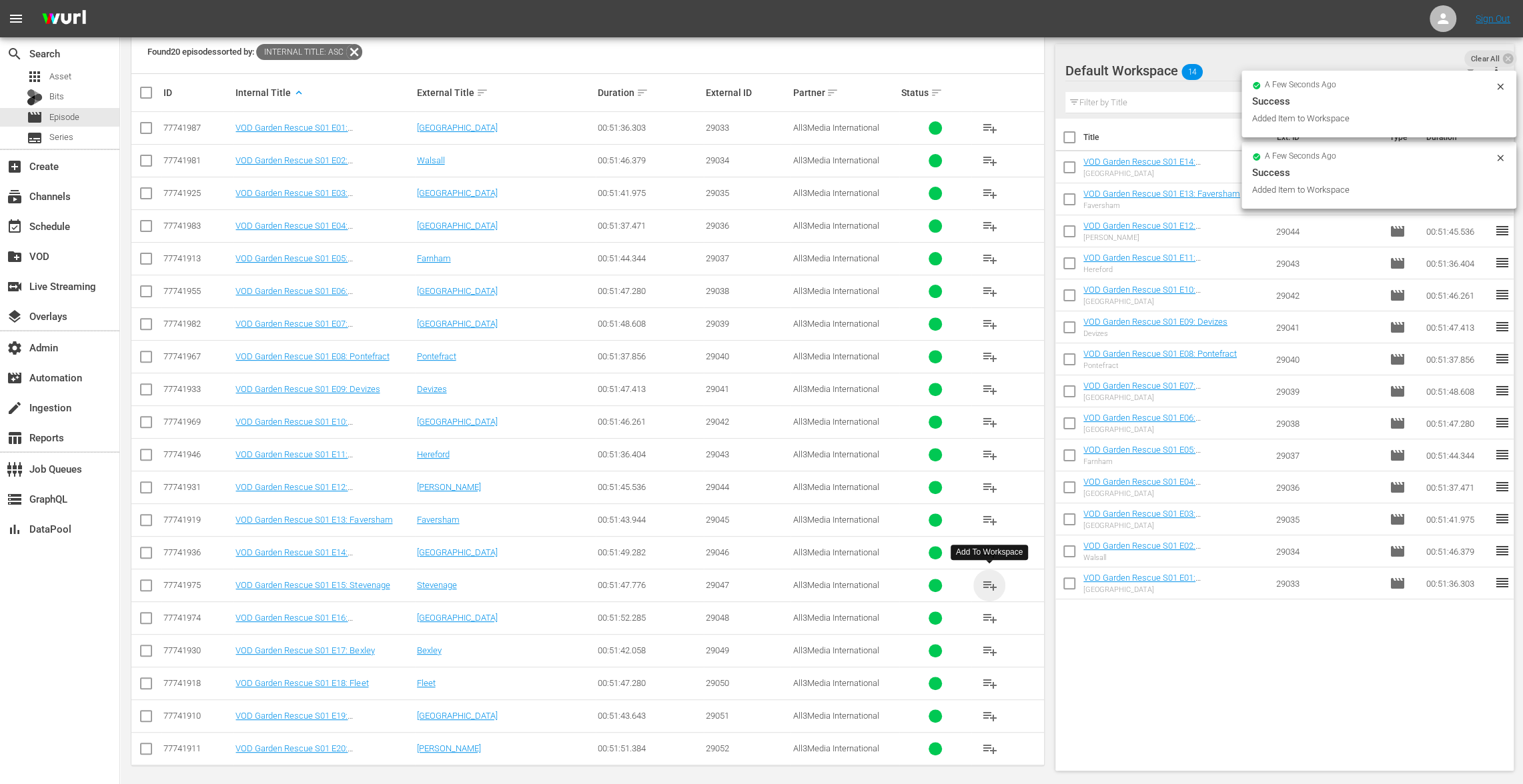
click at [984, 578] on span "playlist_add" at bounding box center [989, 586] width 16 height 16
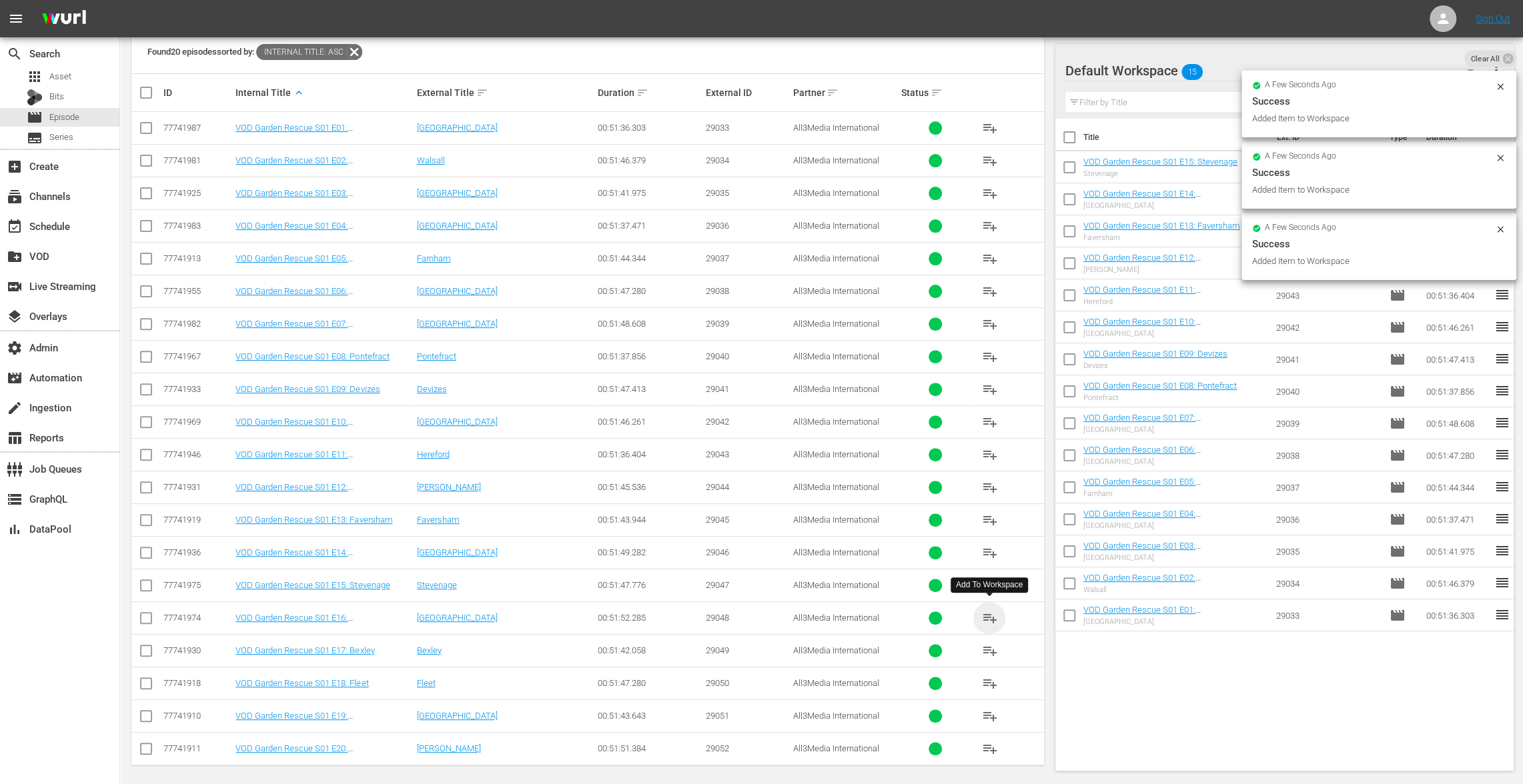
click at [988, 612] on span "playlist_add" at bounding box center [989, 618] width 16 height 16
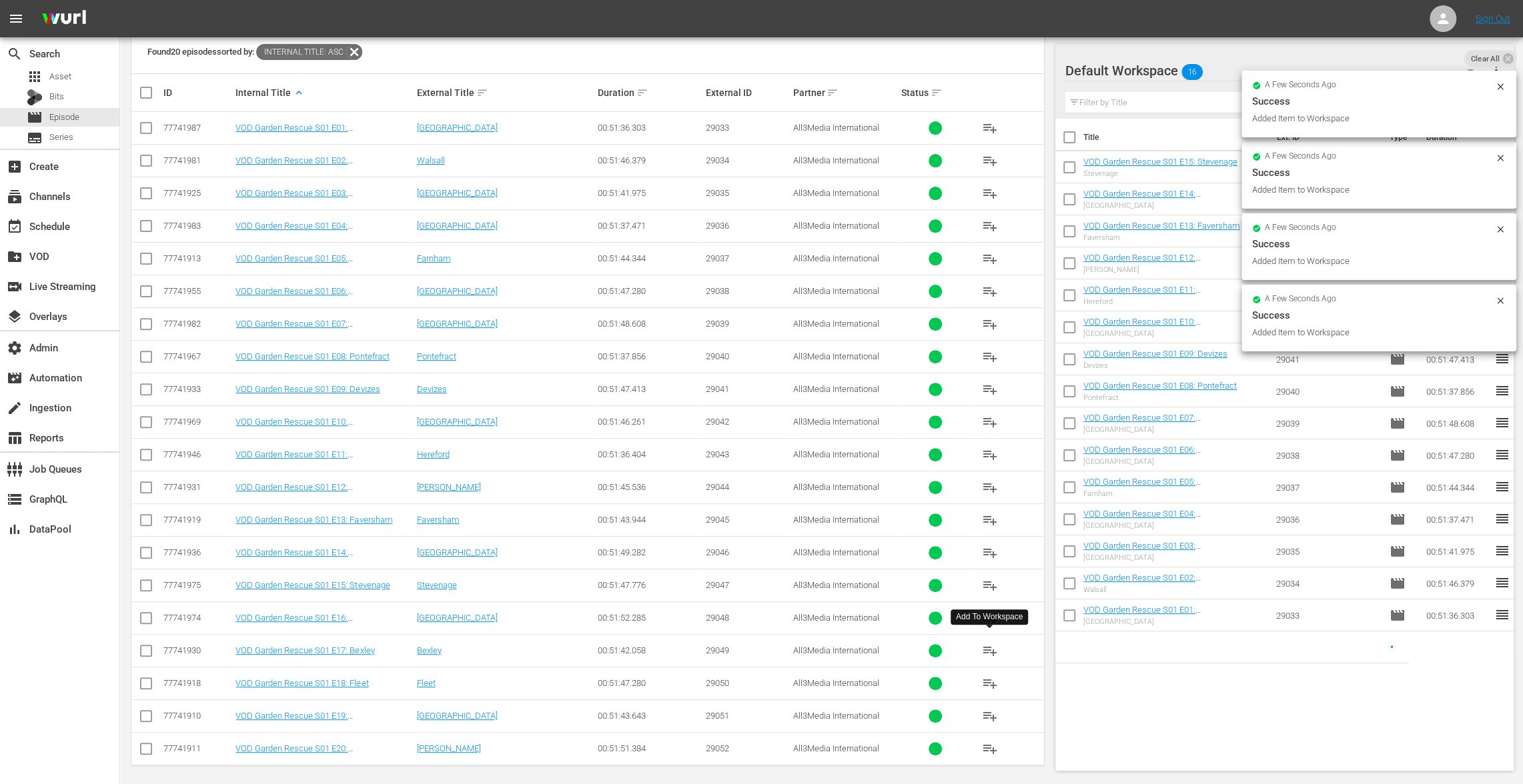
click at [988, 646] on span "playlist_add" at bounding box center [989, 651] width 16 height 16
click at [989, 678] on span "playlist_add" at bounding box center [989, 684] width 16 height 16
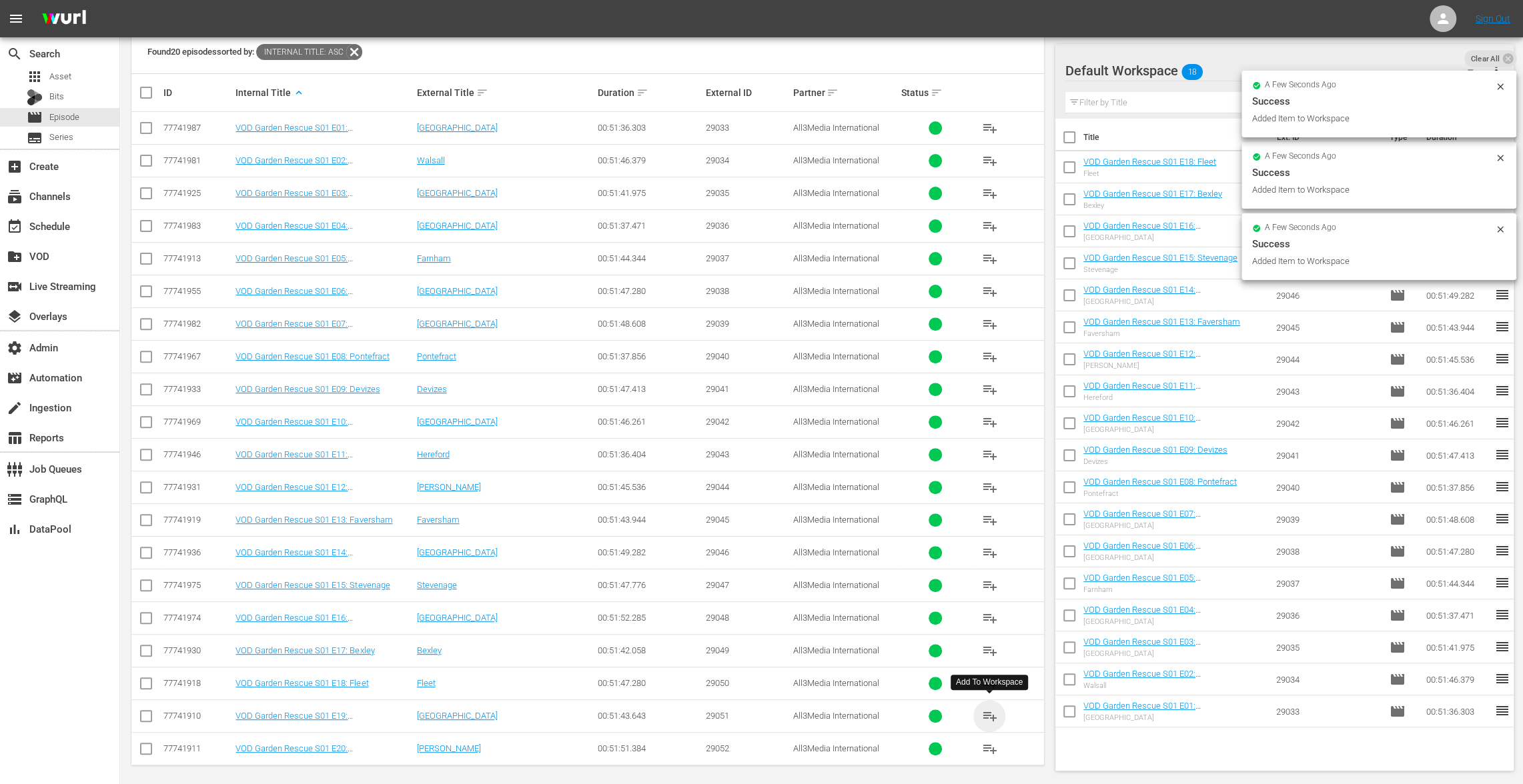
click at [988, 708] on span "playlist_add" at bounding box center [989, 716] width 16 height 16
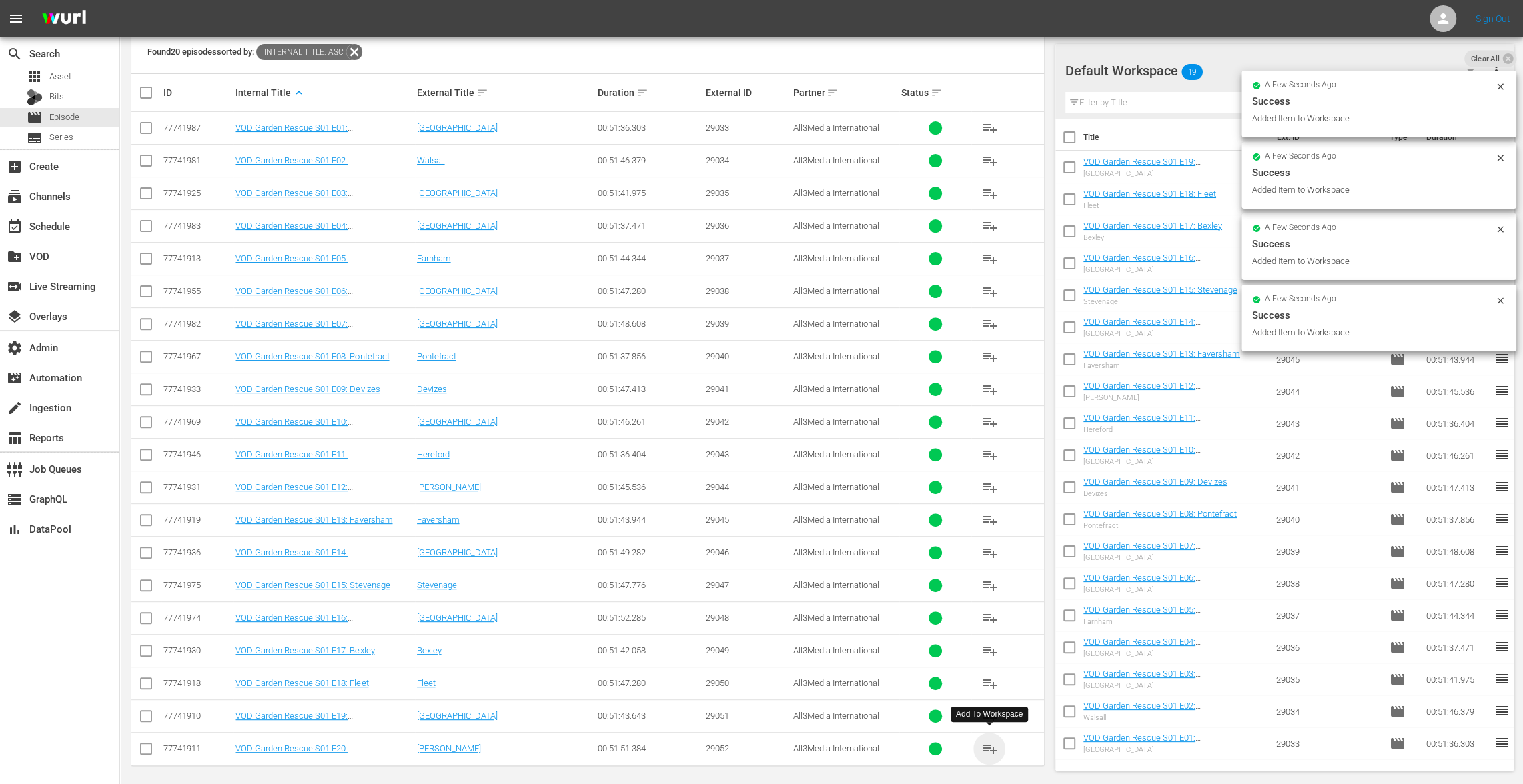
click at [988, 741] on span "playlist_add" at bounding box center [989, 749] width 16 height 16
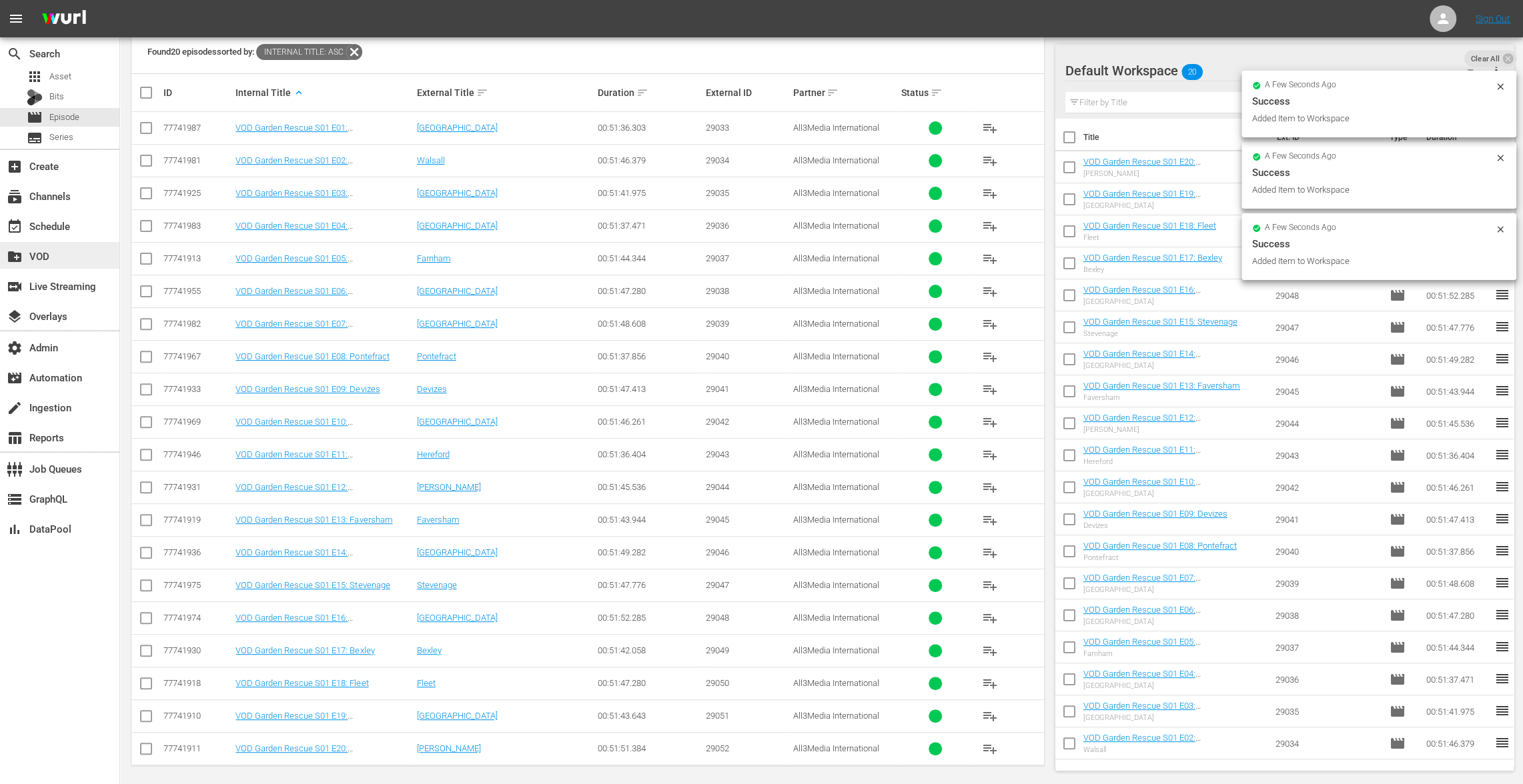
click at [58, 254] on div "create_new_folder VOD" at bounding box center [38, 254] width 75 height 12
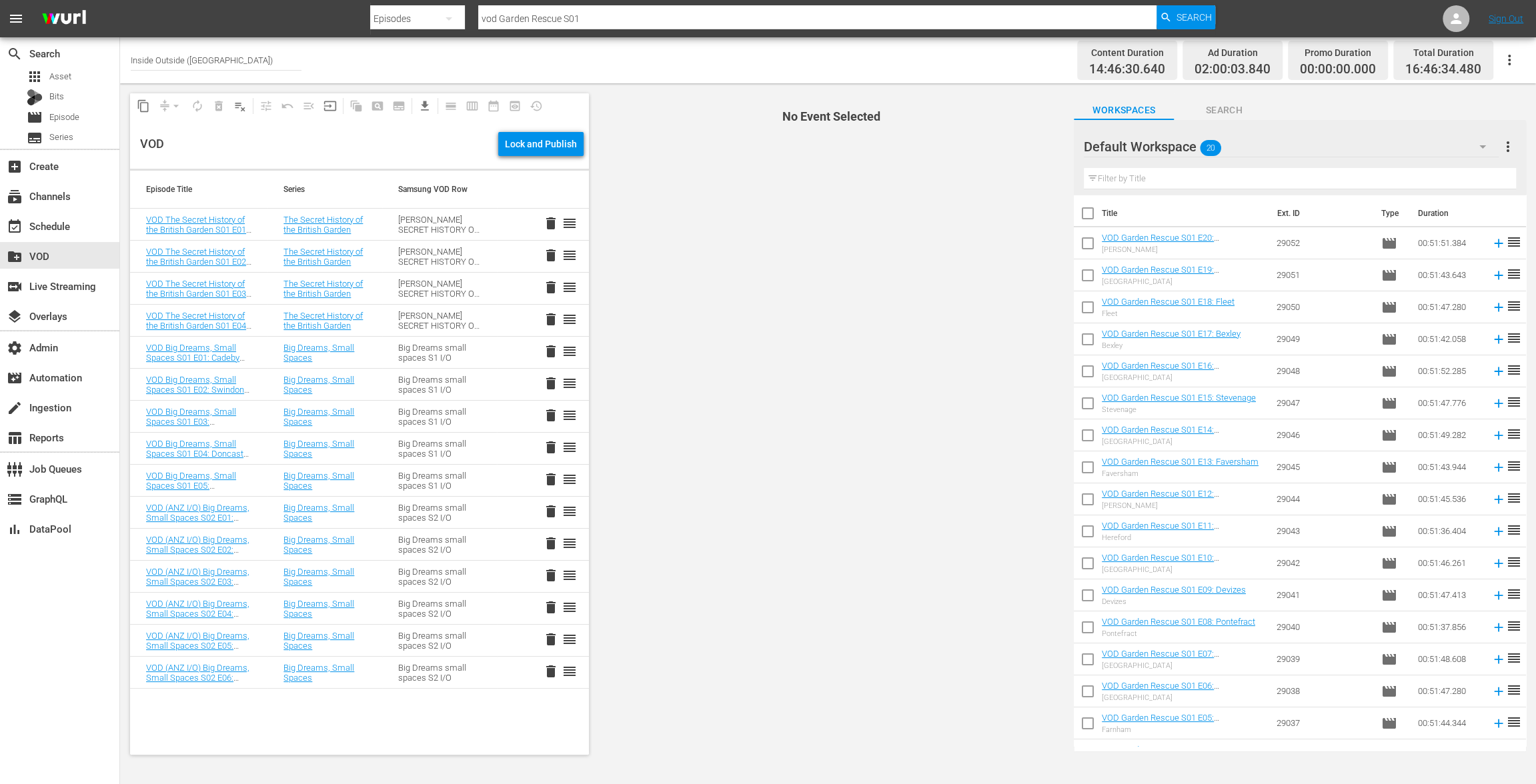
click at [1089, 212] on input "checkbox" at bounding box center [1088, 216] width 28 height 28
checkbox input "true"
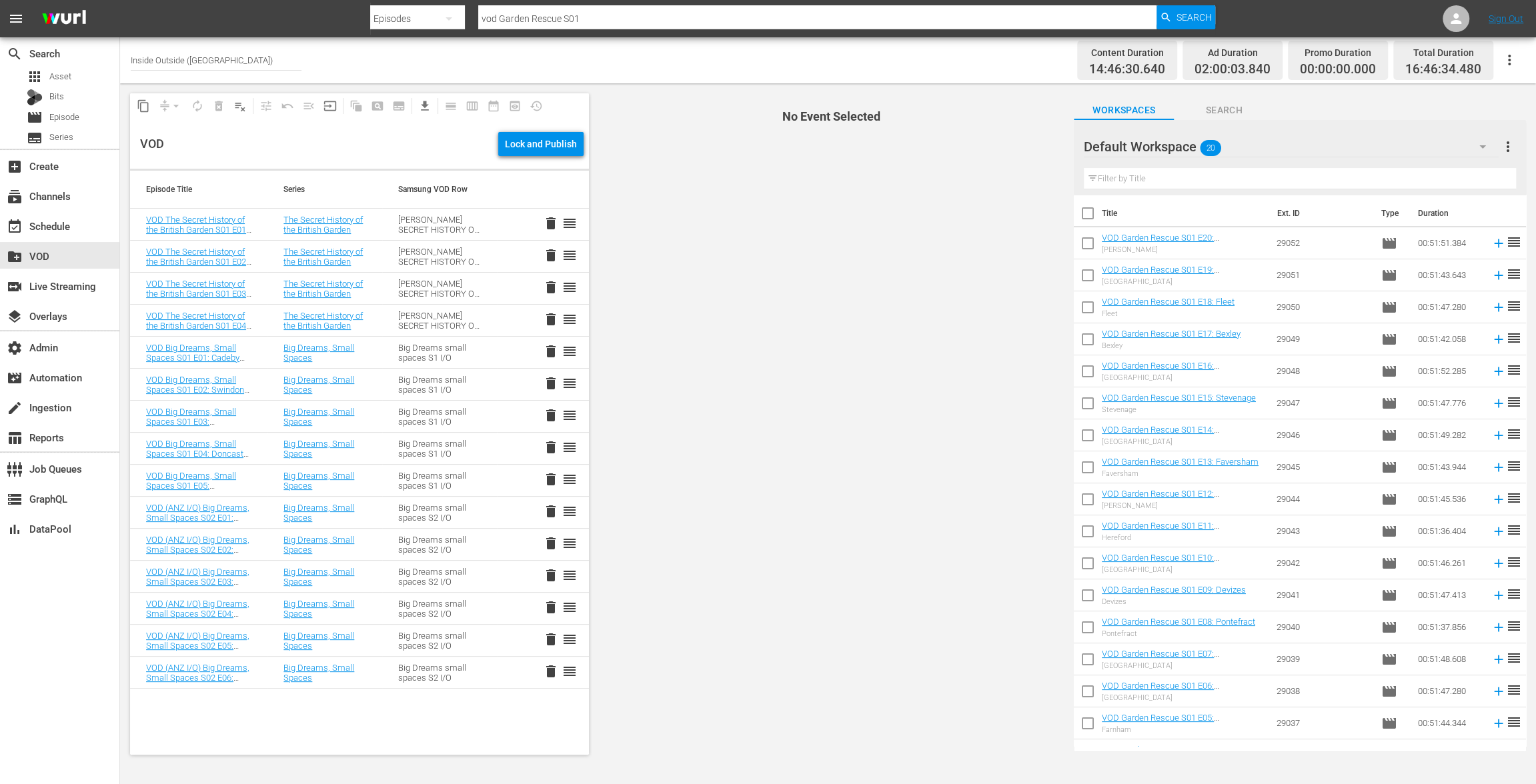
checkbox input "true"
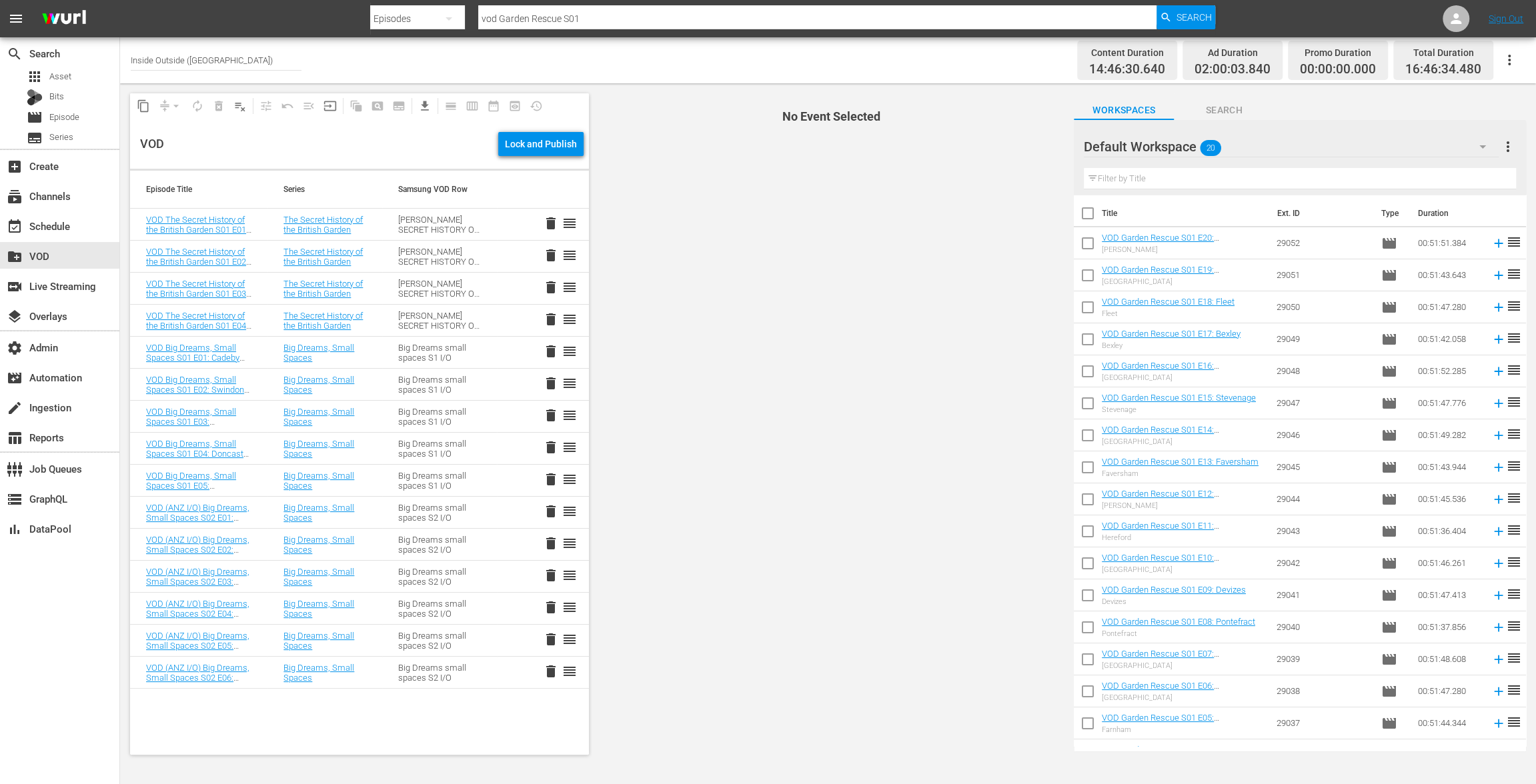
checkbox input "true"
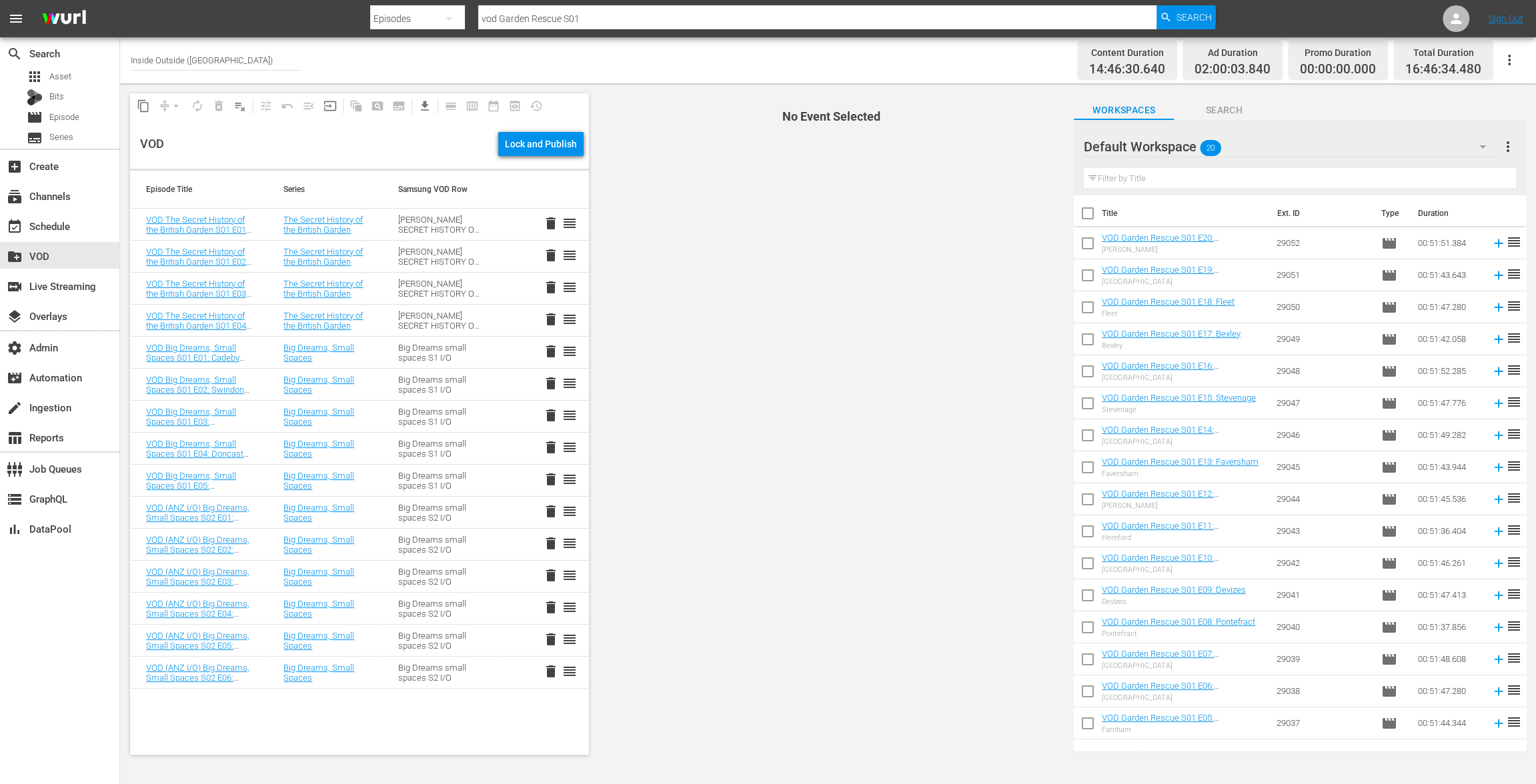
checkbox input "true"
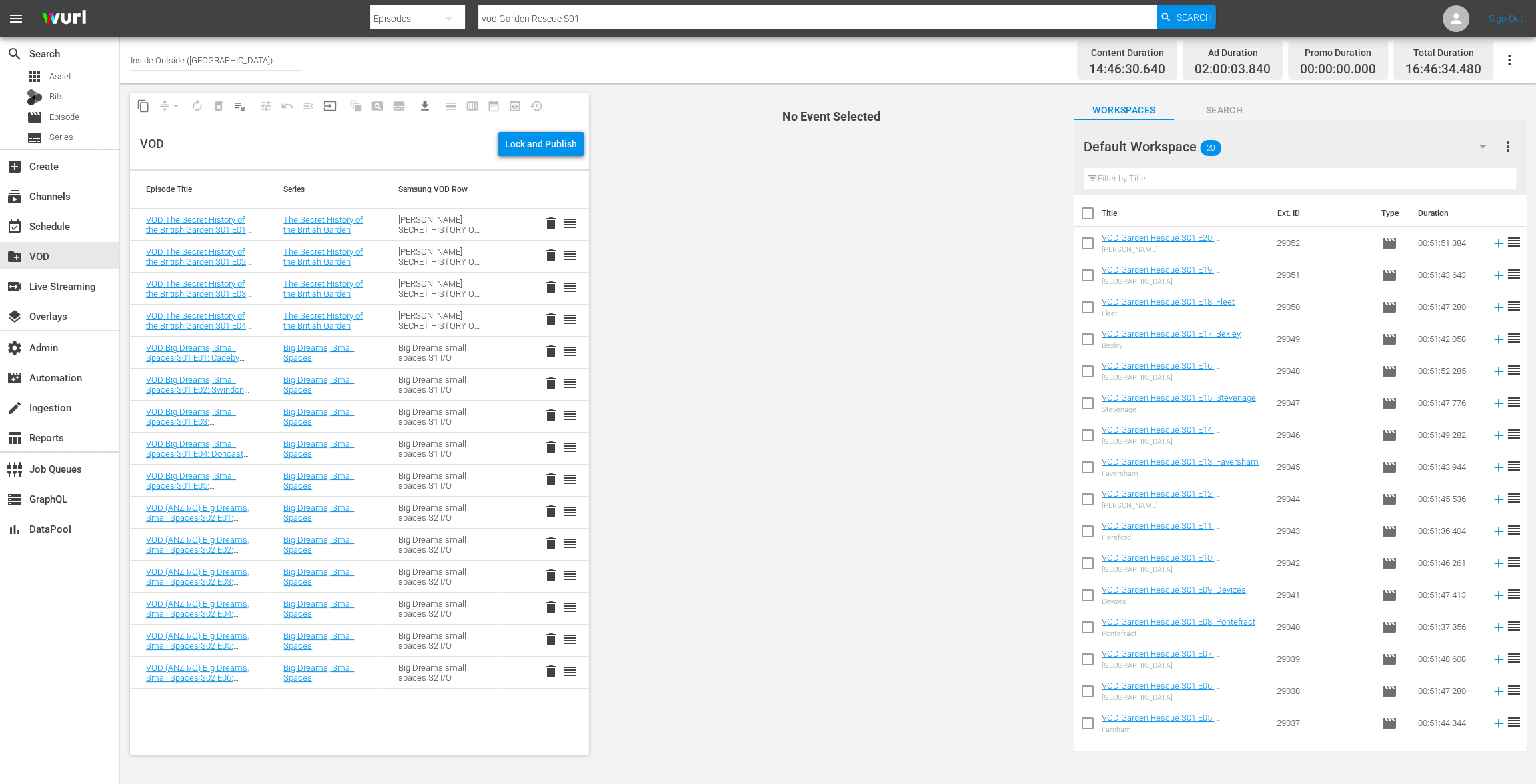
checkbox input "true"
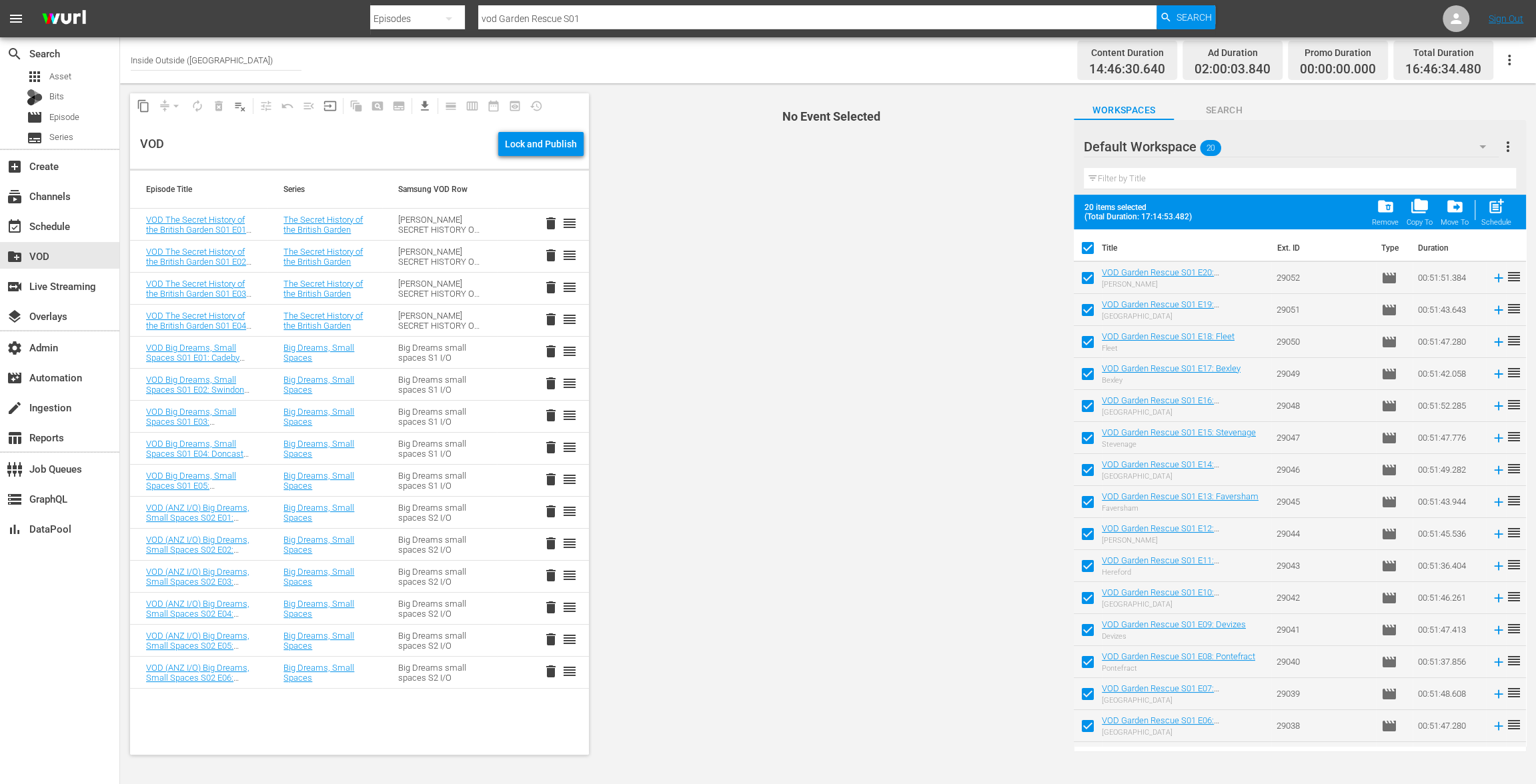
click at [1503, 211] on span "post_add" at bounding box center [1497, 206] width 18 height 18
checkbox input "false"
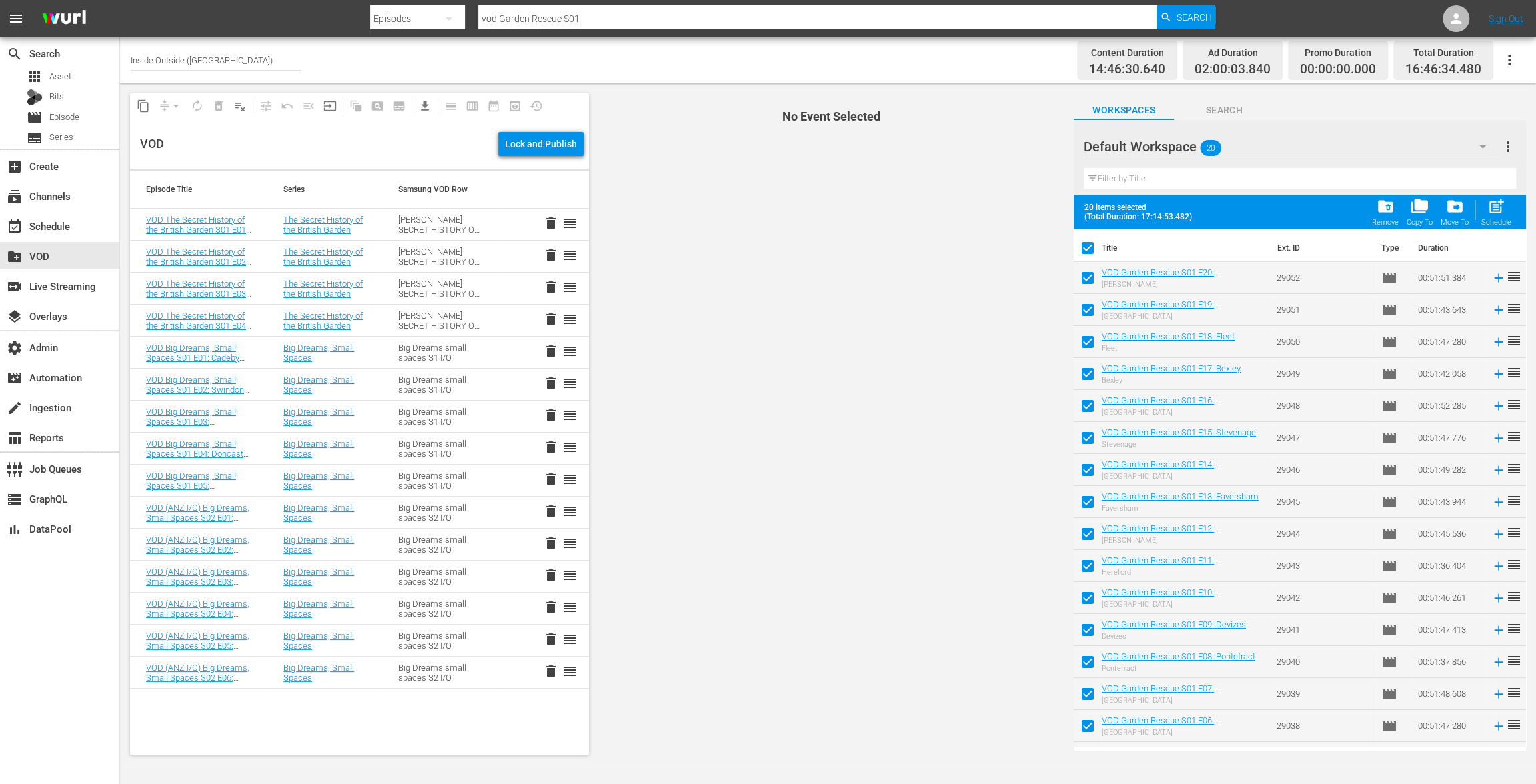
checkbox input "false"
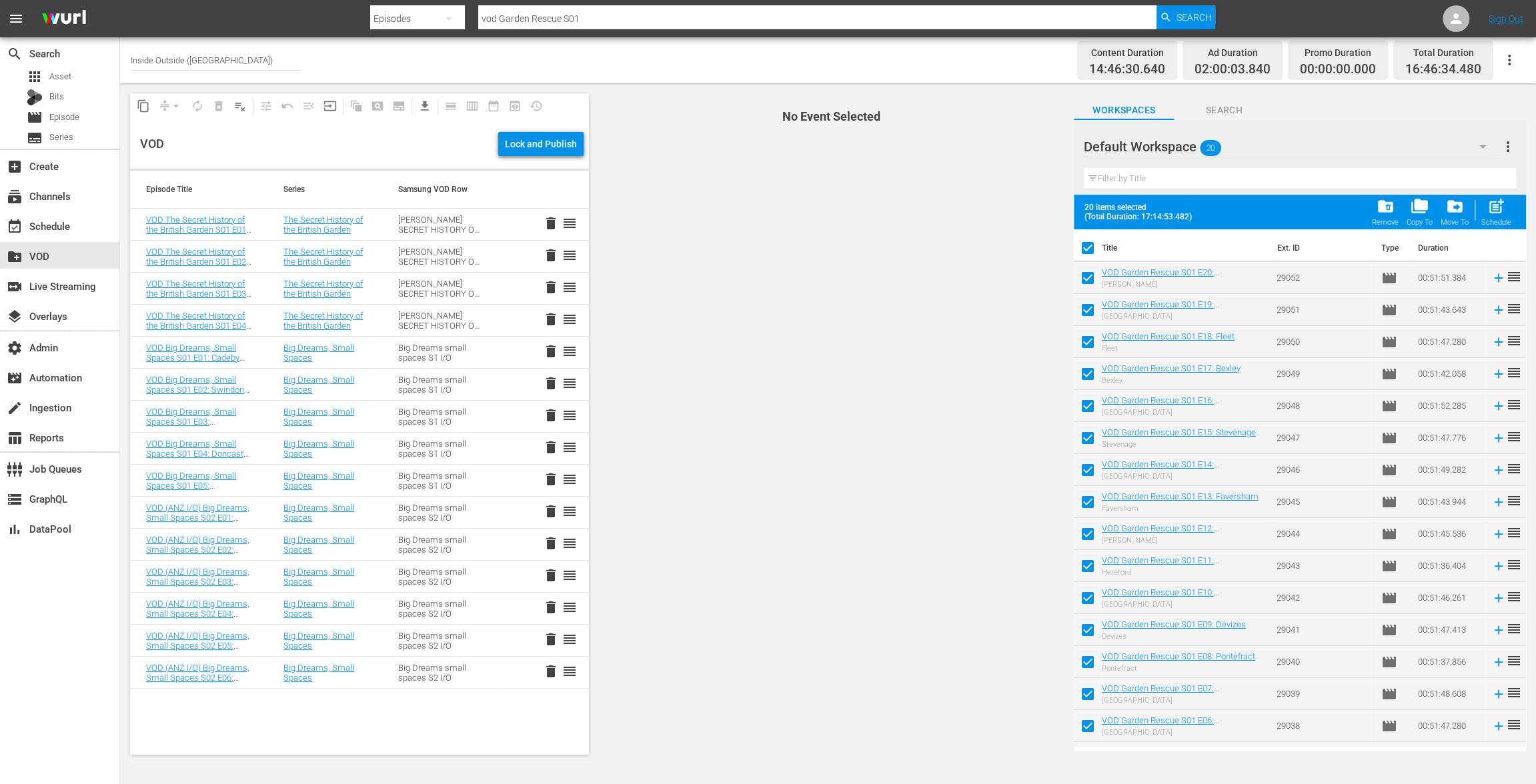
checkbox input "false"
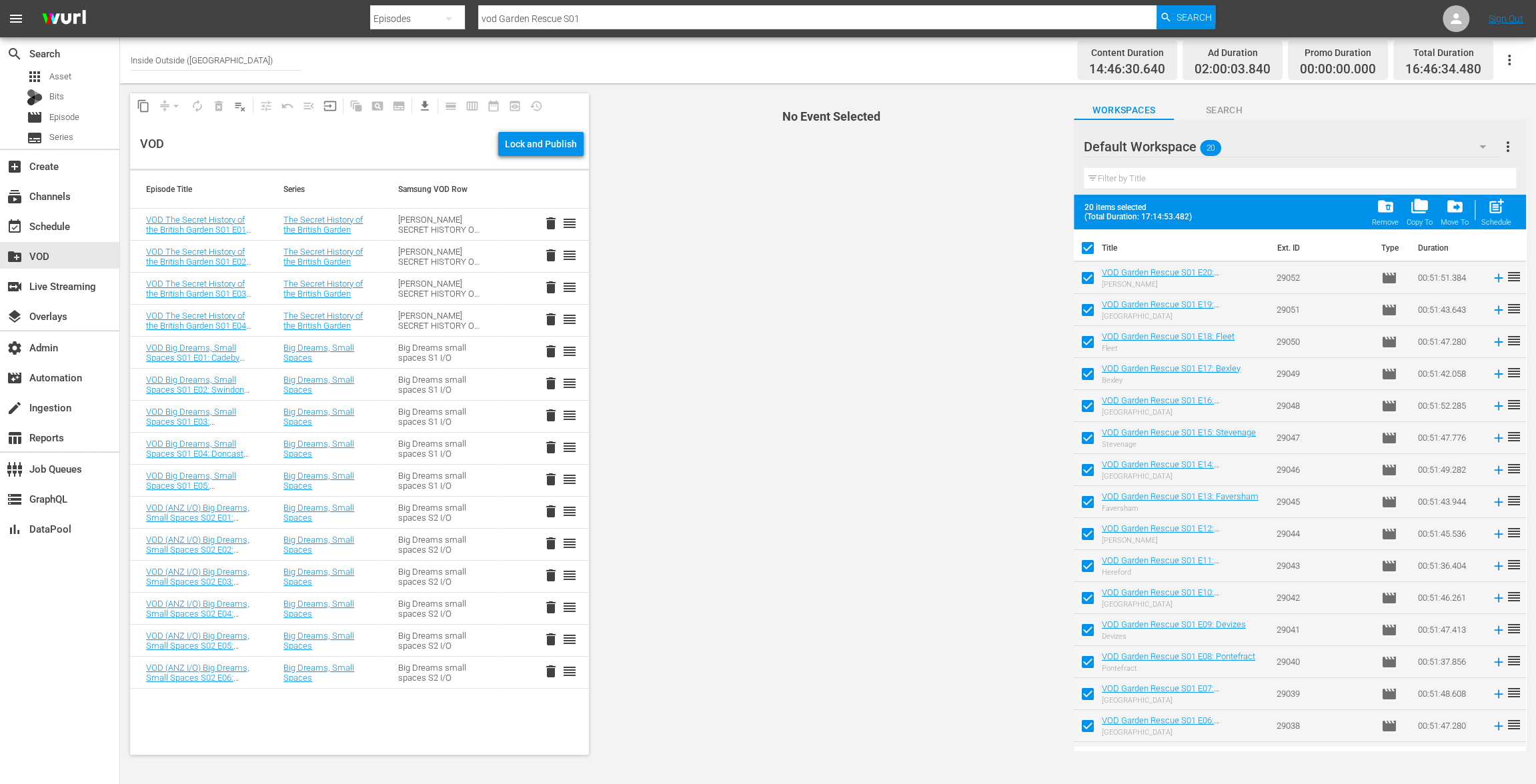
checkbox input "false"
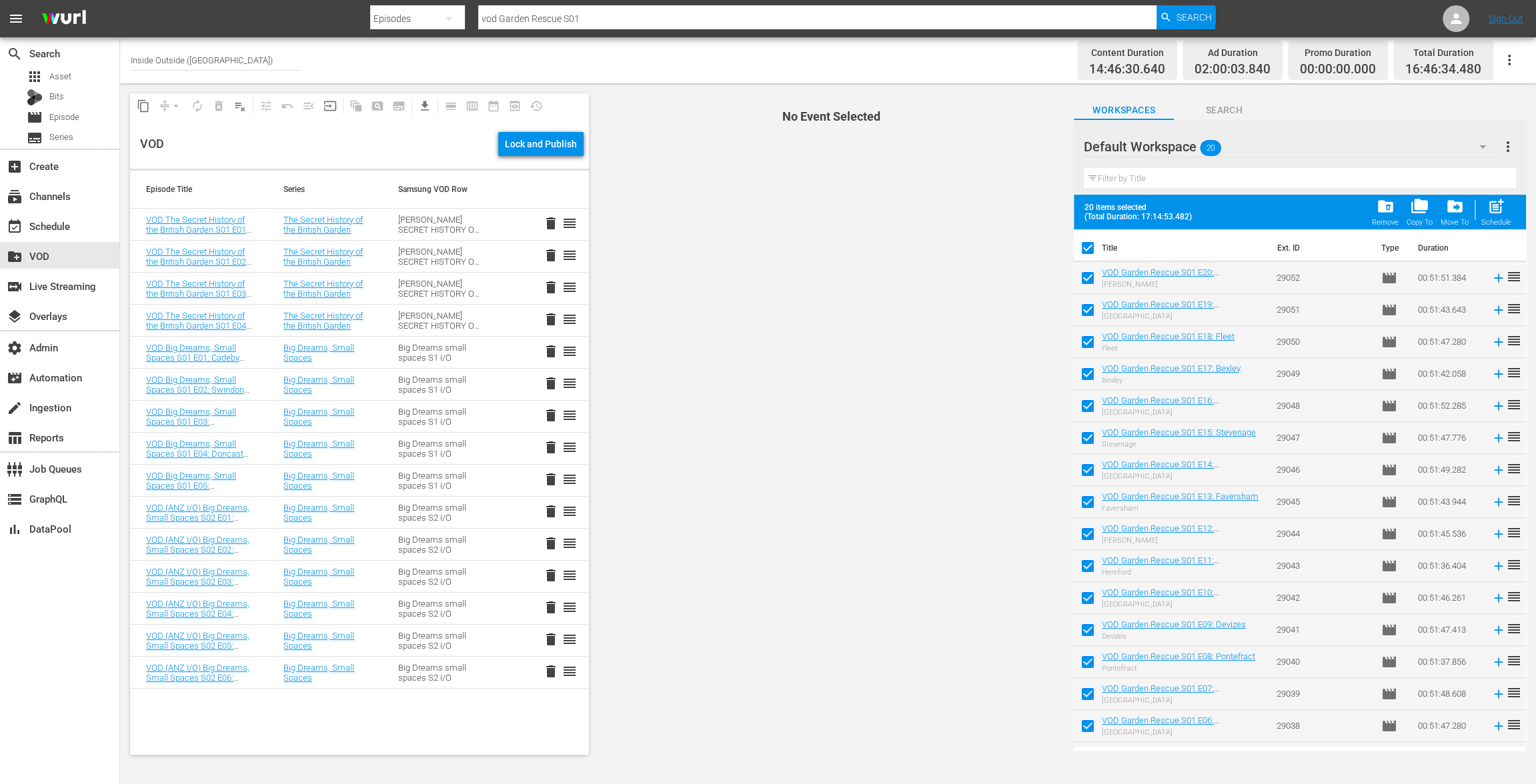
checkbox input "false"
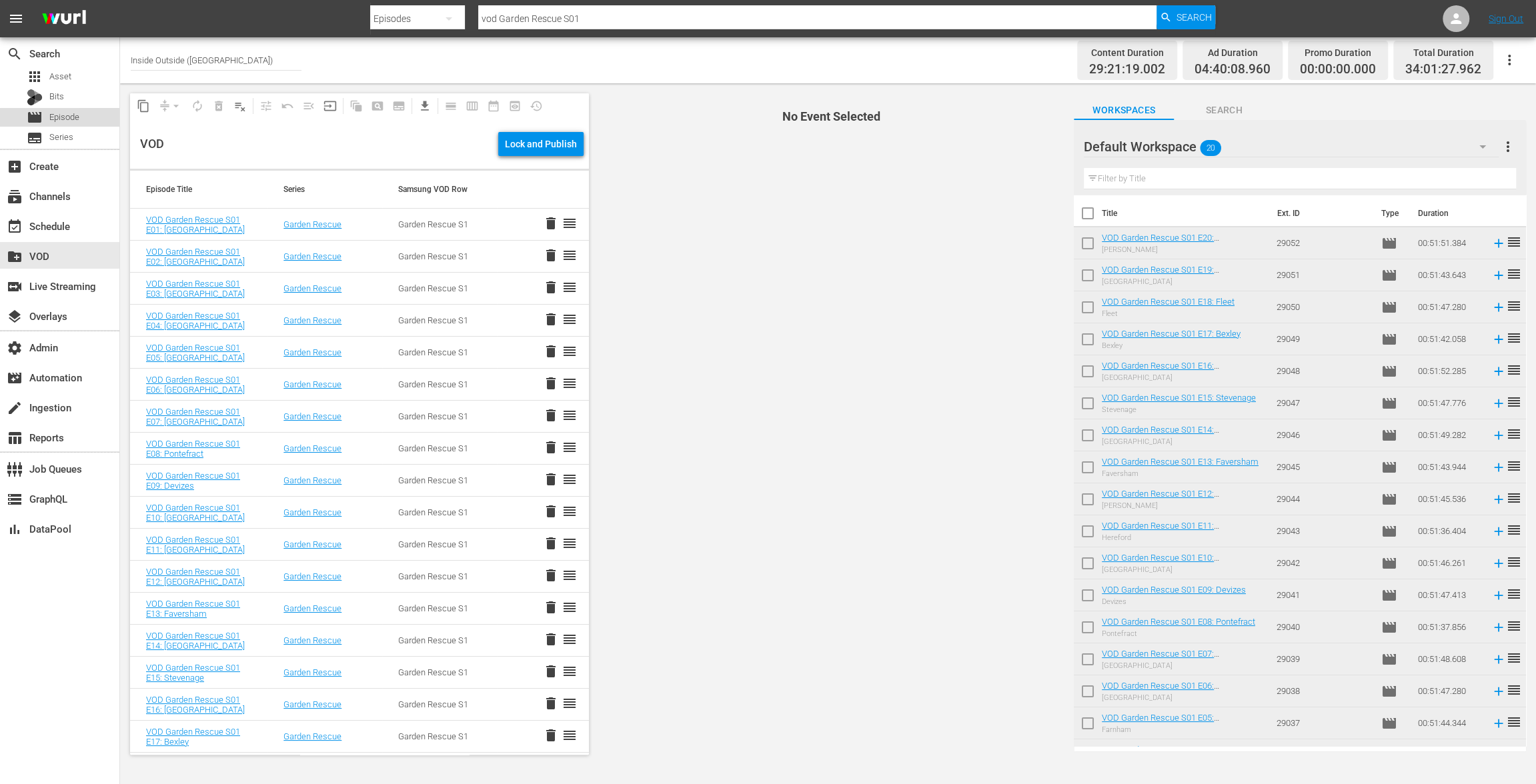
click at [73, 118] on span "Episode" at bounding box center [64, 117] width 30 height 13
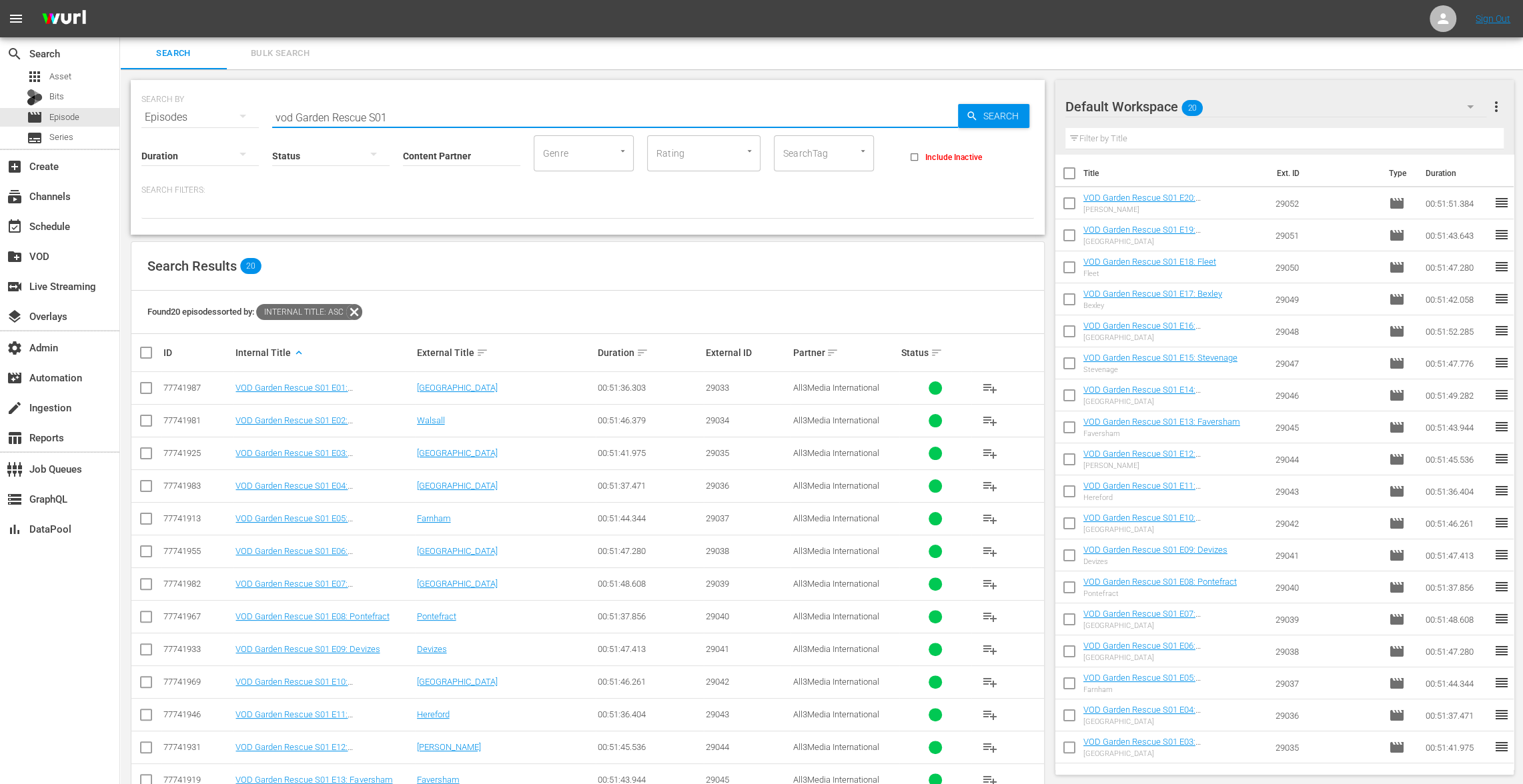
drag, startPoint x: 410, startPoint y: 122, endPoint x: 296, endPoint y: 112, distance: 114.4
click at [296, 111] on input "vod Garden Rescue S01" at bounding box center [615, 117] width 686 height 32
paste input "ORDON RAMSAY'S ULTIMATE COOKERY COURSE"
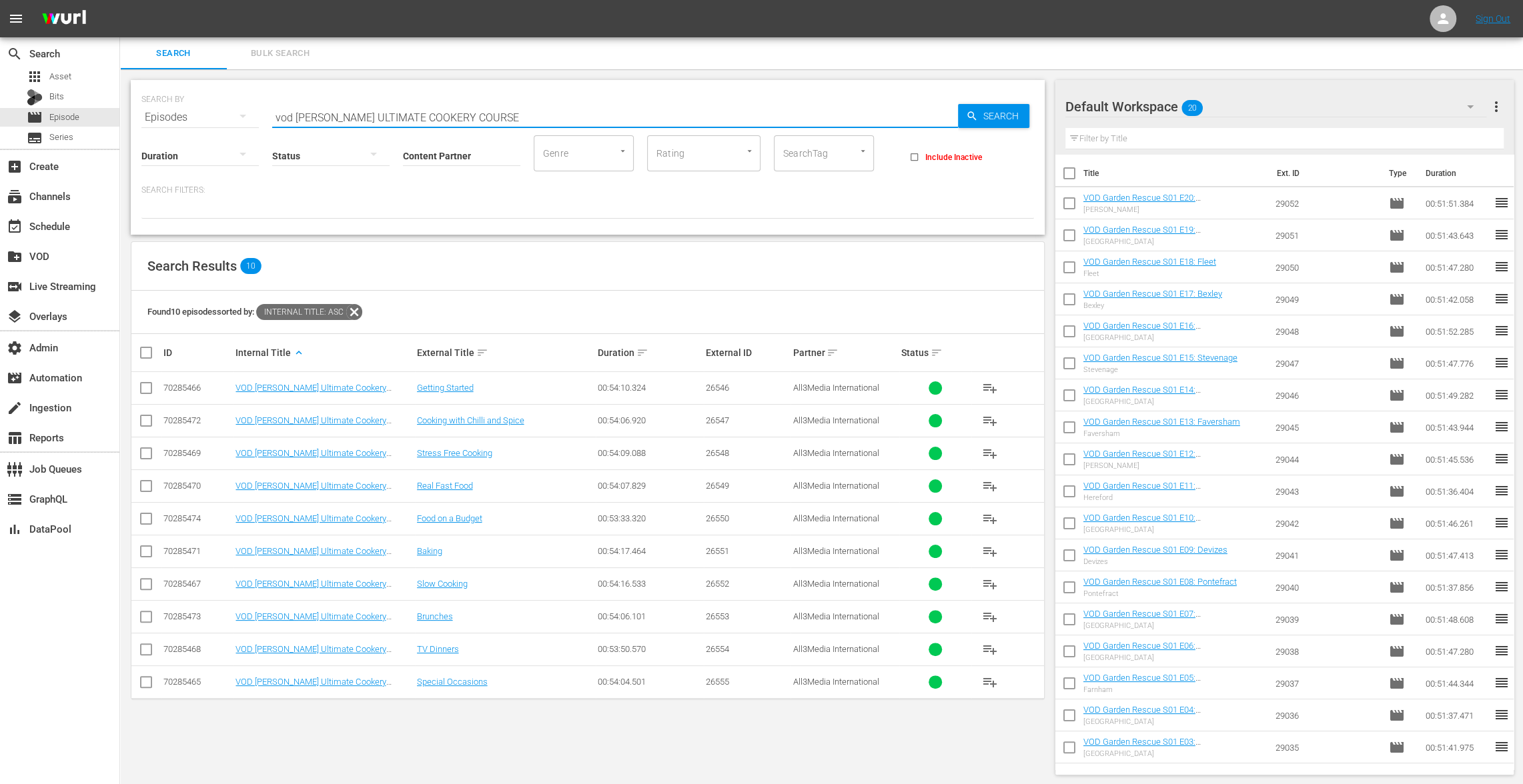
type input "vod GORDON RAMSAY'S ULTIMATE COOKERY COURSE"
click at [1070, 171] on input "checkbox" at bounding box center [1069, 176] width 28 height 28
checkbox input "true"
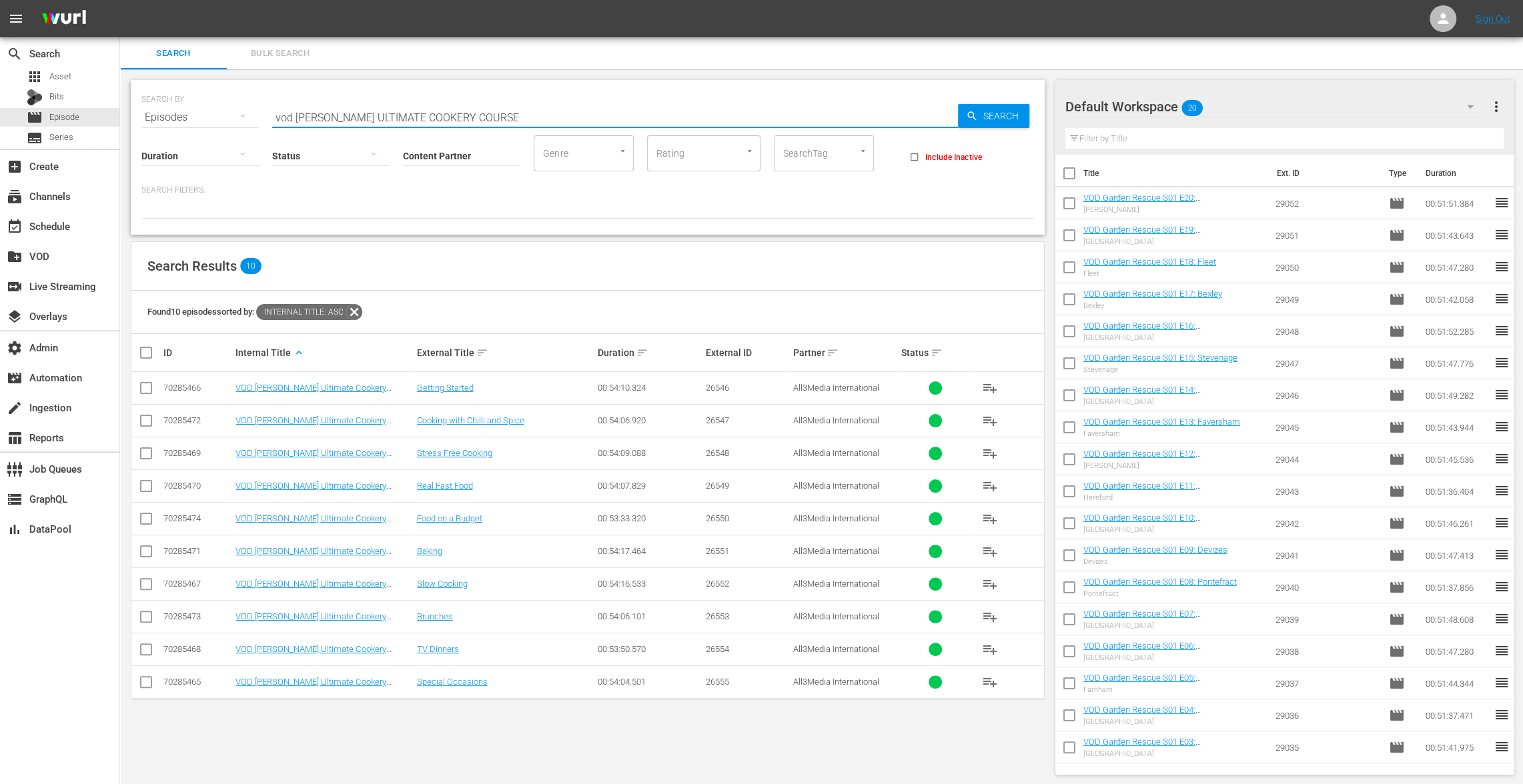
checkbox input "true"
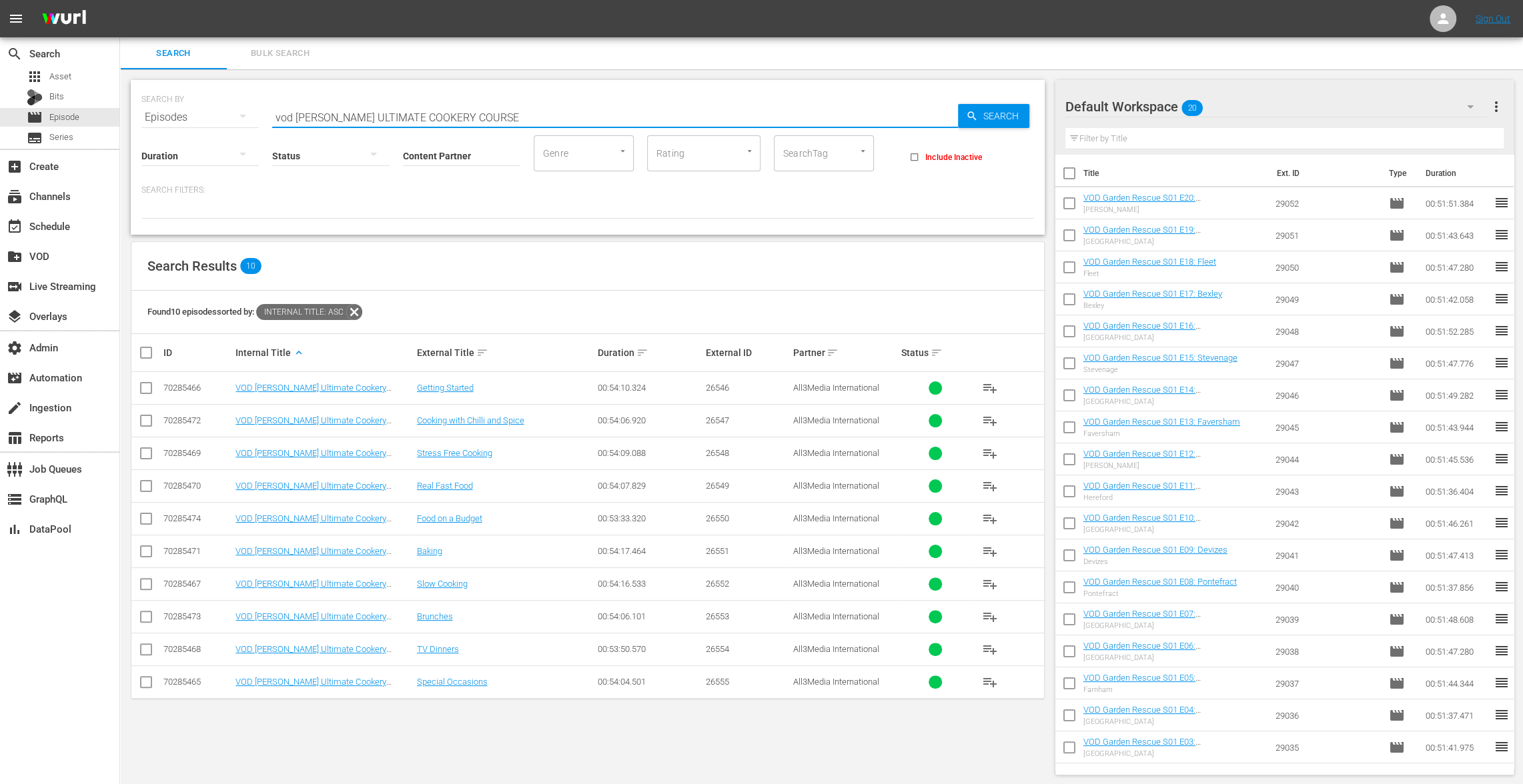
checkbox input "true"
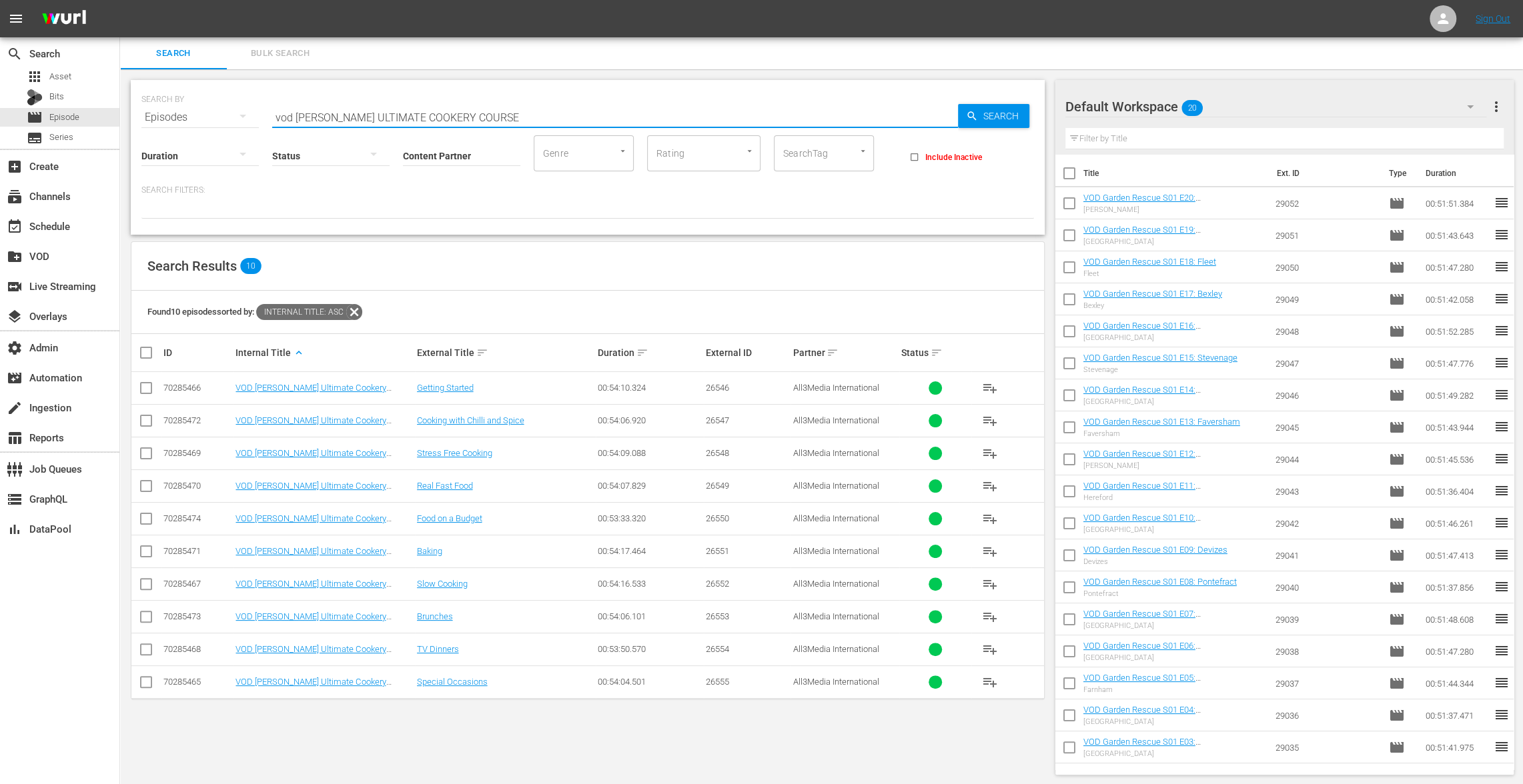
checkbox input "true"
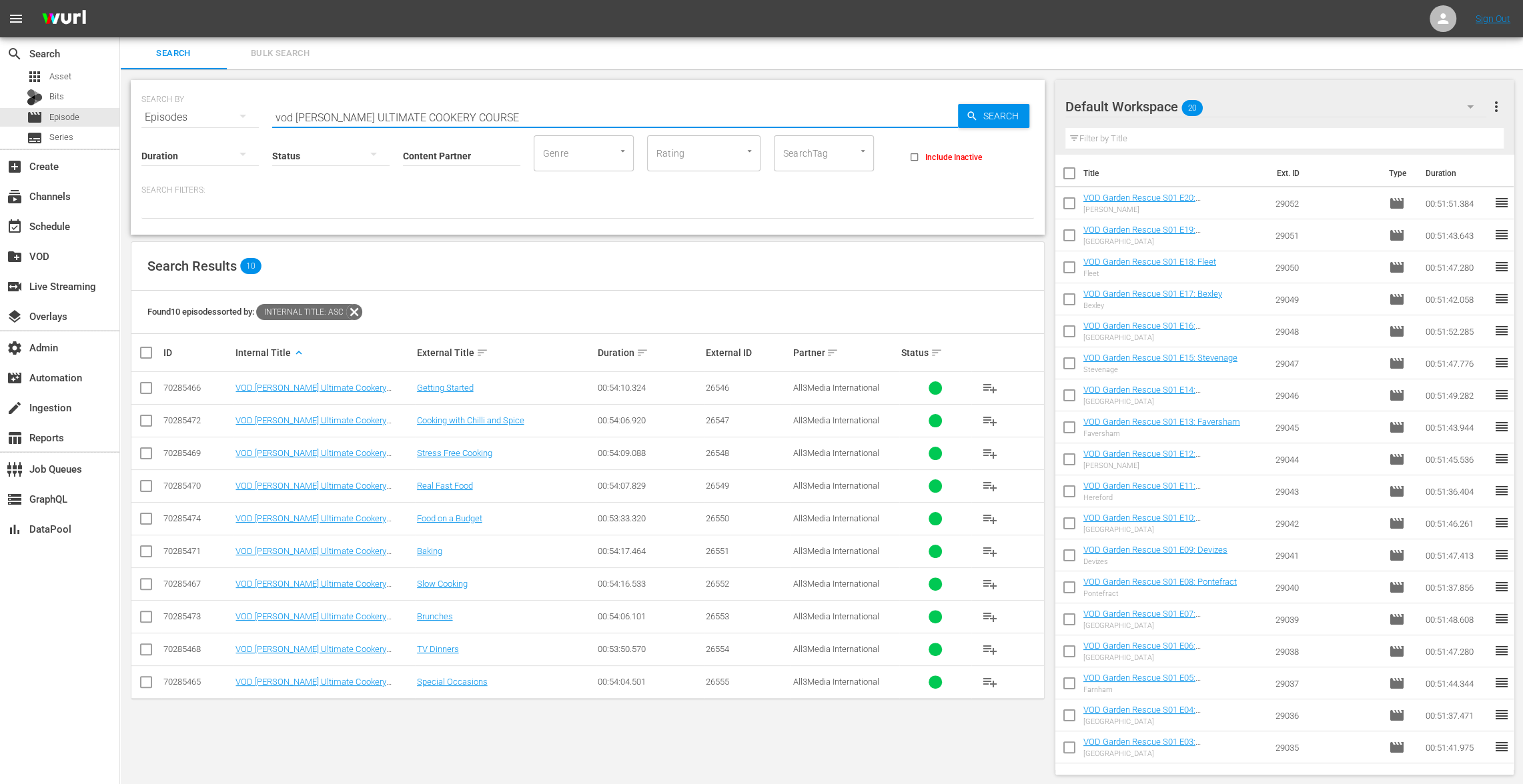
checkbox input "true"
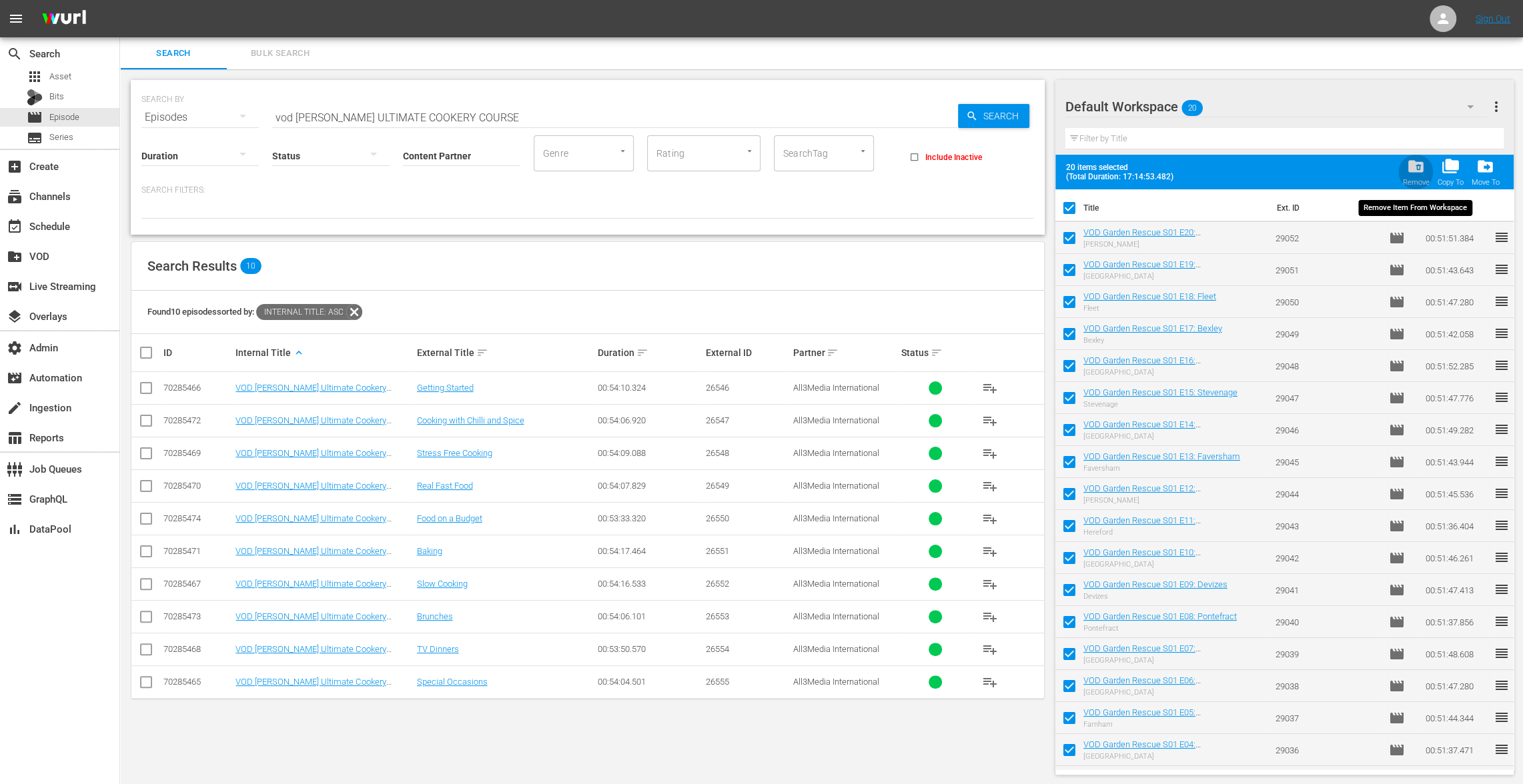
click at [1419, 166] on span "folder_delete" at bounding box center [1416, 166] width 18 height 18
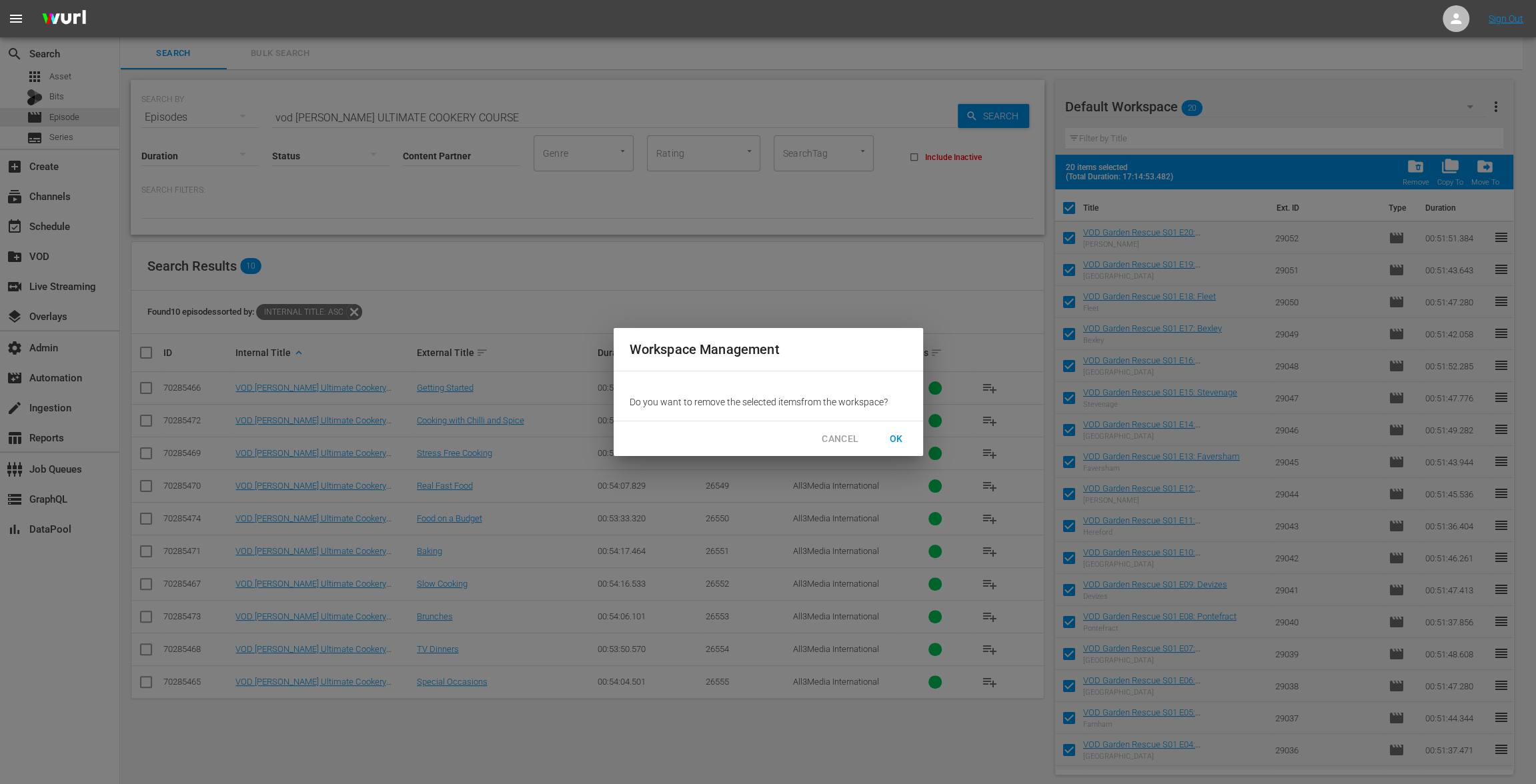
click at [880, 445] on button "OK" at bounding box center [896, 439] width 42 height 24
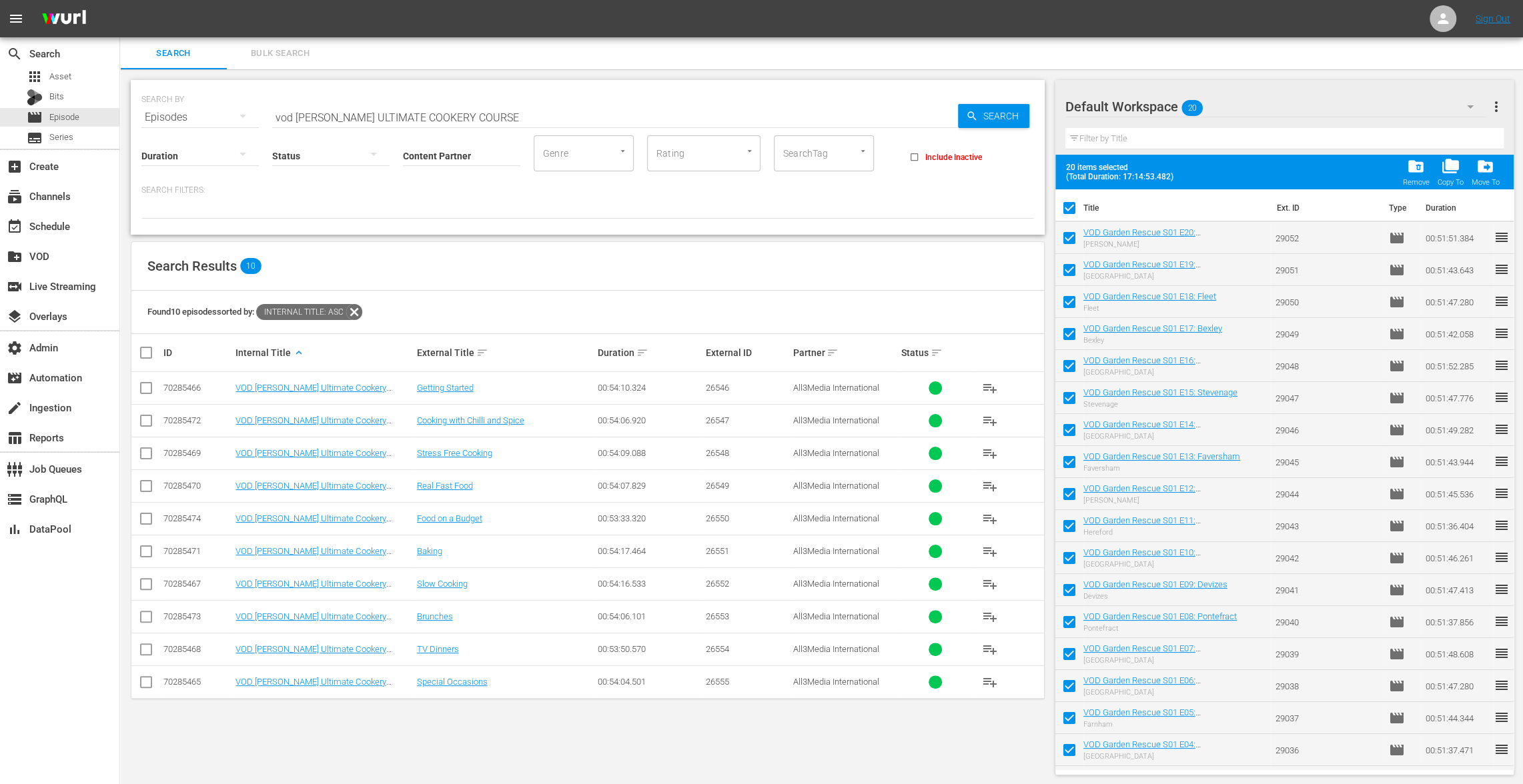
checkbox input "false"
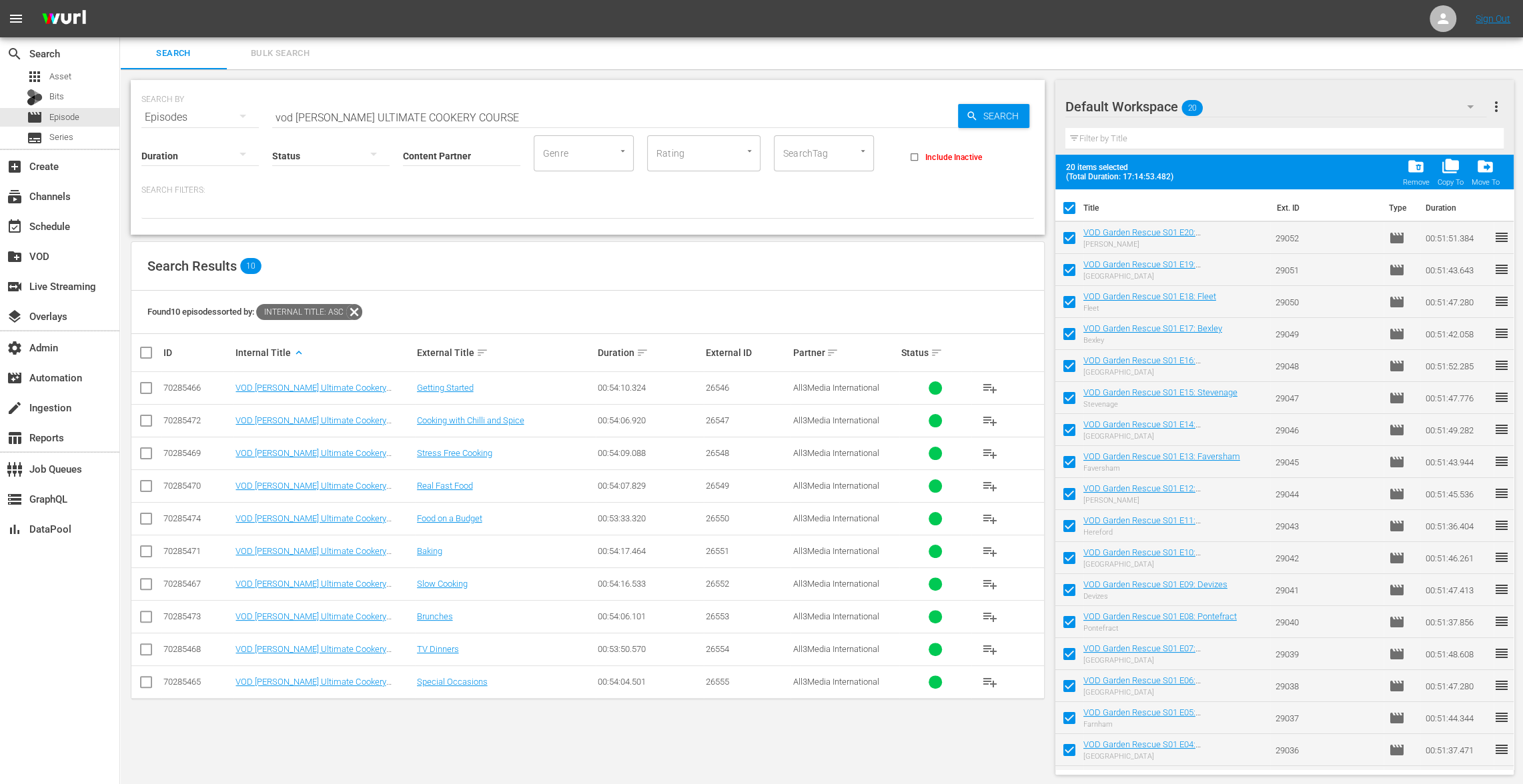
checkbox input "false"
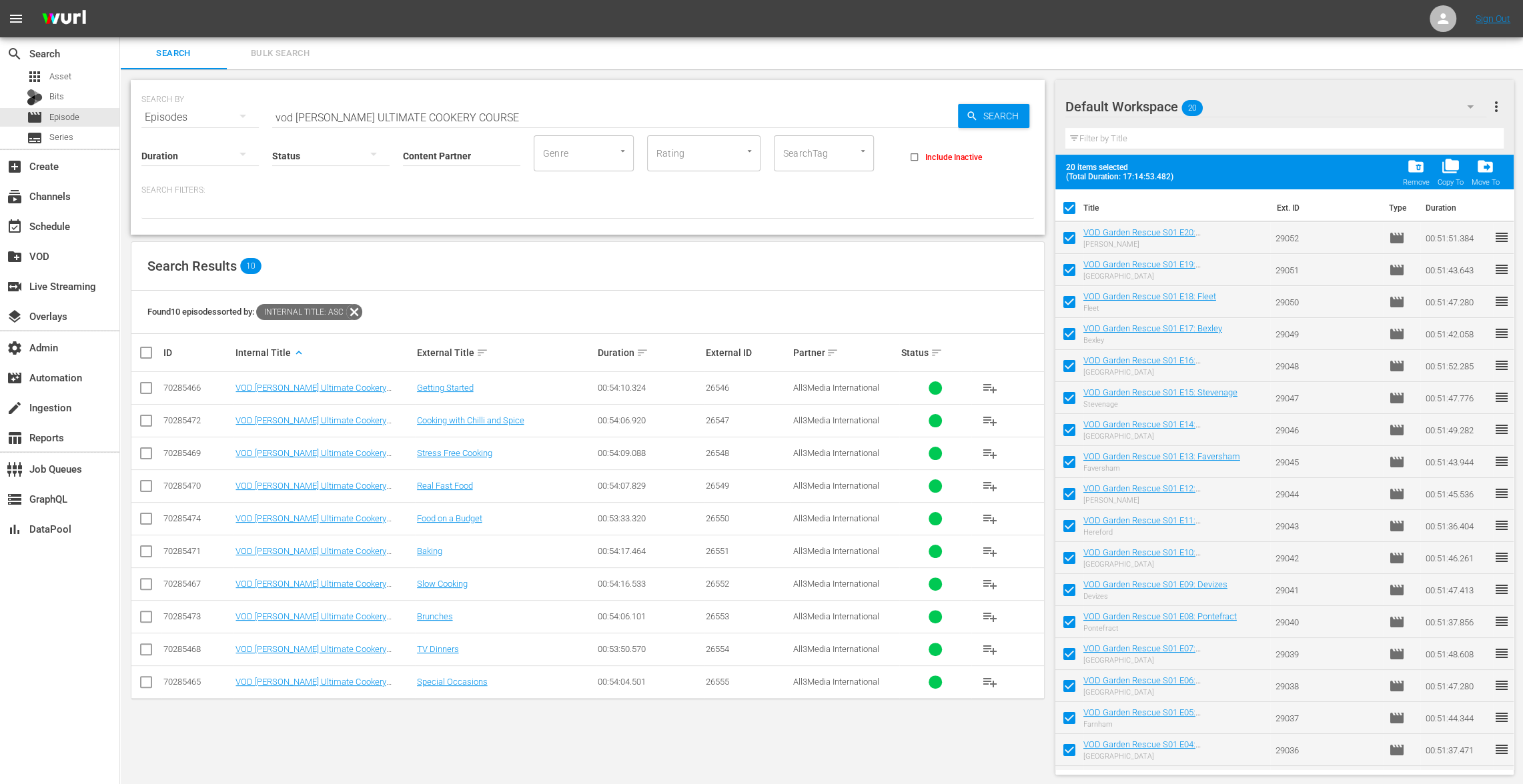
checkbox input "false"
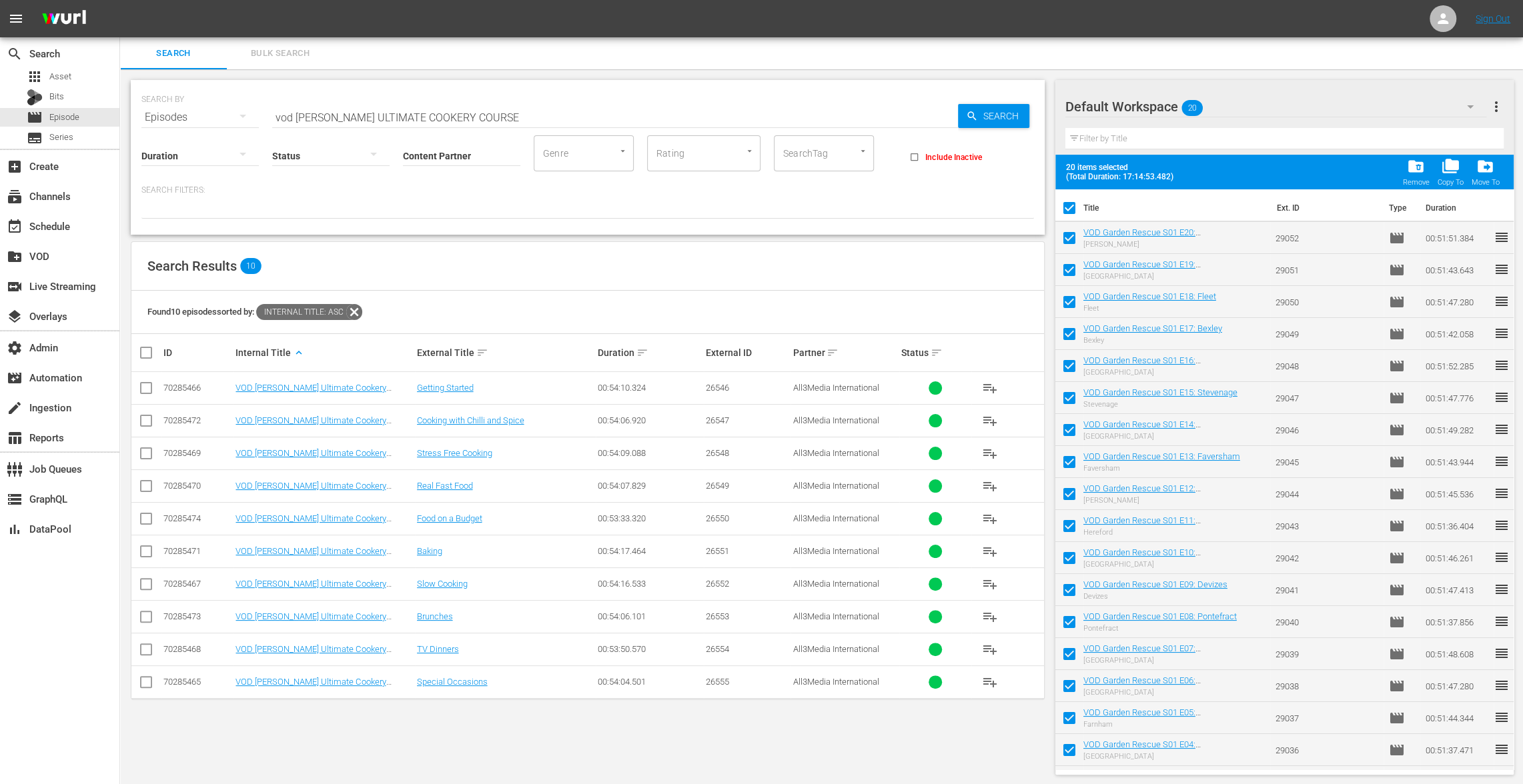
checkbox input "false"
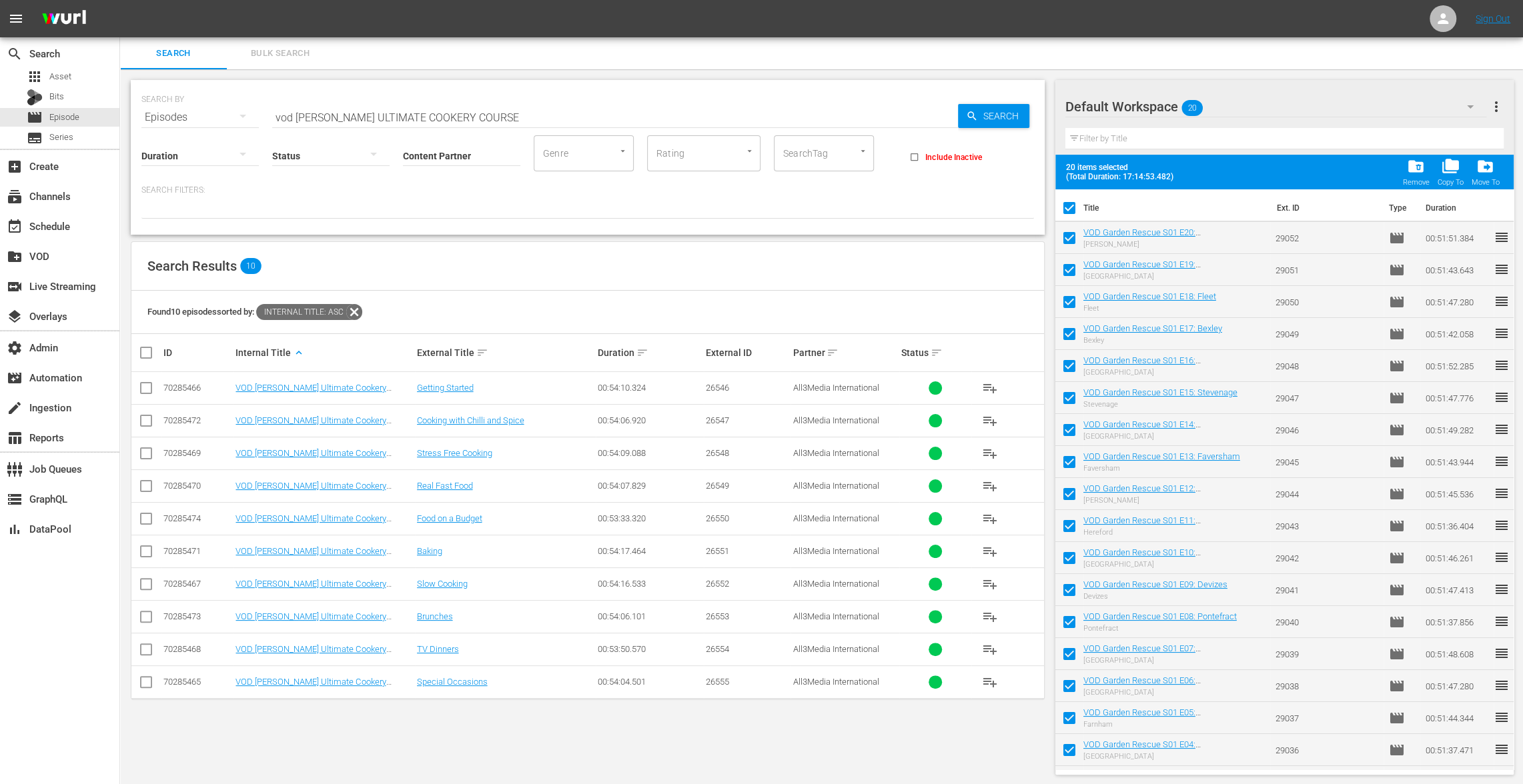
checkbox input "false"
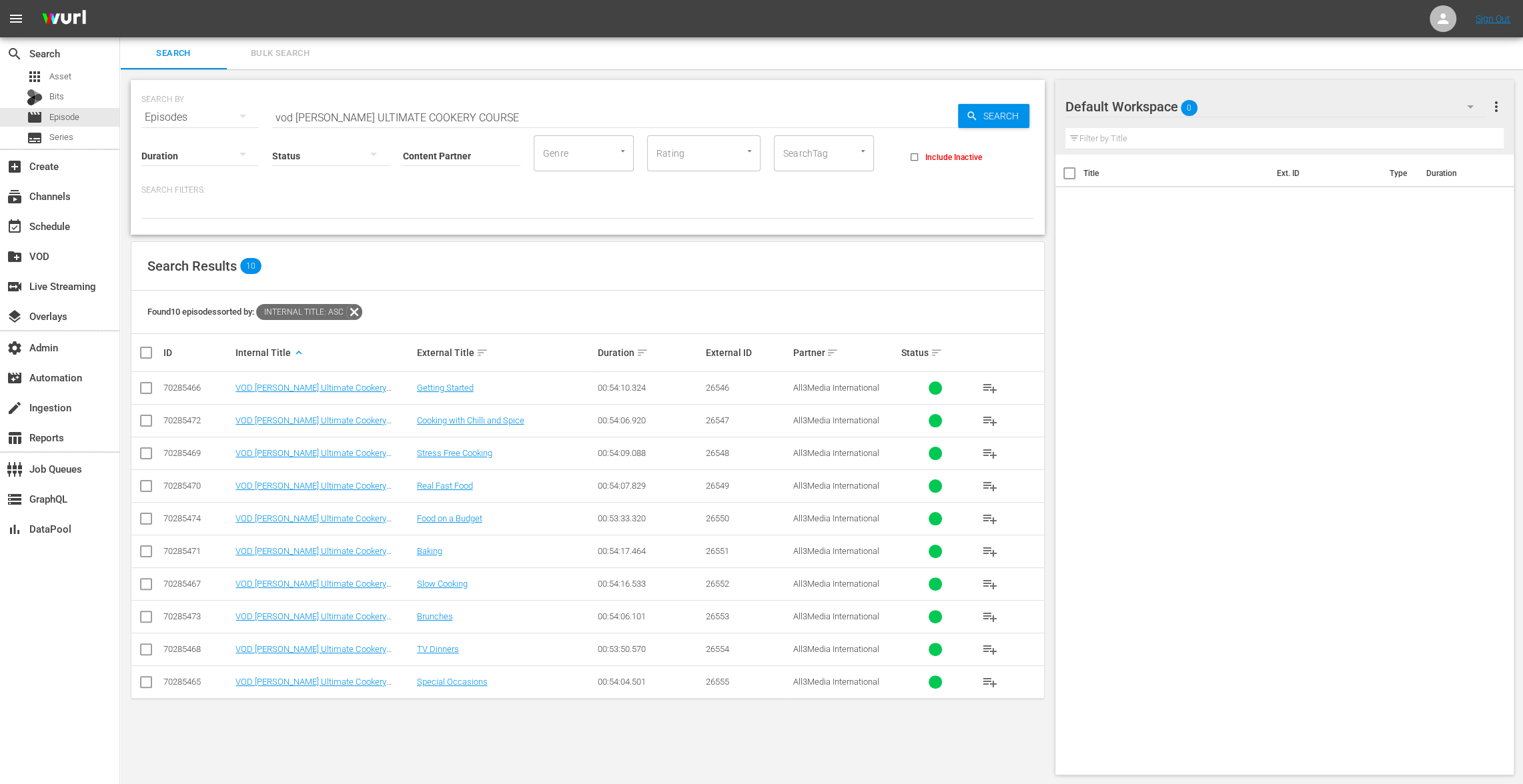
click at [992, 385] on span "playlist_add" at bounding box center [989, 388] width 16 height 16
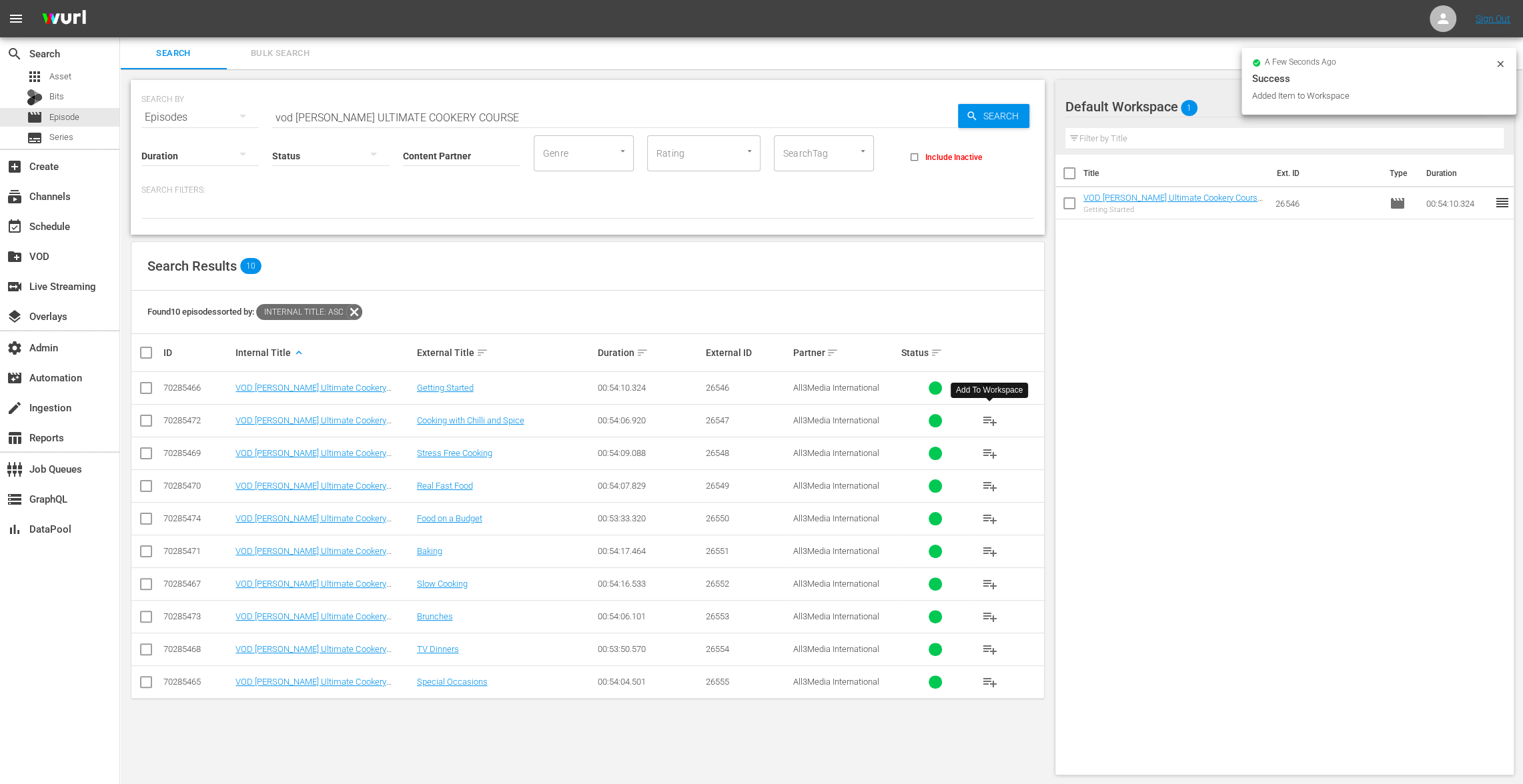
click at [992, 414] on span "playlist_add" at bounding box center [989, 421] width 16 height 16
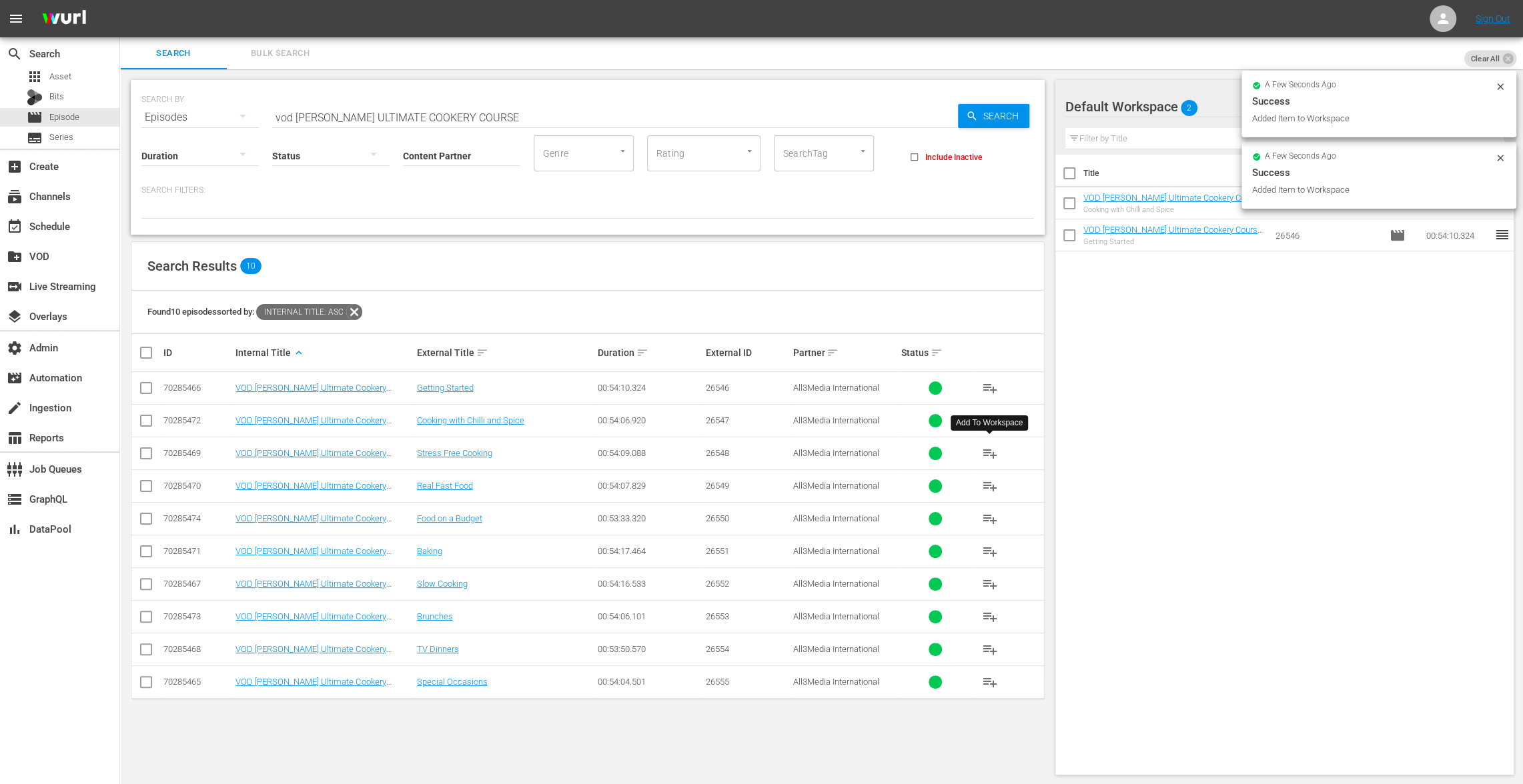
click at [990, 451] on span "playlist_add" at bounding box center [989, 454] width 16 height 16
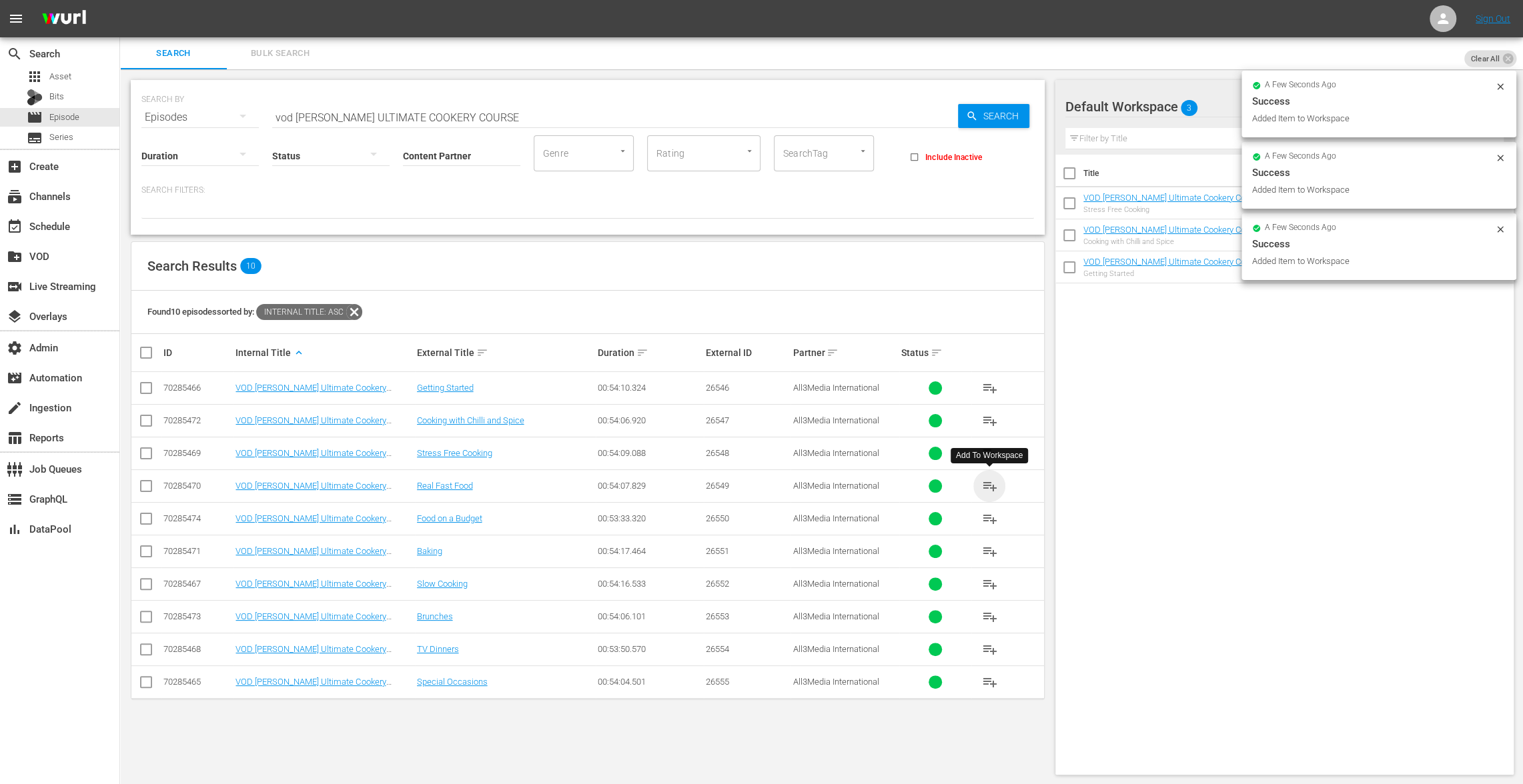
click at [988, 482] on span "playlist_add" at bounding box center [989, 486] width 16 height 16
click at [988, 516] on span "playlist_add" at bounding box center [989, 519] width 16 height 16
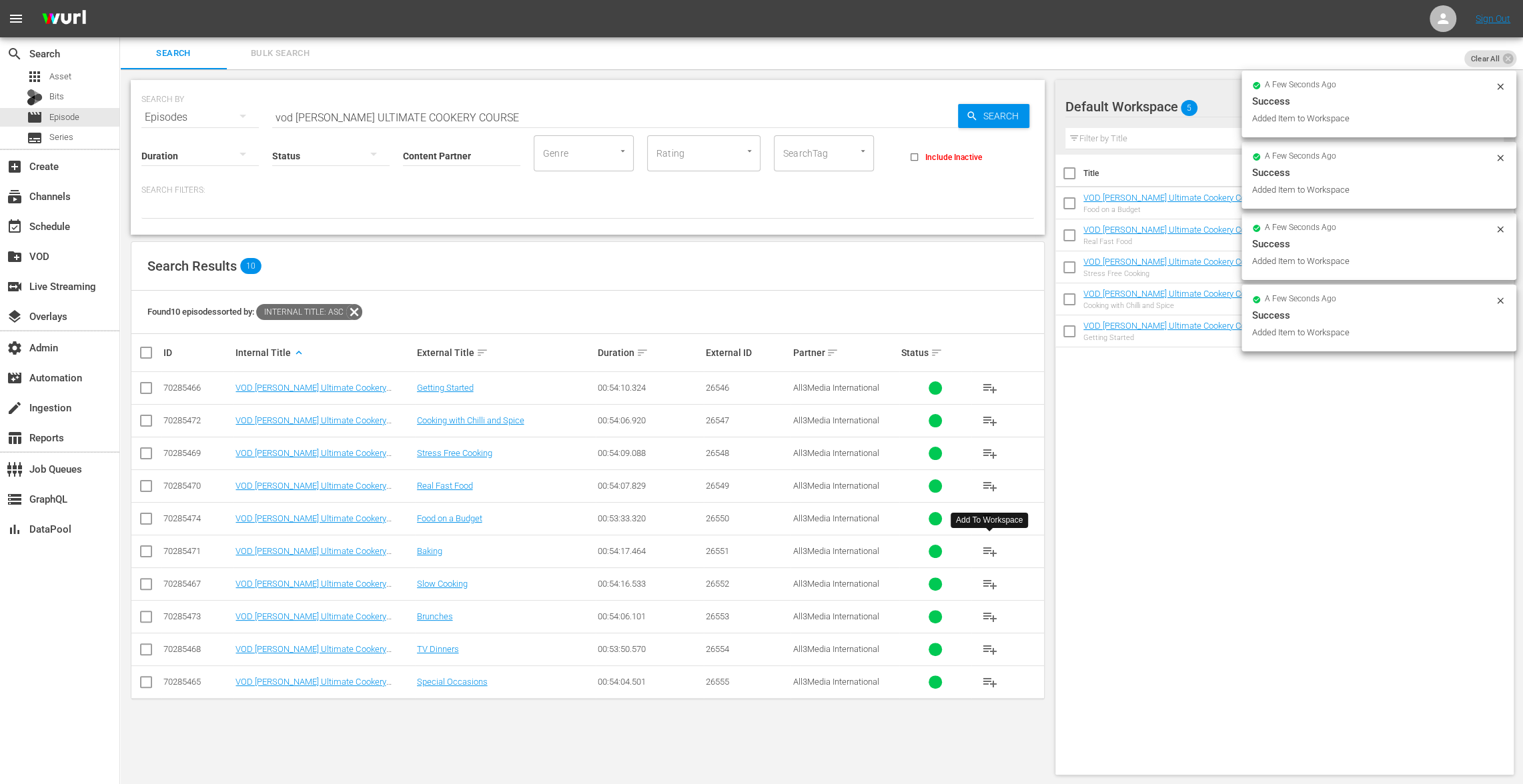
click at [988, 546] on span "playlist_add" at bounding box center [989, 551] width 16 height 16
click at [988, 579] on span "playlist_add" at bounding box center [989, 584] width 16 height 16
click at [987, 613] on span "playlist_add" at bounding box center [989, 617] width 16 height 16
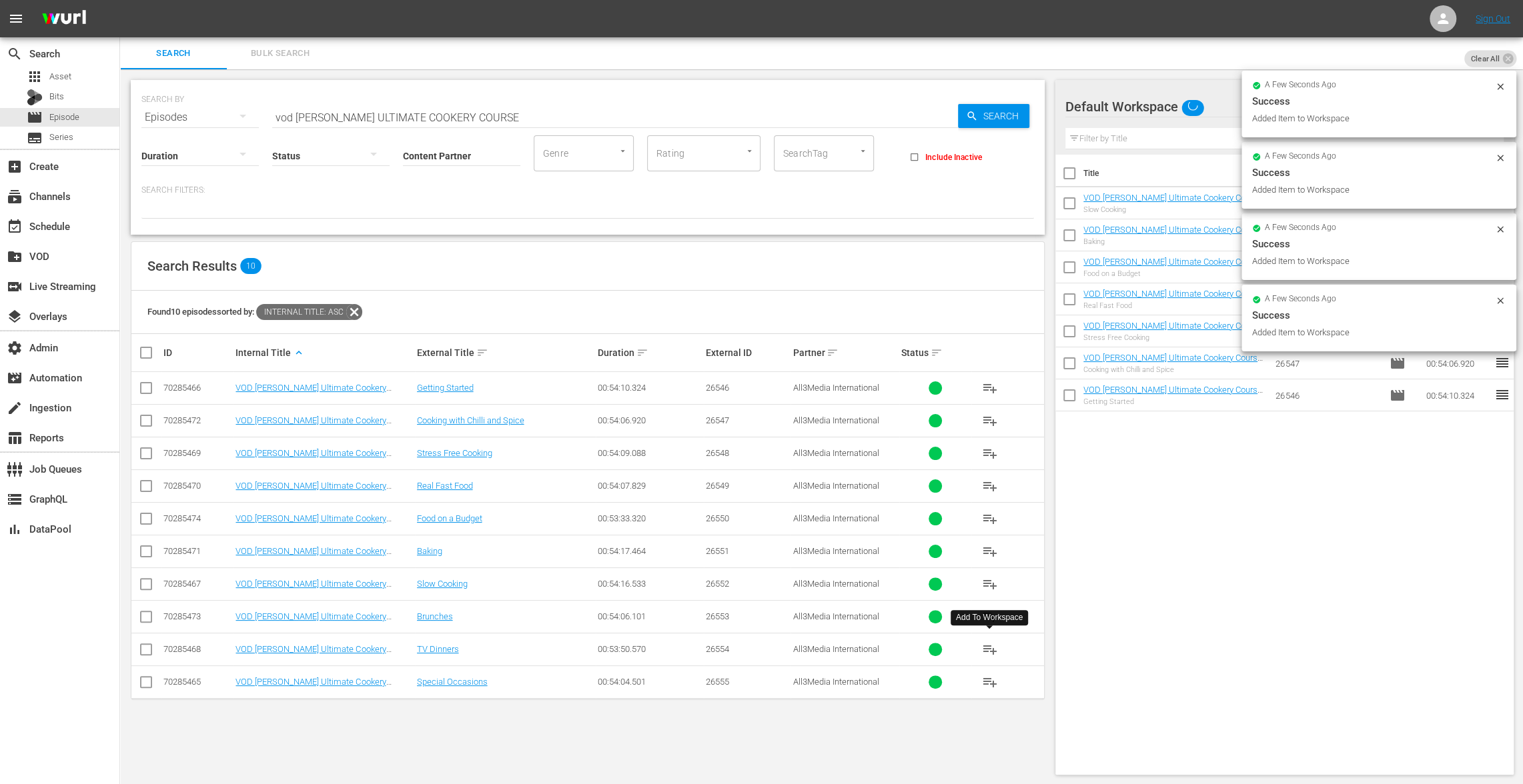
click at [987, 647] on span "playlist_add" at bounding box center [989, 649] width 16 height 16
click at [988, 679] on span "playlist_add" at bounding box center [989, 682] width 16 height 16
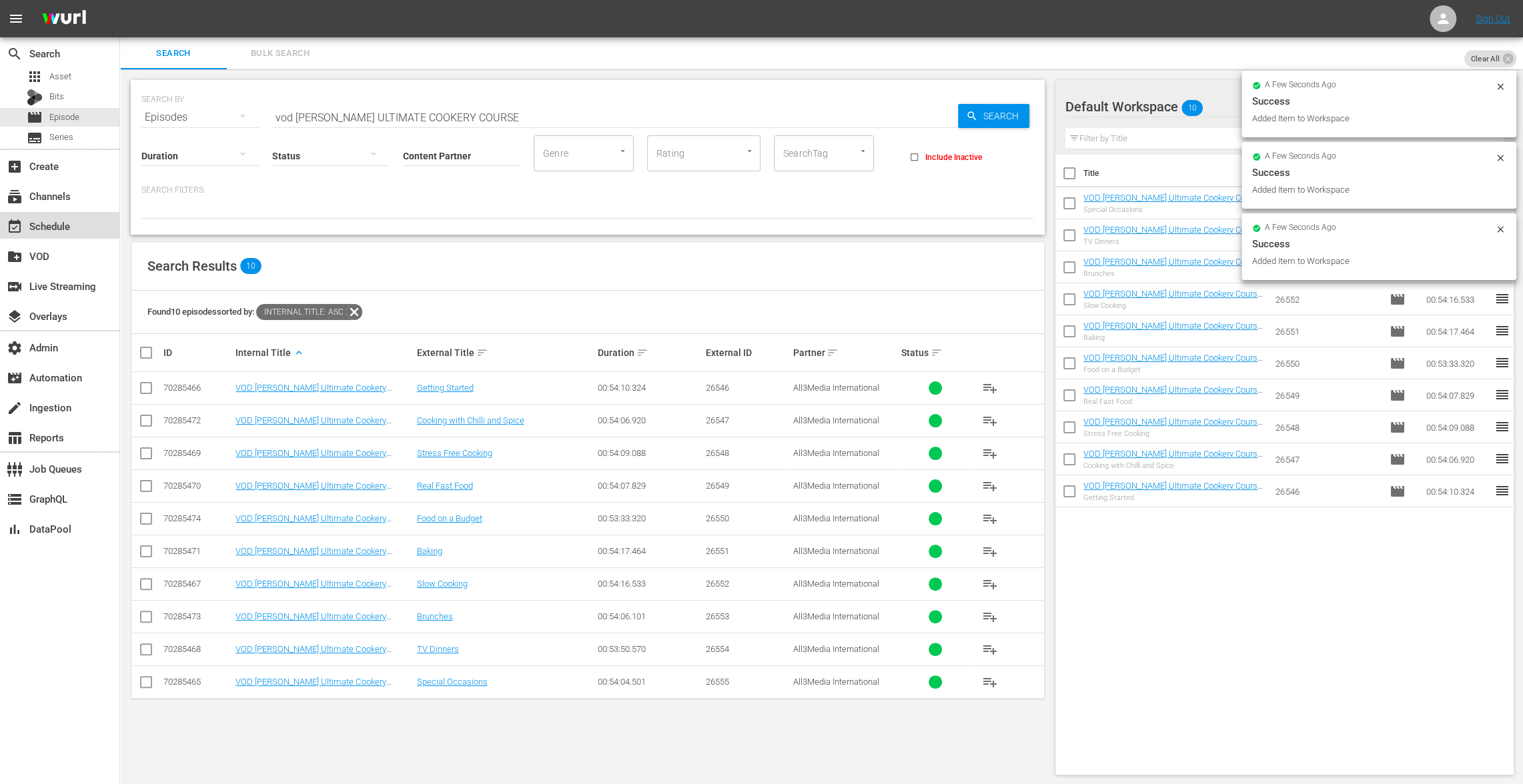
click at [87, 224] on div "event_available Schedule" at bounding box center [60, 225] width 119 height 27
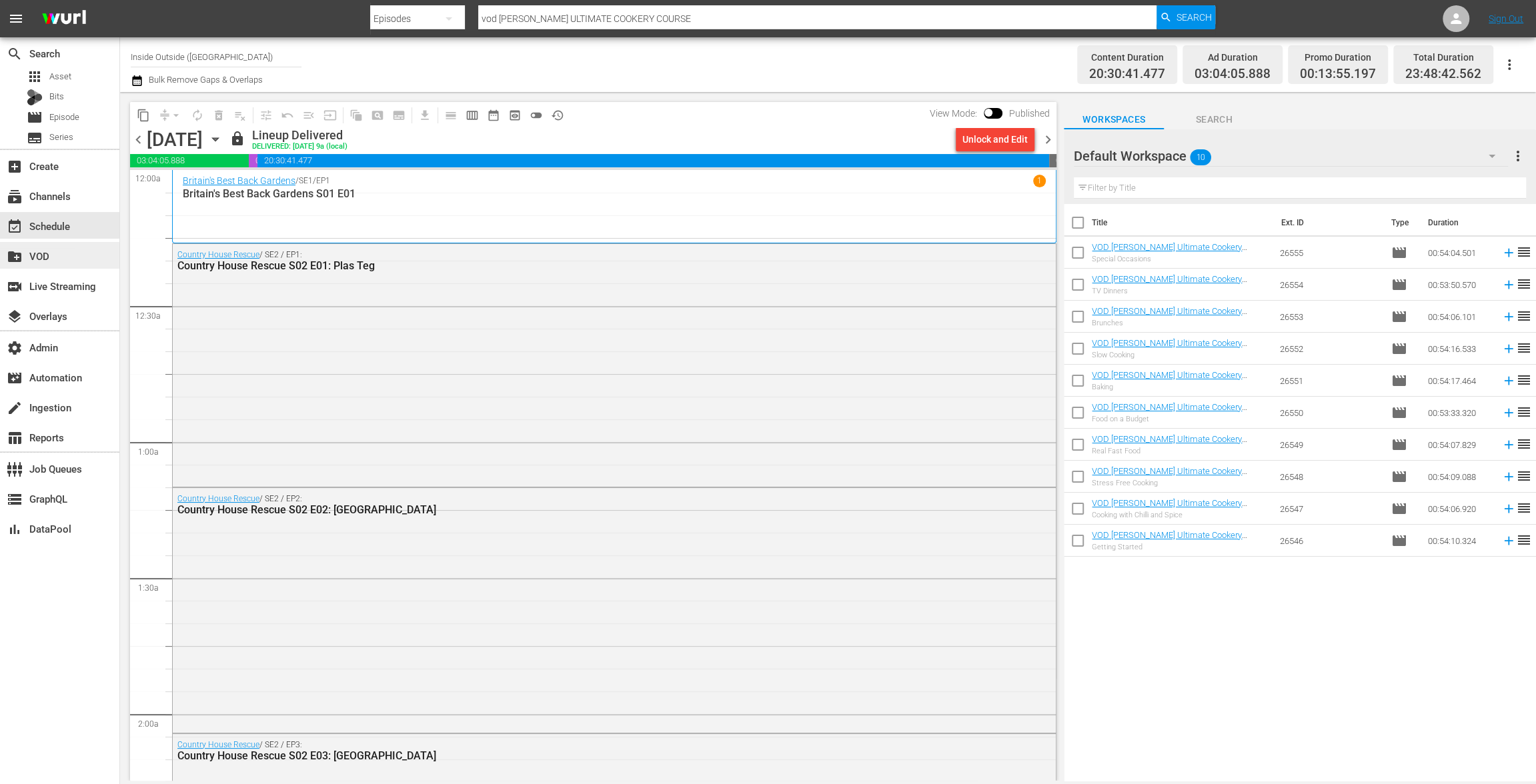
click at [34, 254] on div "create_new_folder VOD" at bounding box center [38, 254] width 75 height 12
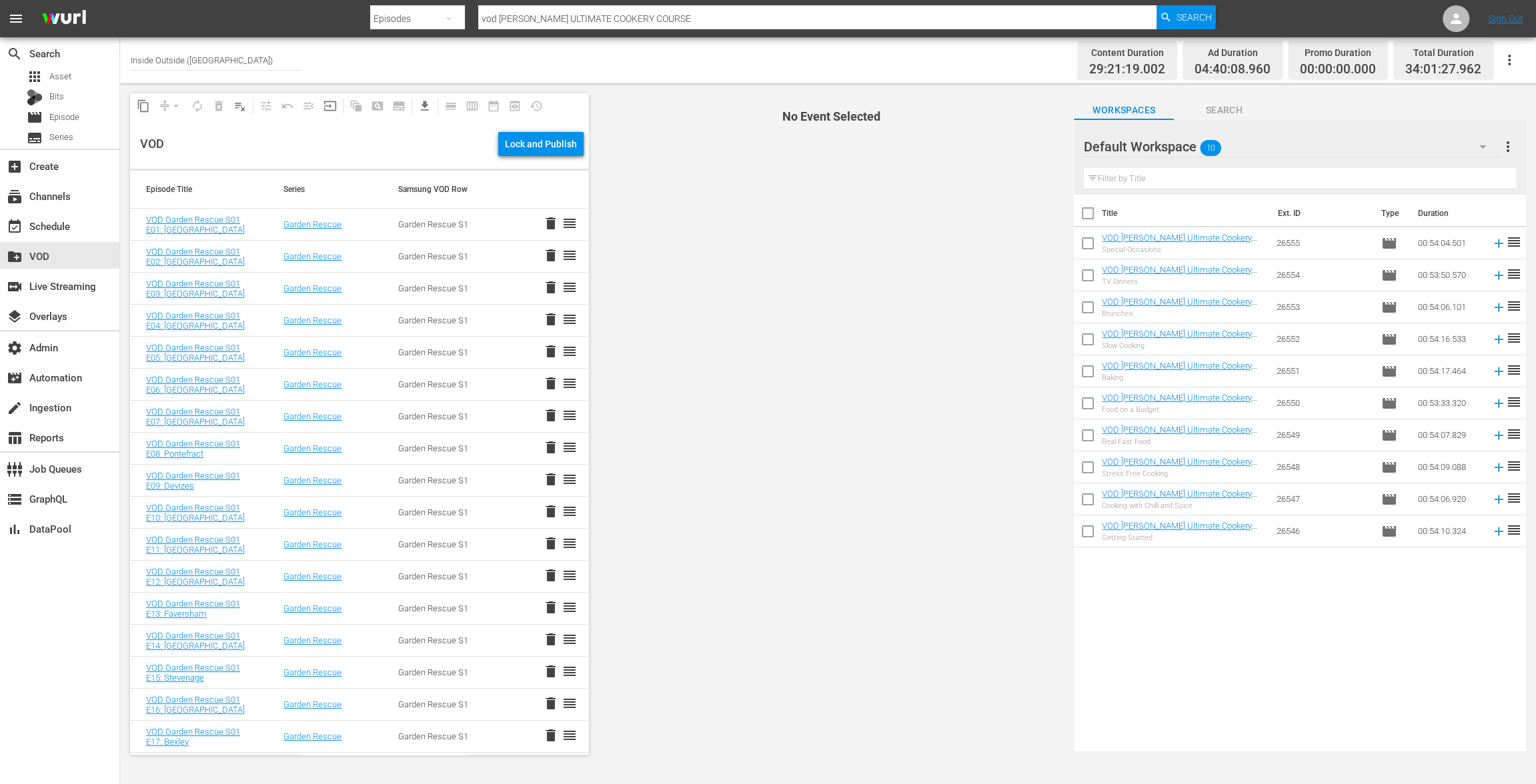
click at [1094, 210] on input "checkbox" at bounding box center [1088, 216] width 28 height 28
checkbox input "true"
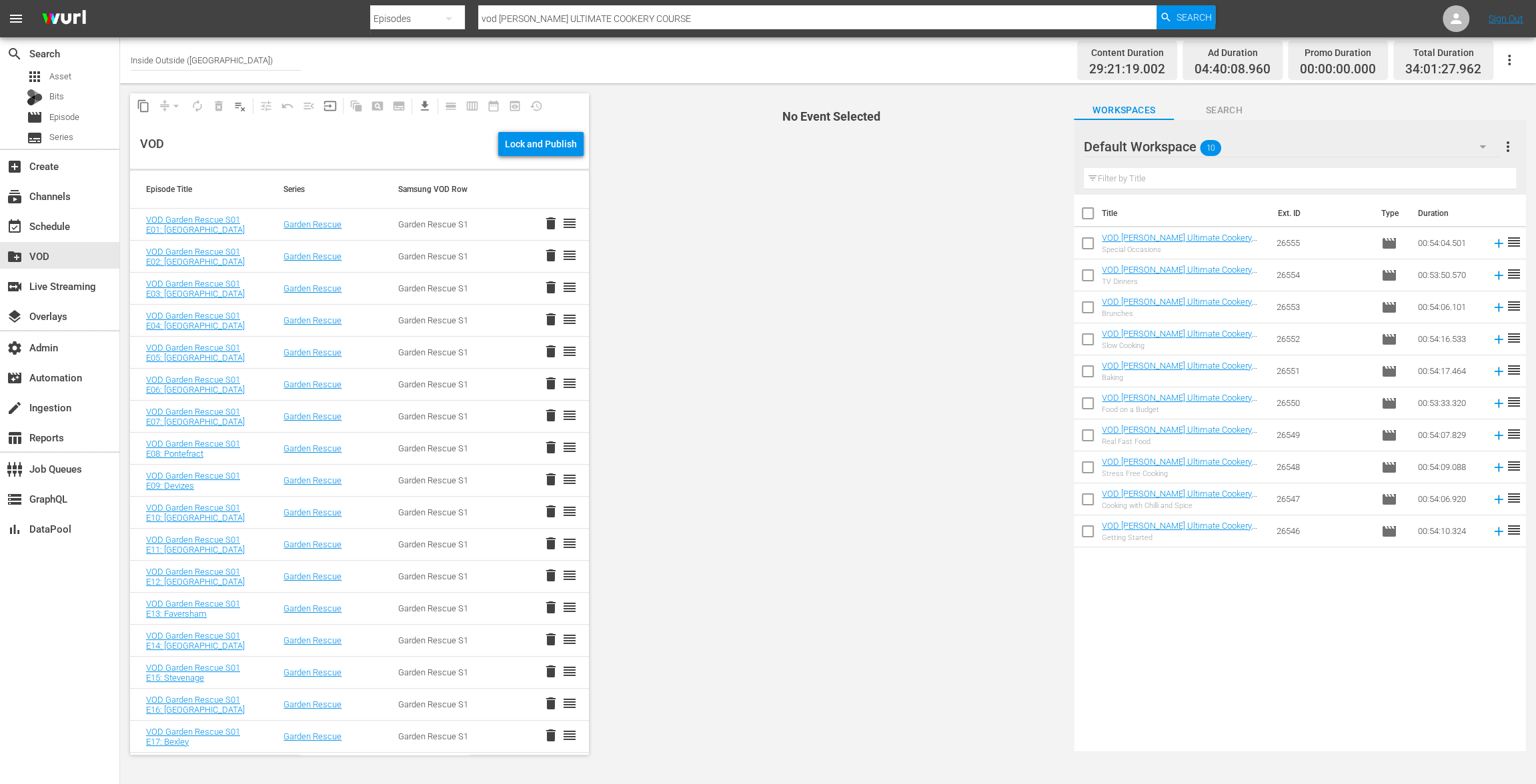
checkbox input "true"
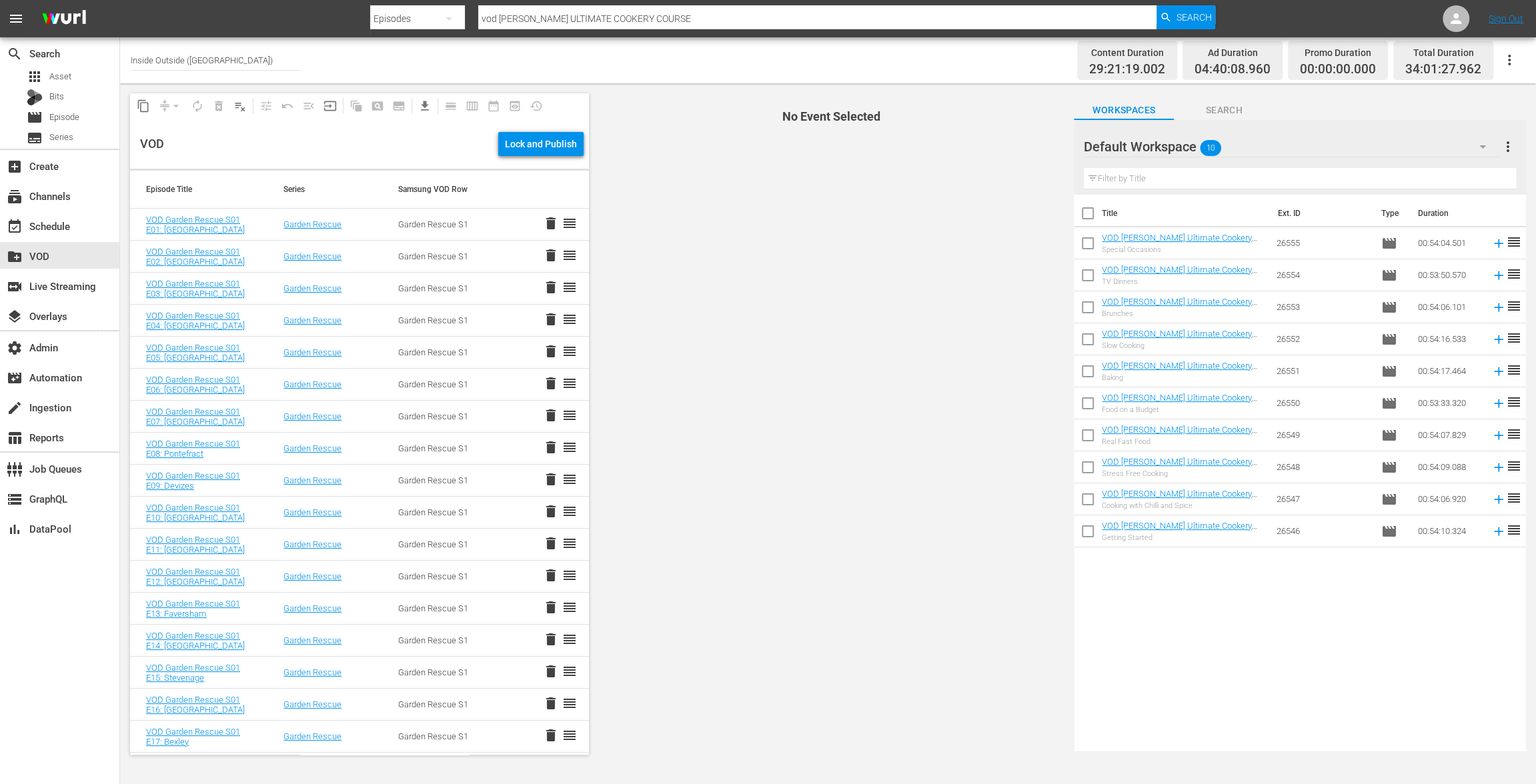
checkbox input "true"
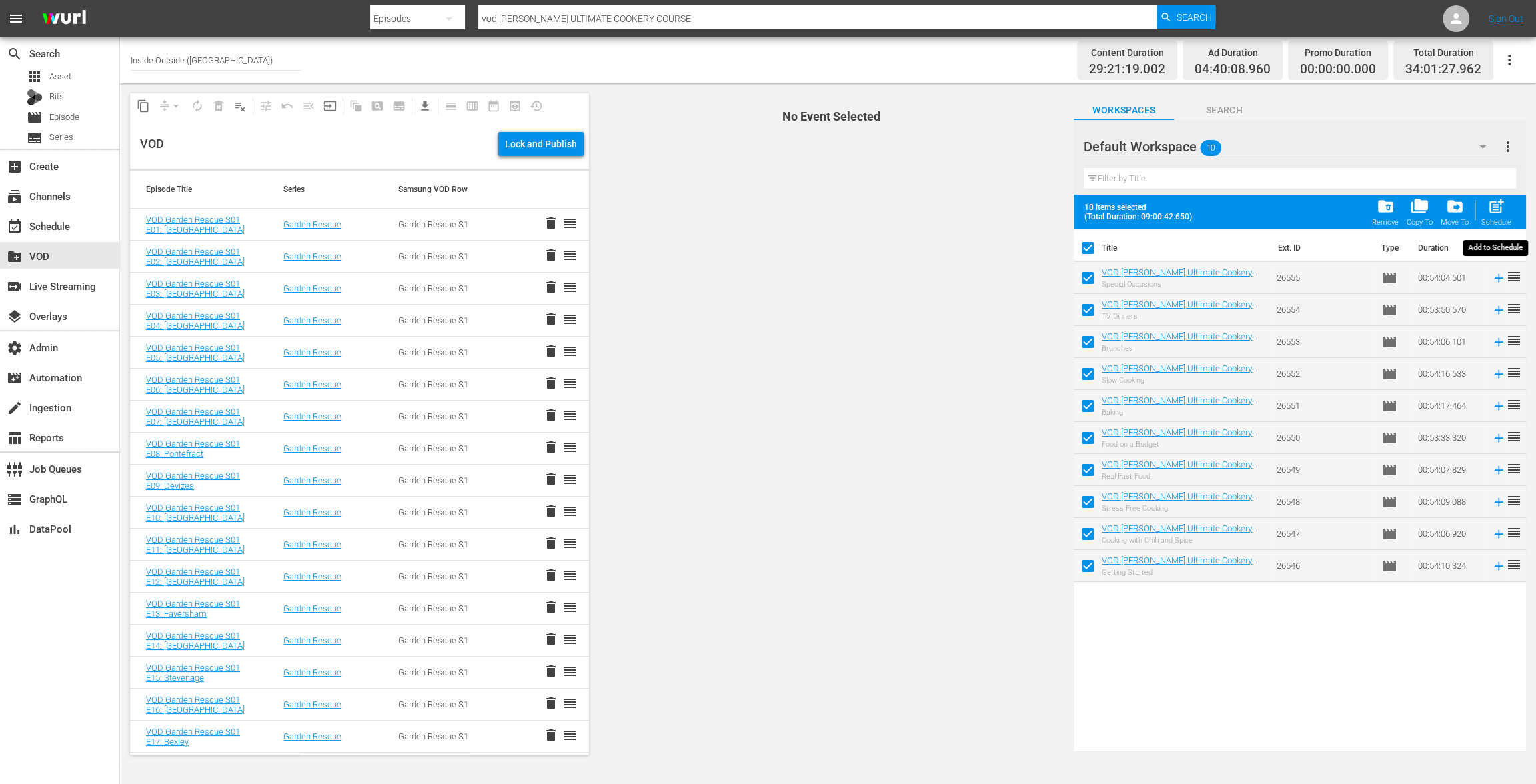
click at [1498, 213] on span "post_add" at bounding box center [1497, 206] width 18 height 18
checkbox input "false"
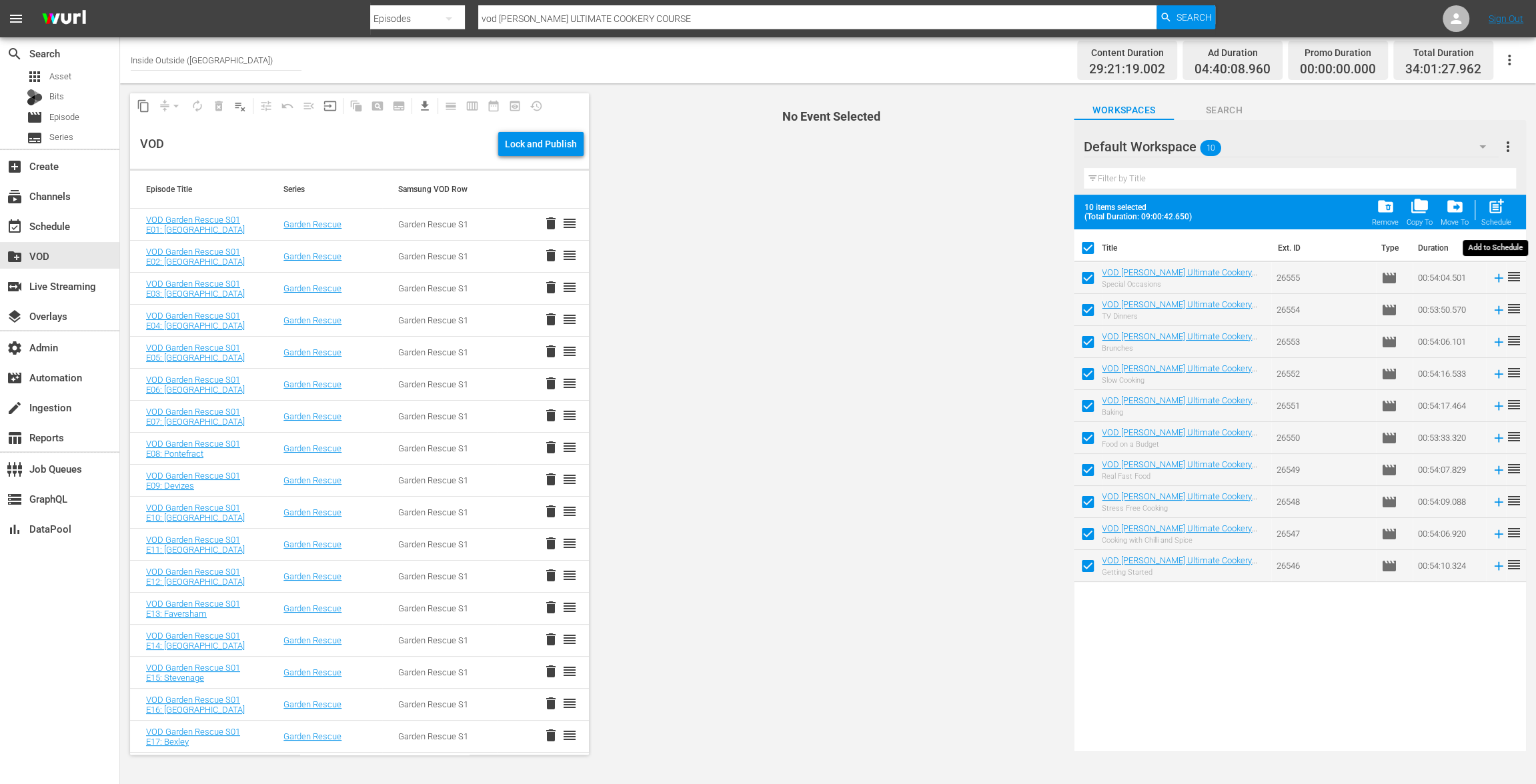
checkbox input "false"
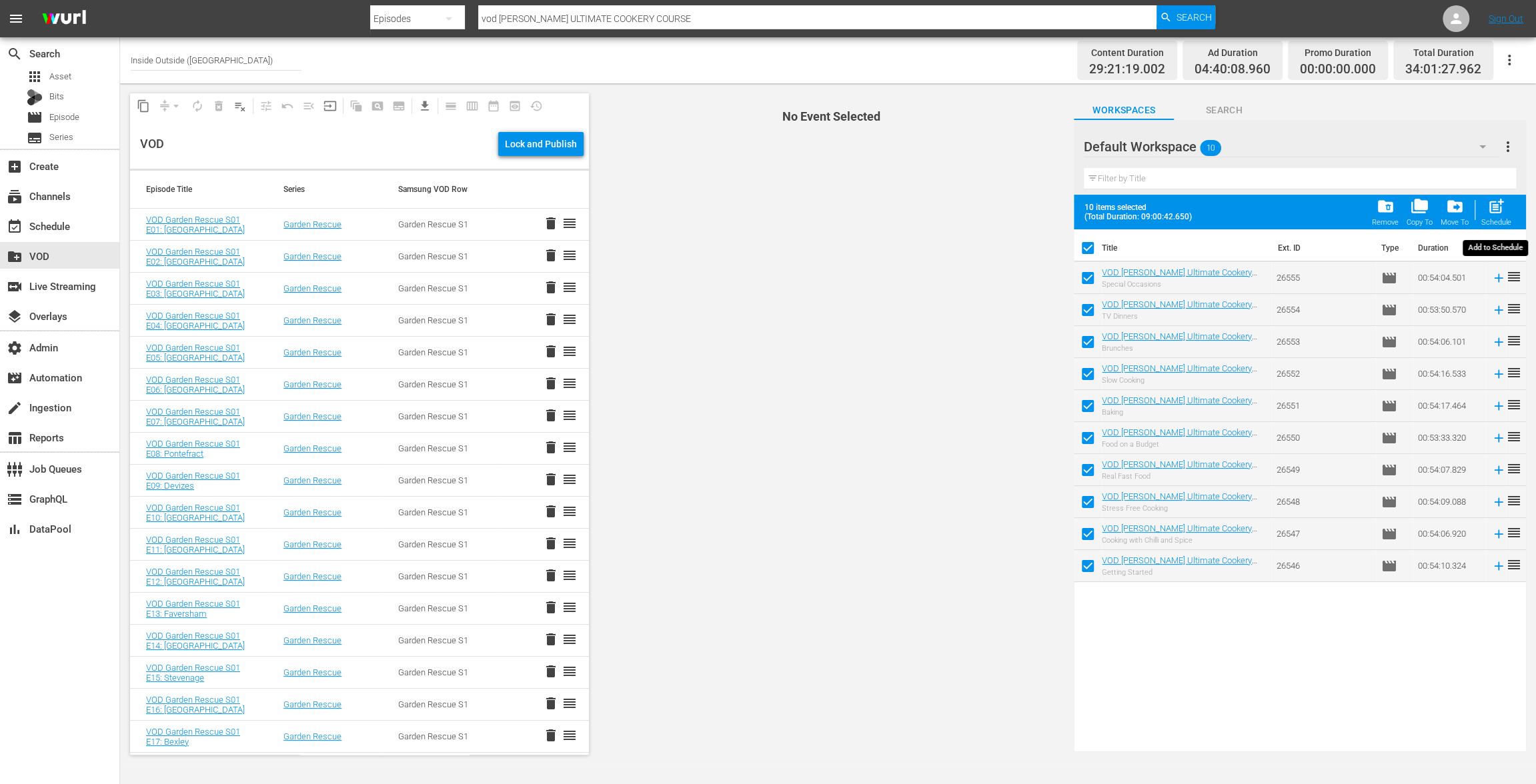
checkbox input "false"
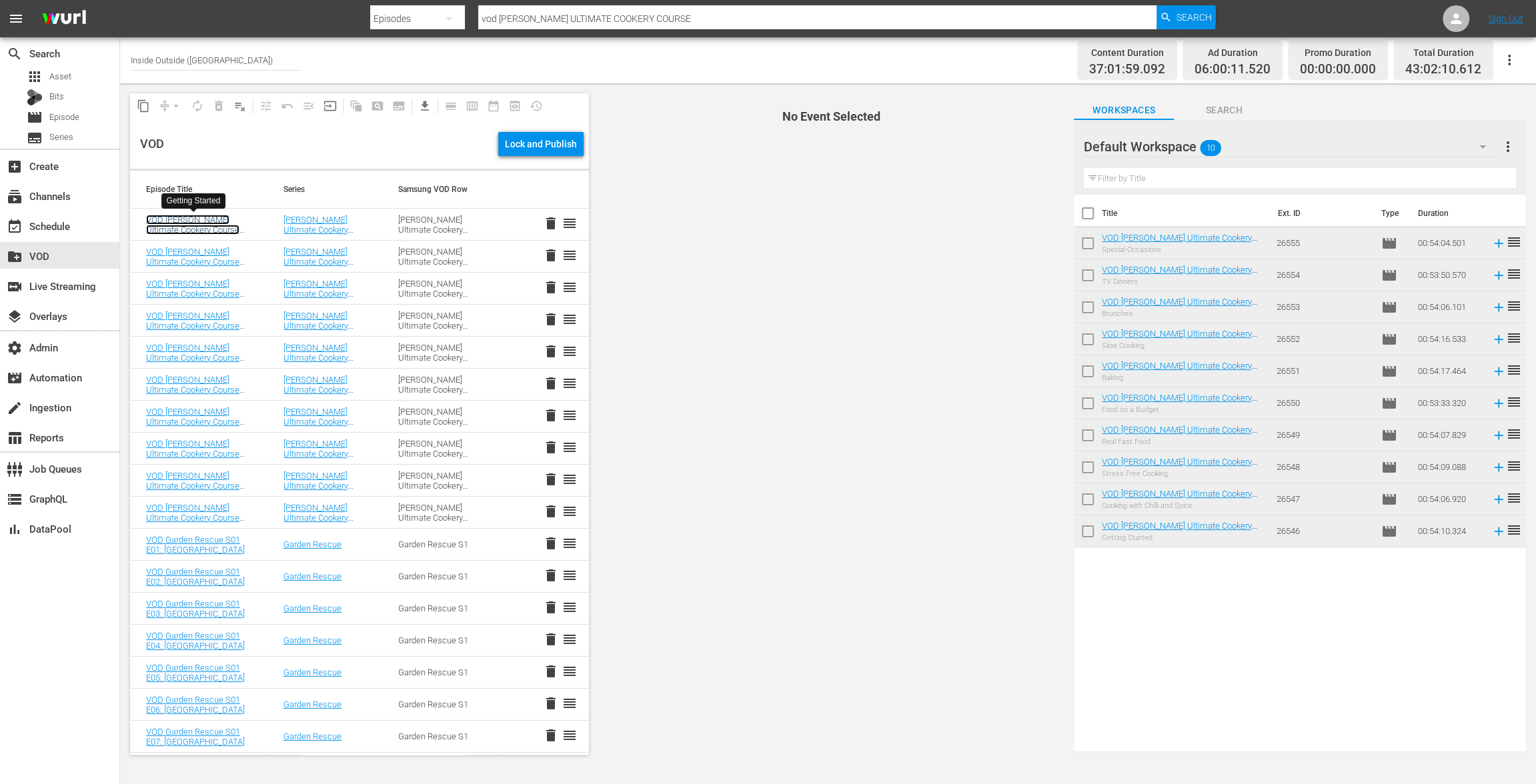
click at [214, 226] on link "VOD [PERSON_NAME] Ultimate Cookery Course S01 E01: Getting Started" at bounding box center [193, 229] width 93 height 30
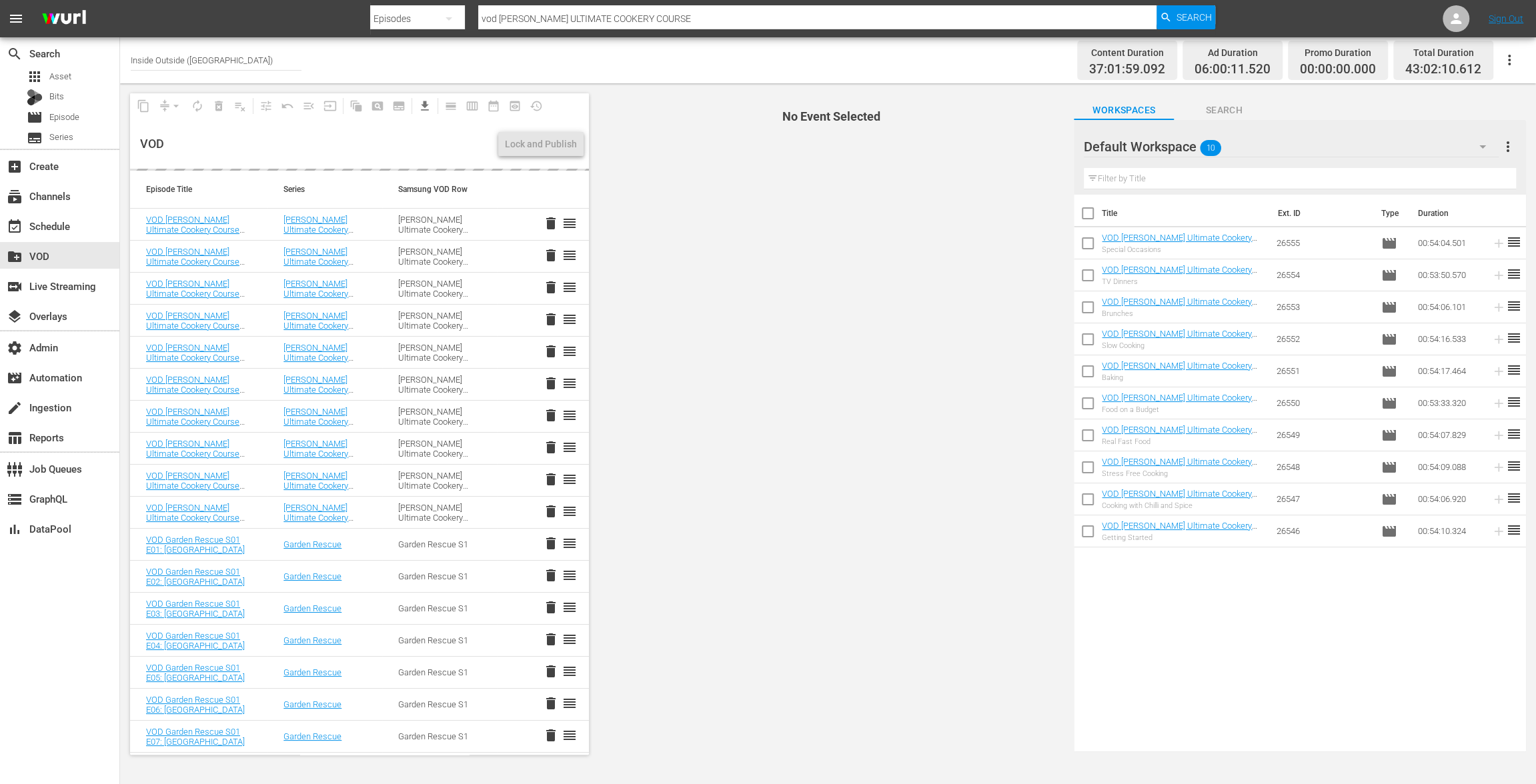
click at [1089, 216] on input "checkbox" at bounding box center [1088, 216] width 28 height 28
checkbox input "true"
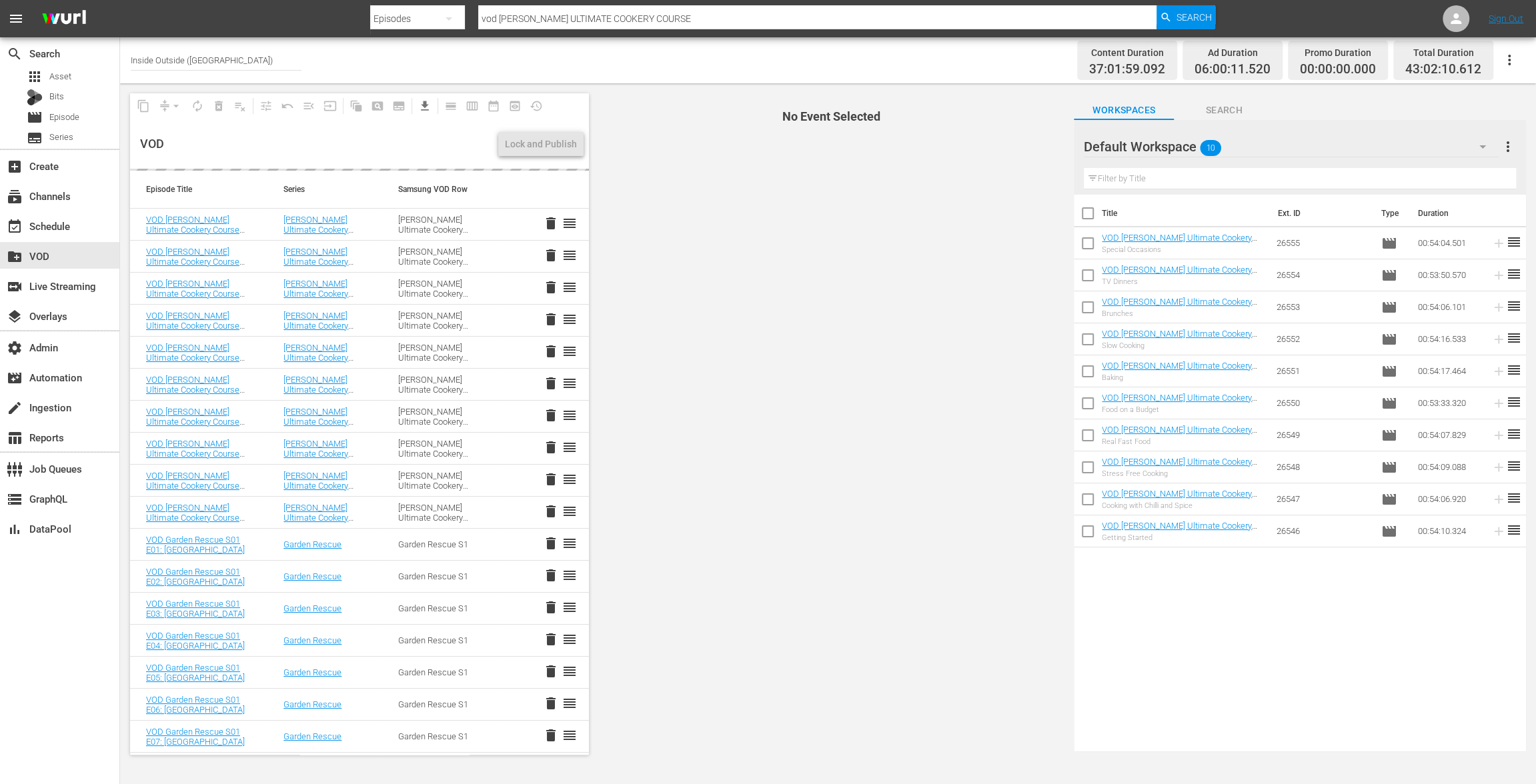
checkbox input "true"
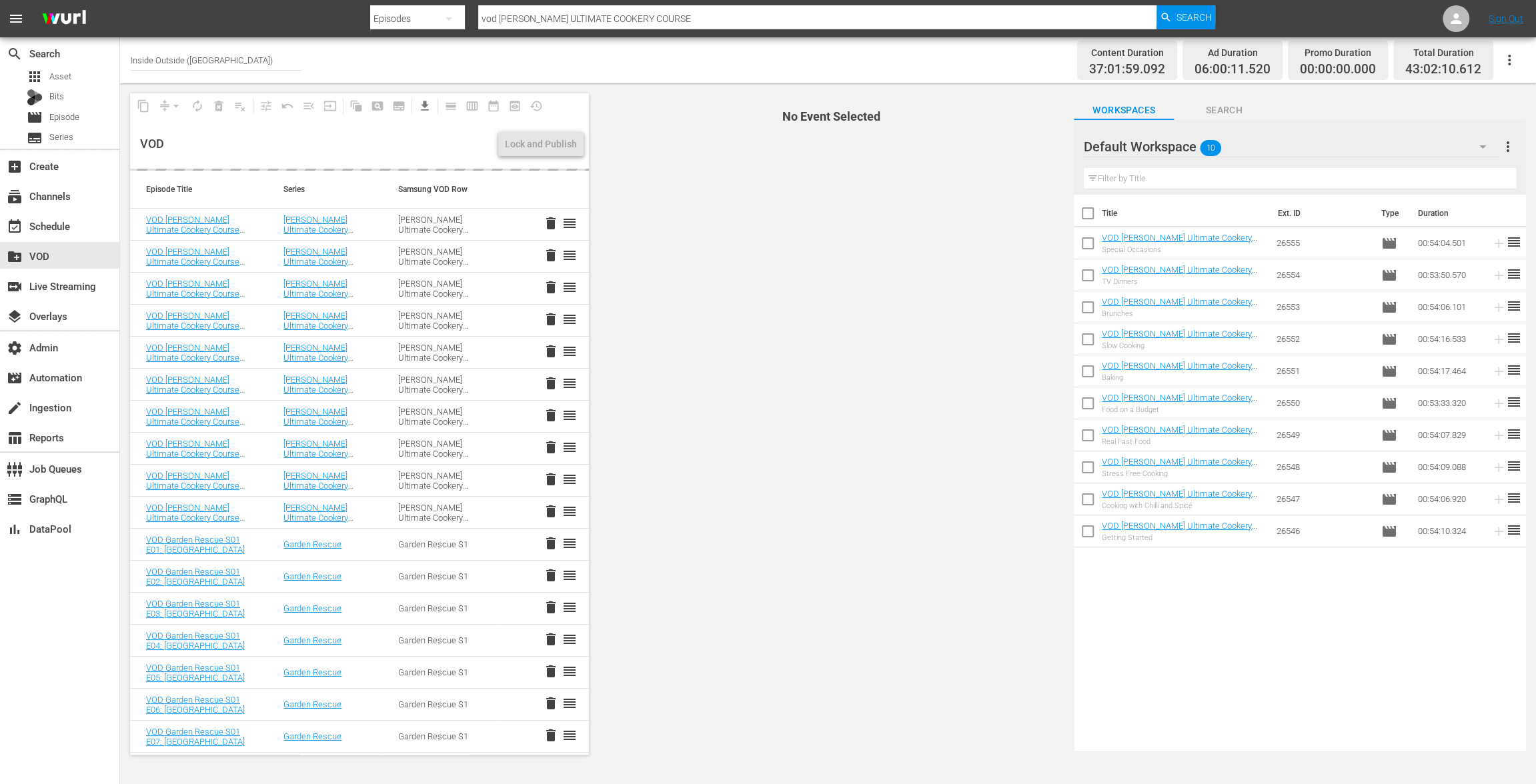
checkbox input "true"
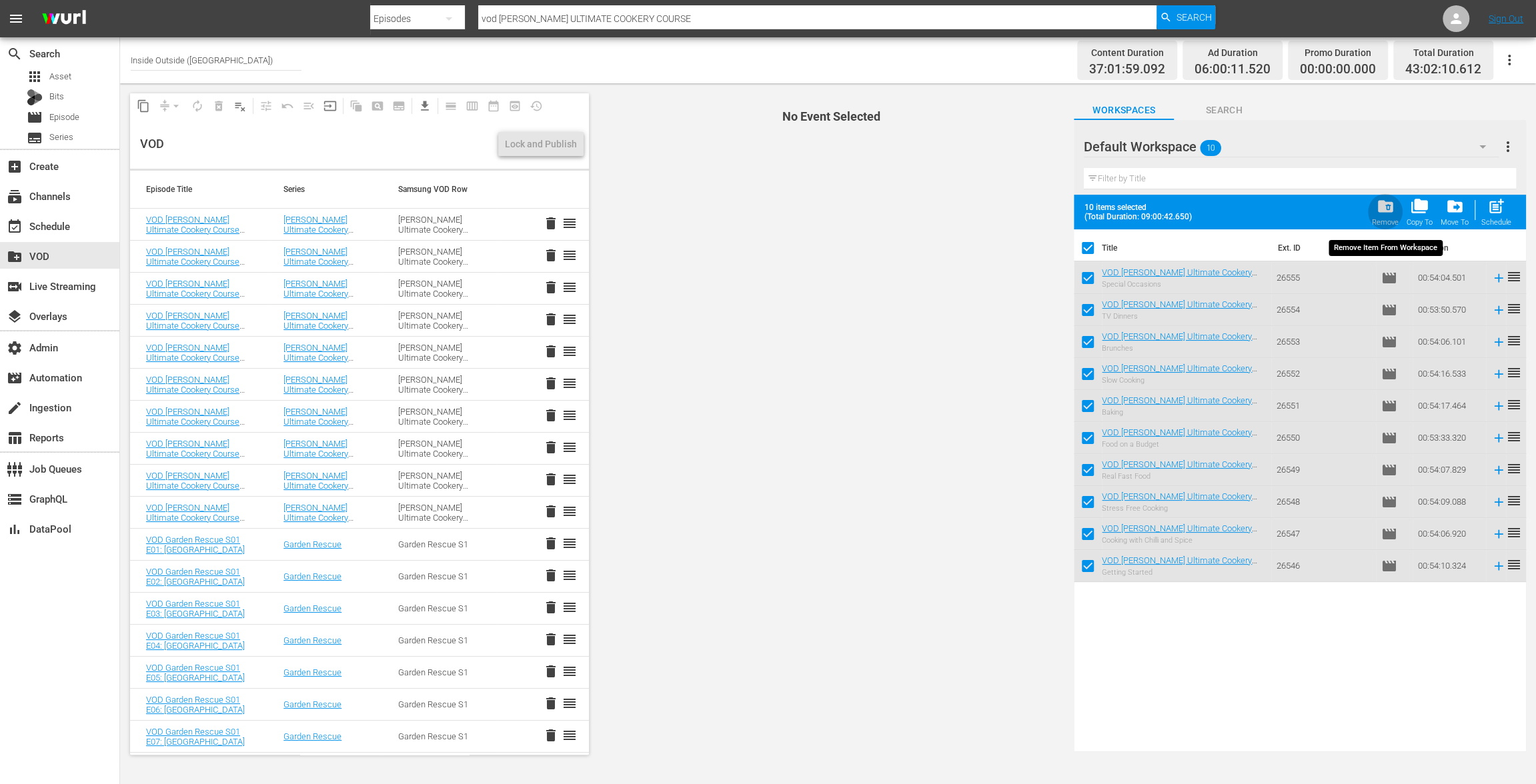
click at [1389, 202] on span "folder_delete" at bounding box center [1385, 206] width 18 height 18
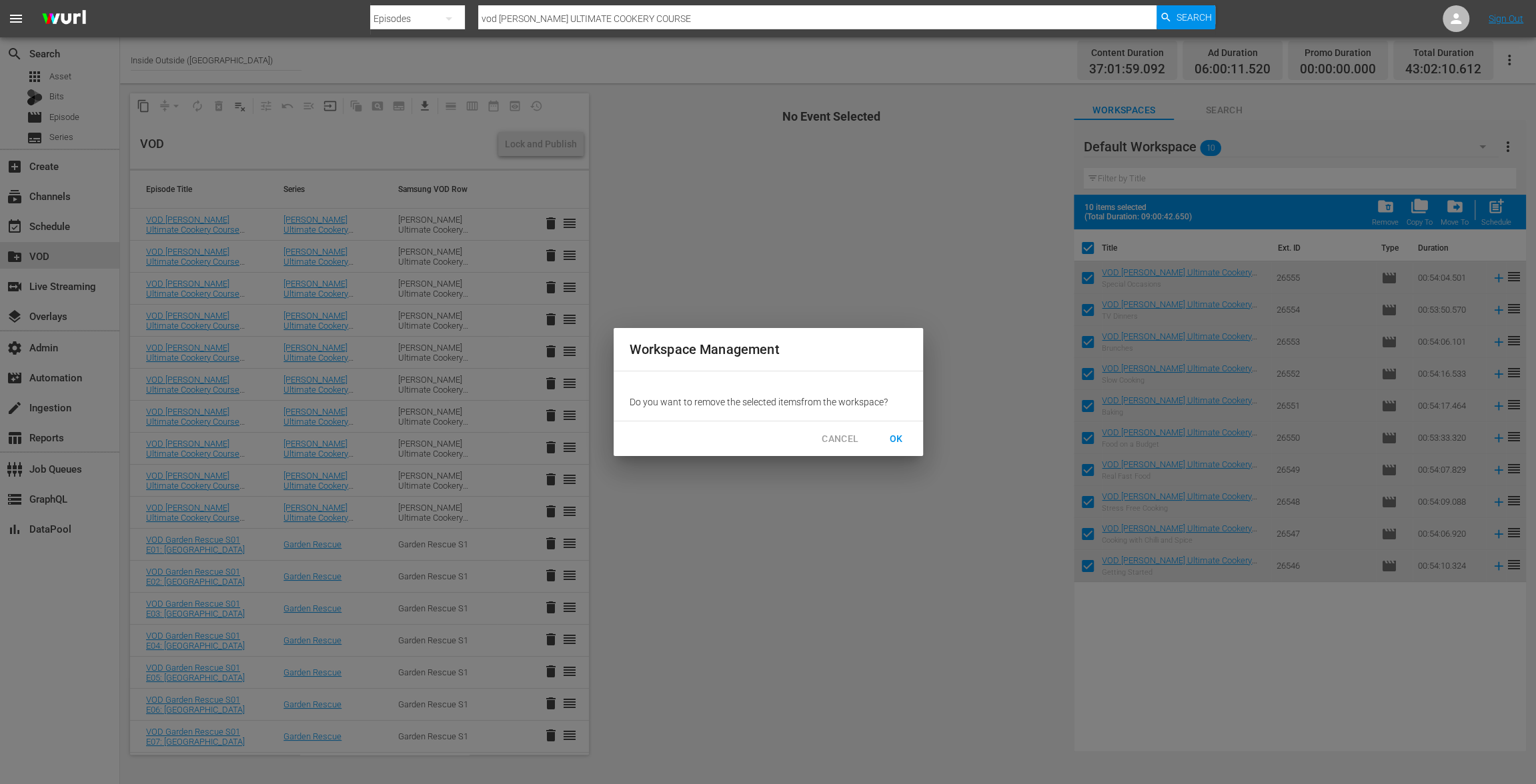
click at [896, 439] on span "OK" at bounding box center [896, 439] width 21 height 16
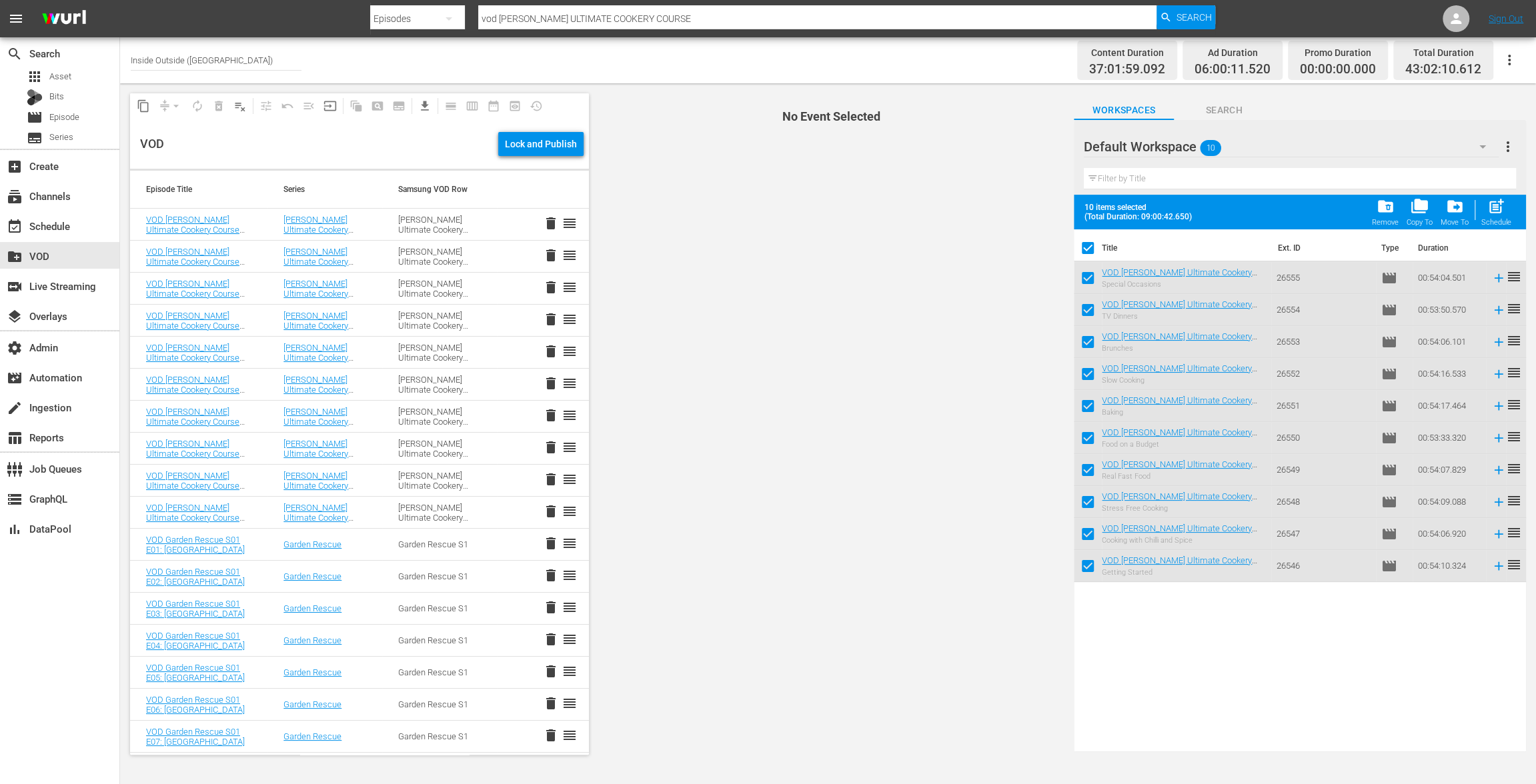
checkbox input "false"
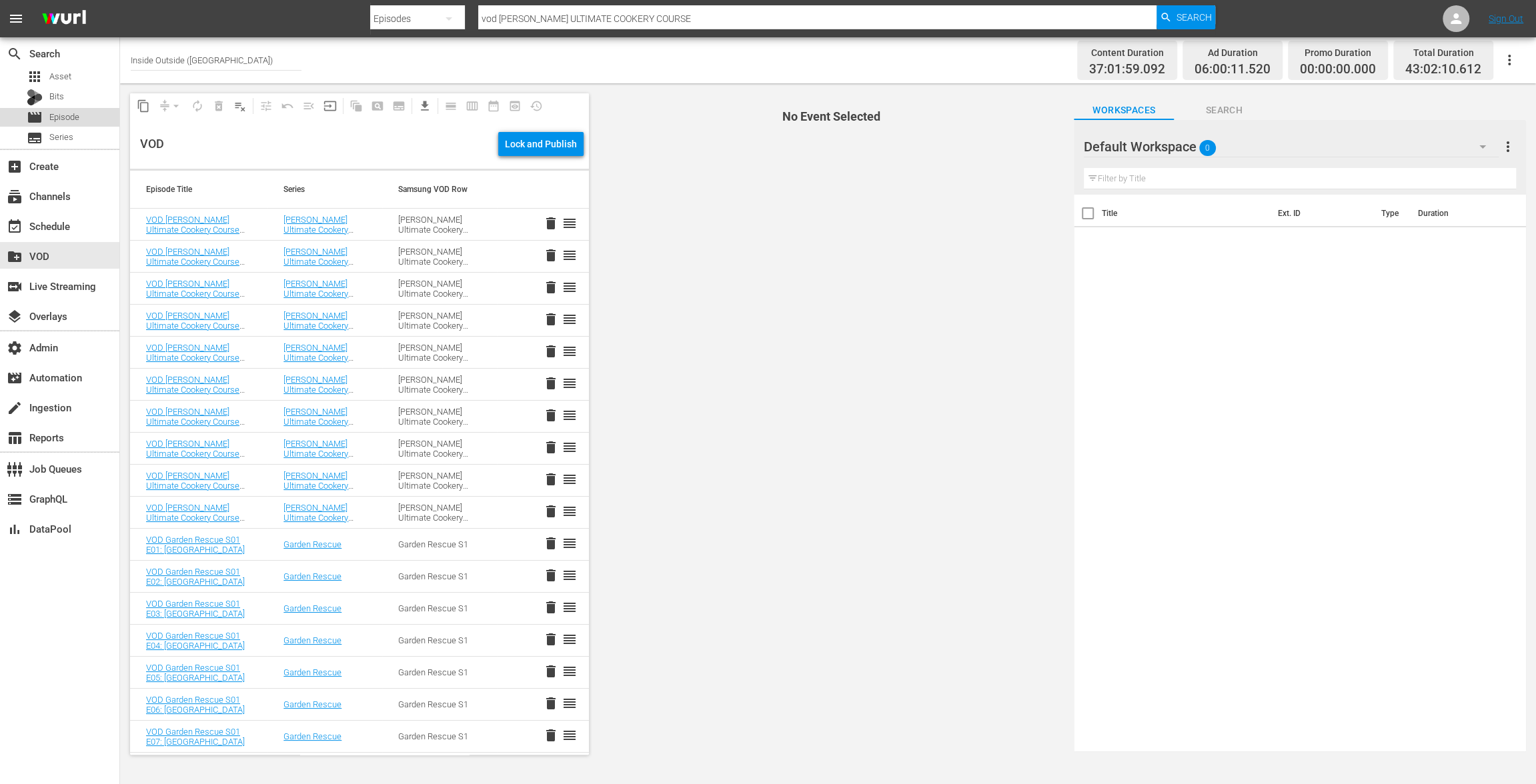
click at [88, 108] on div "movie Episode" at bounding box center [60, 117] width 119 height 19
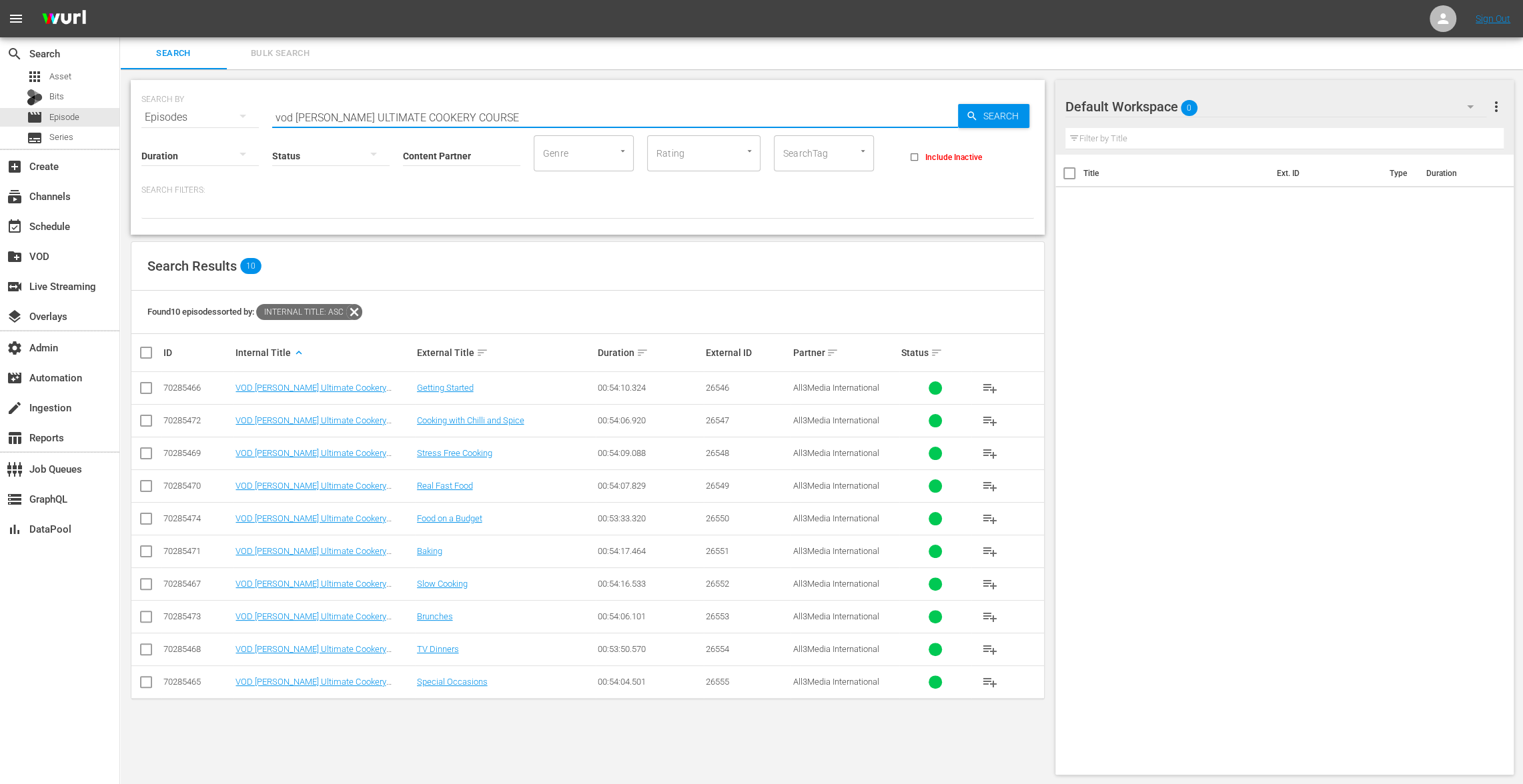
drag, startPoint x: 557, startPoint y: 115, endPoint x: 297, endPoint y: 110, distance: 260.0
click at [296, 110] on input "vod GORDON RAMSAY'S ULTIMATE COOKERY COURSE" at bounding box center [615, 117] width 686 height 32
paste input "COUNTRY HOUSE RESCUE - S02"
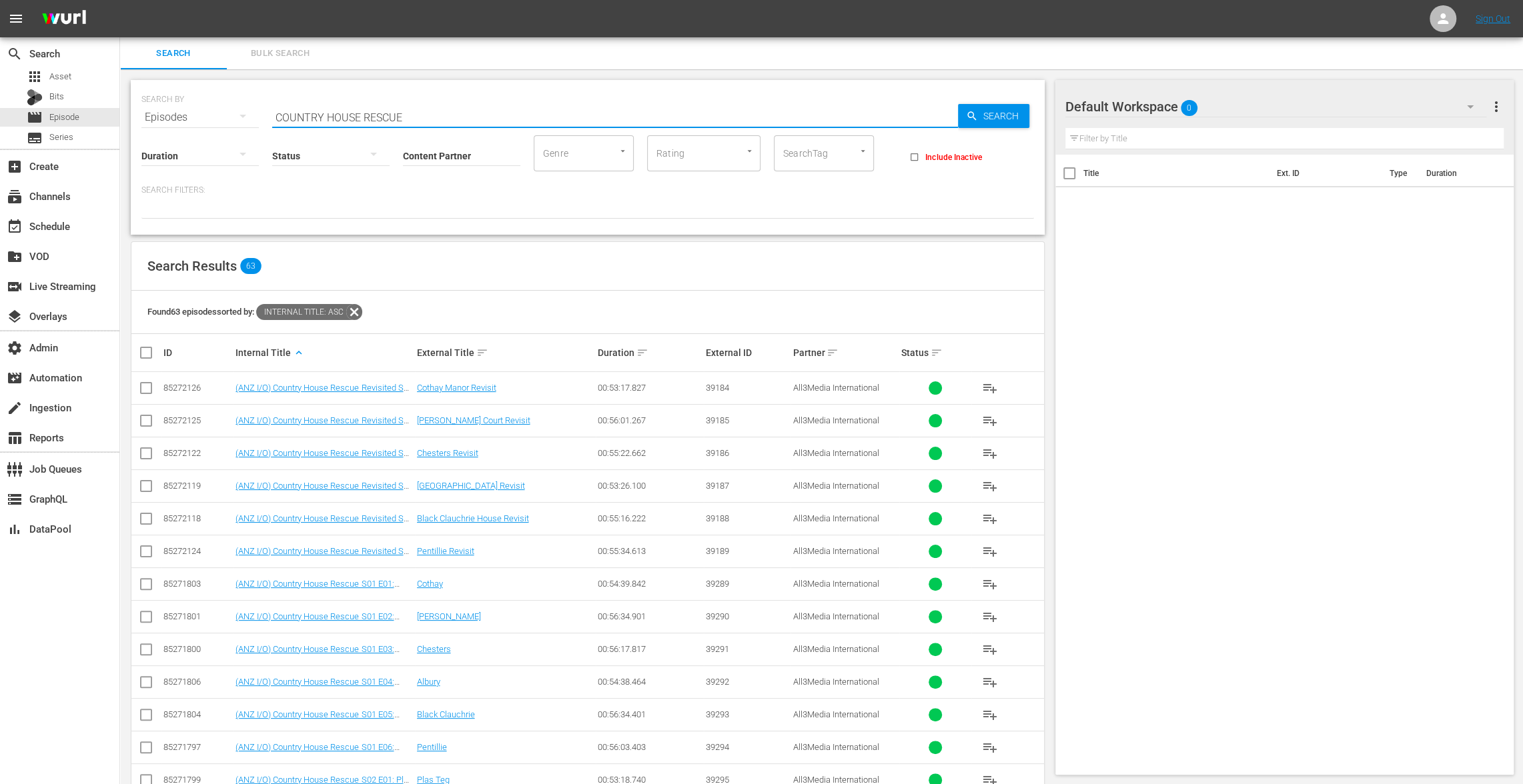
click at [276, 118] on input "COUNTRY HOUSE RESCUE" at bounding box center [615, 117] width 686 height 32
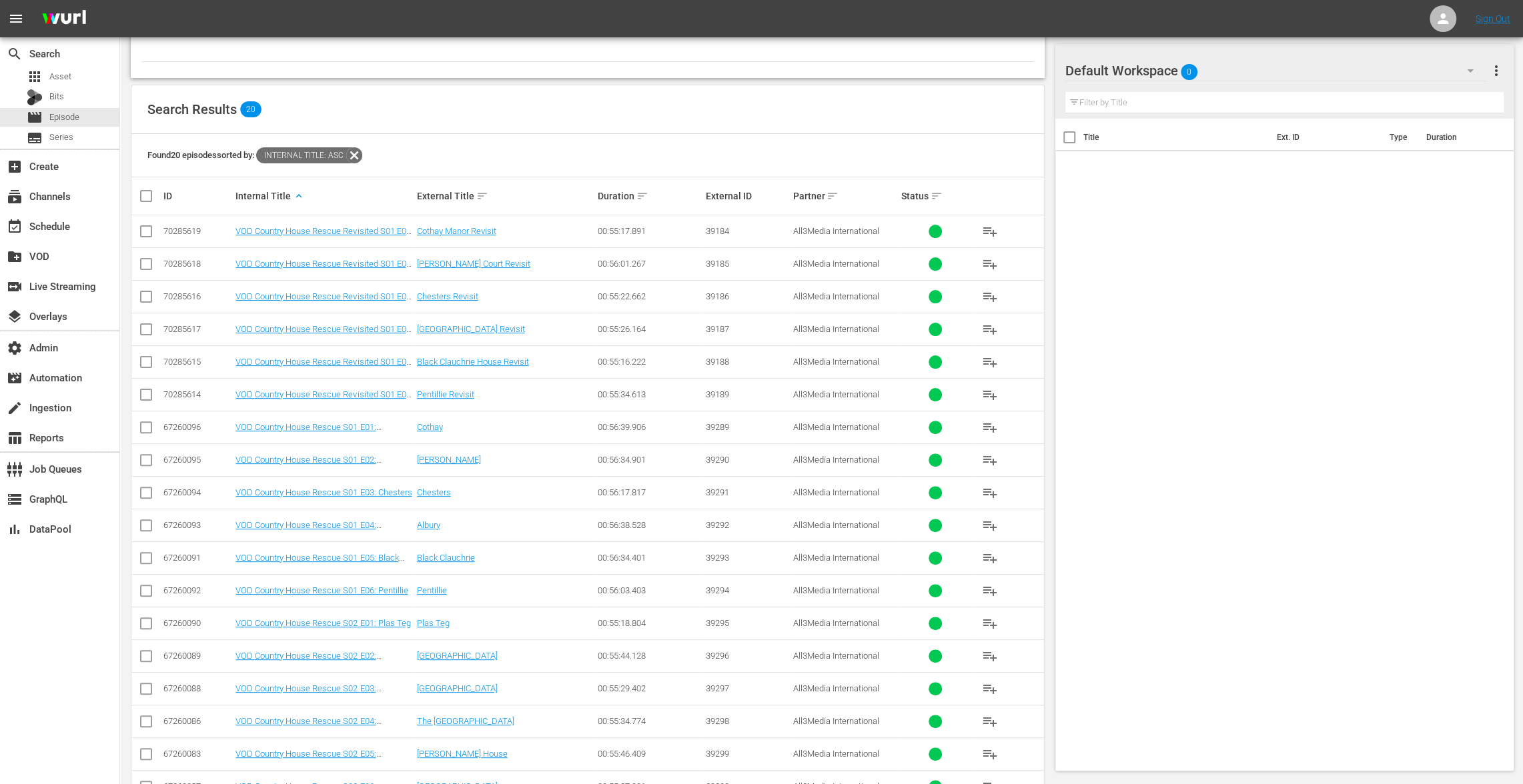
scroll to position [260, 0]
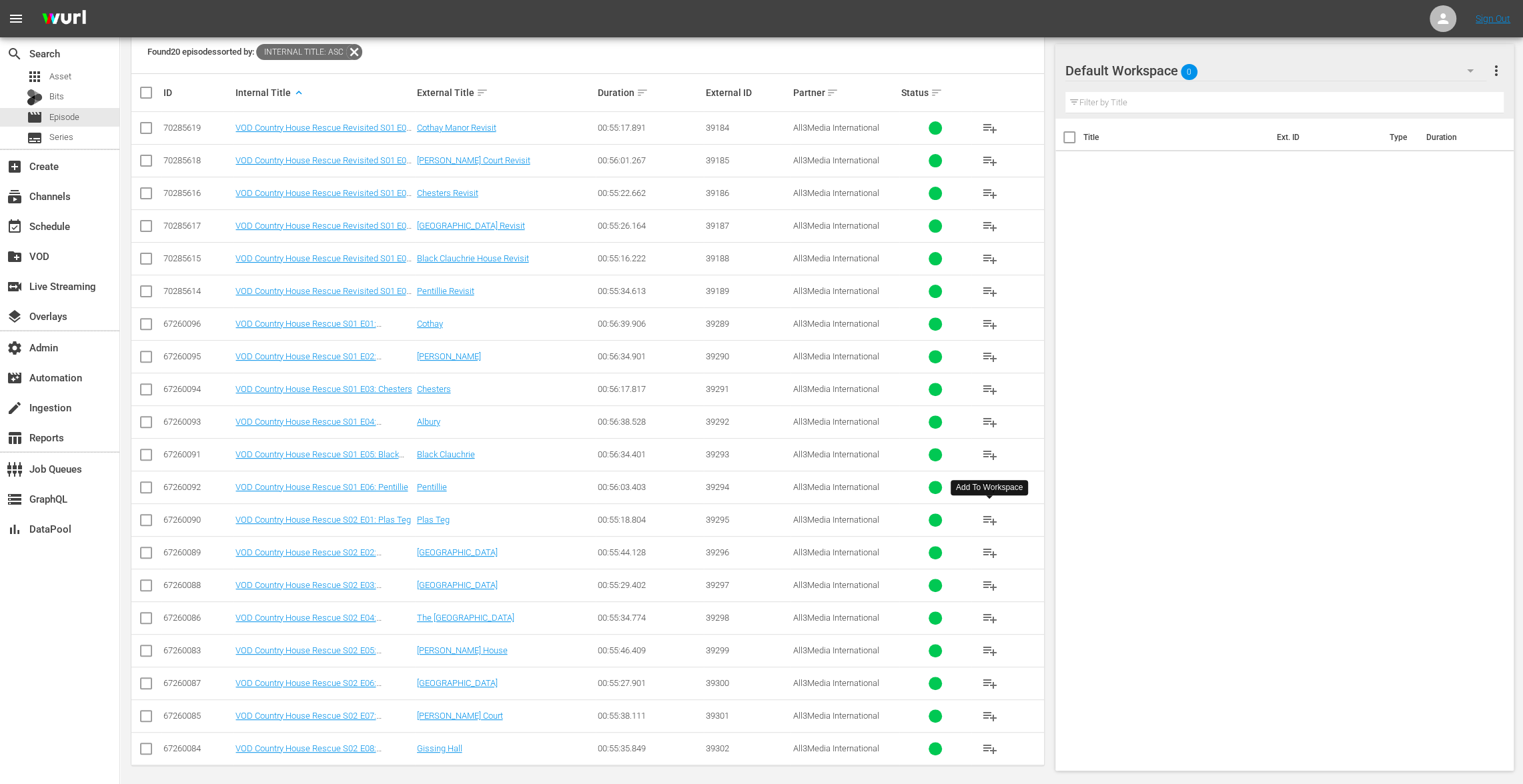
type input "vod COUNTRY HOUSE RESCUE"
click at [987, 513] on span "playlist_add" at bounding box center [989, 520] width 16 height 16
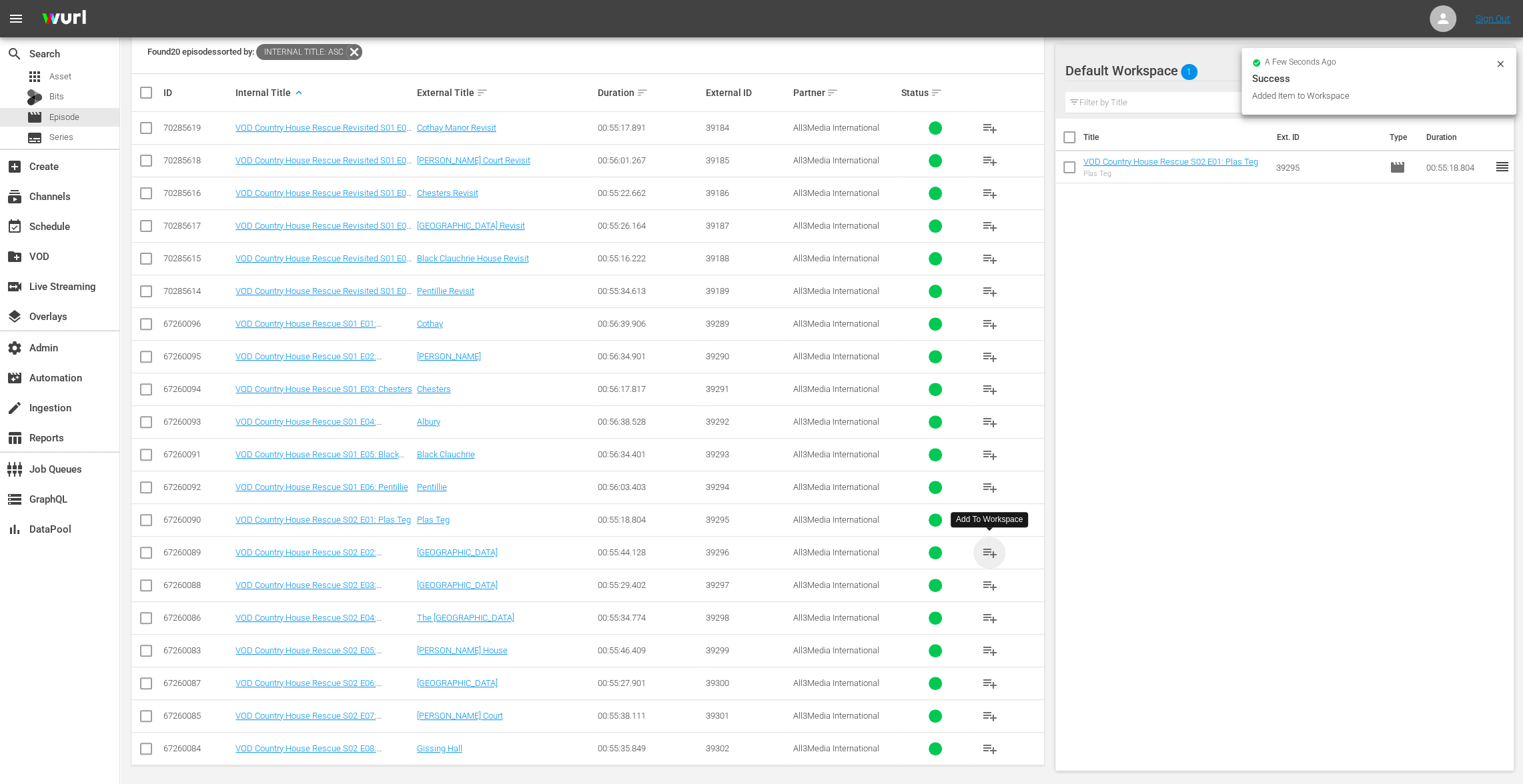
click at [988, 548] on span "playlist_add" at bounding box center [989, 553] width 16 height 16
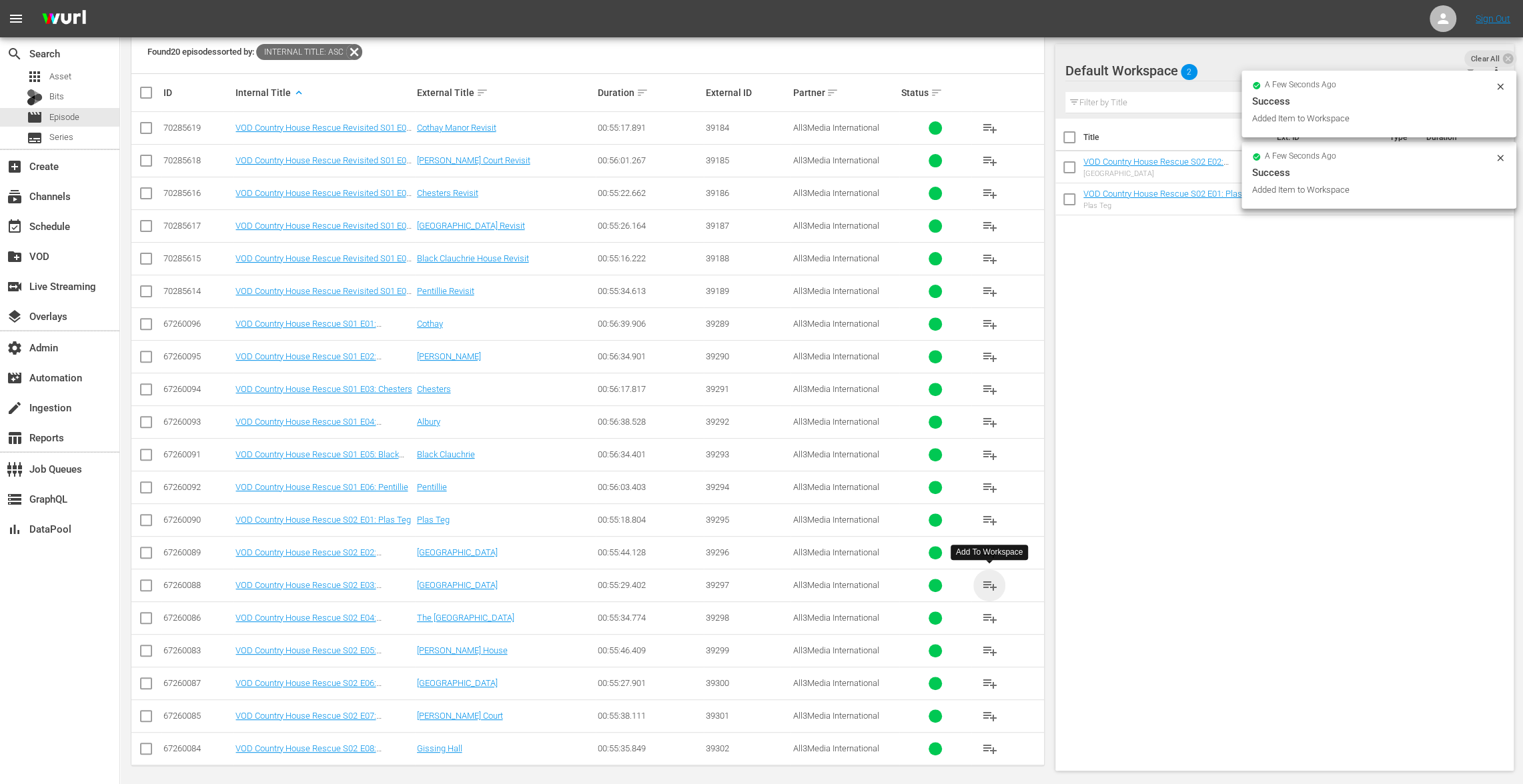
click at [988, 578] on span "playlist_add" at bounding box center [989, 586] width 16 height 16
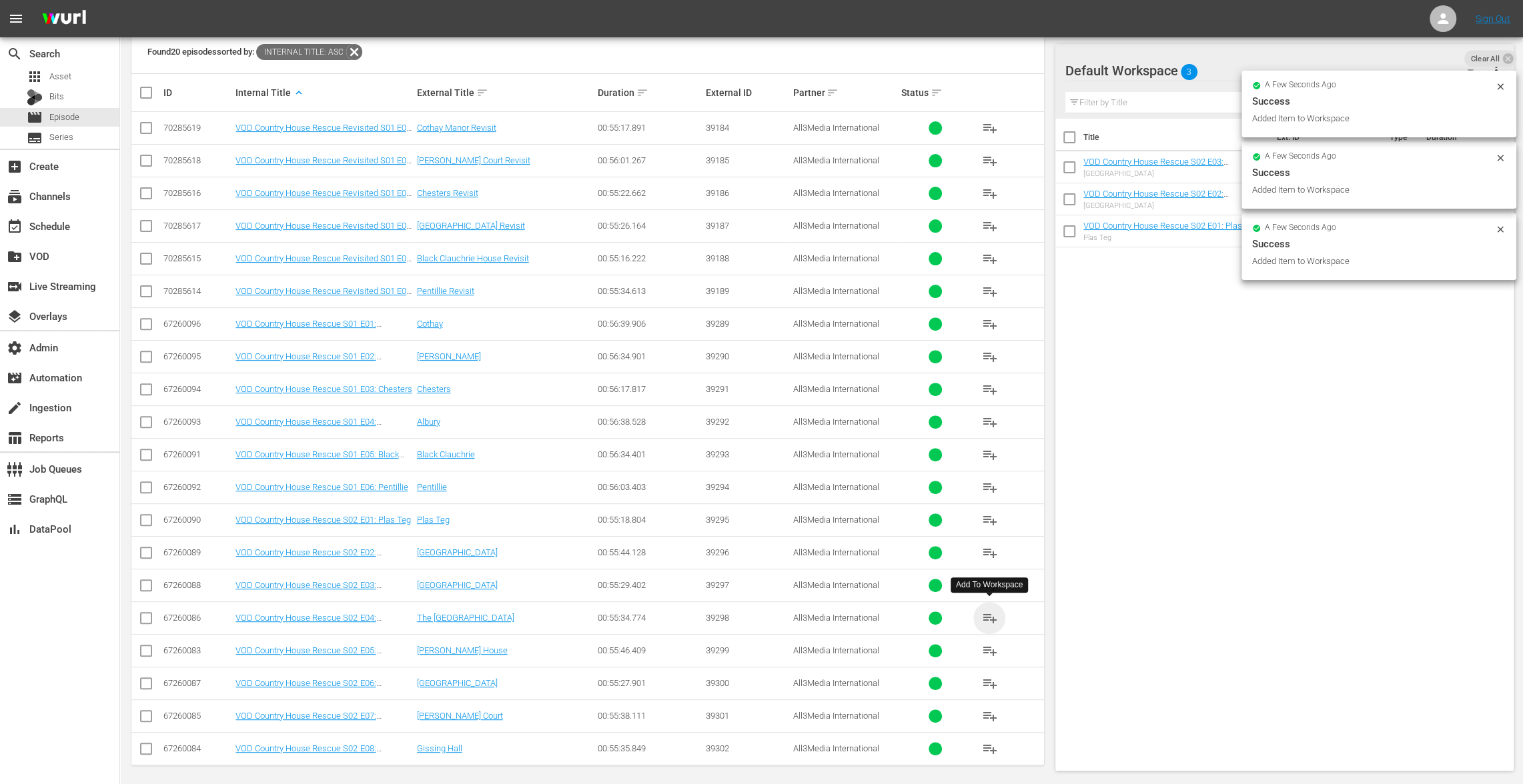
click at [990, 611] on span "playlist_add" at bounding box center [989, 618] width 16 height 16
click at [988, 645] on span "playlist_add" at bounding box center [989, 651] width 16 height 16
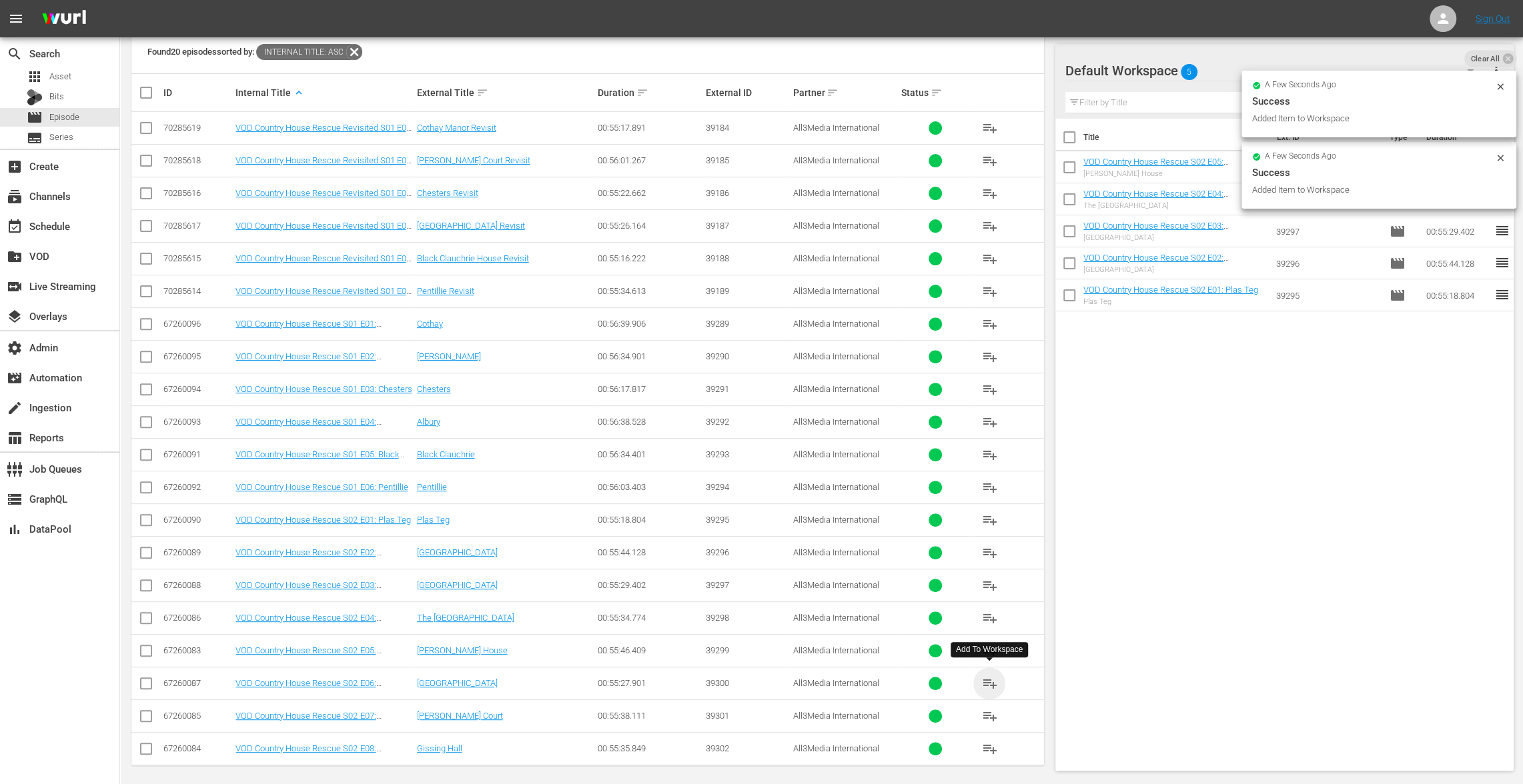
click at [992, 680] on span "playlist_add" at bounding box center [989, 684] width 16 height 16
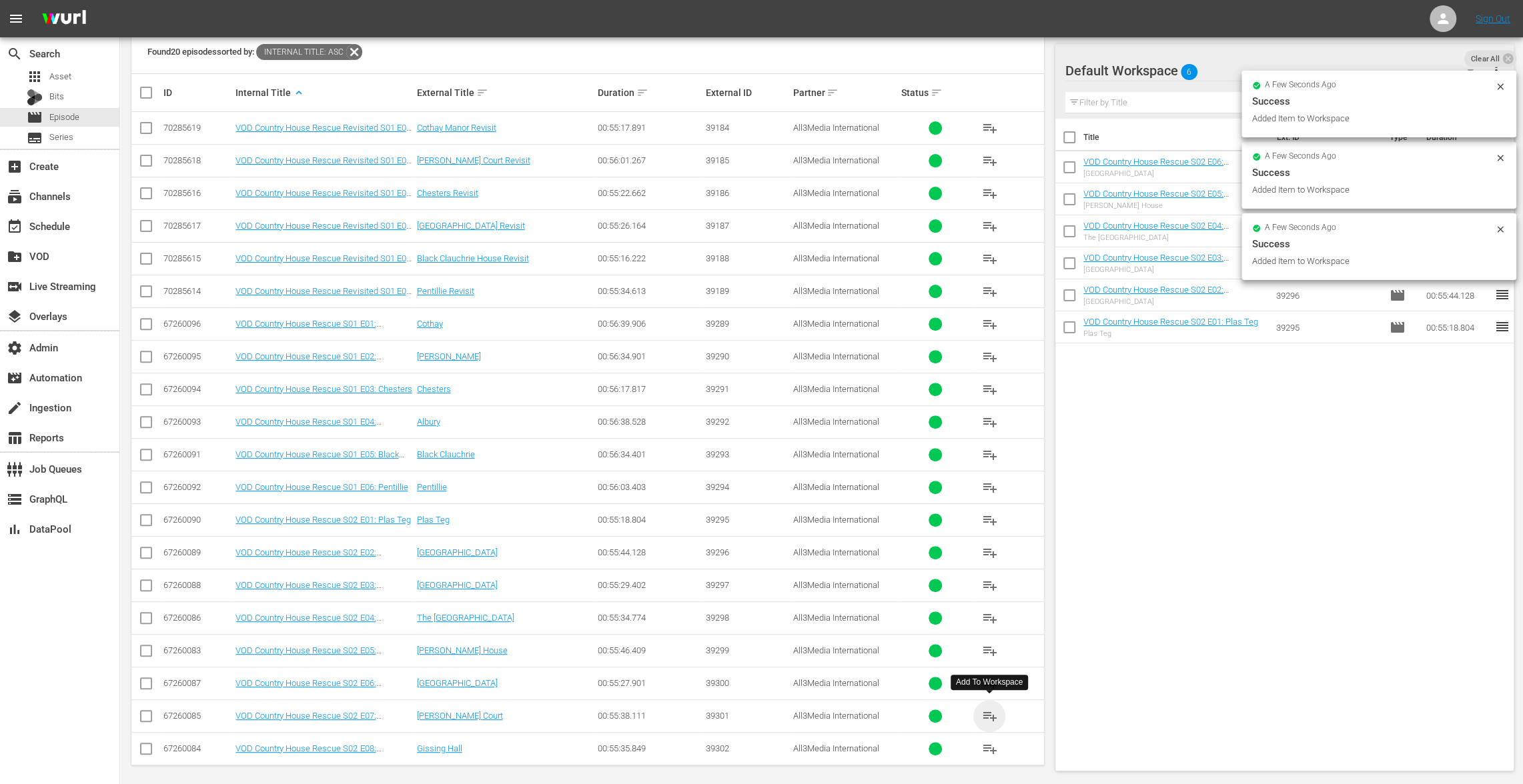
click at [991, 708] on span "playlist_add" at bounding box center [989, 716] width 16 height 16
click at [990, 743] on span "playlist_add" at bounding box center [989, 749] width 16 height 16
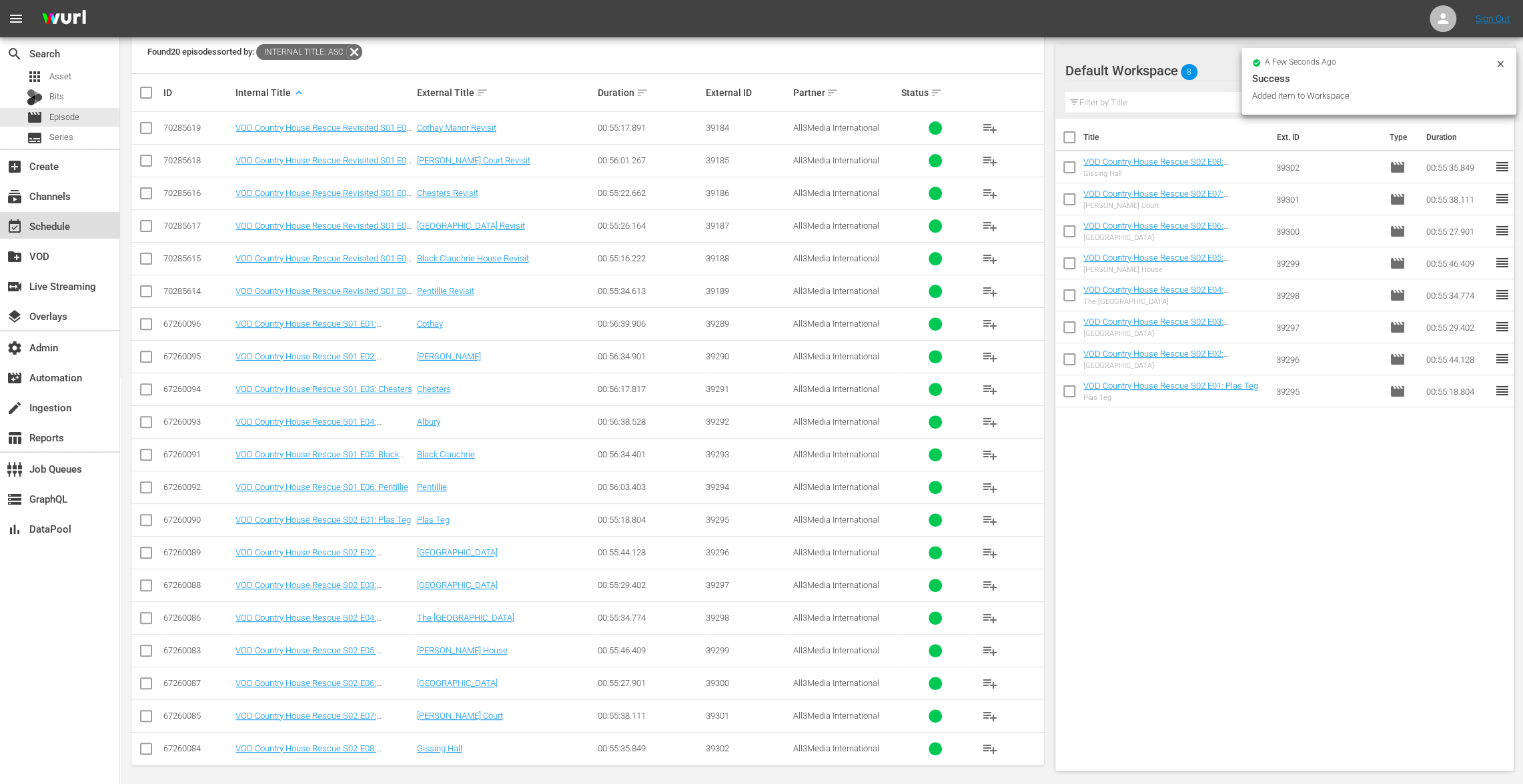
click at [49, 230] on div "event_available Schedule" at bounding box center [38, 224] width 75 height 12
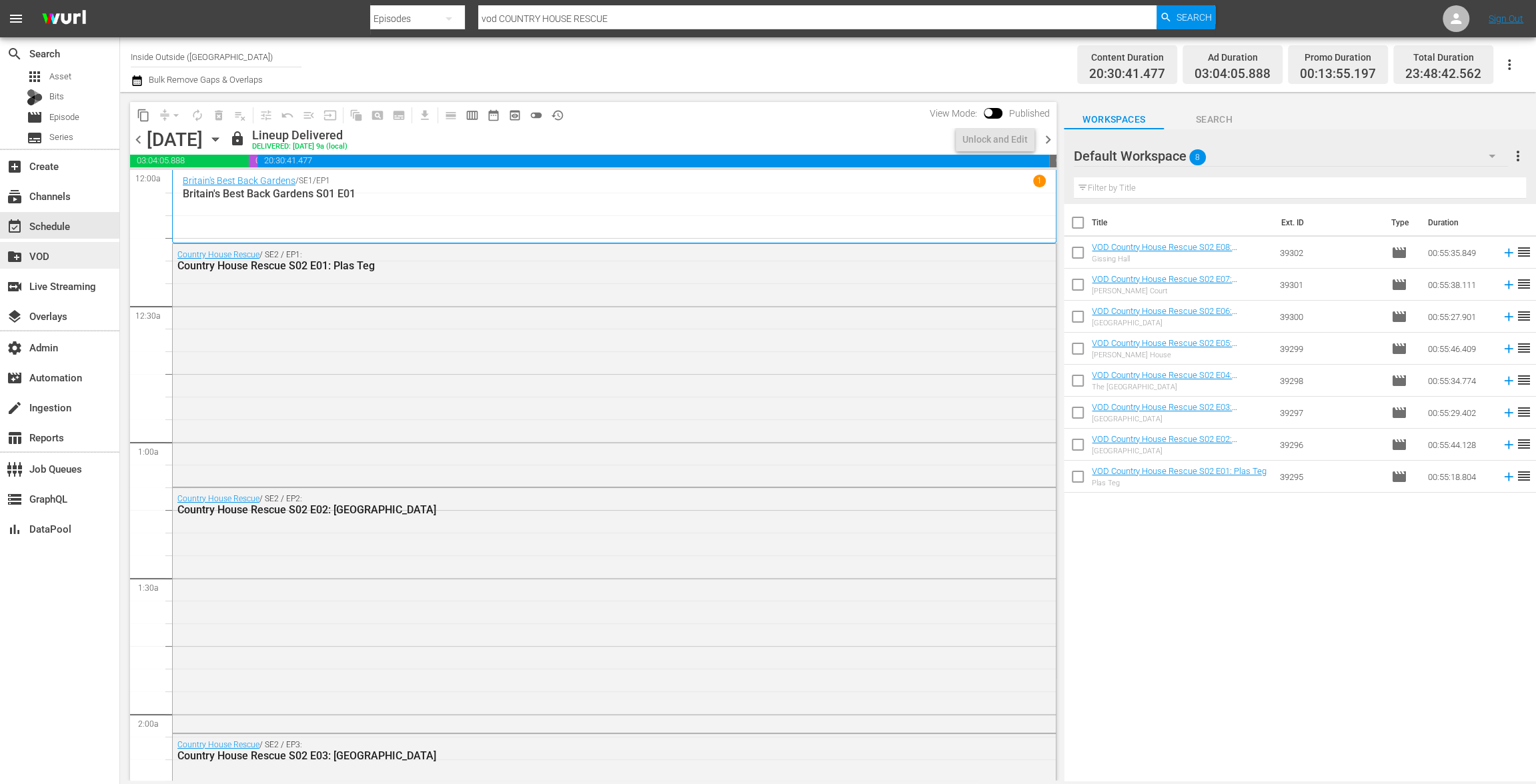
click at [71, 246] on div "create_new_folder VOD" at bounding box center [60, 255] width 119 height 27
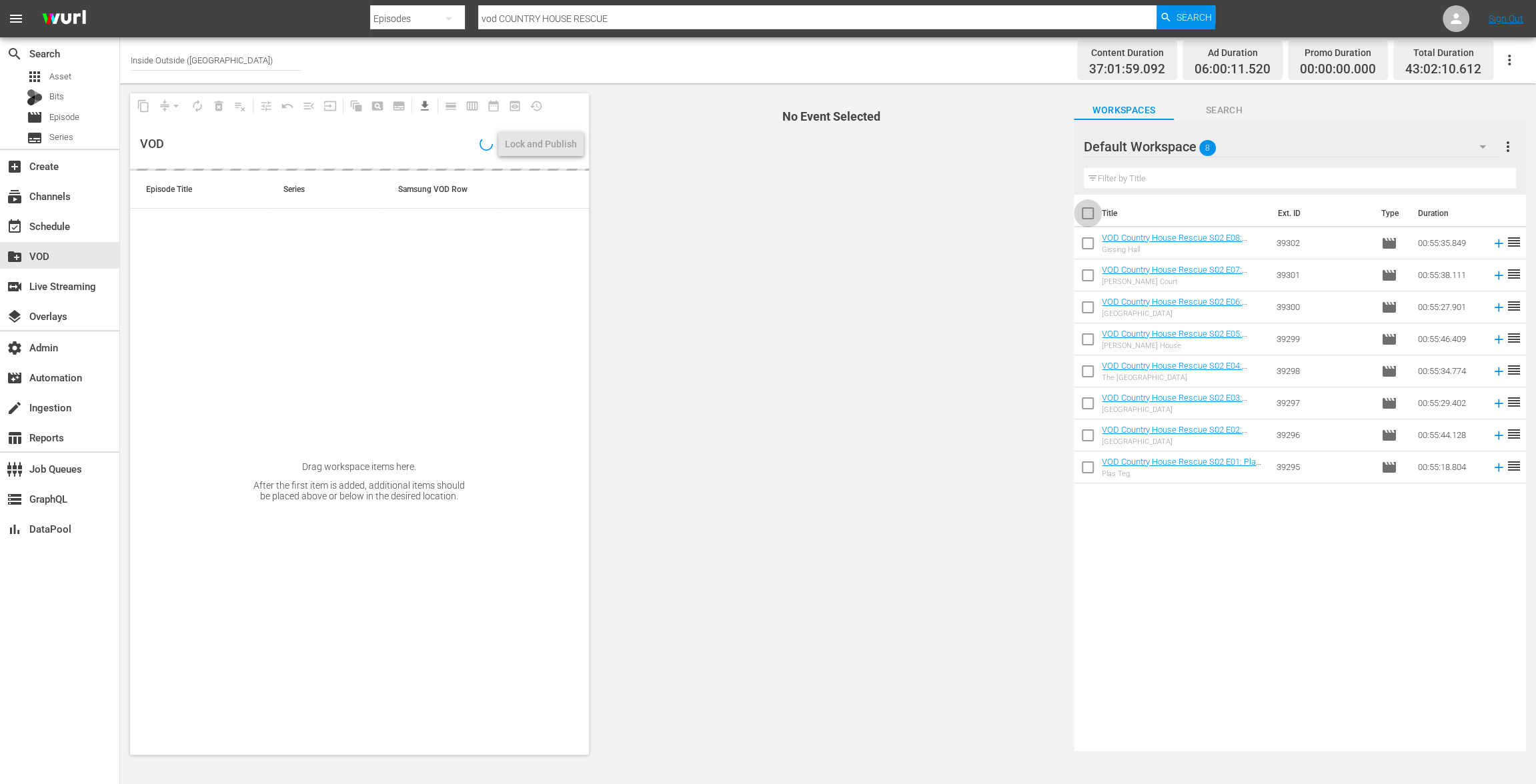
click at [1085, 218] on input "checkbox" at bounding box center [1088, 216] width 28 height 28
checkbox input "true"
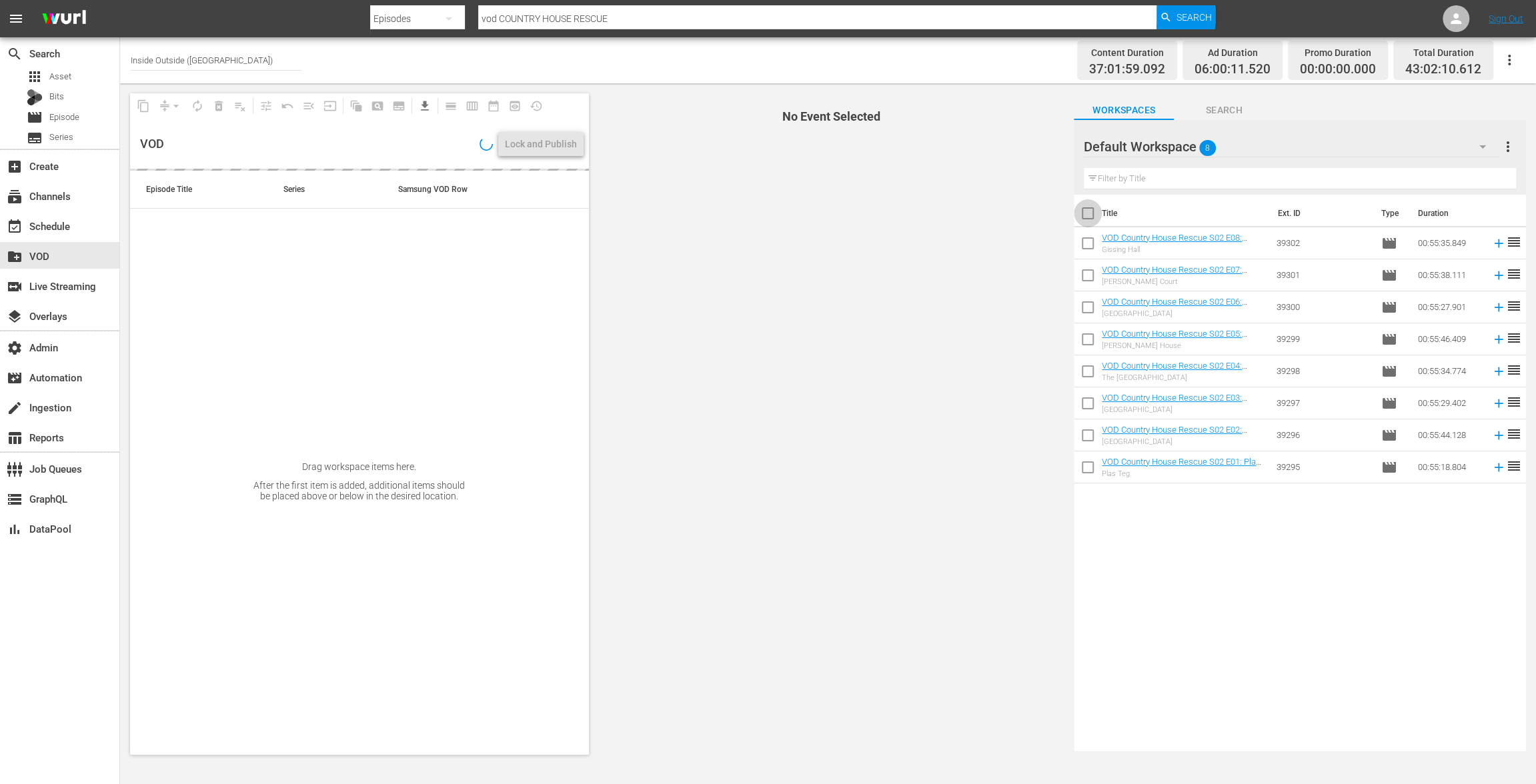
checkbox input "true"
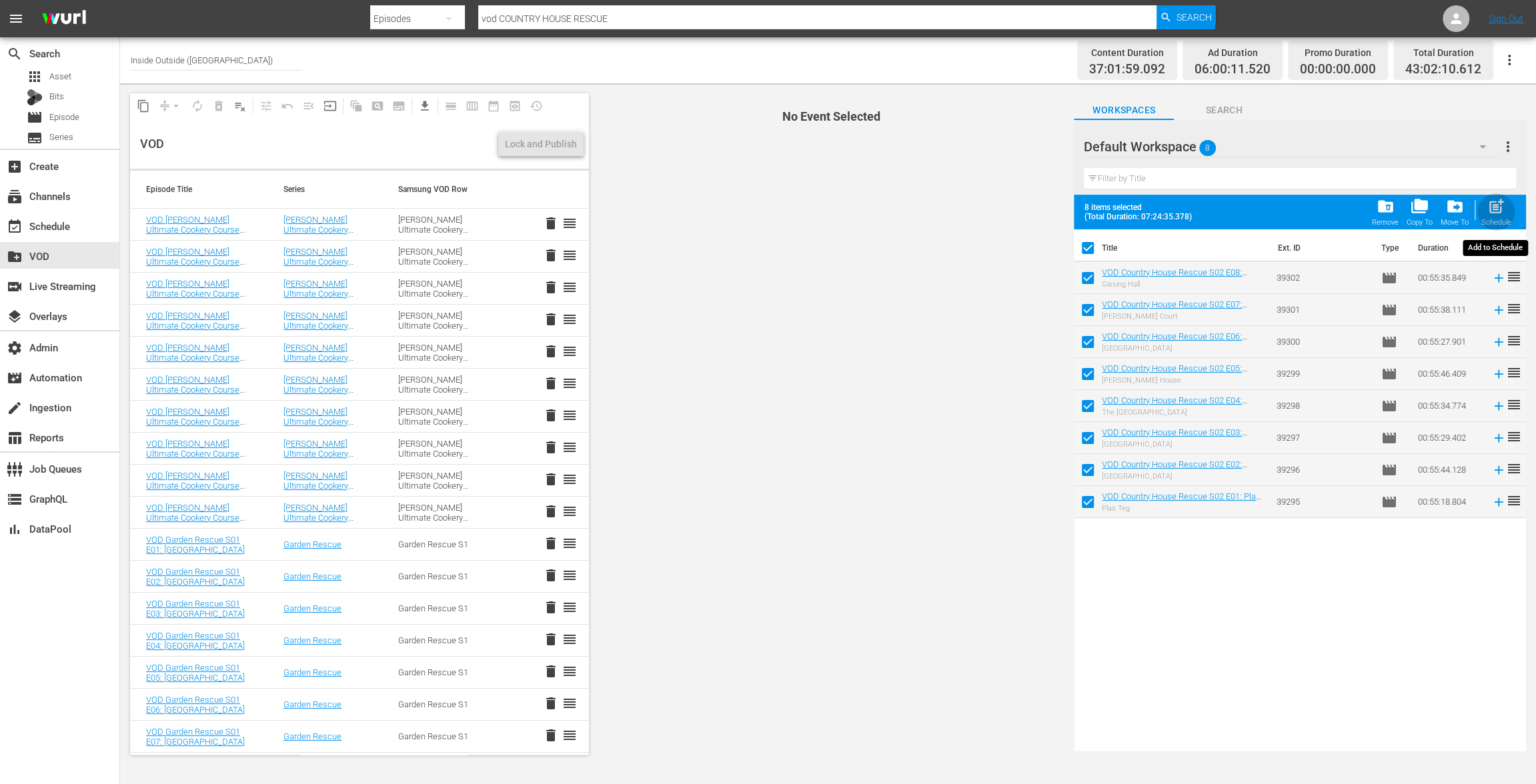
click at [1499, 205] on span "post_add" at bounding box center [1497, 206] width 18 height 18
checkbox input "false"
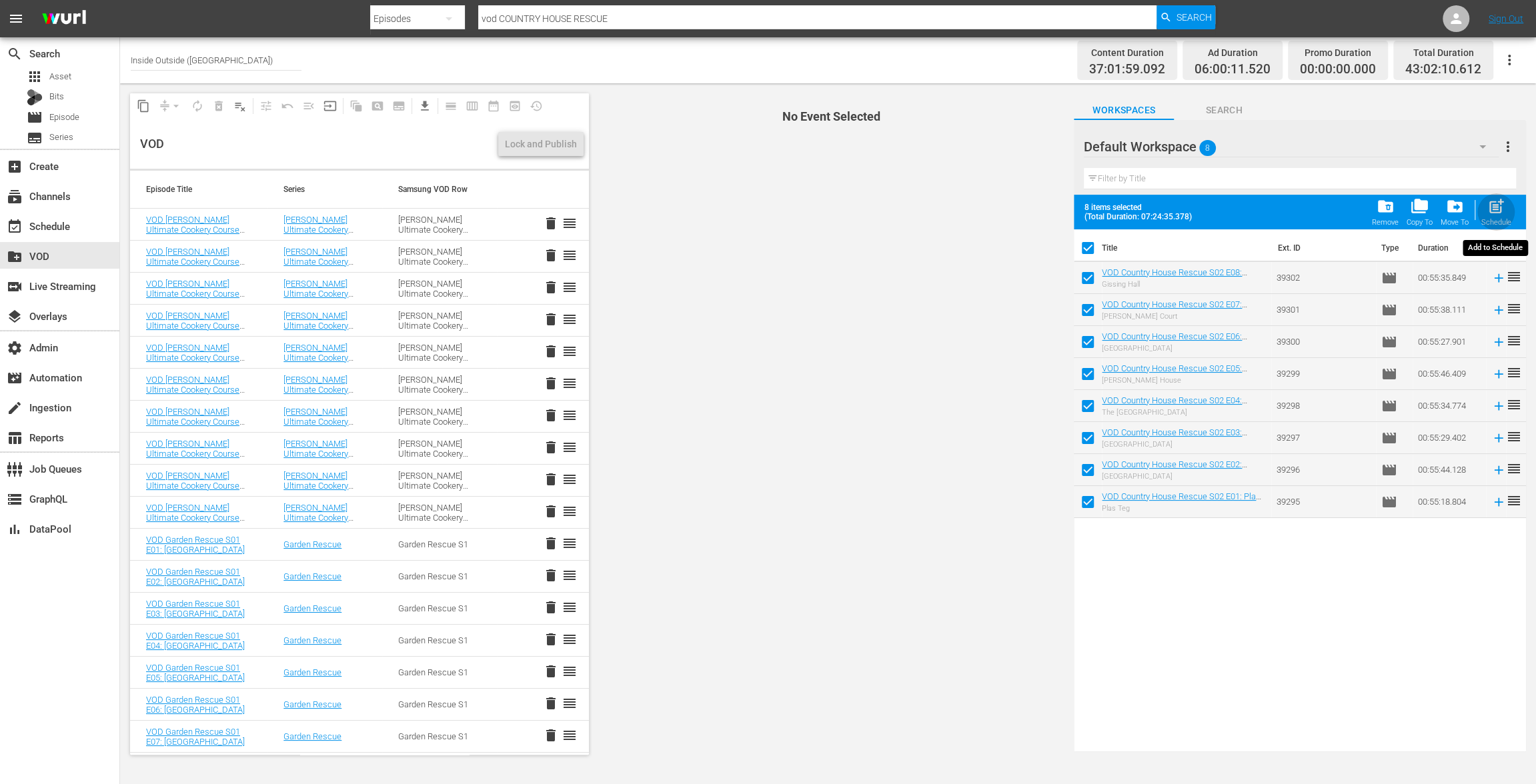
checkbox input "false"
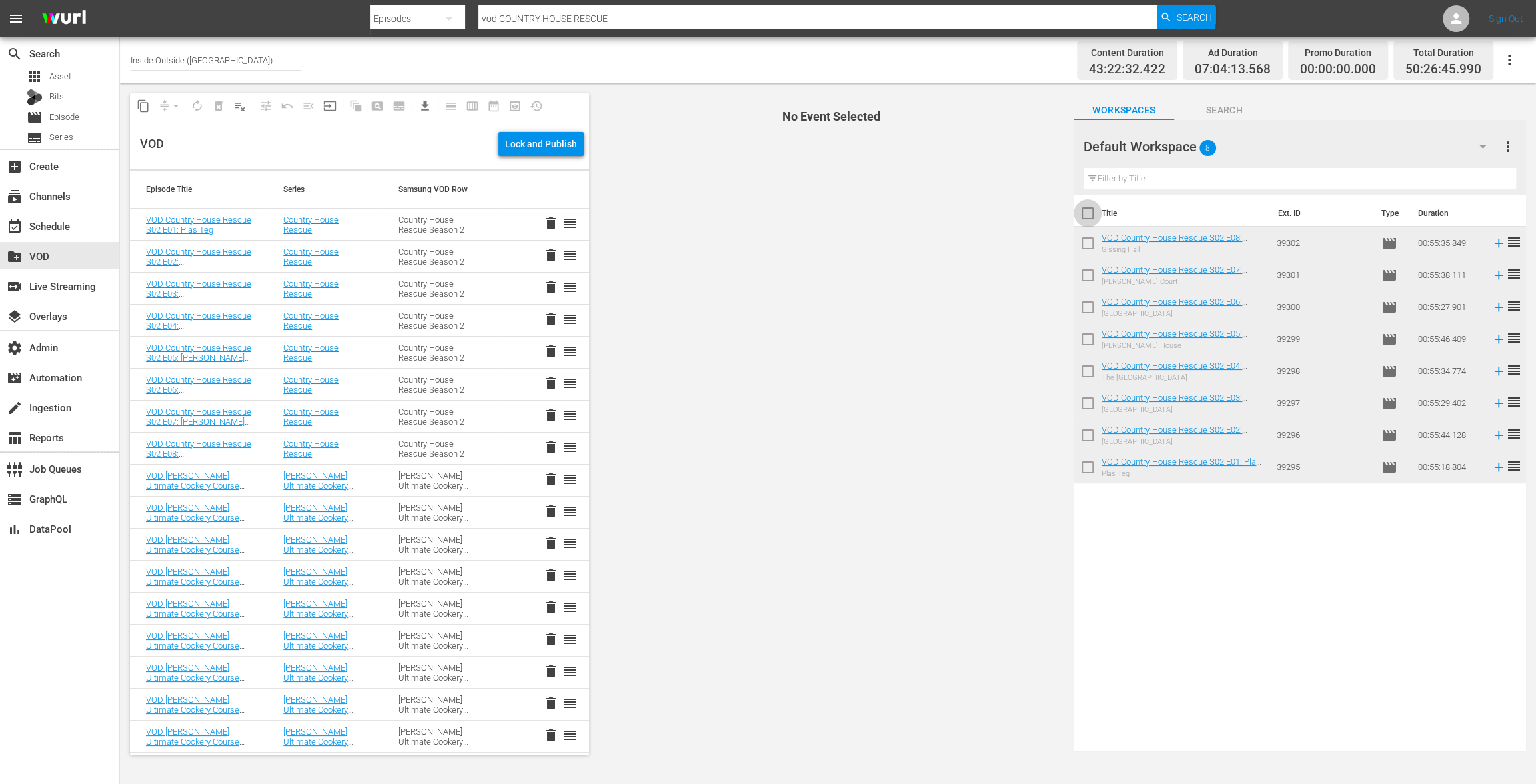
click at [1086, 212] on input "checkbox" at bounding box center [1088, 216] width 28 height 28
checkbox input "true"
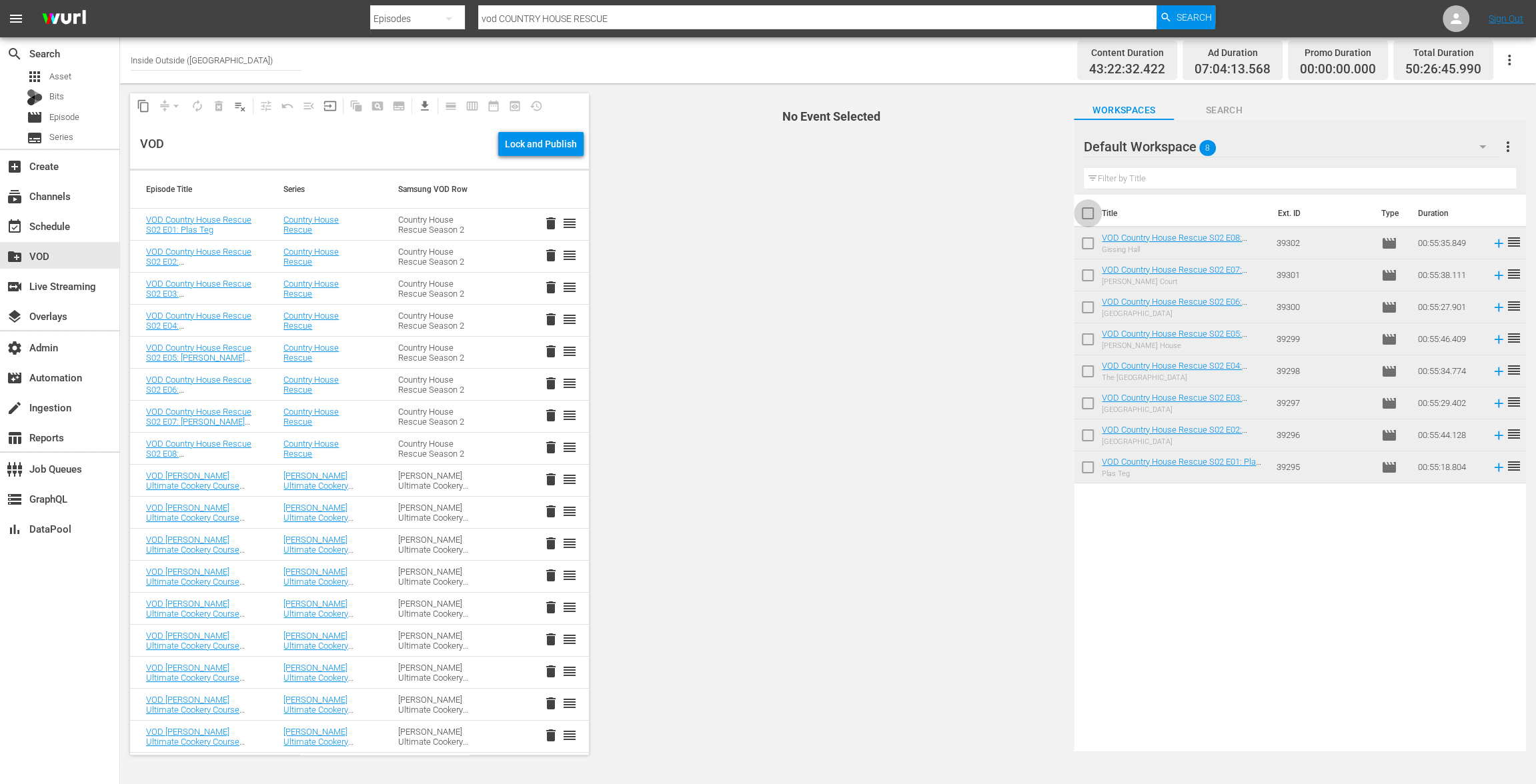
checkbox input "true"
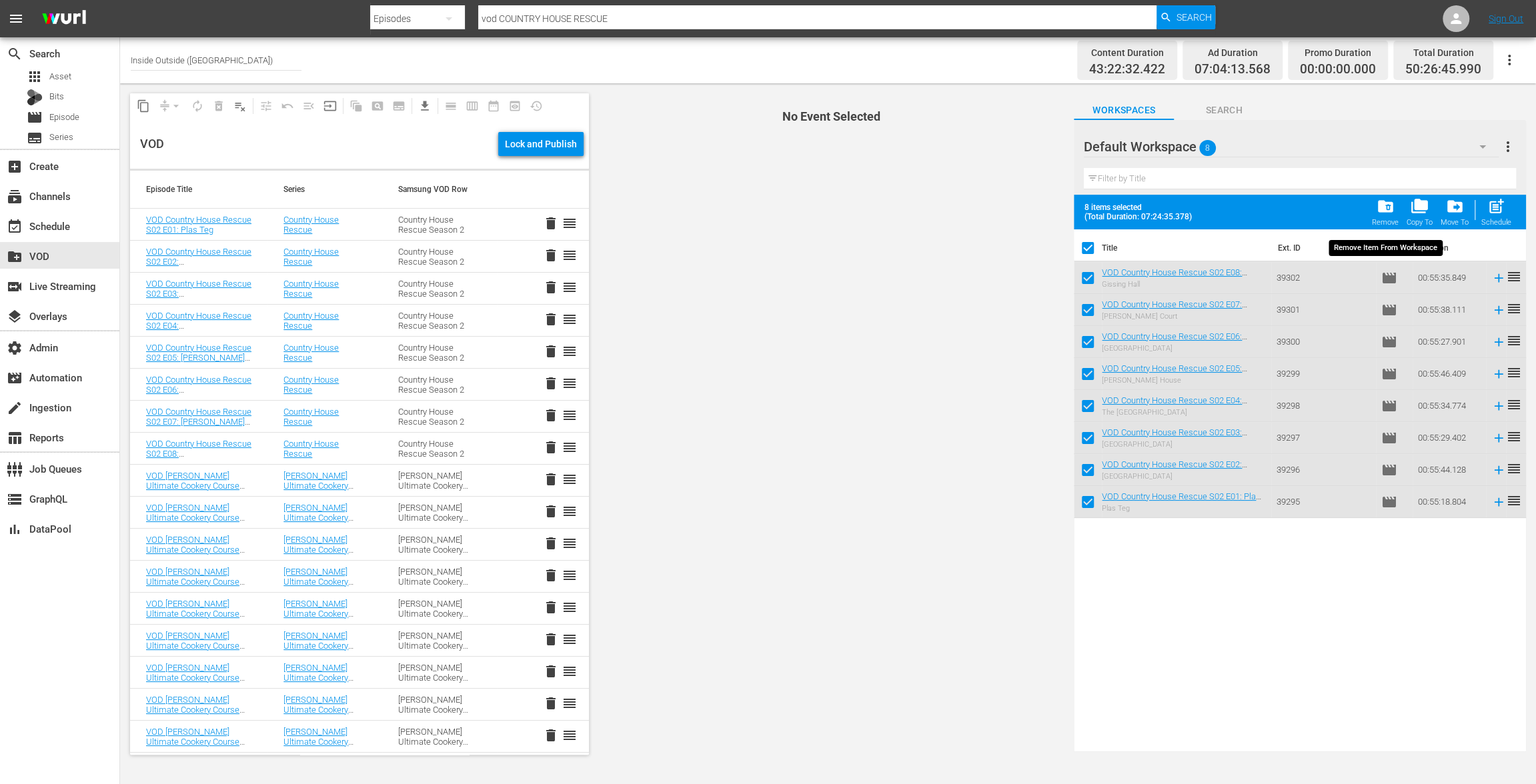
click at [1384, 210] on span "folder_delete" at bounding box center [1385, 206] width 18 height 18
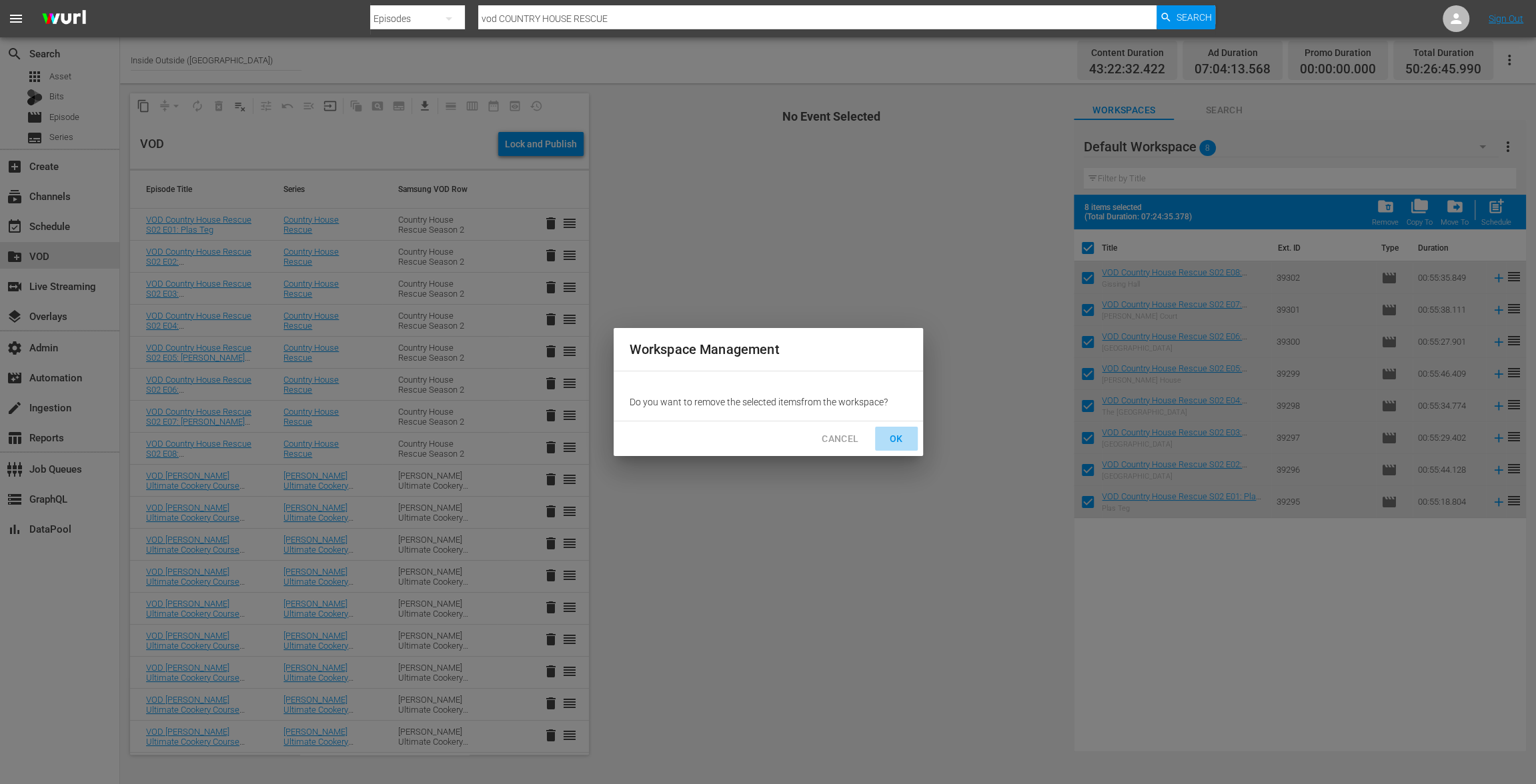
click at [889, 445] on span "OK" at bounding box center [896, 439] width 21 height 16
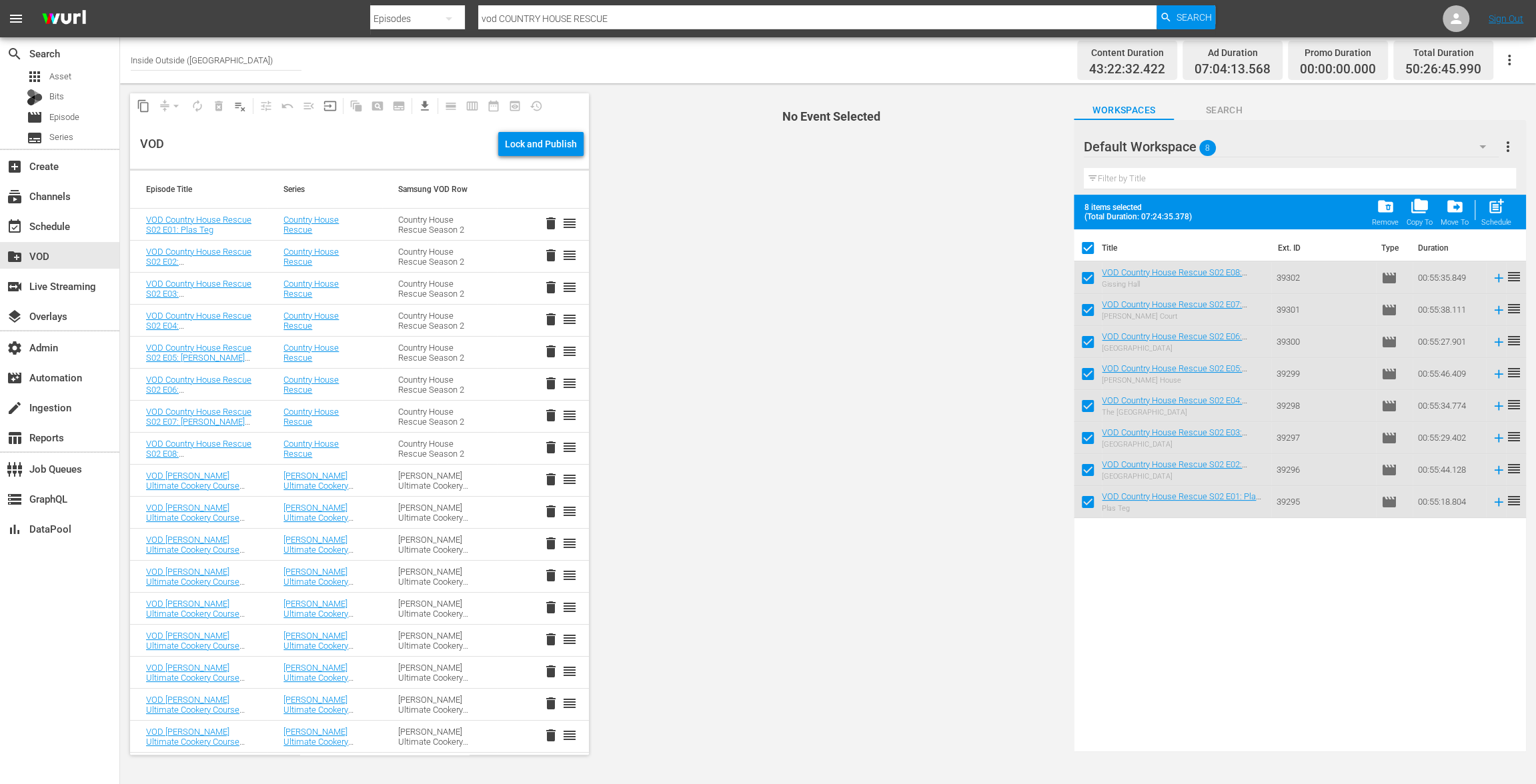
checkbox input "false"
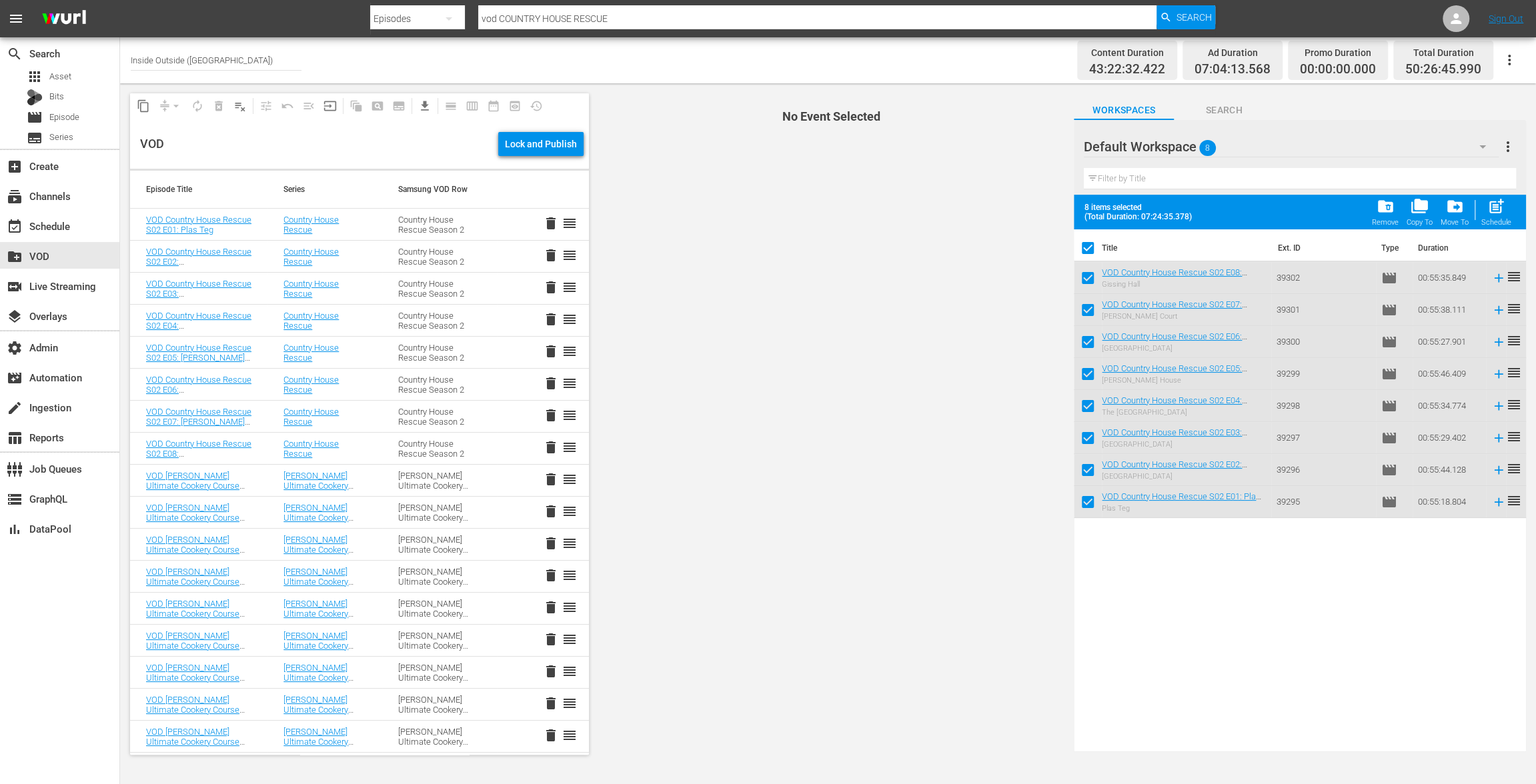
checkbox input "false"
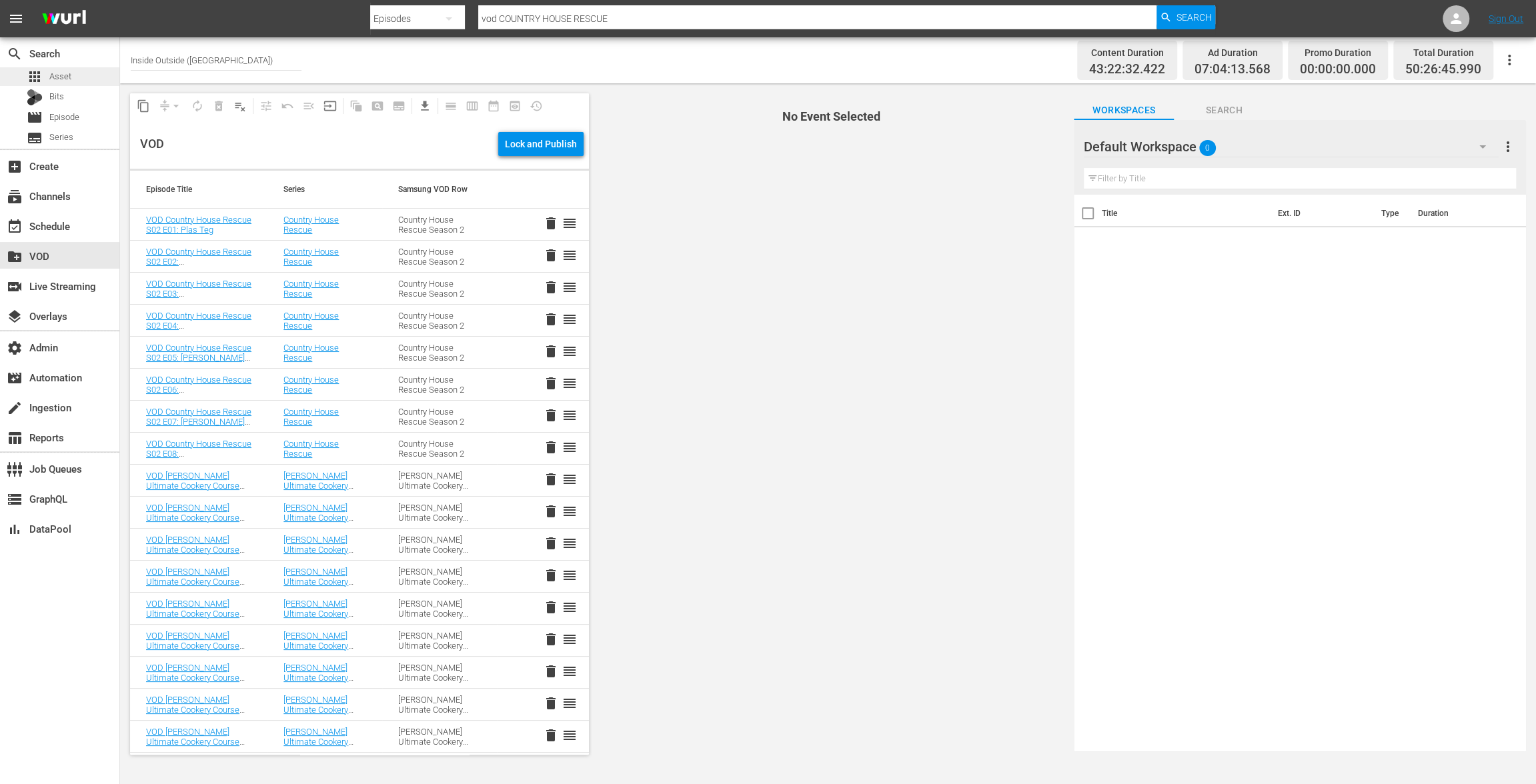
click at [55, 81] on span "Asset" at bounding box center [60, 77] width 22 height 13
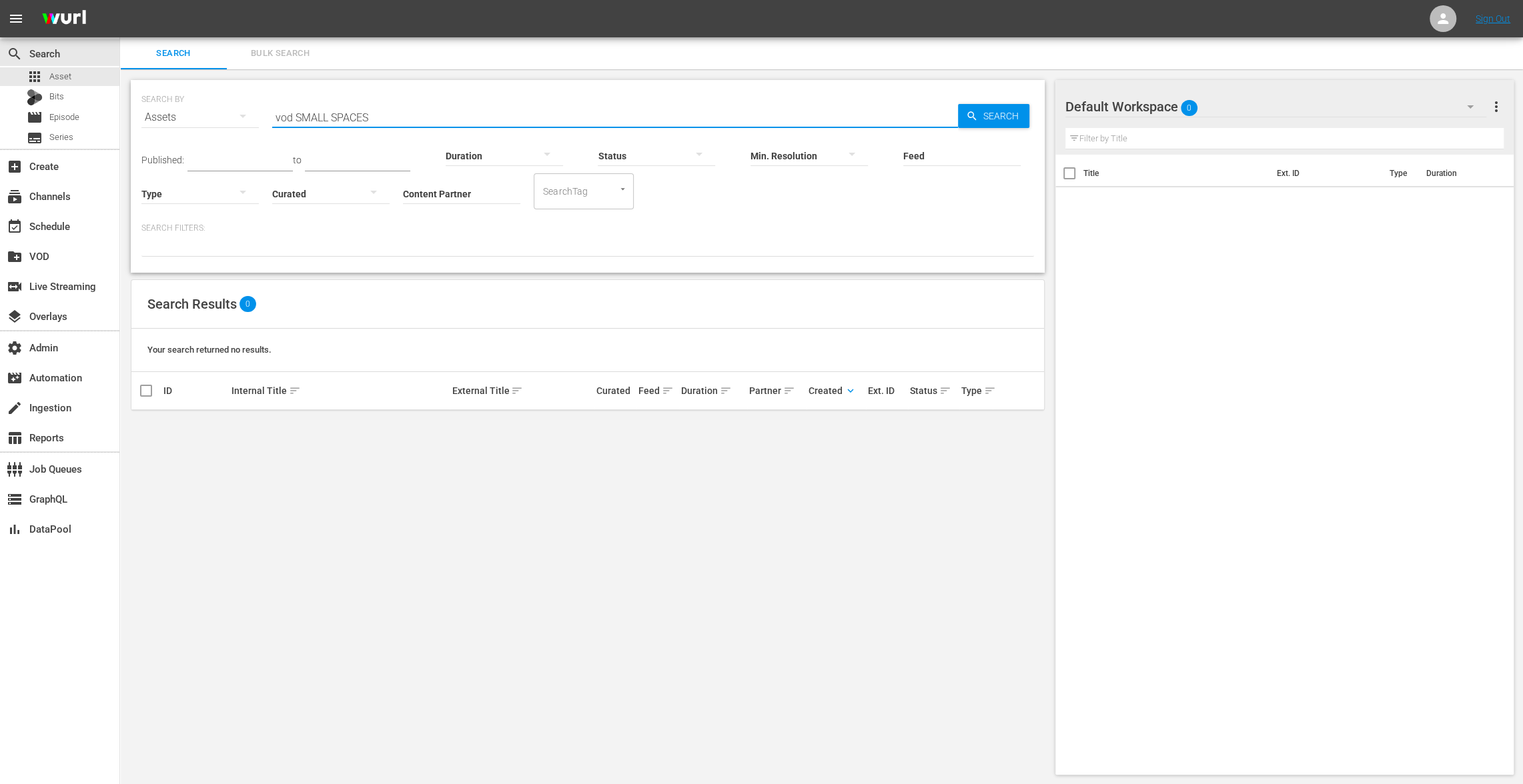
drag, startPoint x: 385, startPoint y: 122, endPoint x: 215, endPoint y: 88, distance: 173.4
click at [215, 92] on div "SEARCH BY Search By Assets Search ID, Title, Description, Keywords, or Category…" at bounding box center [588, 109] width 893 height 48
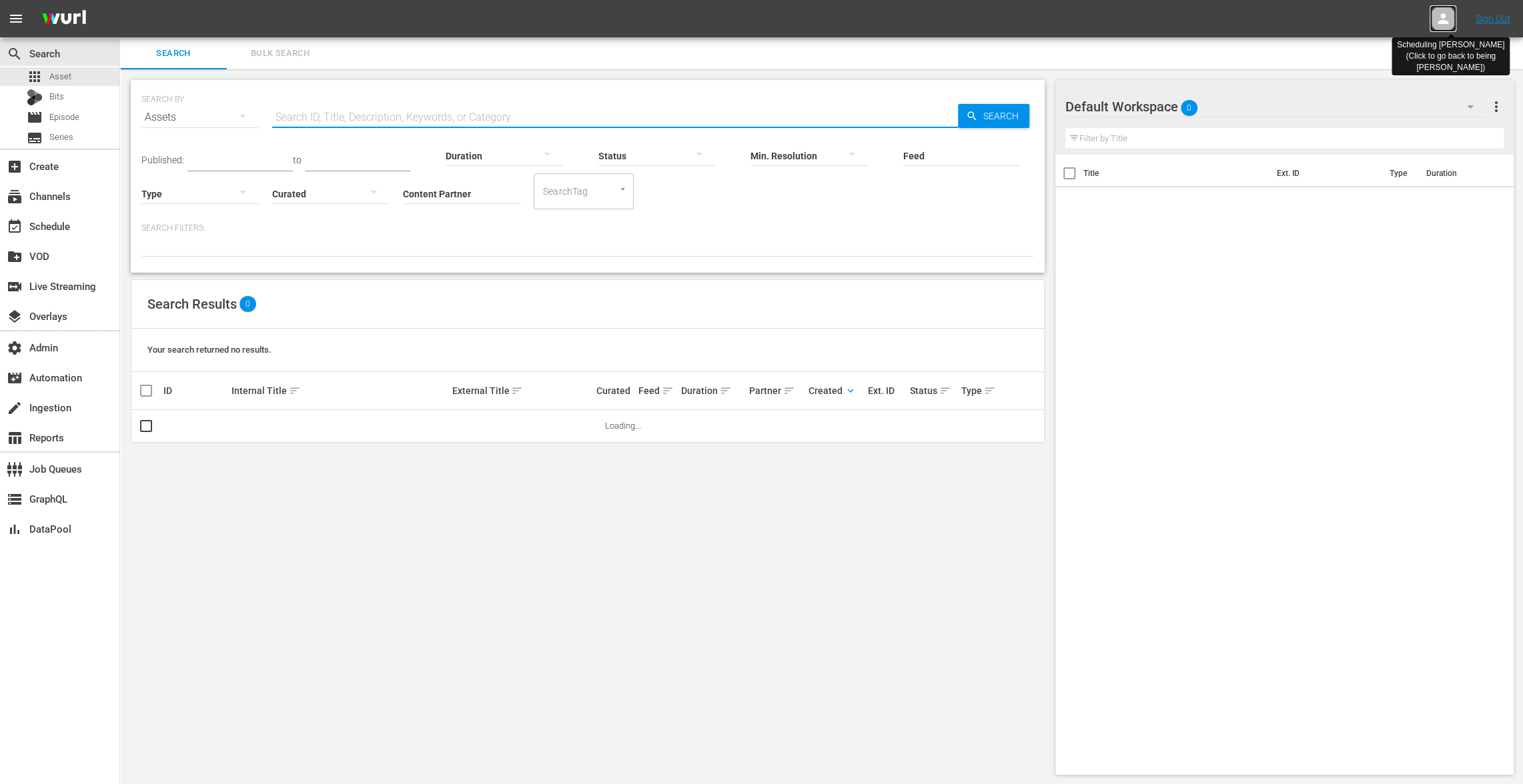
click at [1440, 24] on icon at bounding box center [1443, 19] width 16 height 16
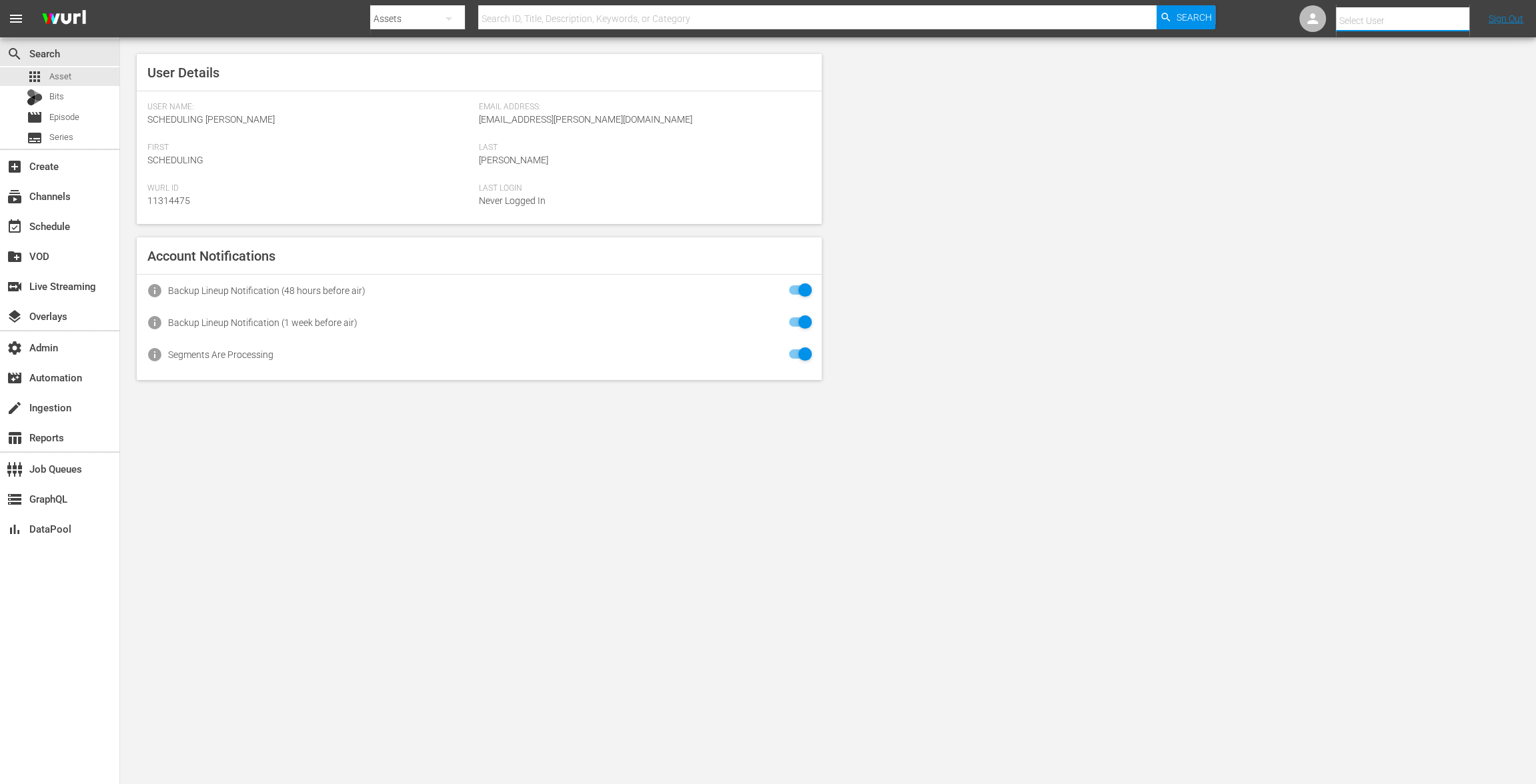
click at [1391, 23] on input "text" at bounding box center [1421, 20] width 171 height 32
type input "in"
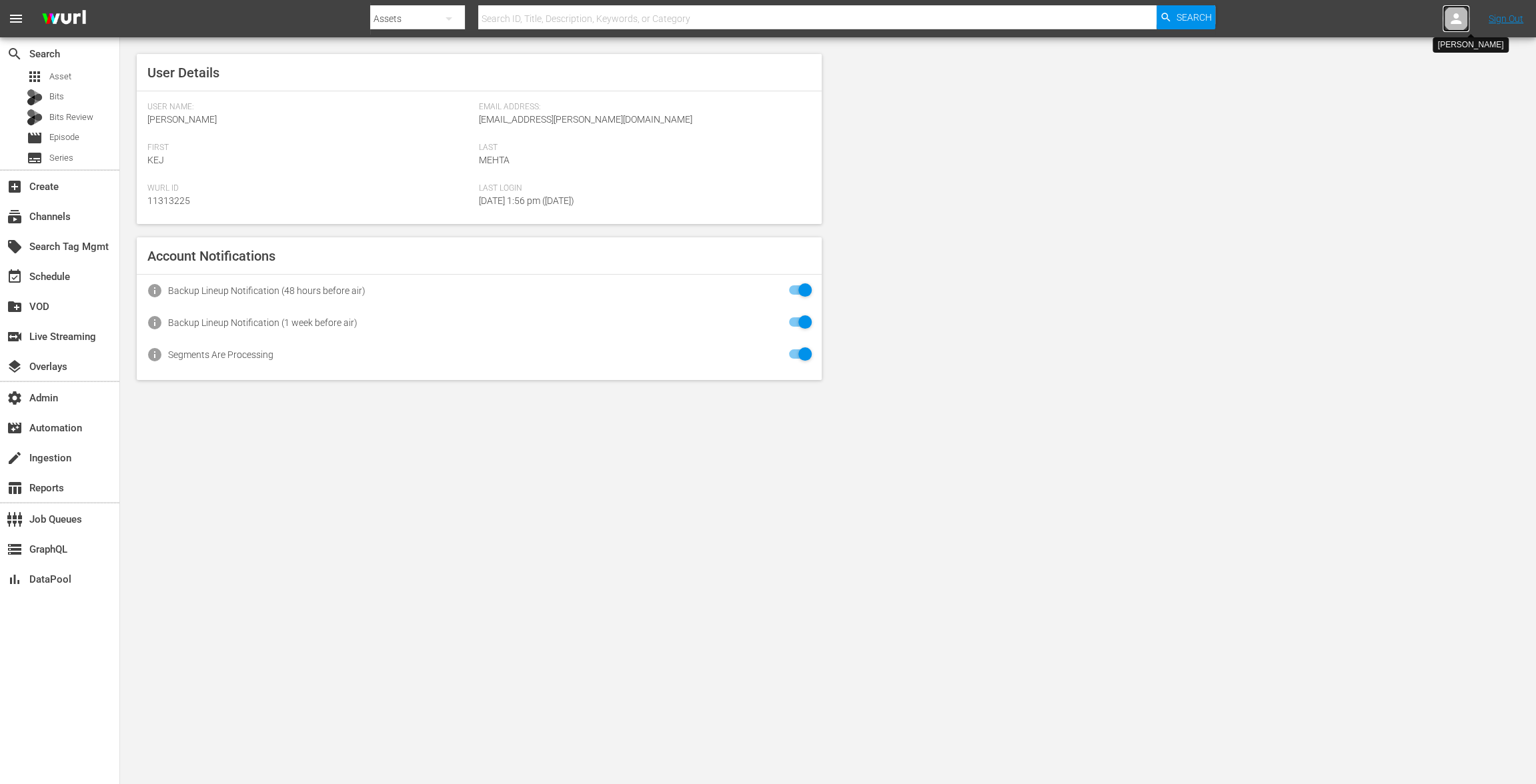
click at [1456, 22] on icon at bounding box center [1456, 18] width 11 height 11
click at [1365, 21] on input "text" at bounding box center [1421, 20] width 171 height 32
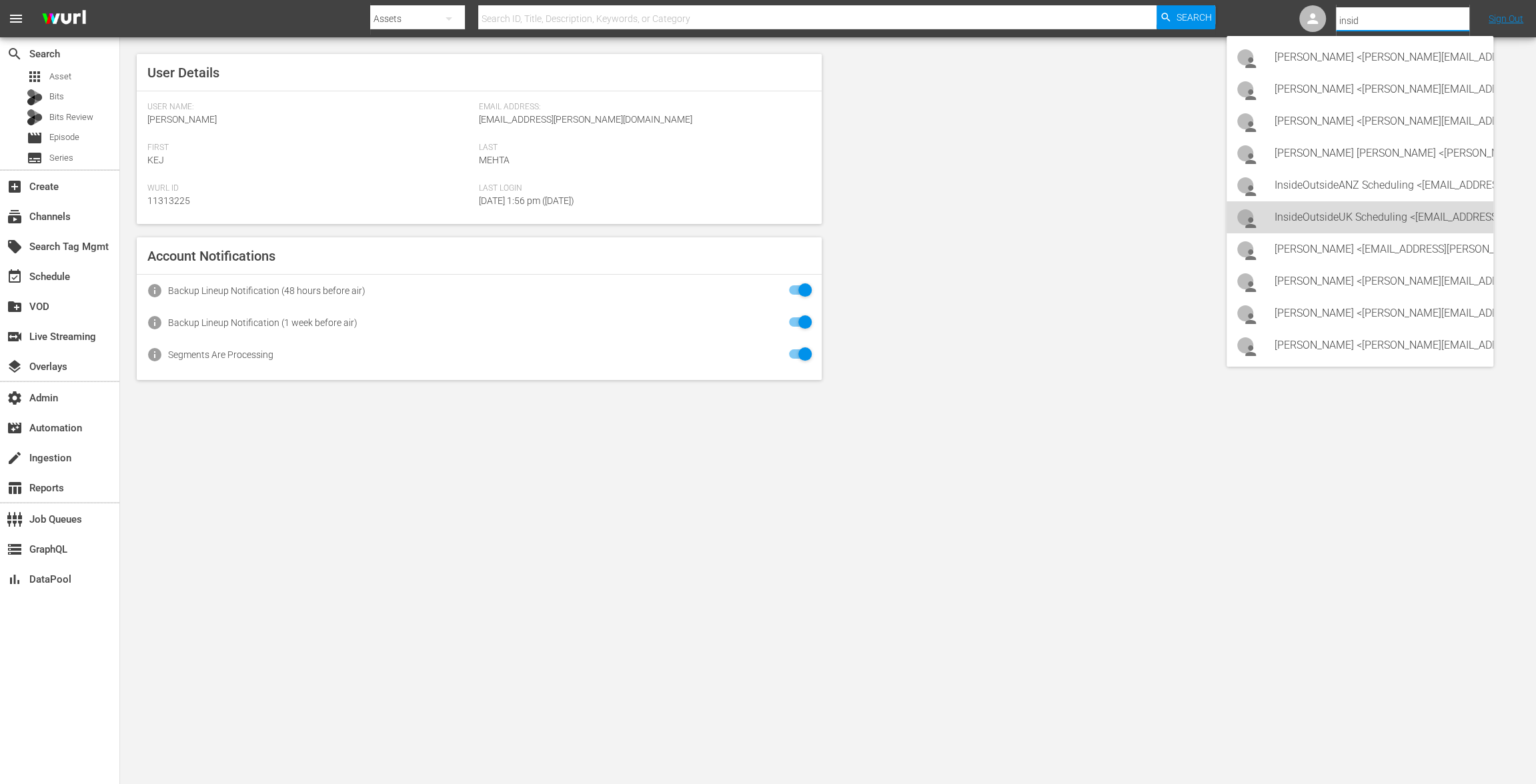
click at [1384, 214] on div "InsideOutsideUK Scheduling <[EMAIL_ADDRESS][PERSON_NAME][DOMAIN_NAME]>" at bounding box center [1378, 217] width 208 height 32
type input "InsideOutsideUK Scheduling (11314673)"
